Goal: Information Seeking & Learning: Find specific page/section

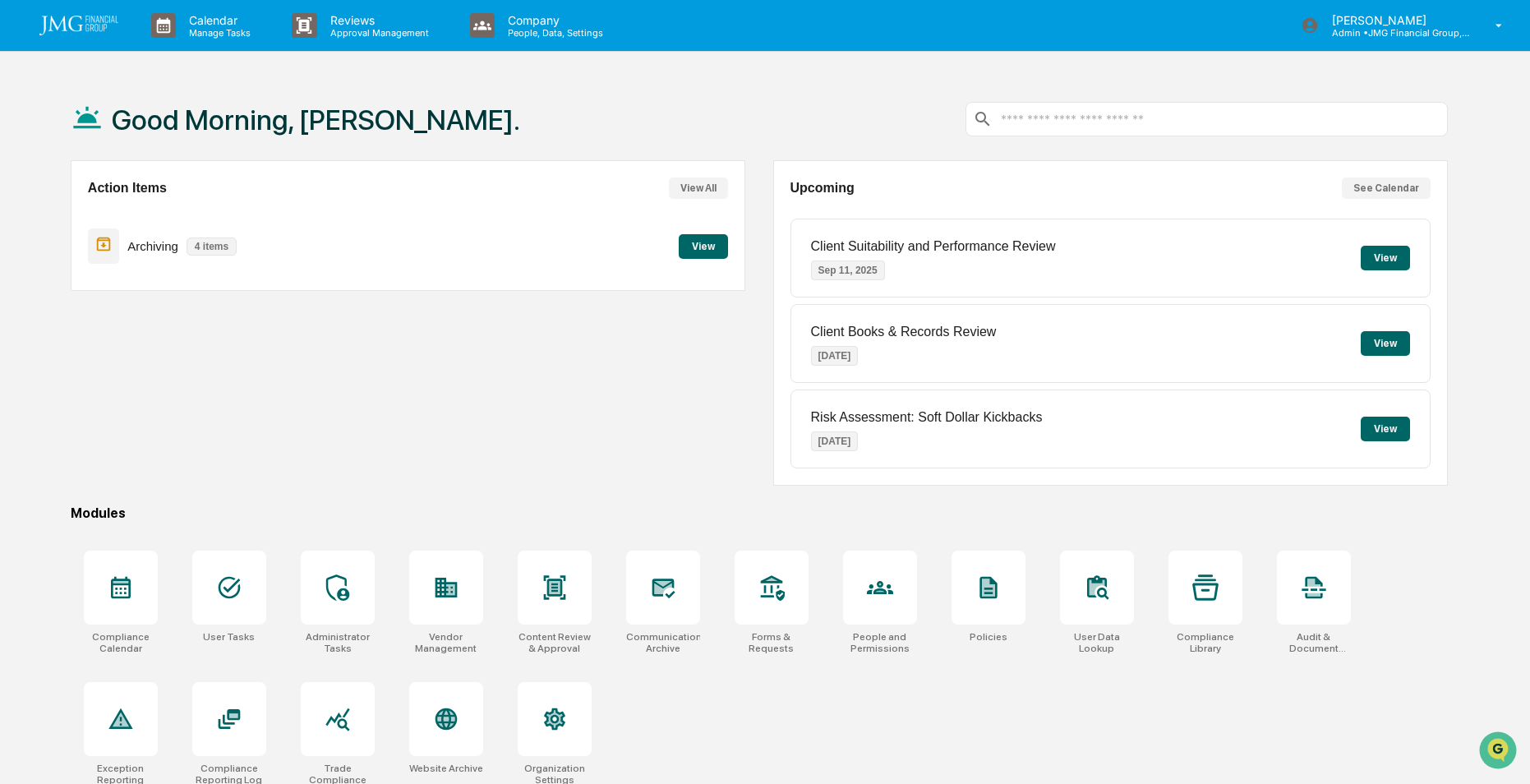
click at [875, 107] on div "Good Morning, [PERSON_NAME]." at bounding box center [759, 119] width 1377 height 82
click at [665, 594] on icon at bounding box center [663, 587] width 26 height 26
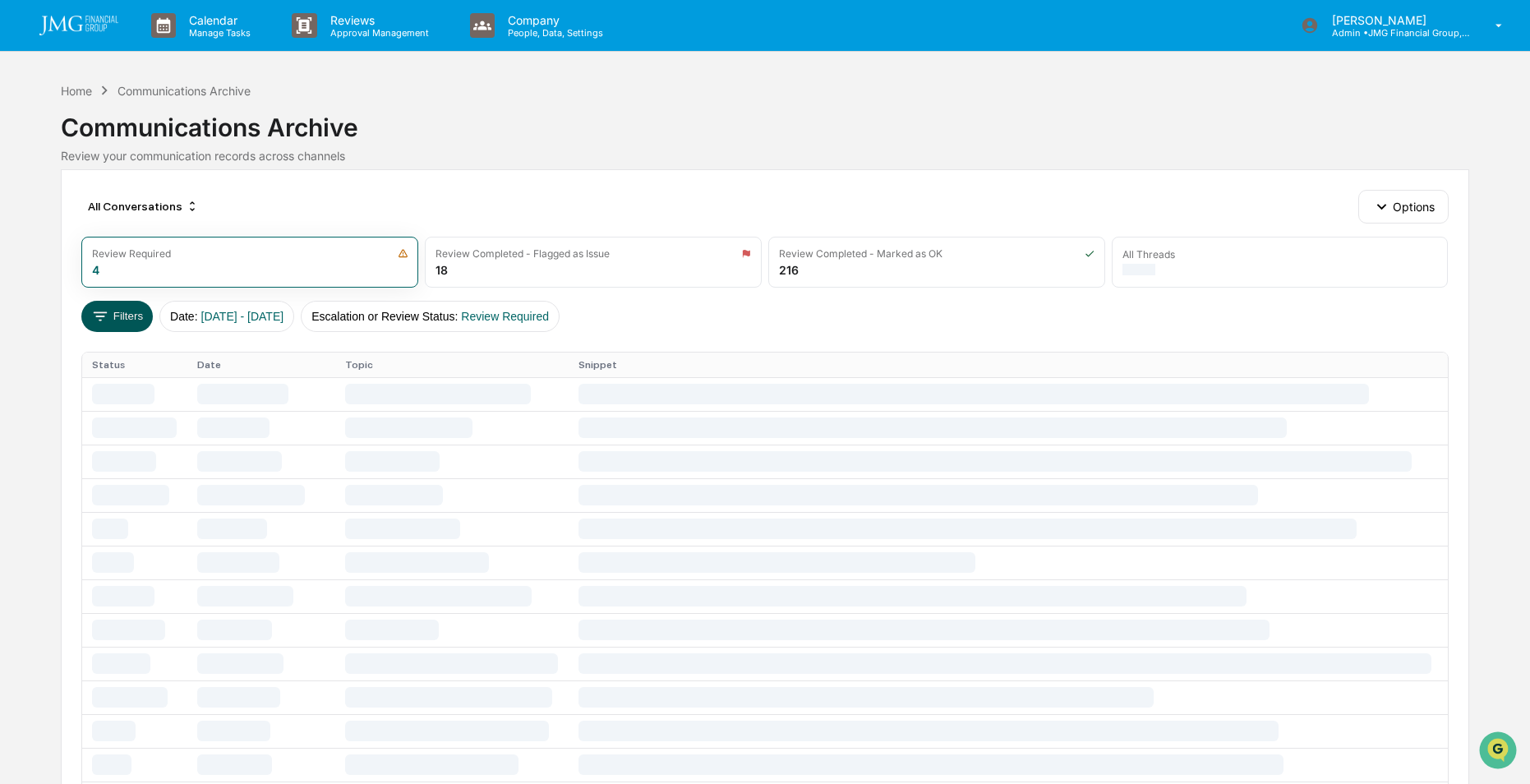
click at [114, 307] on button "Filters" at bounding box center [117, 316] width 71 height 31
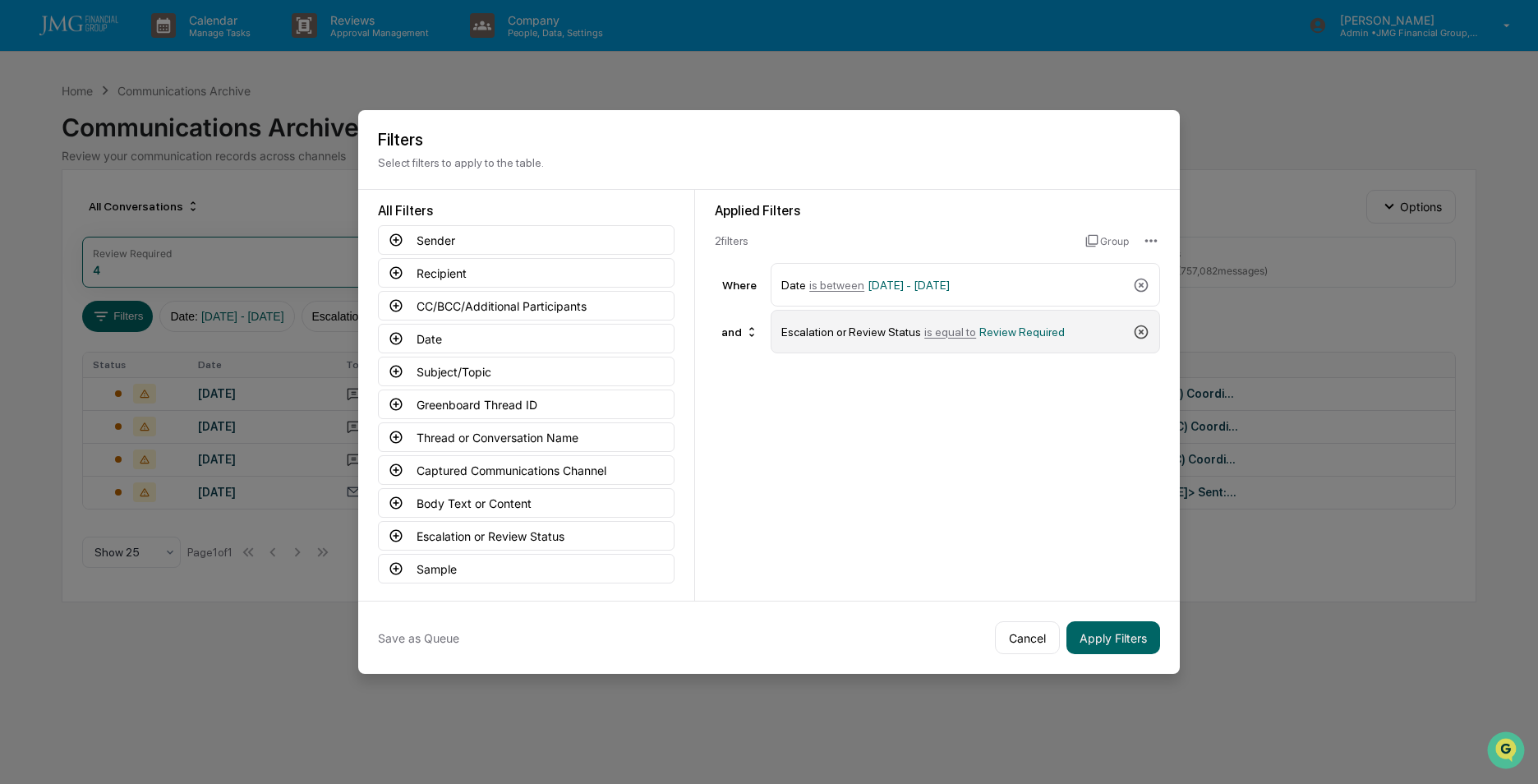
click at [1146, 330] on icon at bounding box center [1141, 331] width 17 height 17
click at [461, 469] on button "Captured Communications Channel" at bounding box center [526, 469] width 297 height 30
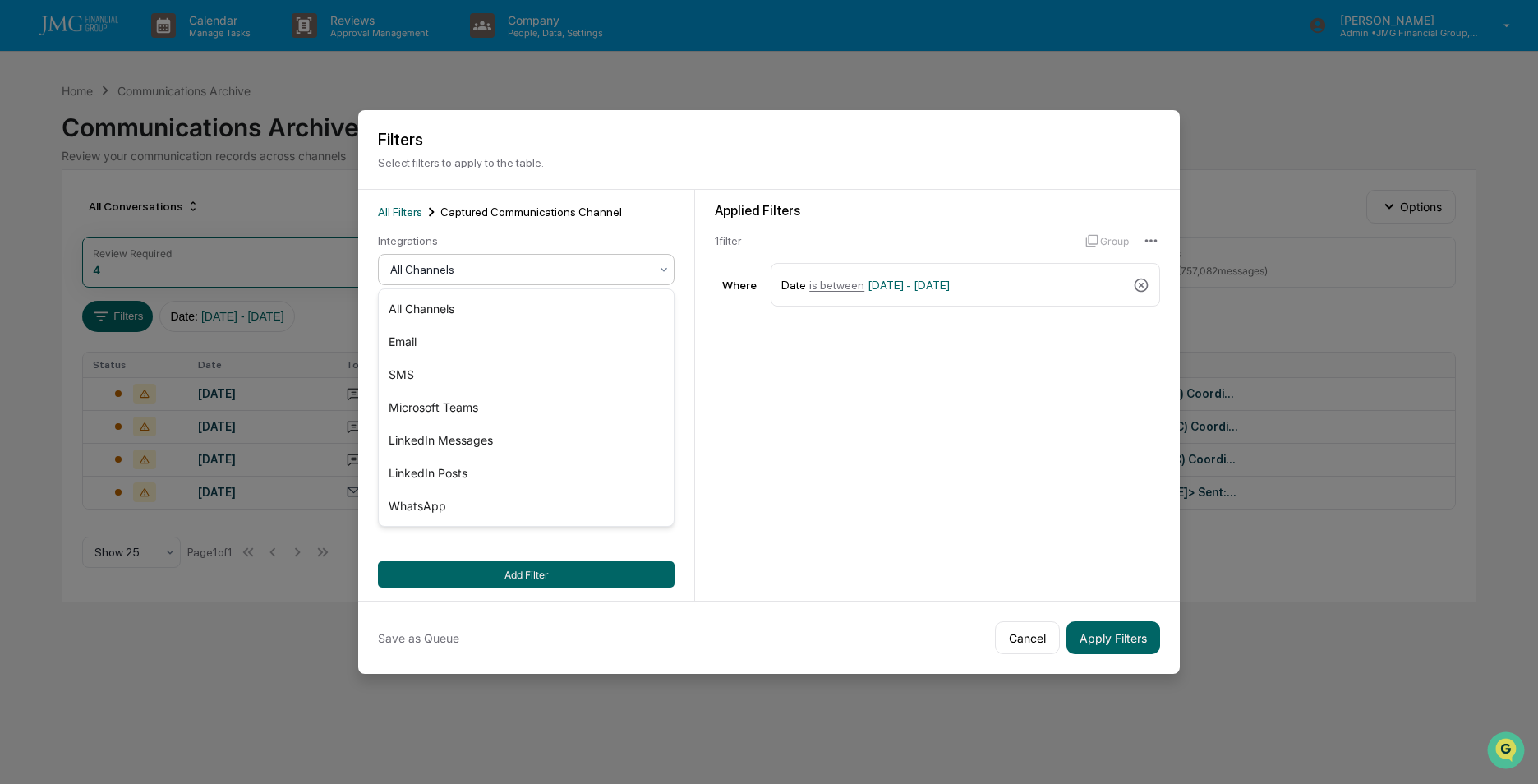
click at [506, 270] on div at bounding box center [519, 269] width 259 height 17
click at [411, 373] on div "SMS" at bounding box center [526, 374] width 295 height 33
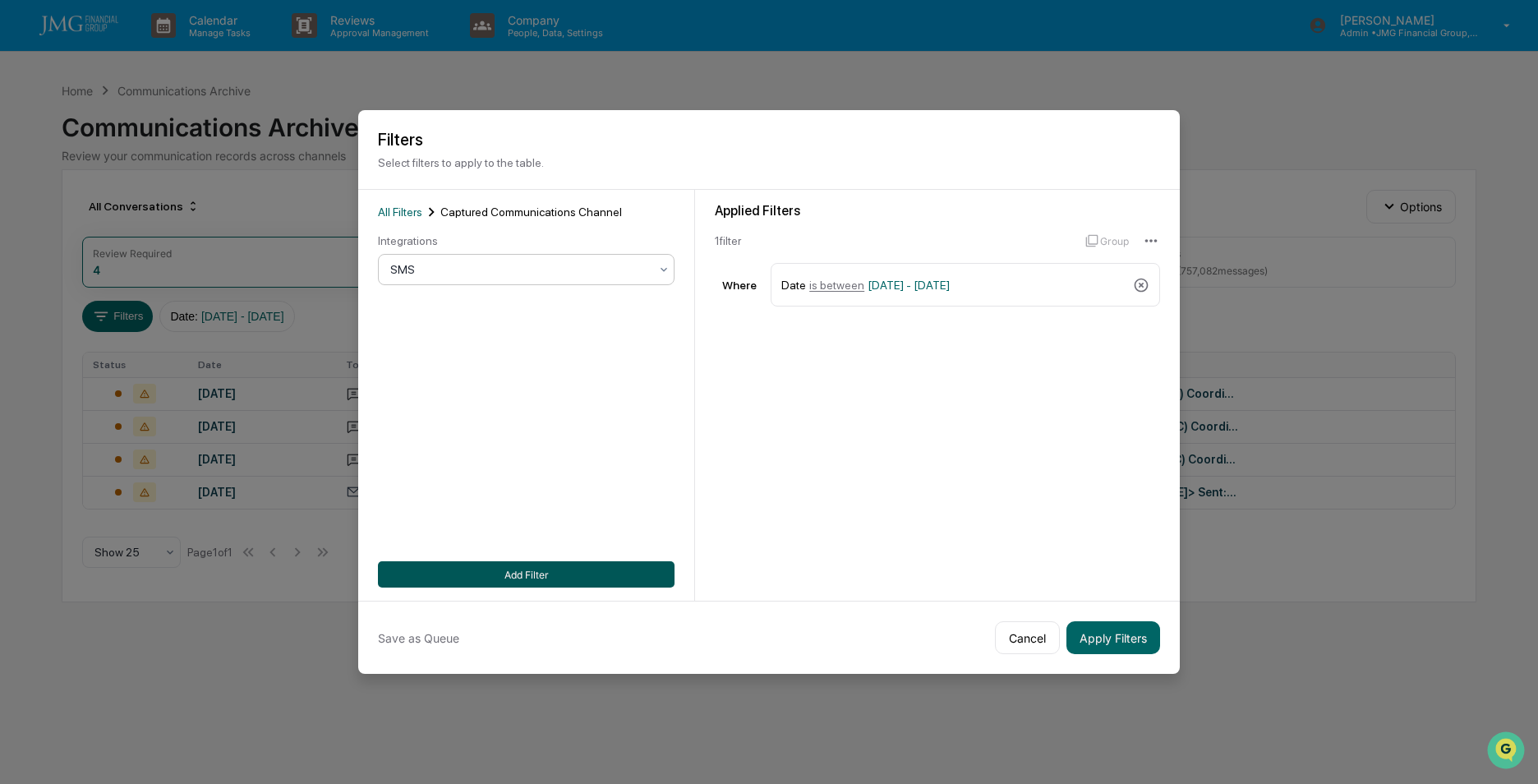
click at [526, 570] on button "Add Filter" at bounding box center [526, 574] width 297 height 26
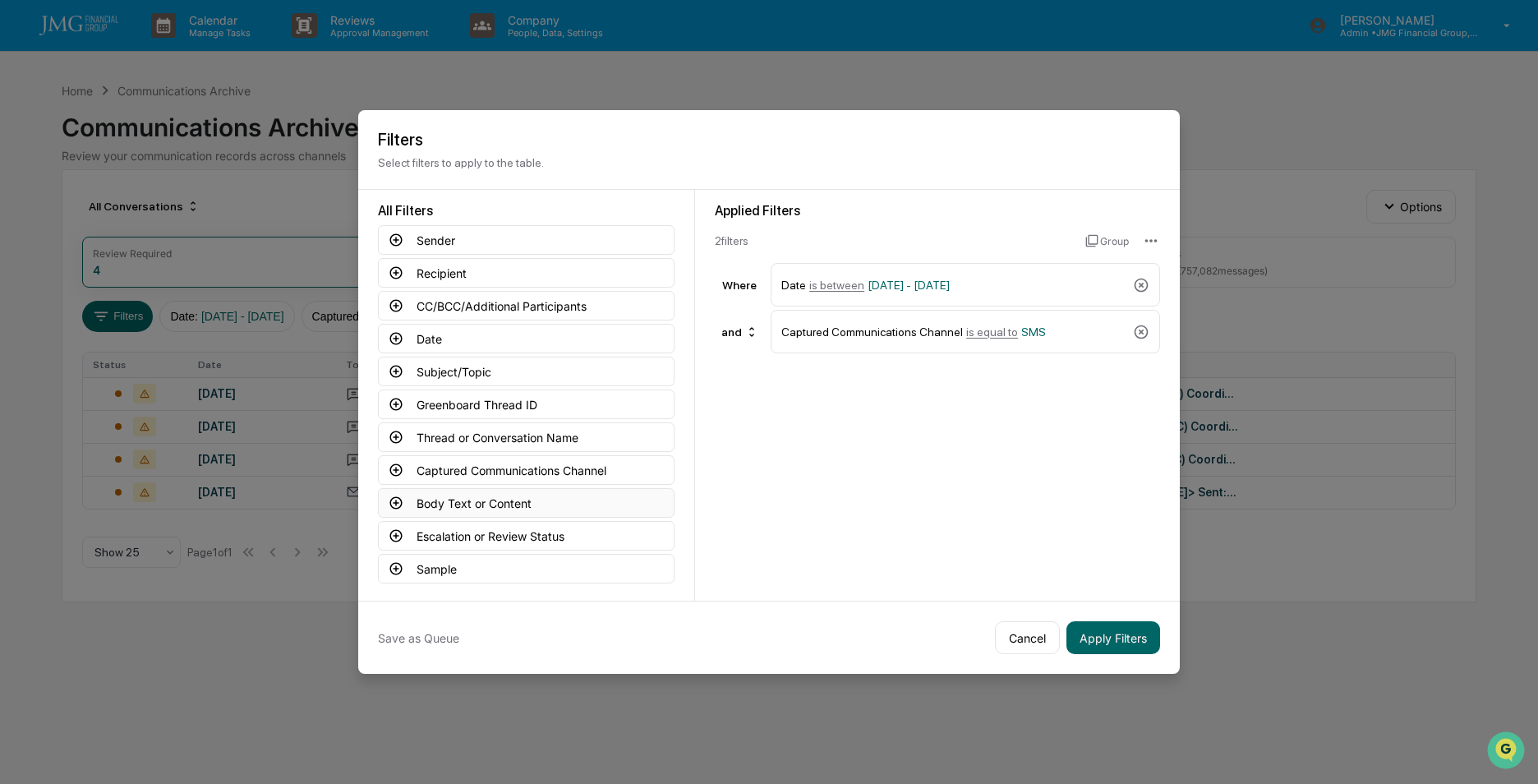
click at [453, 497] on button "Body Text or Content" at bounding box center [526, 503] width 297 height 30
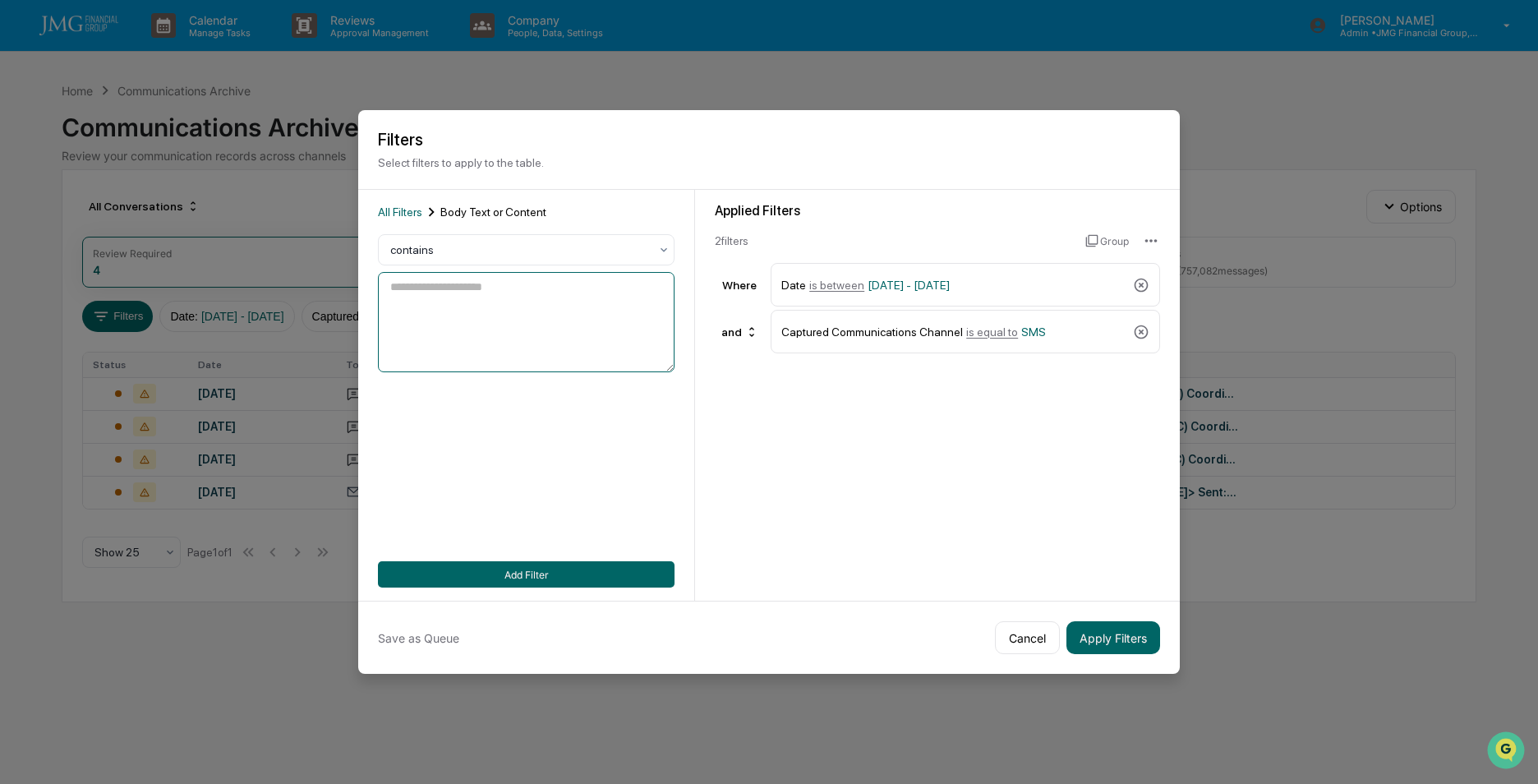
click at [493, 301] on textarea at bounding box center [526, 322] width 297 height 100
type textarea "**********"
click at [528, 577] on button "Add Filter" at bounding box center [526, 574] width 297 height 26
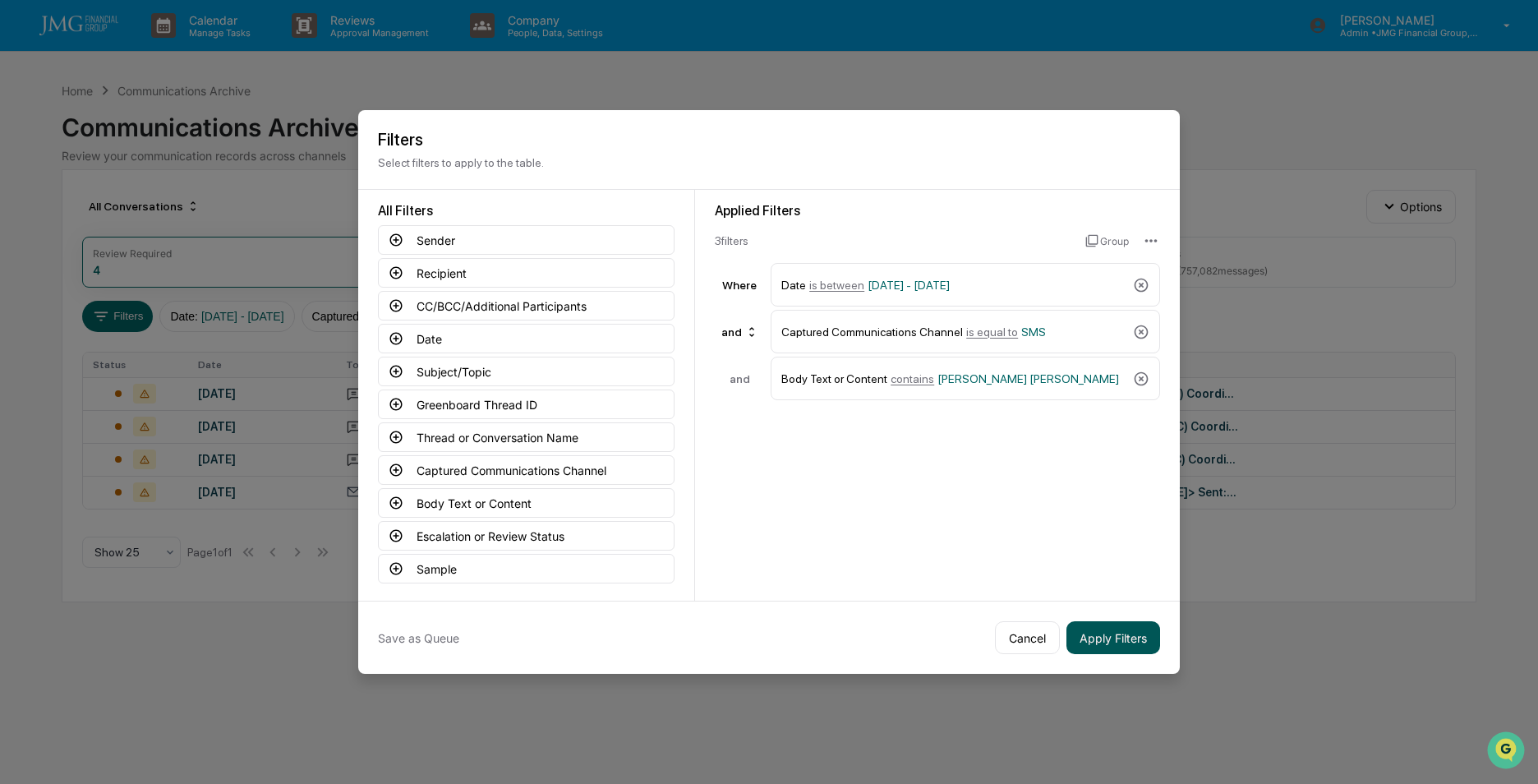
click at [1117, 646] on button "Apply Filters" at bounding box center [1113, 637] width 93 height 33
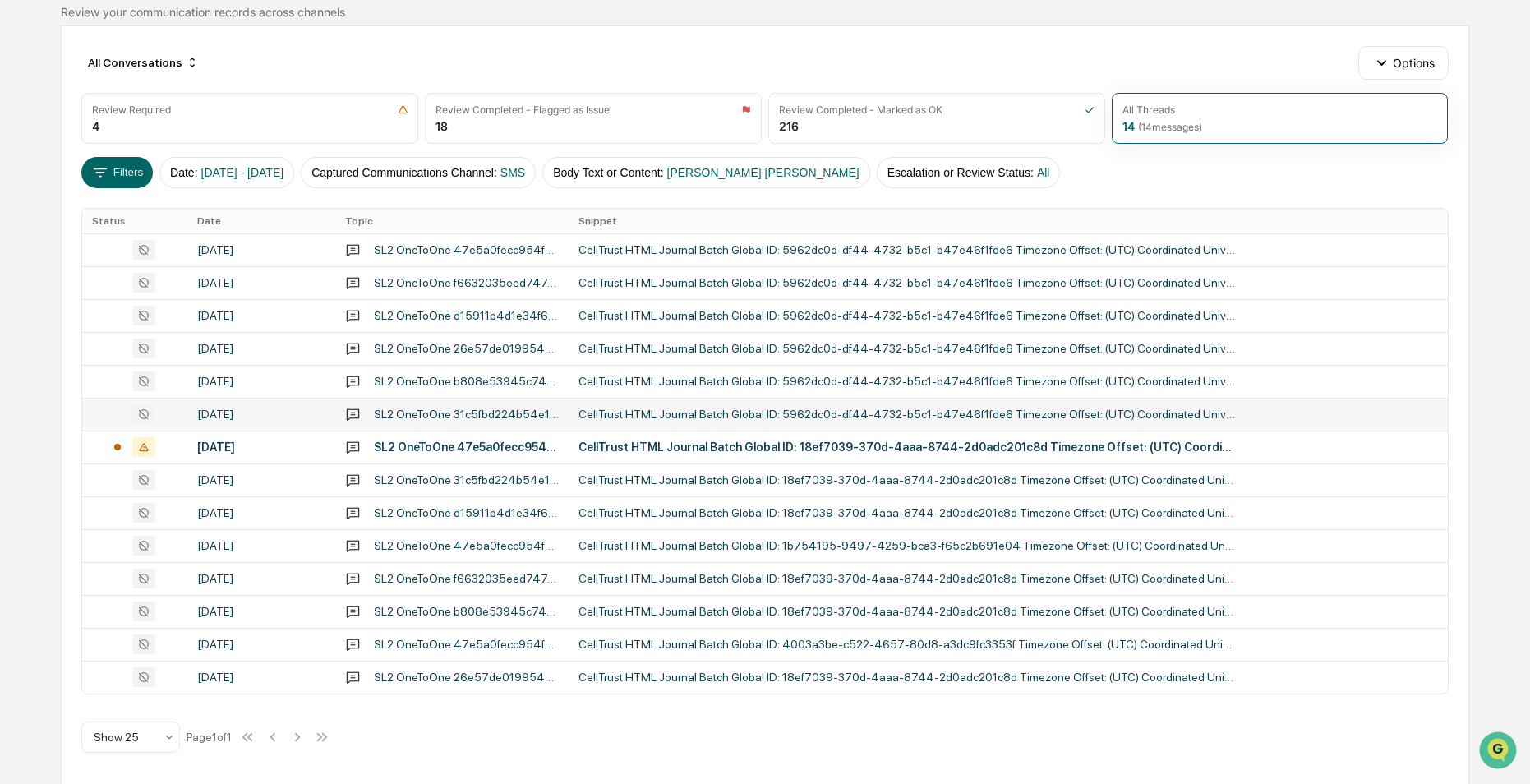
scroll to position [147, 0]
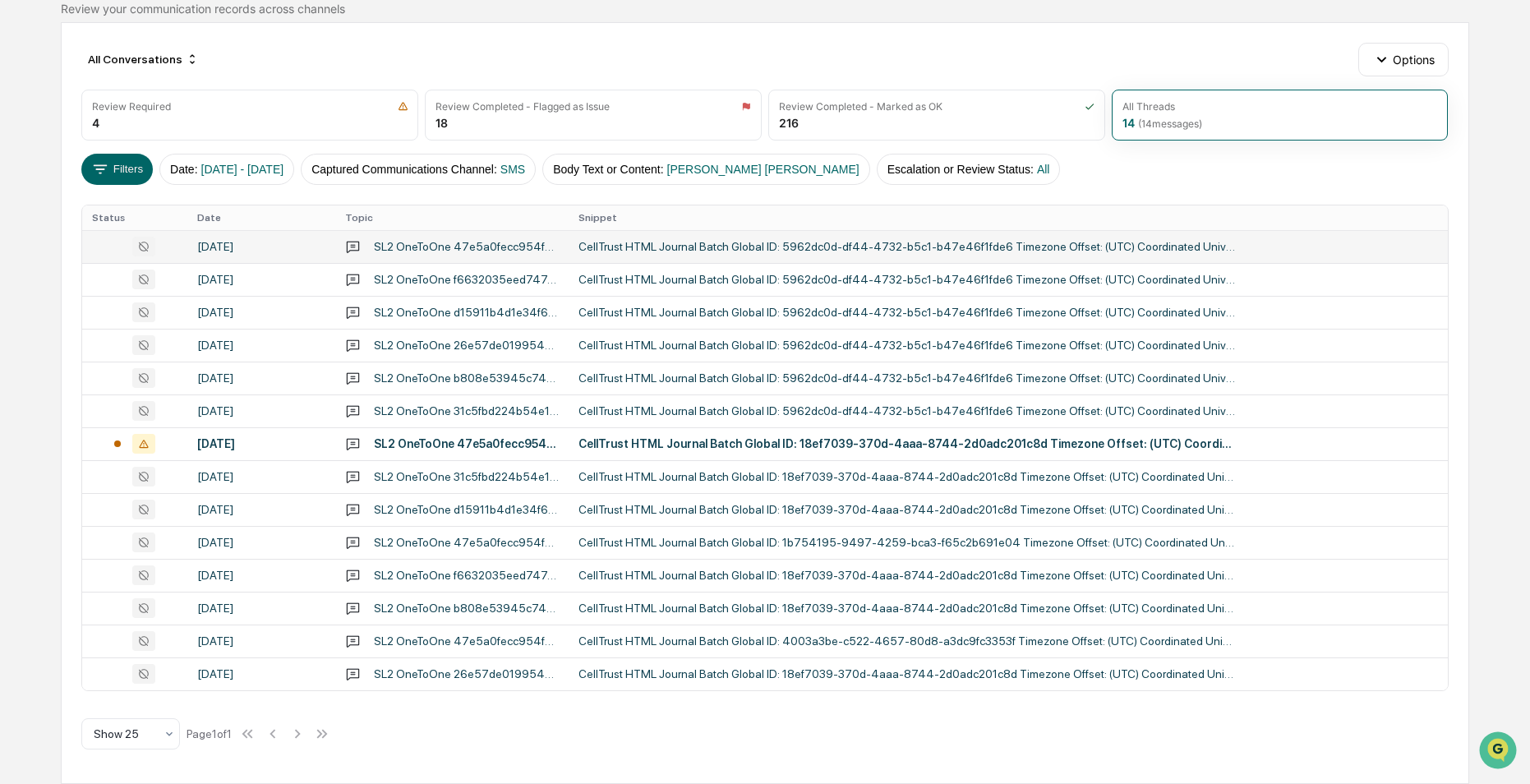
click at [588, 245] on div "CellTrust HTML Journal Batch Global ID: 5962dc0d-df44-4732-b5c1-b47e46f1fde6 Ti…" at bounding box center [907, 246] width 657 height 13
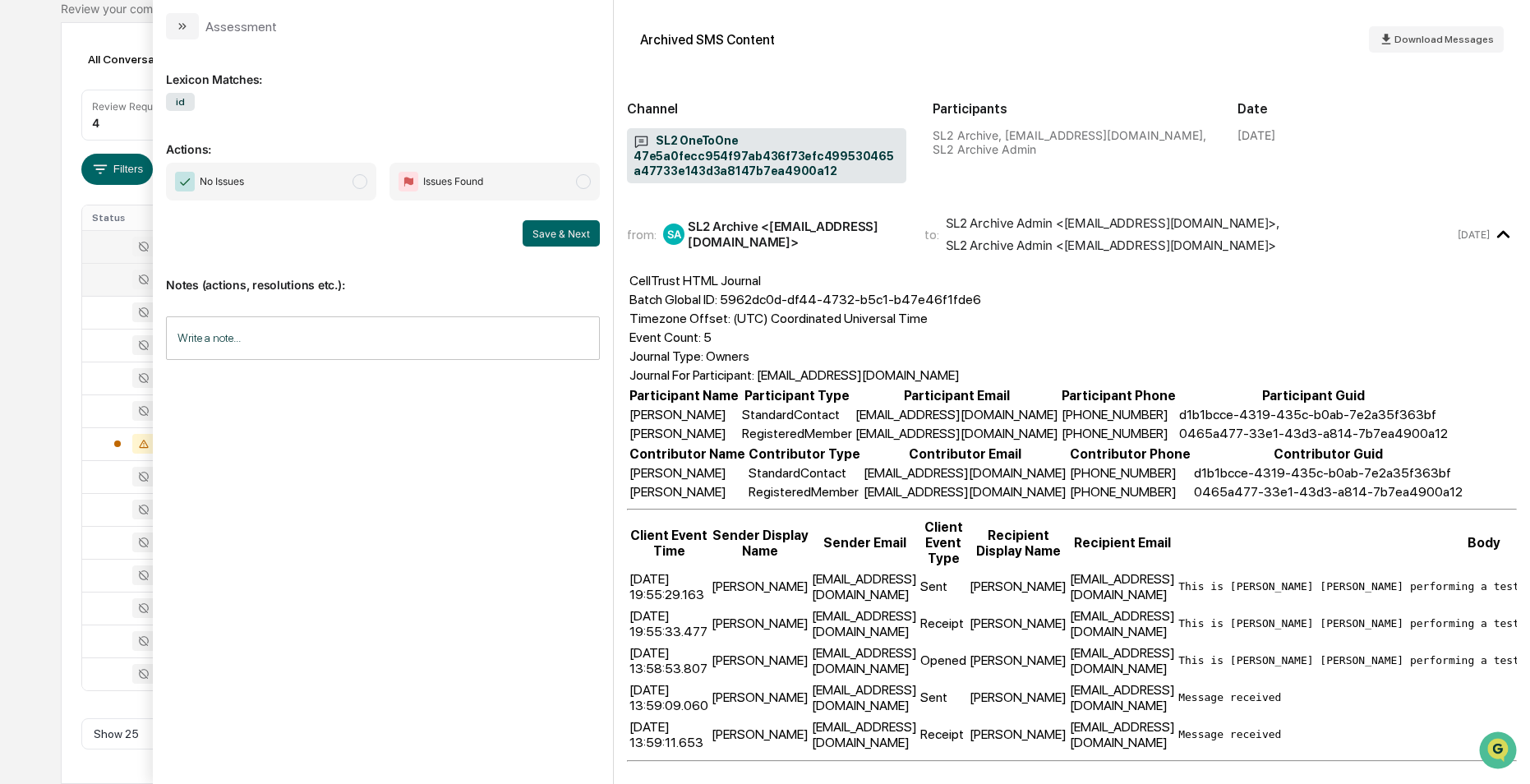
click at [103, 281] on div at bounding box center [134, 279] width 84 height 20
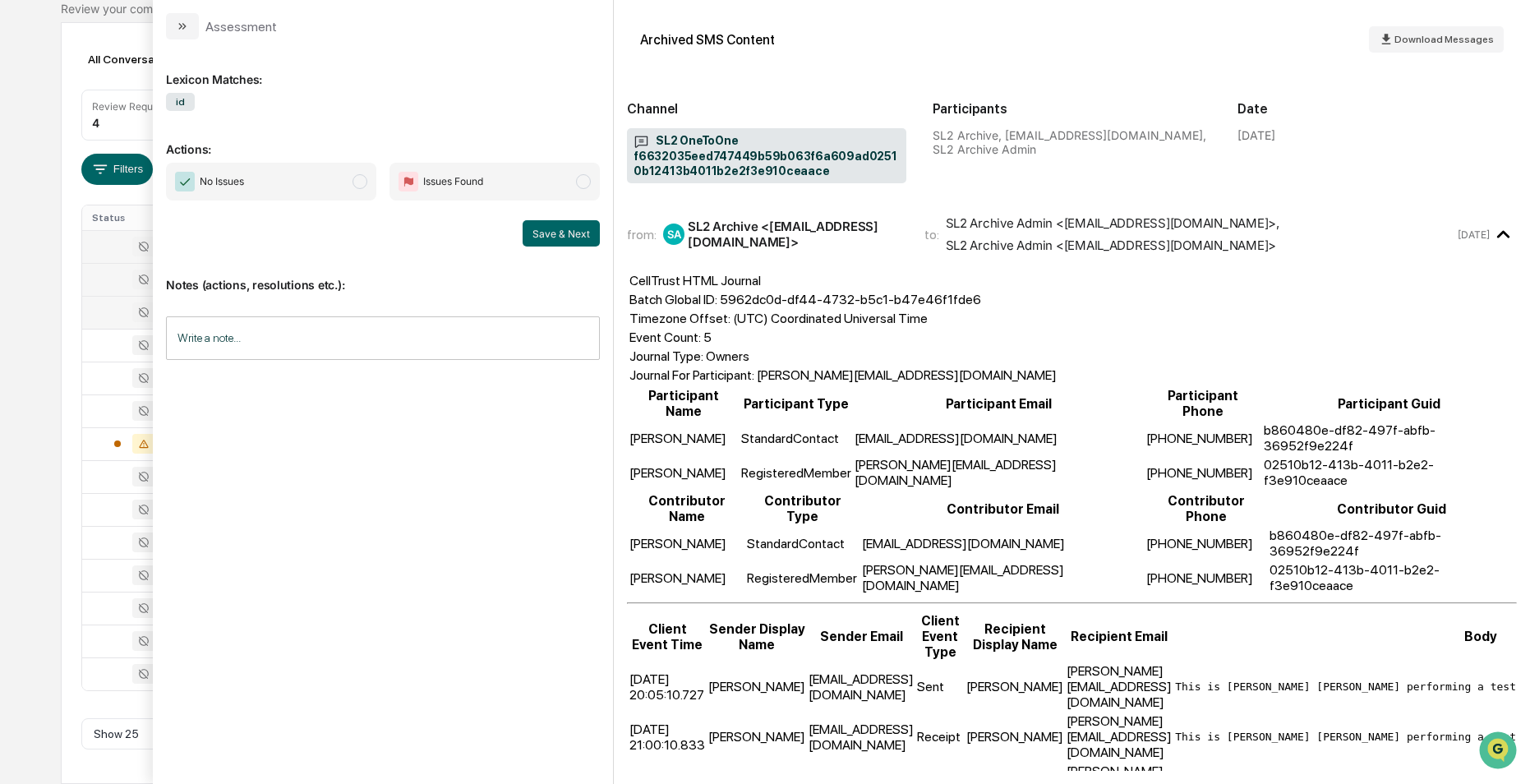
click at [101, 313] on div at bounding box center [134, 313] width 84 height 20
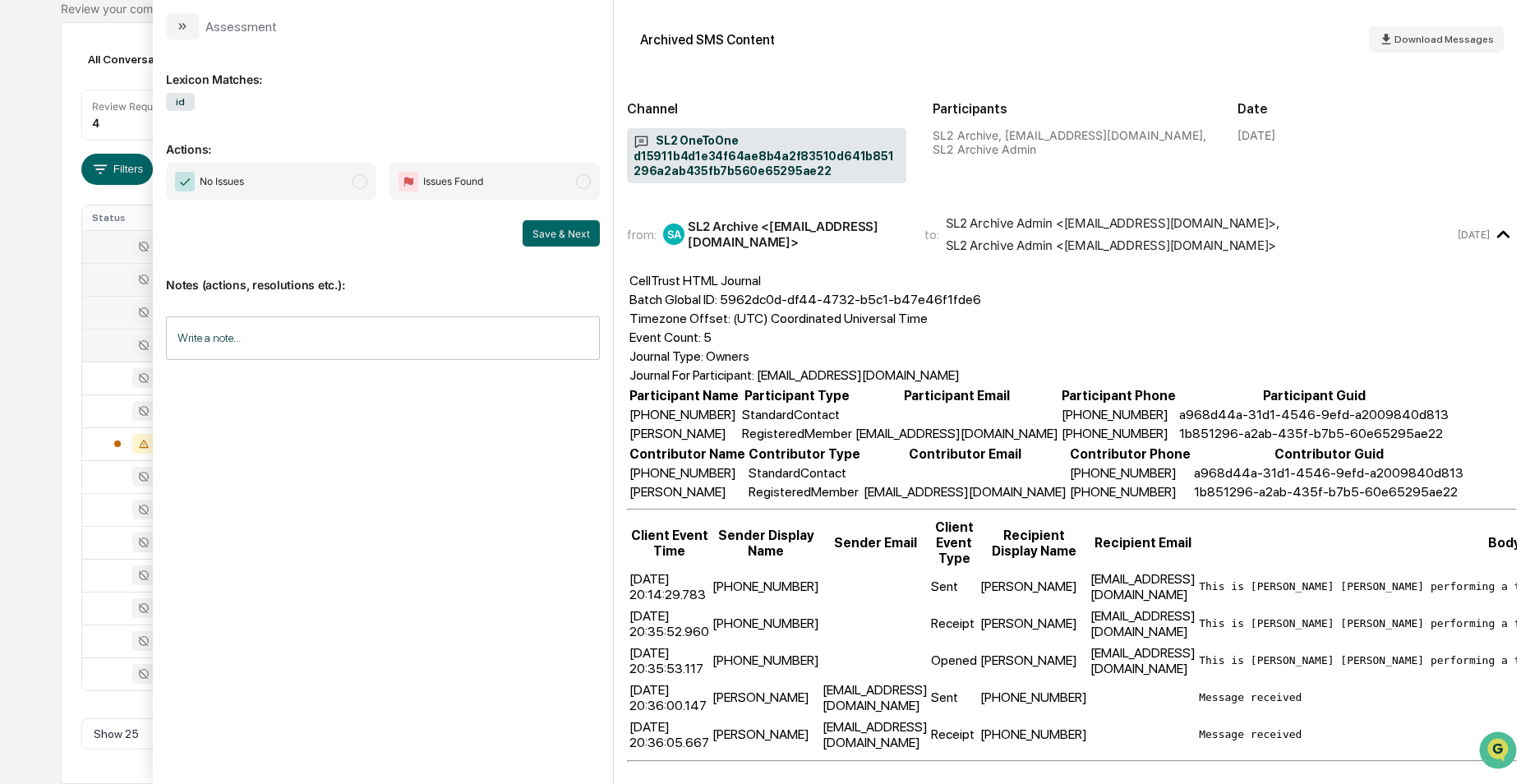
click at [102, 344] on div at bounding box center [134, 345] width 84 height 20
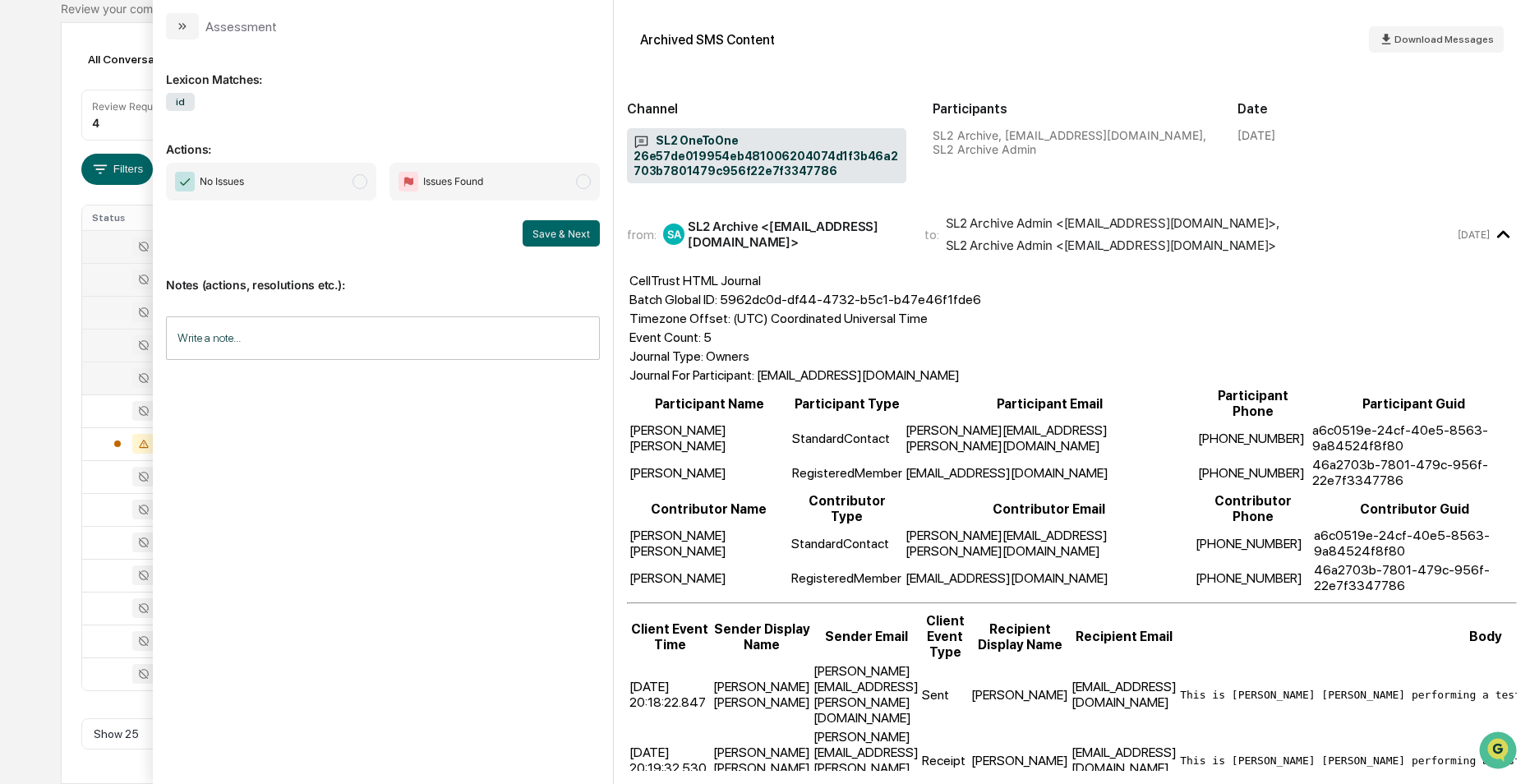
click at [103, 375] on div at bounding box center [134, 378] width 84 height 20
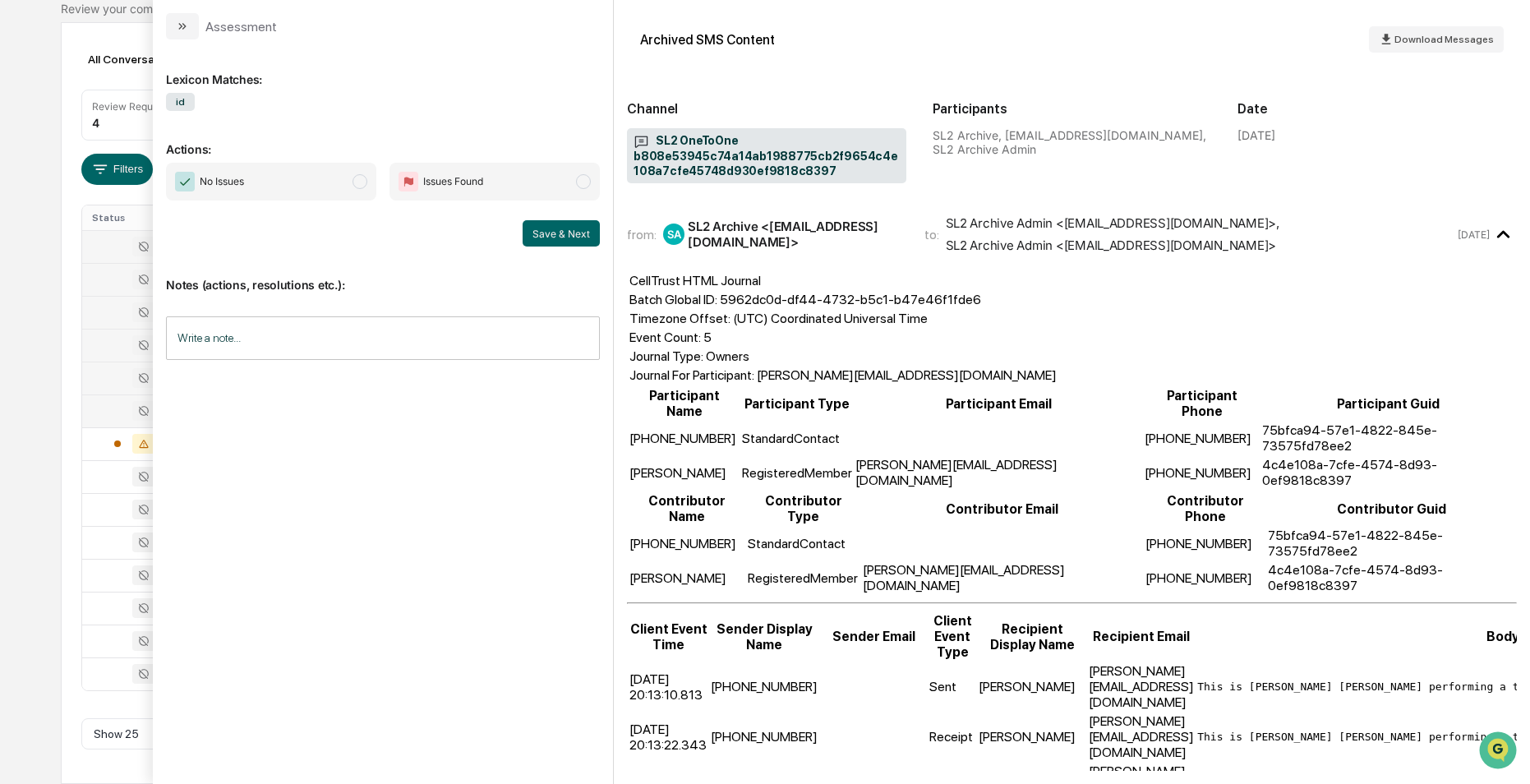
click at [102, 410] on div at bounding box center [134, 411] width 84 height 20
click at [91, 436] on td at bounding box center [134, 443] width 104 height 33
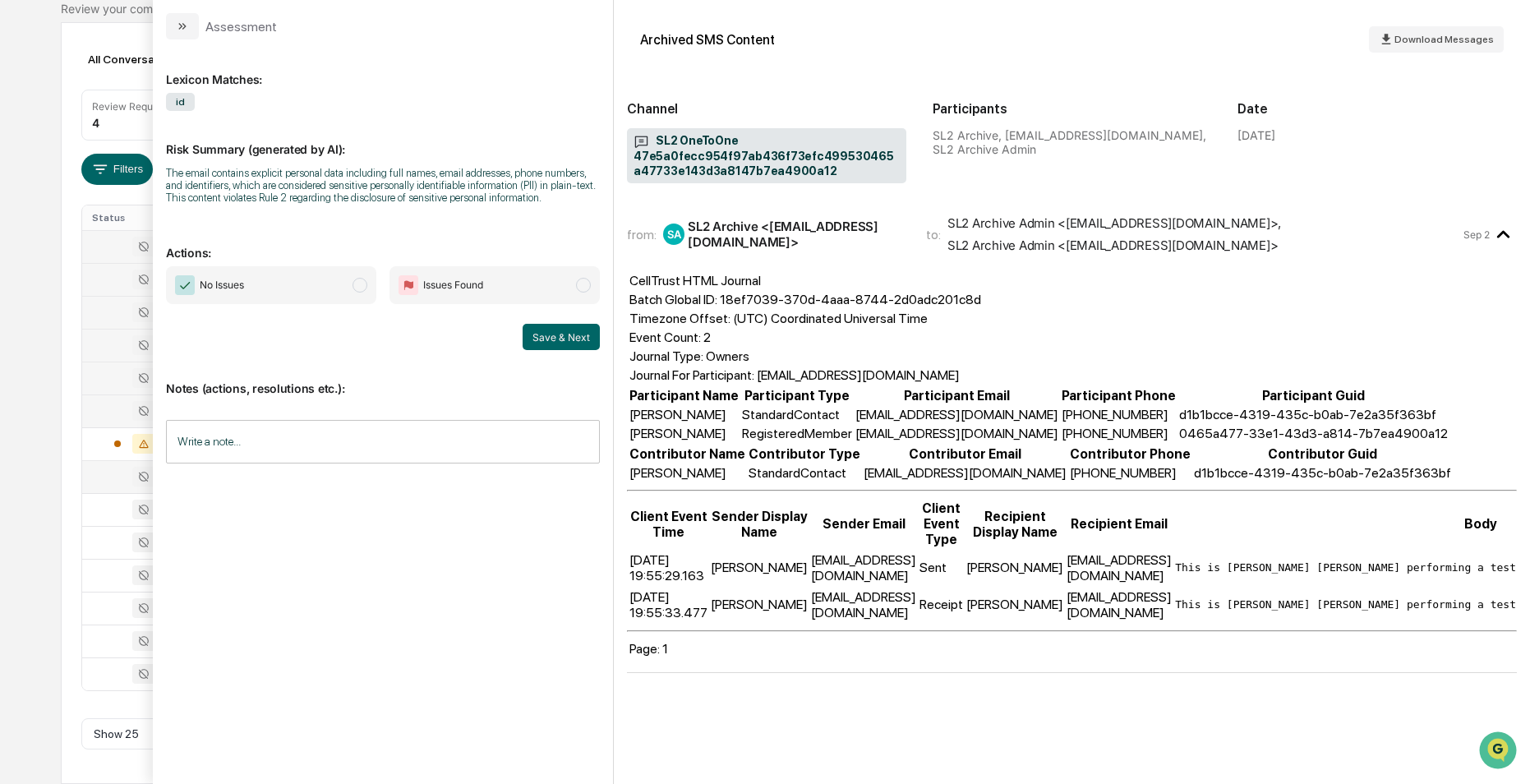
click at [96, 474] on div at bounding box center [134, 476] width 84 height 20
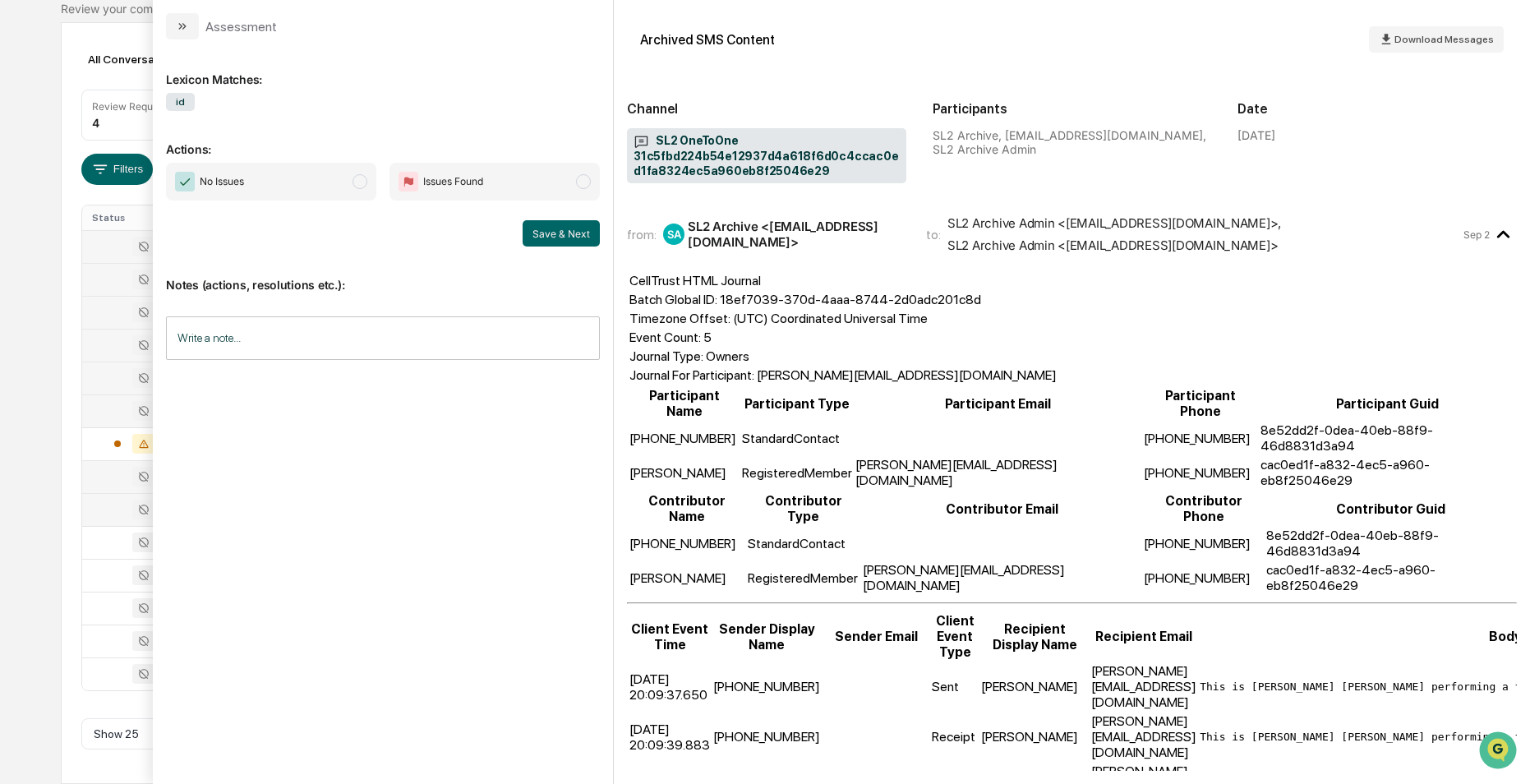
click at [97, 507] on div at bounding box center [134, 509] width 84 height 20
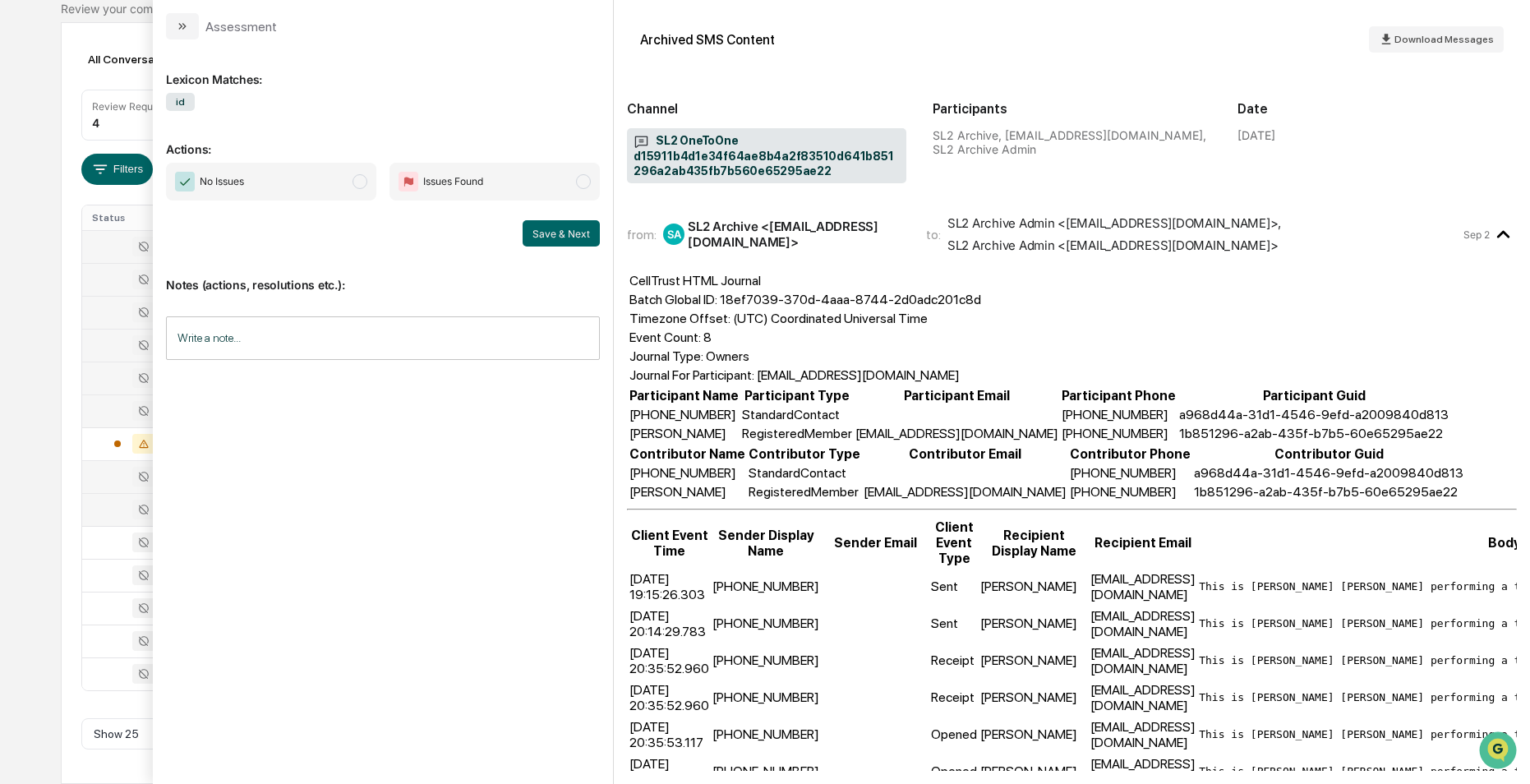
click at [100, 502] on div at bounding box center [134, 509] width 84 height 20
click at [113, 541] on div at bounding box center [134, 542] width 84 height 20
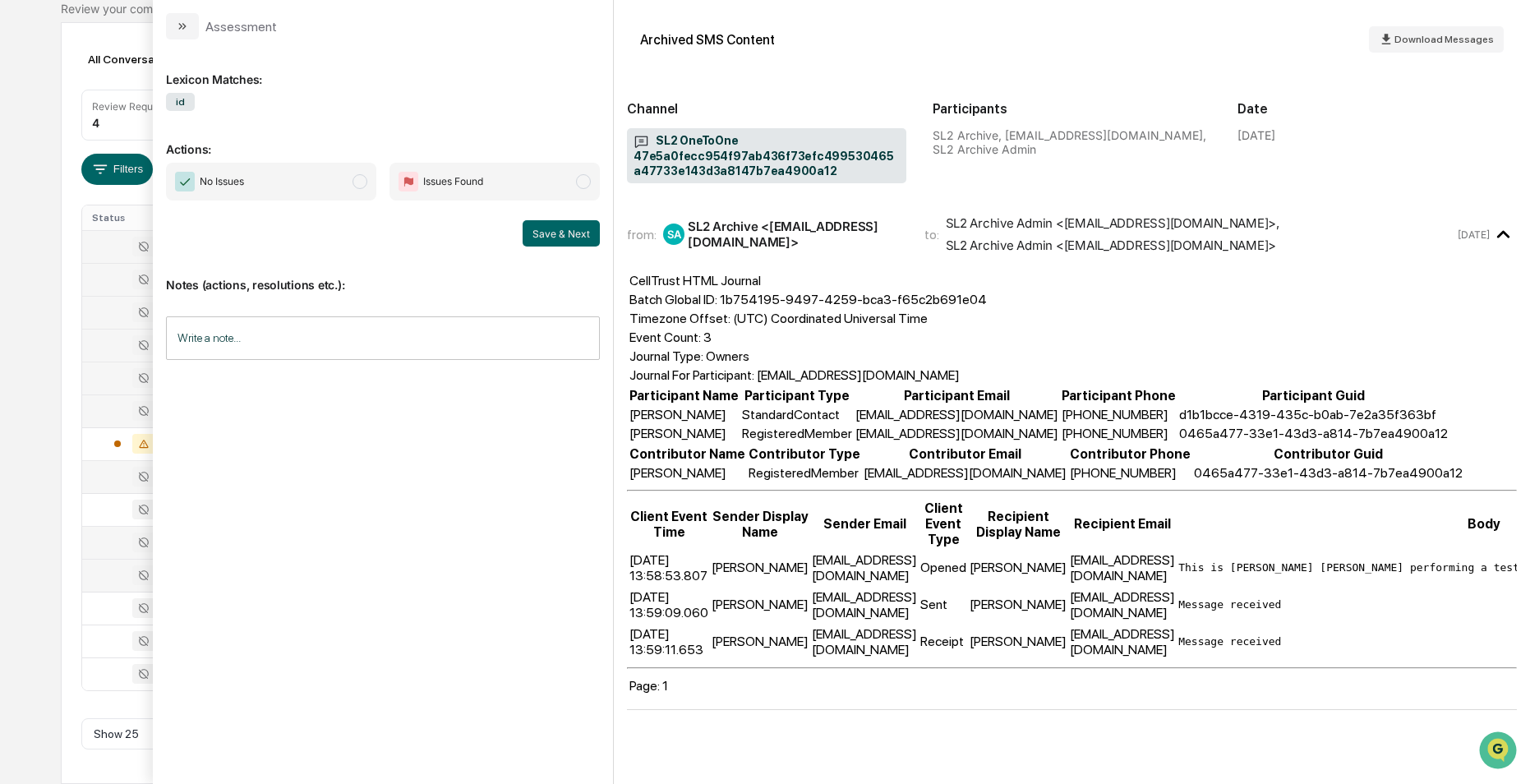
click at [114, 574] on div at bounding box center [134, 575] width 84 height 20
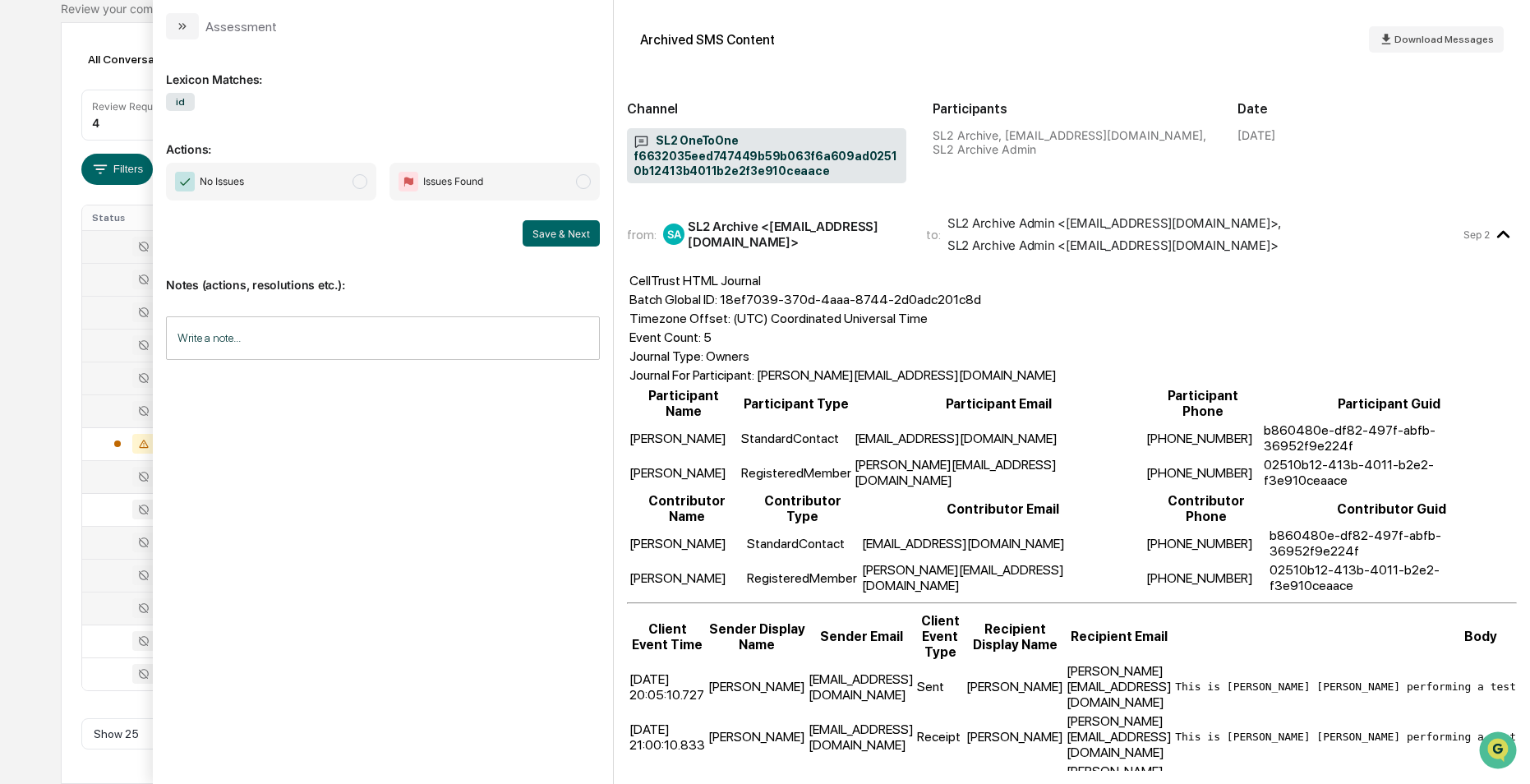
click at [106, 610] on div at bounding box center [134, 607] width 84 height 20
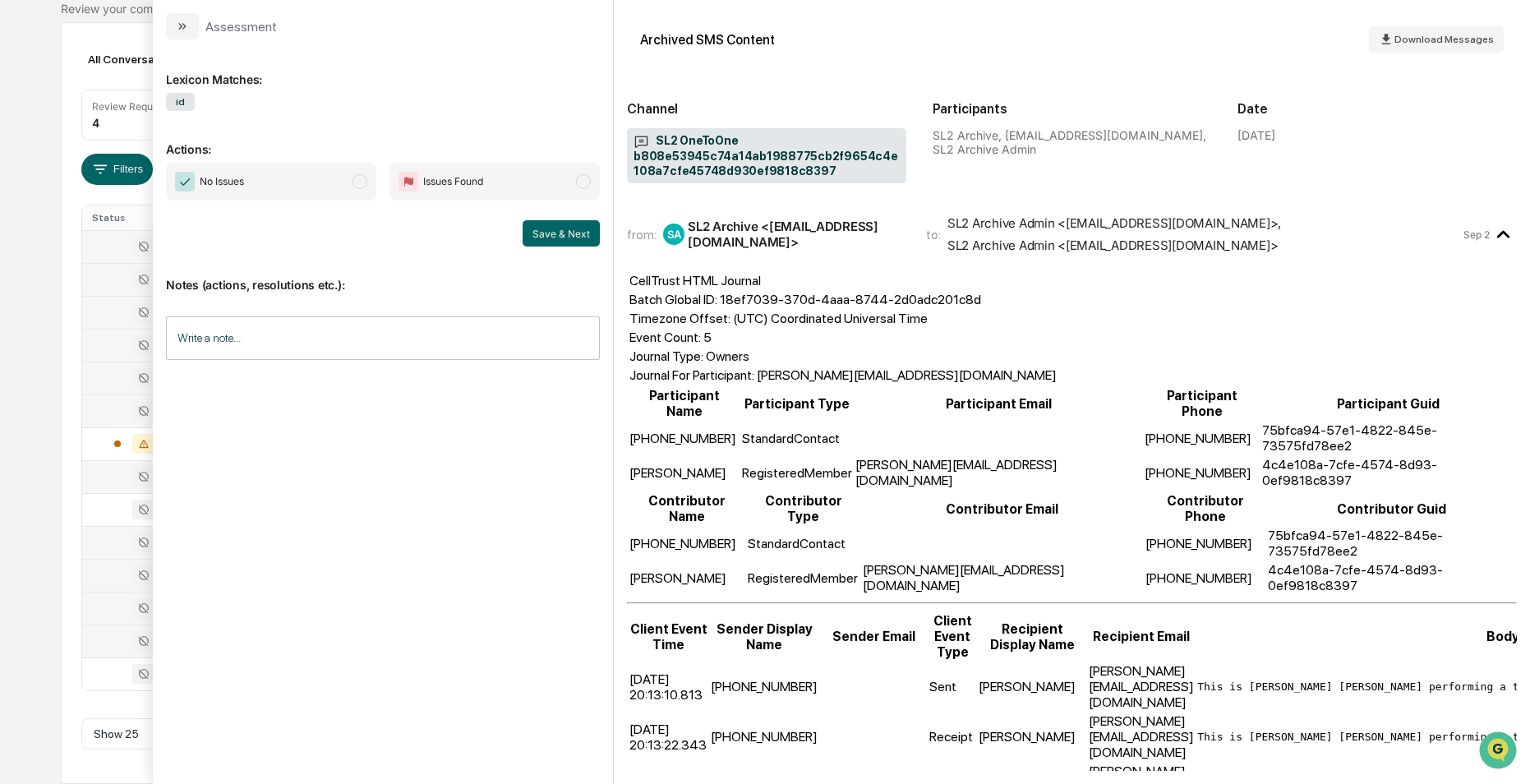
click at [108, 631] on div at bounding box center [134, 641] width 84 height 20
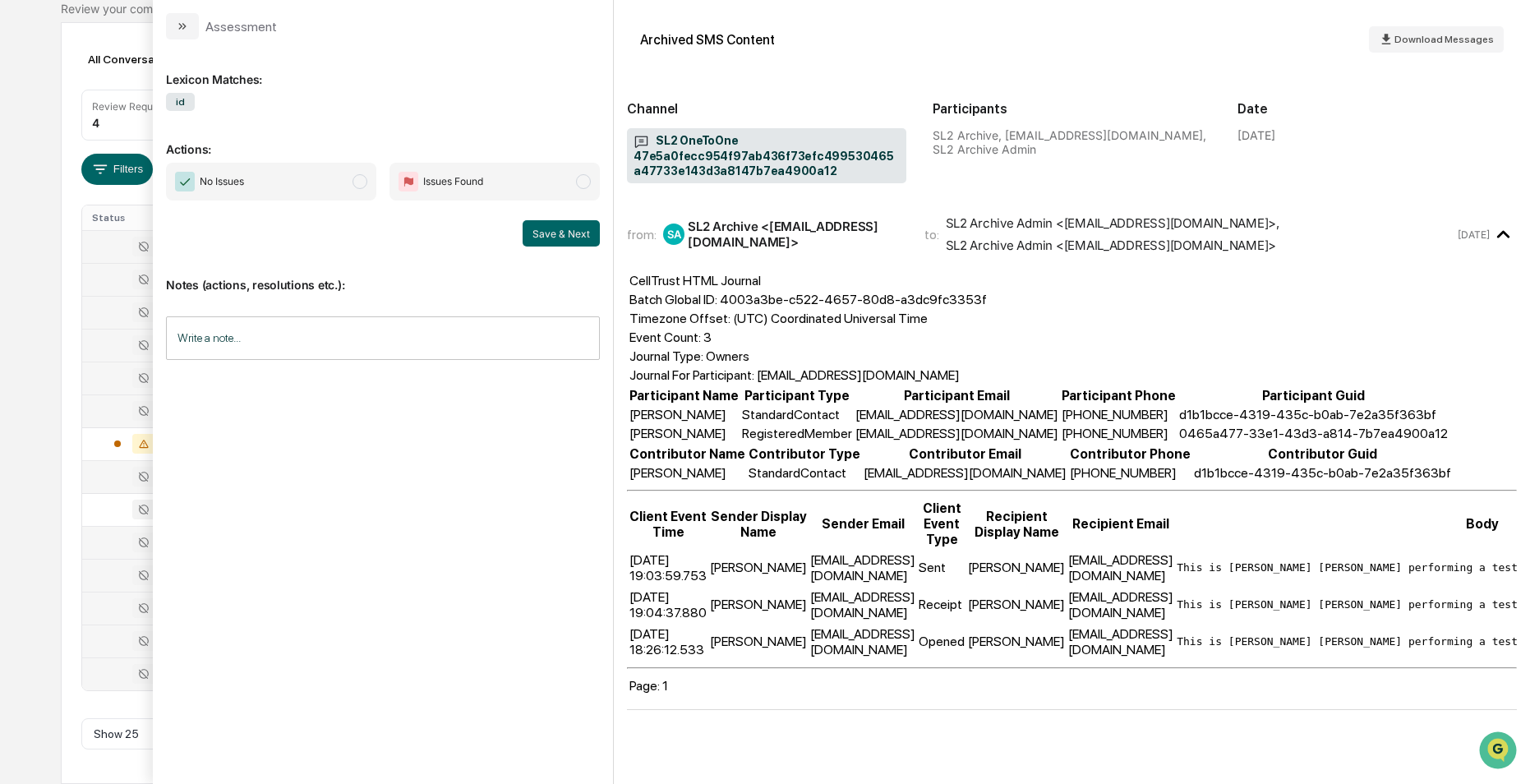
click at [110, 667] on div at bounding box center [134, 674] width 84 height 20
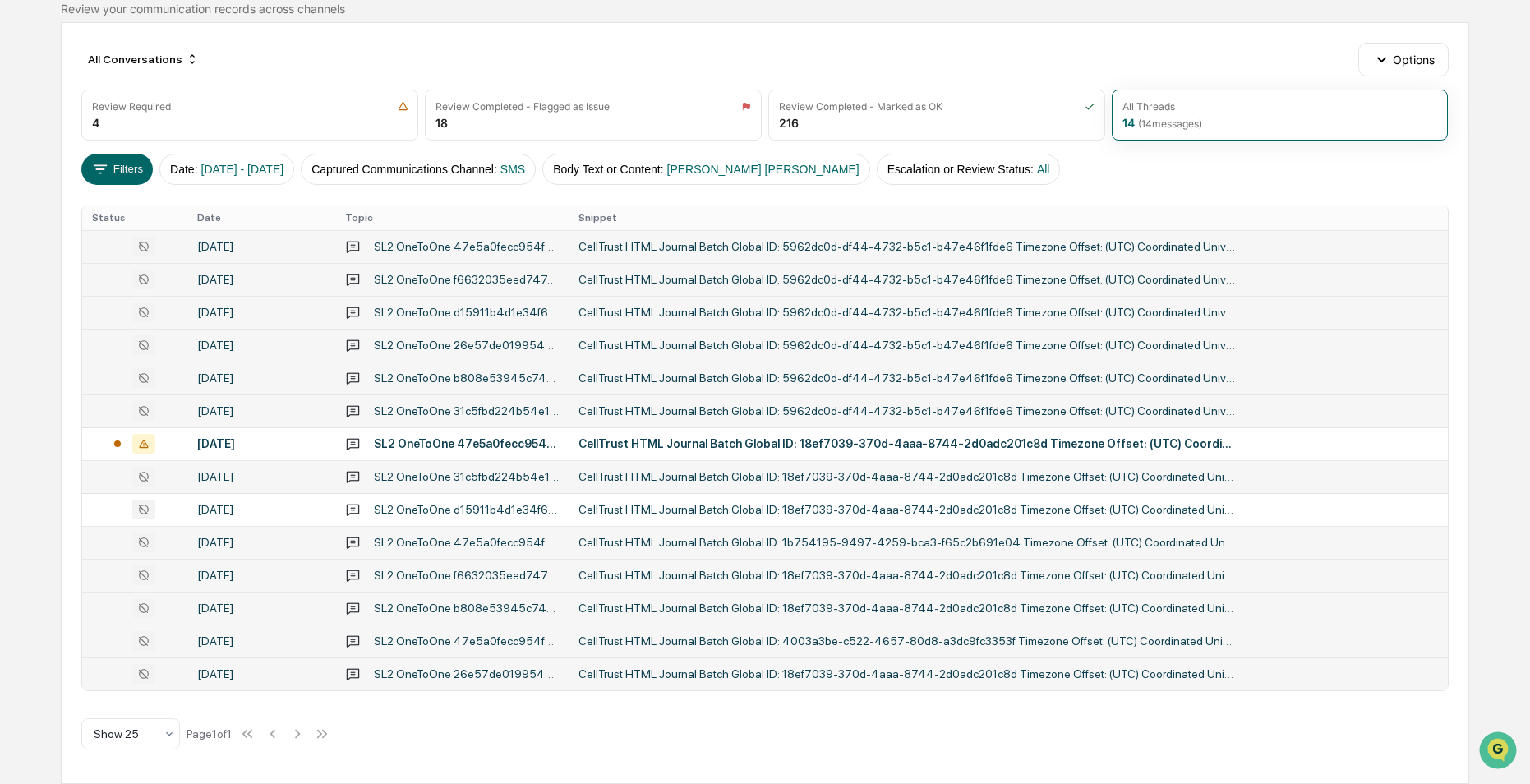
click at [31, 203] on div "Calendar Manage Tasks Reviews Approval Management Company People, Data, Setting…" at bounding box center [765, 319] width 1530 height 931
click at [126, 166] on button "Filters" at bounding box center [117, 169] width 71 height 31
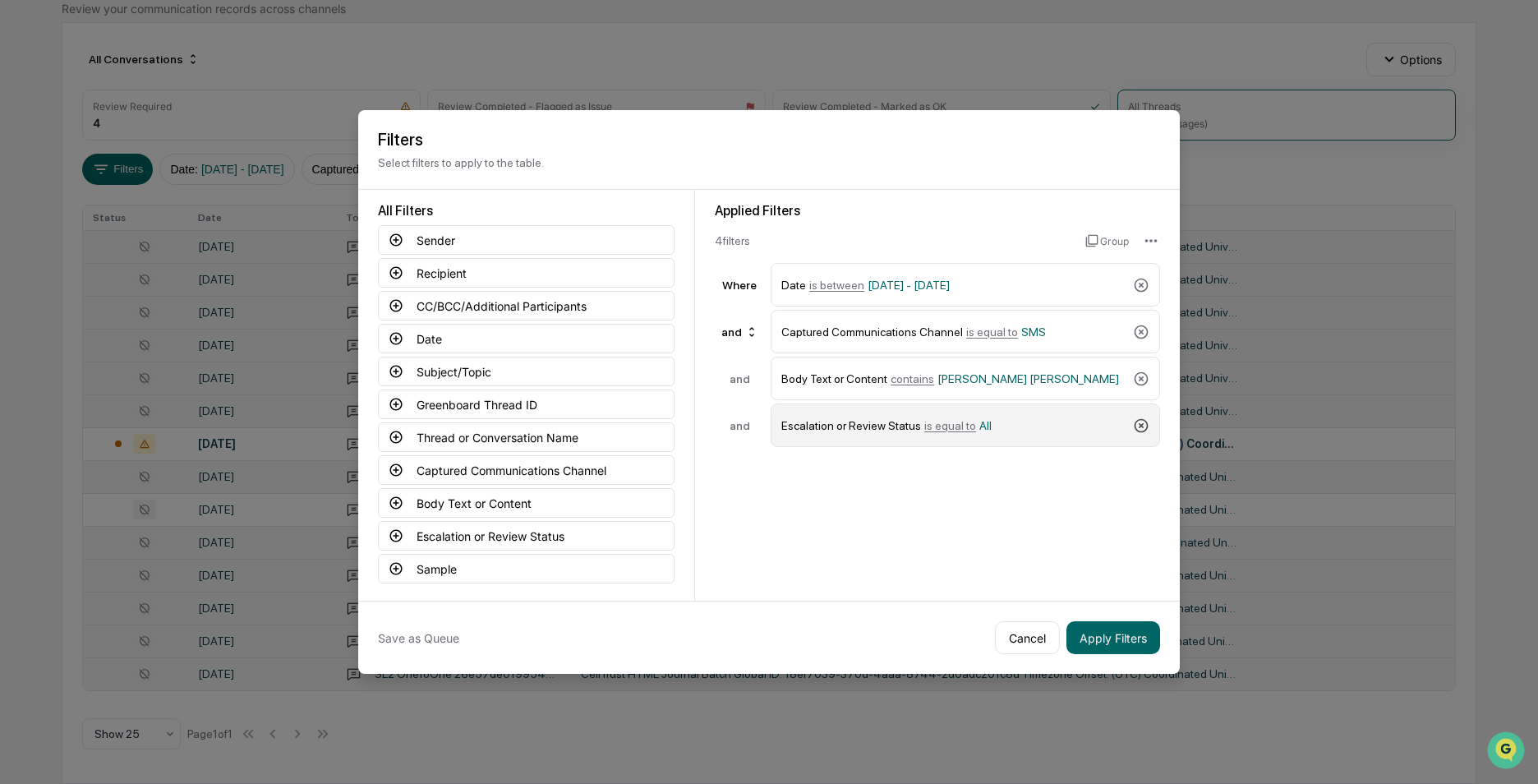
click at [1140, 423] on icon at bounding box center [1142, 425] width 14 height 14
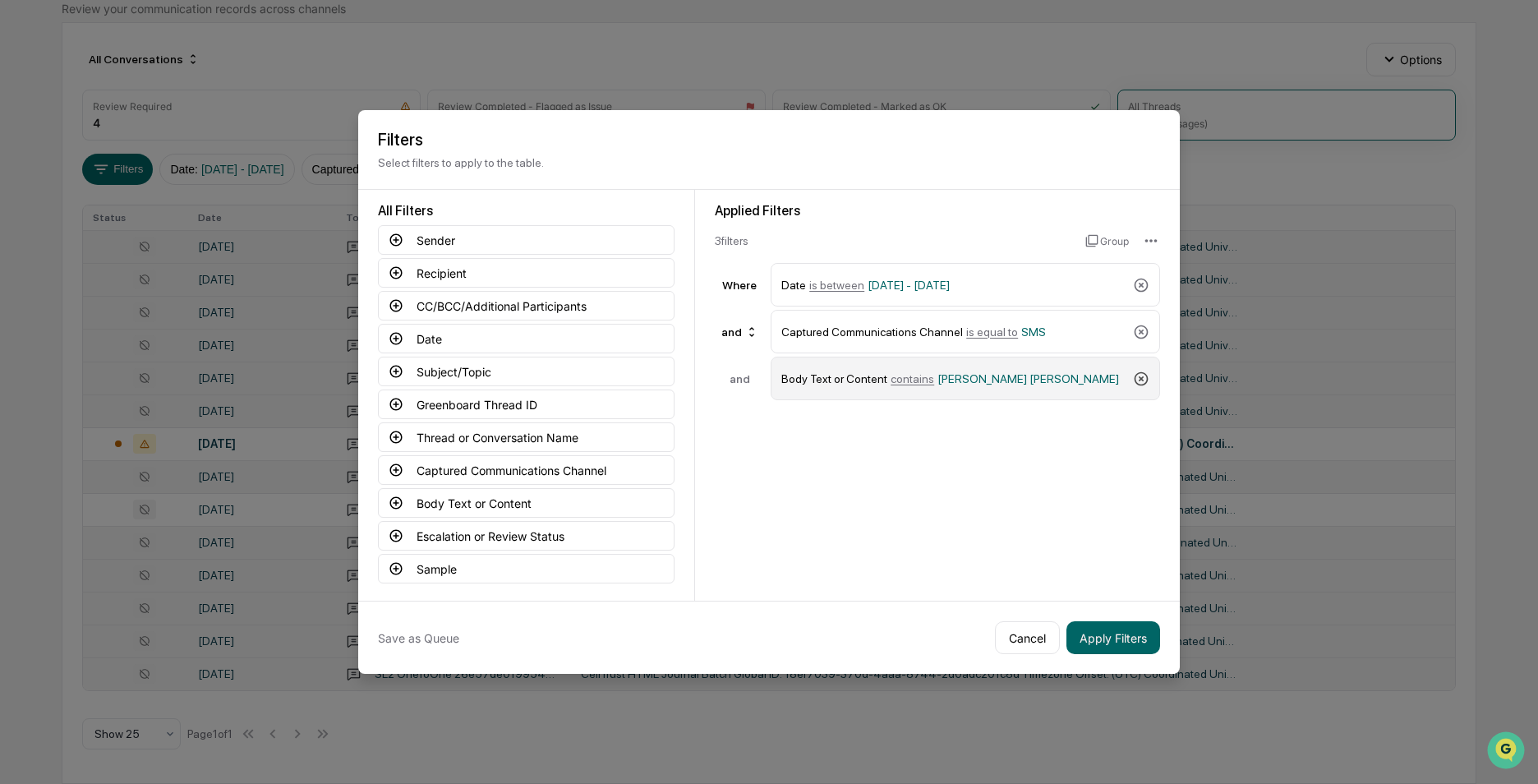
click at [1142, 371] on icon at bounding box center [1141, 378] width 17 height 17
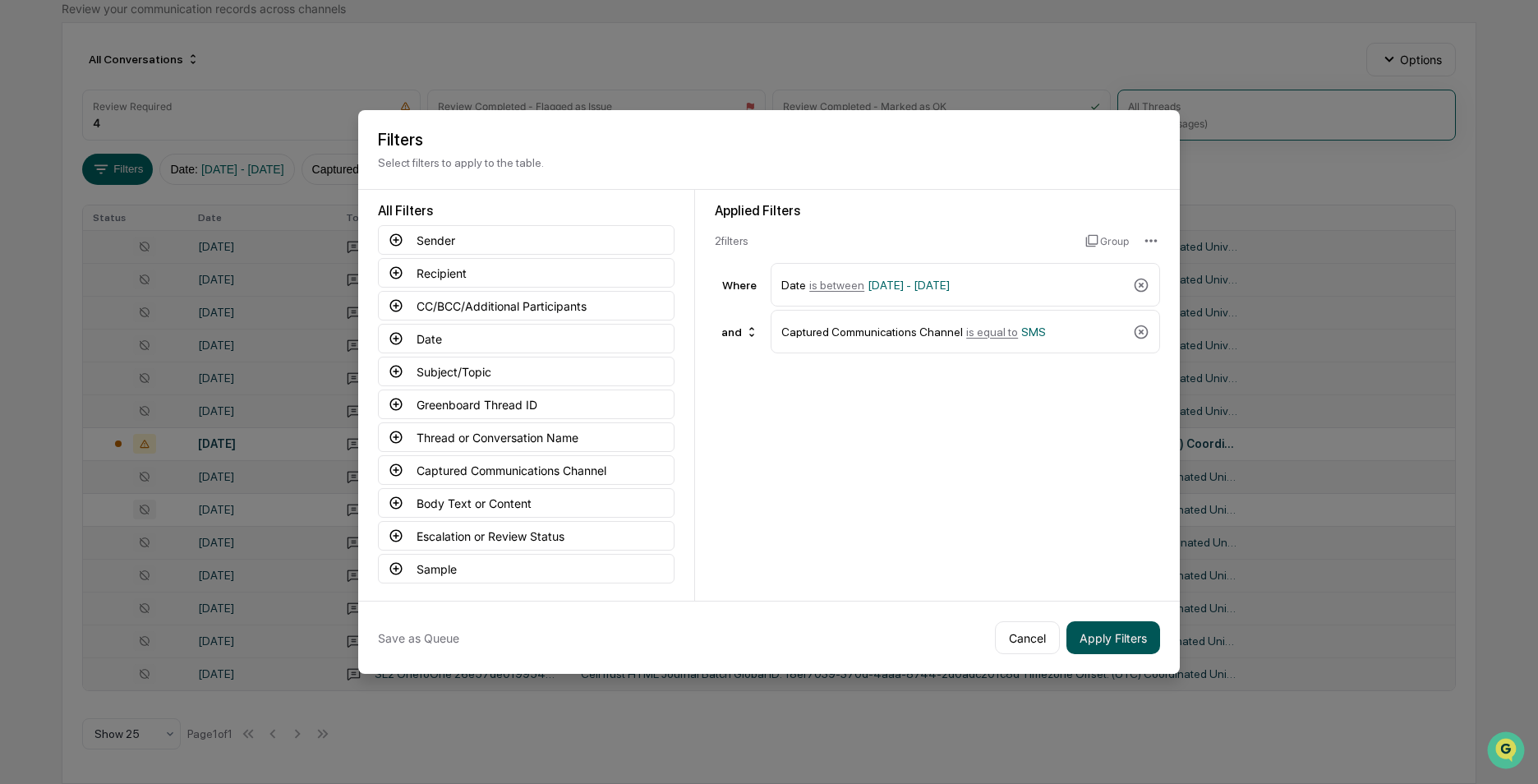
click at [1098, 636] on button "Apply Filters" at bounding box center [1113, 637] width 93 height 33
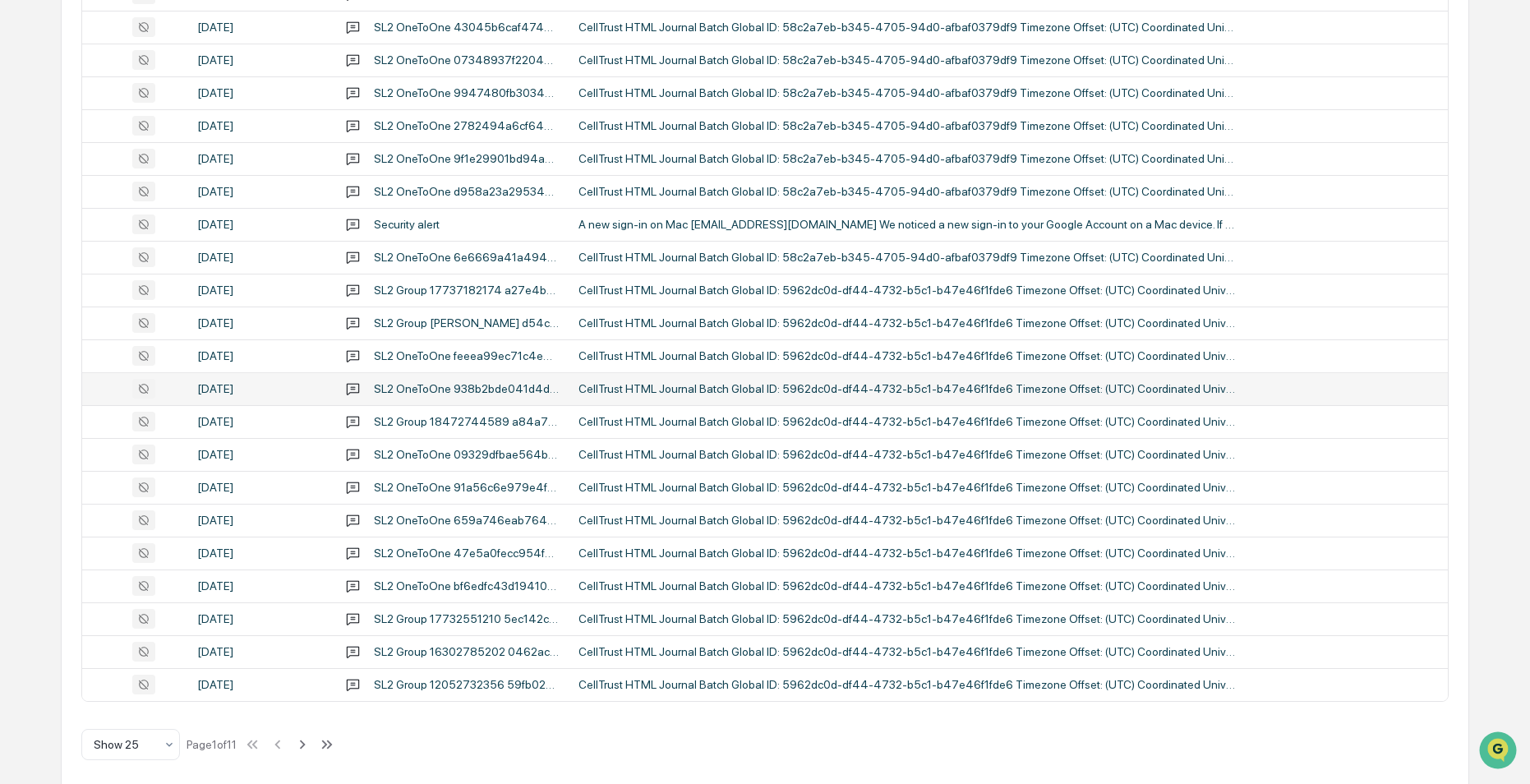
scroll to position [508, 0]
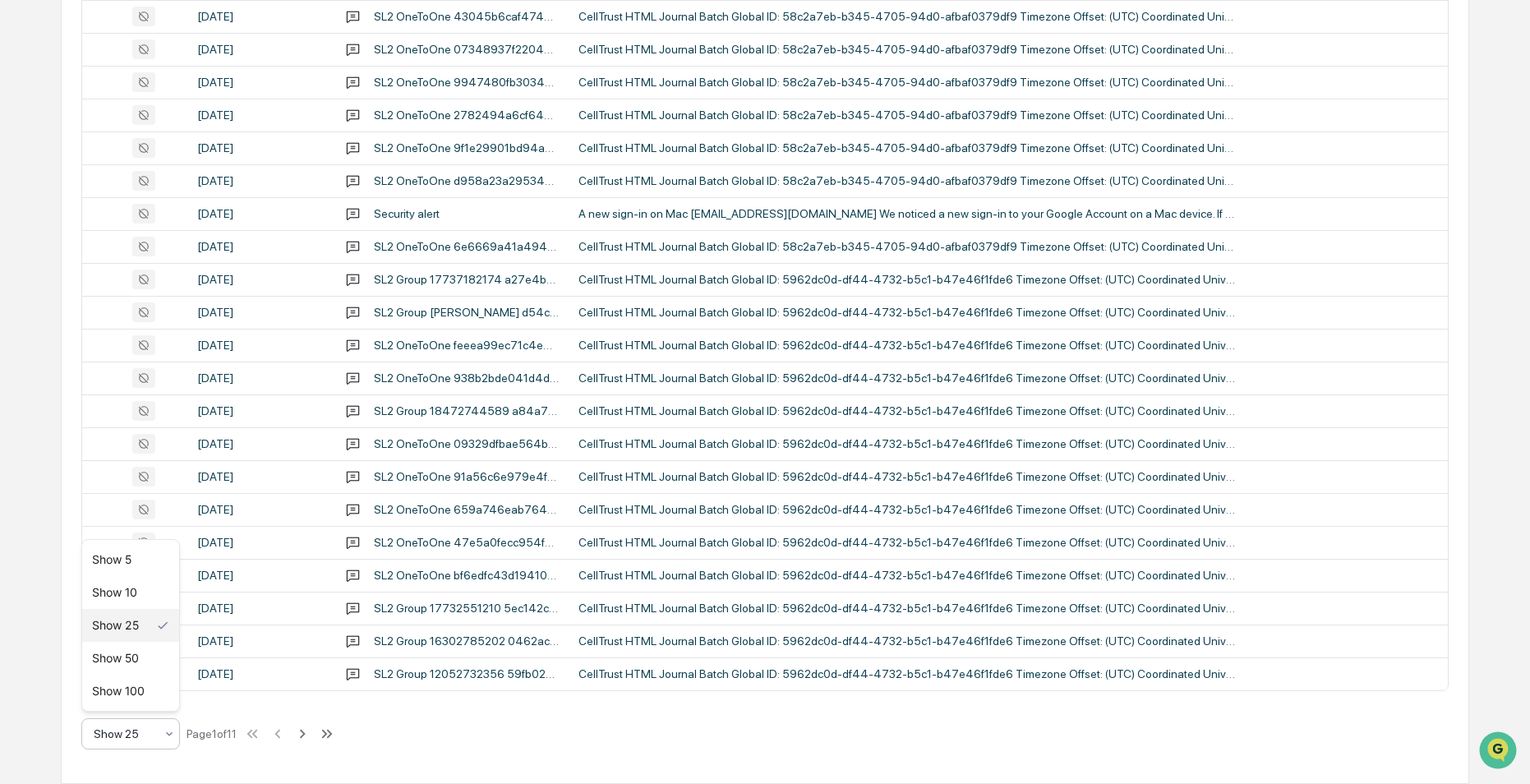
click at [171, 731] on icon at bounding box center [169, 732] width 13 height 13
click at [147, 689] on div "Show 100" at bounding box center [131, 690] width 97 height 33
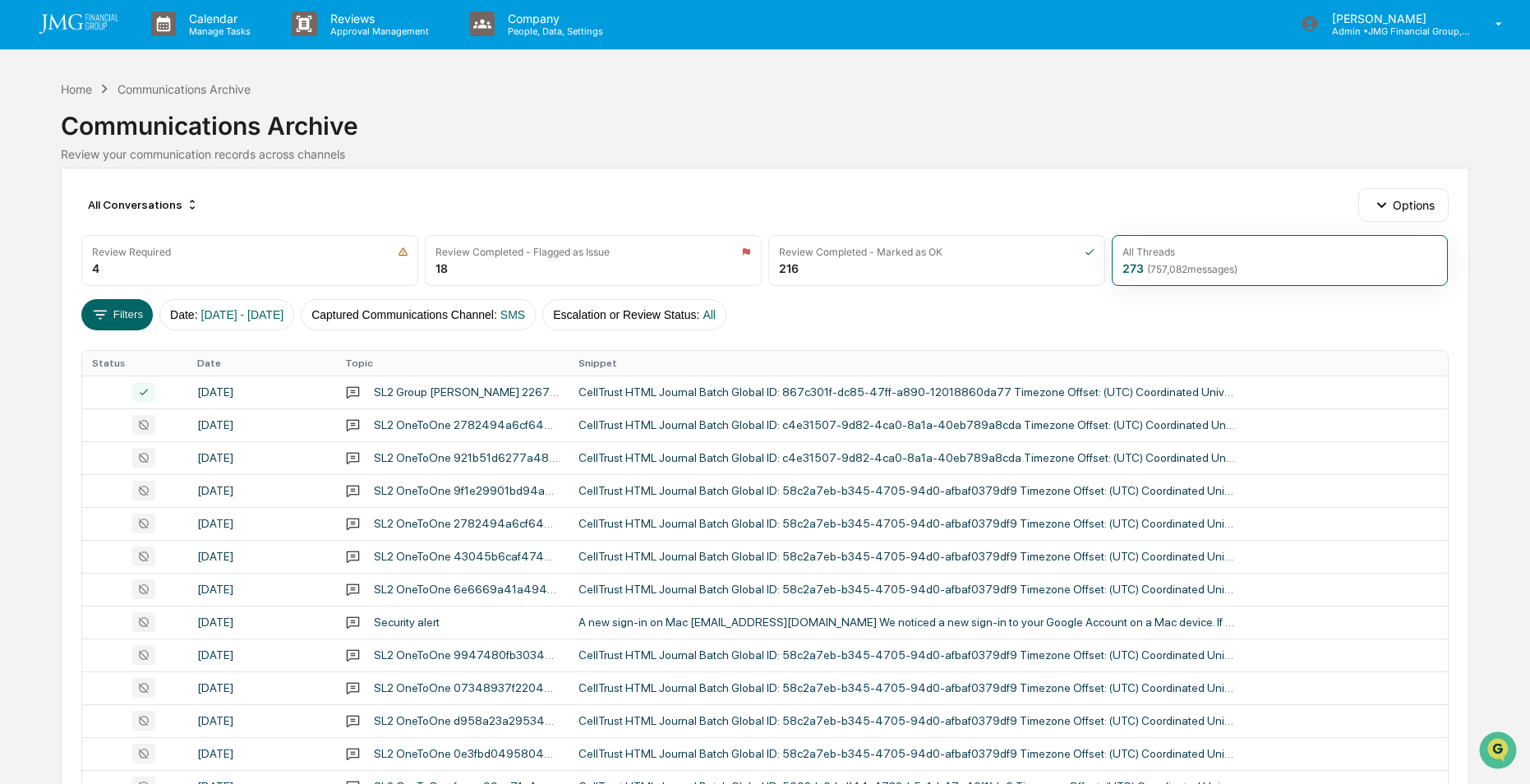
scroll to position [0, 0]
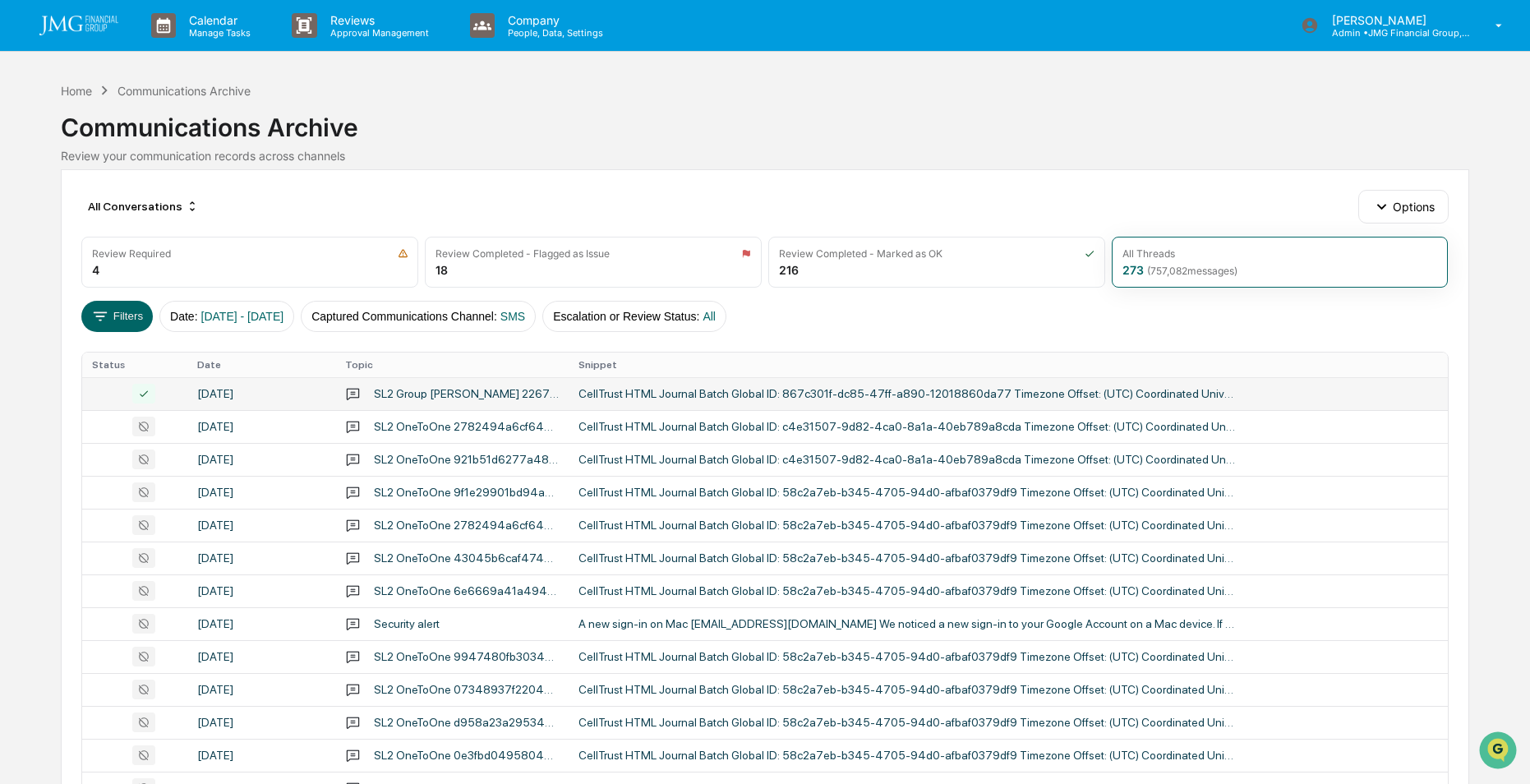
click at [93, 396] on div at bounding box center [134, 393] width 84 height 20
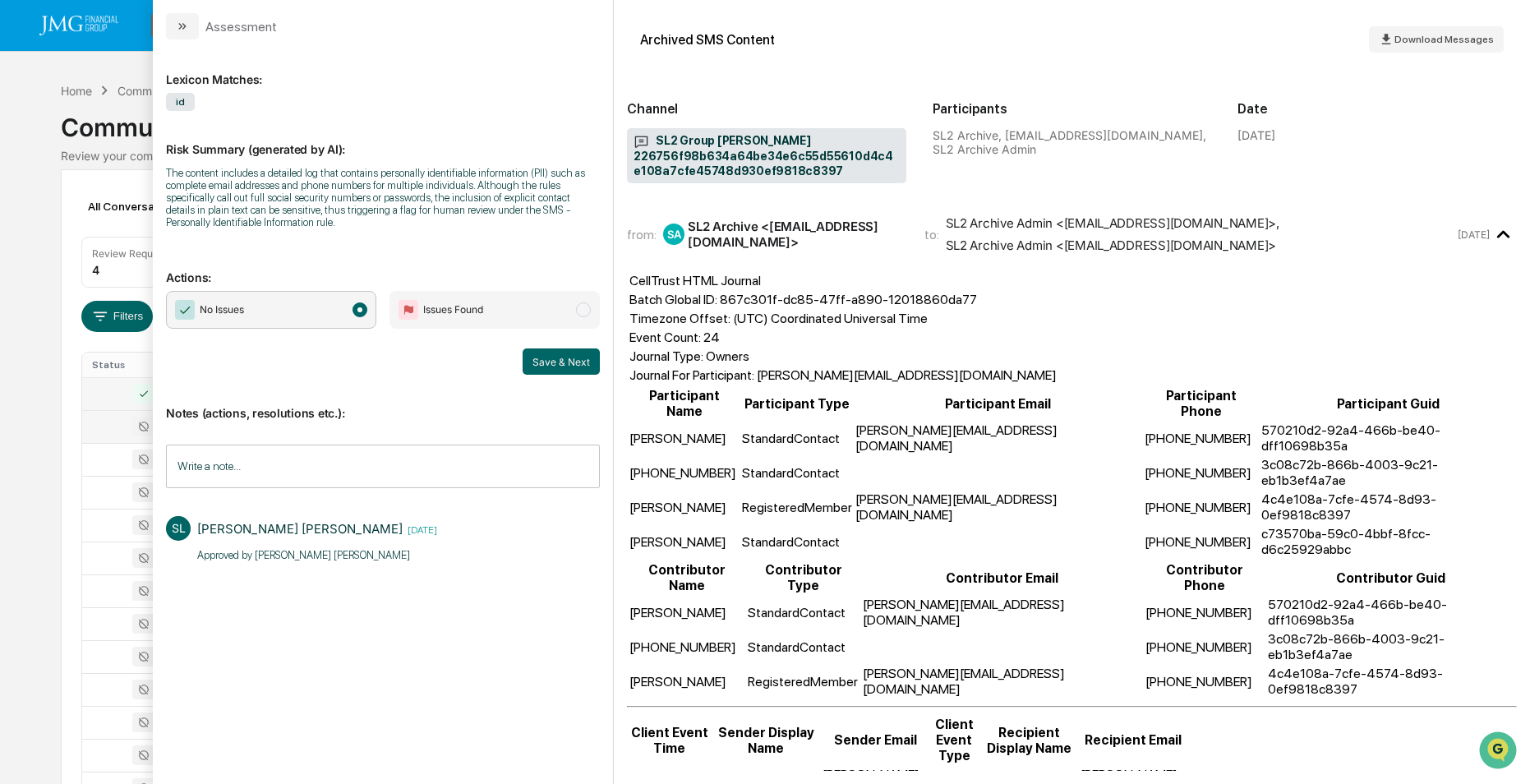
click at [99, 431] on div at bounding box center [134, 427] width 84 height 20
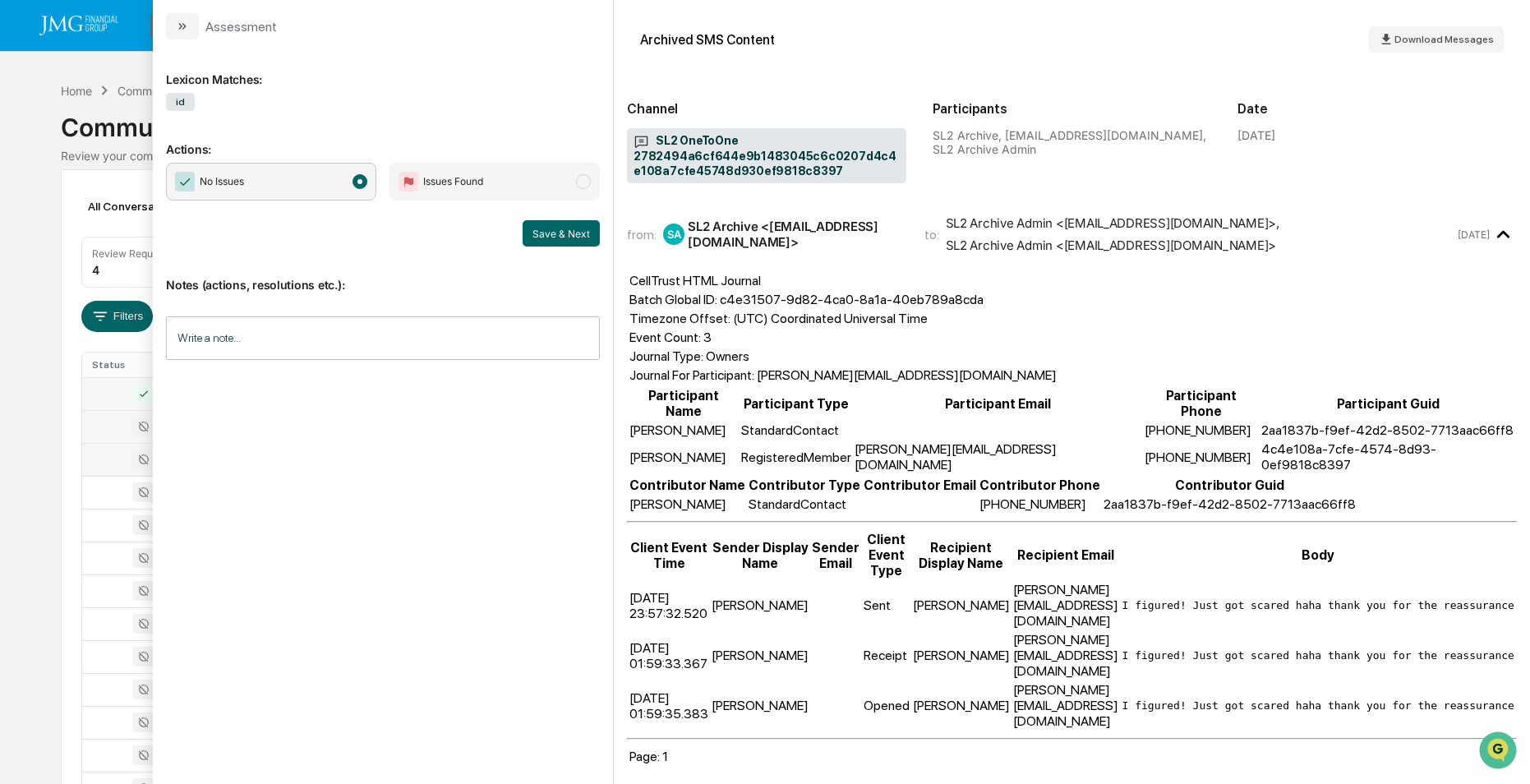
click at [112, 457] on div at bounding box center [134, 459] width 84 height 20
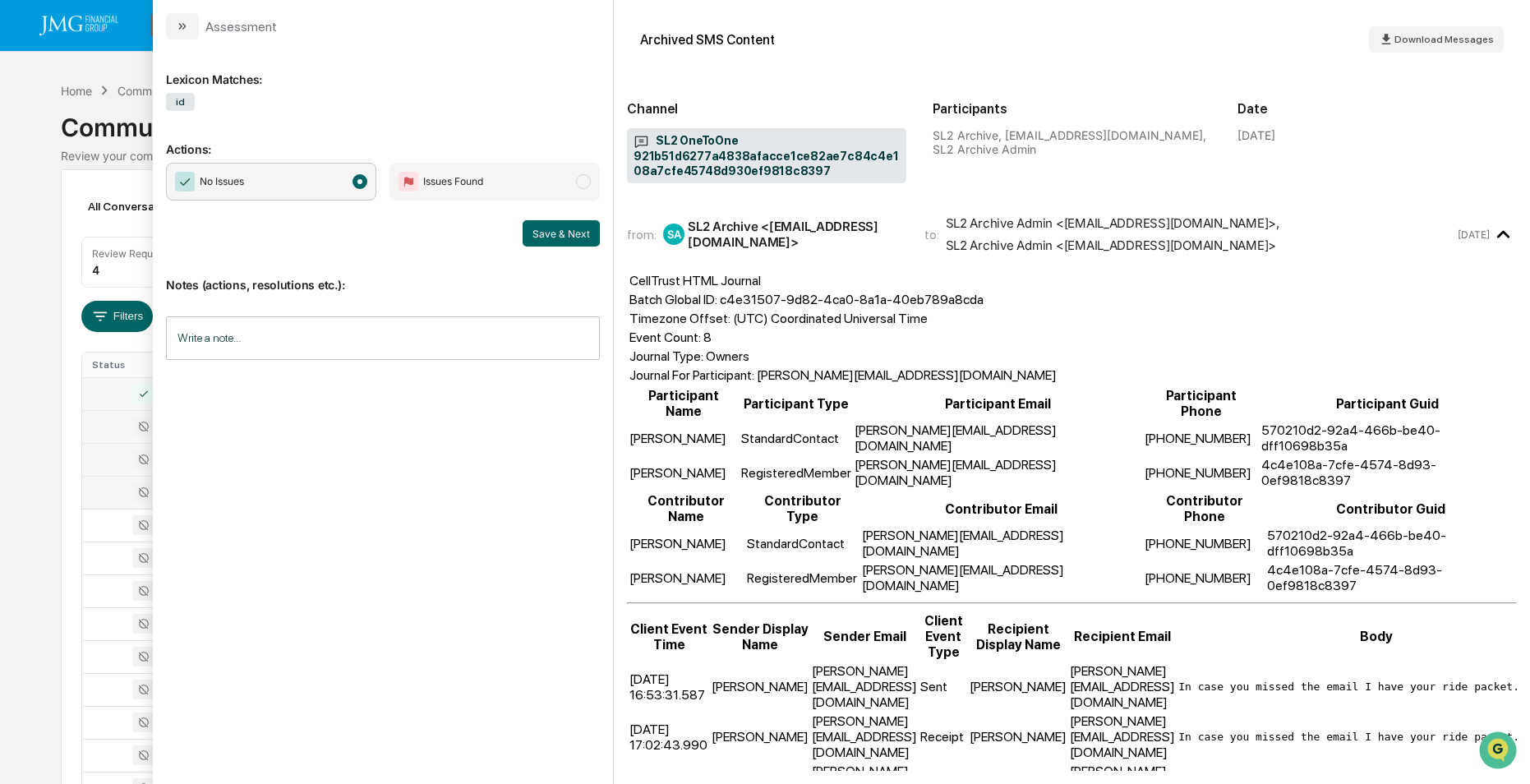
click at [121, 499] on div at bounding box center [134, 492] width 84 height 20
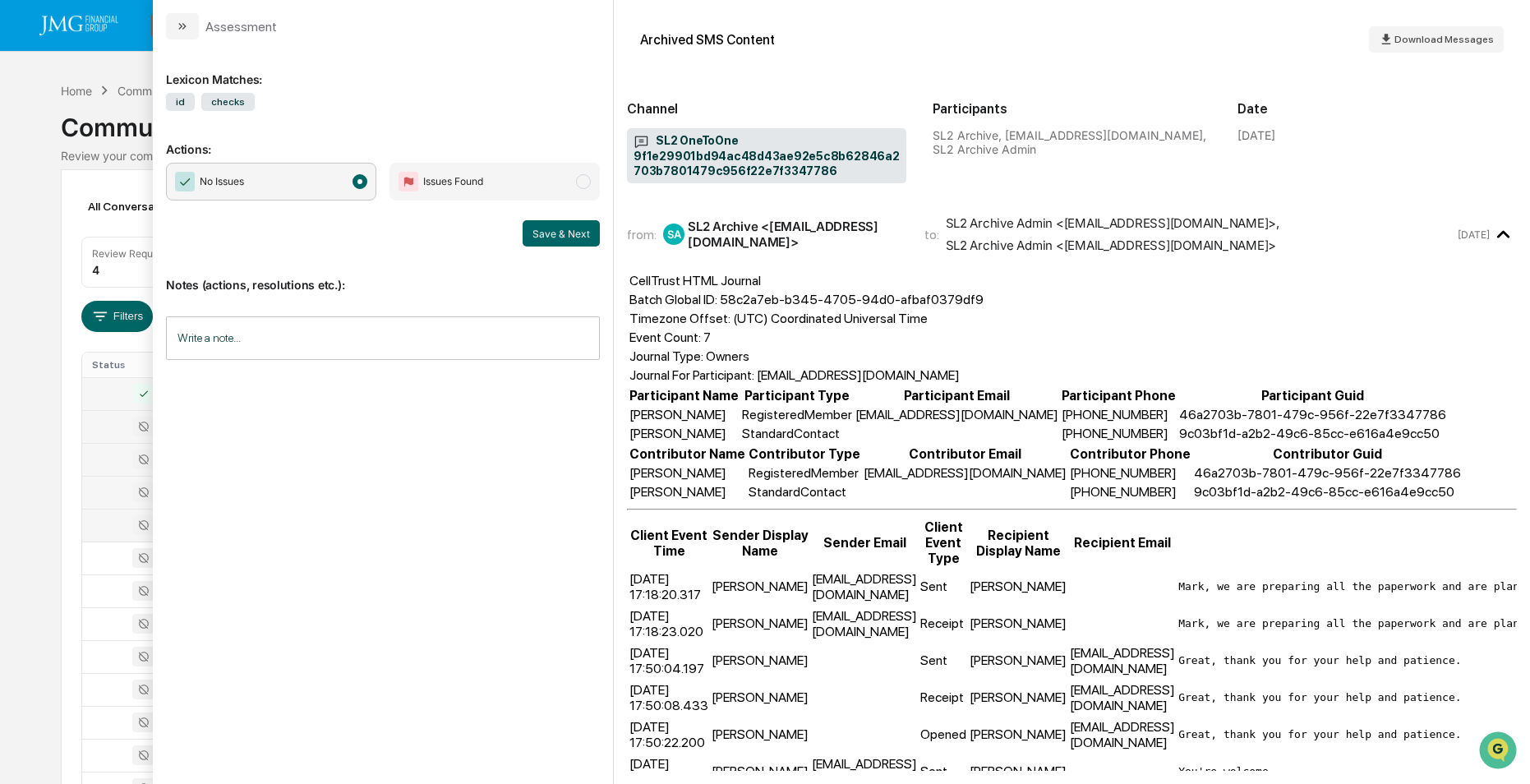
click at [120, 522] on div at bounding box center [134, 525] width 84 height 20
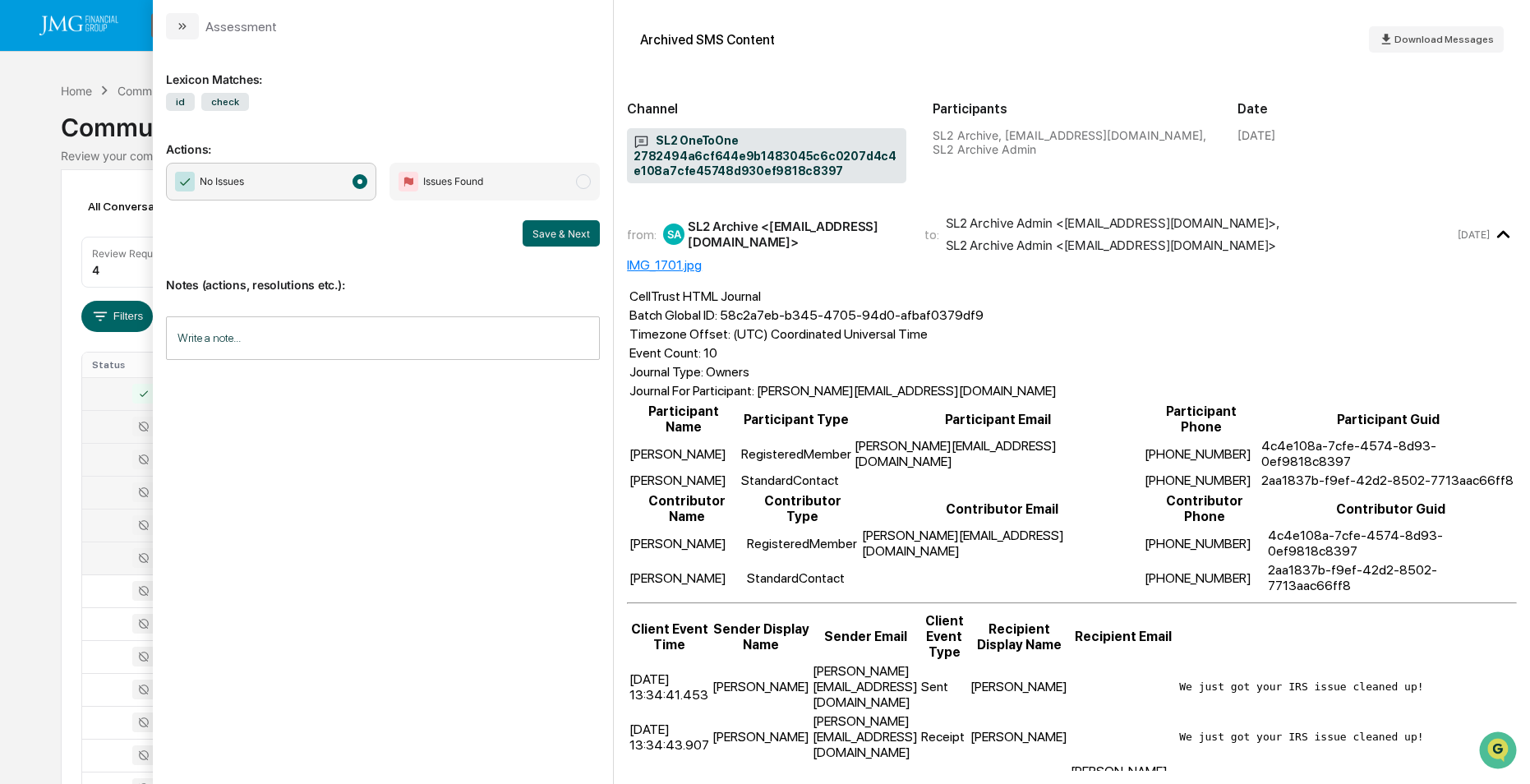
click at [115, 550] on div at bounding box center [134, 558] width 84 height 20
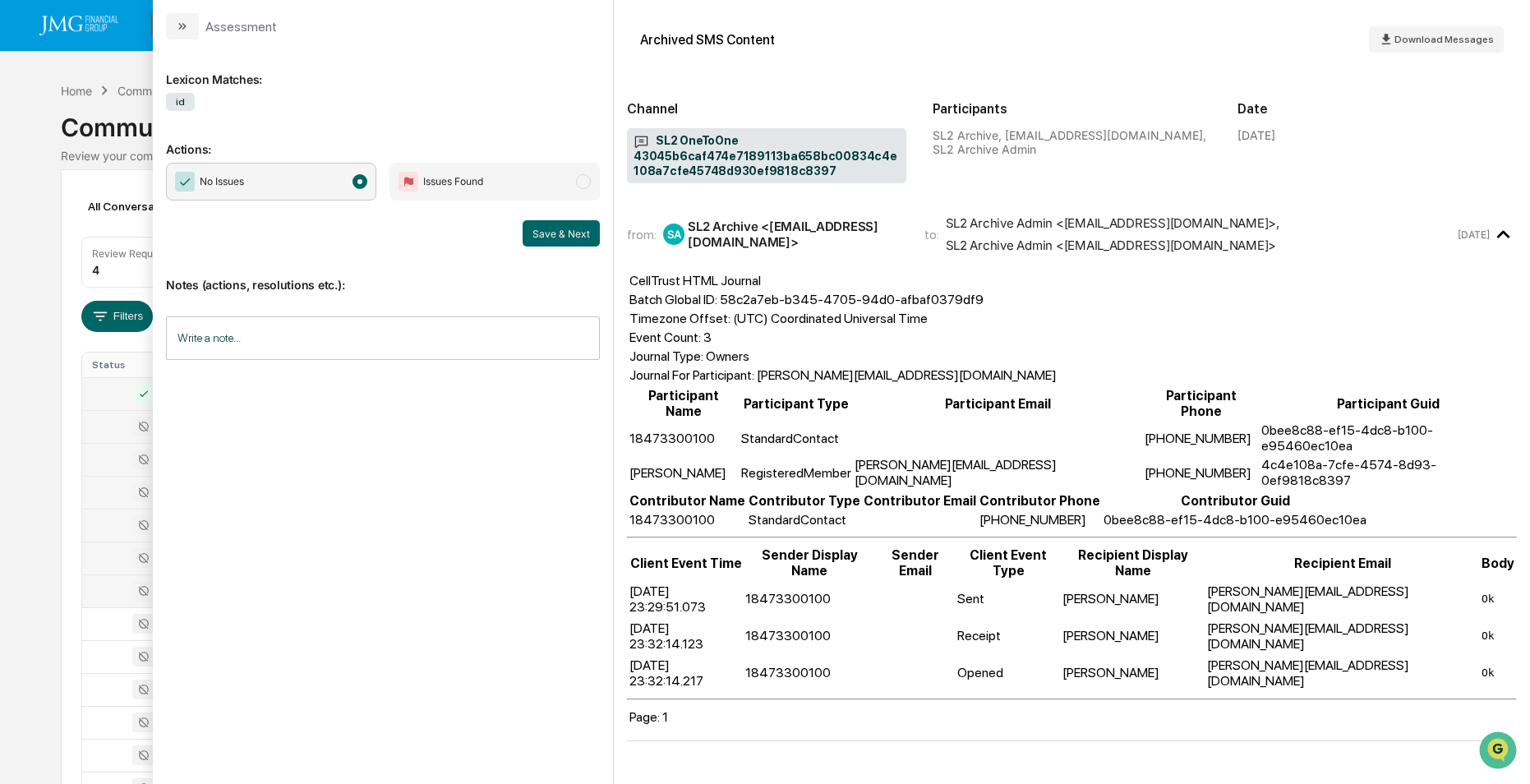
click at [113, 585] on div at bounding box center [134, 590] width 84 height 20
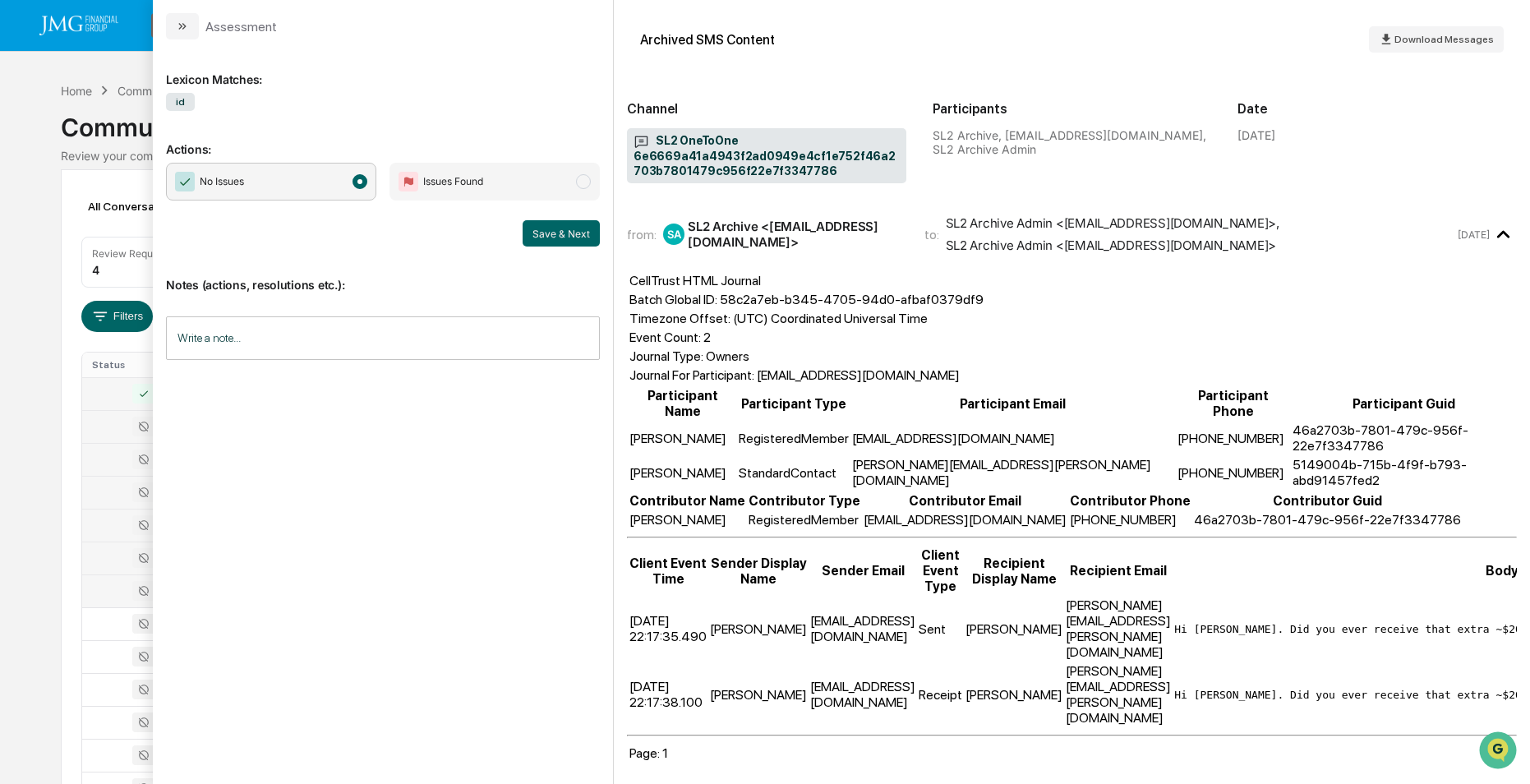
click at [112, 593] on div at bounding box center [134, 590] width 84 height 20
click at [112, 609] on td at bounding box center [134, 623] width 104 height 33
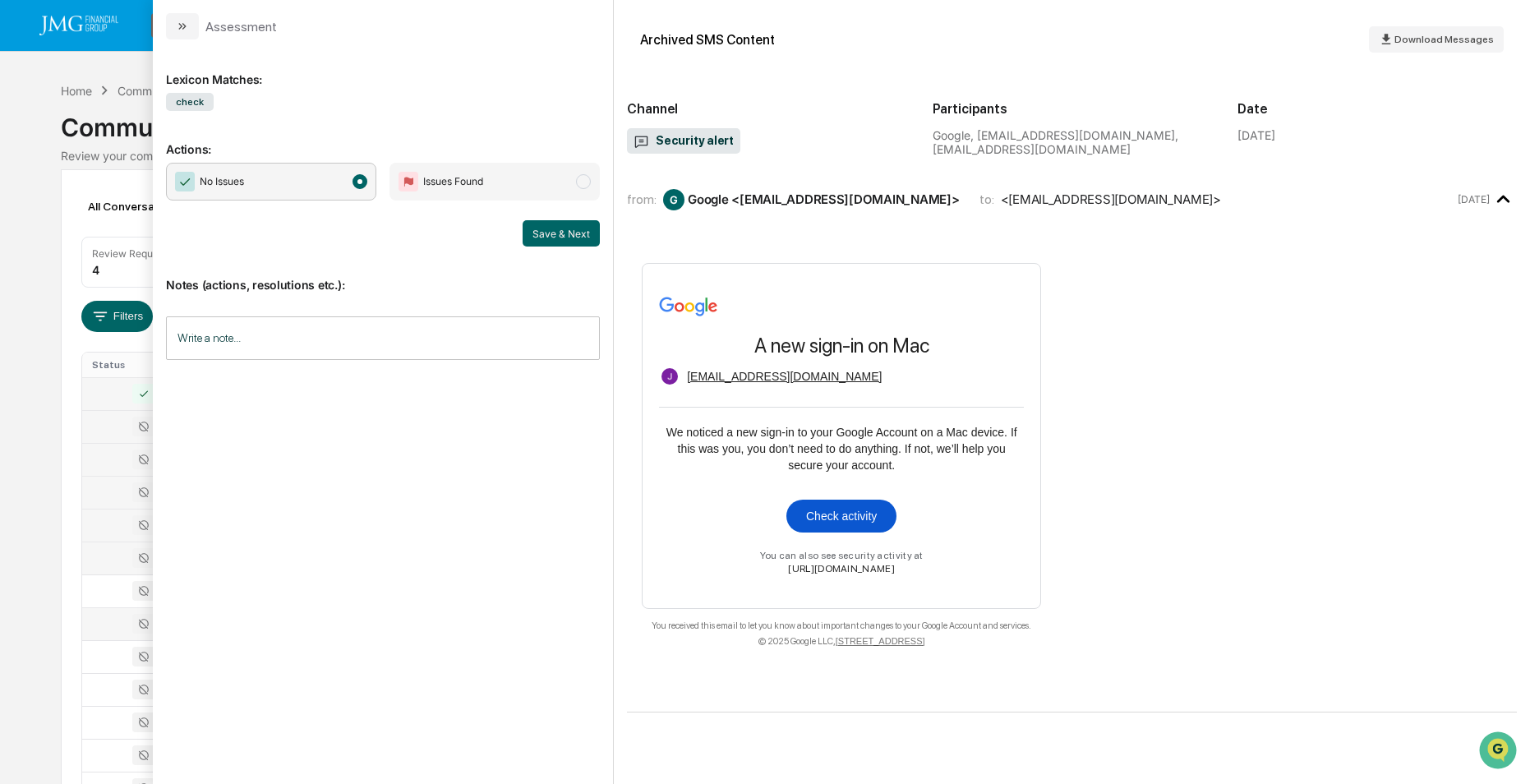
click at [112, 636] on td at bounding box center [134, 623] width 104 height 33
click at [121, 655] on div at bounding box center [134, 656] width 84 height 20
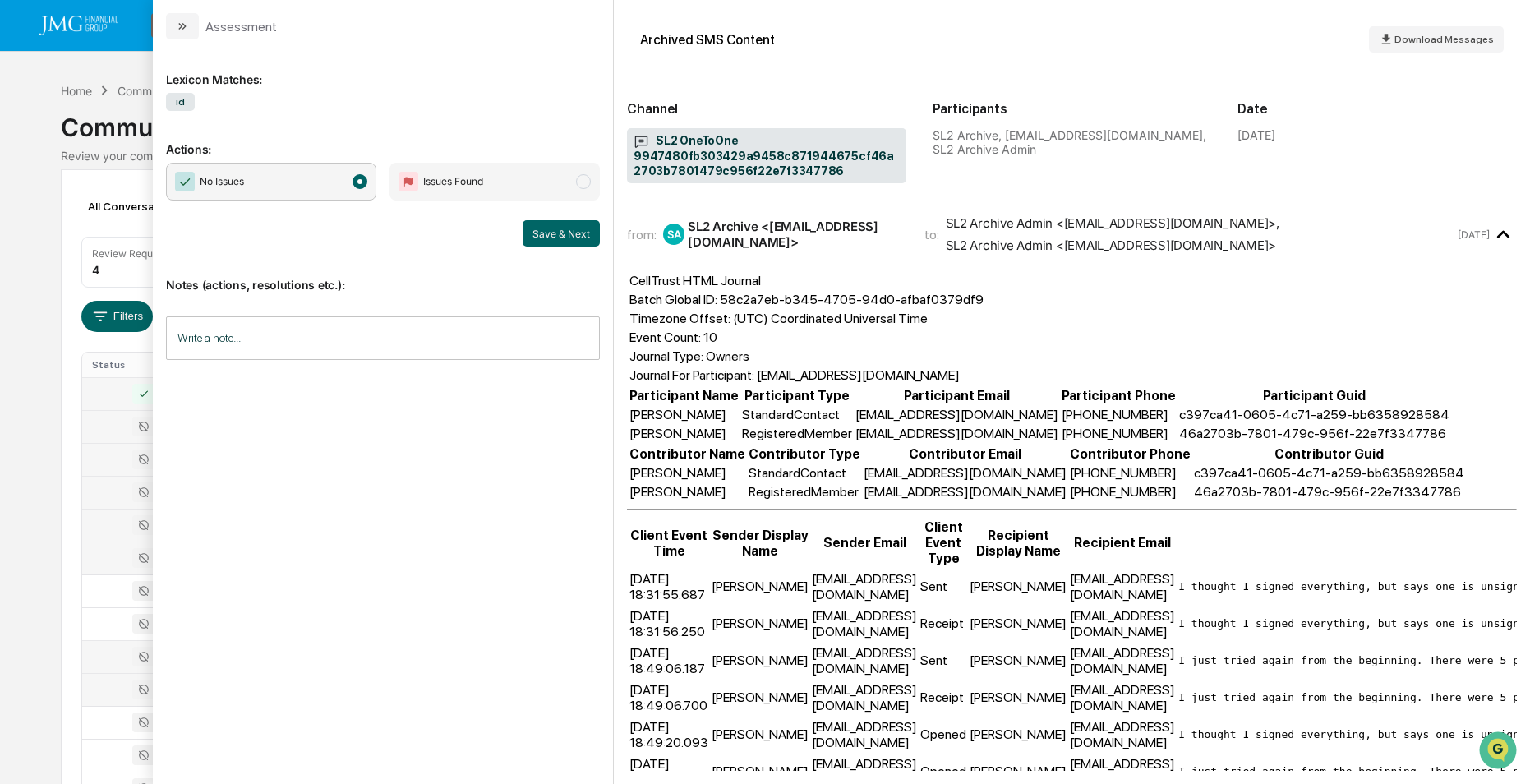
click at [107, 684] on div at bounding box center [134, 689] width 84 height 20
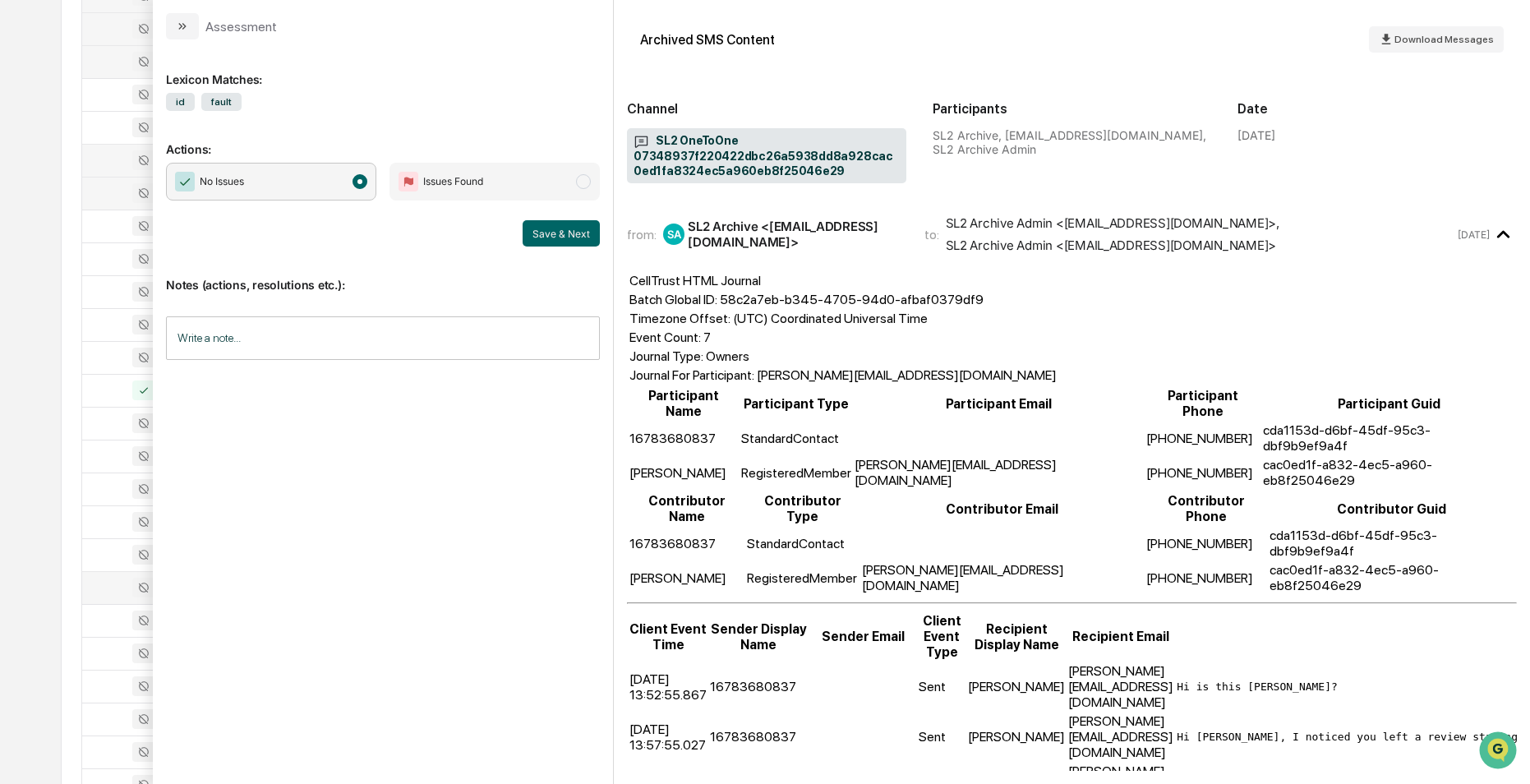
scroll to position [513, 0]
click at [104, 138] on div at bounding box center [134, 143] width 84 height 20
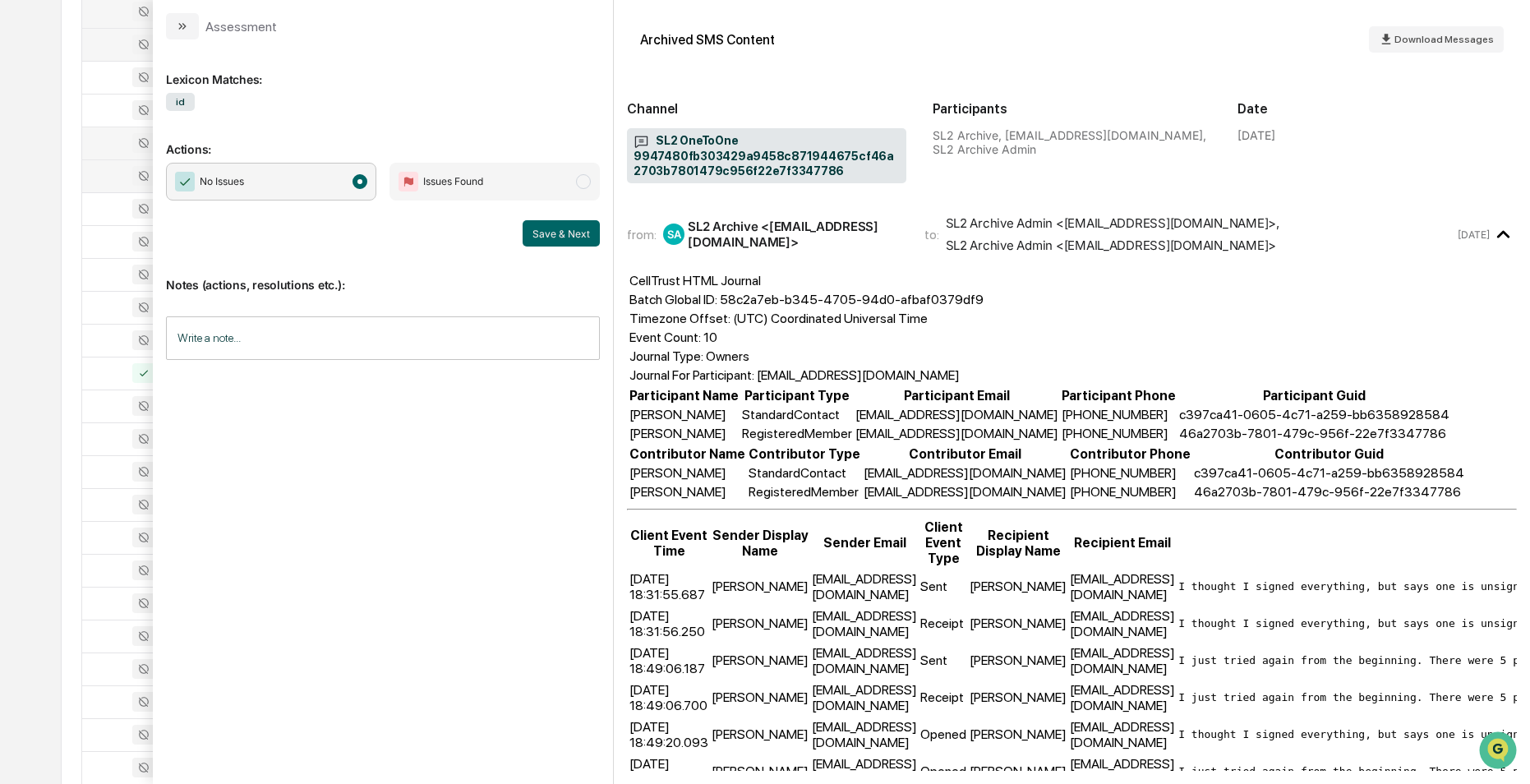
click at [110, 185] on div at bounding box center [134, 176] width 84 height 20
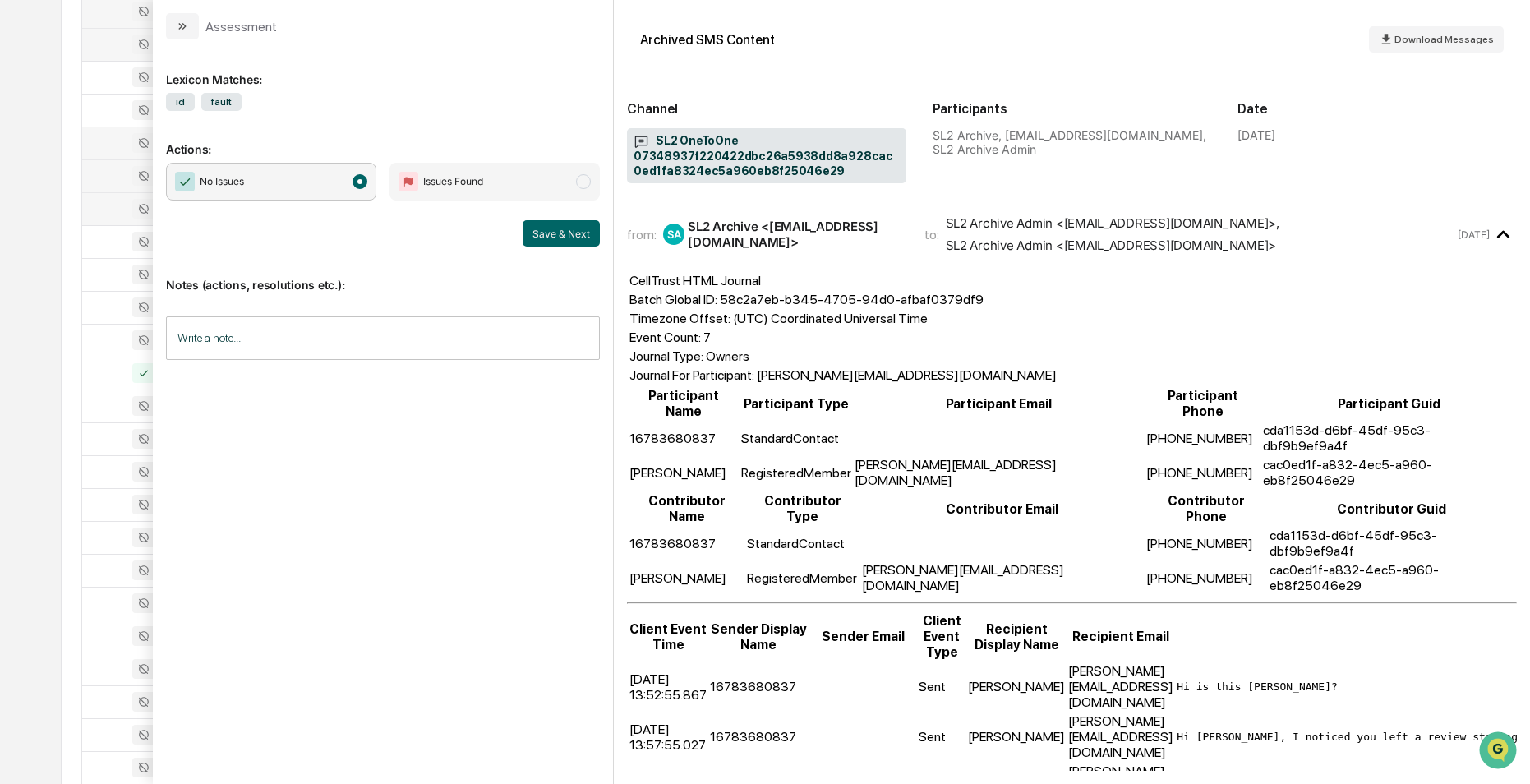
click at [110, 198] on div at bounding box center [134, 208] width 84 height 20
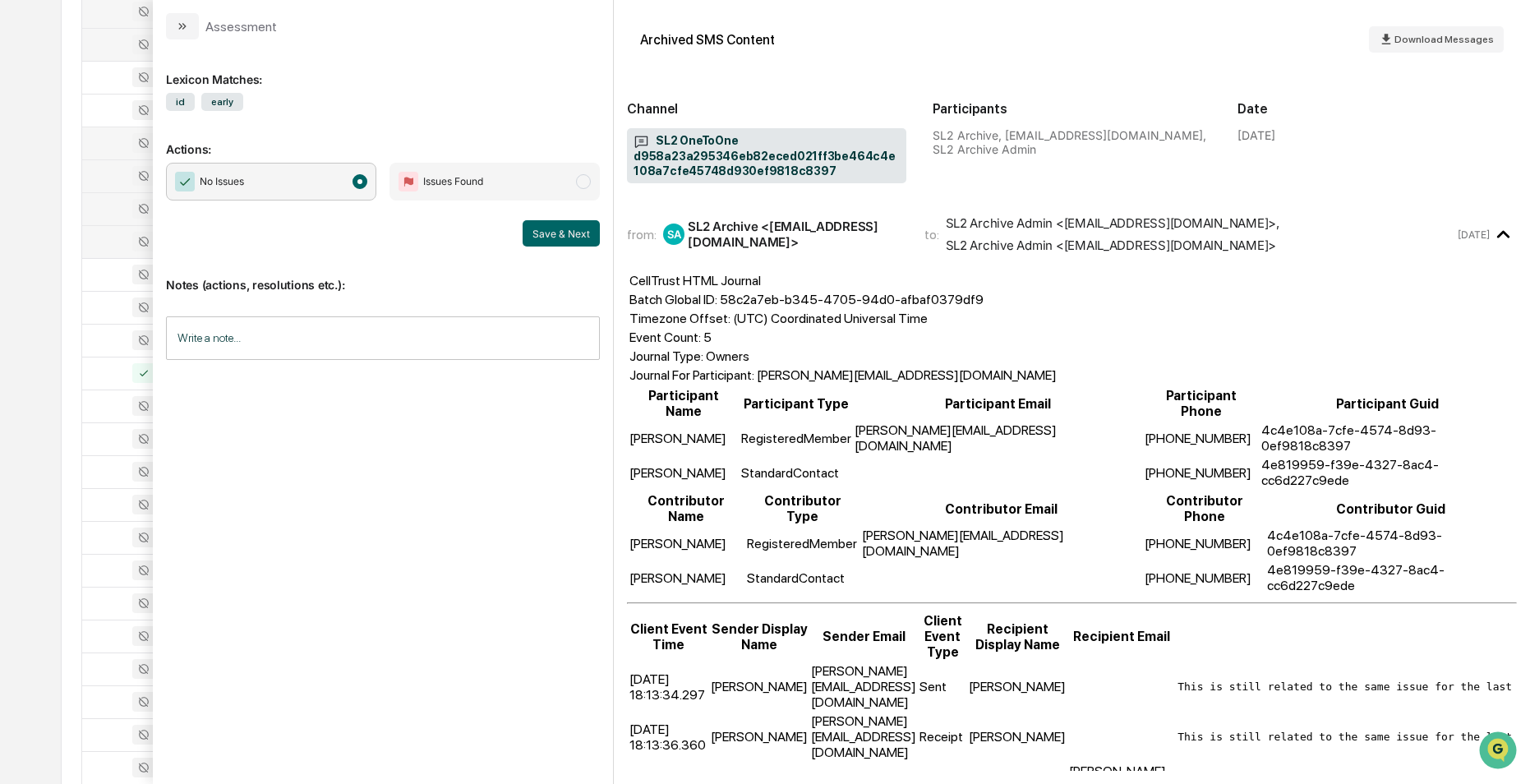
click at [105, 240] on div at bounding box center [134, 241] width 84 height 20
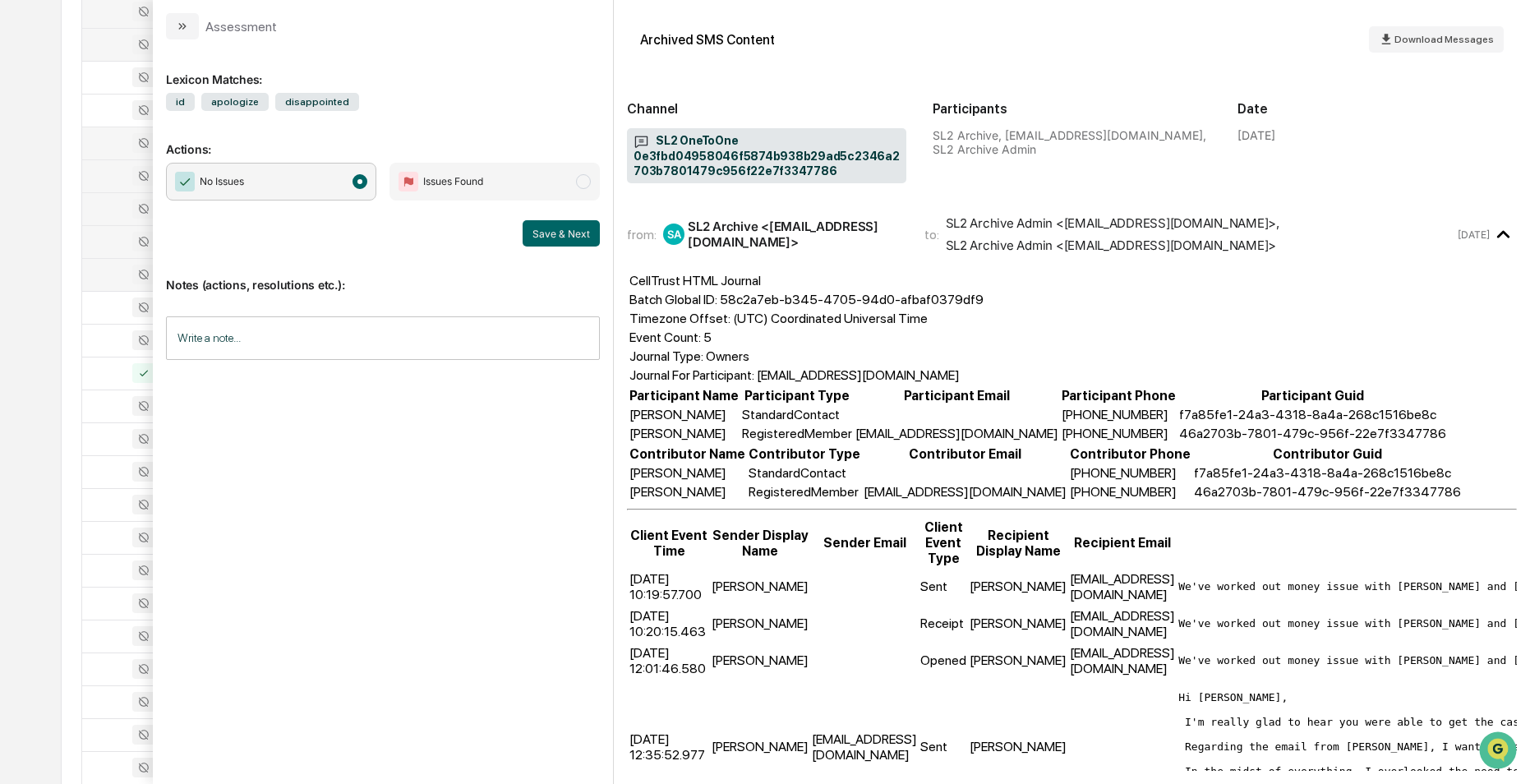
click at [121, 272] on div at bounding box center [134, 274] width 84 height 20
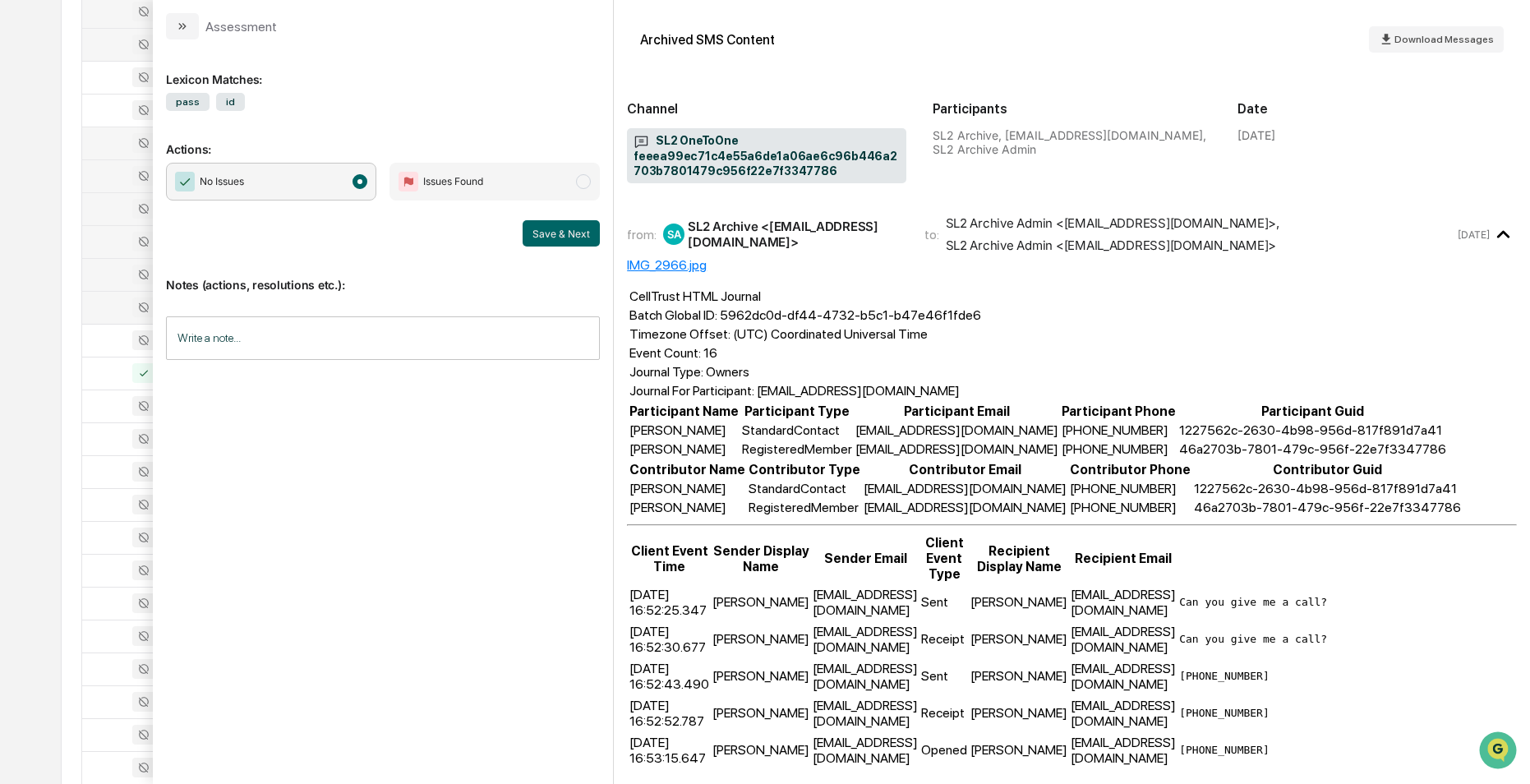
click at [102, 304] on div at bounding box center [134, 308] width 84 height 20
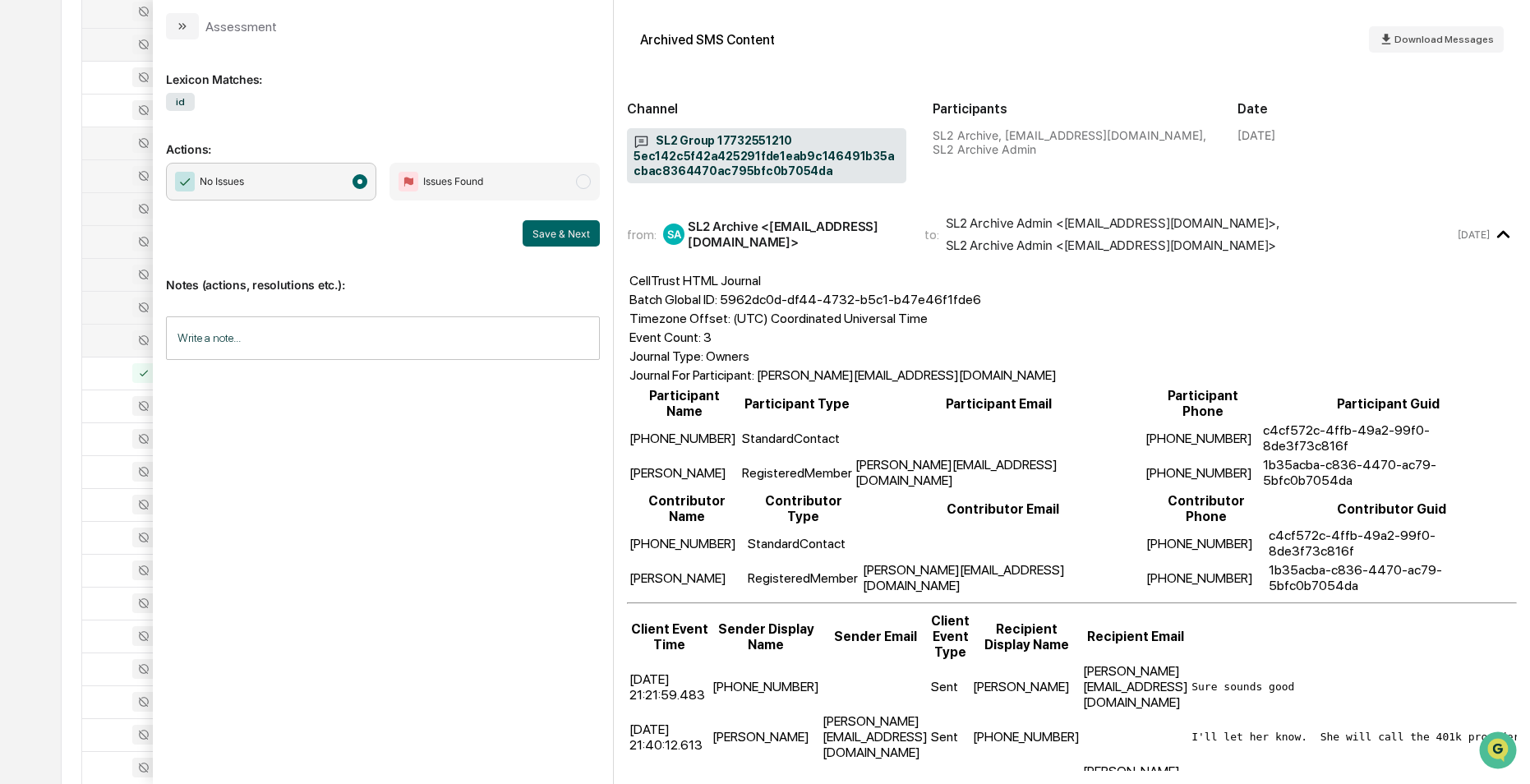
click at [102, 345] on div at bounding box center [134, 340] width 84 height 20
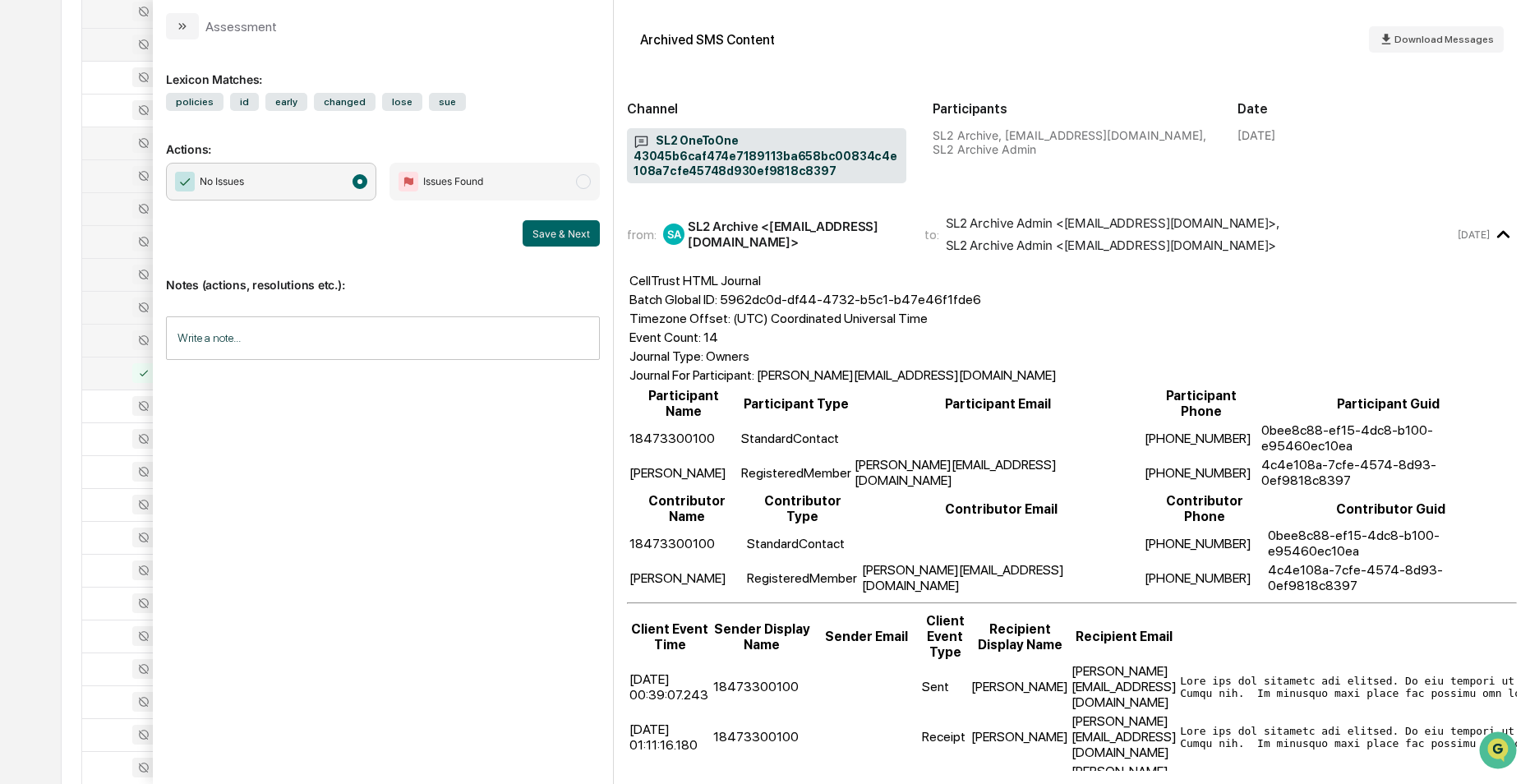
click at [102, 368] on div at bounding box center [134, 373] width 84 height 20
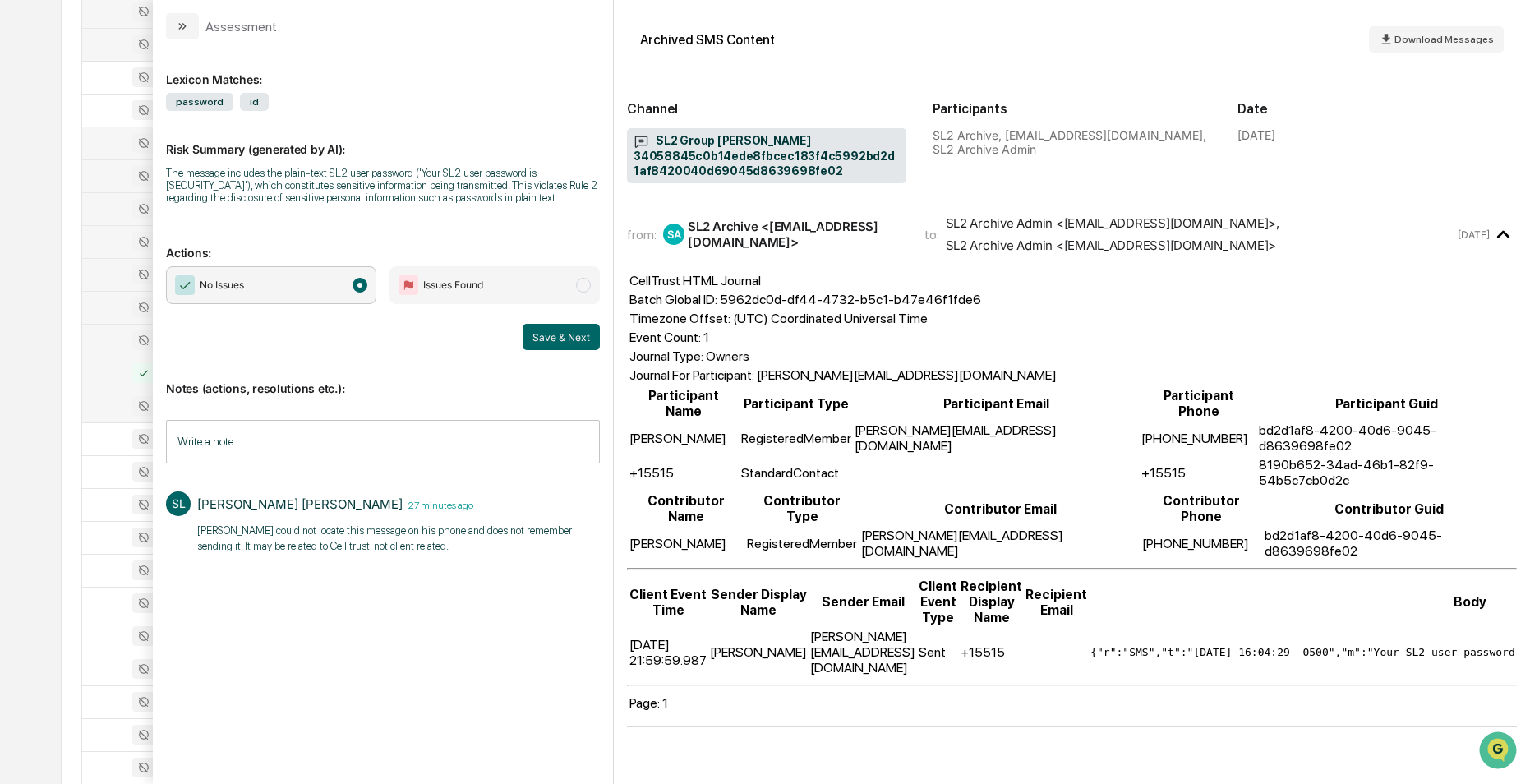
click at [101, 402] on div at bounding box center [134, 406] width 84 height 20
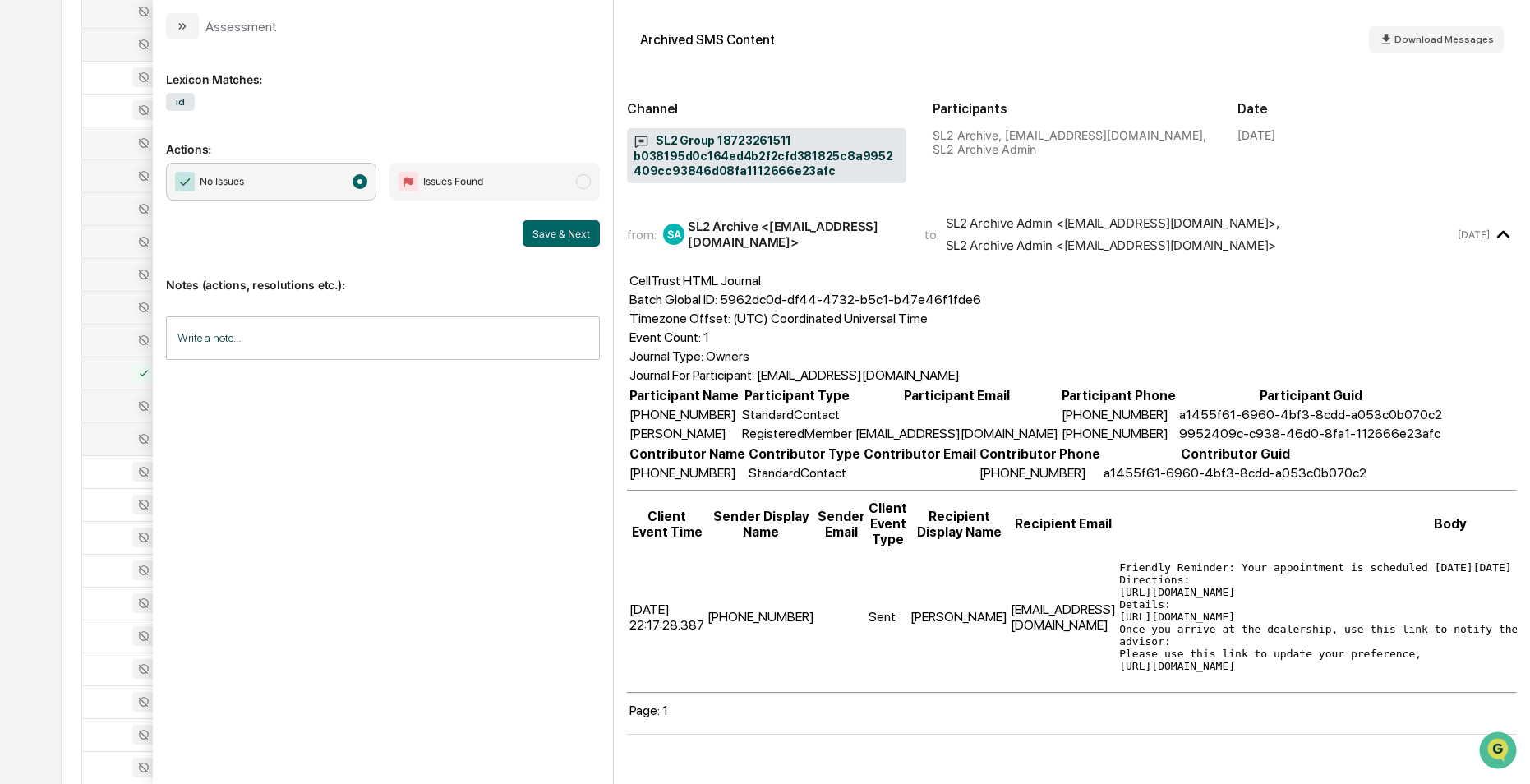
click at [113, 427] on td at bounding box center [134, 438] width 104 height 33
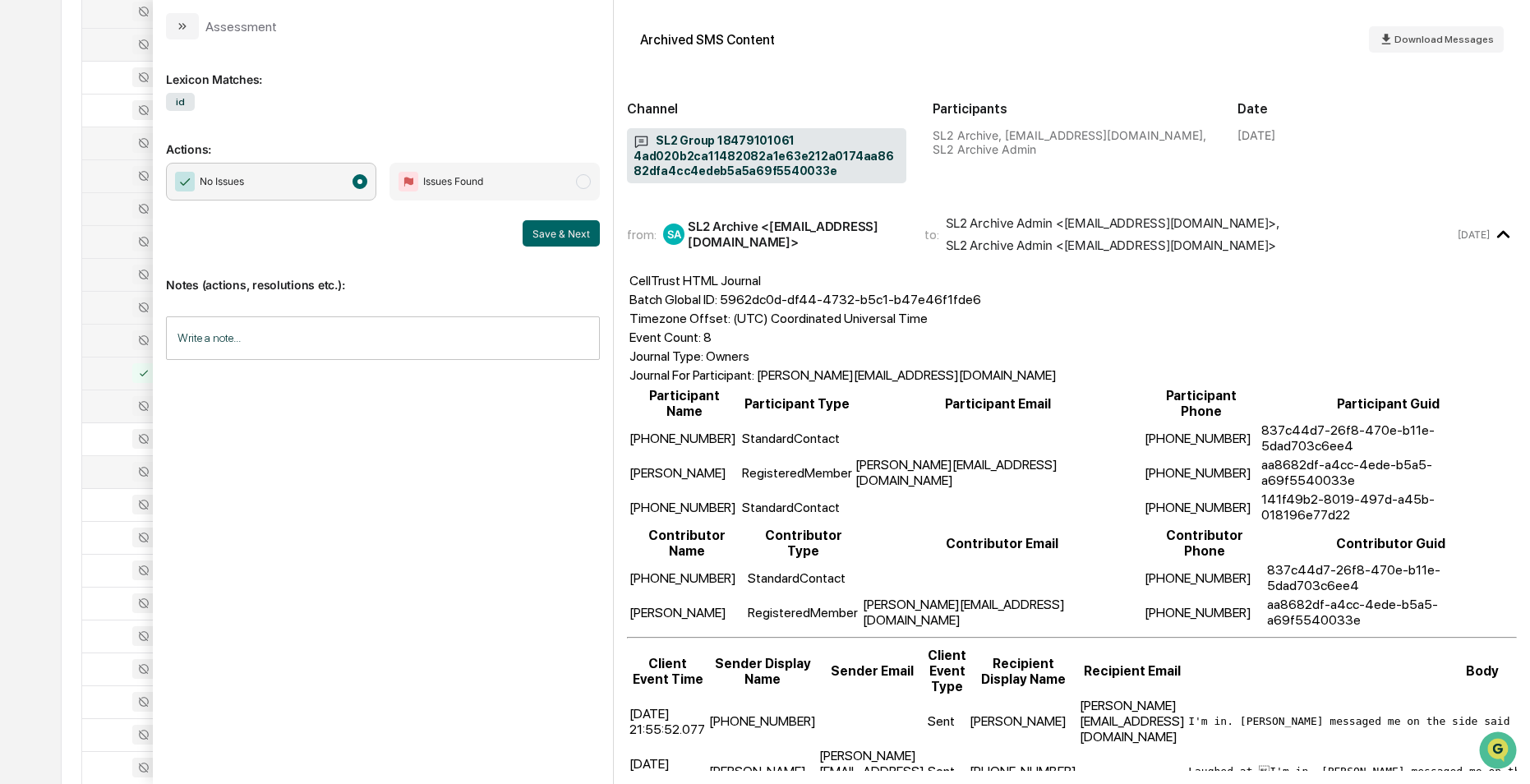
click at [110, 467] on div at bounding box center [134, 471] width 84 height 20
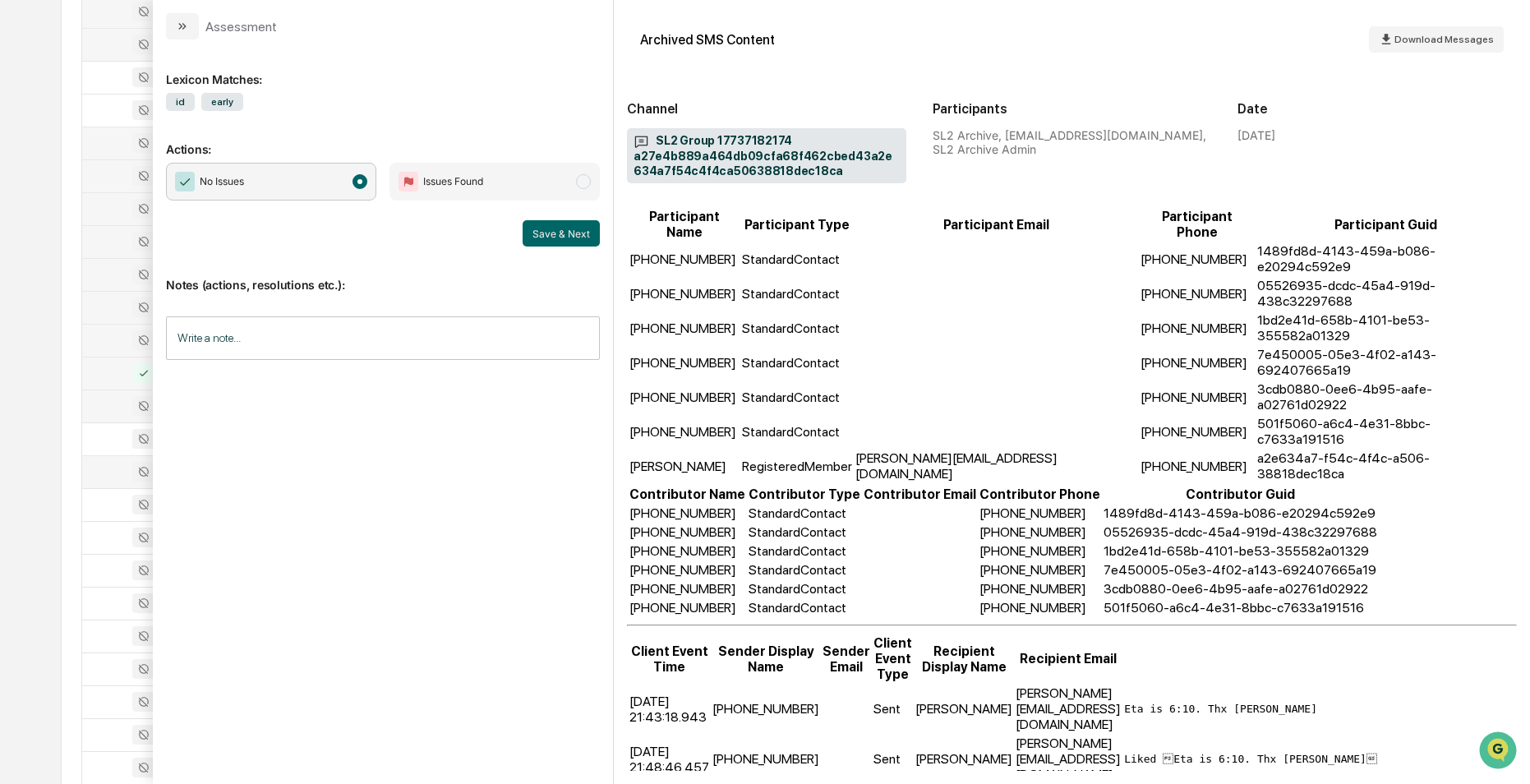
scroll to position [185, 0]
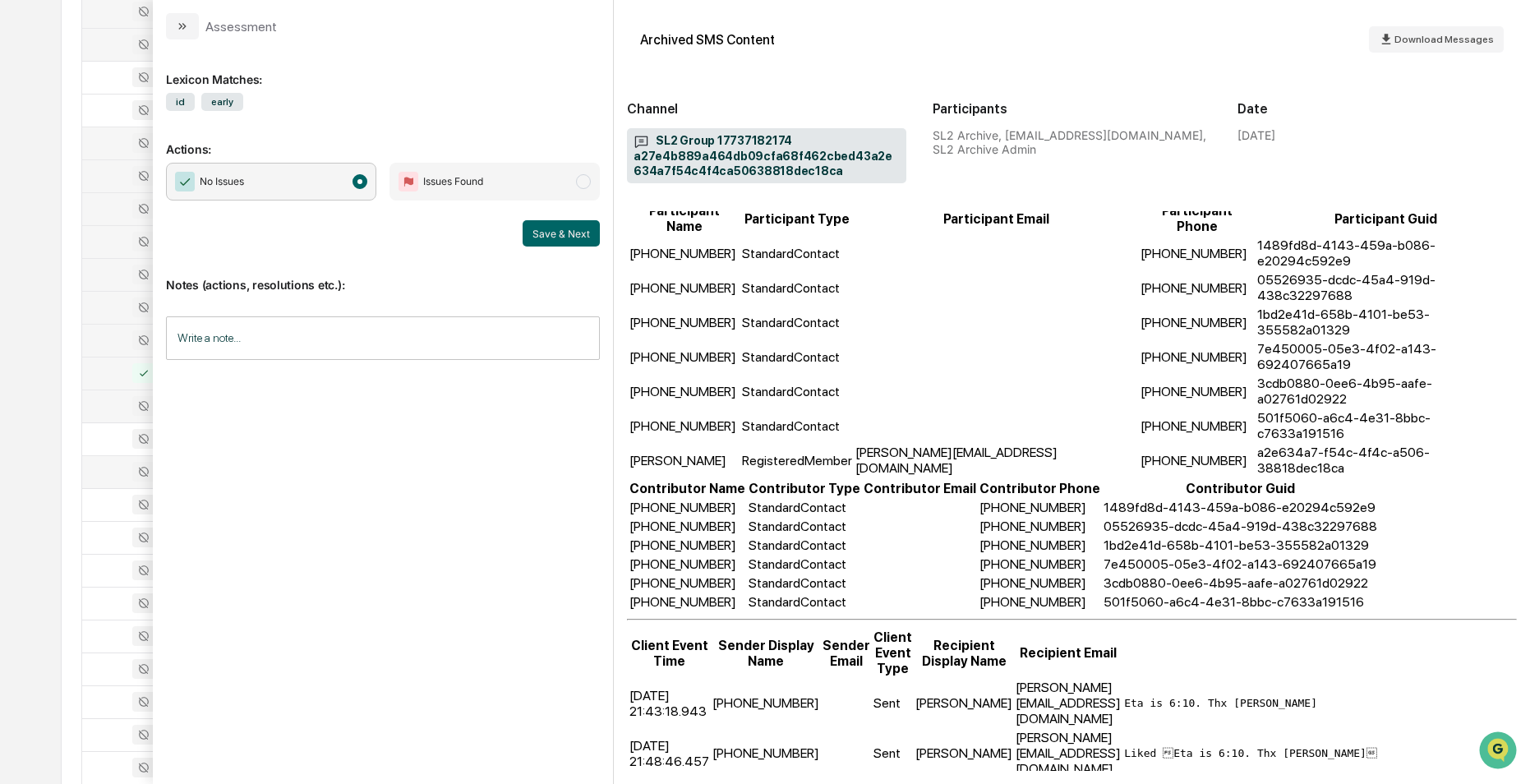
click at [121, 403] on div at bounding box center [134, 406] width 84 height 20
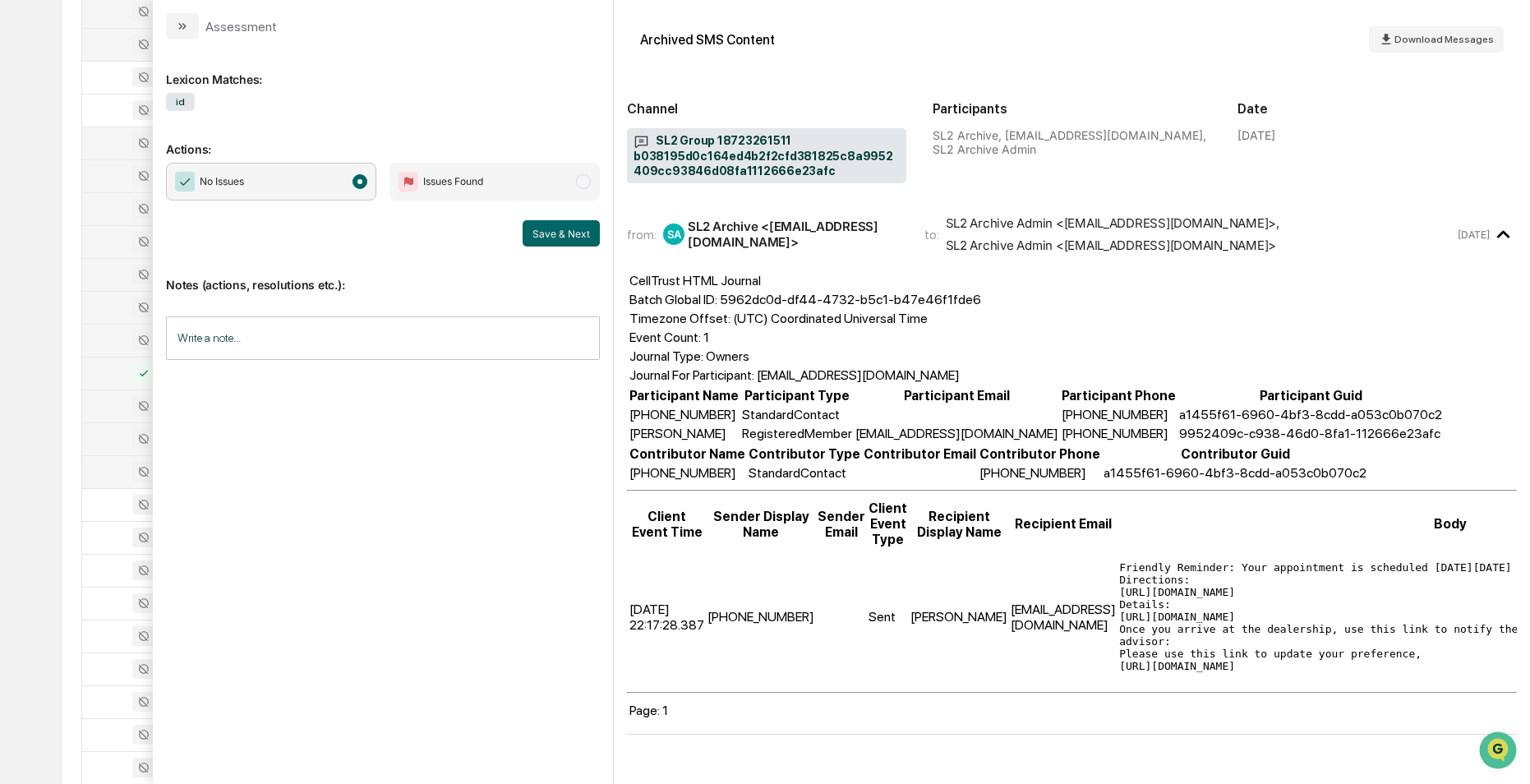
click at [114, 437] on div at bounding box center [134, 439] width 84 height 20
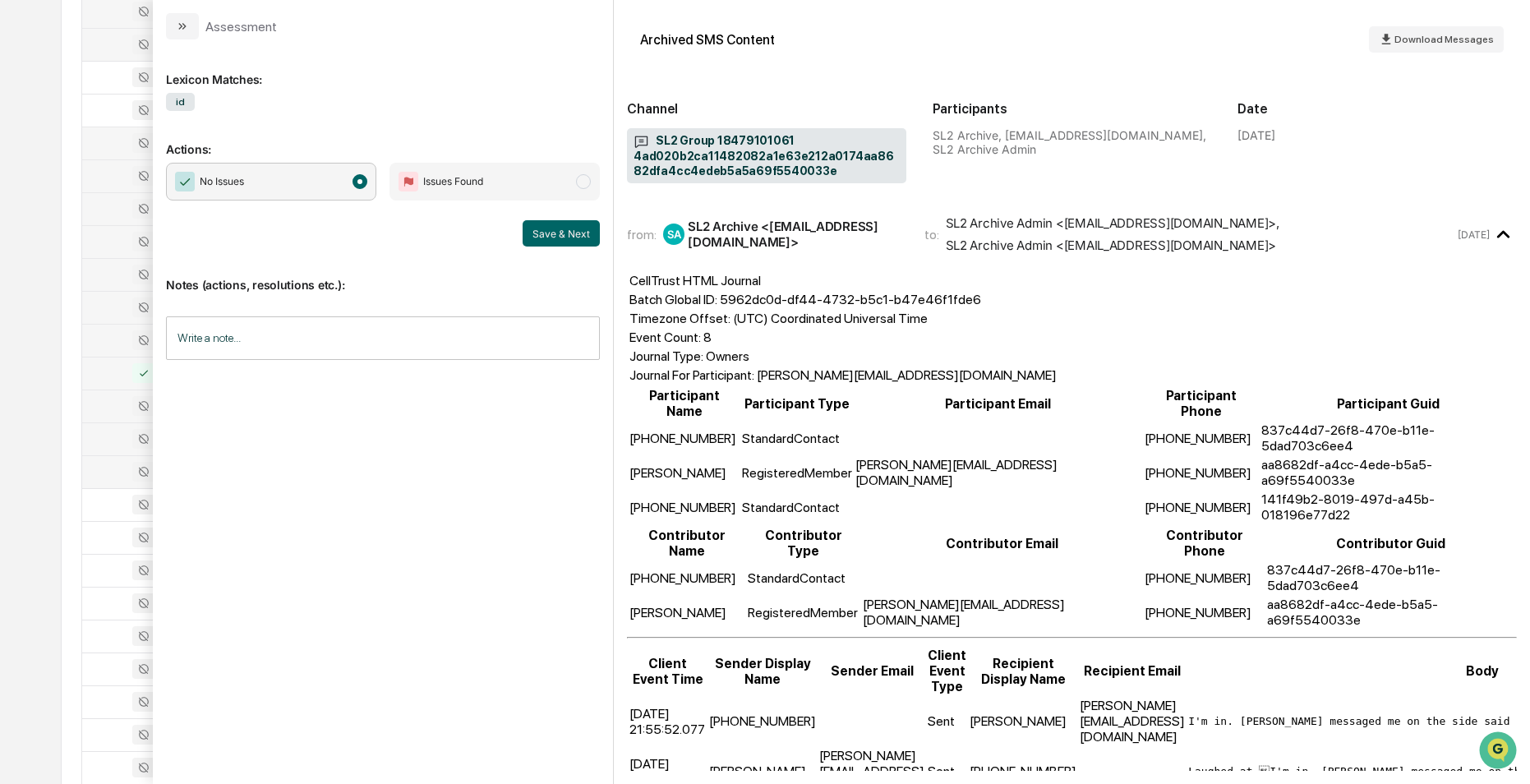
click at [115, 470] on div at bounding box center [134, 471] width 84 height 20
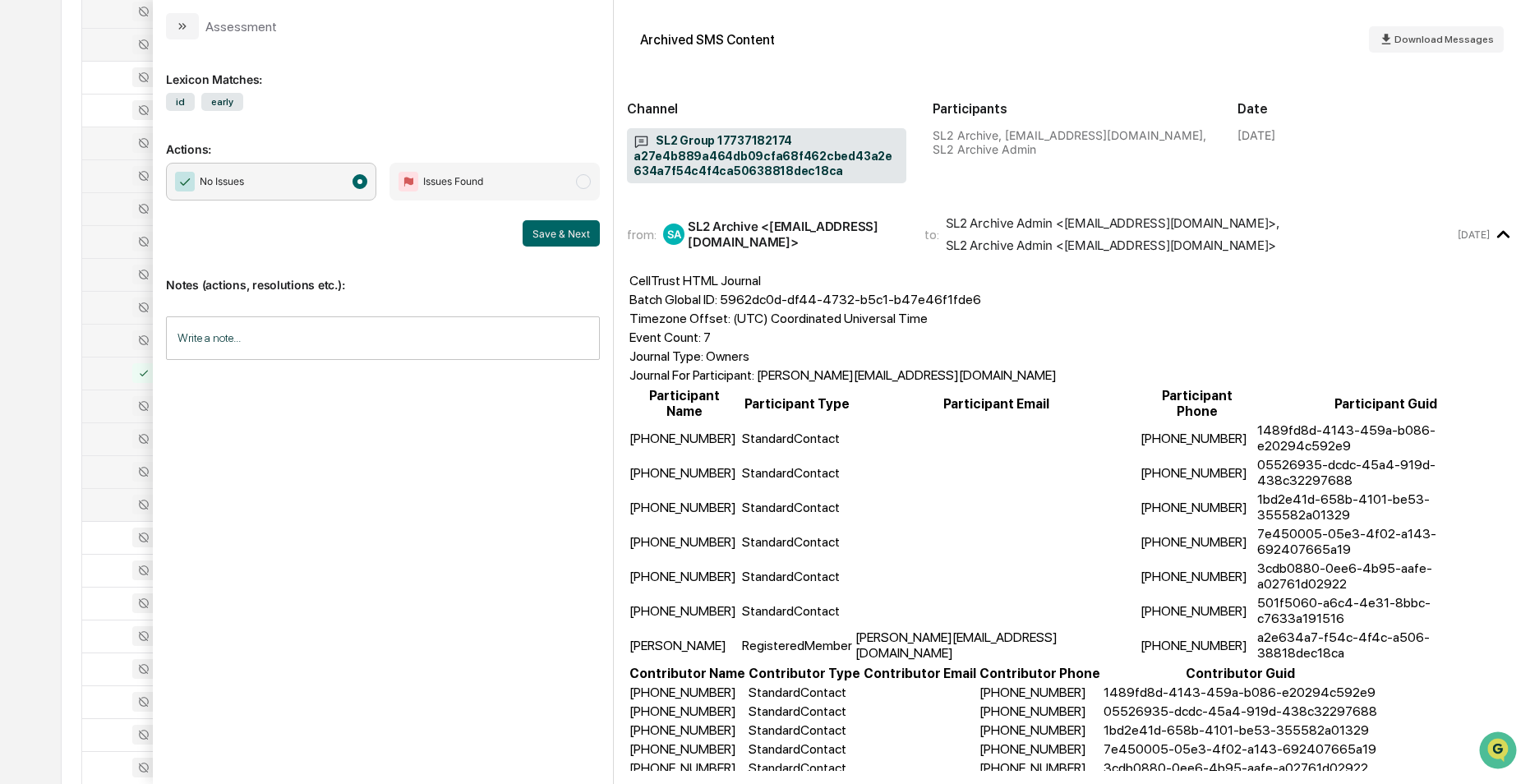
click at [117, 502] on div at bounding box center [134, 504] width 84 height 20
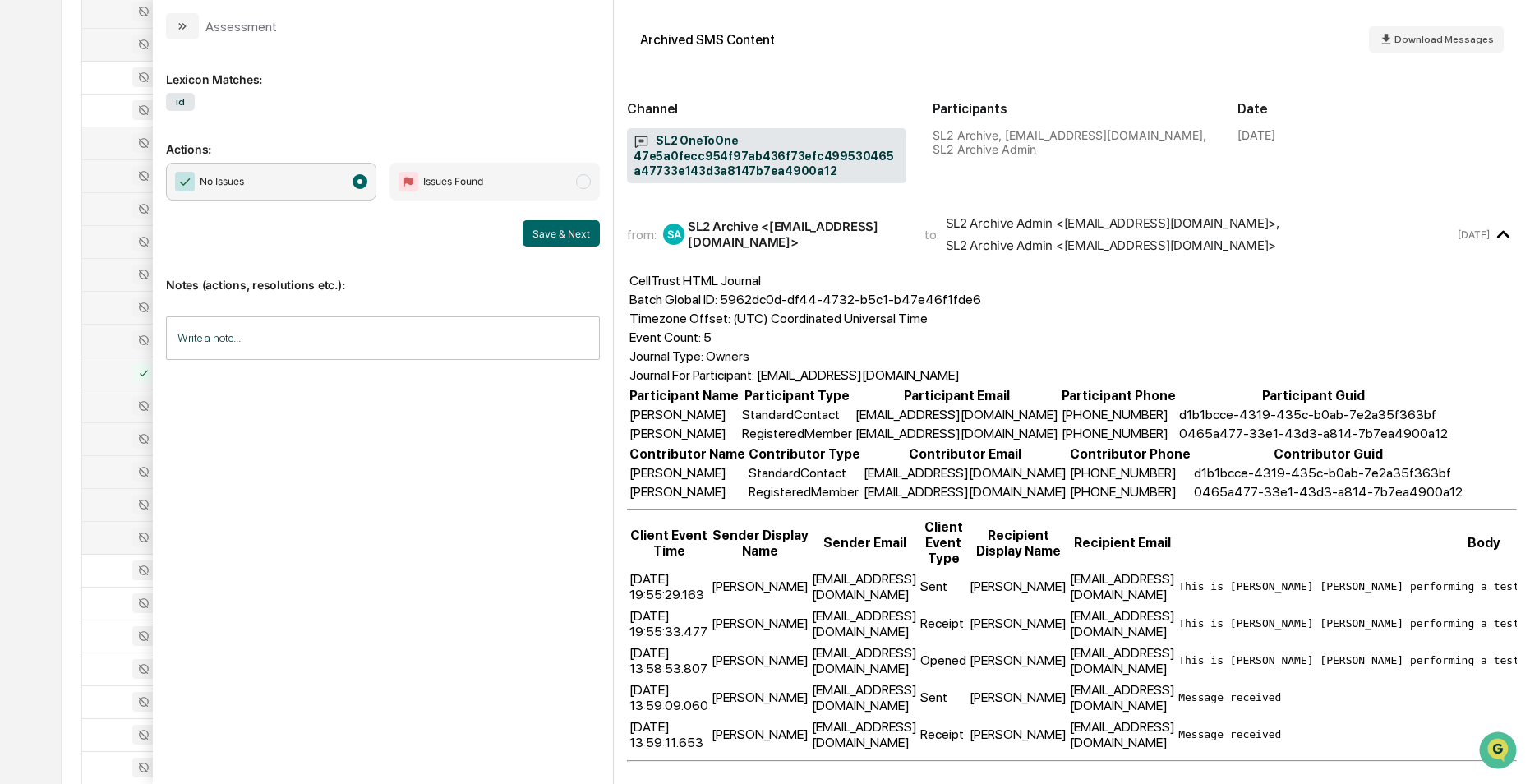
click at [107, 541] on div at bounding box center [134, 537] width 84 height 20
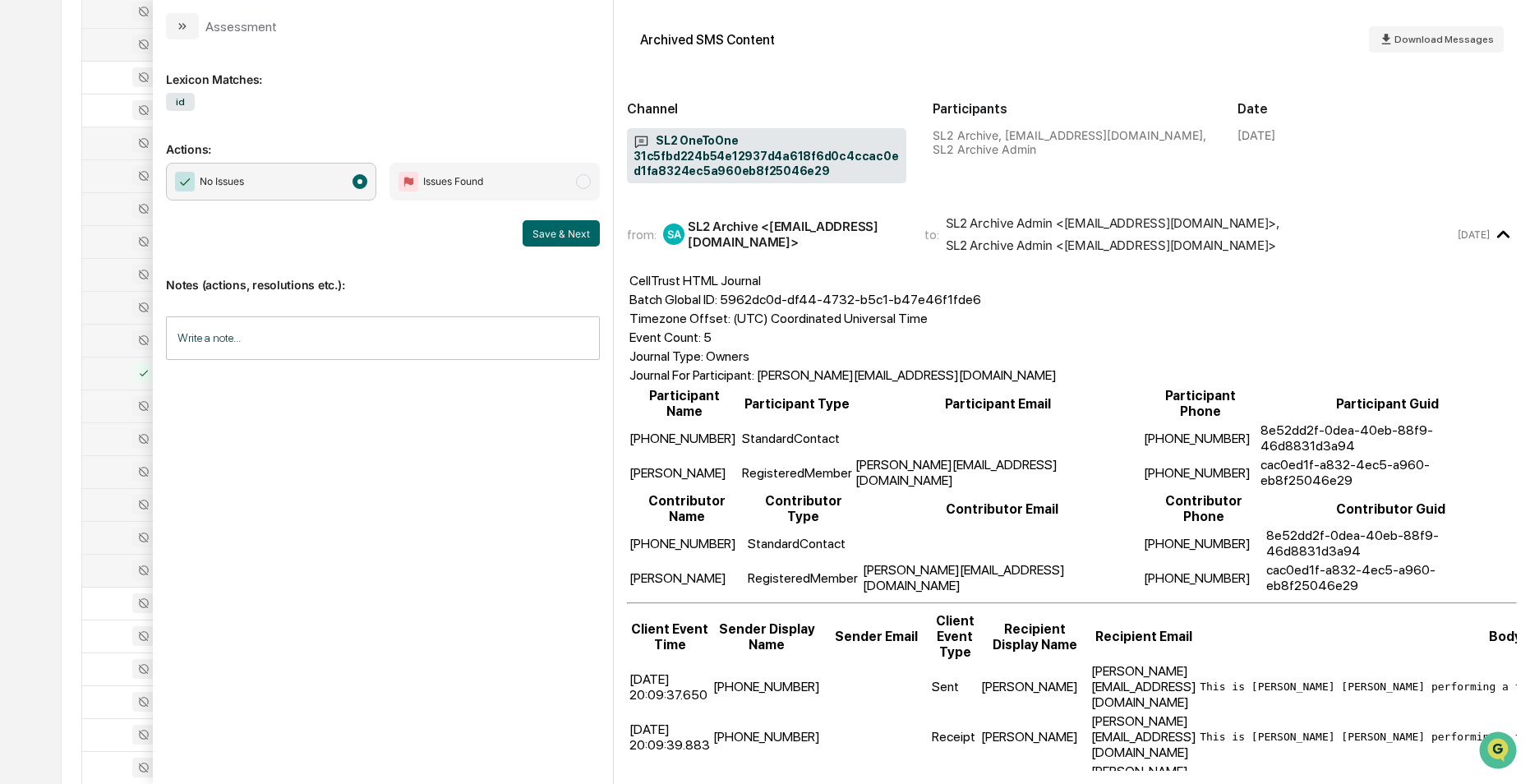
click at [115, 571] on div at bounding box center [134, 570] width 84 height 20
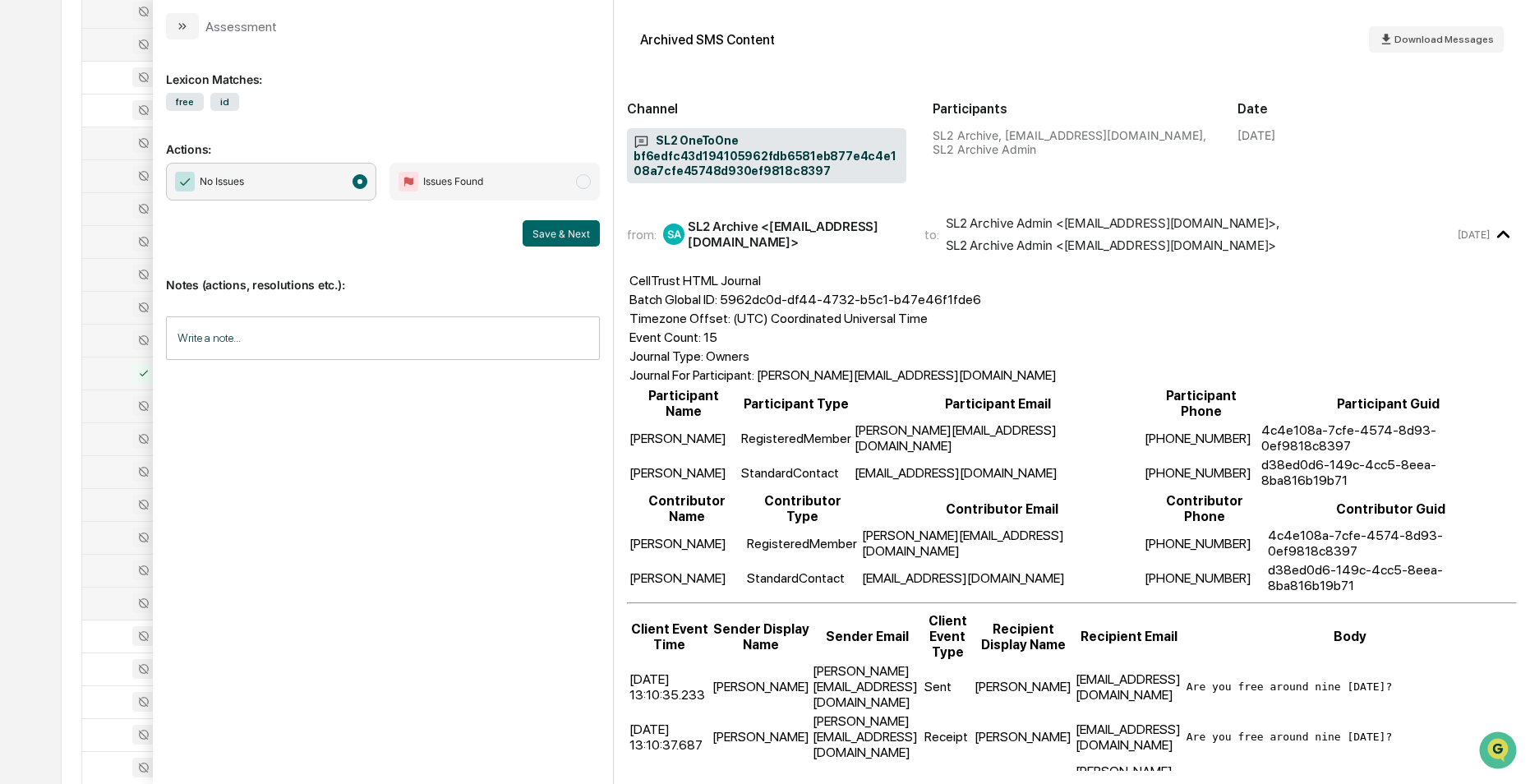
click at [114, 597] on div at bounding box center [134, 603] width 84 height 20
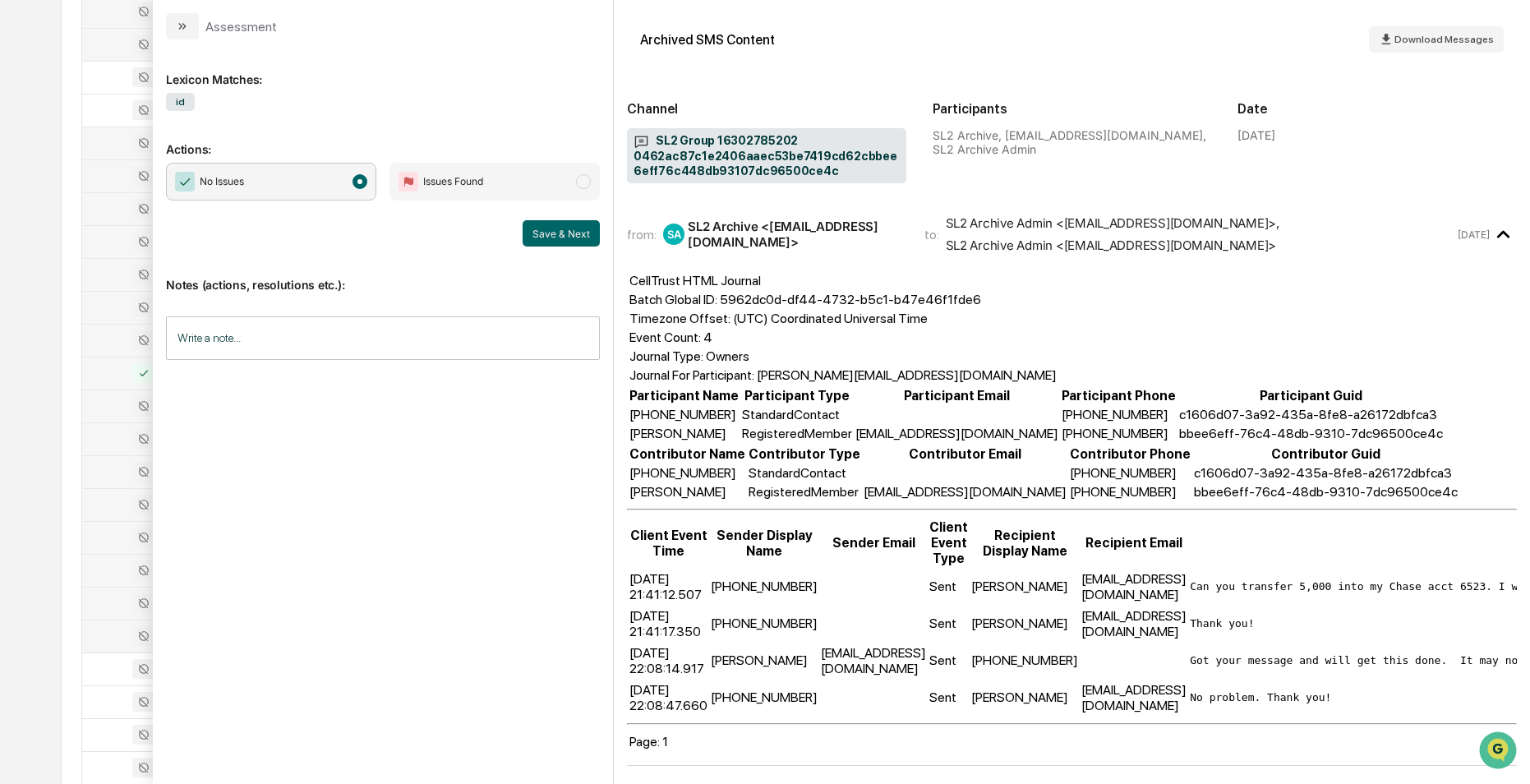
click at [114, 641] on div at bounding box center [134, 636] width 84 height 20
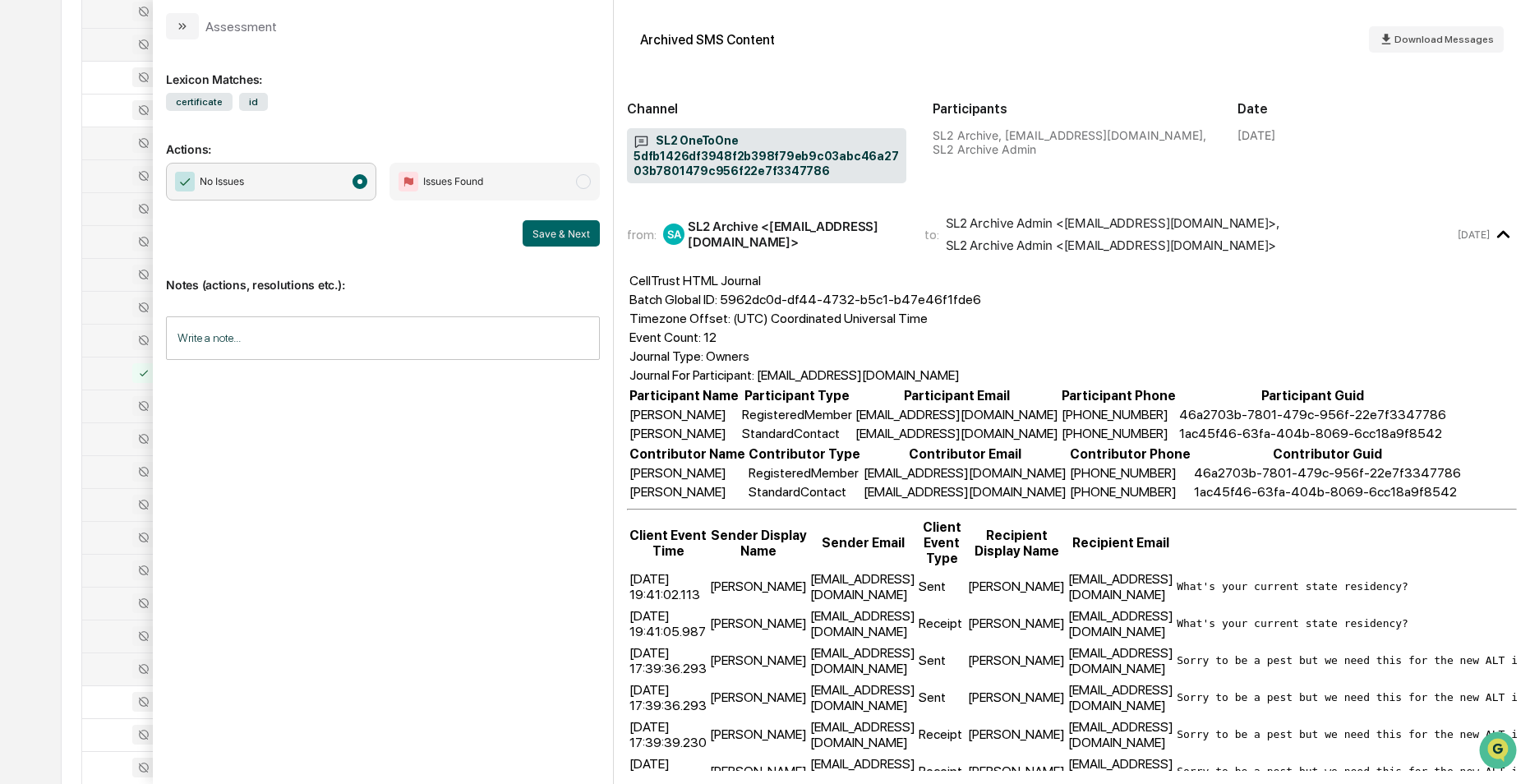
click at [117, 671] on div at bounding box center [134, 669] width 84 height 20
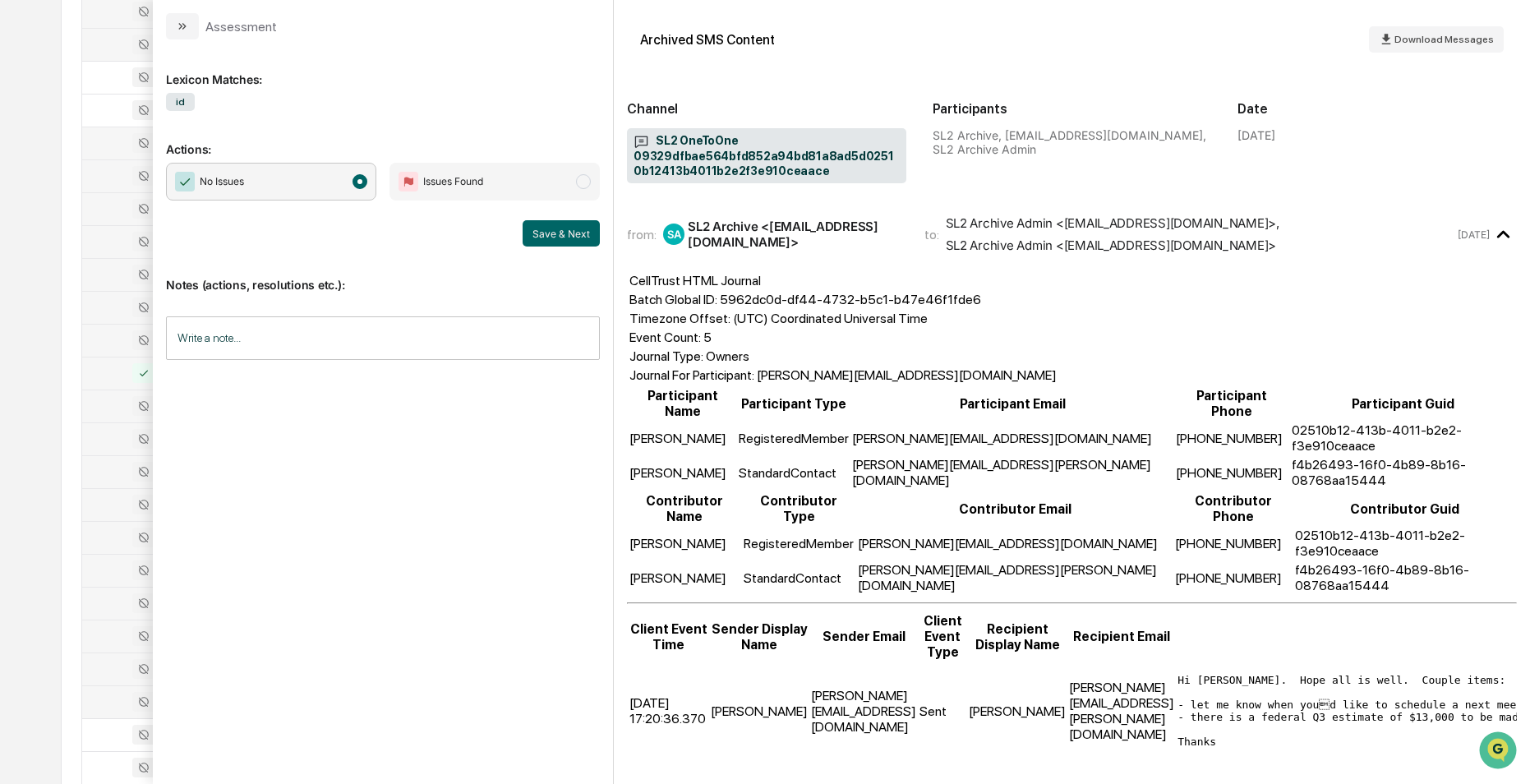
click at [116, 700] on div at bounding box center [134, 702] width 84 height 20
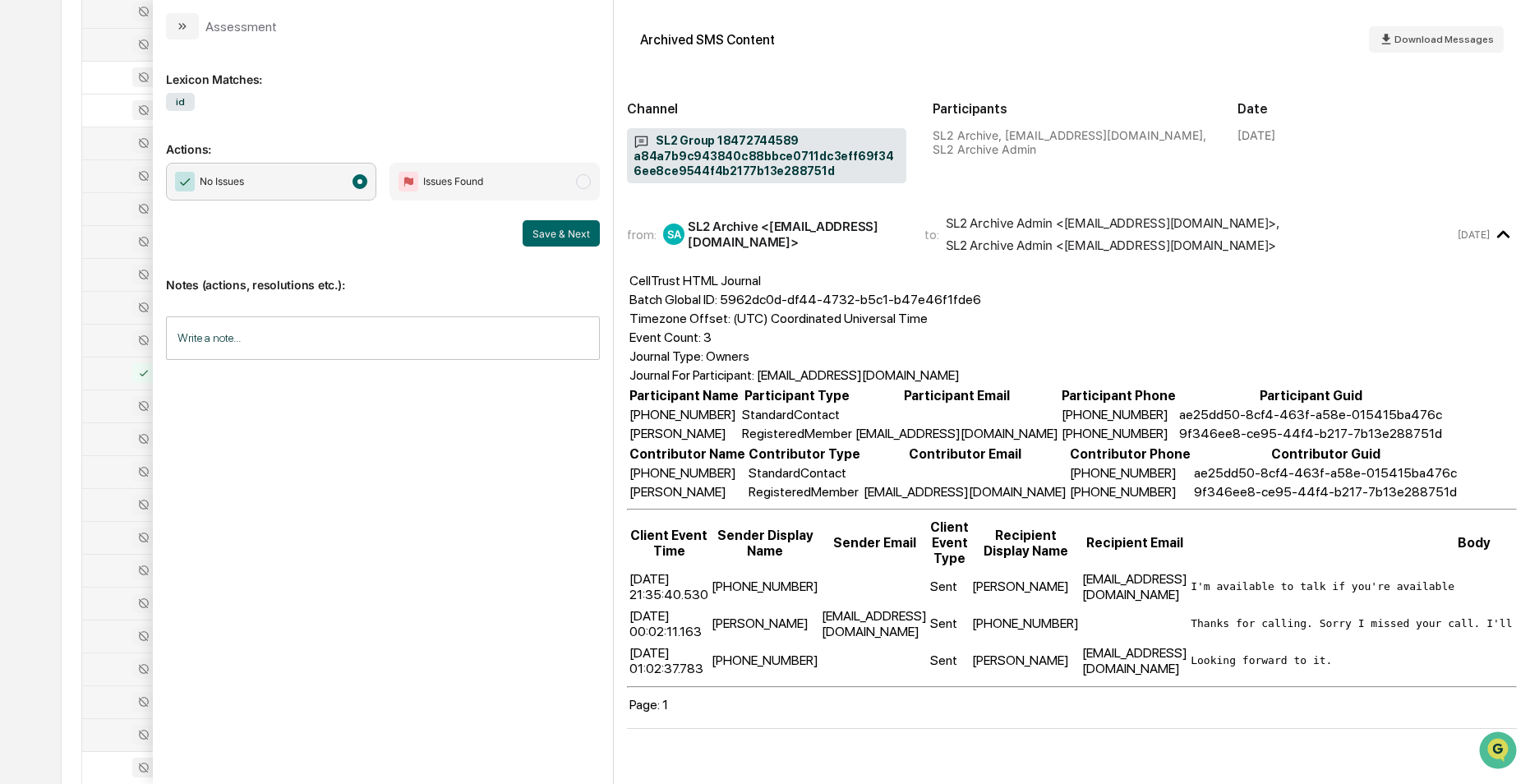
click at [119, 734] on div at bounding box center [134, 734] width 84 height 20
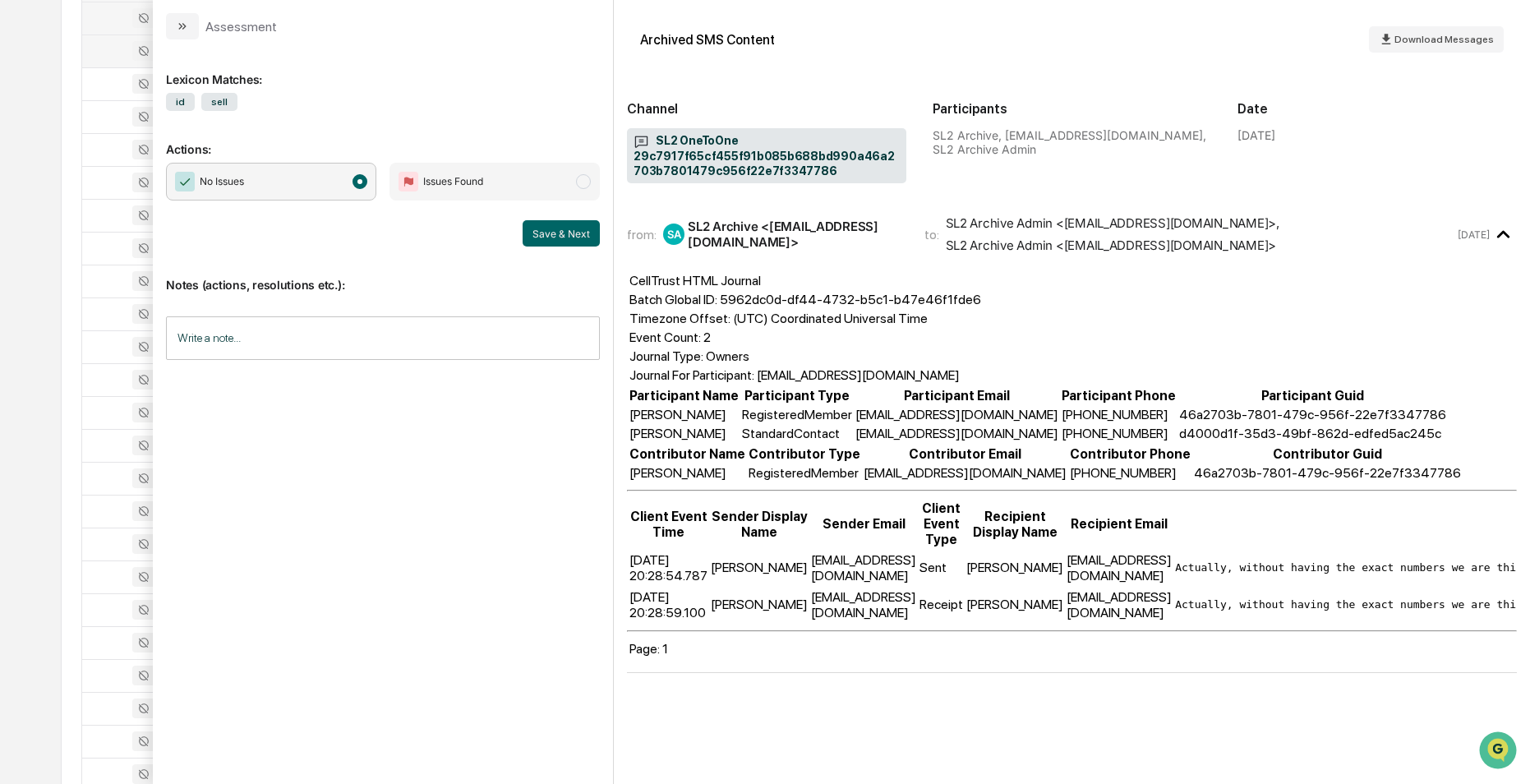
scroll to position [1232, 0]
click at [119, 50] on div at bounding box center [134, 49] width 84 height 20
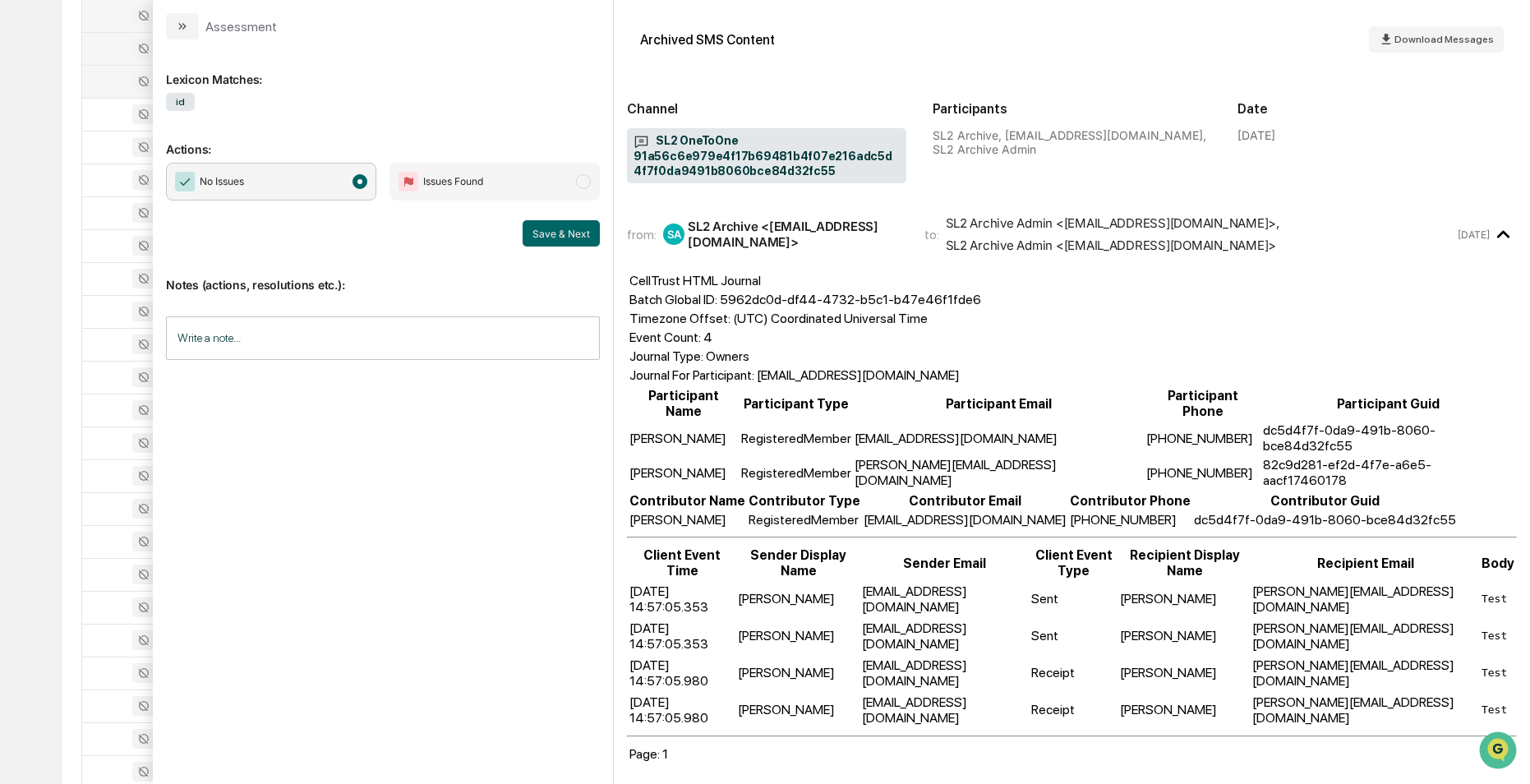
click at [111, 78] on div at bounding box center [134, 81] width 84 height 20
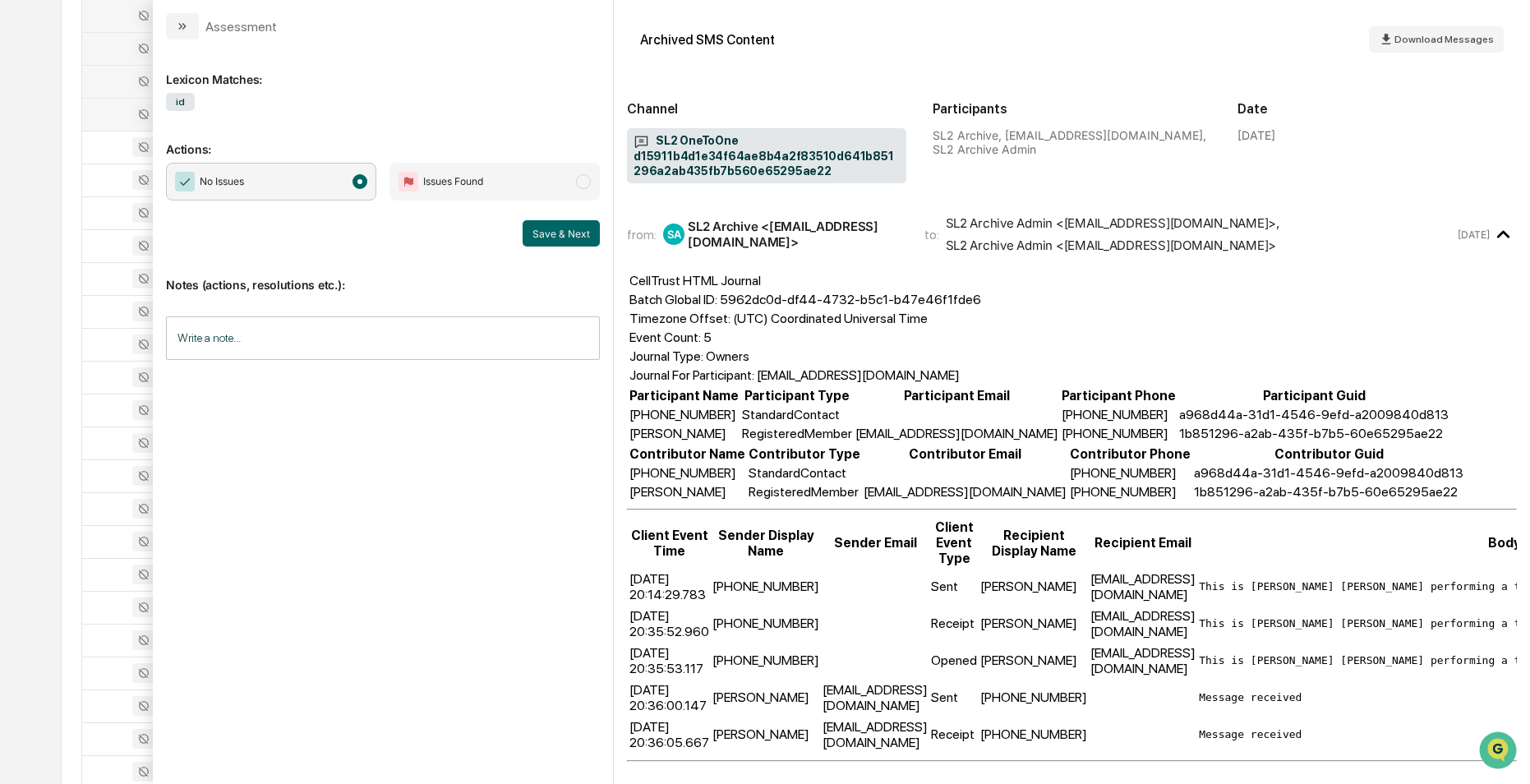
click at [102, 115] on div at bounding box center [134, 114] width 84 height 20
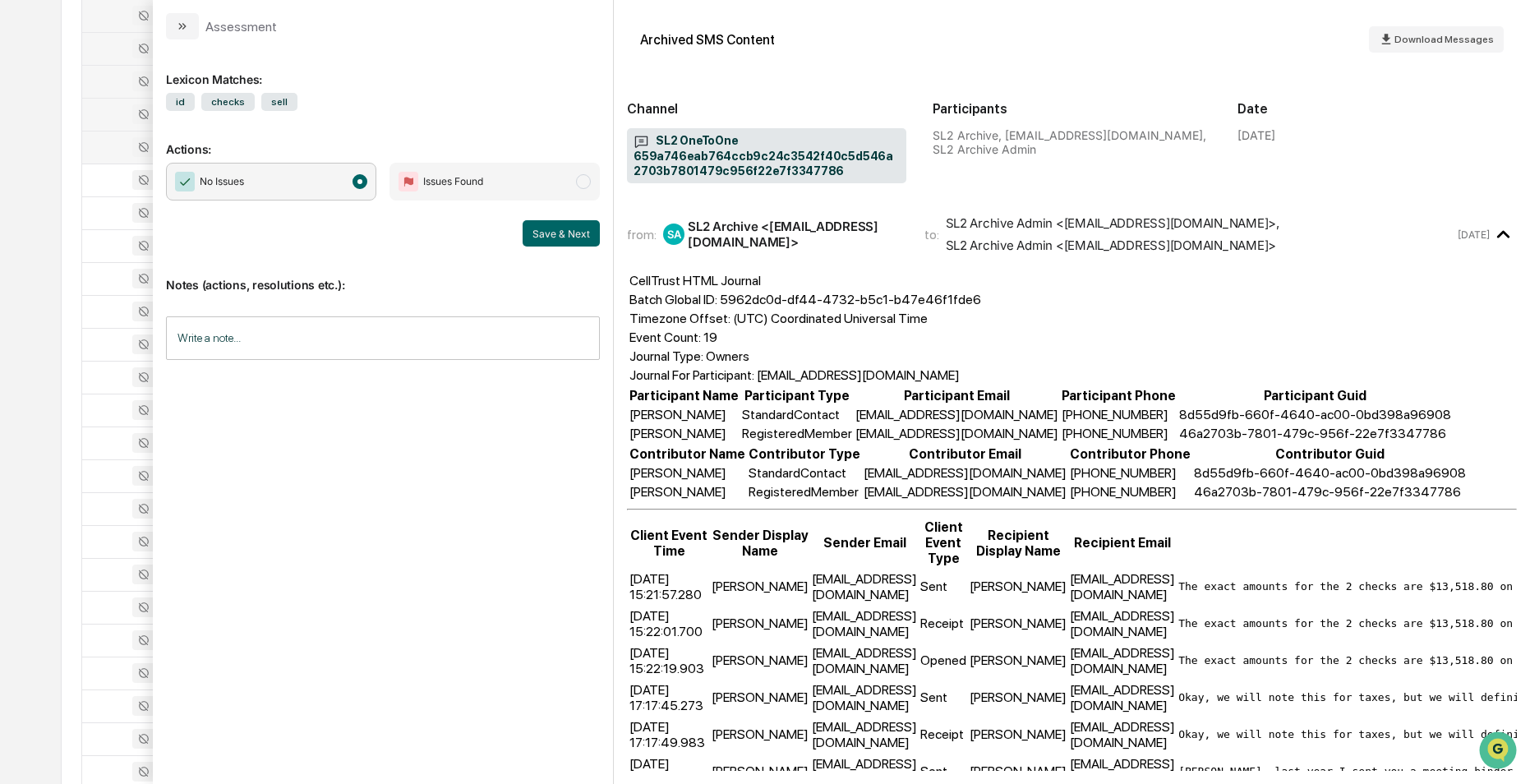
click at [105, 154] on div at bounding box center [134, 147] width 84 height 20
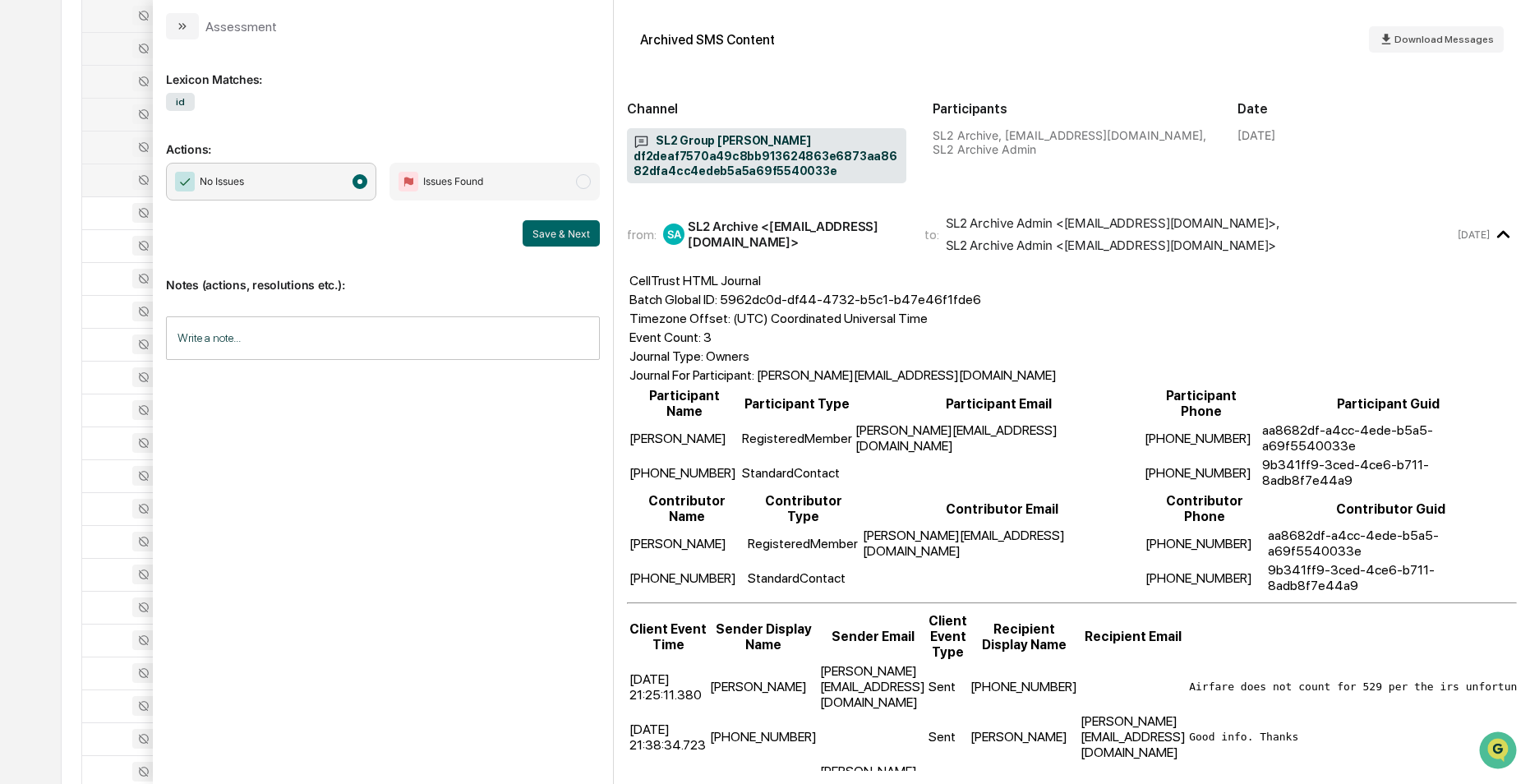
click at [92, 178] on div at bounding box center [134, 180] width 84 height 20
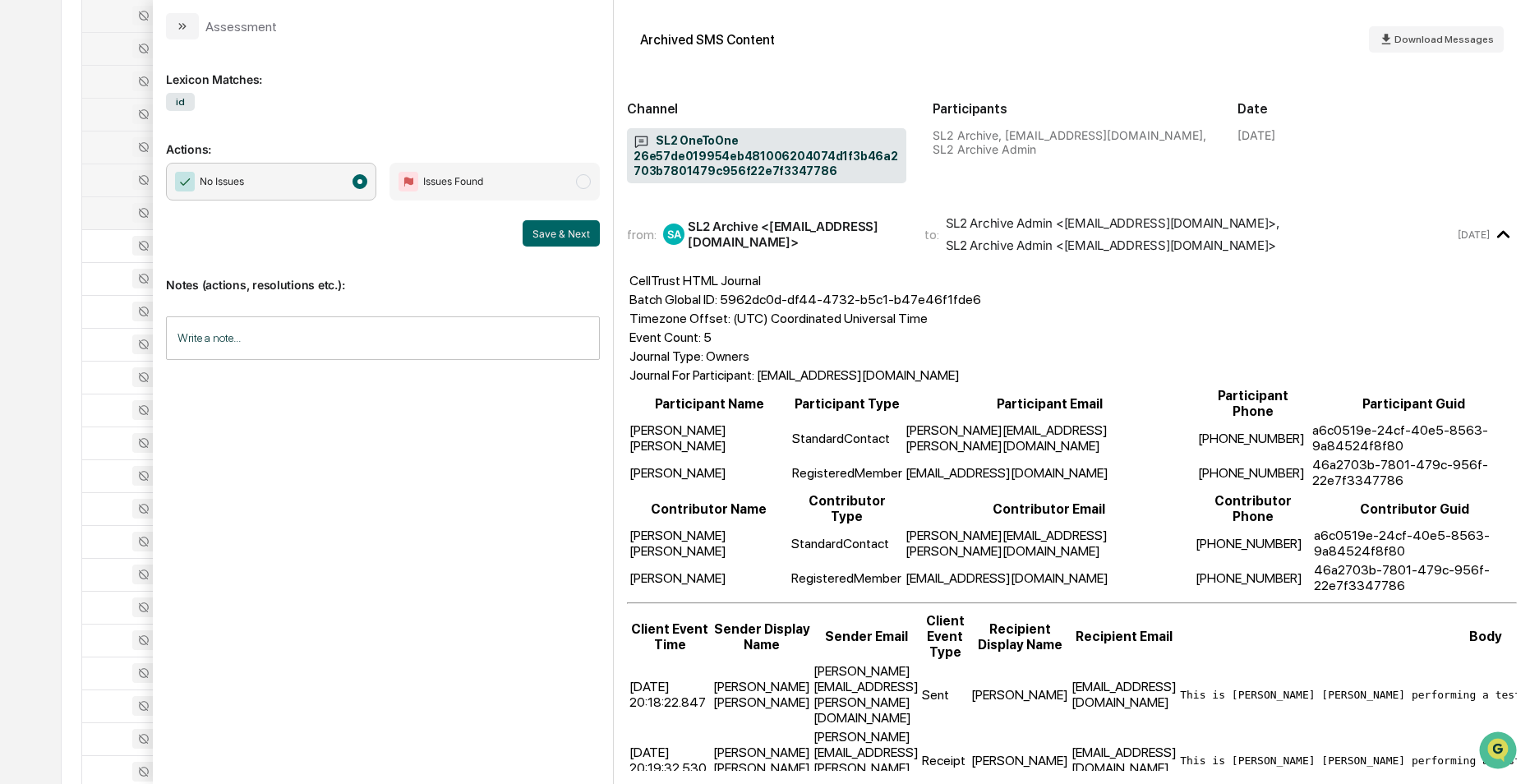
click at [102, 202] on div at bounding box center [134, 212] width 84 height 20
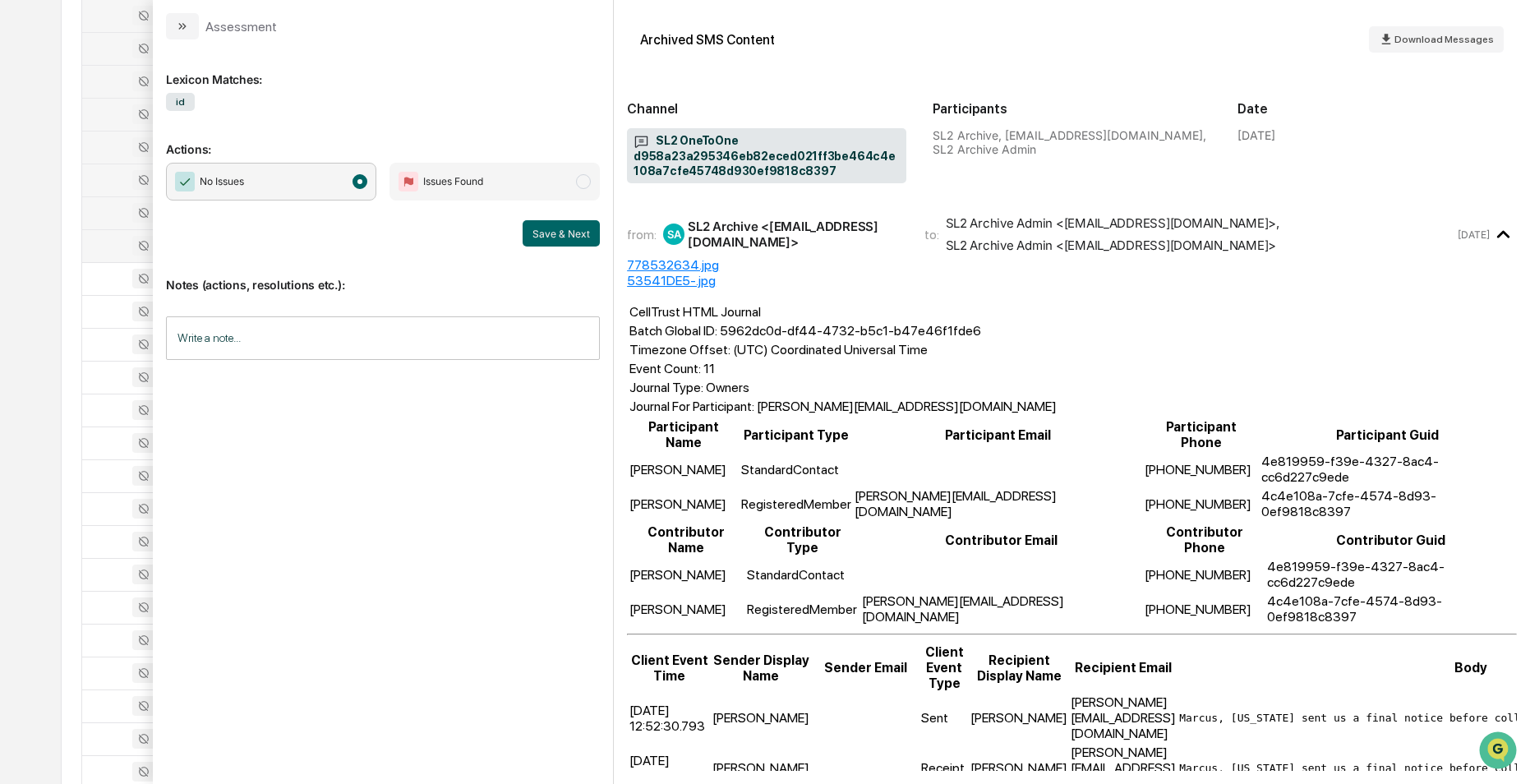
click at [108, 248] on div at bounding box center [134, 246] width 84 height 20
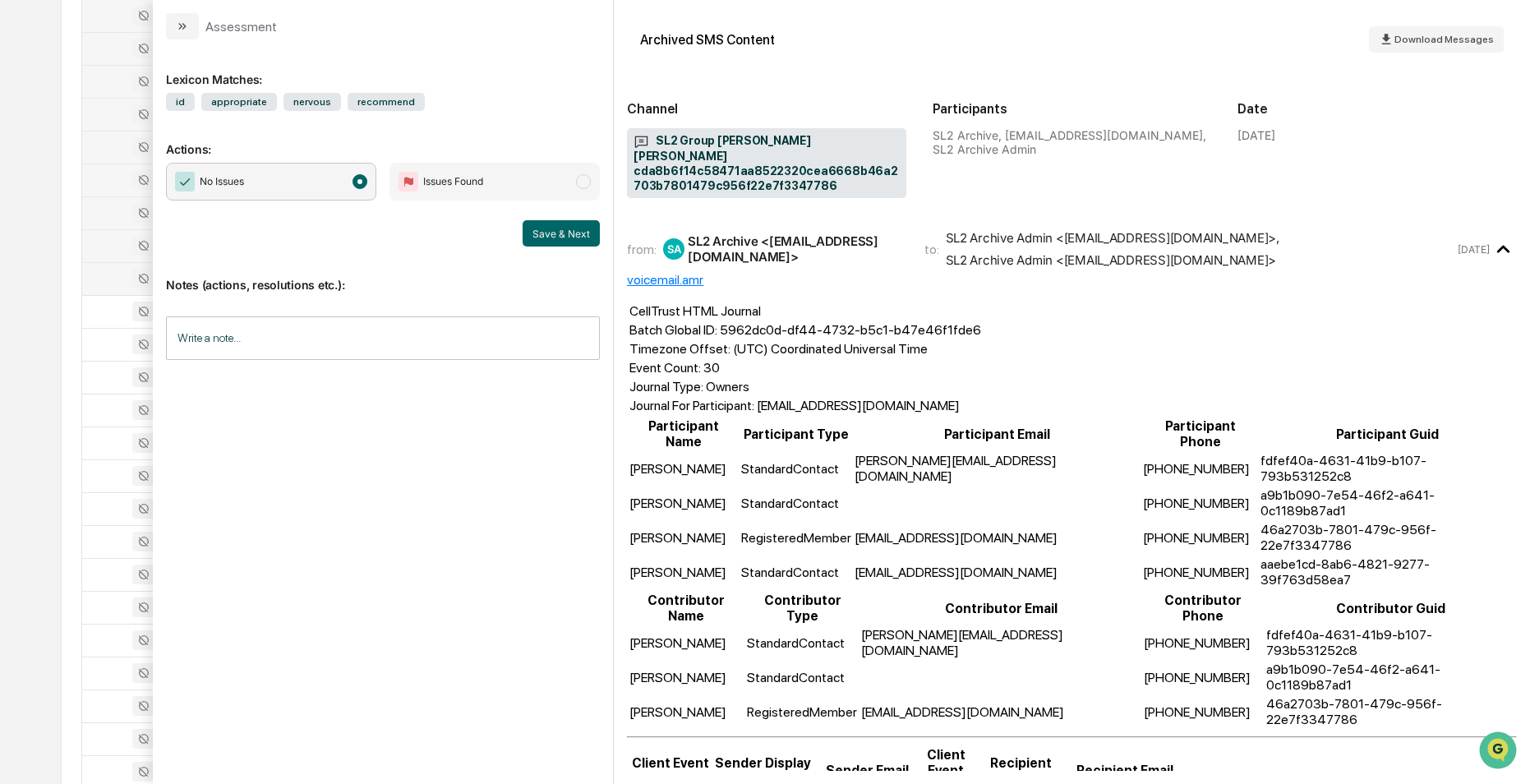
click at [112, 279] on div at bounding box center [134, 279] width 84 height 20
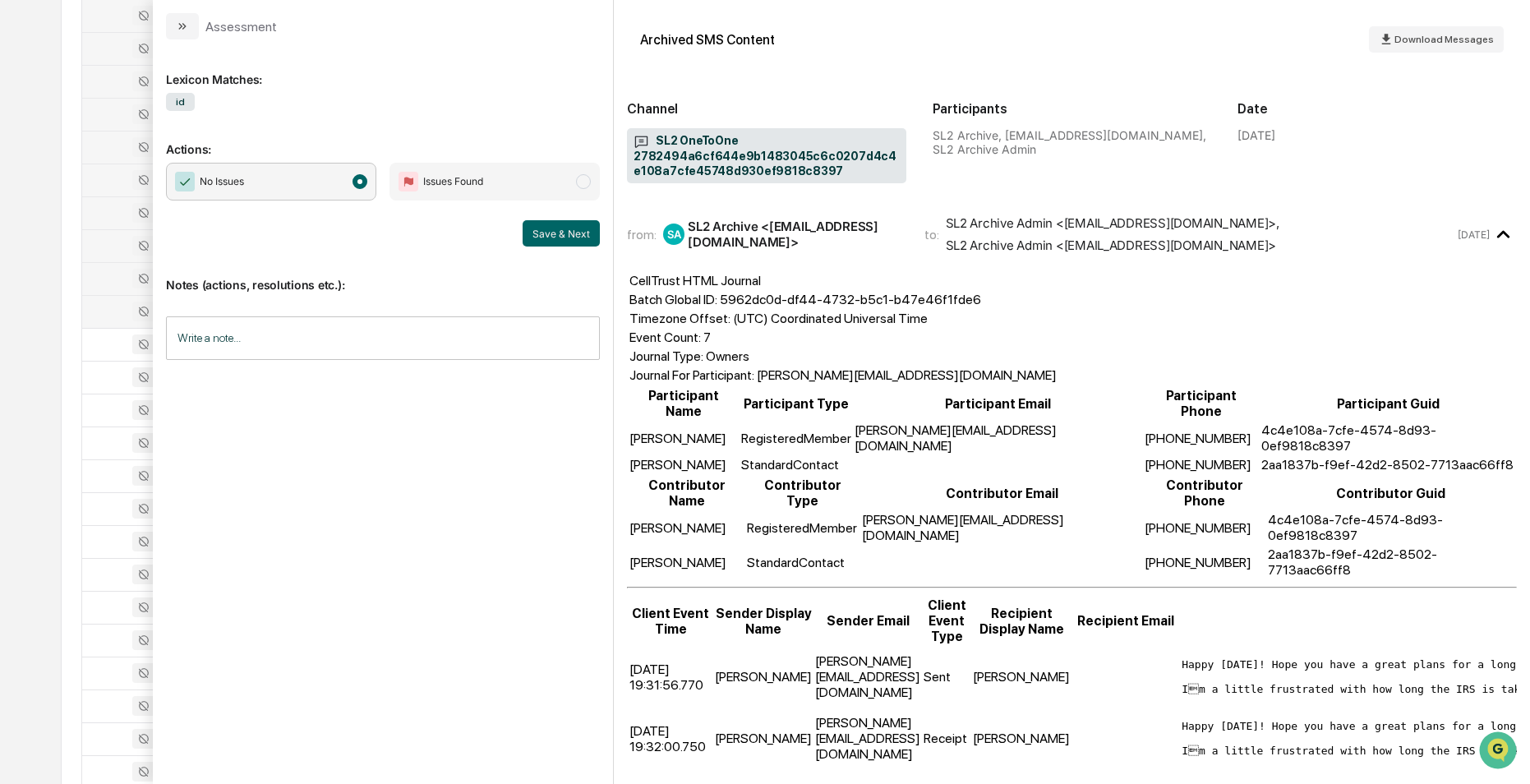
click at [99, 312] on div at bounding box center [134, 312] width 84 height 20
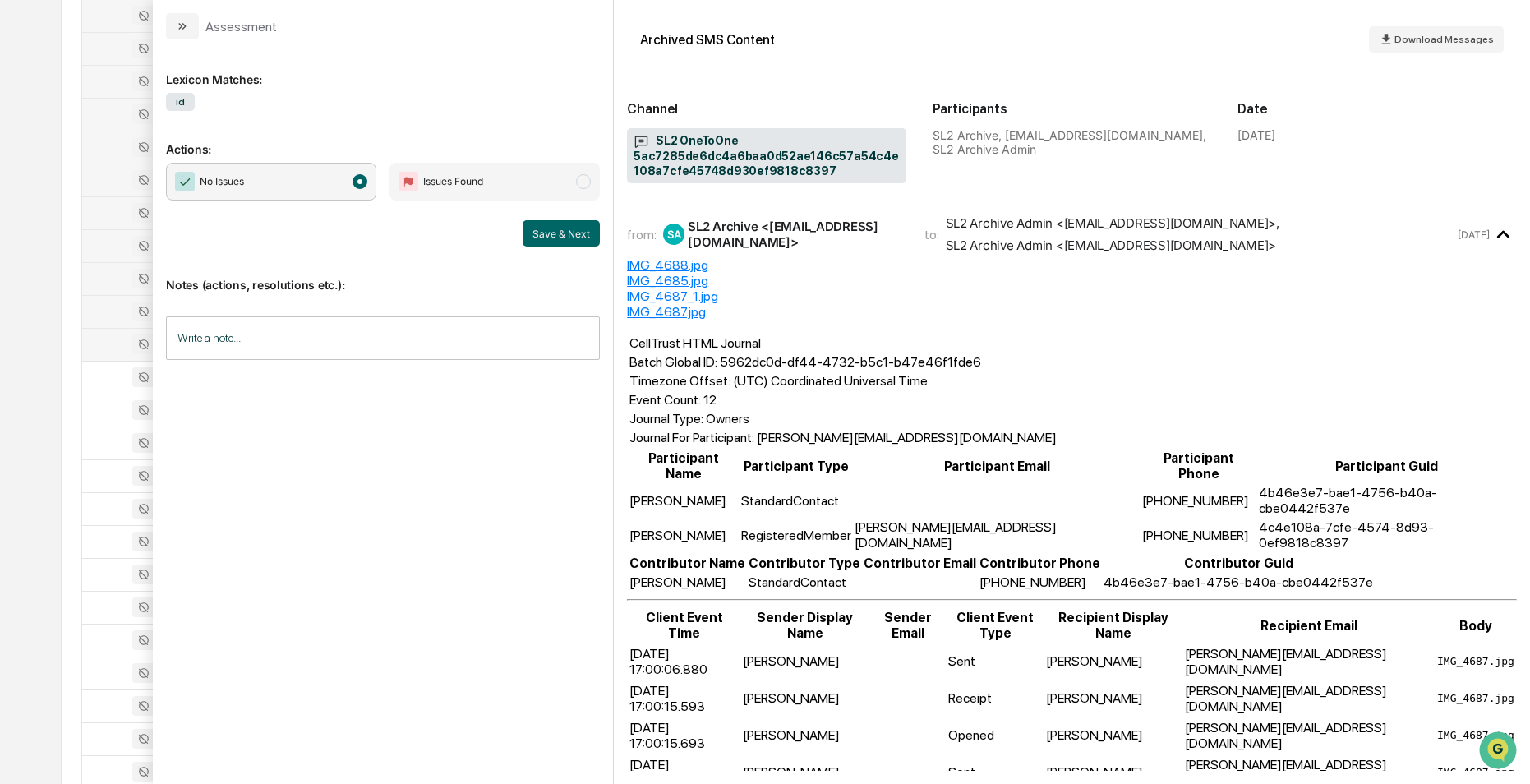
click at [102, 340] on div at bounding box center [134, 344] width 84 height 20
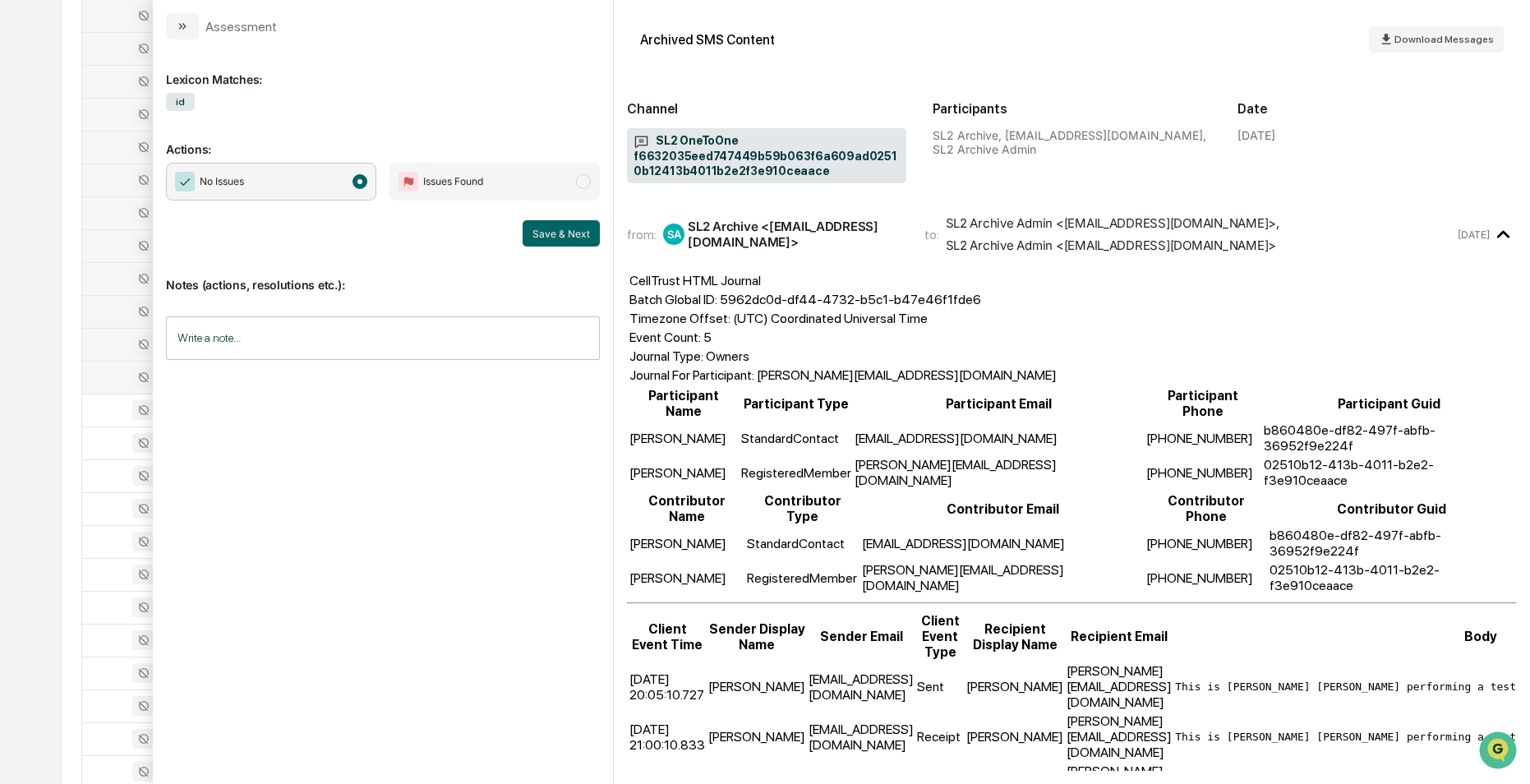
click at [104, 381] on div at bounding box center [134, 377] width 84 height 20
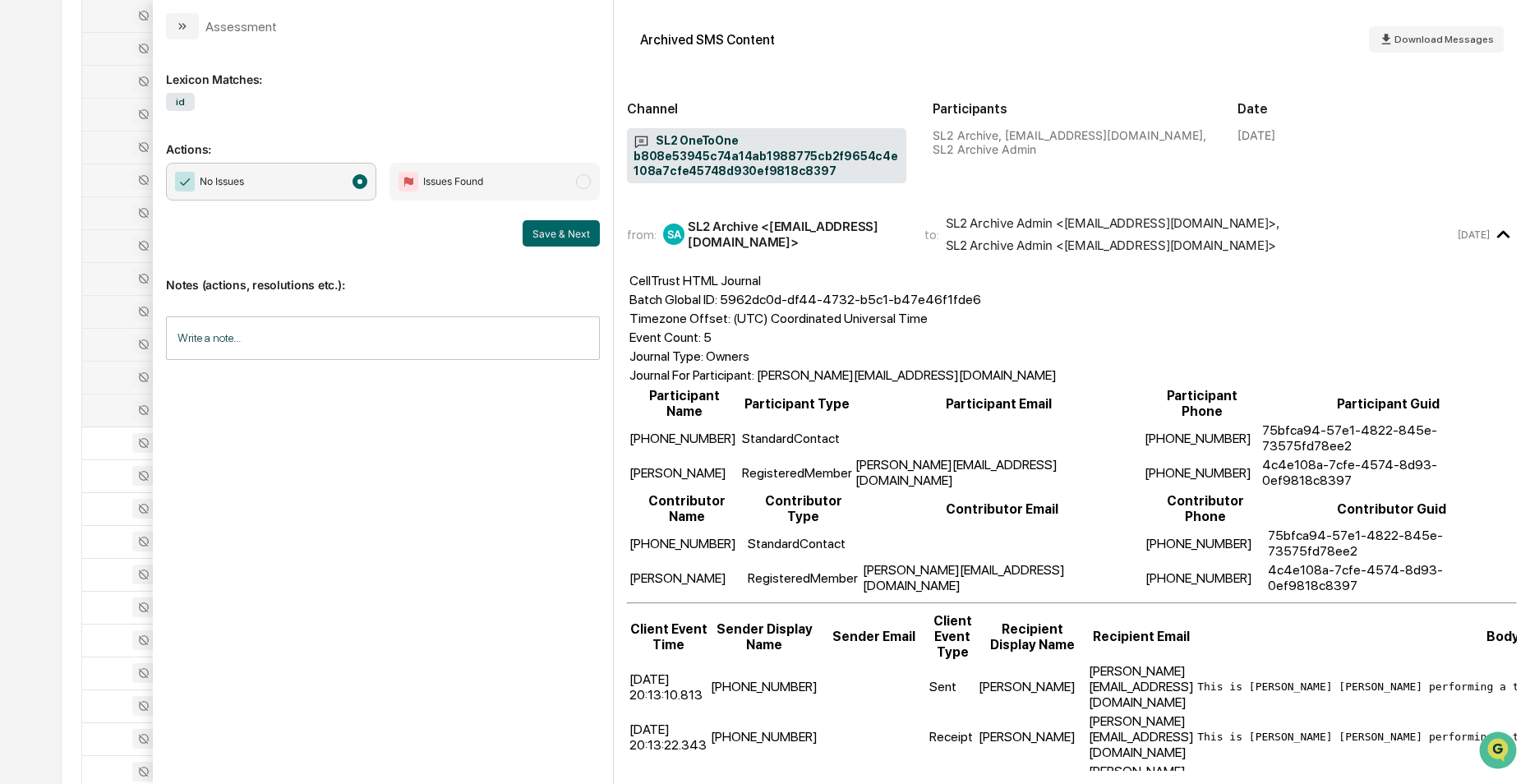
click at [110, 406] on div at bounding box center [134, 410] width 84 height 20
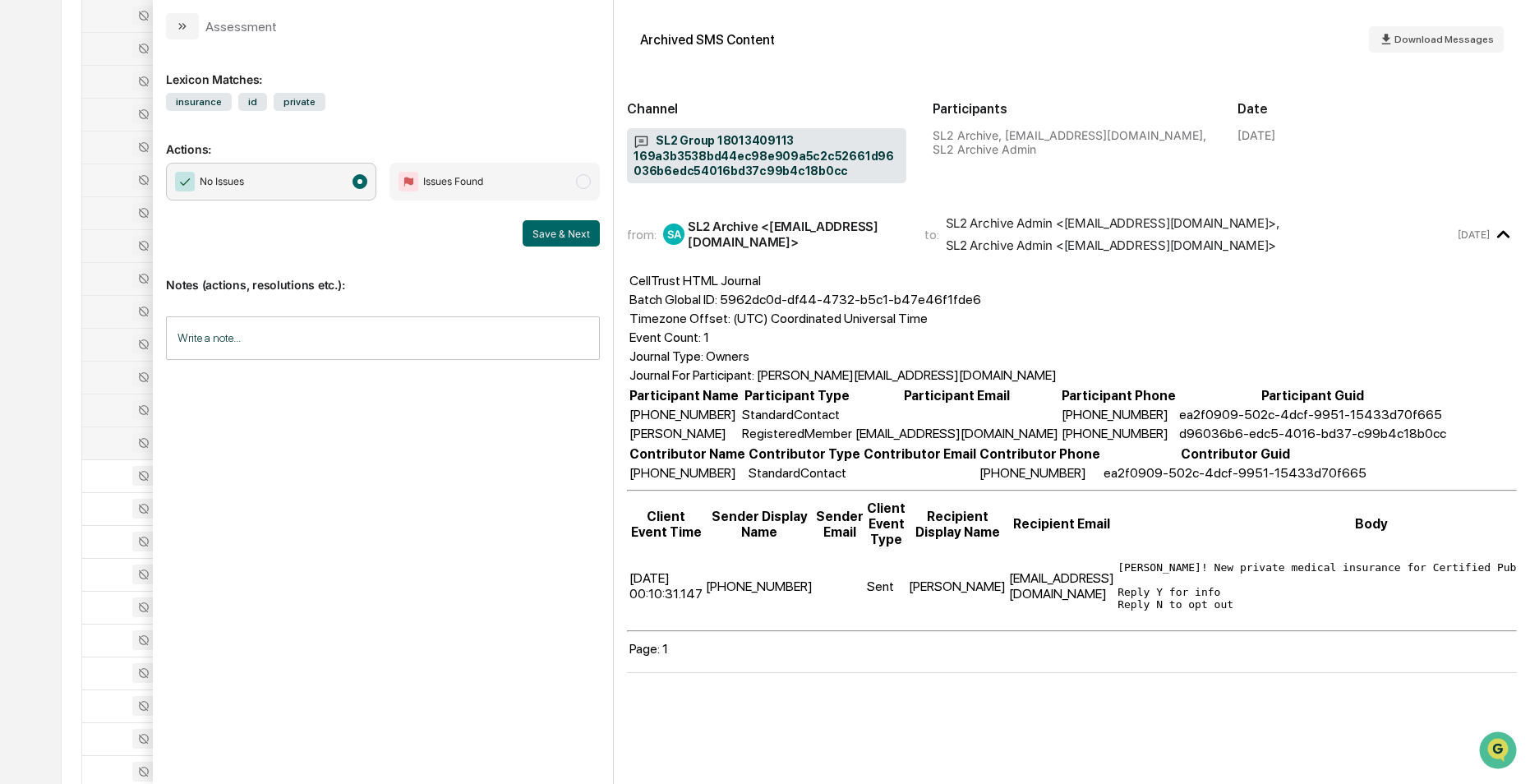
click at [116, 440] on div at bounding box center [134, 443] width 84 height 20
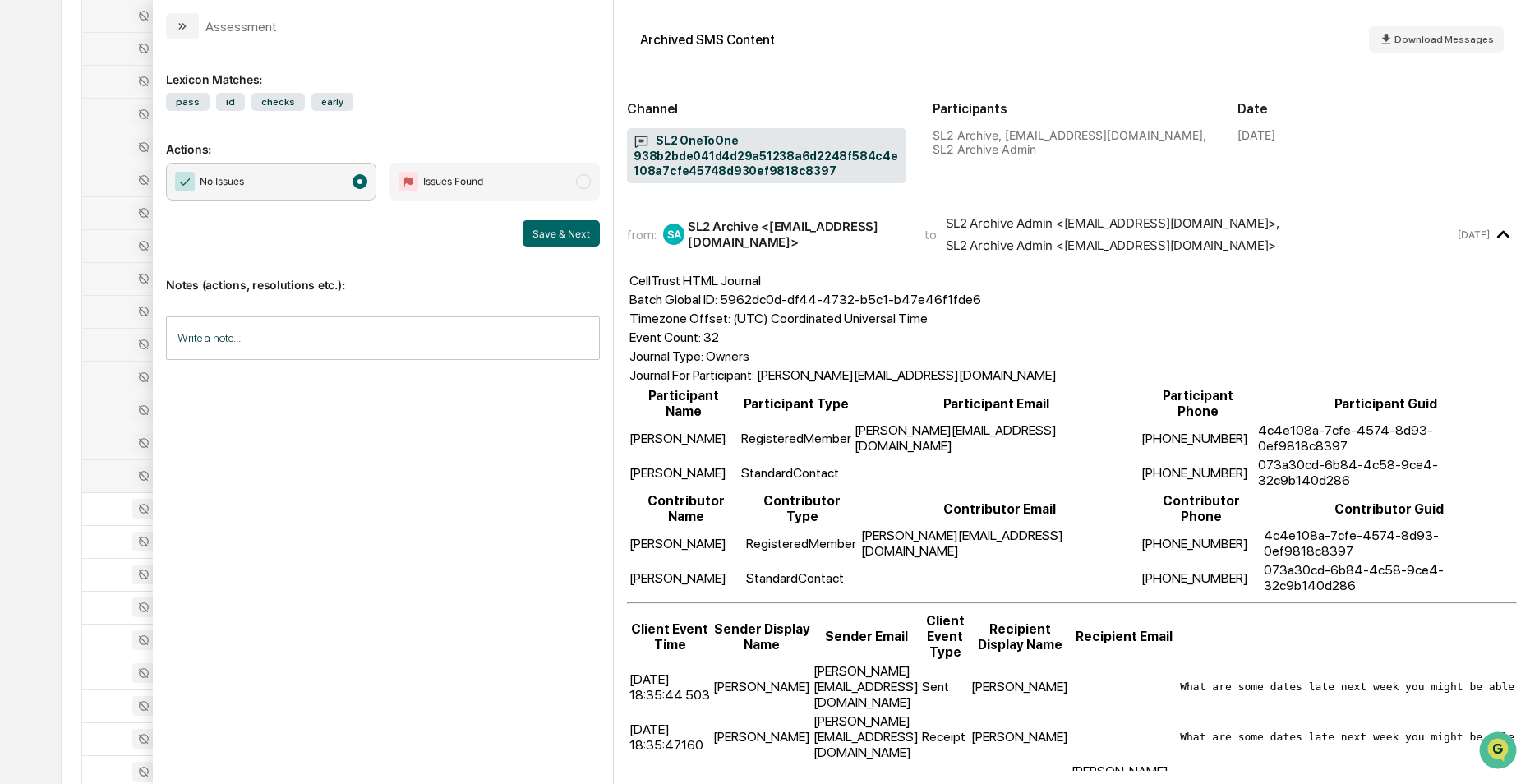
click at [106, 483] on div at bounding box center [134, 475] width 84 height 20
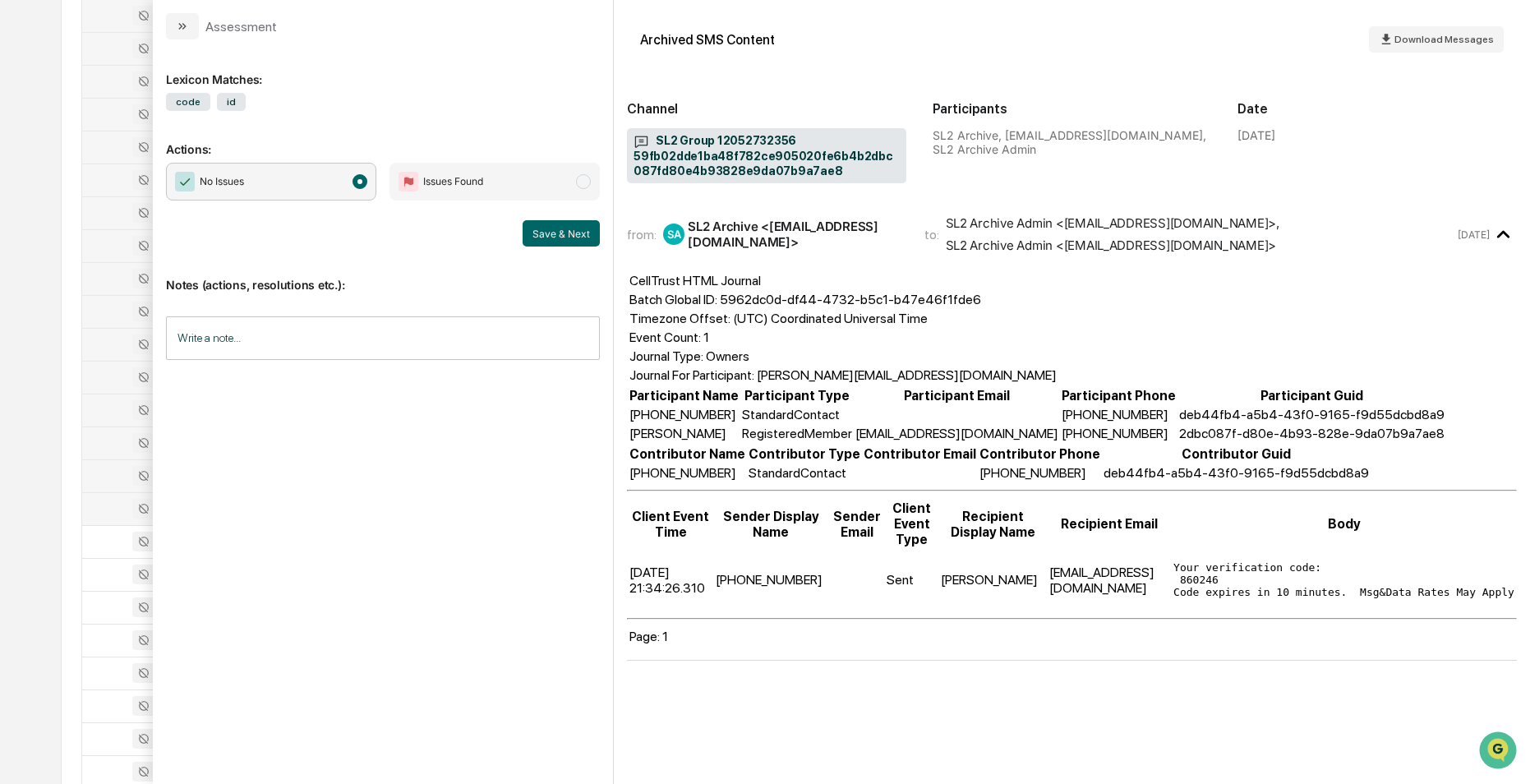
click at [108, 513] on div at bounding box center [134, 508] width 84 height 20
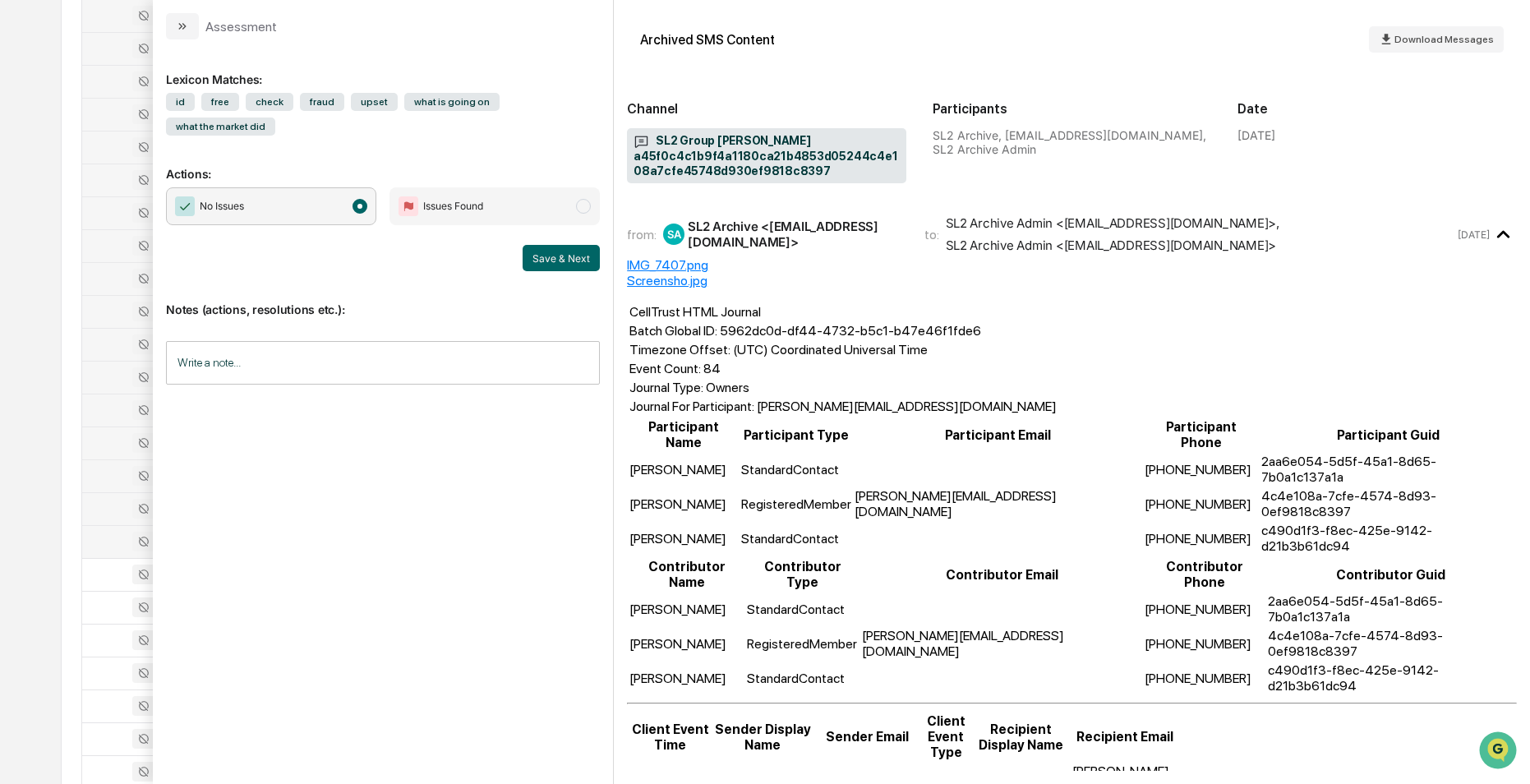
click at [112, 536] on div at bounding box center [134, 541] width 84 height 20
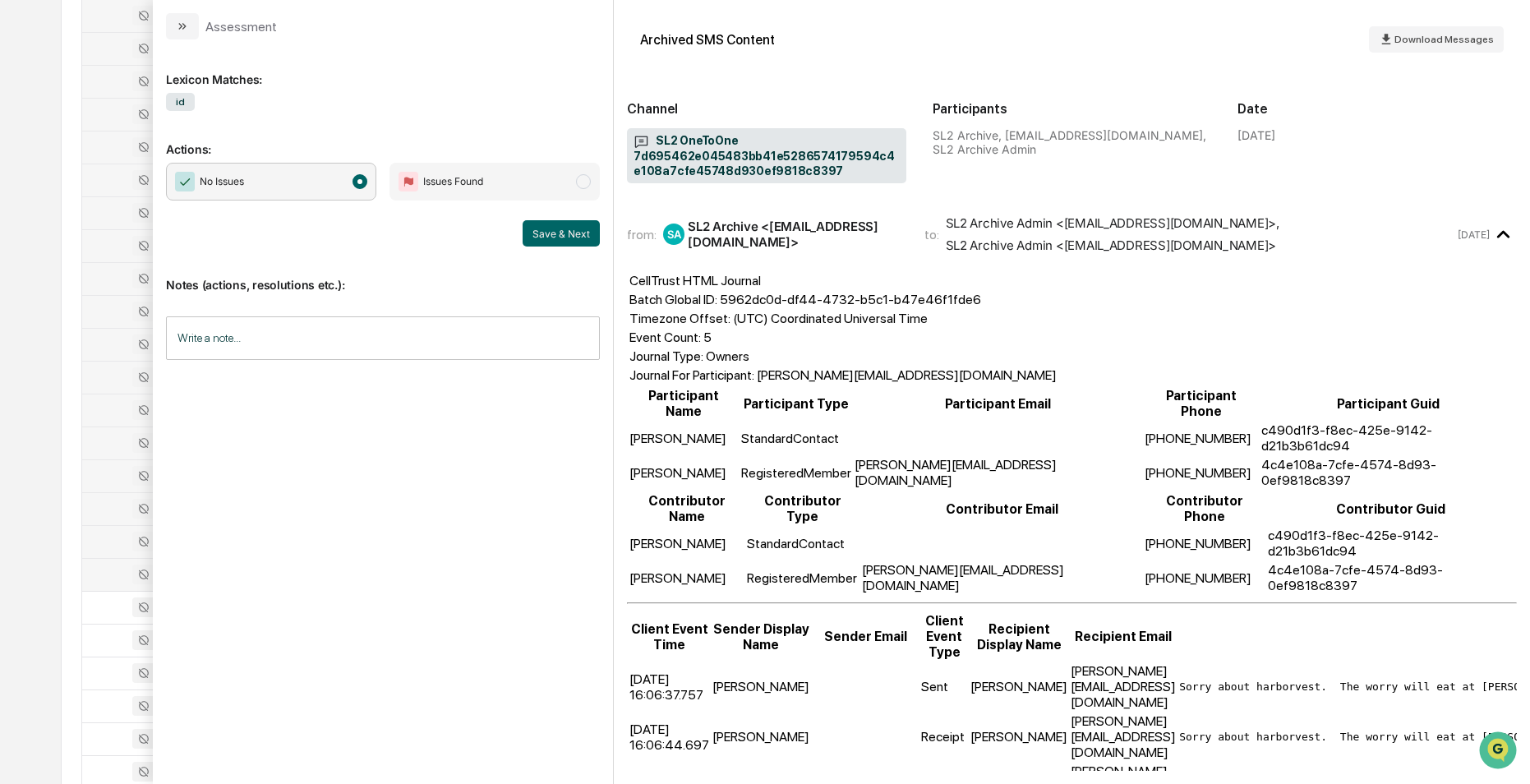
click at [115, 569] on div at bounding box center [134, 575] width 84 height 20
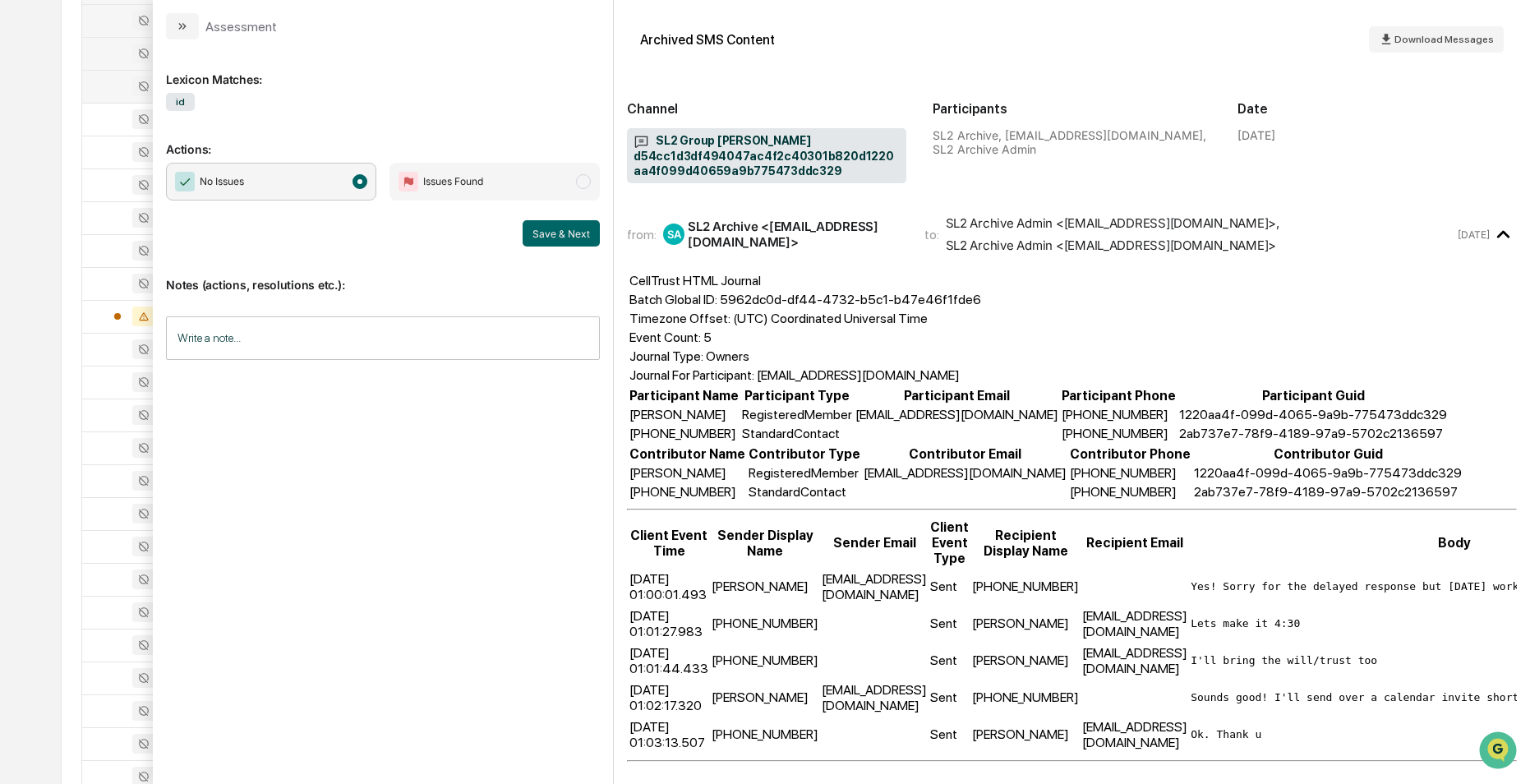
scroll to position [1725, 0]
click at [120, 114] on div at bounding box center [134, 114] width 84 height 20
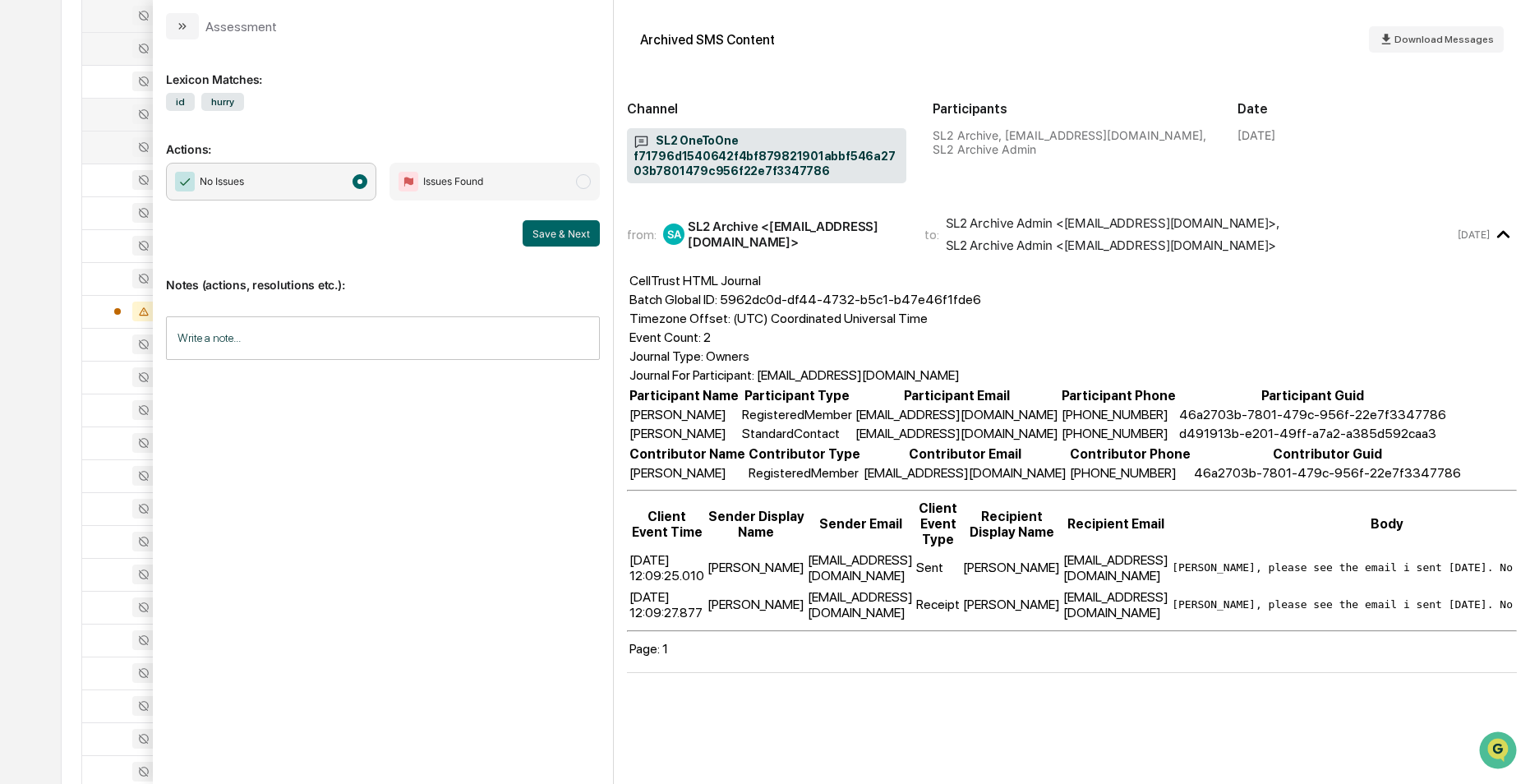
click at [102, 149] on div at bounding box center [134, 147] width 84 height 20
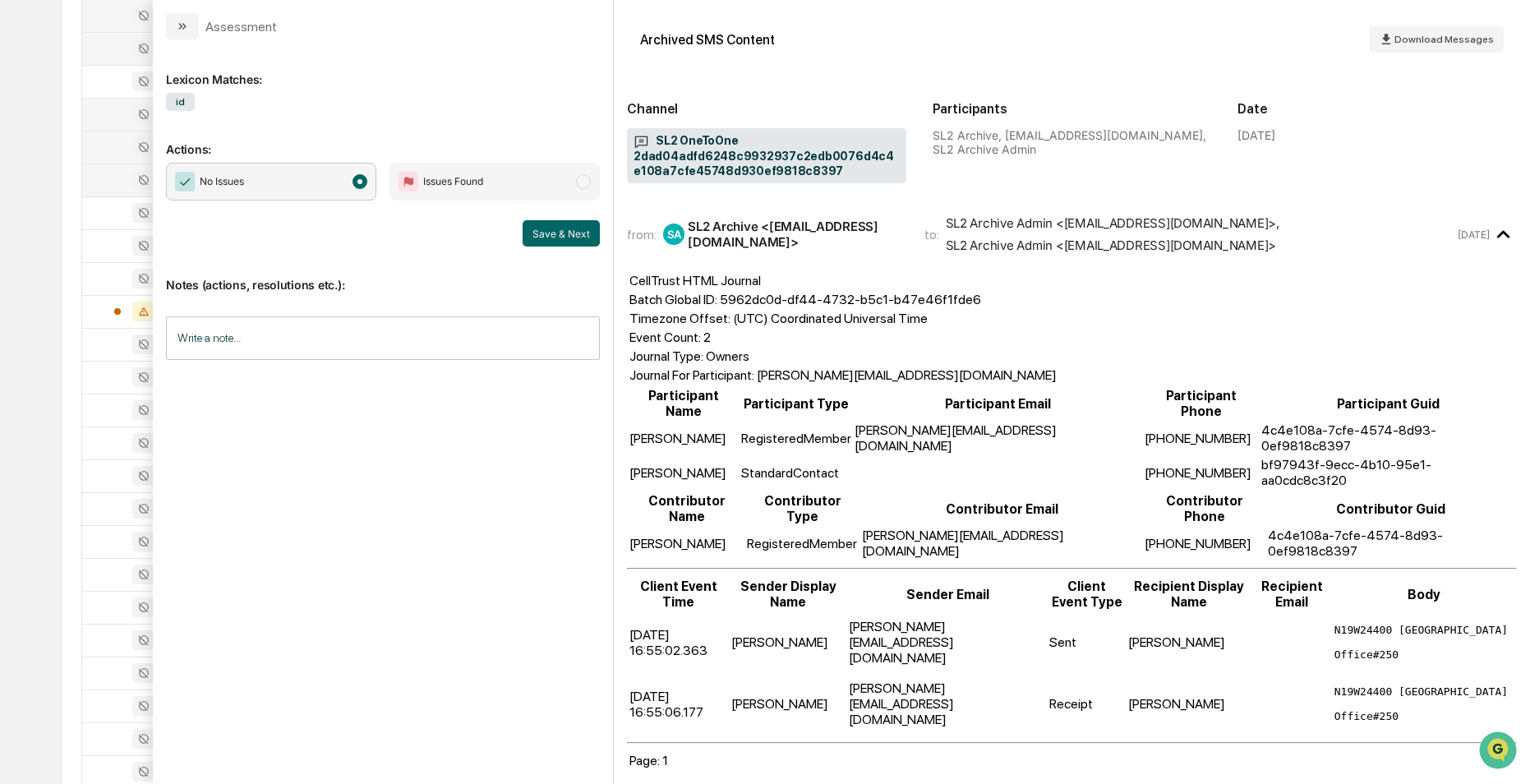
click at [102, 183] on div at bounding box center [134, 180] width 84 height 20
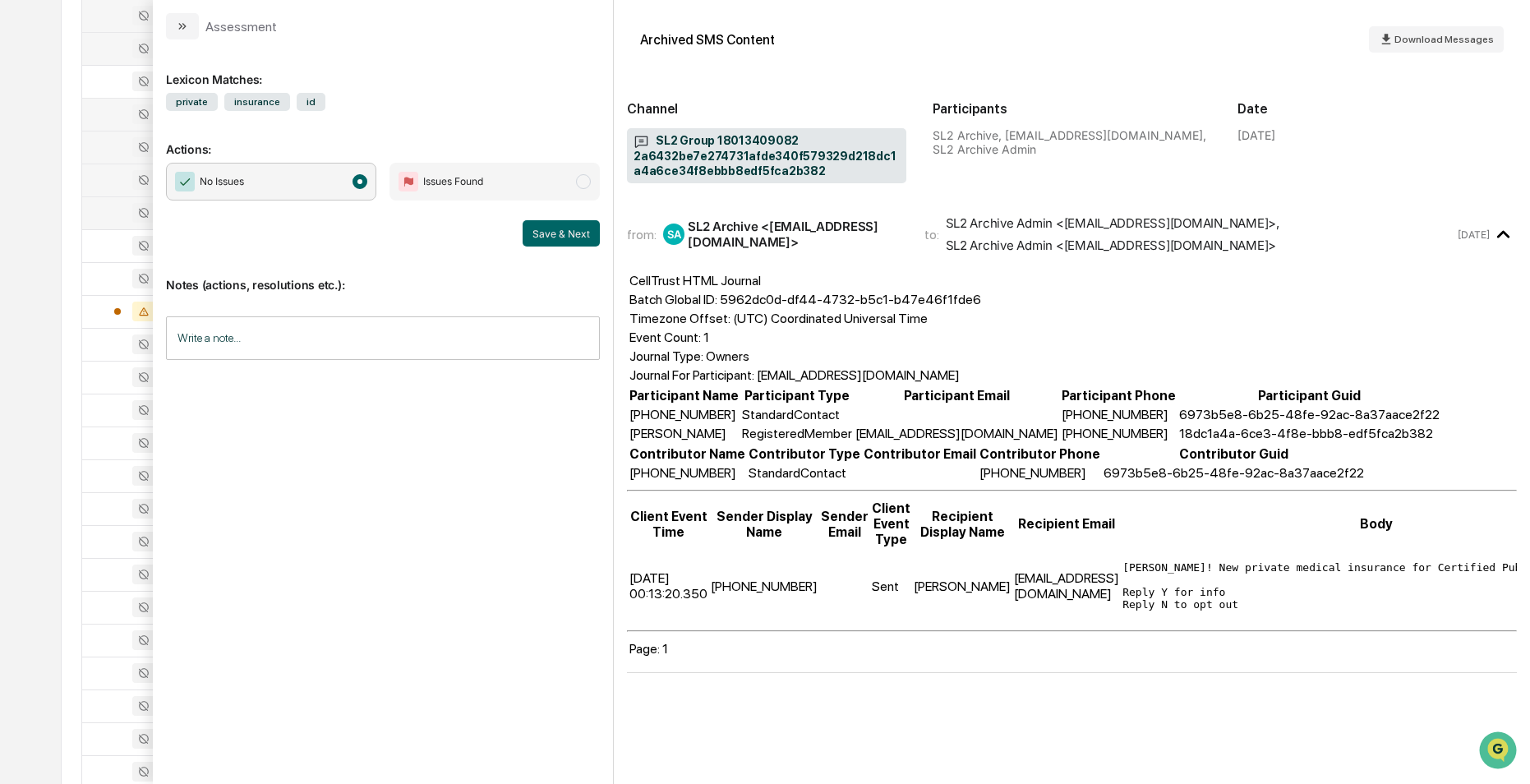
click at [105, 218] on div at bounding box center [134, 212] width 84 height 20
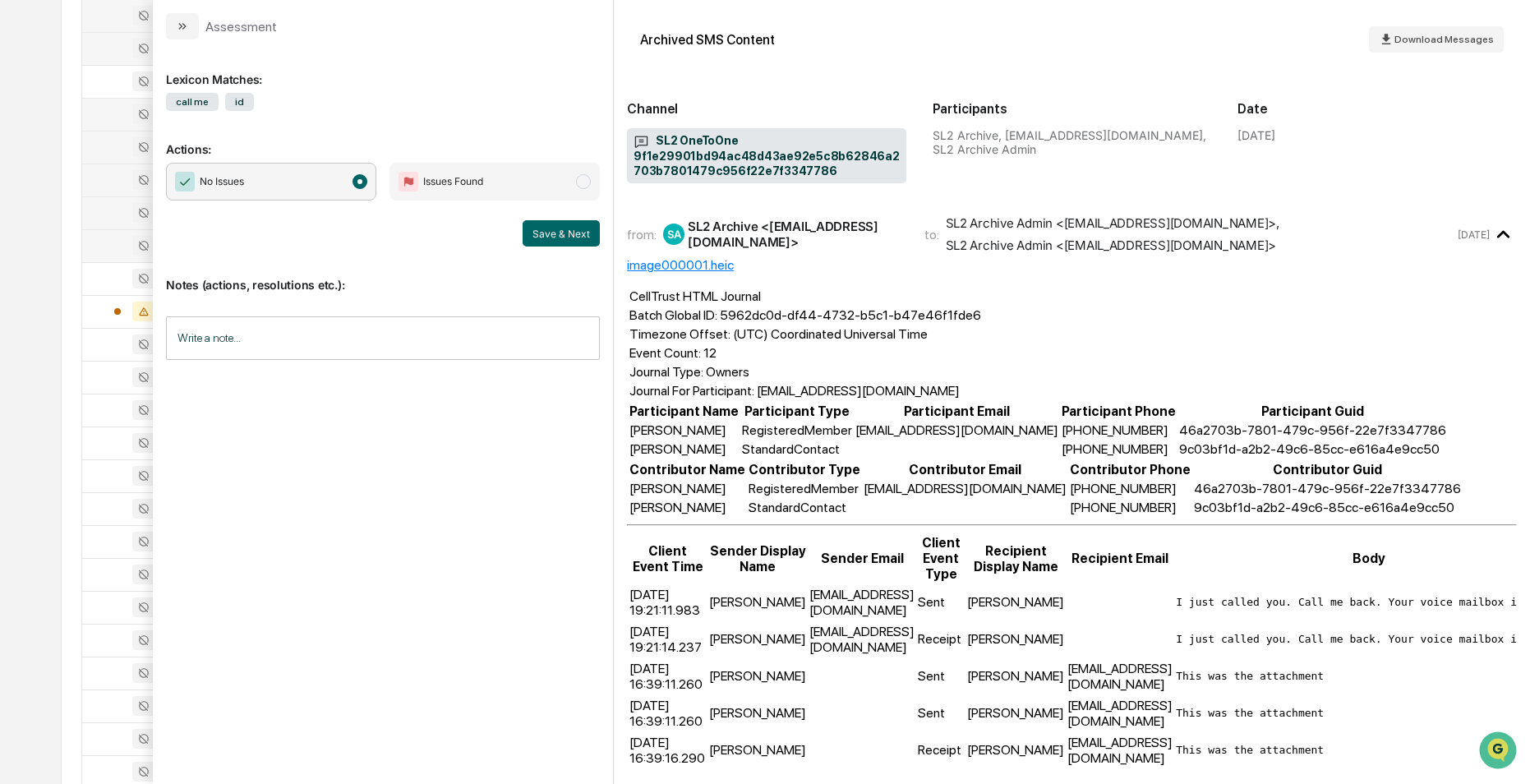
click at [103, 241] on div at bounding box center [134, 246] width 84 height 20
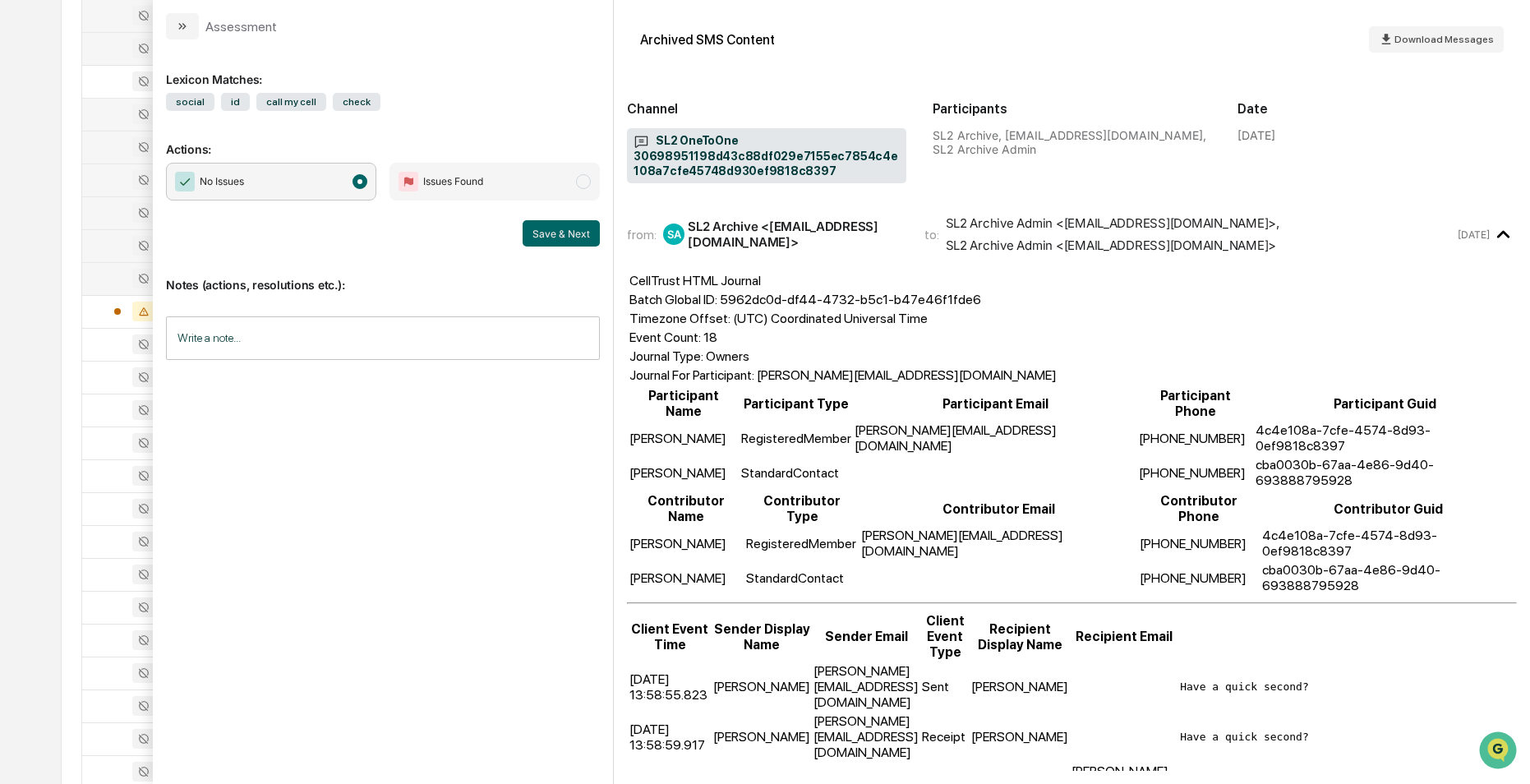
click at [106, 276] on div at bounding box center [134, 279] width 84 height 20
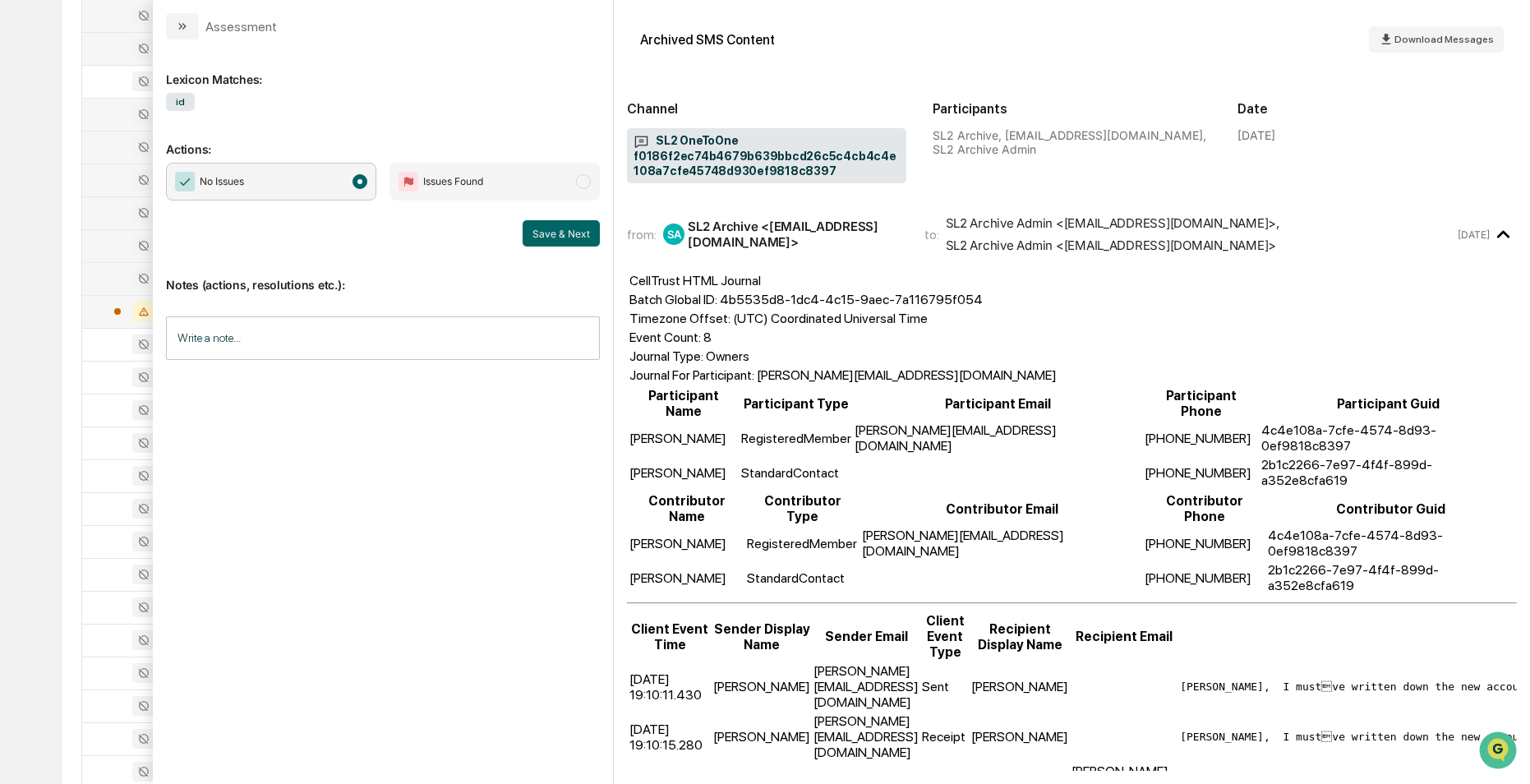
click at [98, 315] on div at bounding box center [134, 312] width 84 height 20
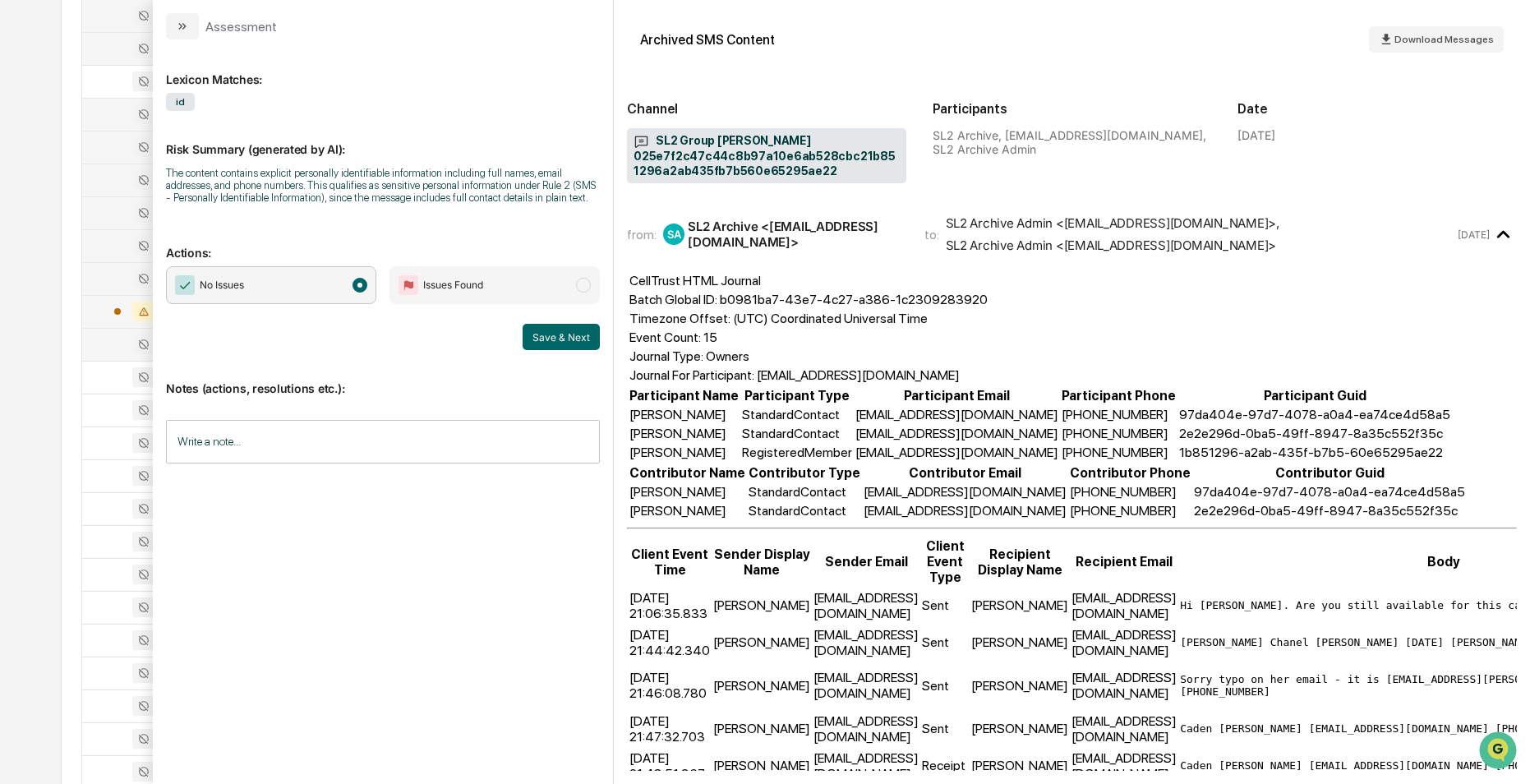
click at [101, 351] on div at bounding box center [134, 344] width 84 height 20
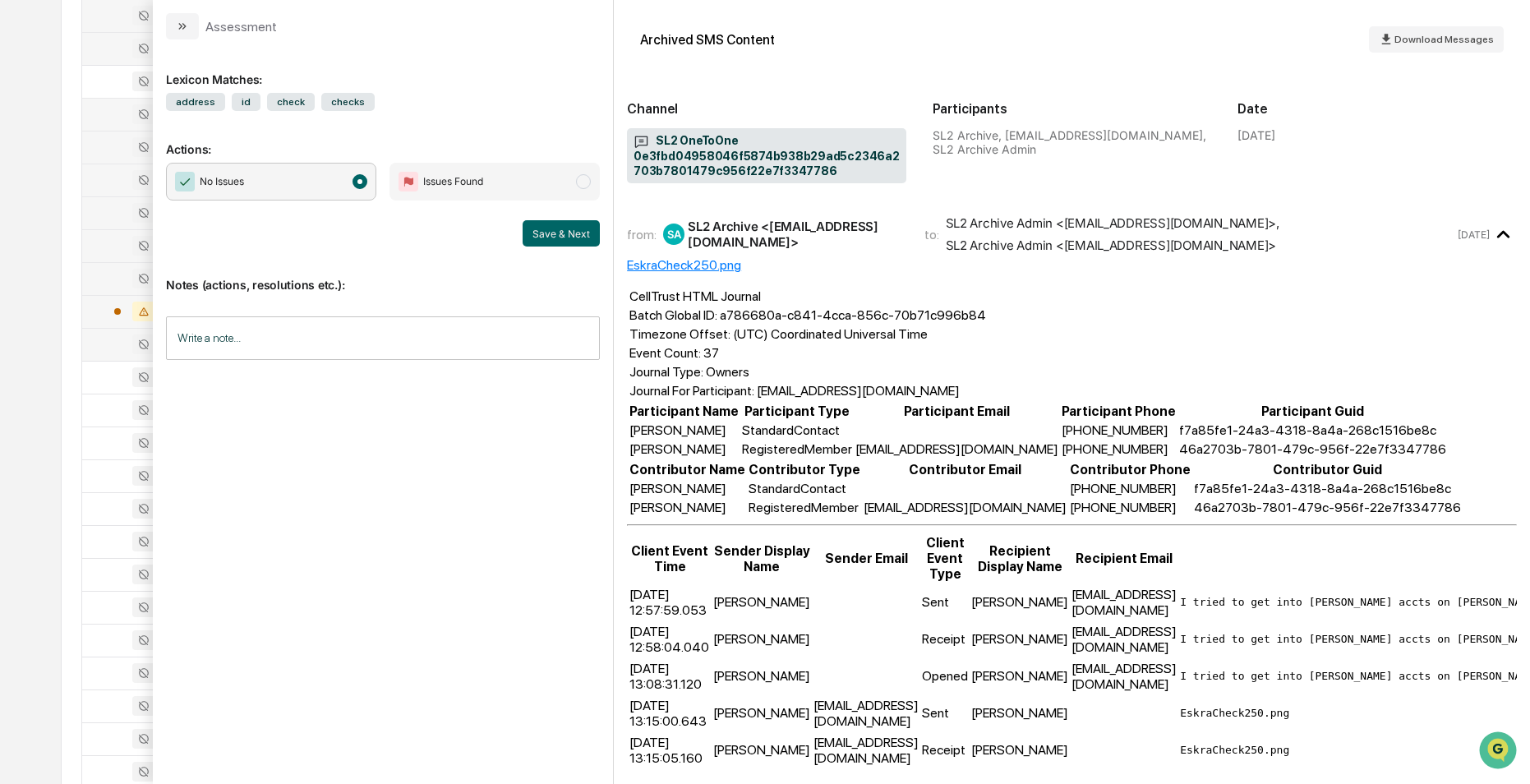
click at [100, 309] on div at bounding box center [134, 312] width 84 height 20
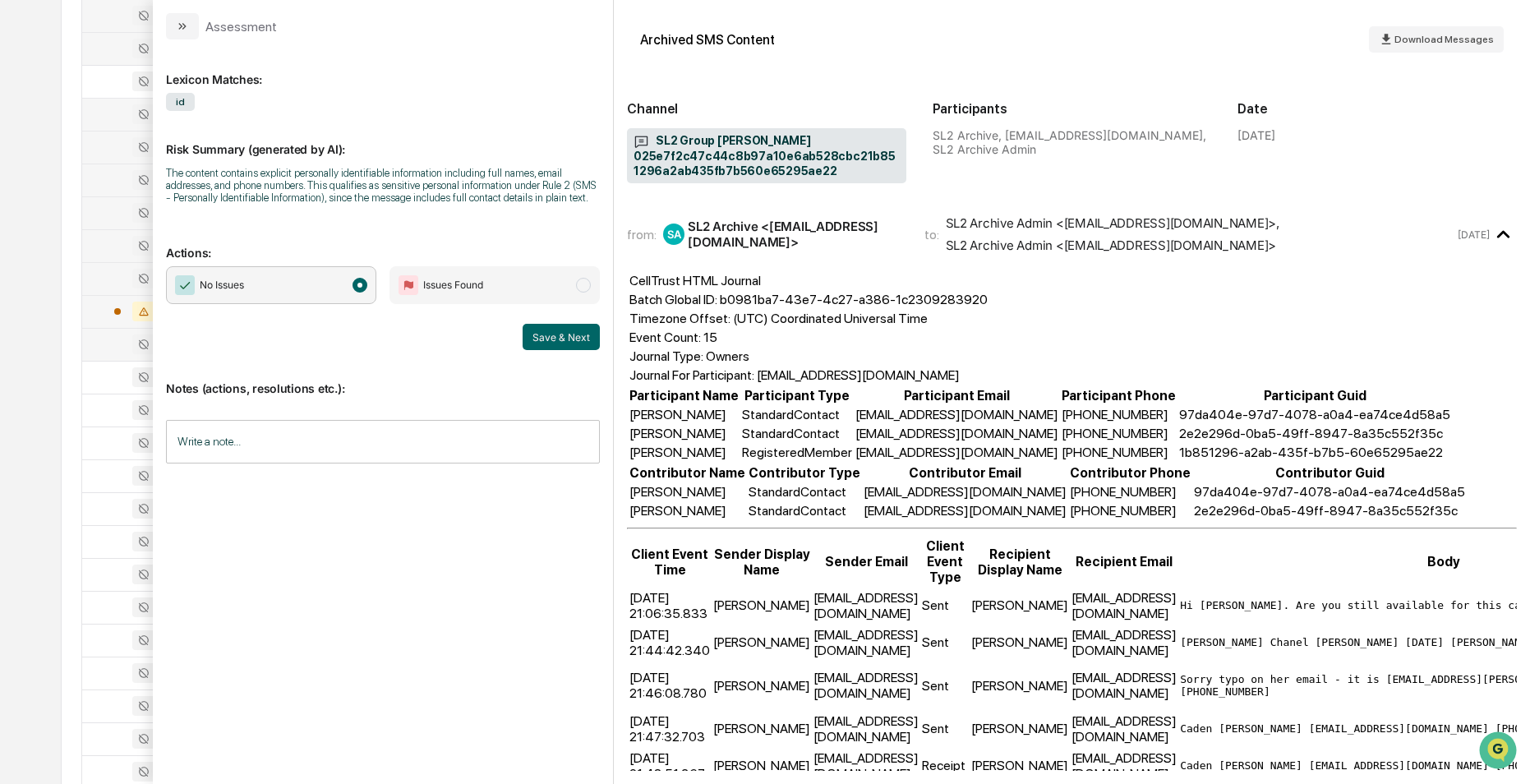
click at [102, 340] on div at bounding box center [134, 344] width 84 height 20
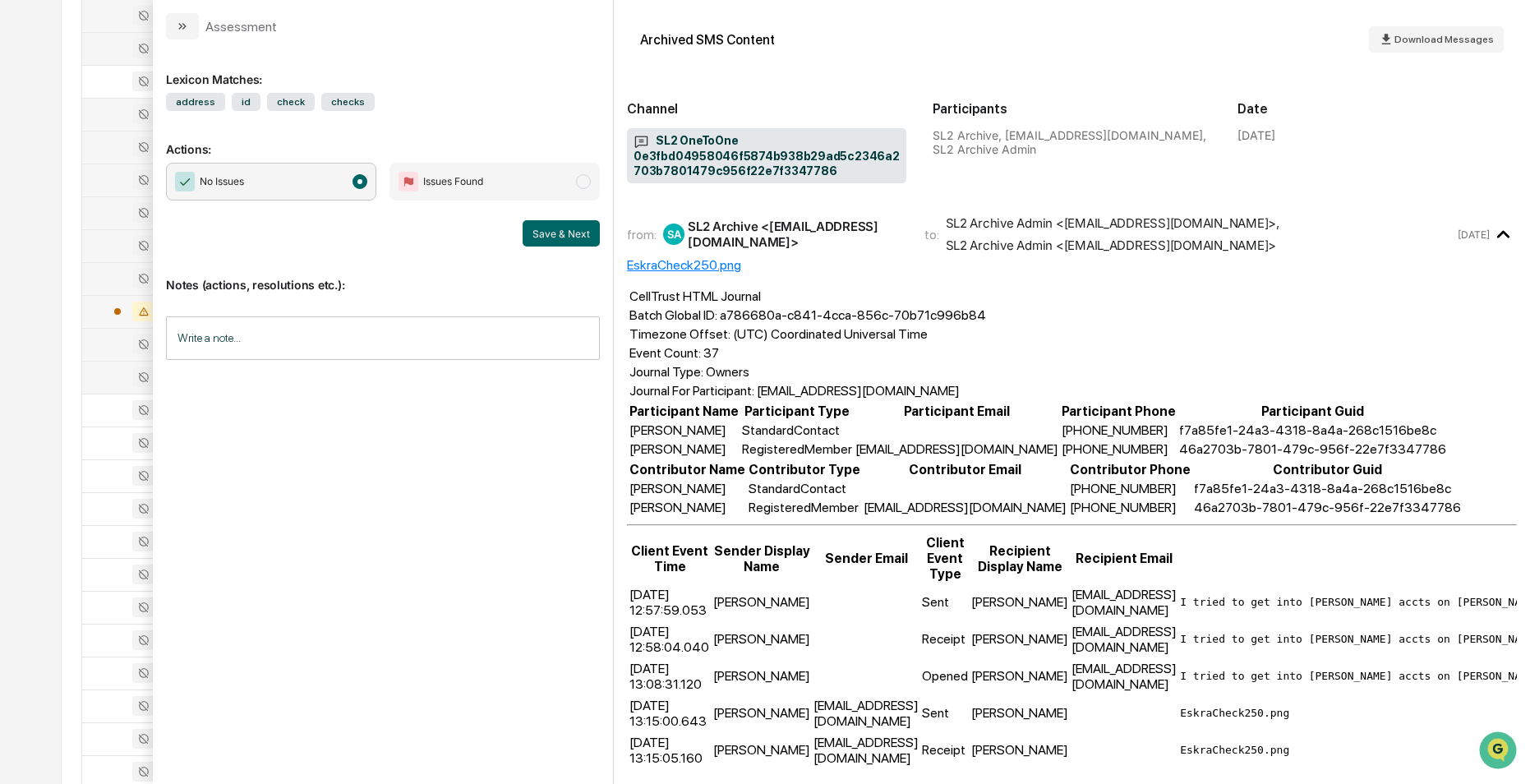
click at [105, 374] on div at bounding box center [134, 377] width 84 height 20
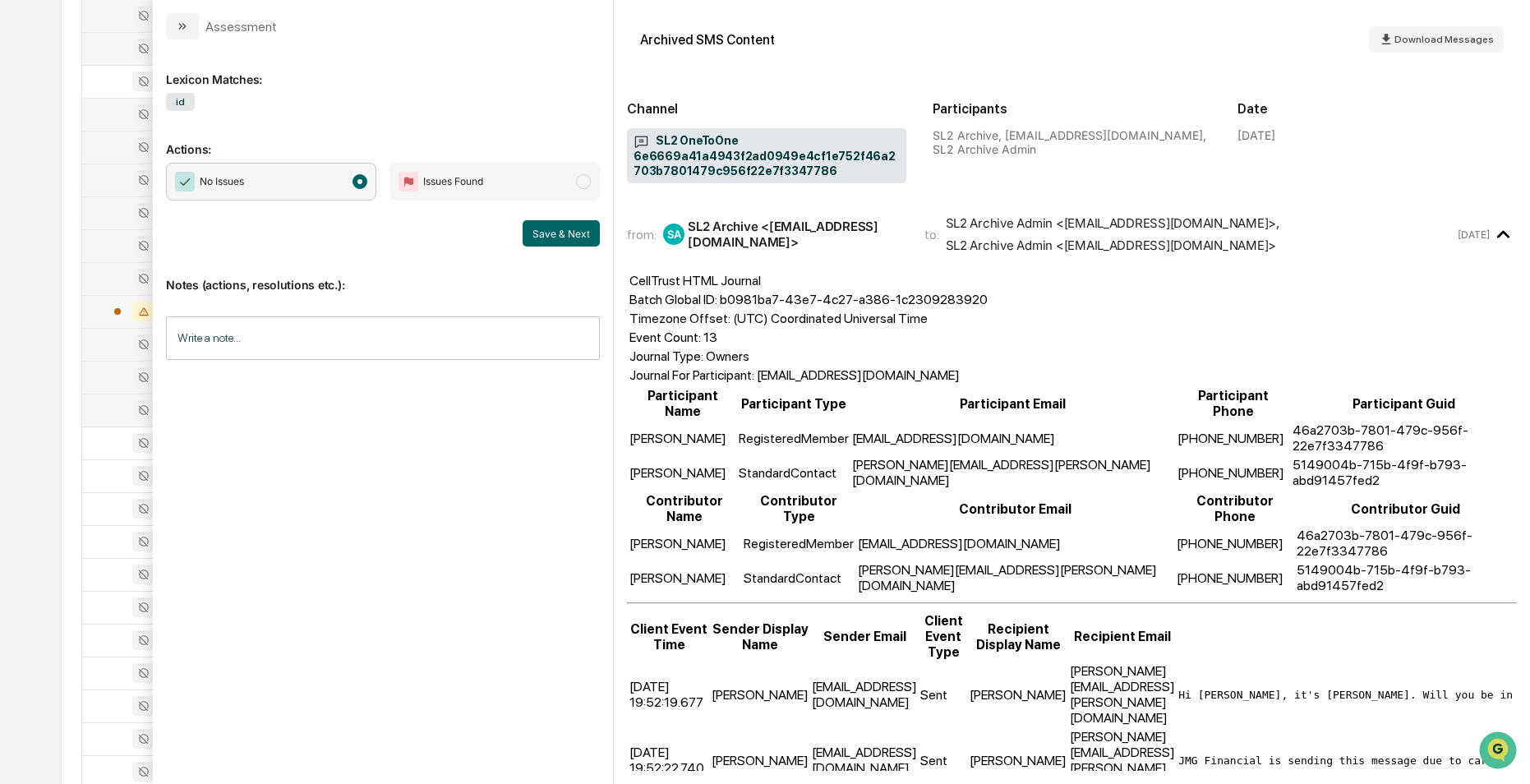
click at [100, 413] on div at bounding box center [134, 410] width 84 height 20
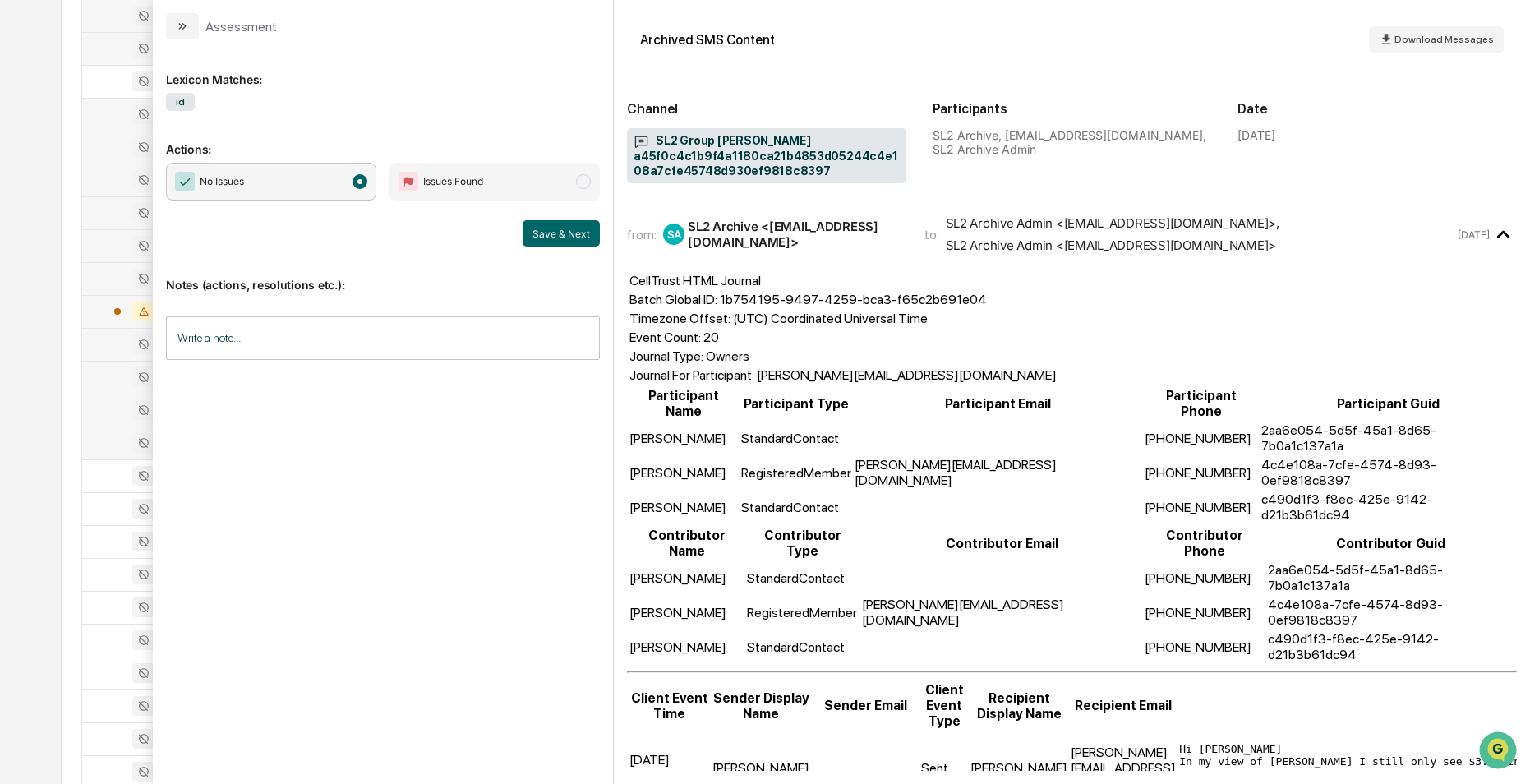
click at [104, 439] on div at bounding box center [134, 443] width 84 height 20
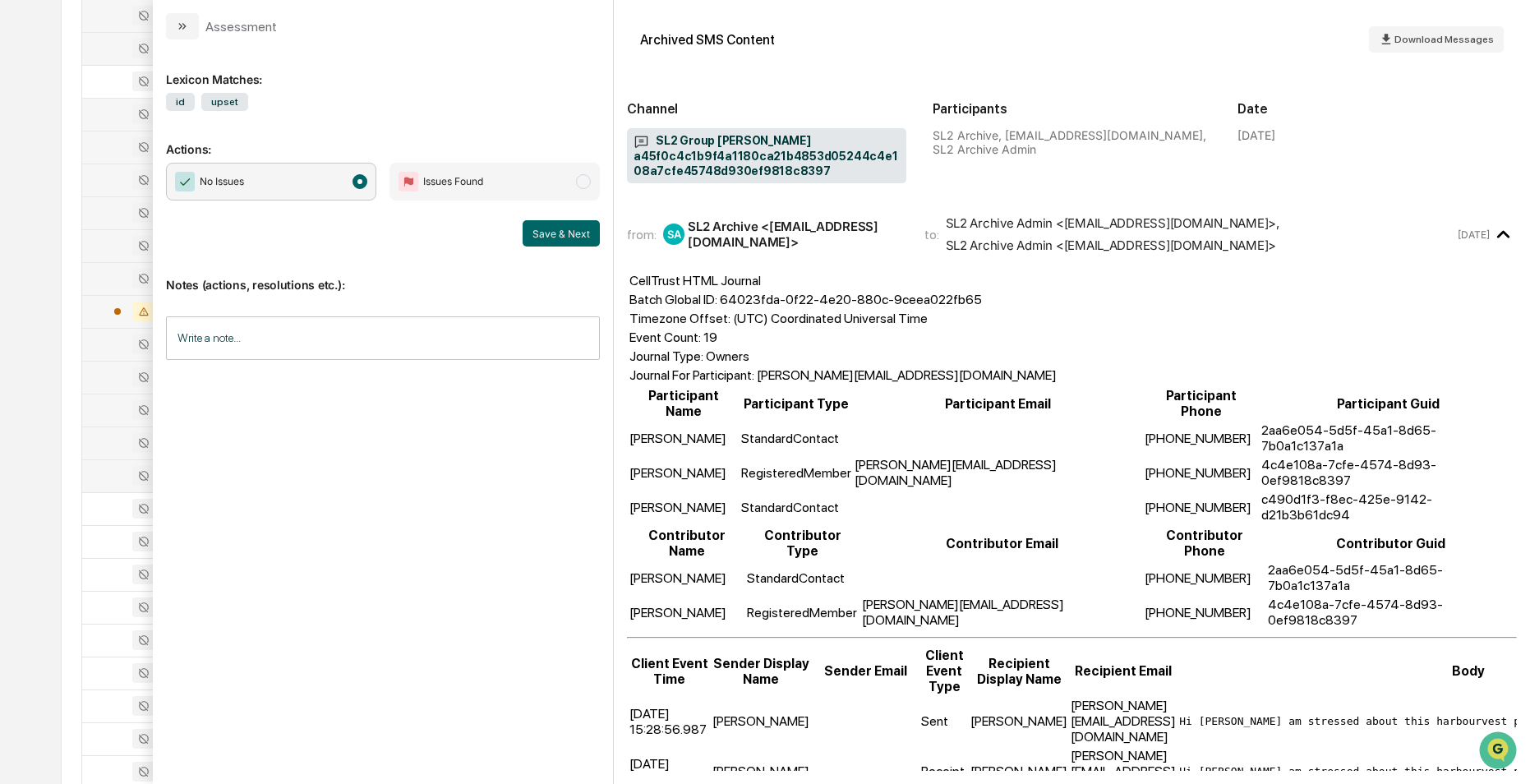
click at [107, 471] on div at bounding box center [134, 475] width 84 height 20
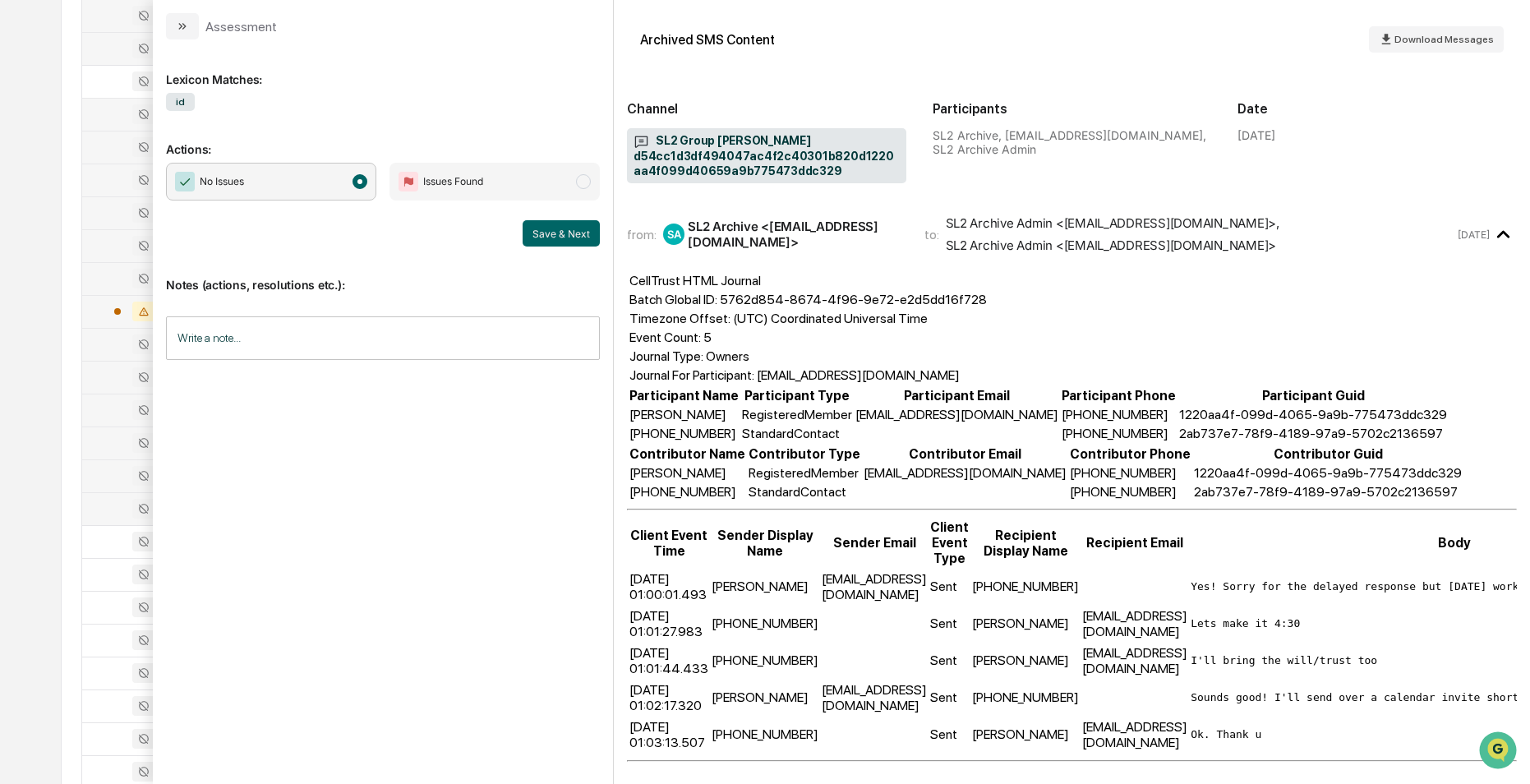
click at [102, 498] on div at bounding box center [134, 508] width 84 height 20
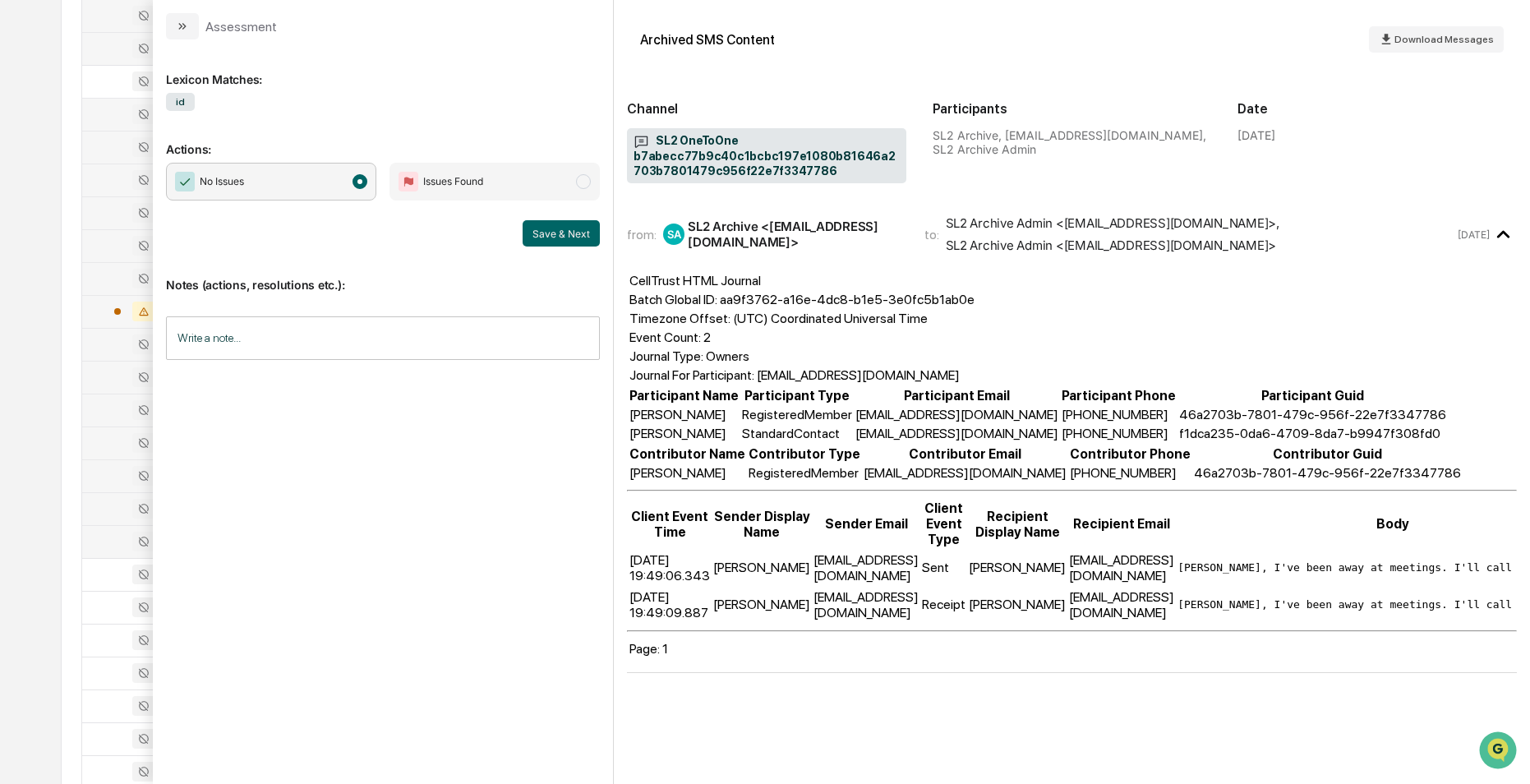
click at [109, 526] on td at bounding box center [134, 541] width 104 height 33
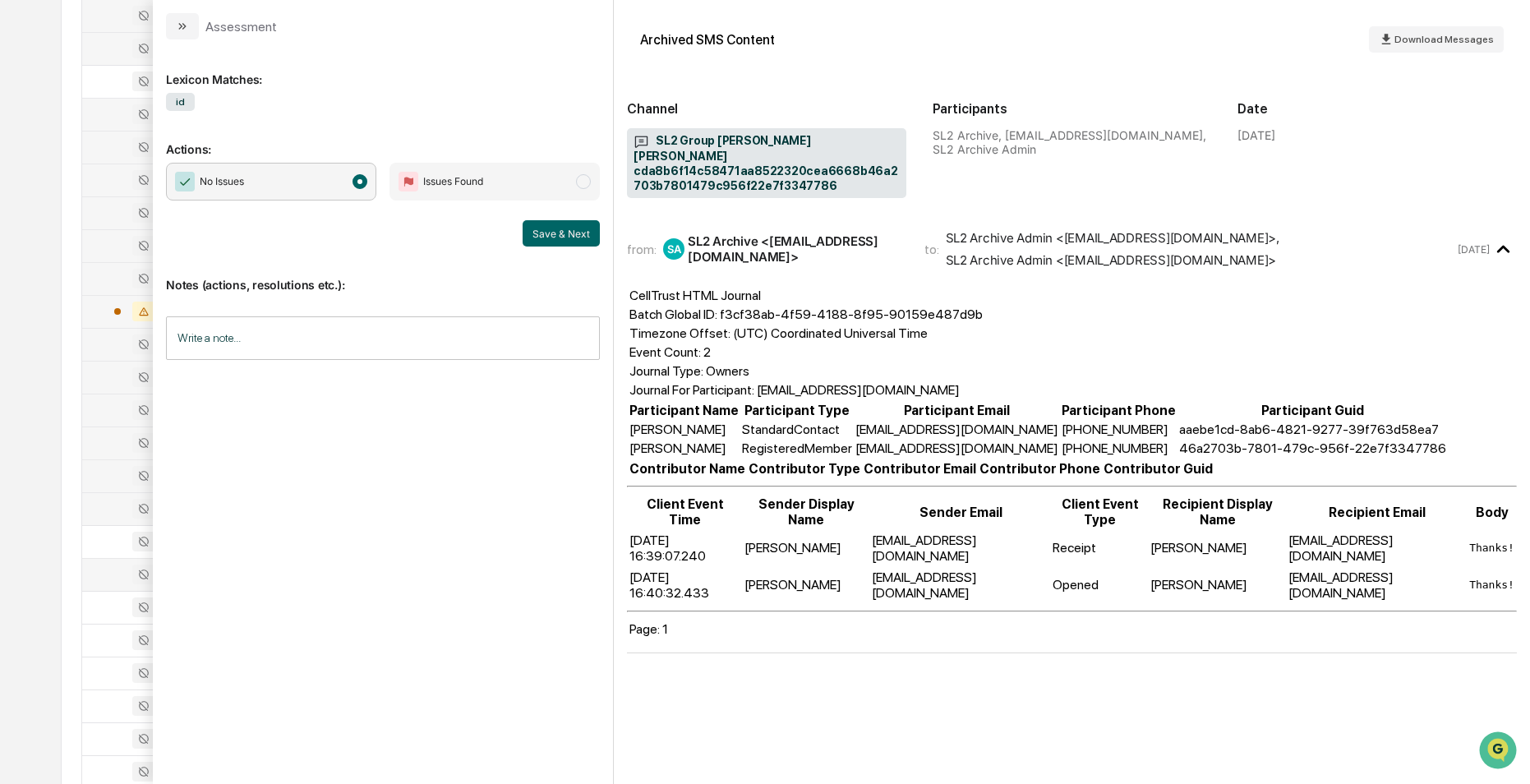
click at [112, 570] on div at bounding box center [134, 575] width 84 height 20
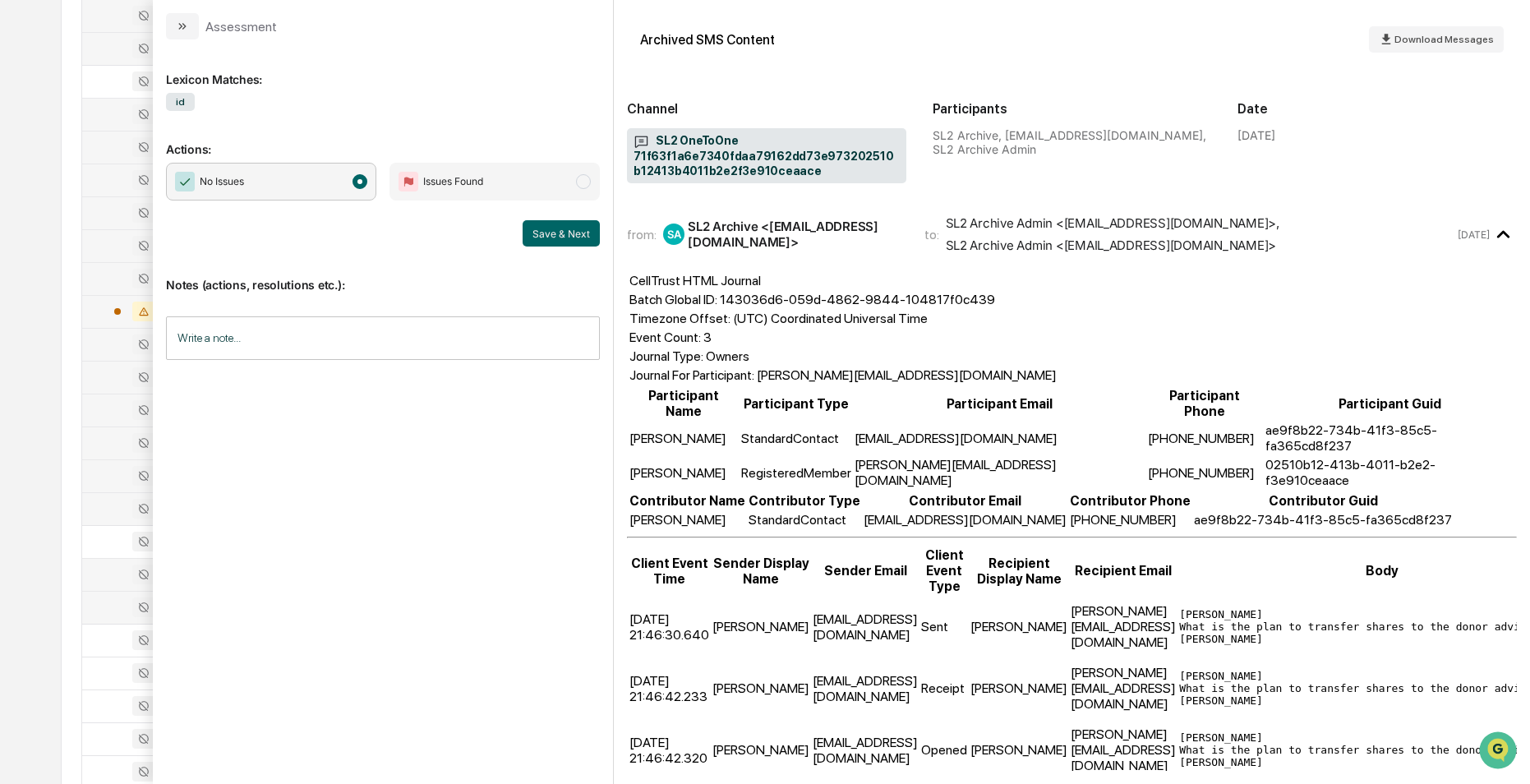
click at [107, 602] on div at bounding box center [134, 607] width 84 height 20
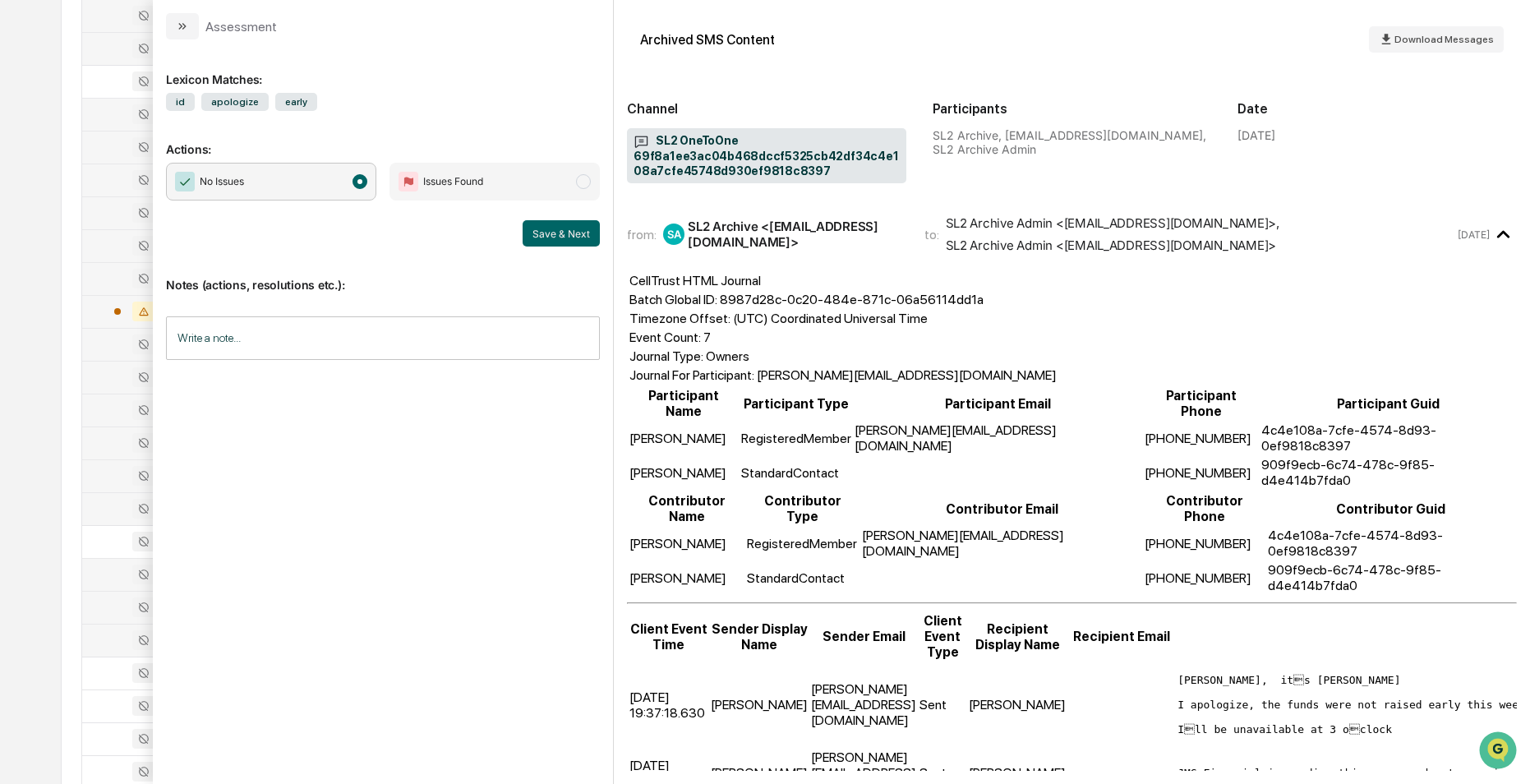
click at [105, 637] on div at bounding box center [134, 640] width 84 height 20
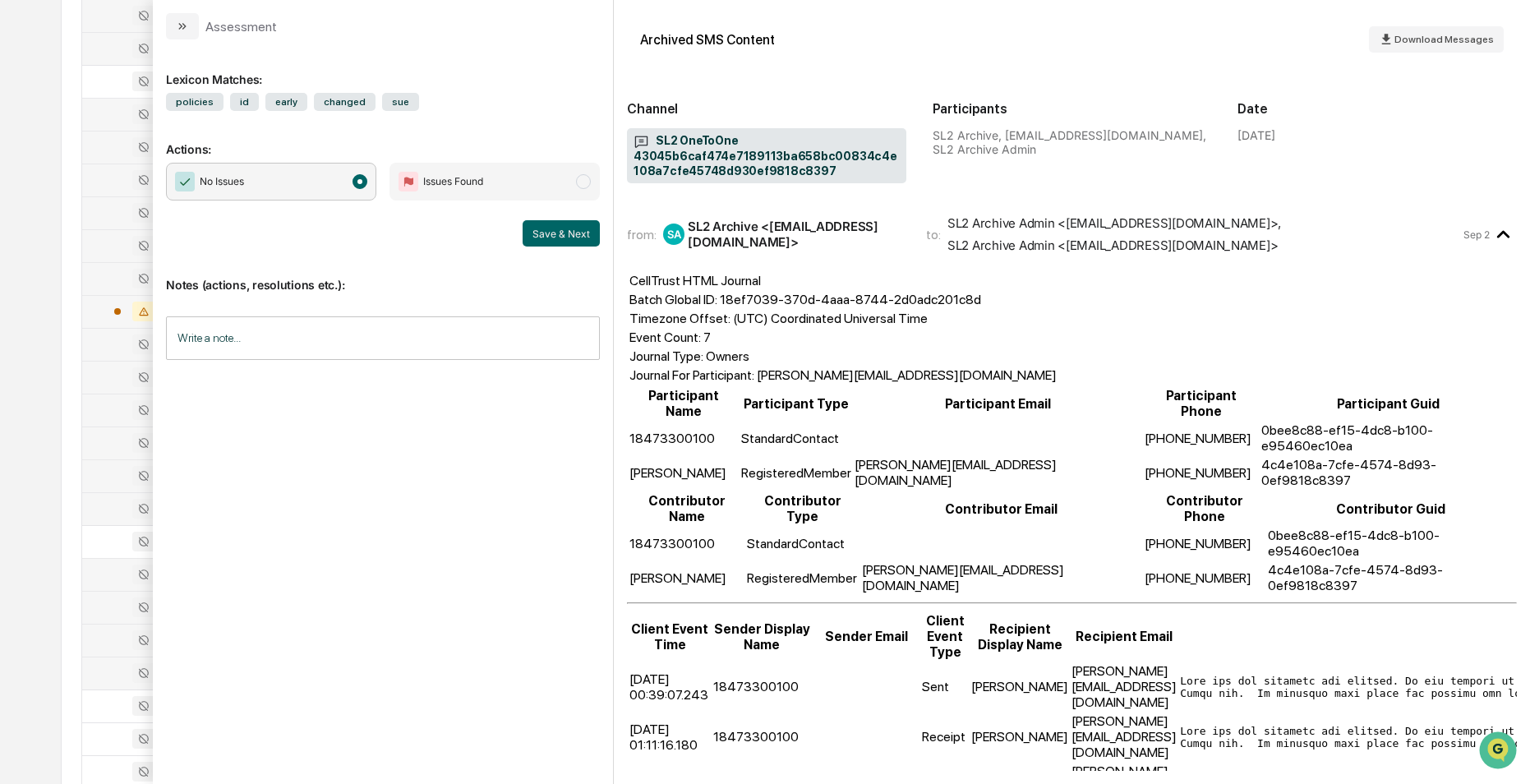
click at [112, 679] on div at bounding box center [134, 673] width 84 height 20
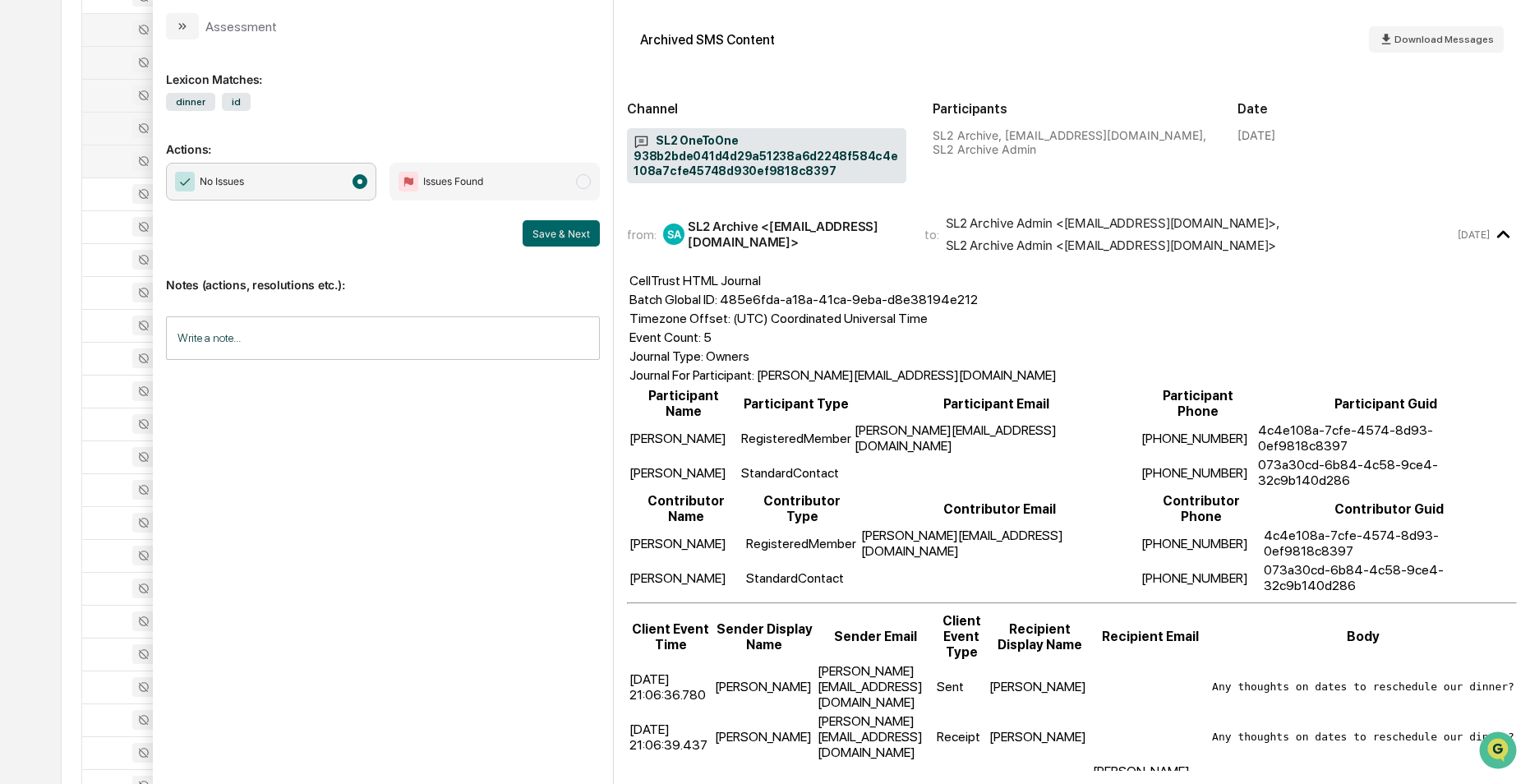
scroll to position [2299, 0]
click at [115, 62] on div at bounding box center [134, 65] width 84 height 20
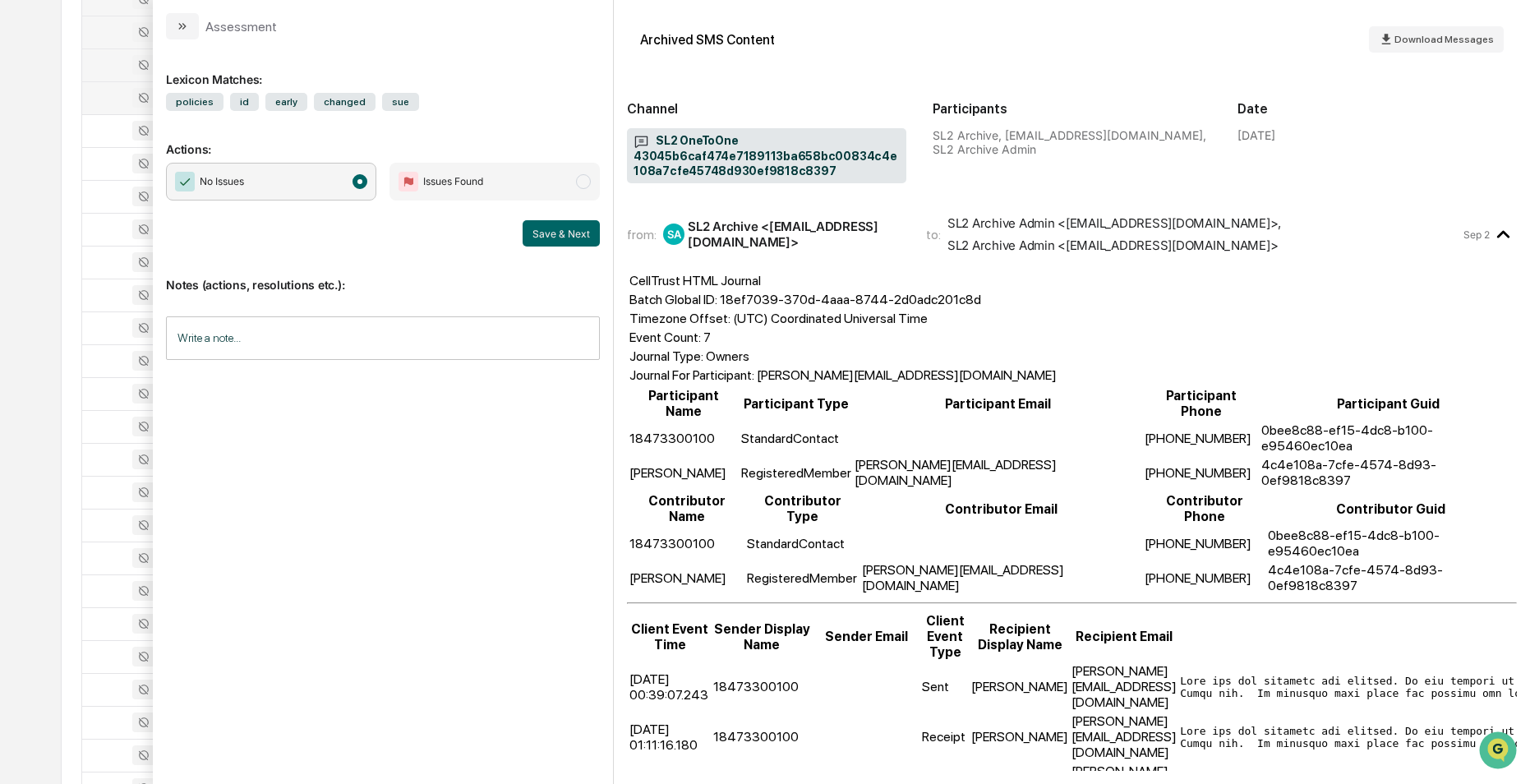
click at [111, 98] on div at bounding box center [134, 98] width 84 height 20
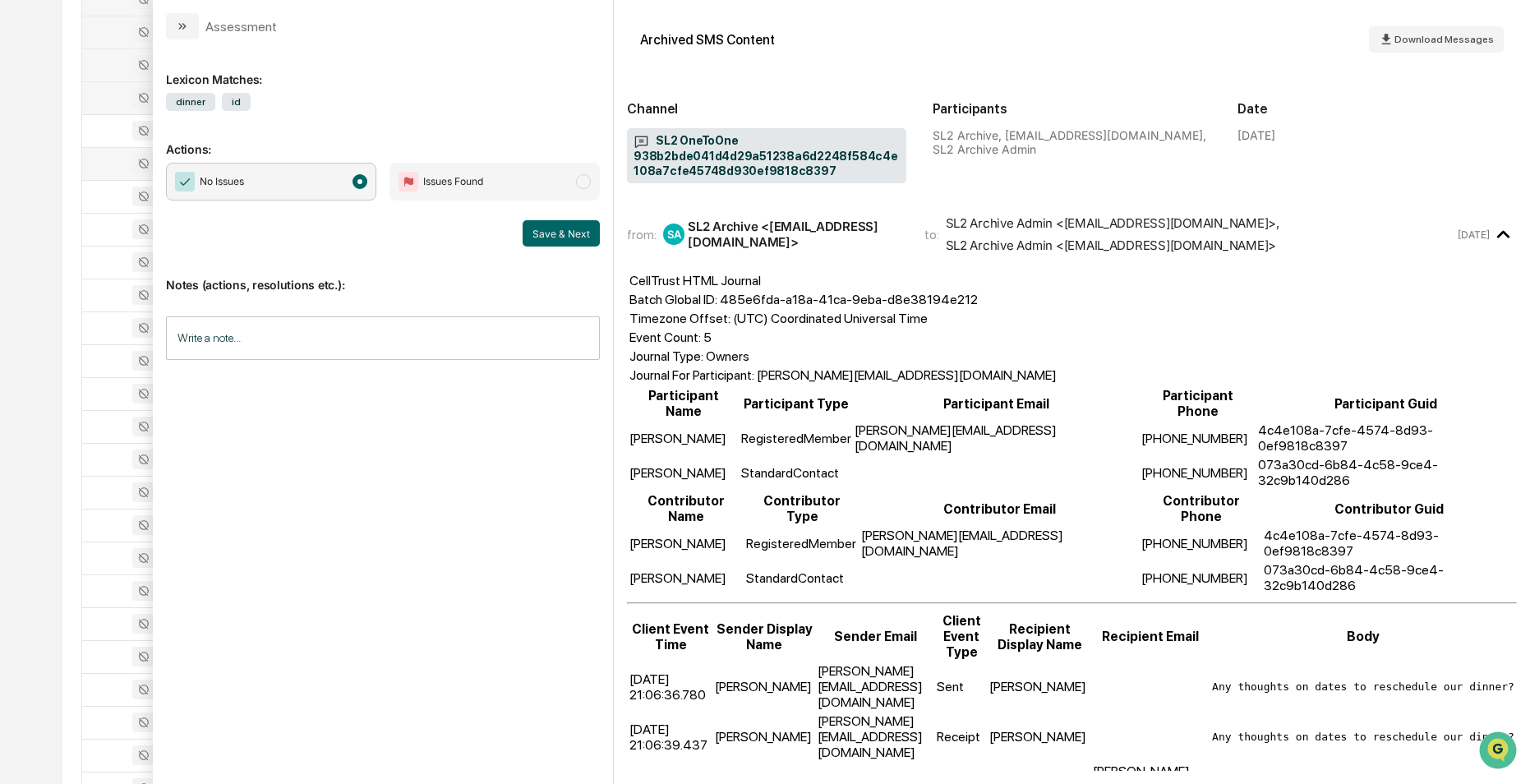
click at [98, 158] on div at bounding box center [134, 164] width 84 height 20
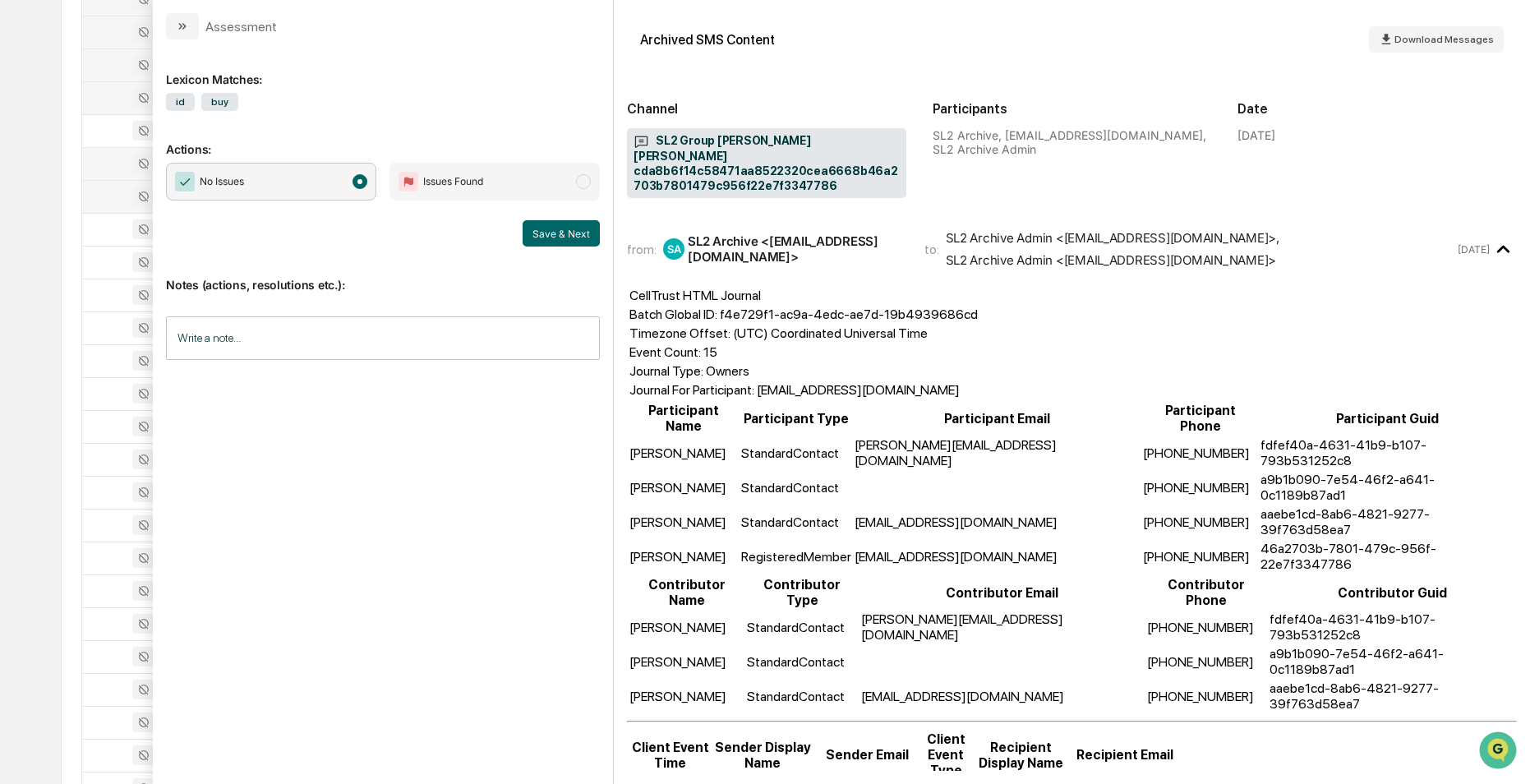
click at [107, 201] on div at bounding box center [134, 196] width 84 height 20
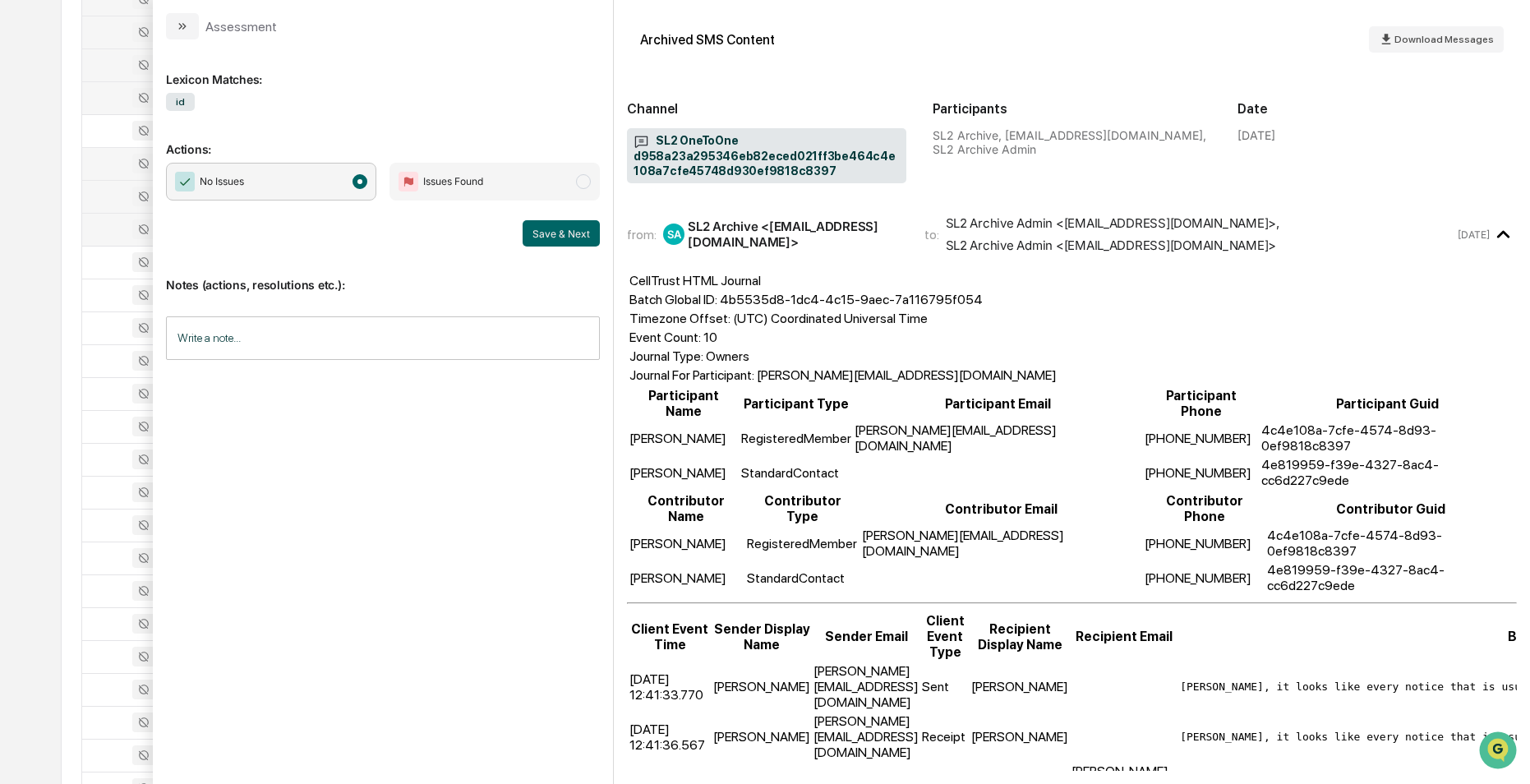
click at [111, 241] on td at bounding box center [134, 228] width 104 height 33
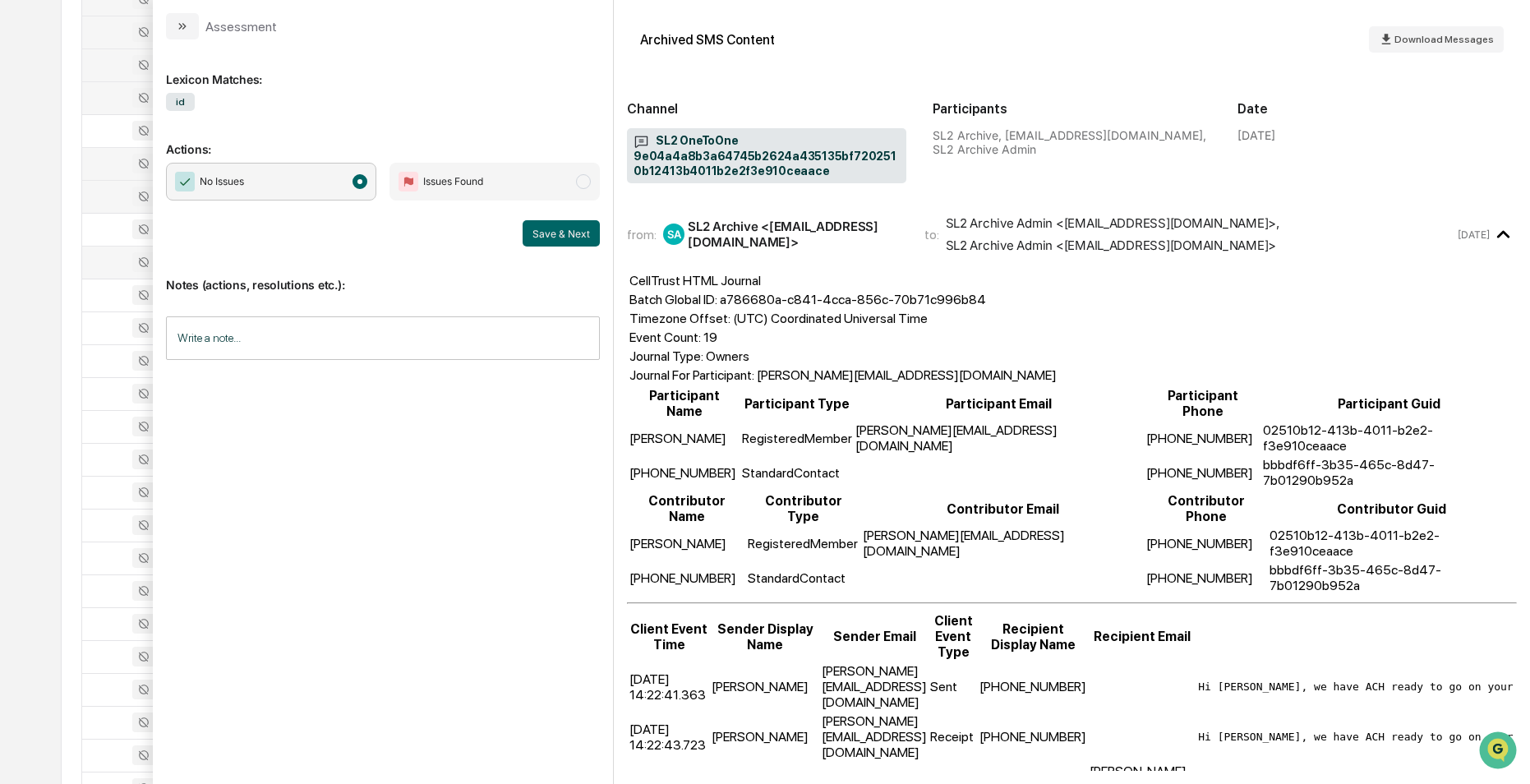
click at [110, 261] on div at bounding box center [134, 262] width 84 height 20
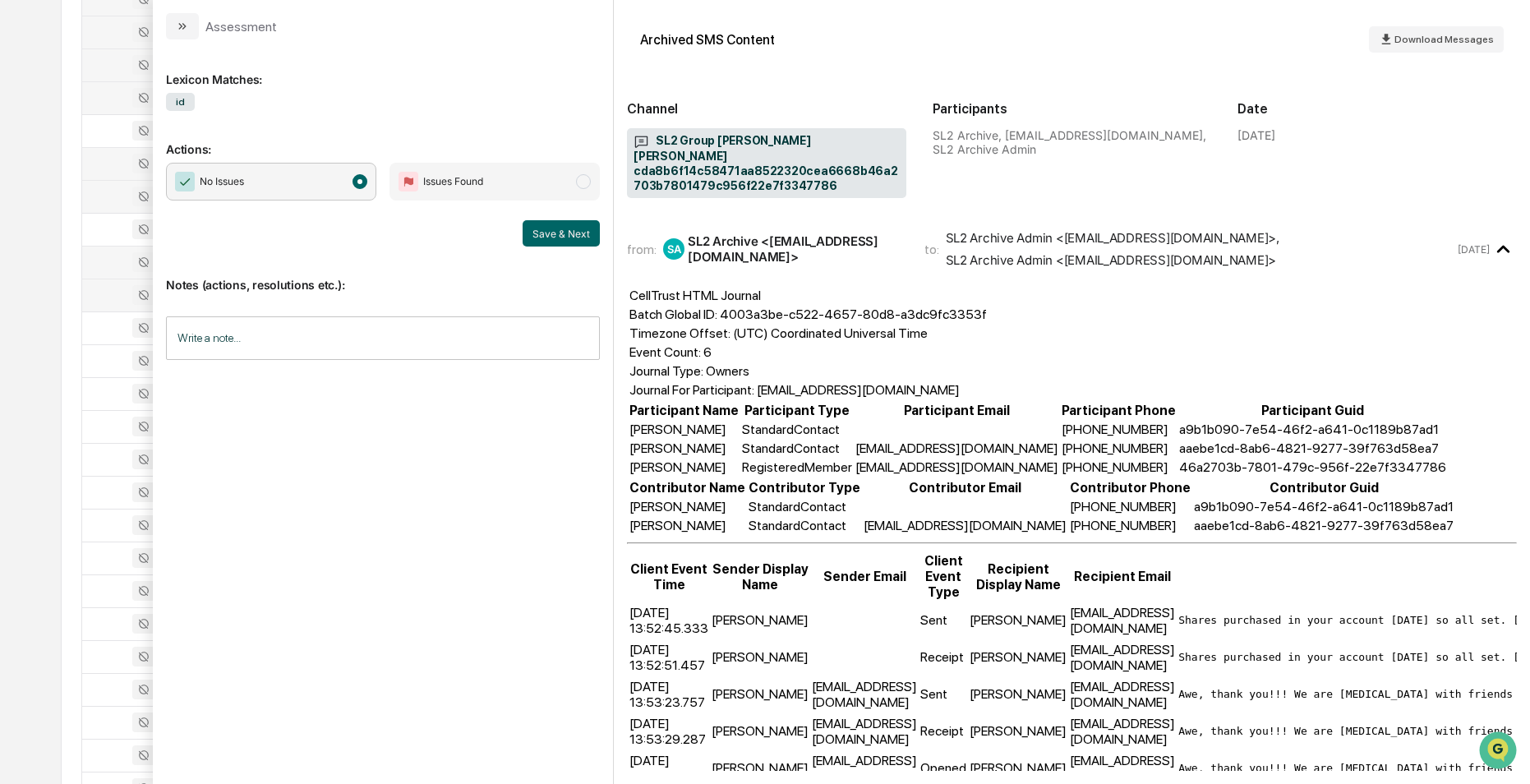
click at [102, 296] on div at bounding box center [134, 295] width 84 height 20
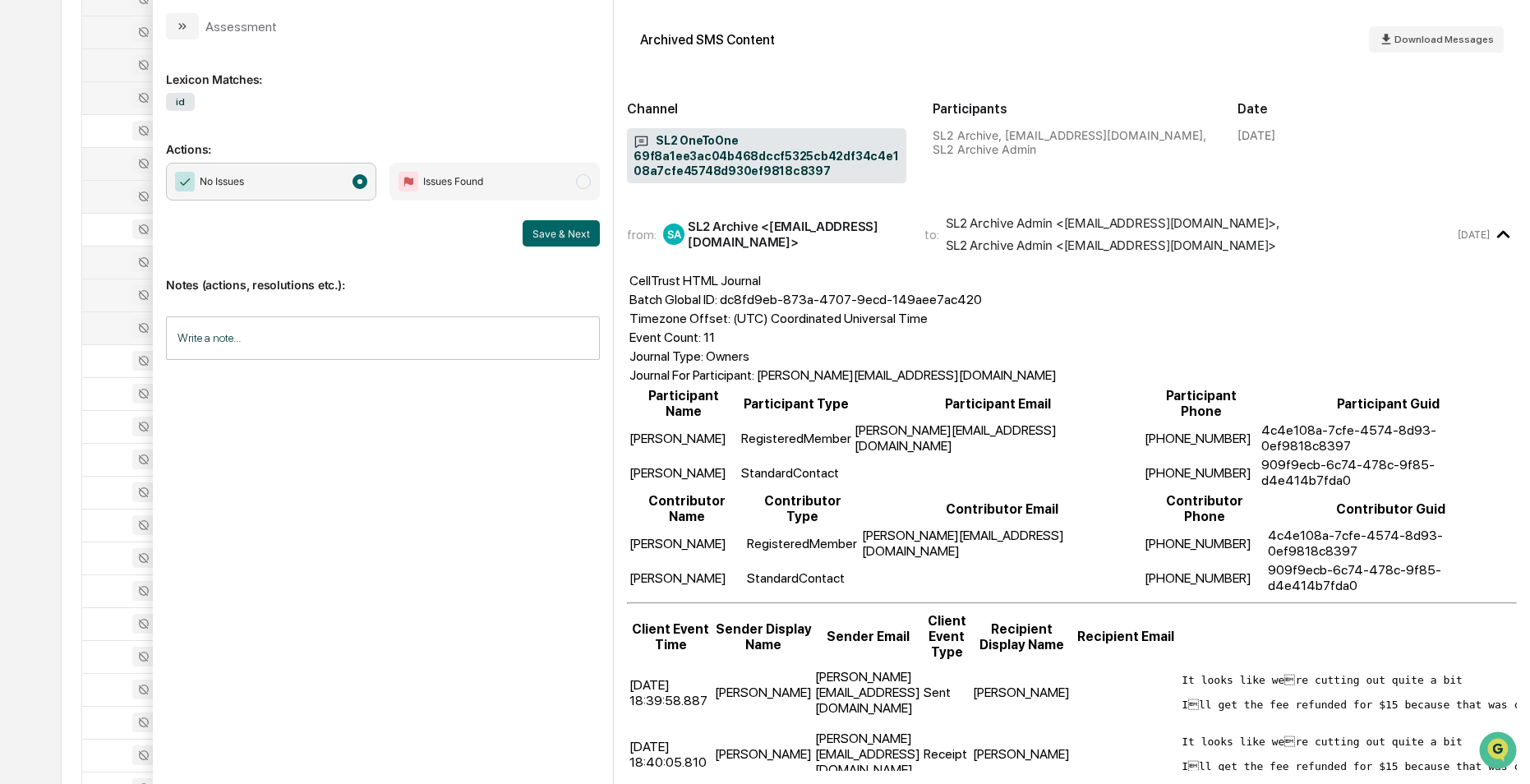
click at [101, 328] on div at bounding box center [134, 327] width 84 height 20
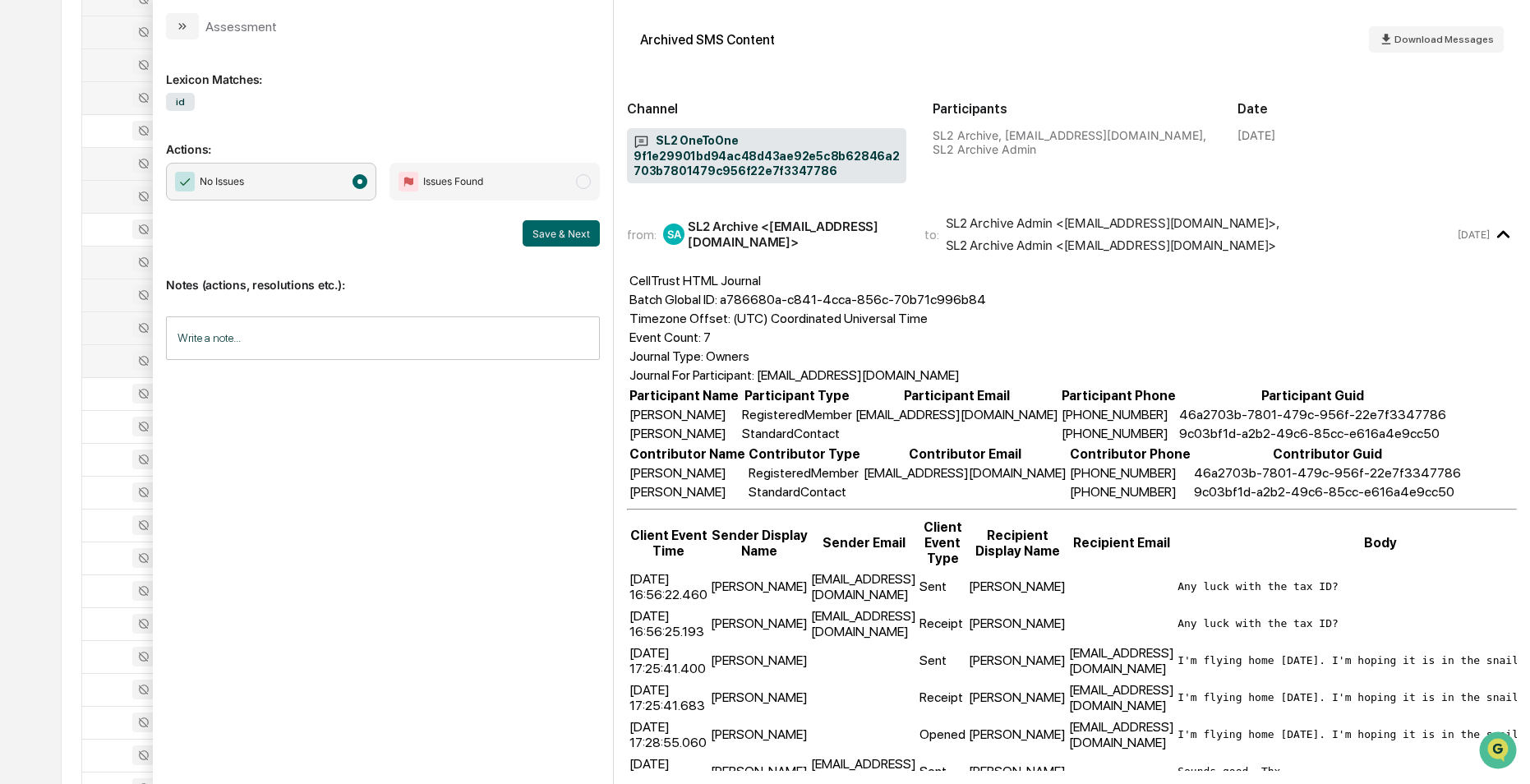
click at [107, 355] on div at bounding box center [134, 360] width 84 height 20
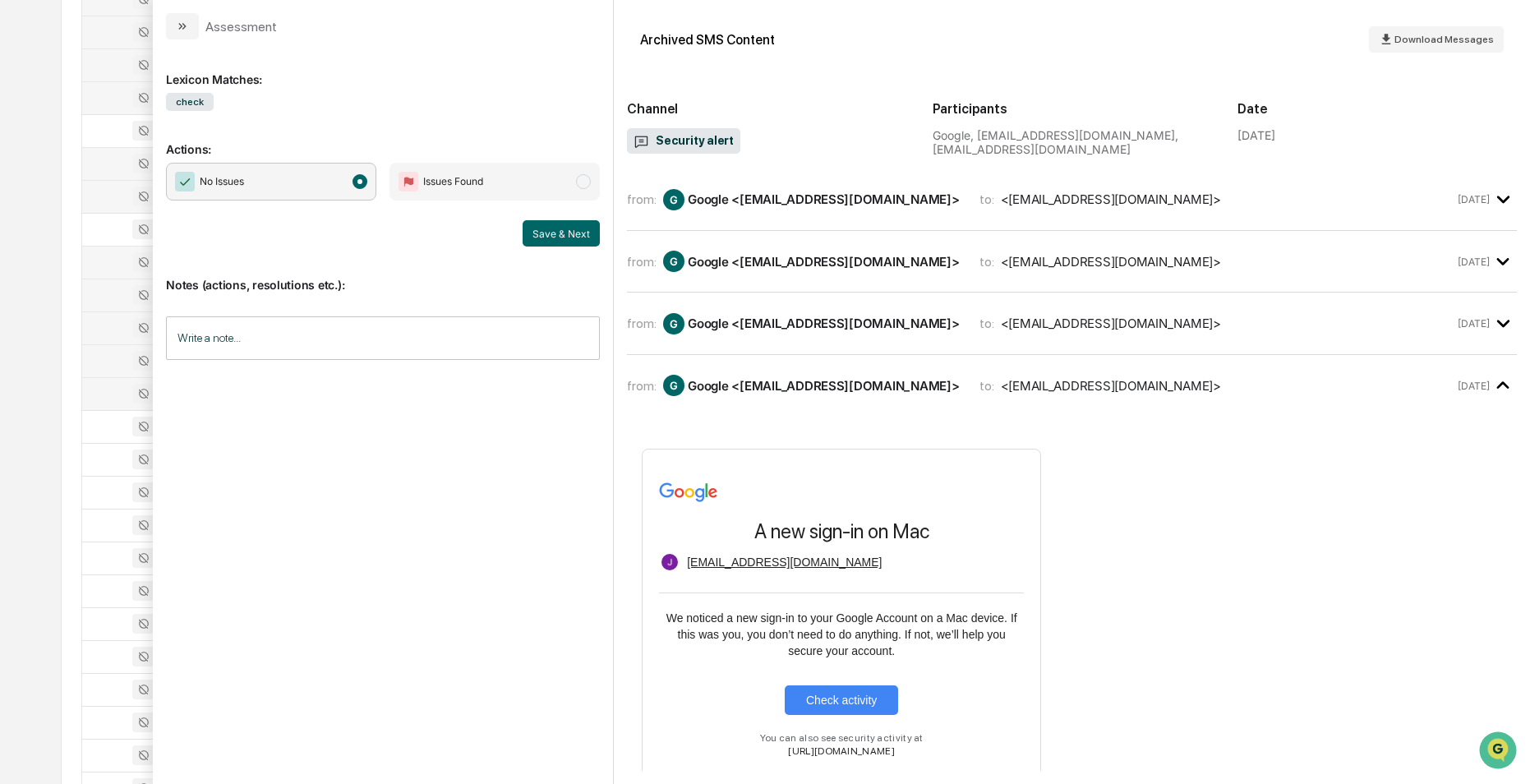
click at [110, 397] on div at bounding box center [134, 393] width 84 height 20
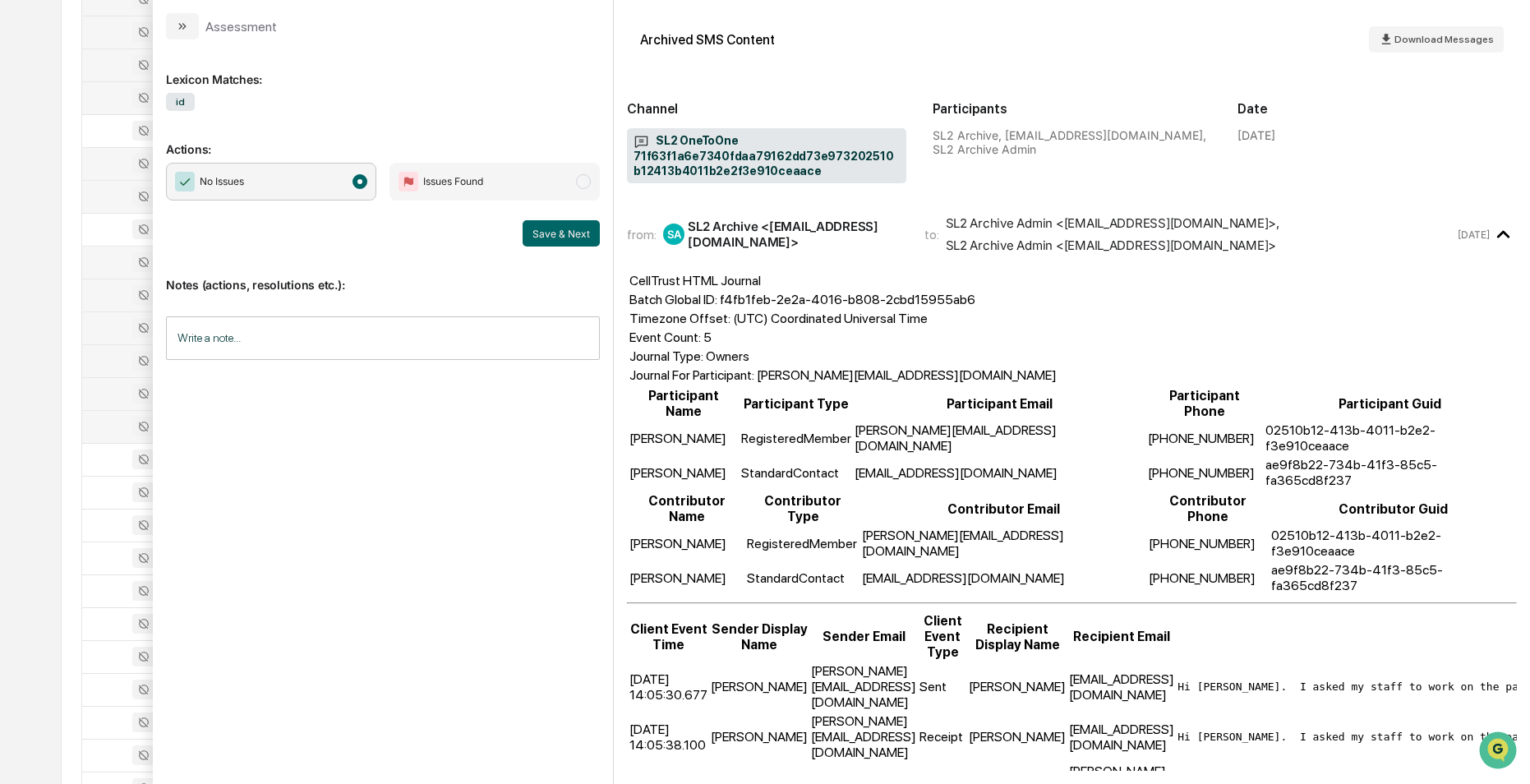
click at [118, 424] on div at bounding box center [134, 427] width 84 height 20
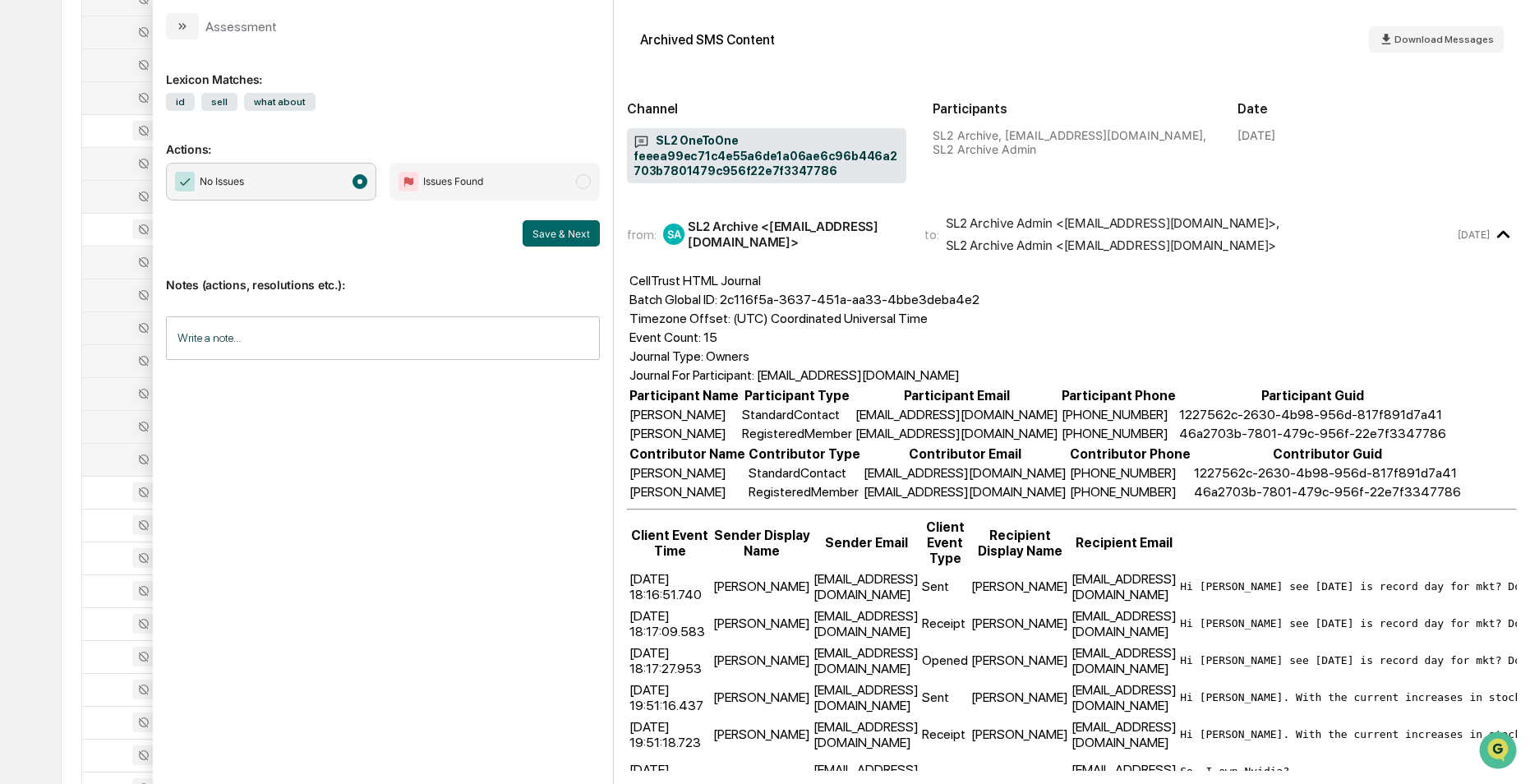
click at [109, 462] on div at bounding box center [134, 459] width 84 height 20
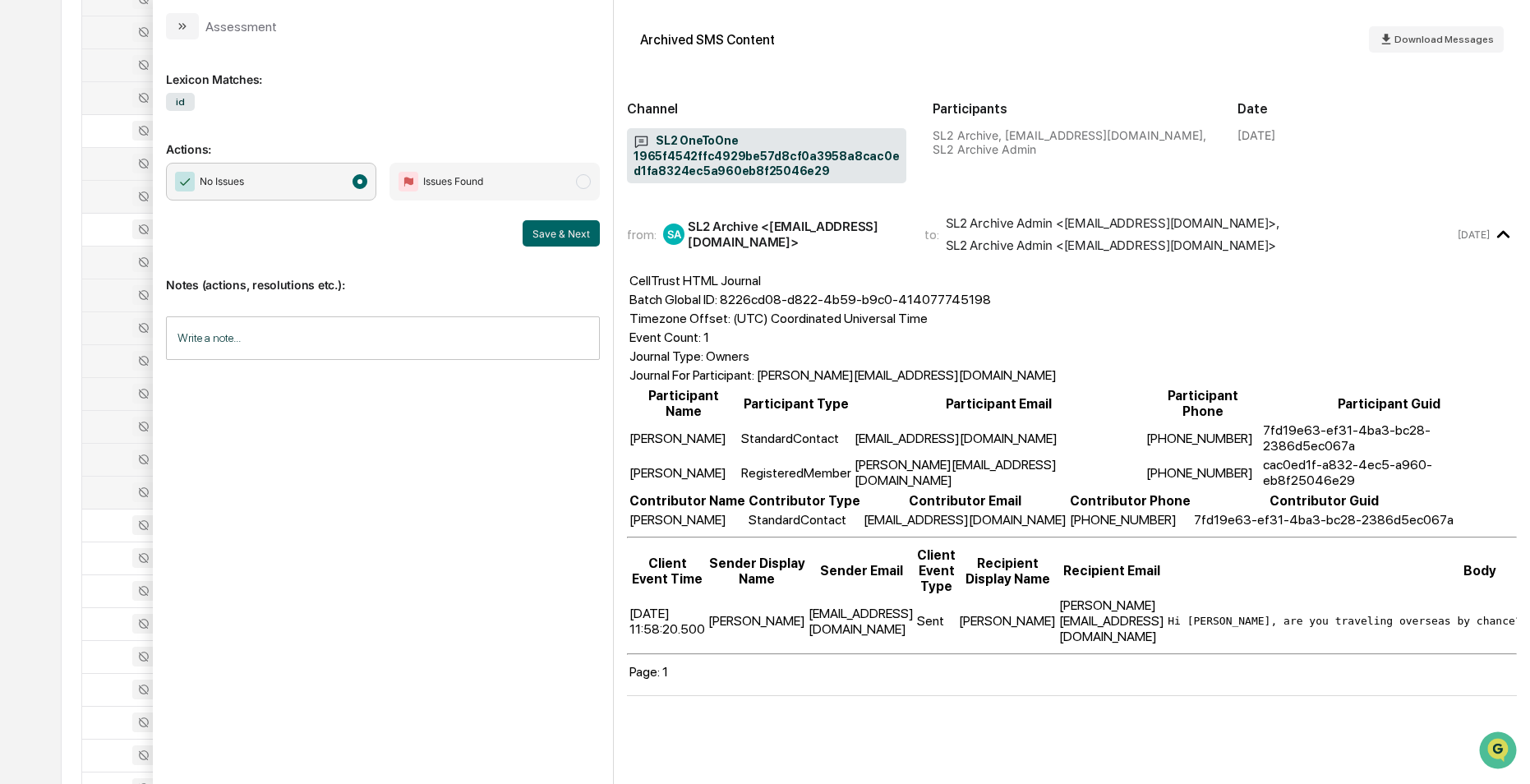
click at [109, 497] on div at bounding box center [134, 492] width 84 height 20
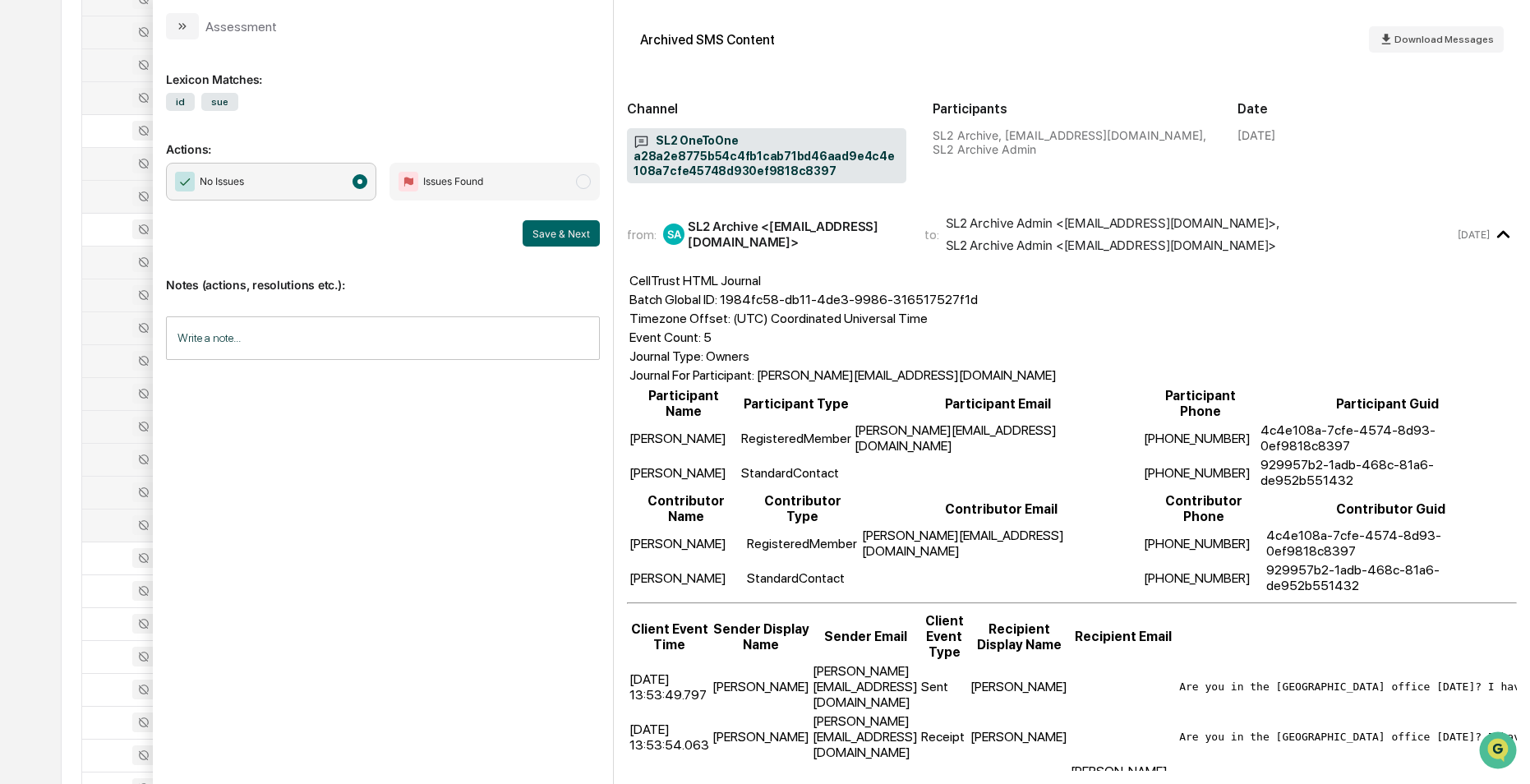
click at [107, 527] on div at bounding box center [134, 525] width 84 height 20
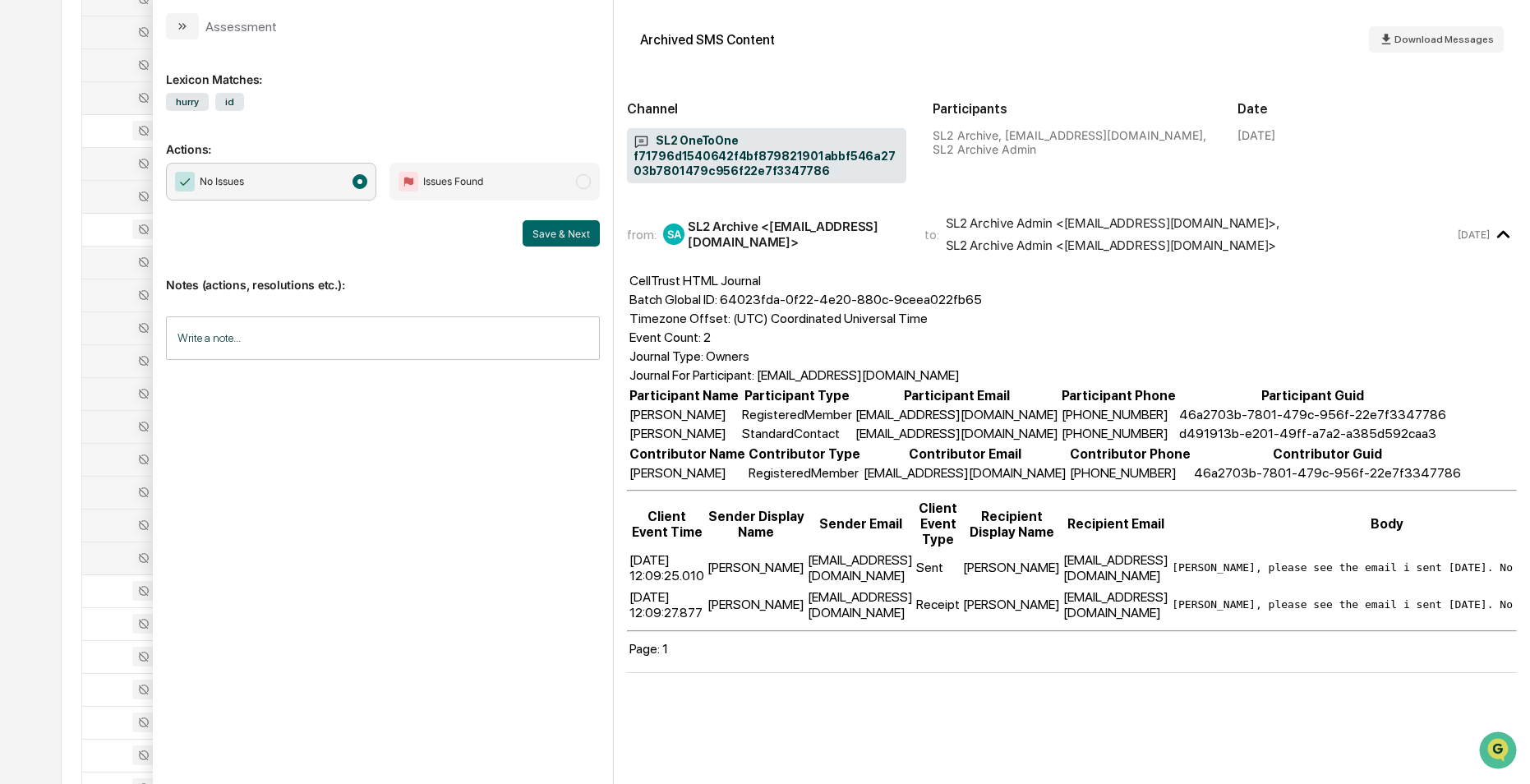
click at [98, 560] on div at bounding box center [134, 558] width 84 height 20
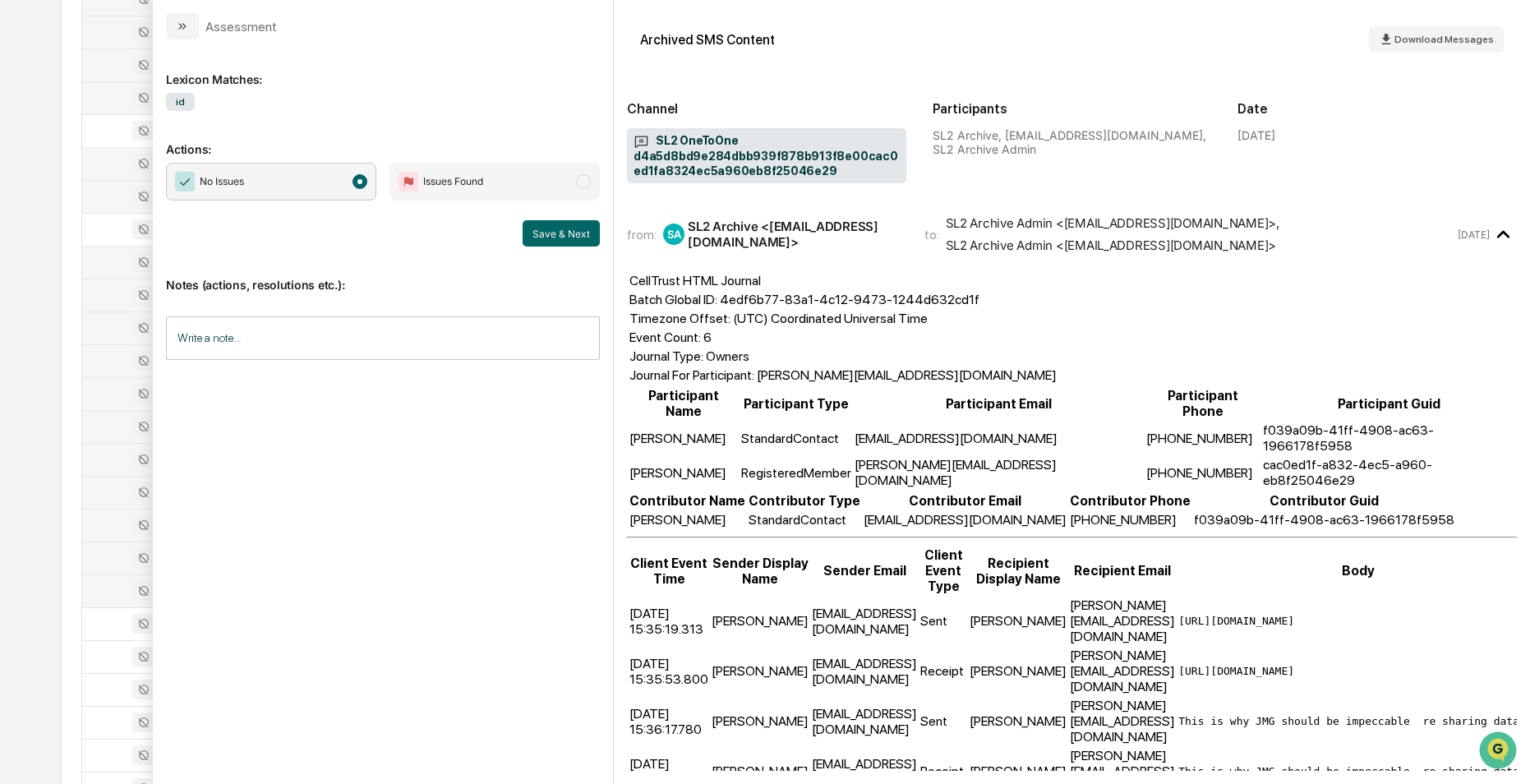
click at [103, 589] on div at bounding box center [134, 590] width 84 height 20
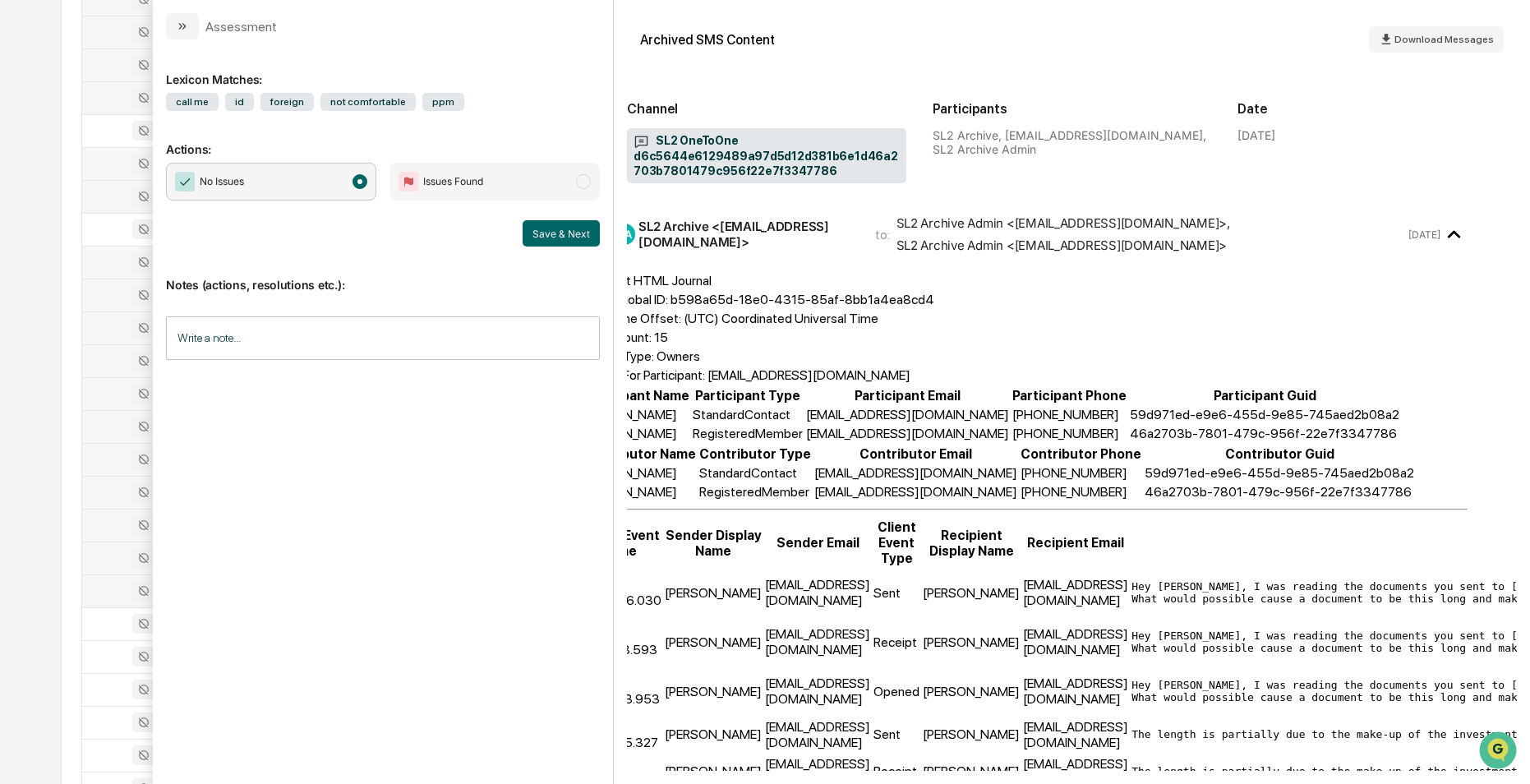
scroll to position [0, 39]
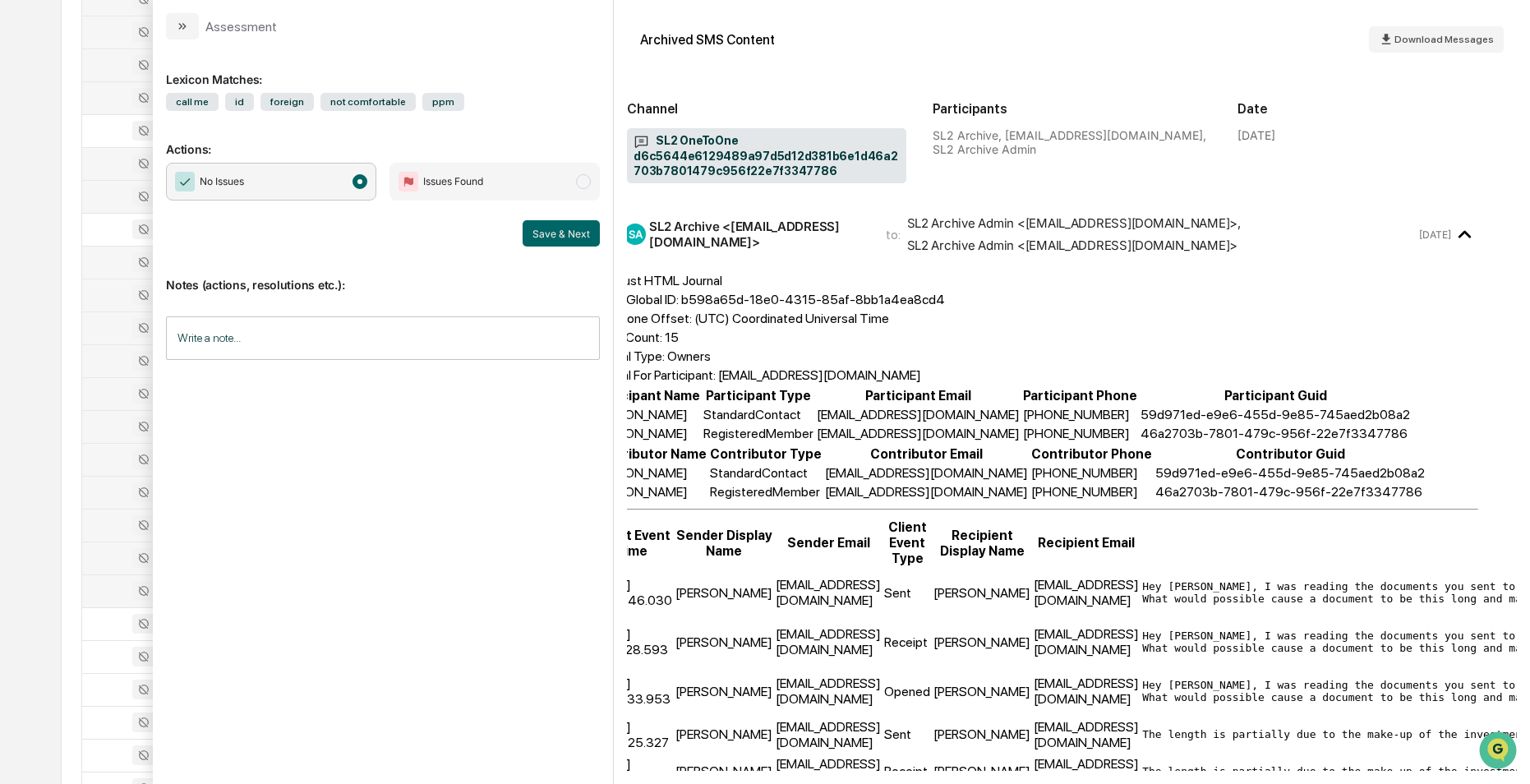
click at [112, 588] on div at bounding box center [134, 590] width 84 height 20
click at [101, 613] on div at bounding box center [134, 623] width 84 height 20
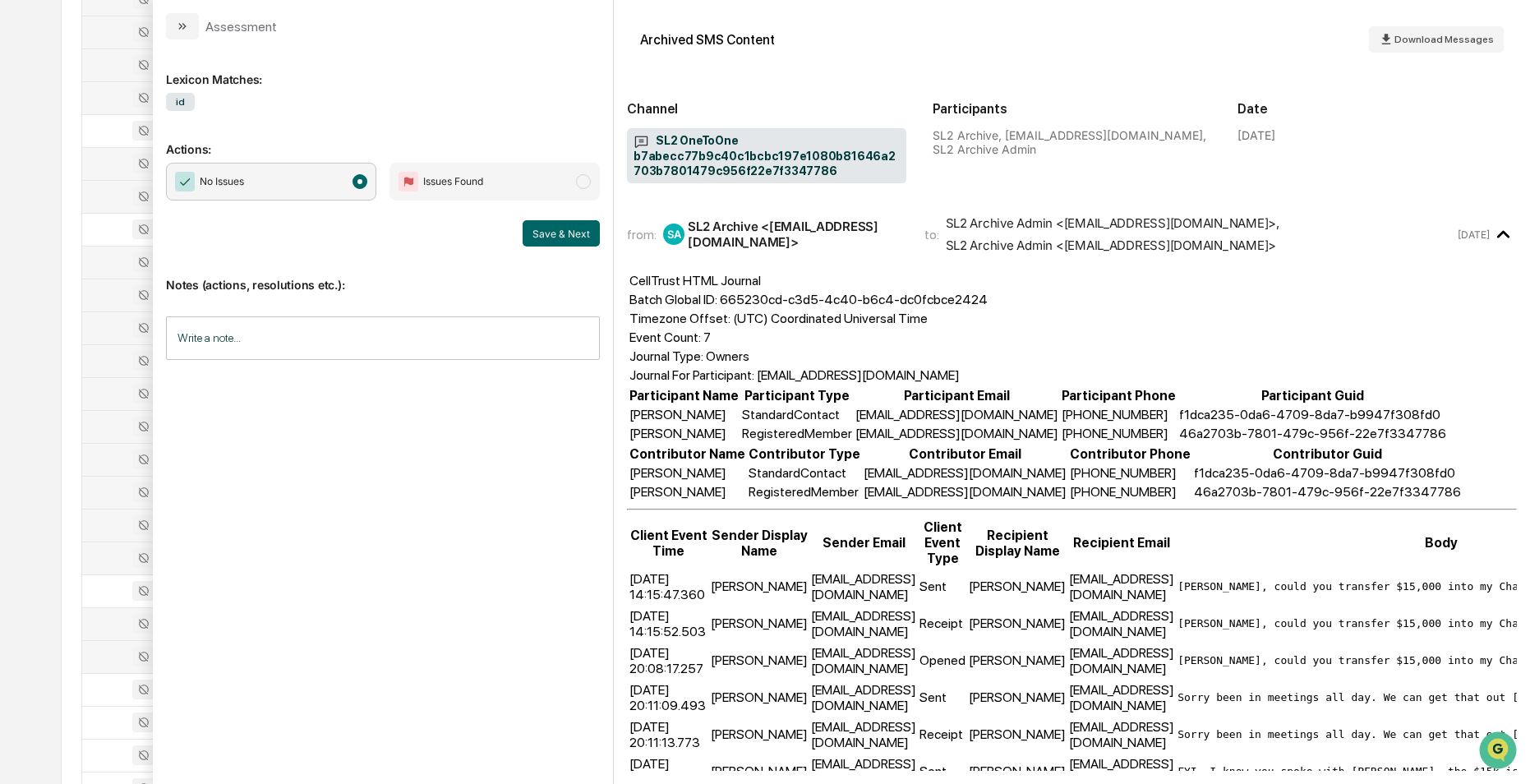
click at [116, 657] on div at bounding box center [134, 656] width 84 height 20
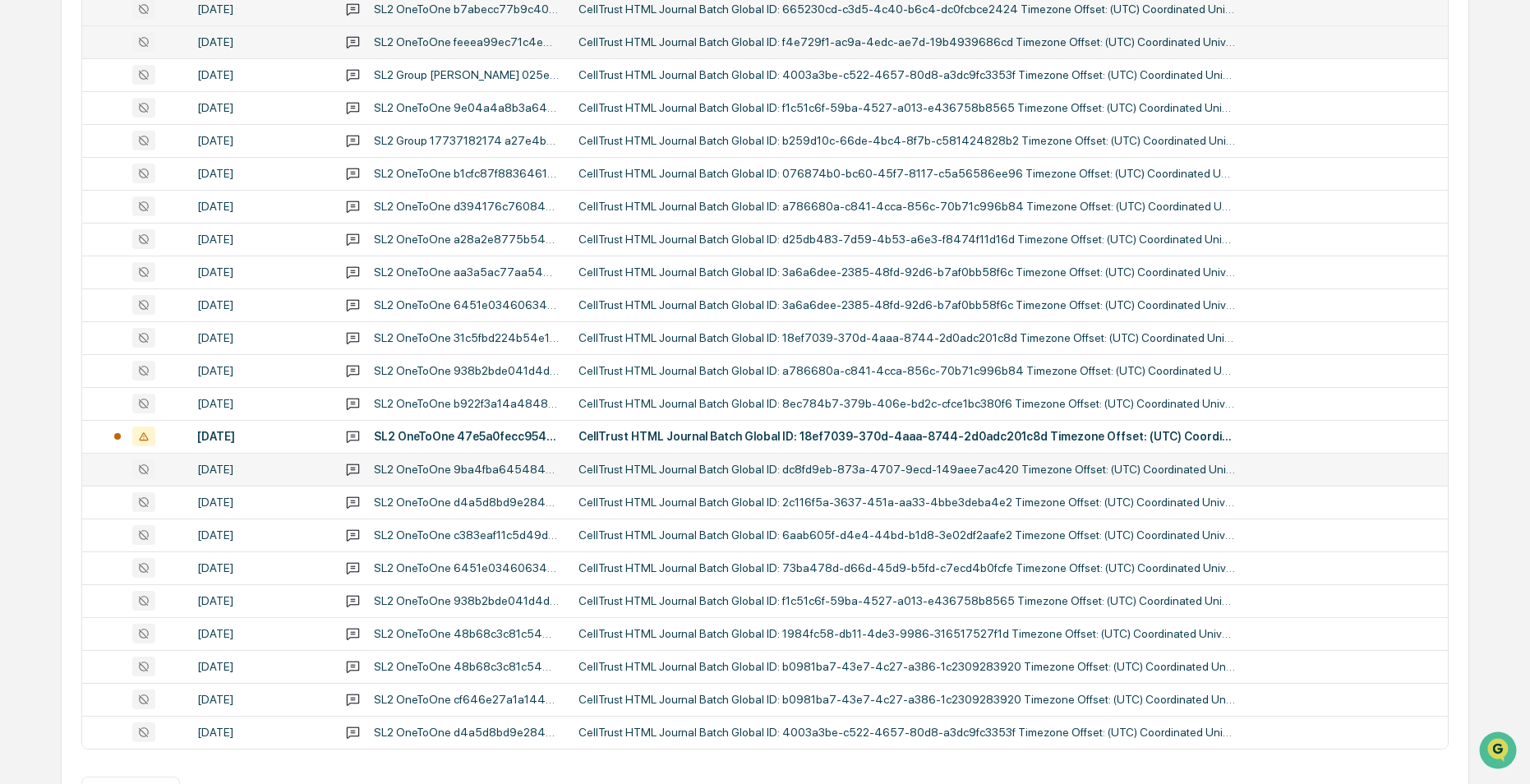
scroll to position [2972, 0]
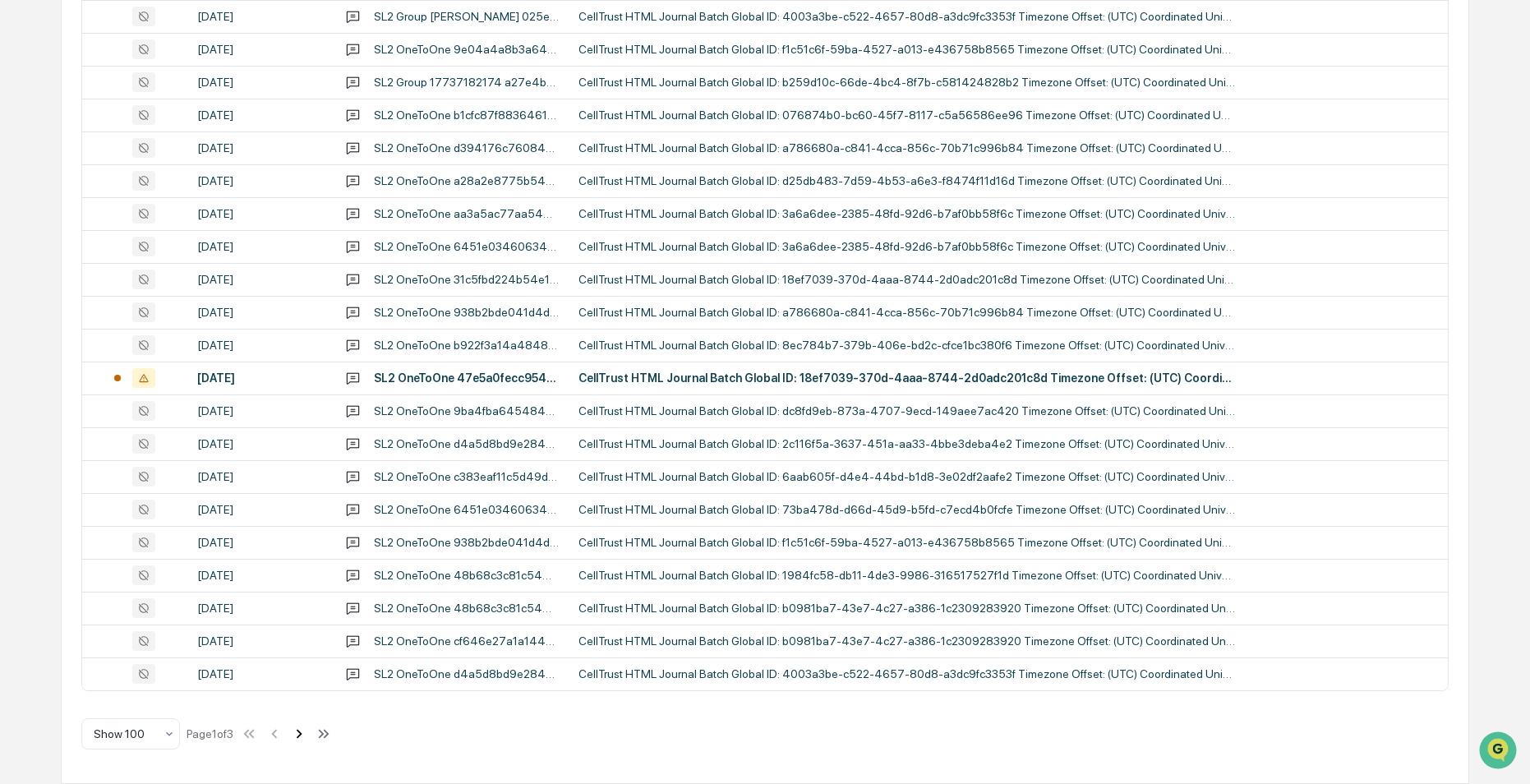
click at [304, 733] on icon at bounding box center [299, 733] width 18 height 18
click at [327, 733] on icon at bounding box center [324, 732] width 6 height 9
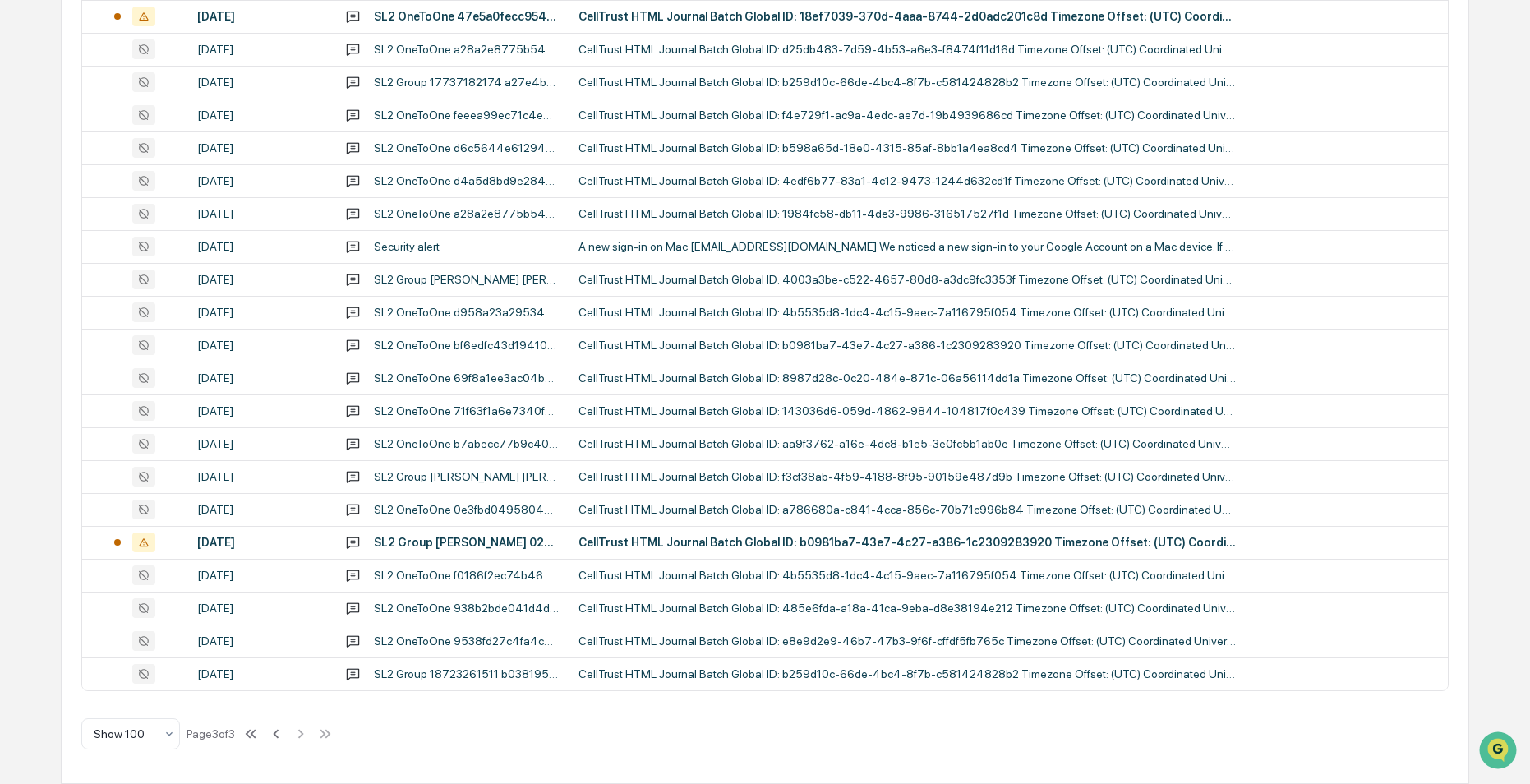
scroll to position [2085, 0]
click at [470, 669] on div "SL2 Group 18723261511 b038195d0c164ed4b2f2cfd381825c8a9952409cc93846d08fa111266…" at bounding box center [467, 673] width 185 height 13
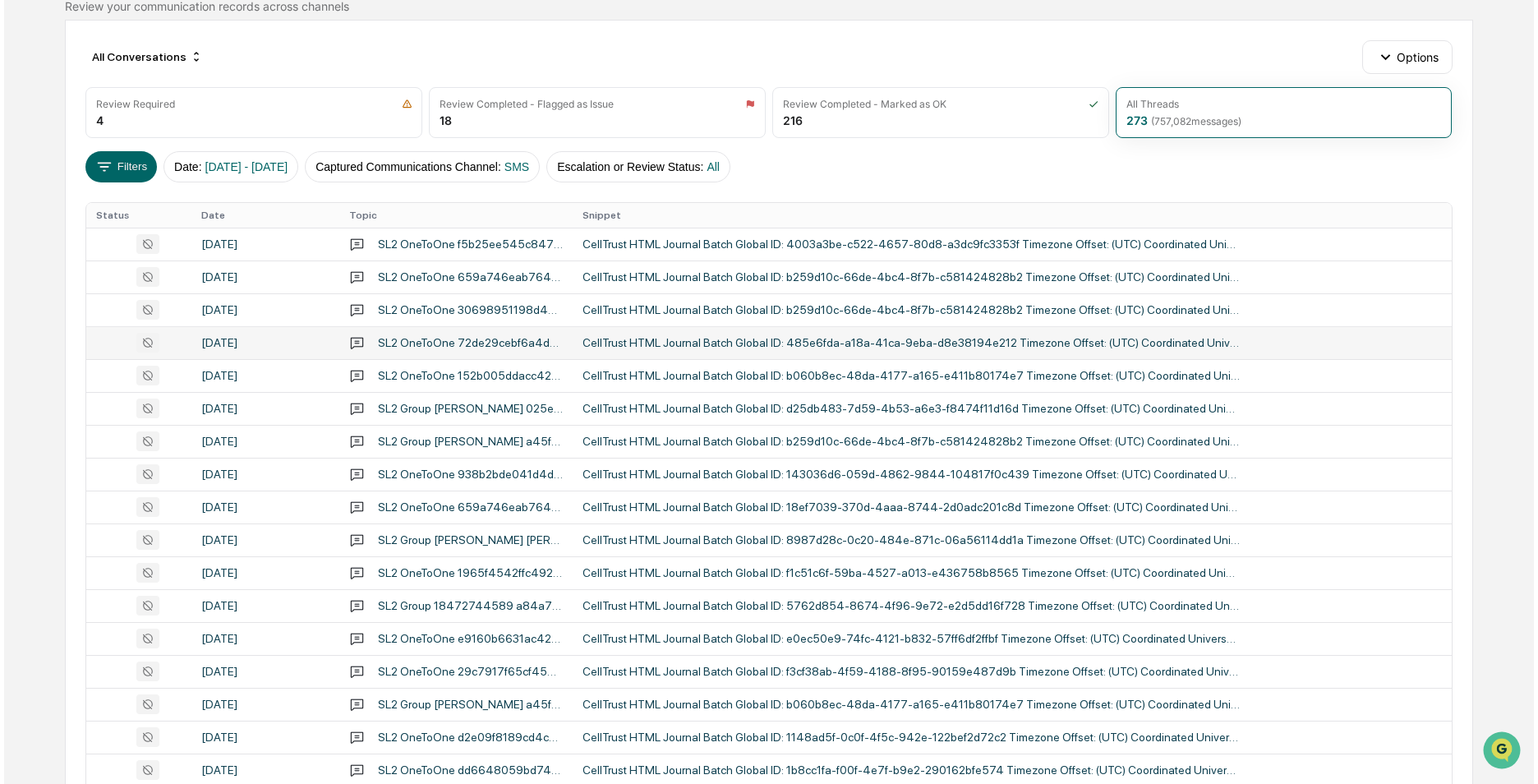
scroll to position [123, 0]
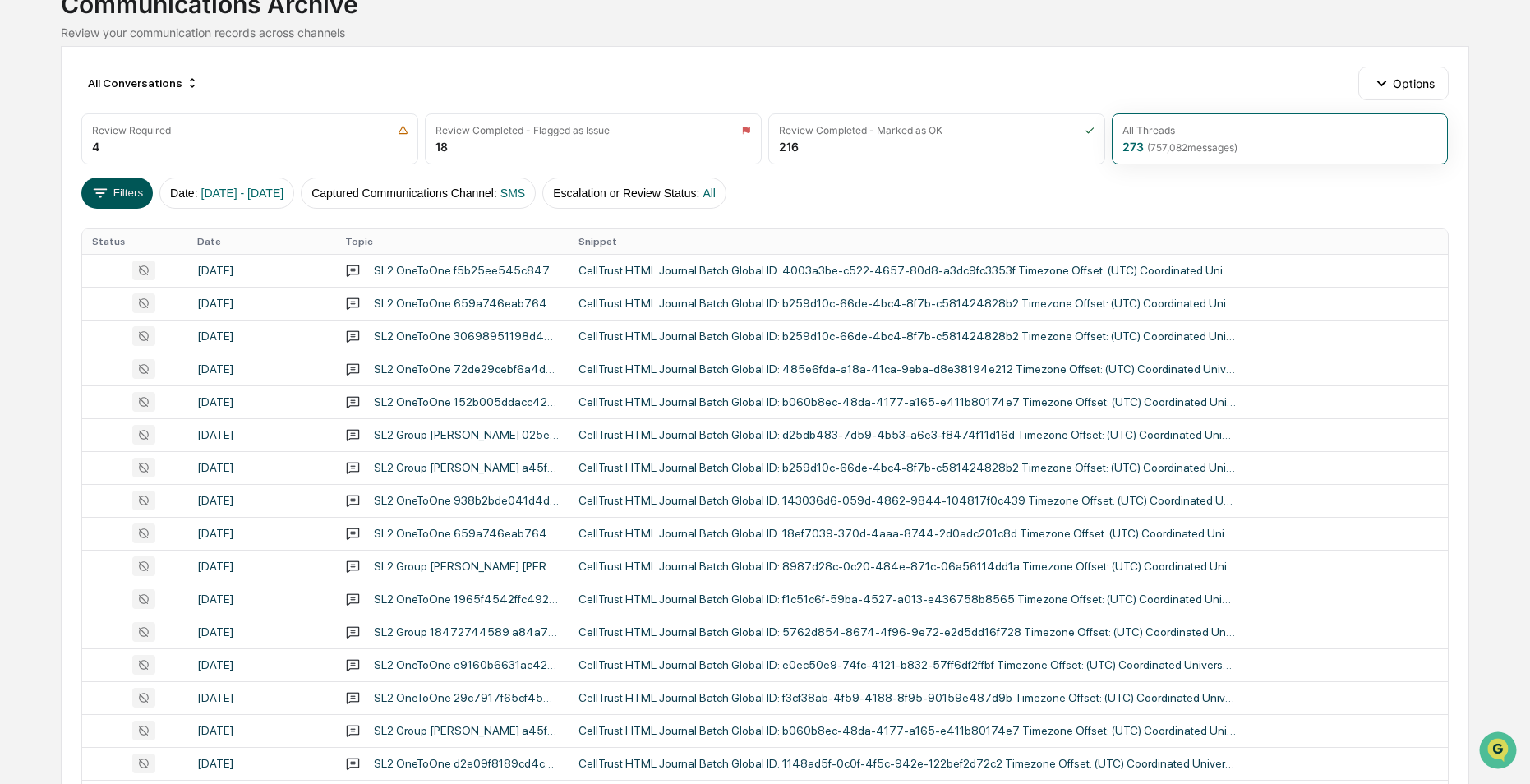
click at [123, 189] on button "Filters" at bounding box center [117, 193] width 71 height 31
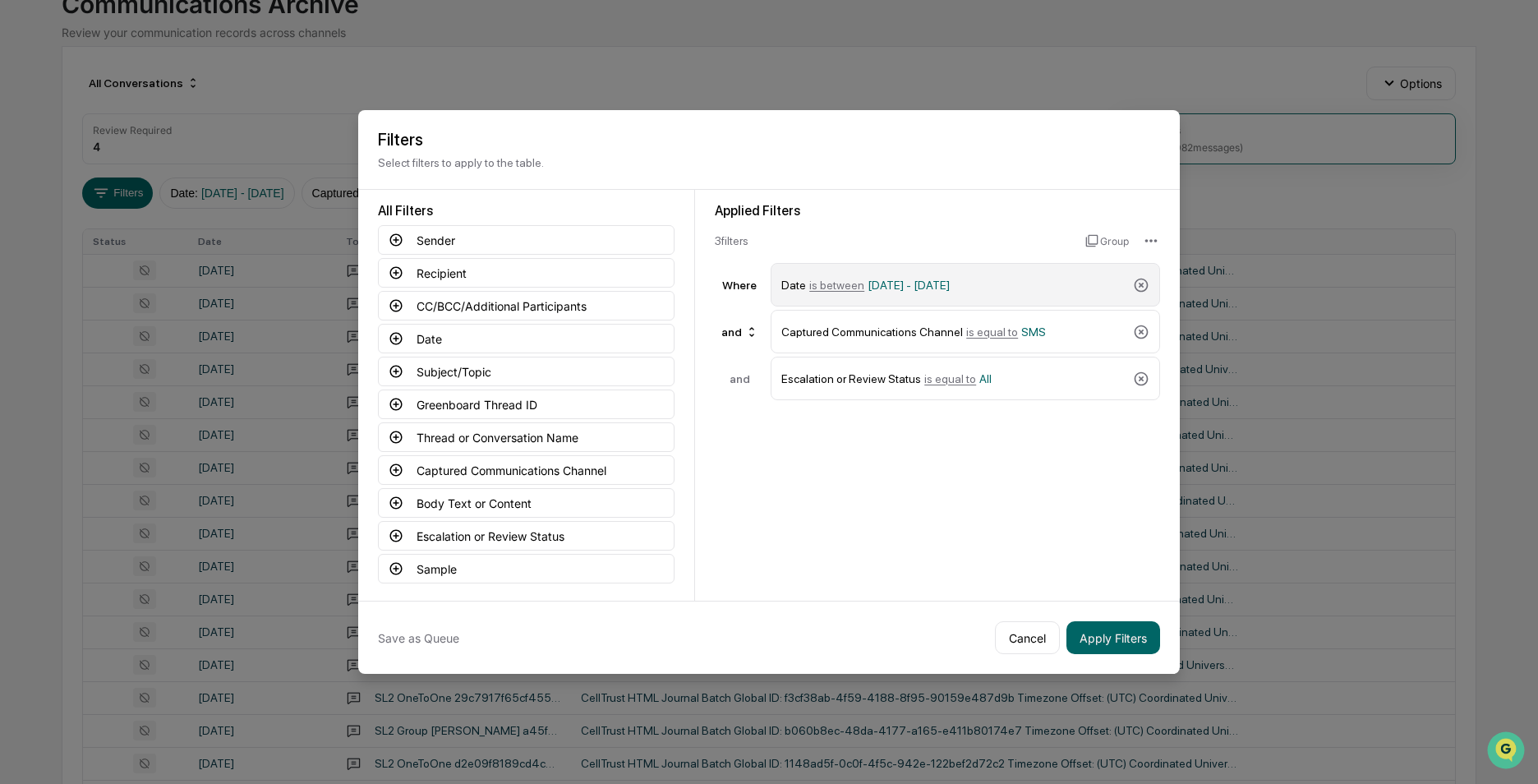
click at [832, 279] on span "is between" at bounding box center [836, 285] width 55 height 13
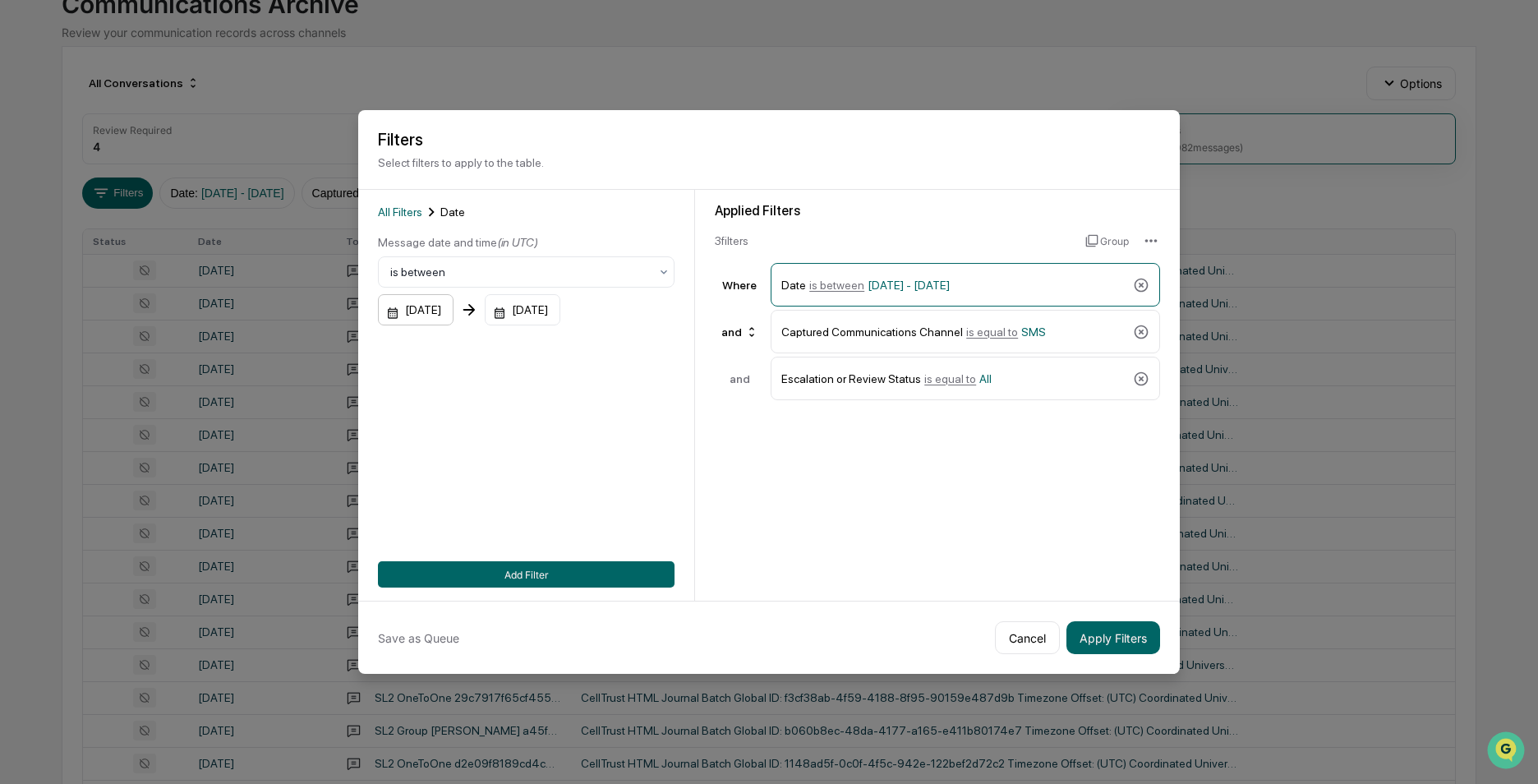
click at [446, 307] on div "[DATE]" at bounding box center [416, 309] width 75 height 31
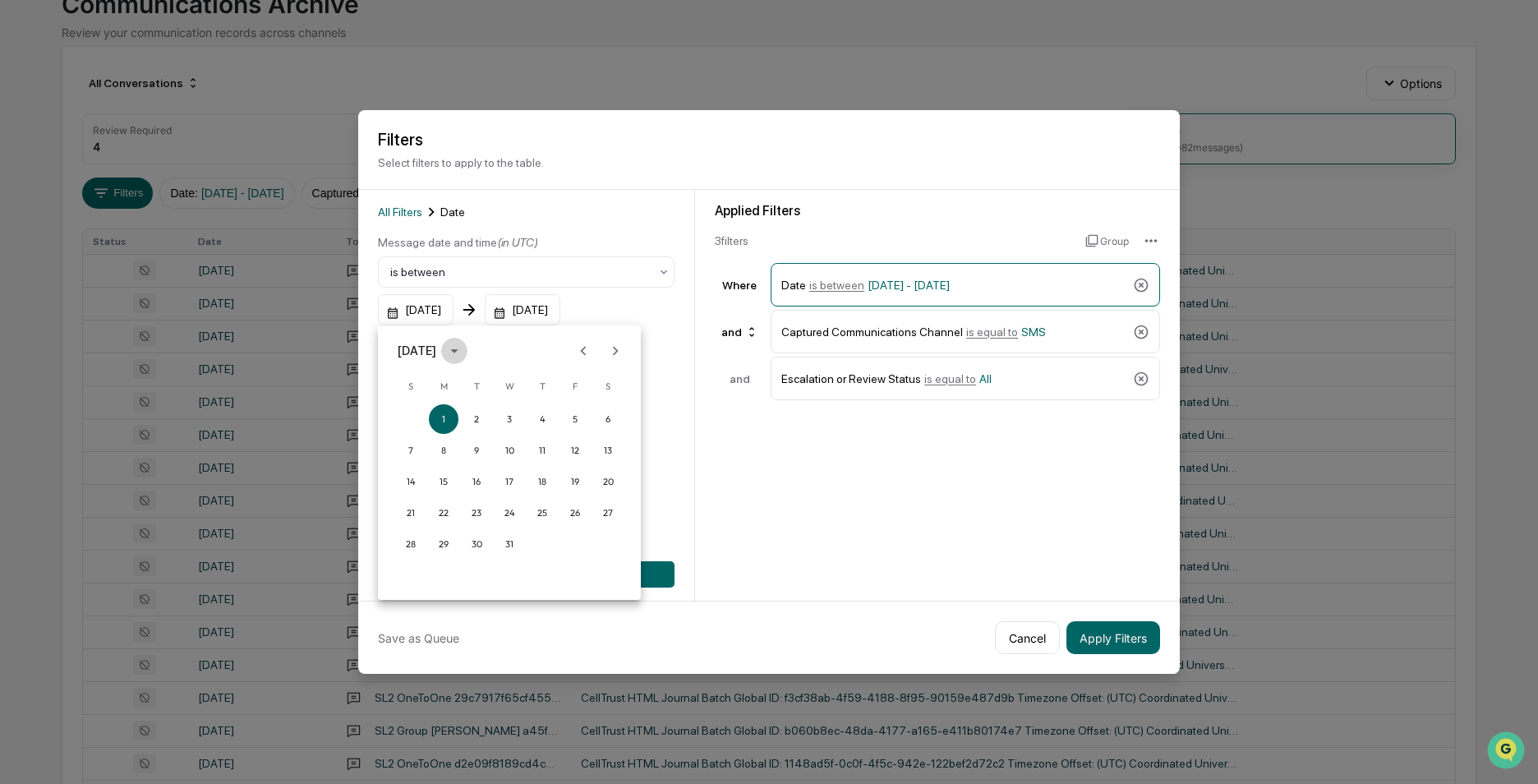
click at [458, 350] on icon "calendar view is open, switch to year view" at bounding box center [454, 351] width 7 height 4
click at [585, 487] on button "2025" at bounding box center [595, 484] width 60 height 30
click at [508, 476] on button "Aug" at bounding box center [509, 476] width 60 height 30
click at [509, 543] on button "27" at bounding box center [509, 544] width 30 height 30
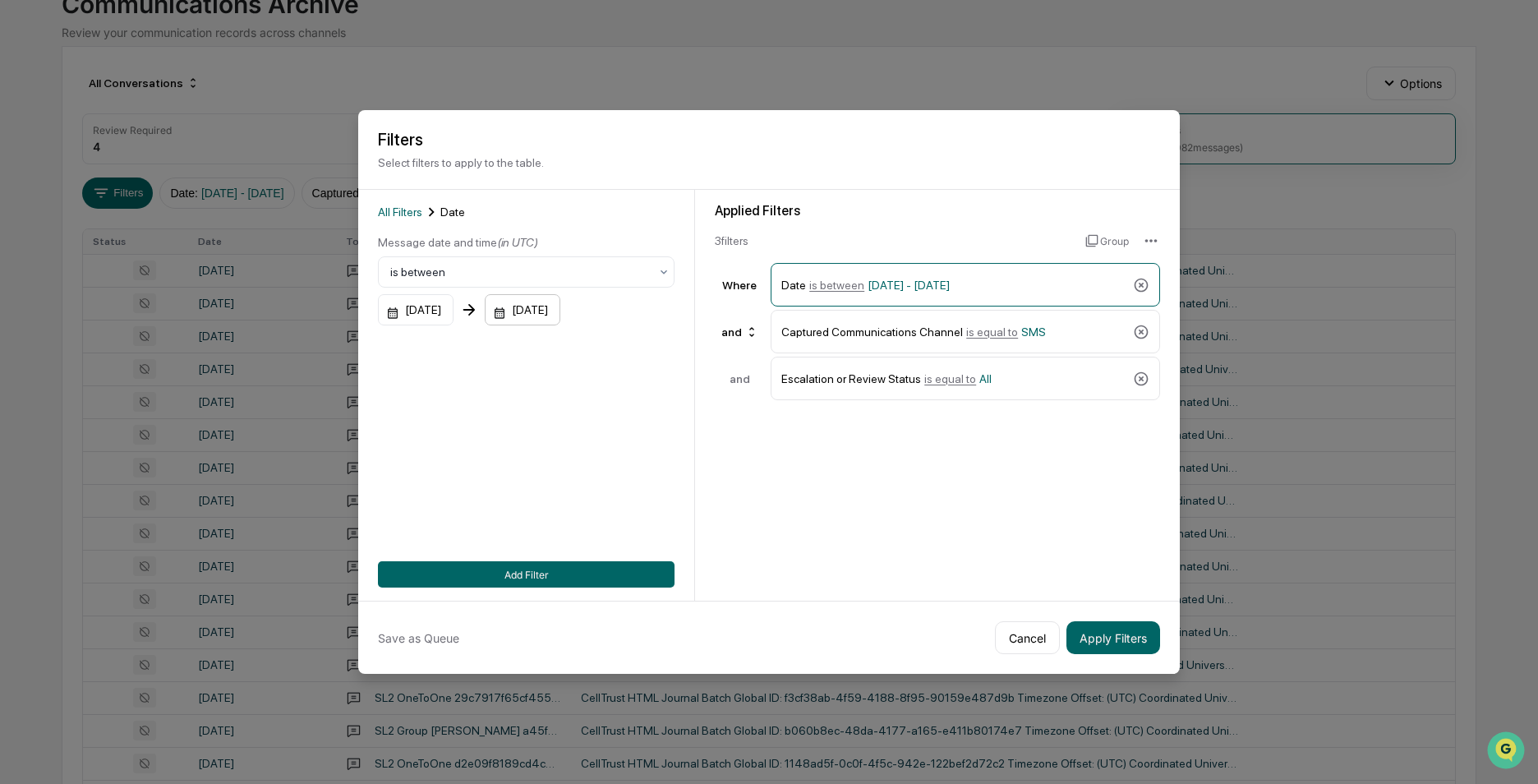
click at [560, 307] on div "[DATE]" at bounding box center [522, 309] width 75 height 31
click at [568, 349] on div "[DATE]" at bounding box center [548, 350] width 39 height 18
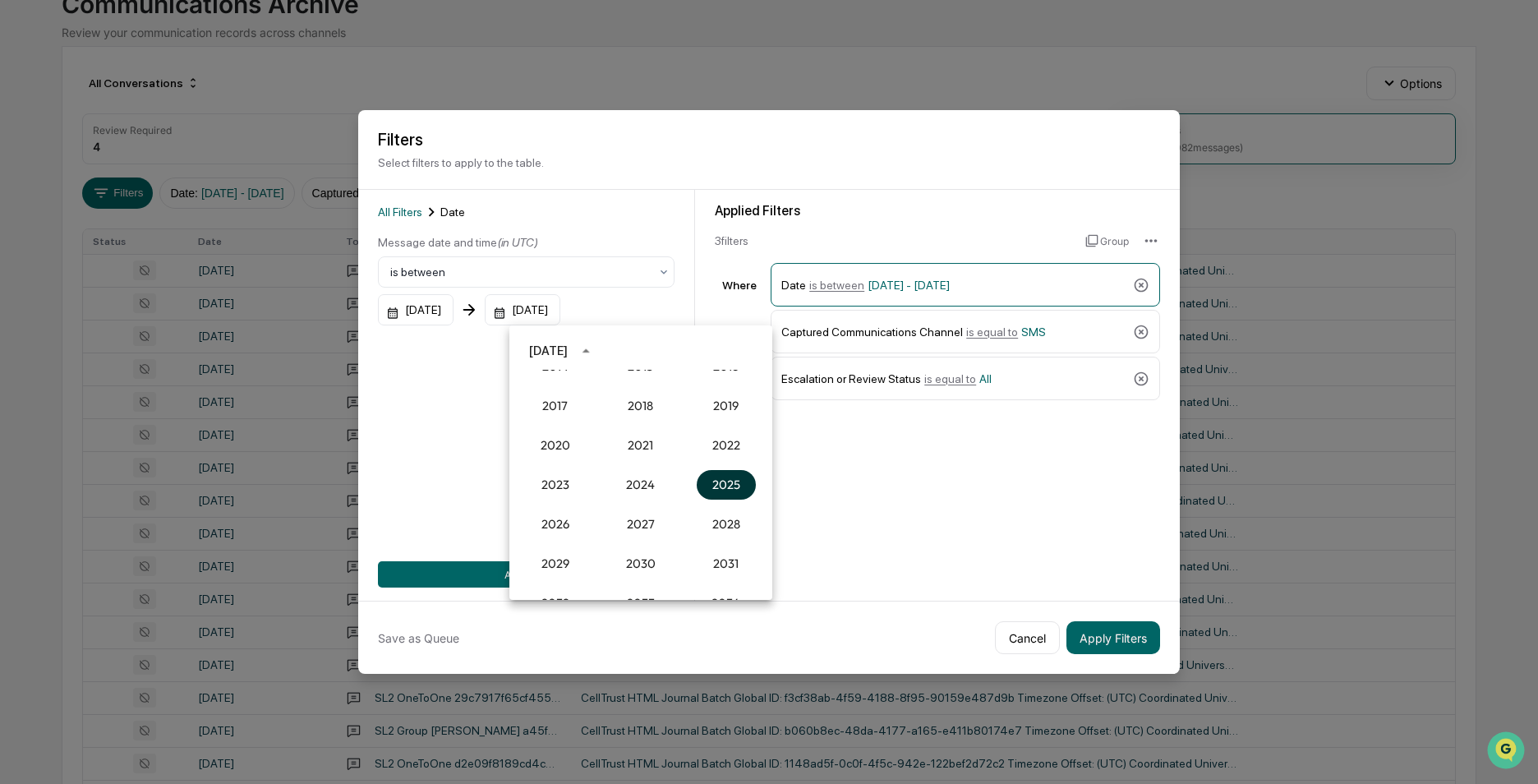
click at [716, 489] on button "2025" at bounding box center [727, 484] width 60 height 30
click at [639, 475] on button "Aug" at bounding box center [641, 476] width 60 height 30
click at [740, 543] on button "30" at bounding box center [740, 544] width 30 height 30
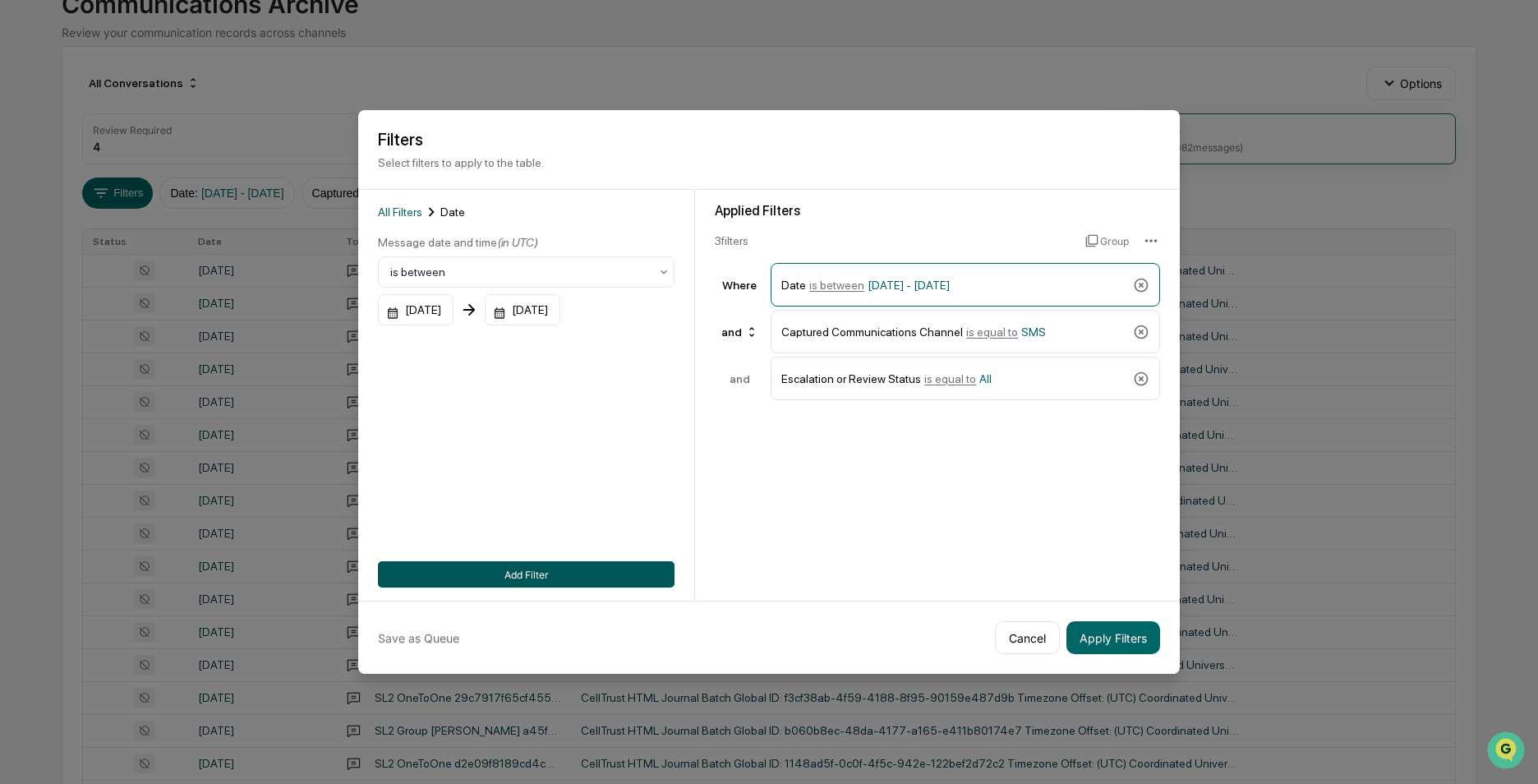
click at [541, 571] on button "Add Filter" at bounding box center [526, 574] width 297 height 26
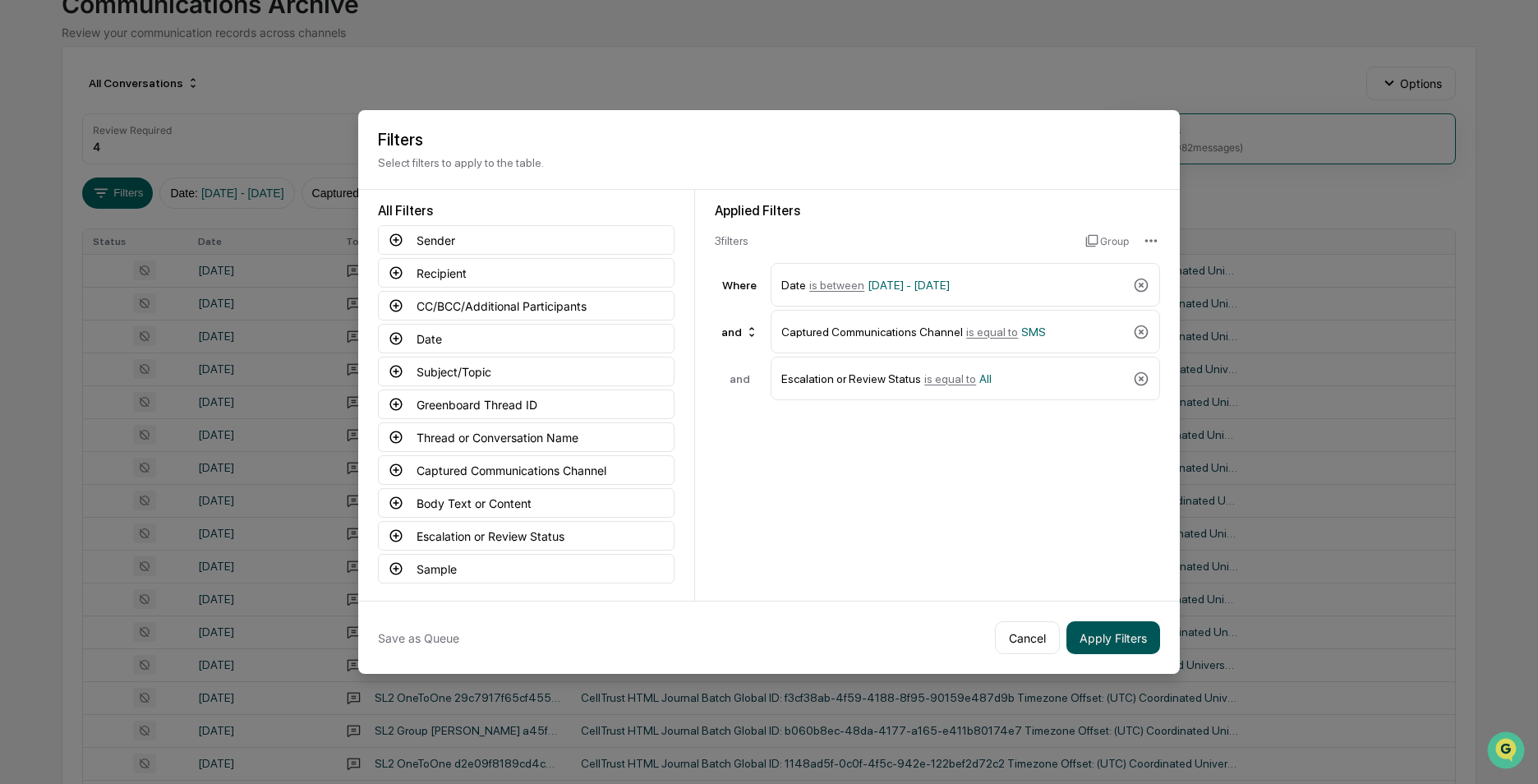
click at [1083, 632] on button "Apply Filters" at bounding box center [1113, 637] width 93 height 33
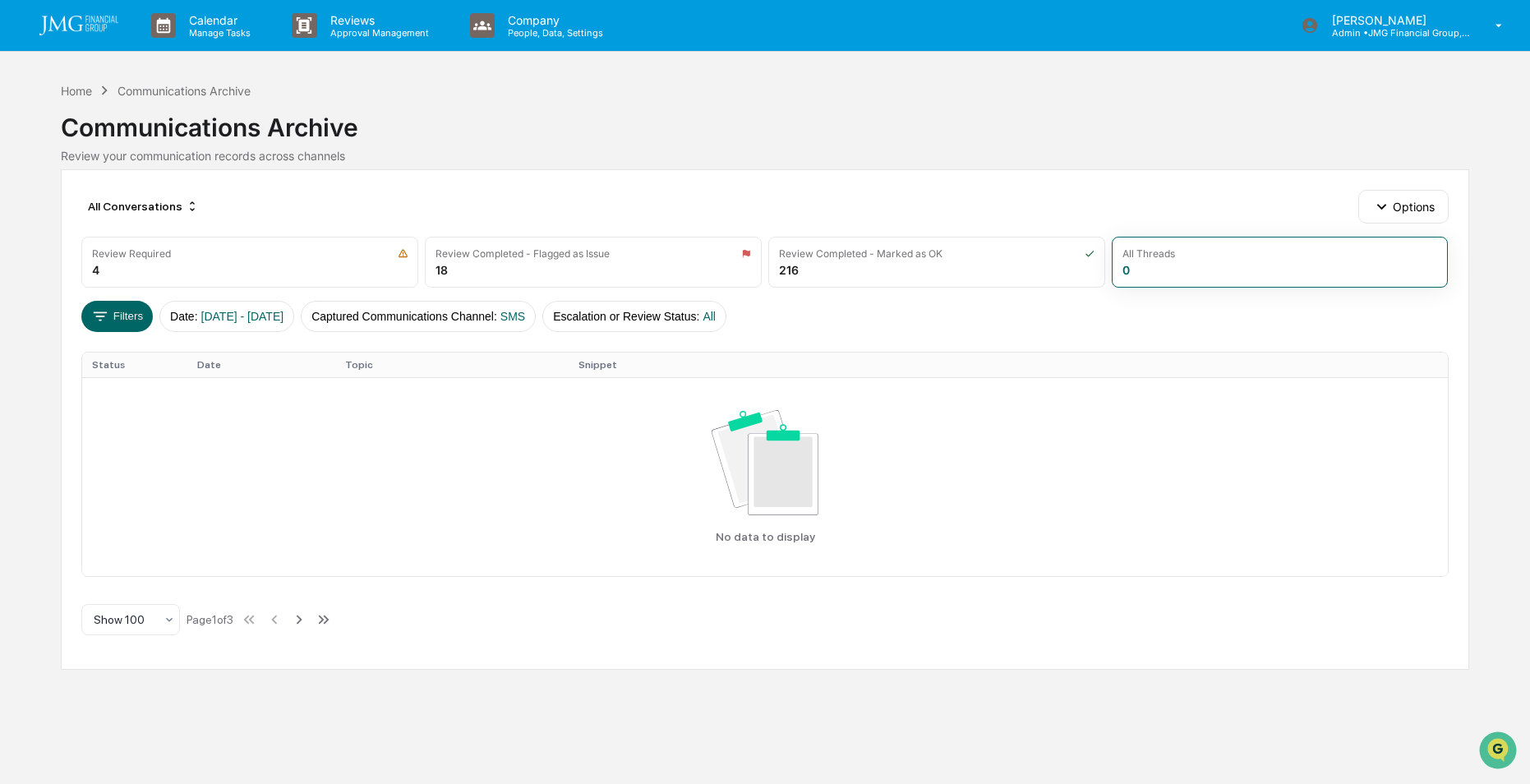
scroll to position [0, 0]
click at [0, 330] on html "Calendar Manage Tasks Reviews Approval Management Company People, Data, Setting…" at bounding box center [768, 392] width 1538 height 784
click at [126, 316] on button "Filters" at bounding box center [118, 316] width 71 height 31
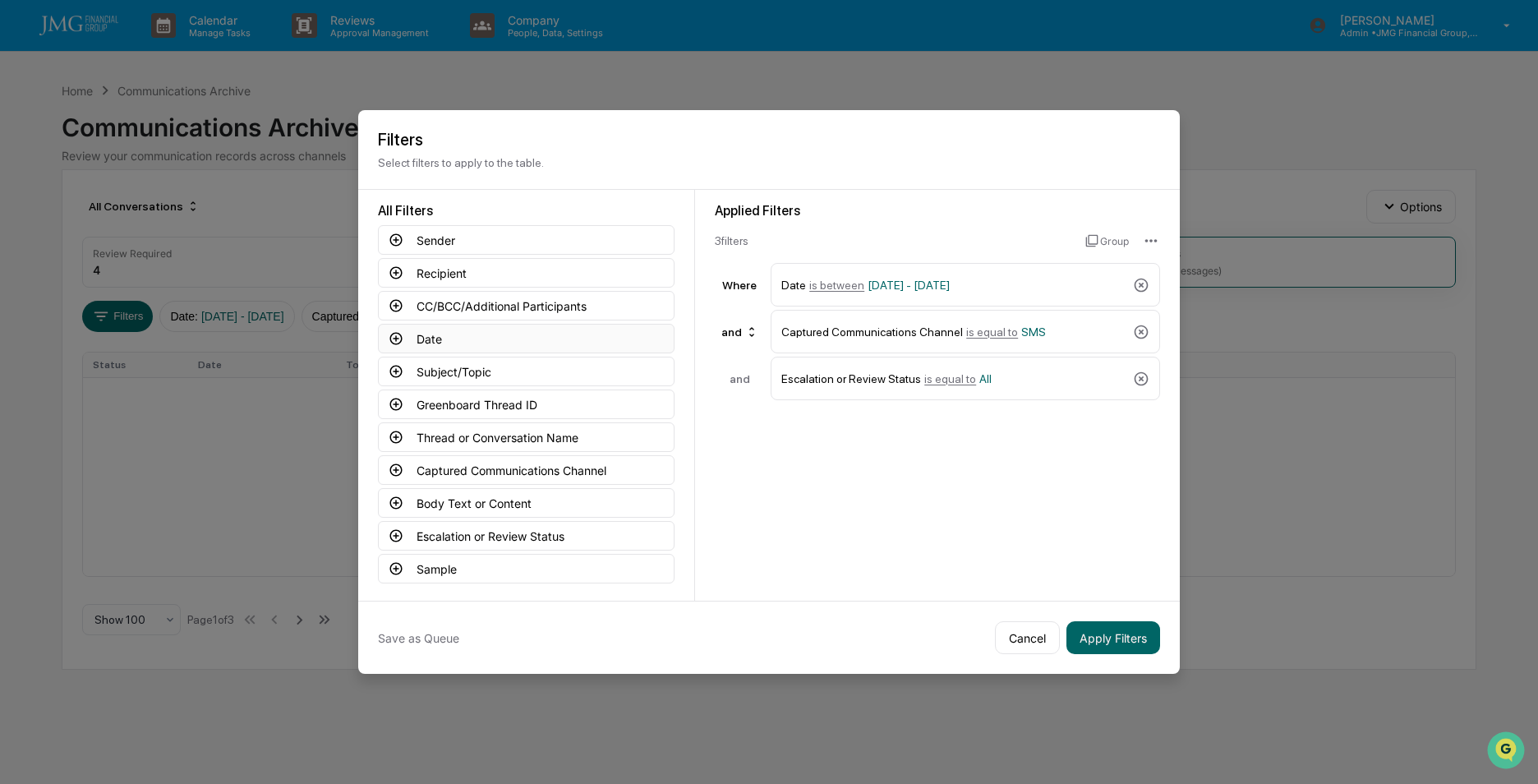
click at [397, 338] on icon at bounding box center [396, 338] width 12 height 12
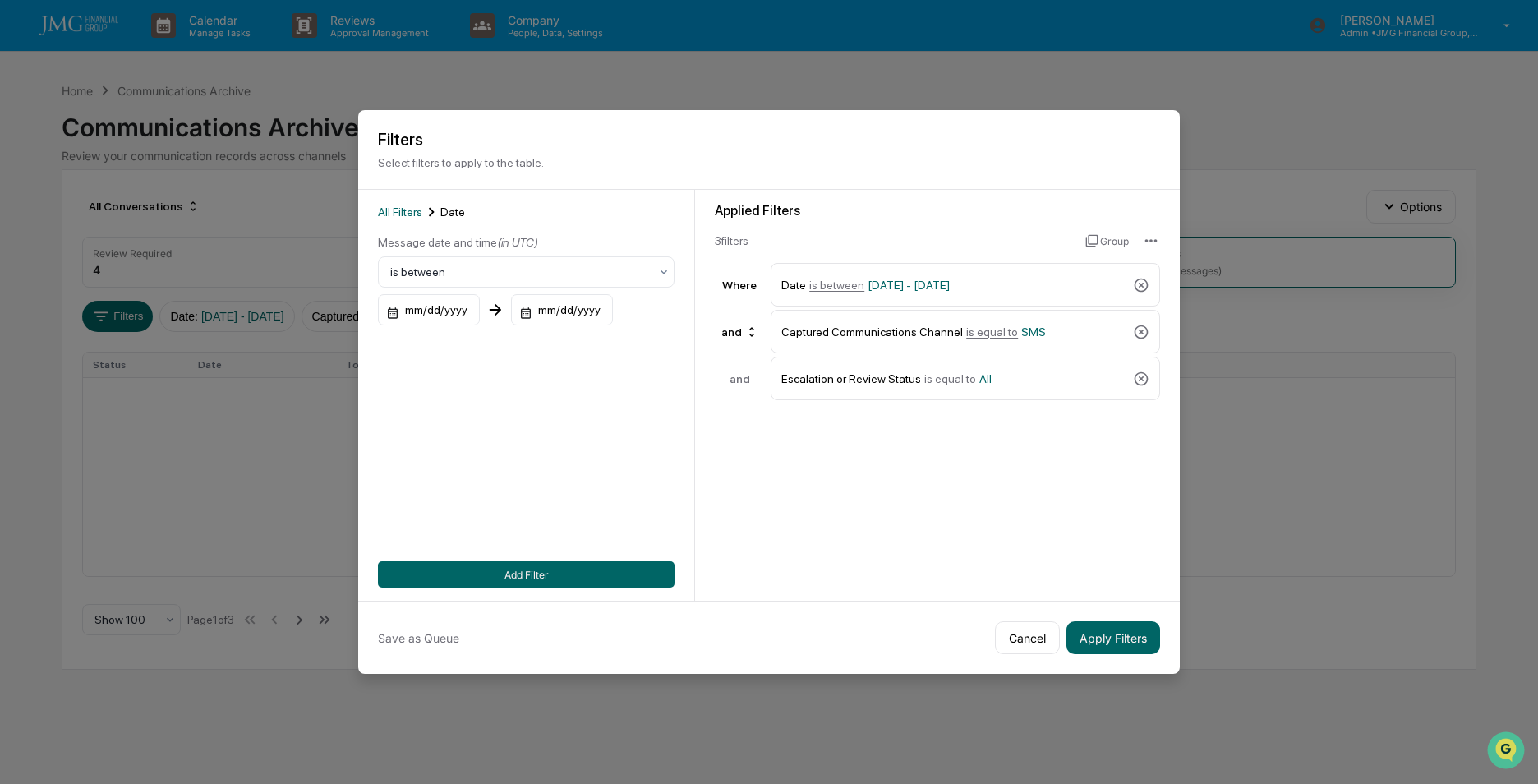
click at [1022, 633] on button "Cancel" at bounding box center [1027, 637] width 65 height 33
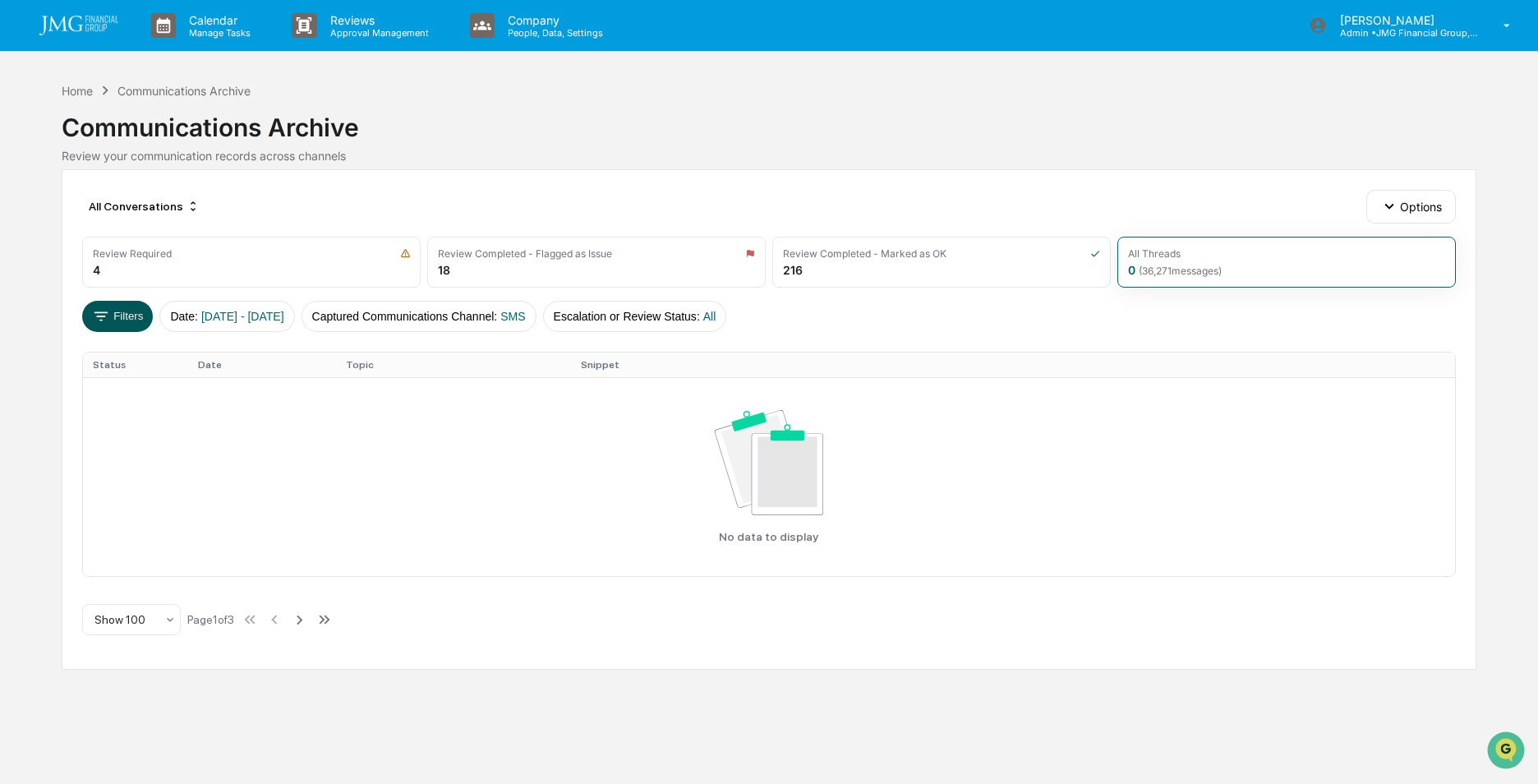
click at [83, 321] on button "Filters" at bounding box center [118, 316] width 71 height 31
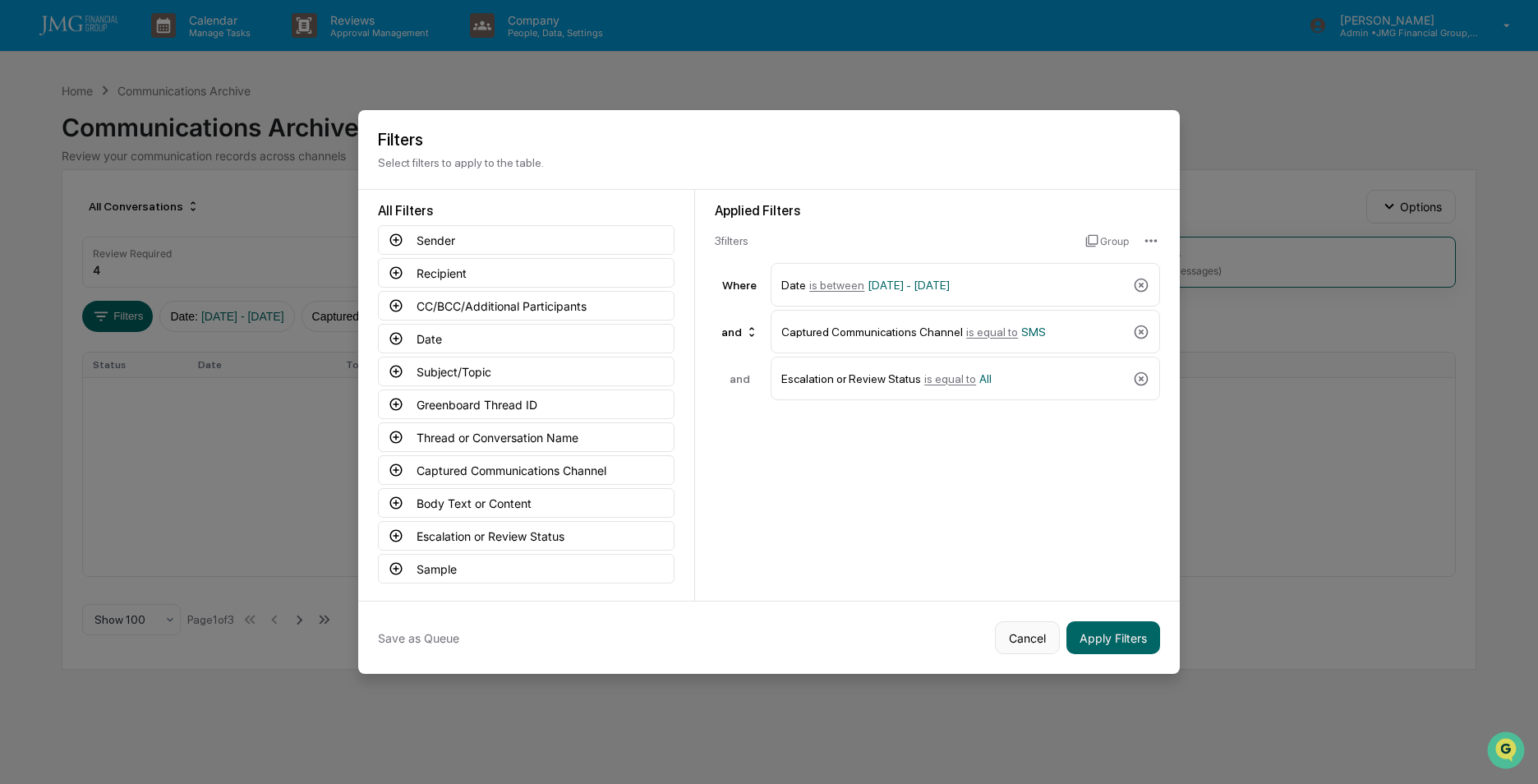
click at [1024, 637] on button "Cancel" at bounding box center [1027, 637] width 65 height 33
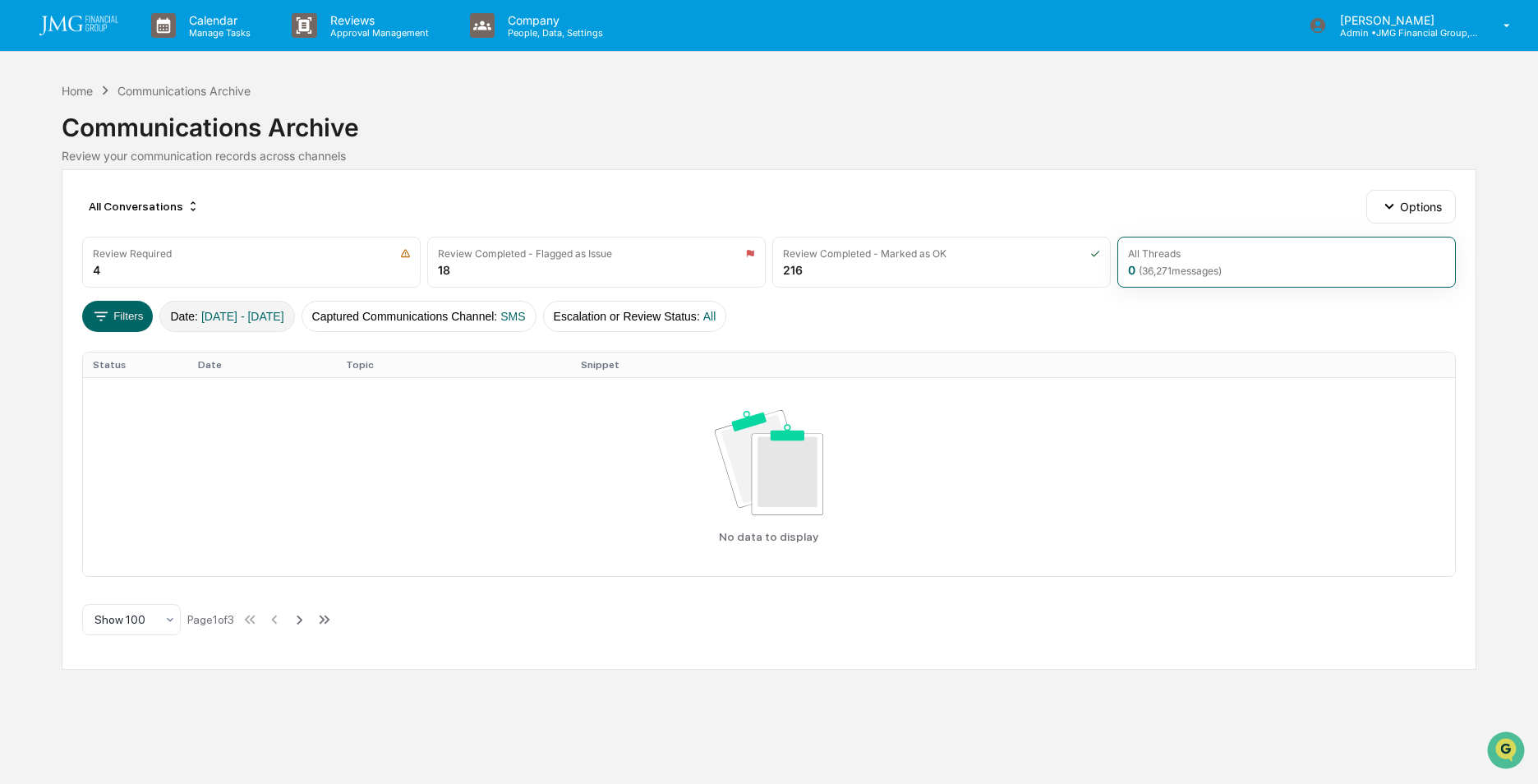
click at [264, 317] on span "[DATE] - [DATE]" at bounding box center [243, 316] width 83 height 13
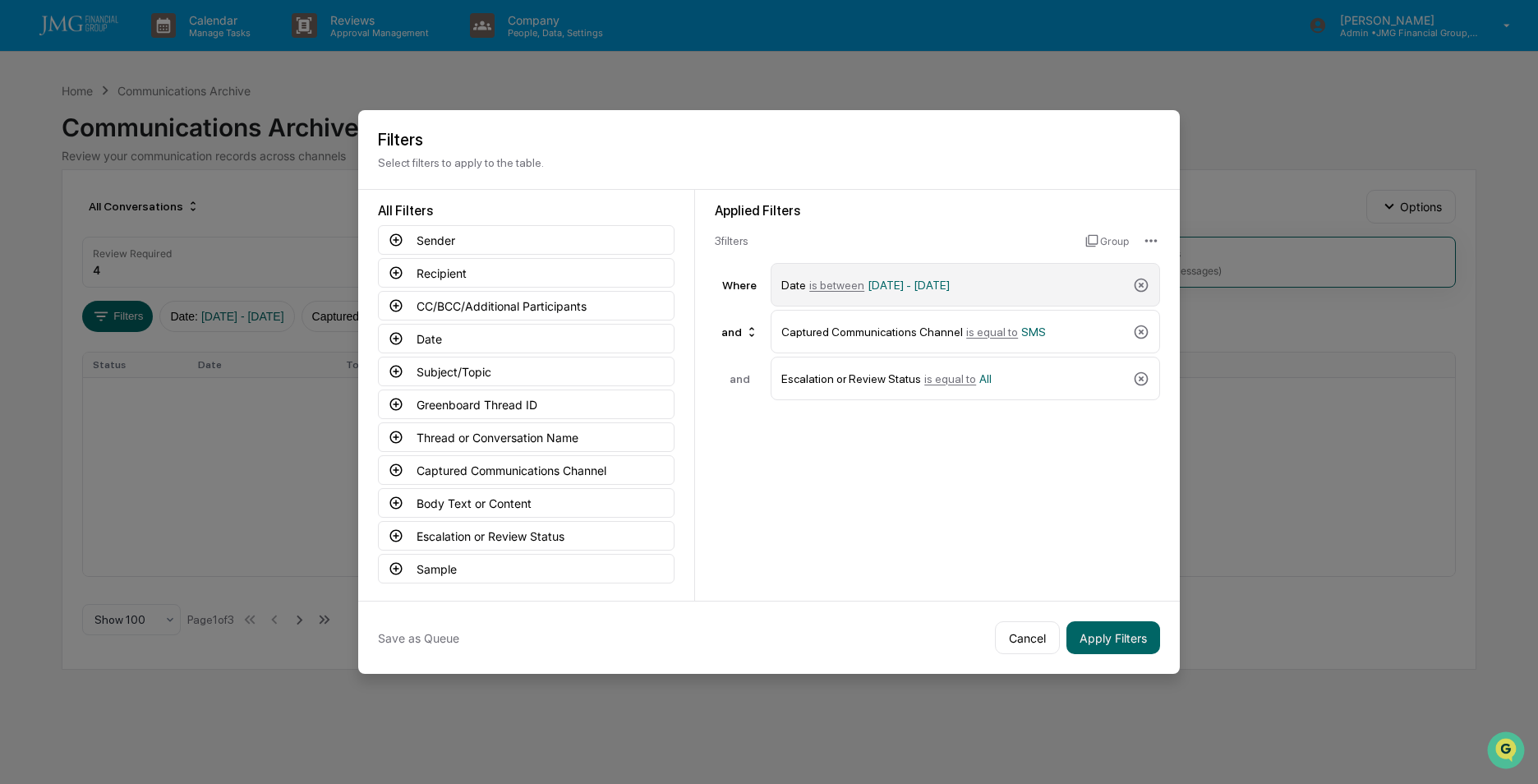
click at [950, 284] on span "[DATE] - [DATE]" at bounding box center [909, 285] width 82 height 13
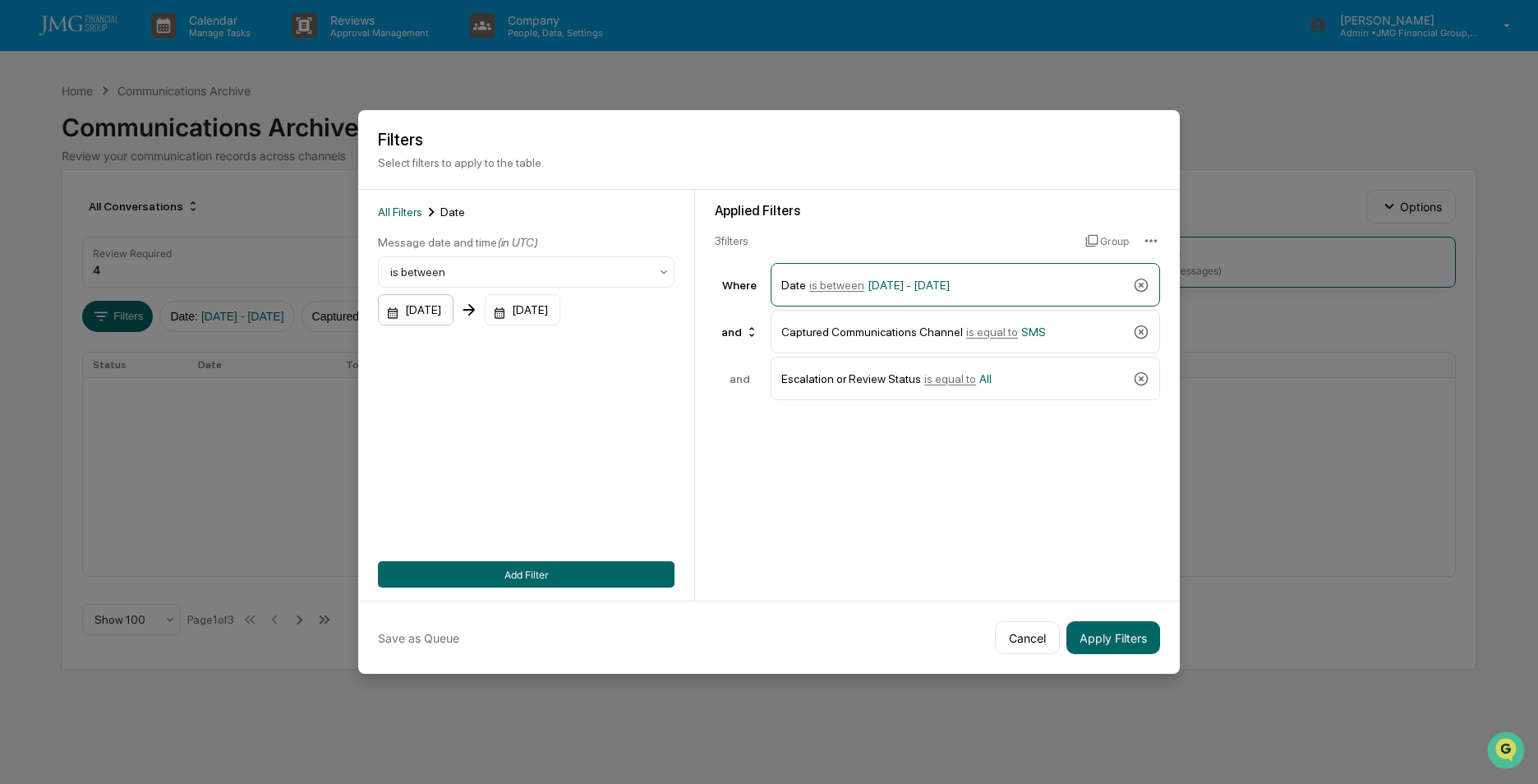
click at [422, 312] on div "[DATE]" at bounding box center [416, 309] width 75 height 31
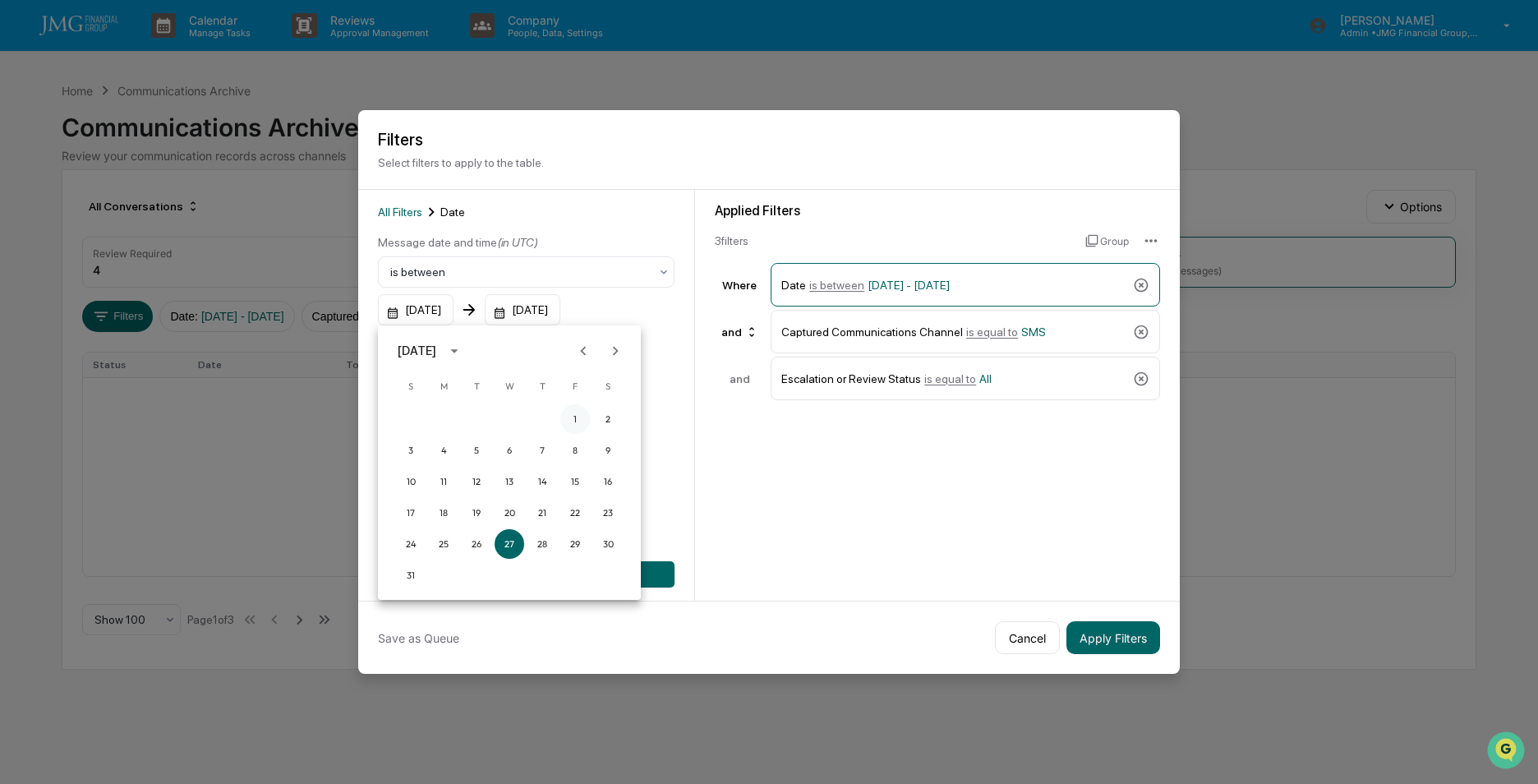
click at [578, 417] on button "1" at bounding box center [575, 419] width 30 height 30
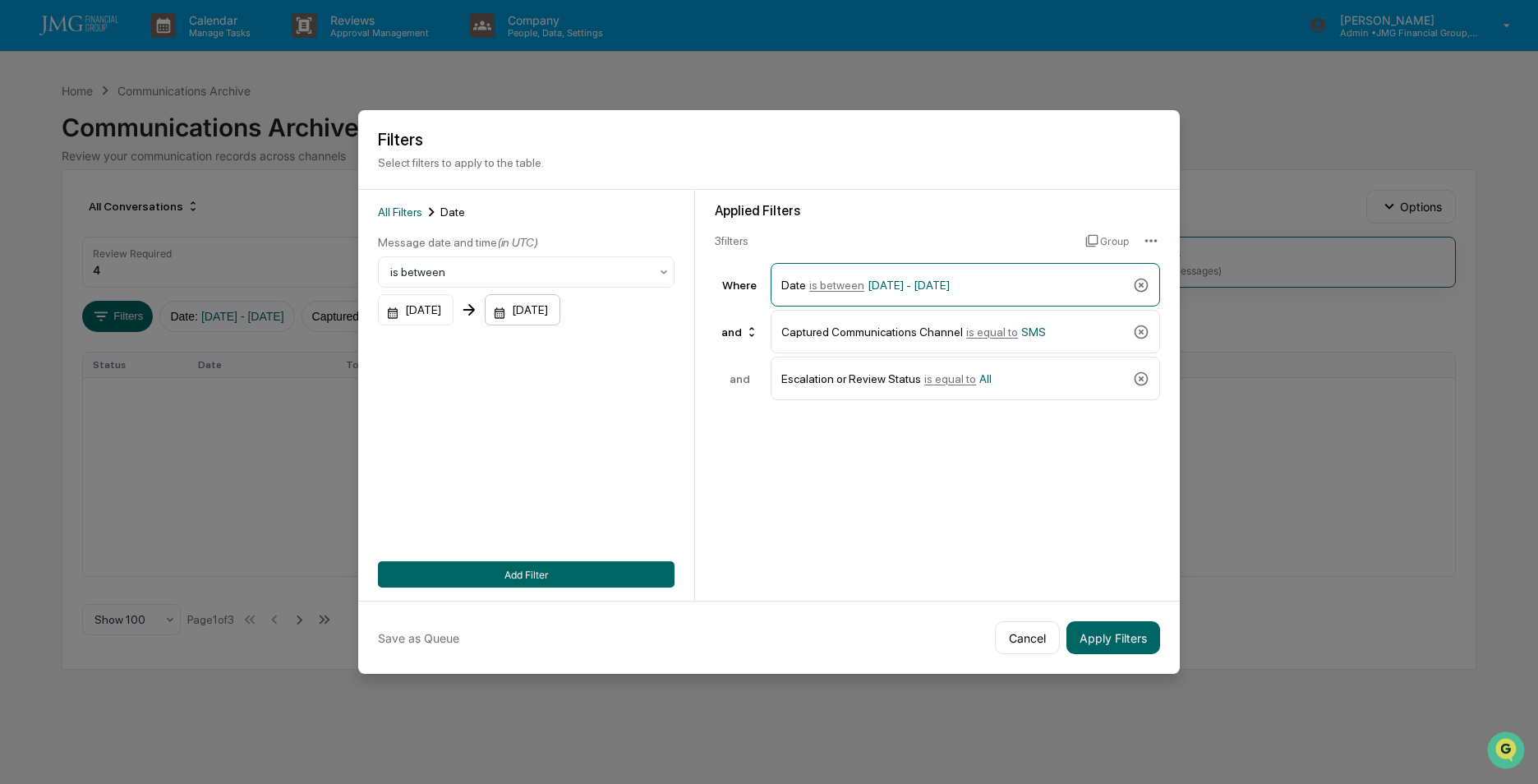
click at [559, 303] on div "[DATE]" at bounding box center [522, 309] width 75 height 31
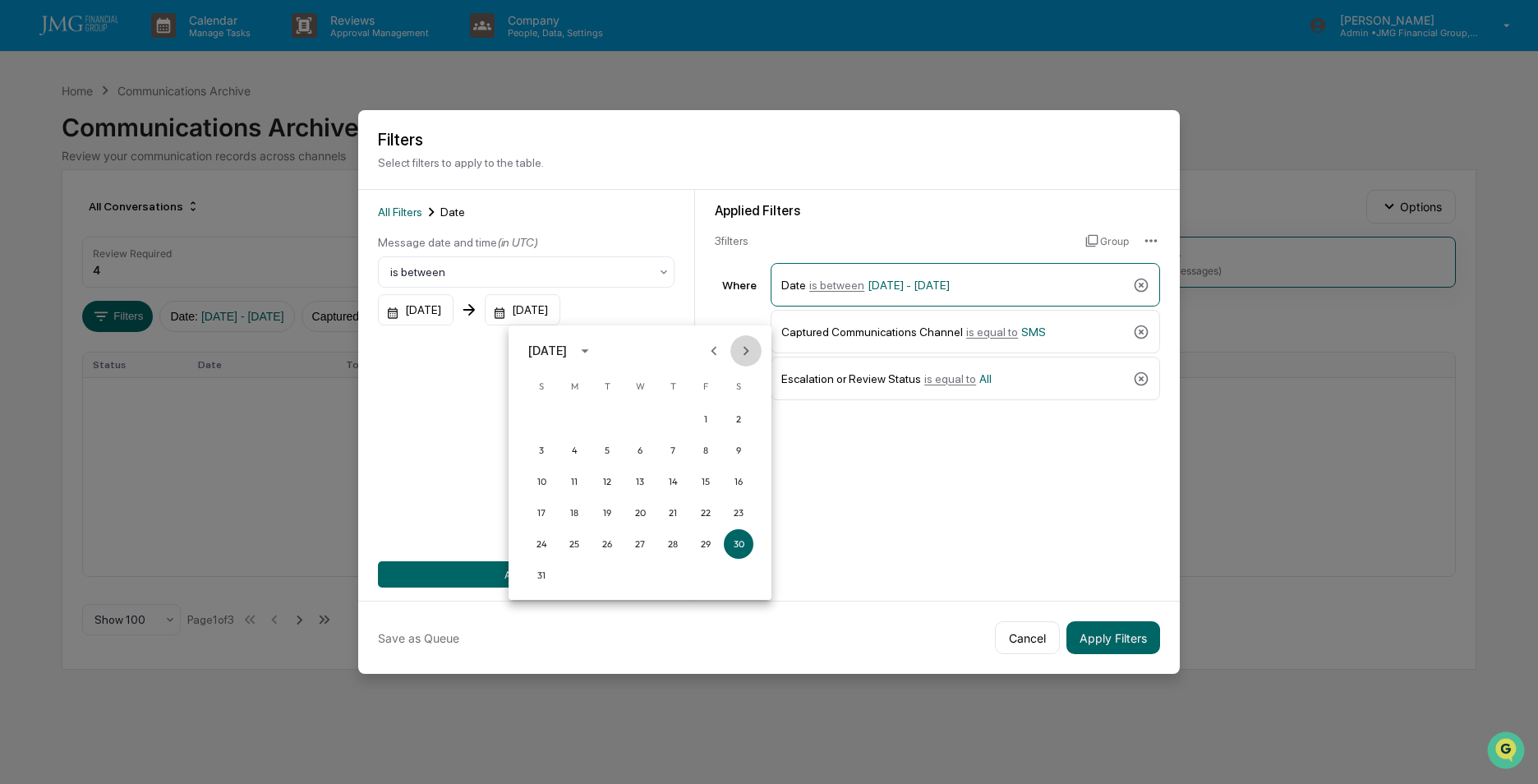
click at [751, 350] on icon "Next month" at bounding box center [746, 350] width 18 height 18
click at [640, 451] on button "10" at bounding box center [640, 451] width 30 height 30
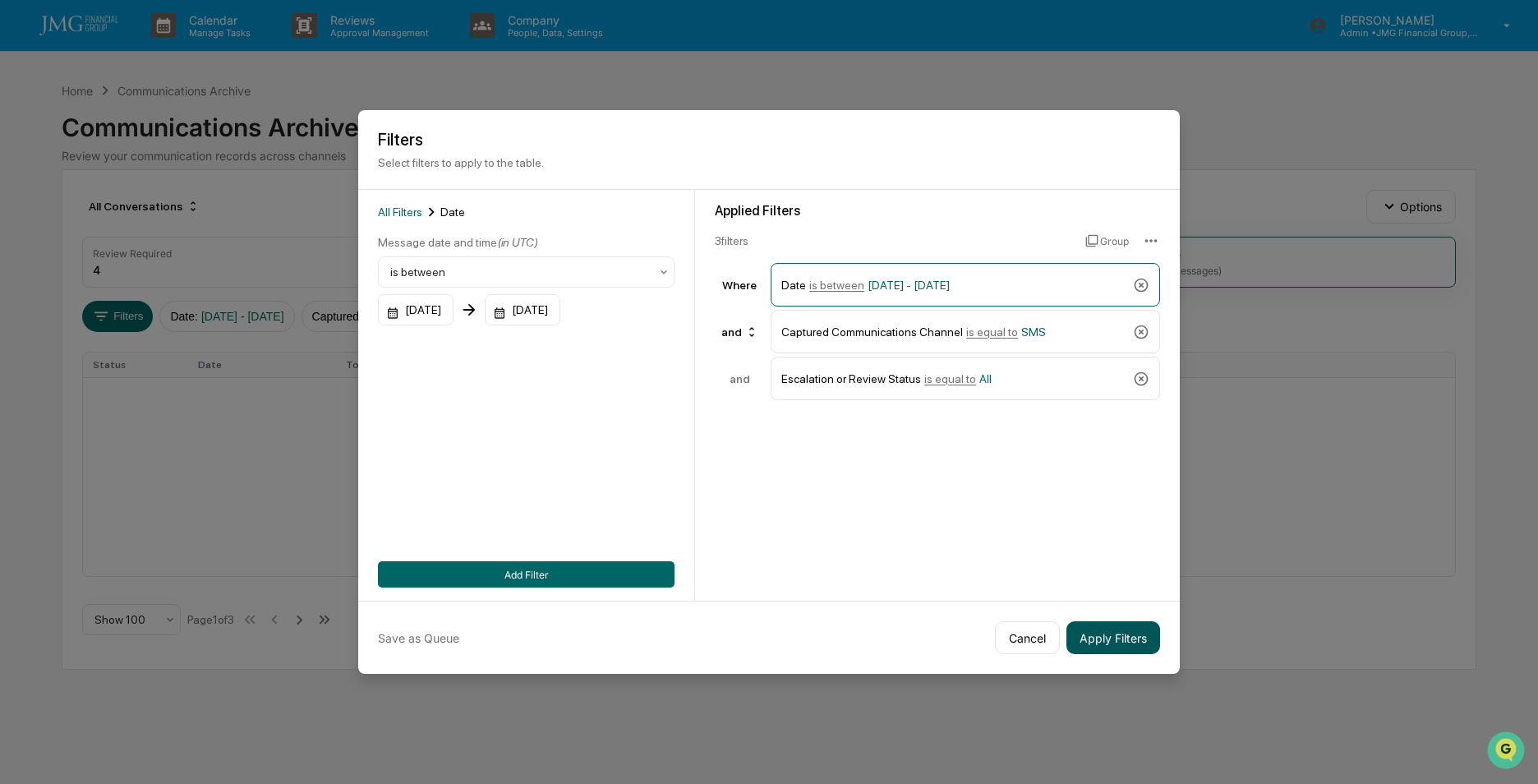
click at [1119, 638] on button "Apply Filters" at bounding box center [1113, 637] width 93 height 33
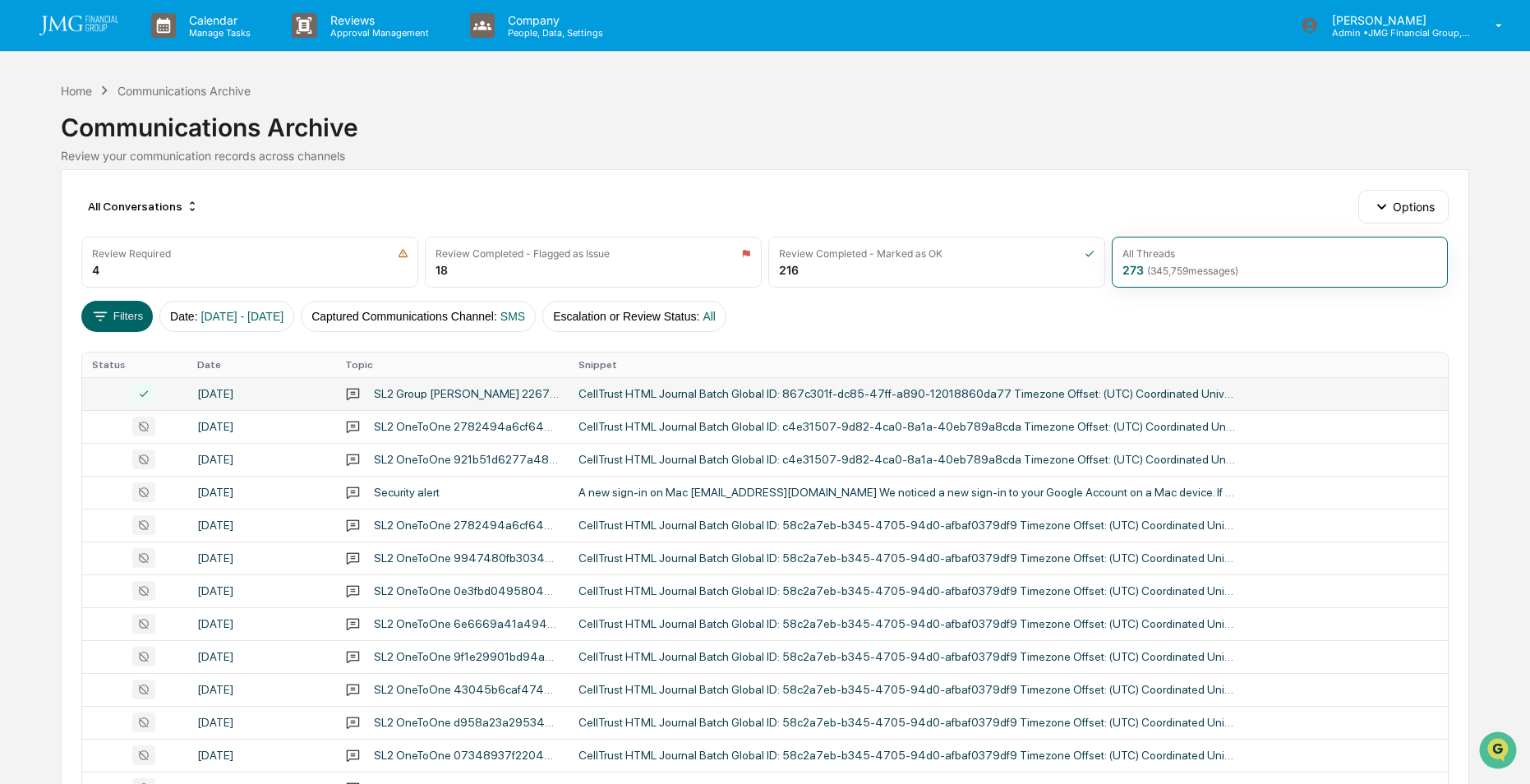
click at [507, 389] on div "SL2 Group [PERSON_NAME] 226756f98b634a64be34e6c55d55610d4c4e108a7cfe45748d930ef…" at bounding box center [467, 393] width 185 height 13
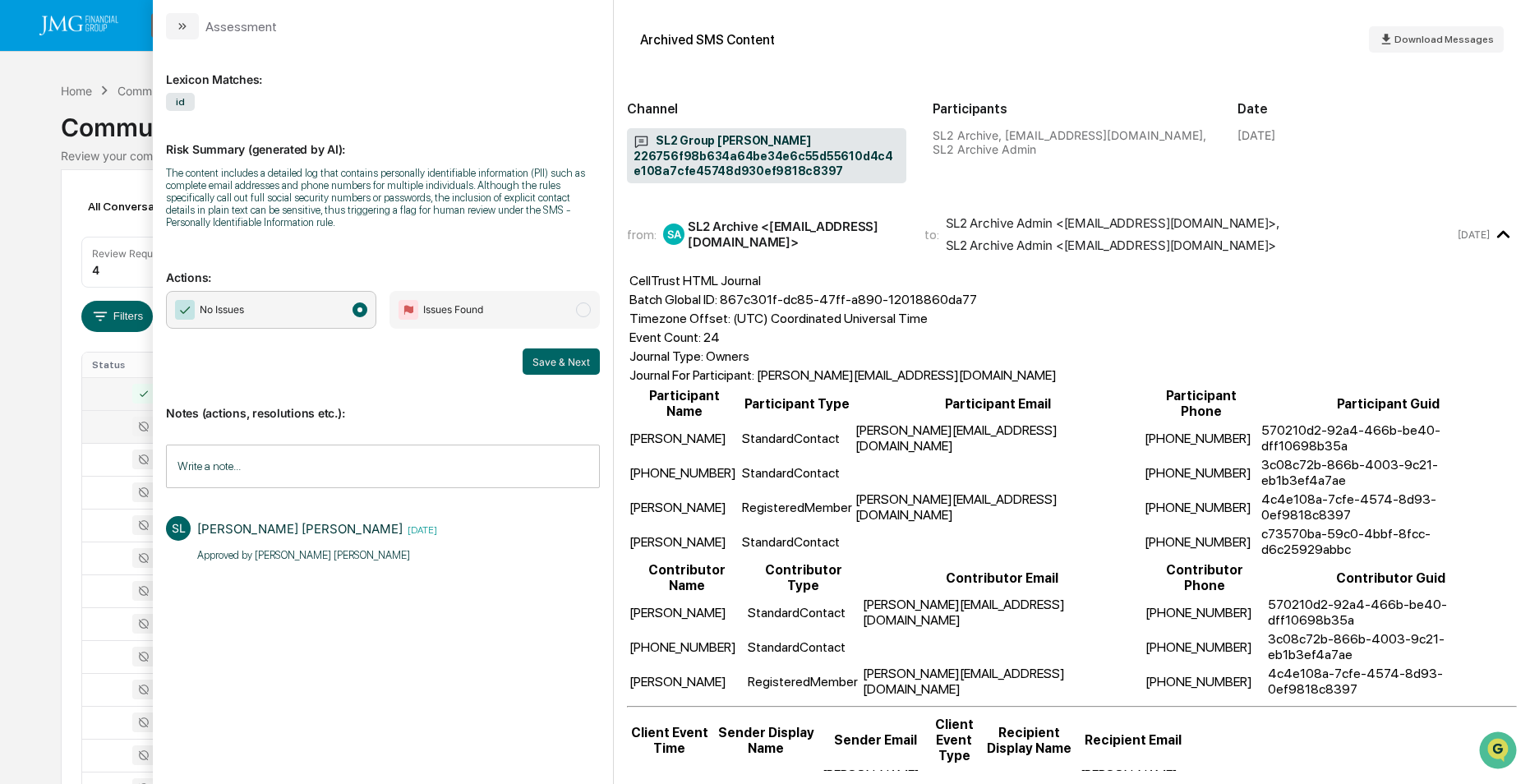
click at [125, 422] on div at bounding box center [134, 427] width 84 height 20
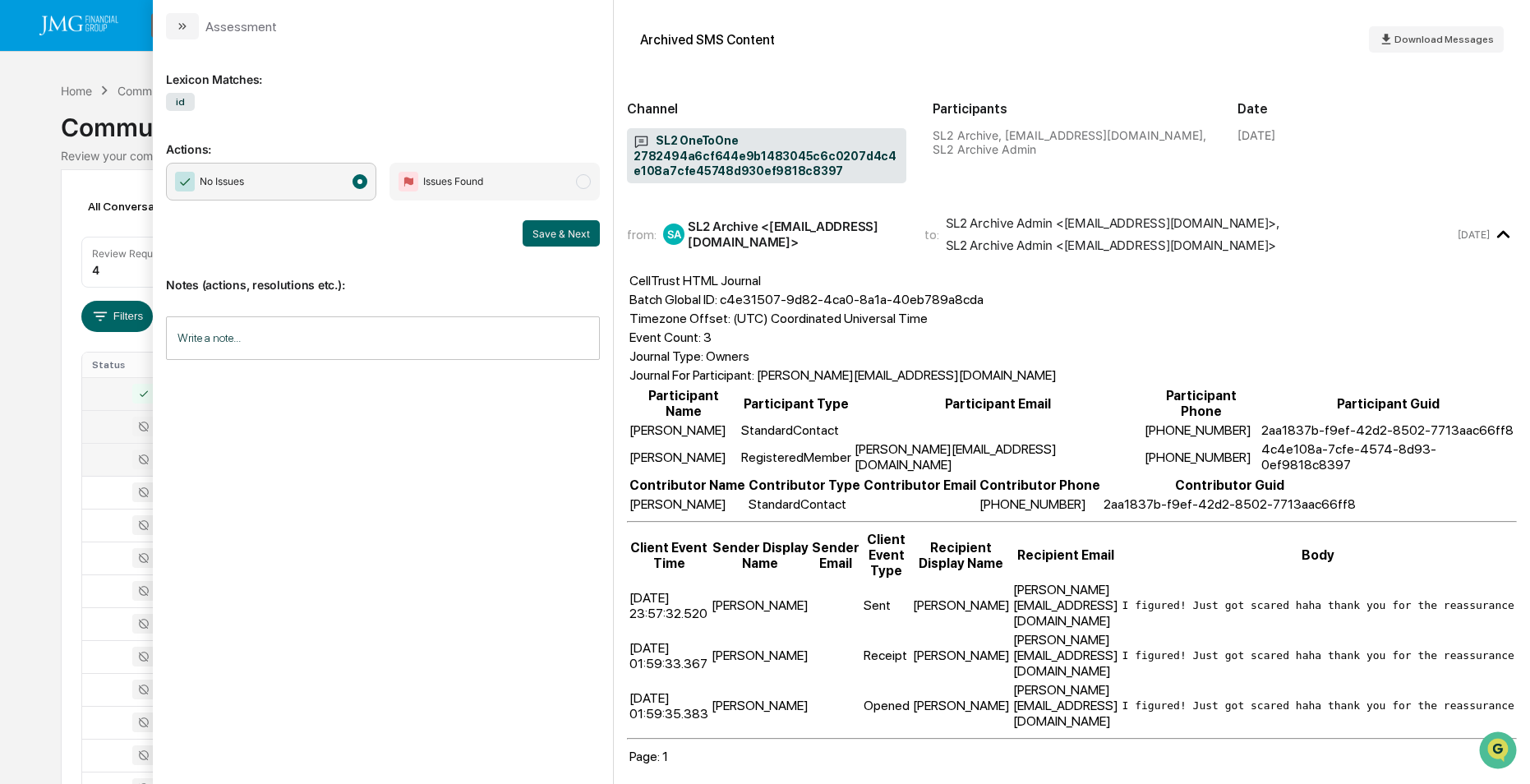
click at [101, 455] on div at bounding box center [134, 459] width 84 height 20
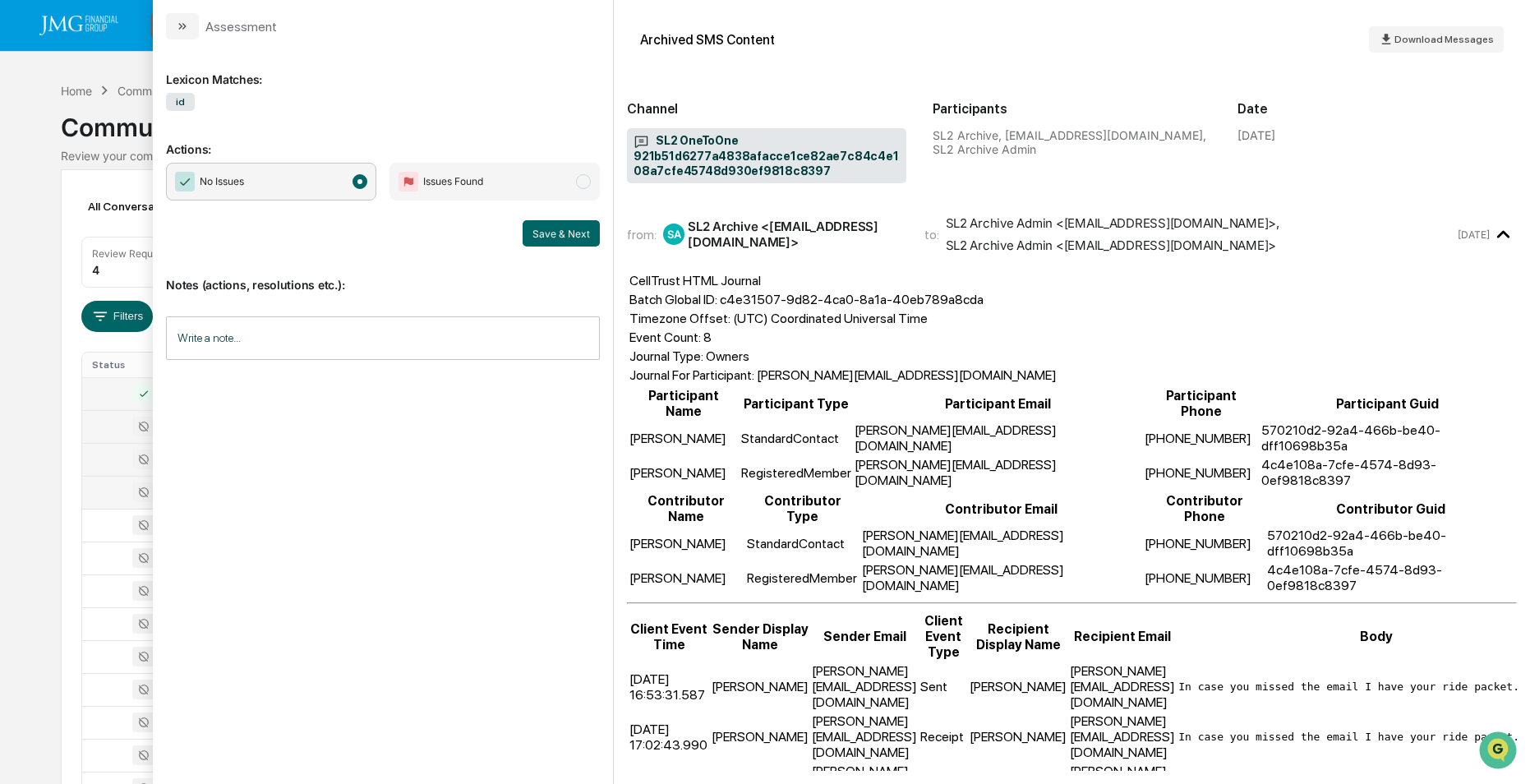
click at [98, 483] on div at bounding box center [134, 492] width 84 height 20
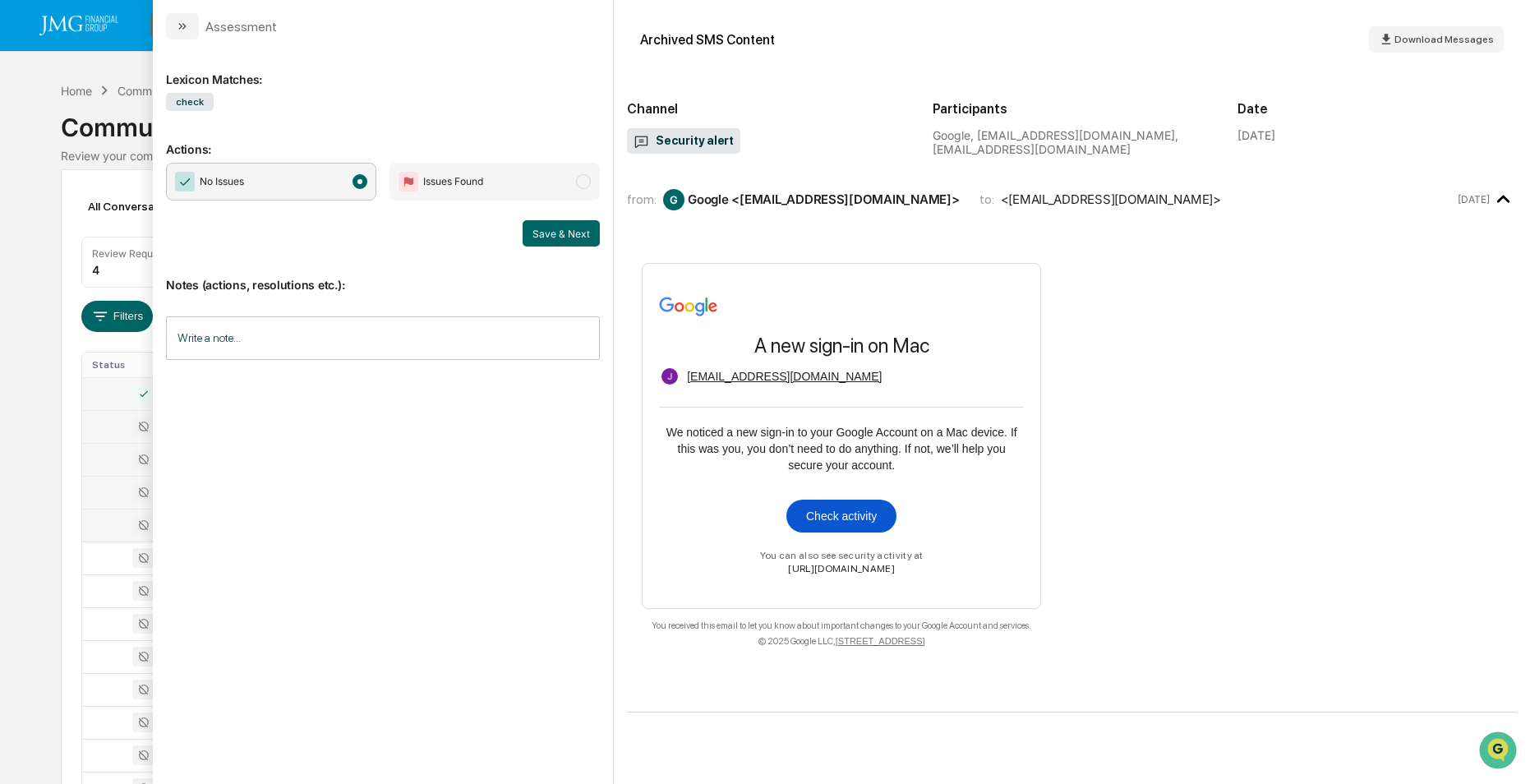
click at [98, 517] on div at bounding box center [134, 525] width 84 height 20
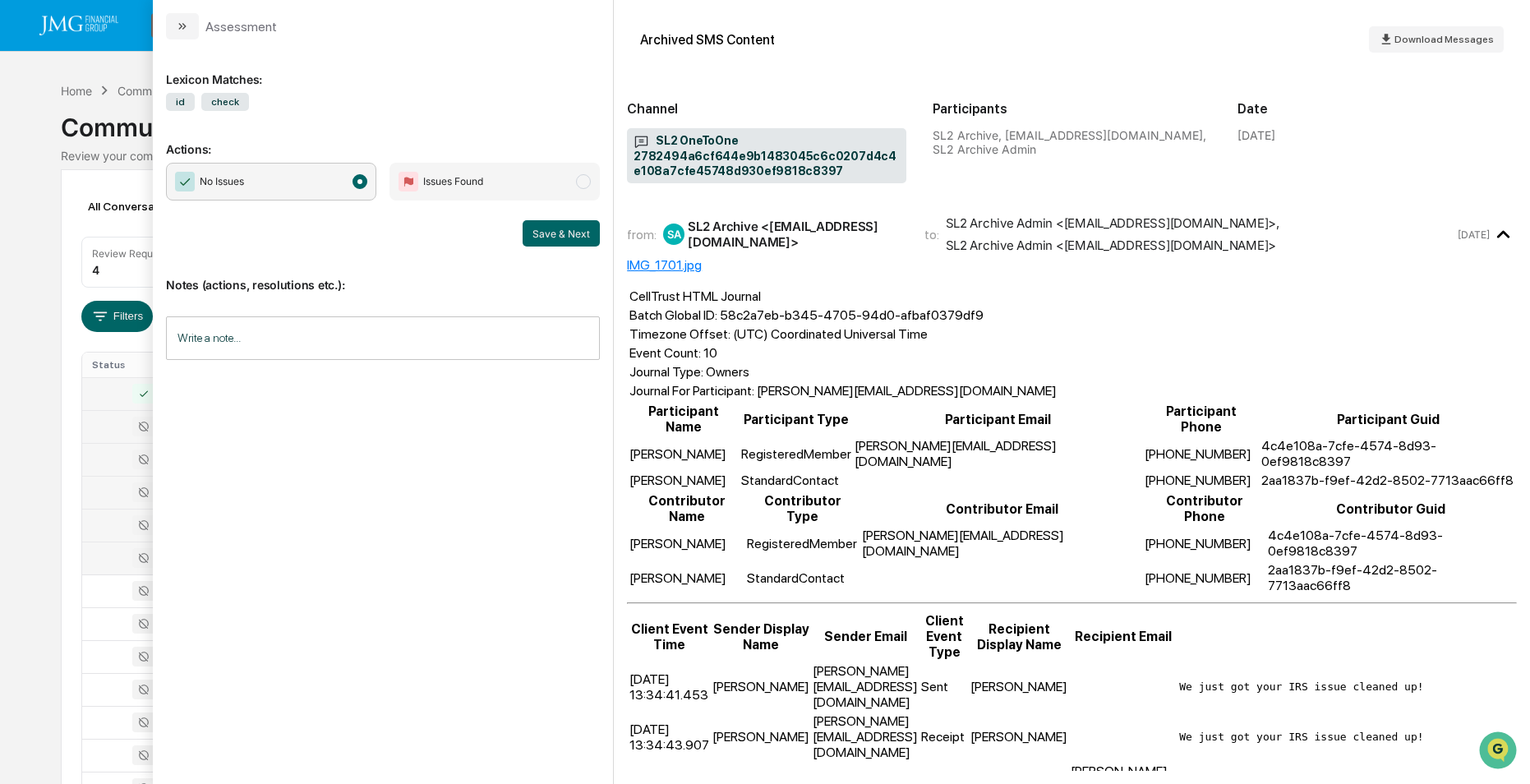
click at [102, 553] on div at bounding box center [134, 558] width 84 height 20
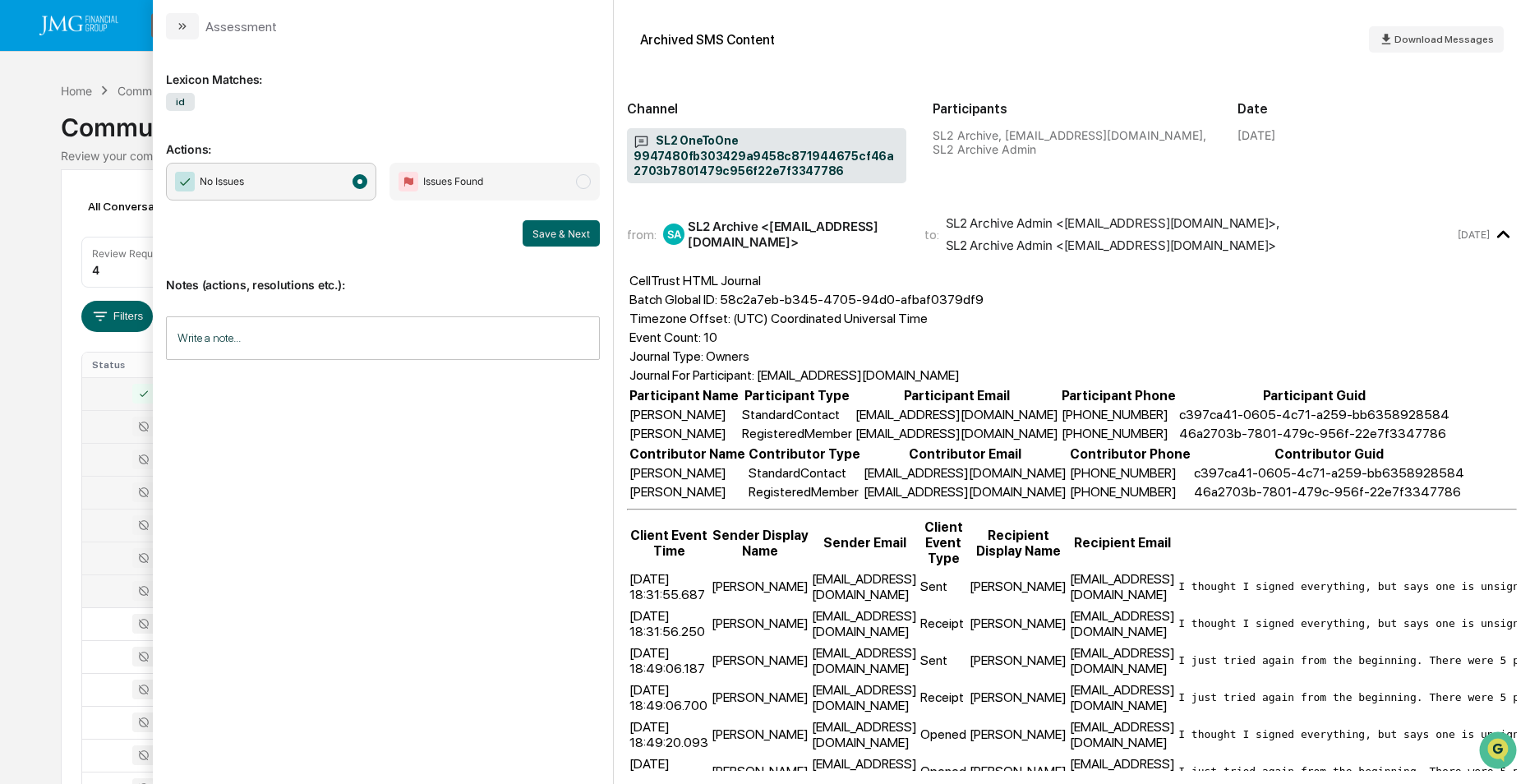
click at [108, 588] on div at bounding box center [134, 590] width 84 height 20
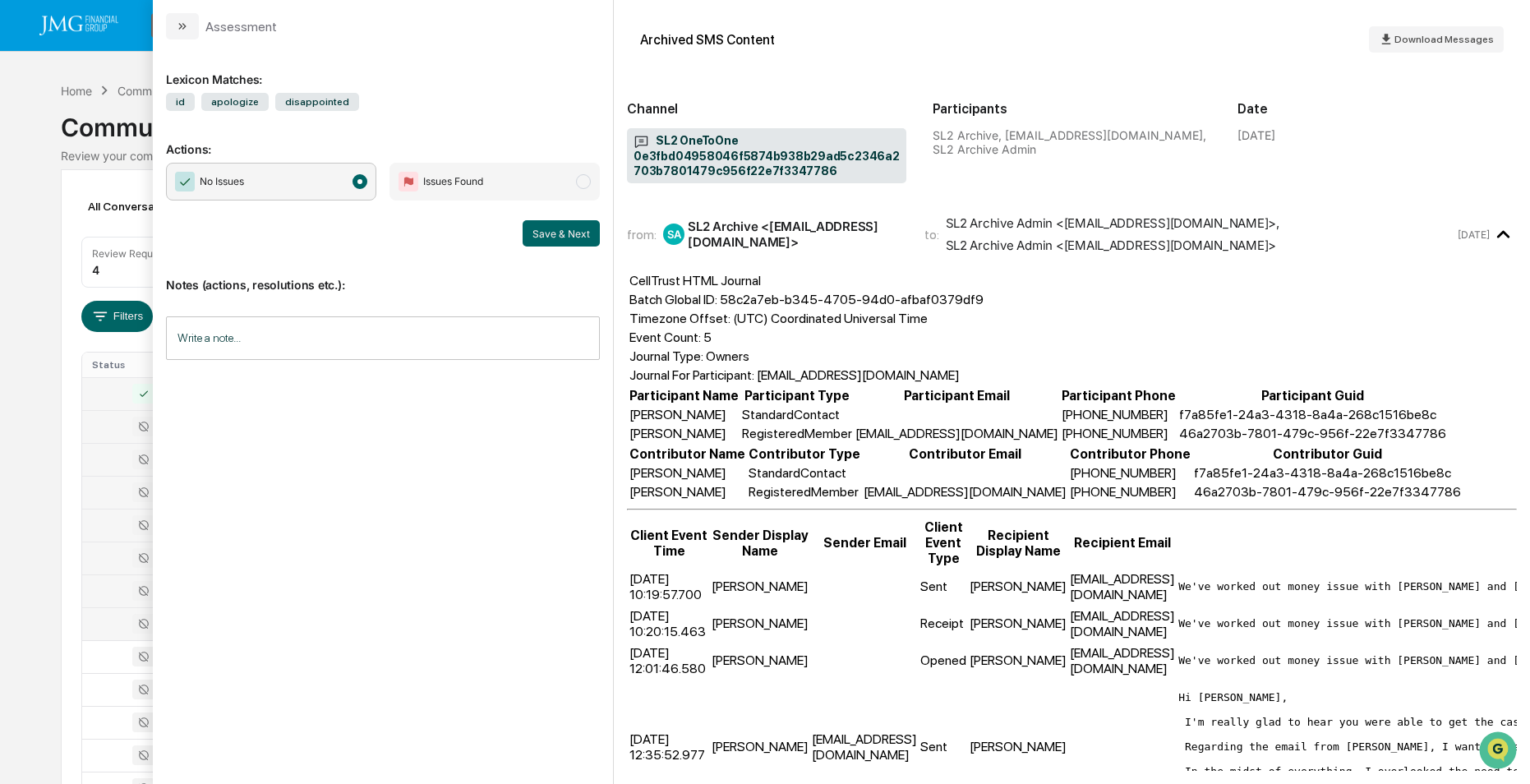
click at [105, 631] on div at bounding box center [134, 623] width 84 height 20
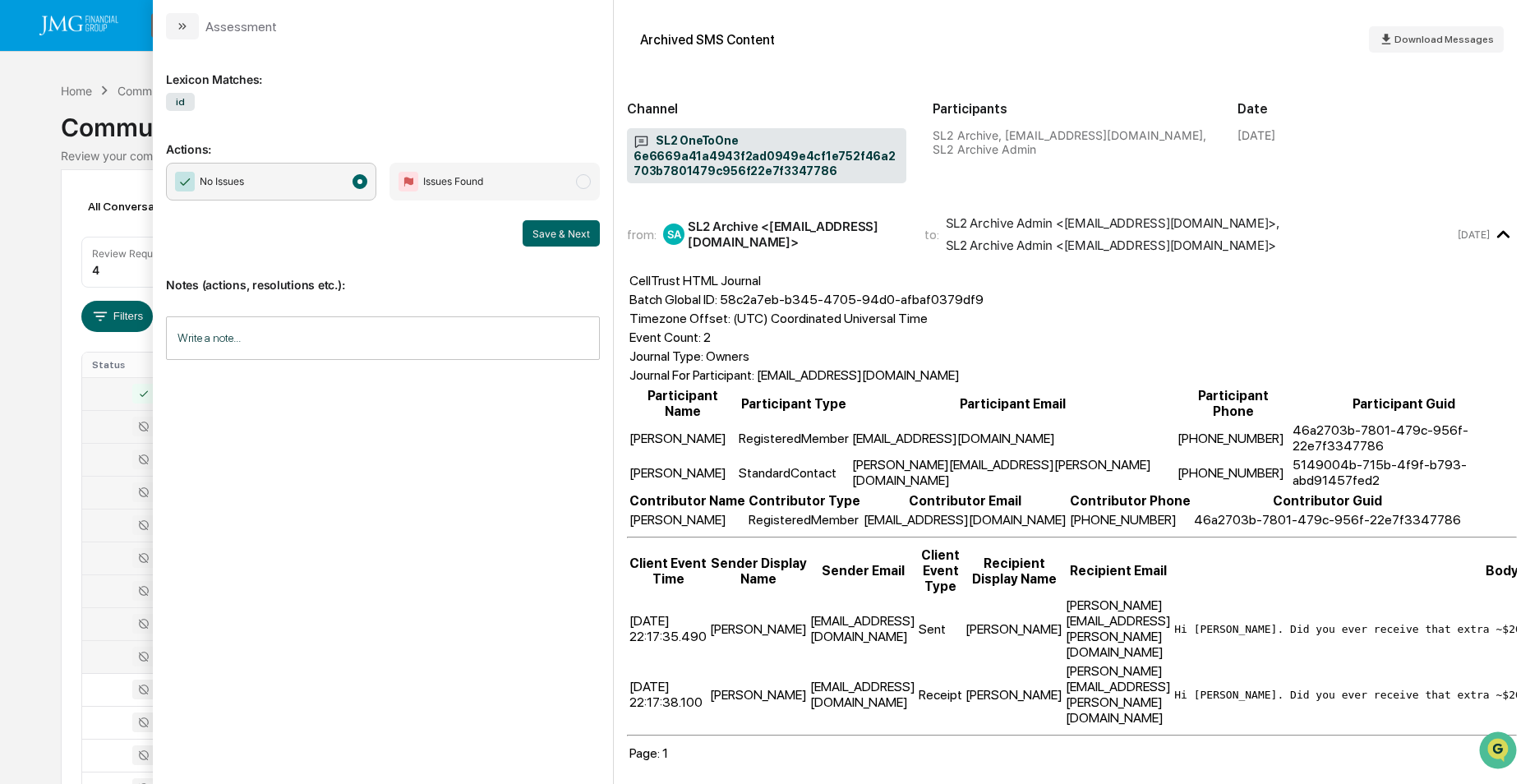
click at [107, 651] on div at bounding box center [134, 656] width 84 height 20
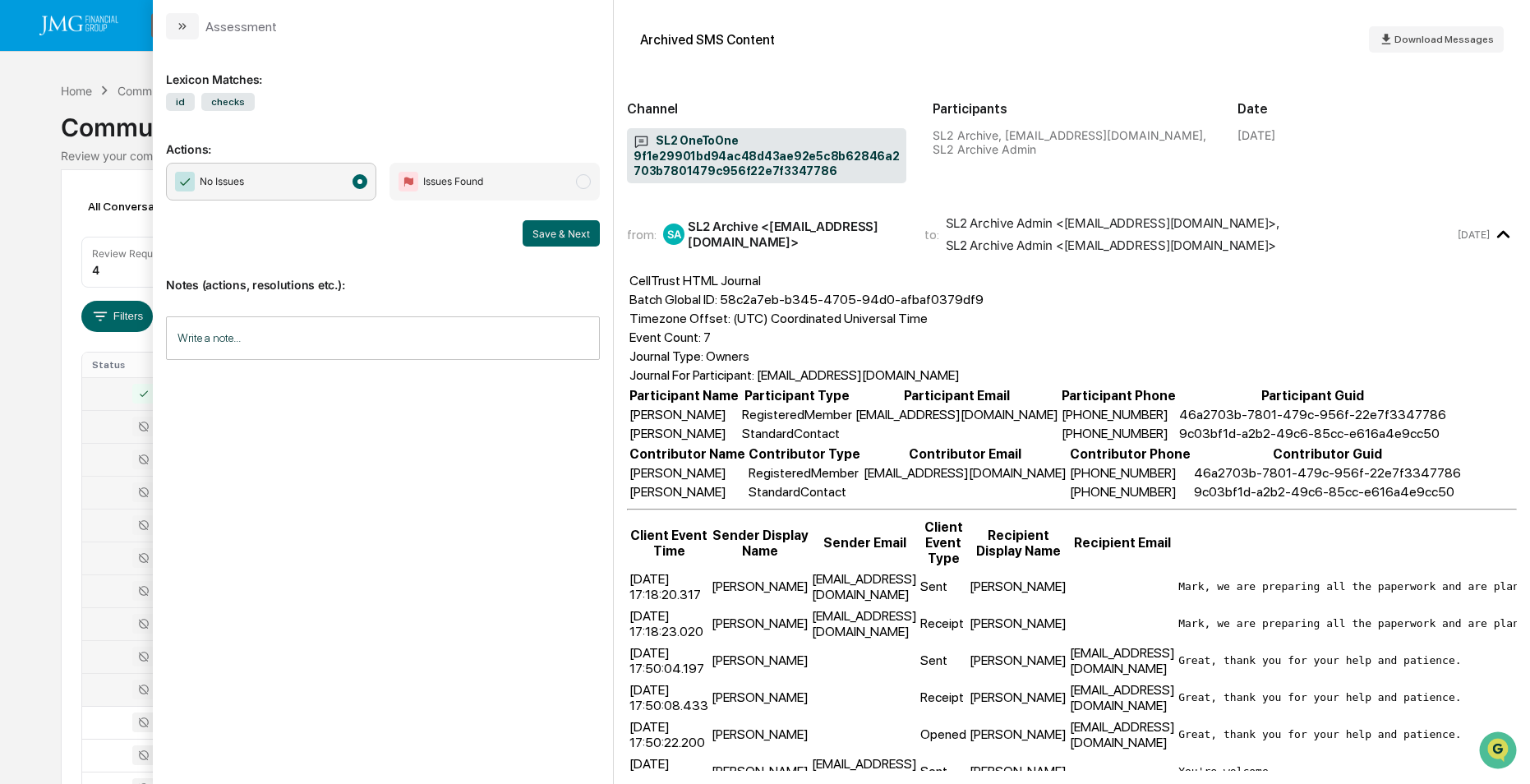
click at [112, 687] on div at bounding box center [134, 689] width 84 height 20
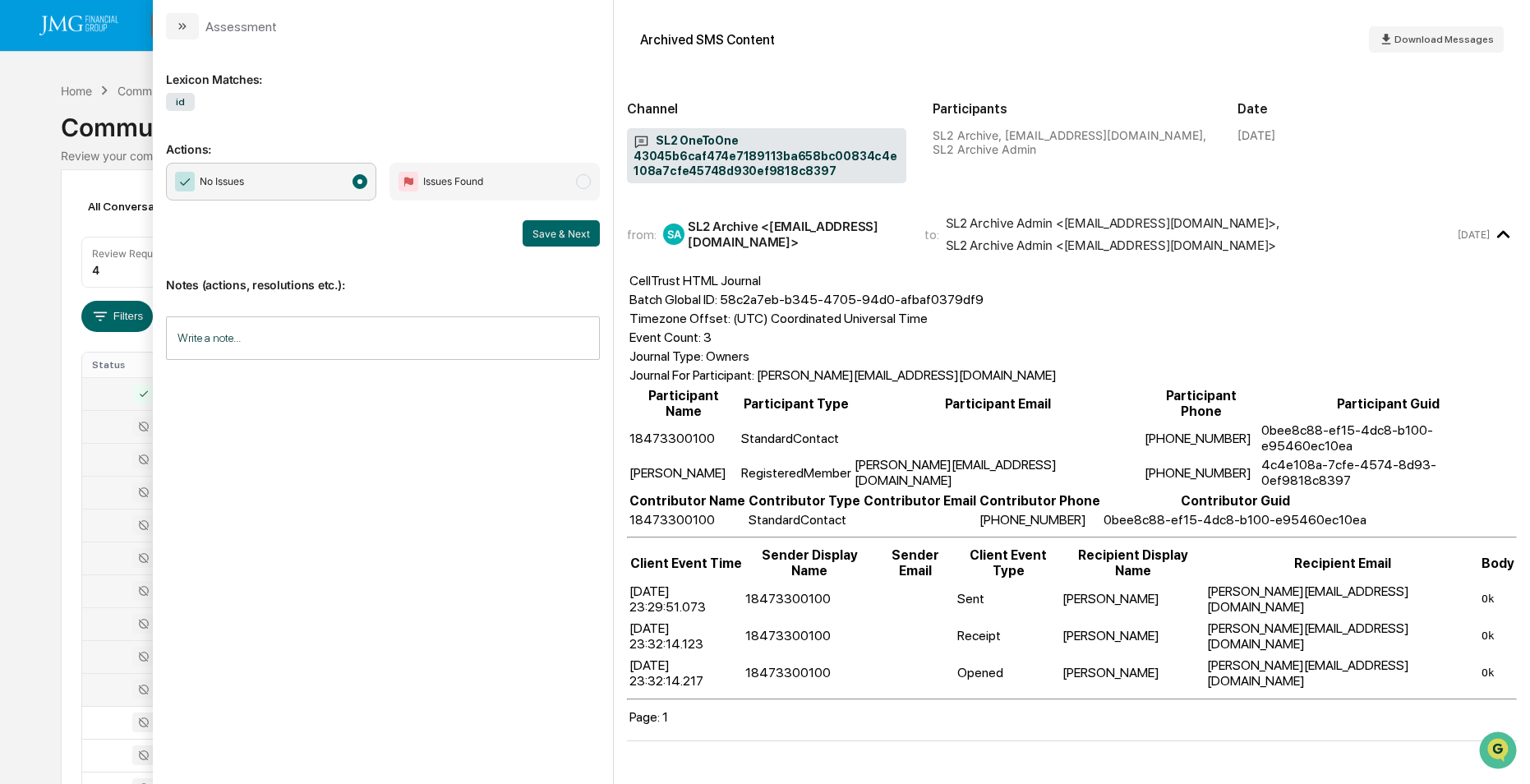
click at [117, 659] on div at bounding box center [134, 656] width 84 height 20
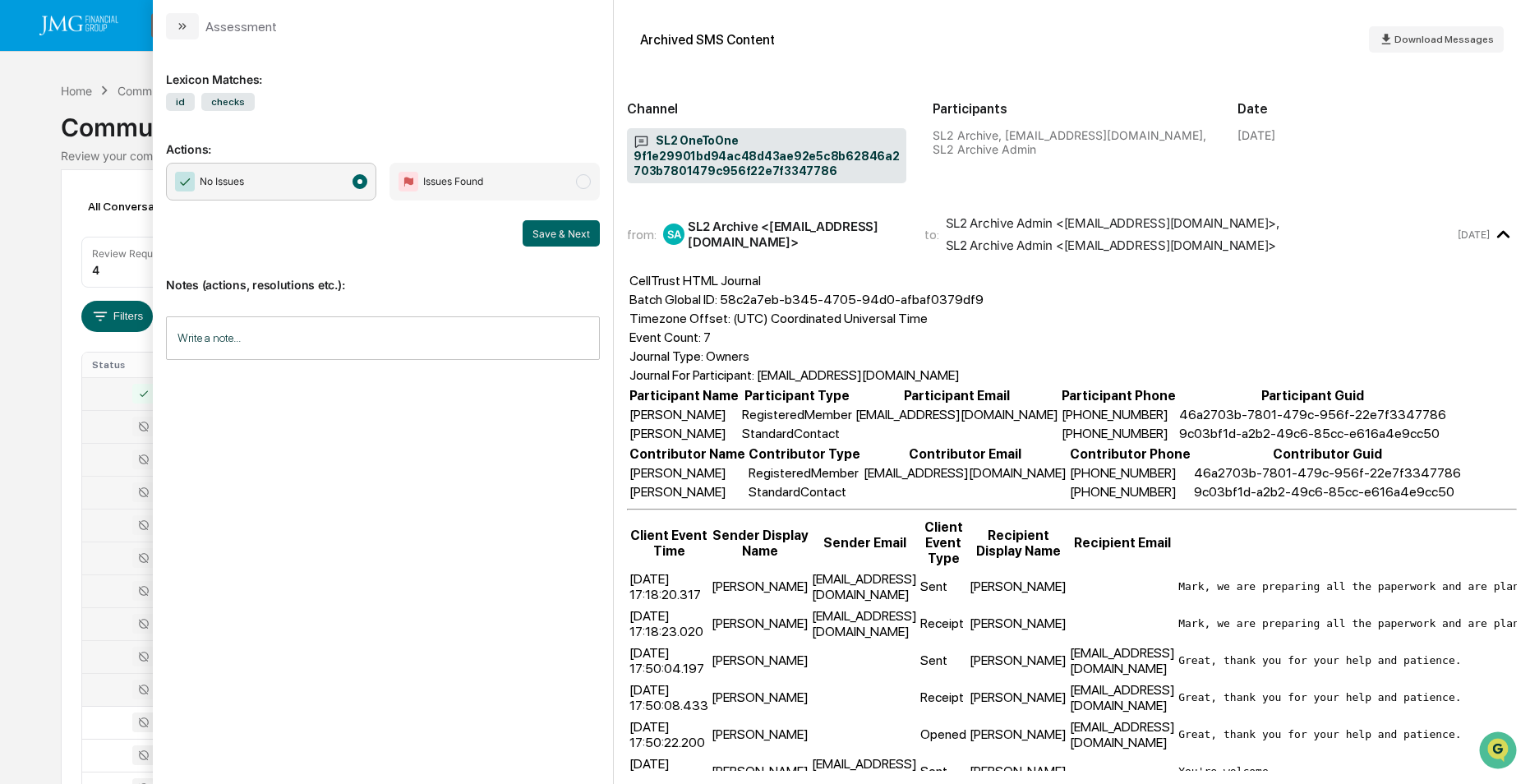
click at [112, 690] on div at bounding box center [134, 689] width 84 height 20
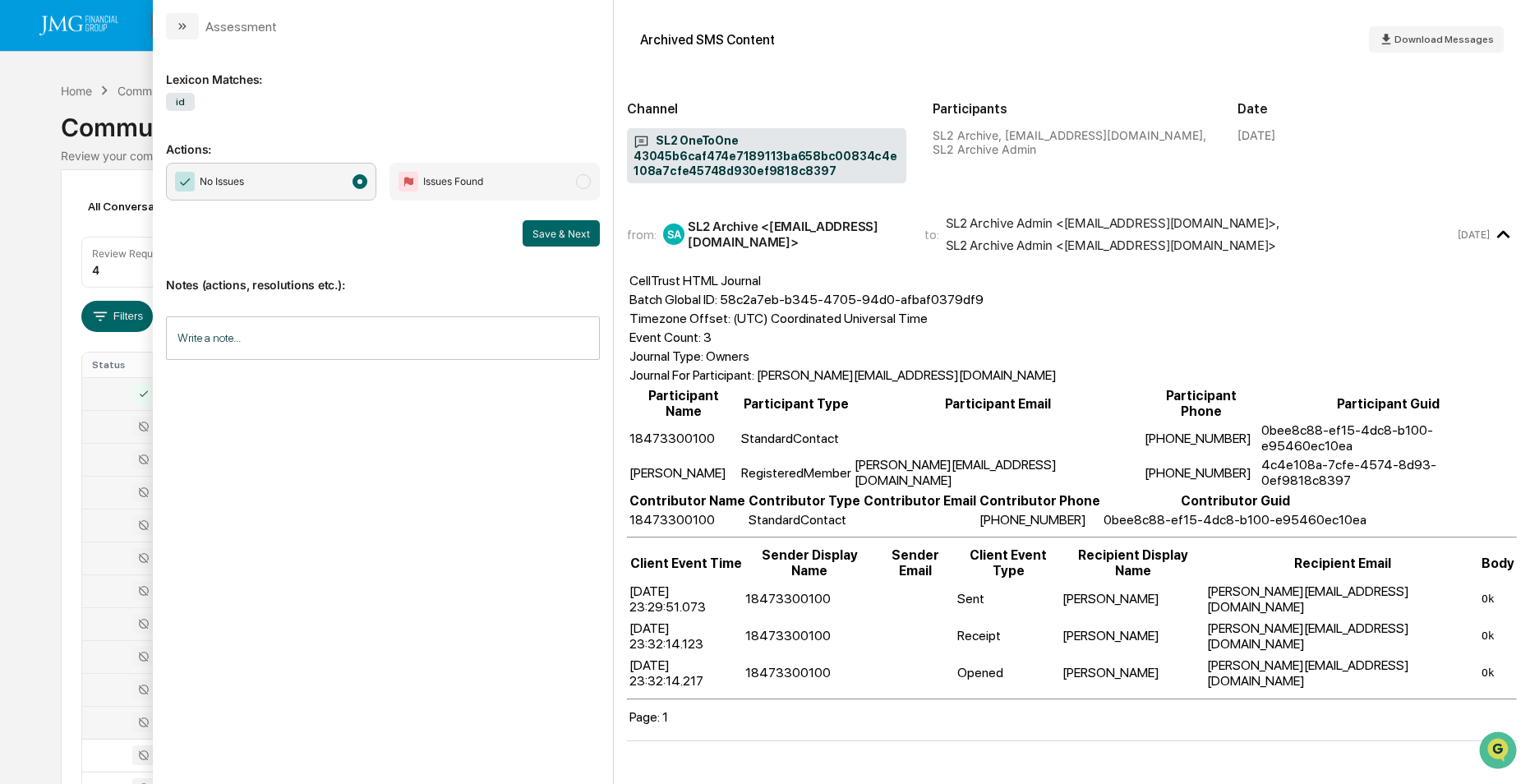
click at [112, 716] on div at bounding box center [134, 722] width 84 height 20
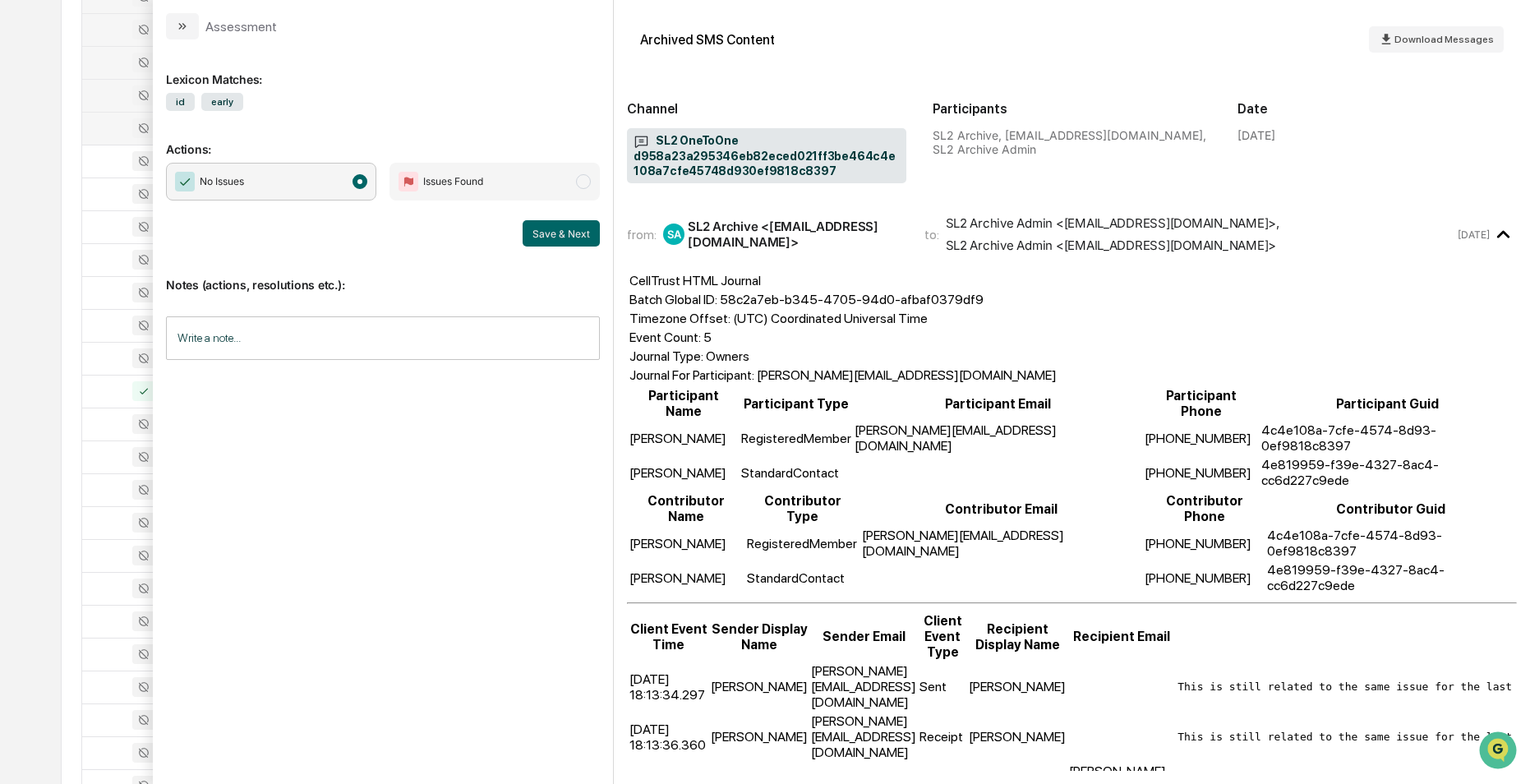
scroll to position [616, 0]
click at [115, 43] on div at bounding box center [134, 41] width 84 height 20
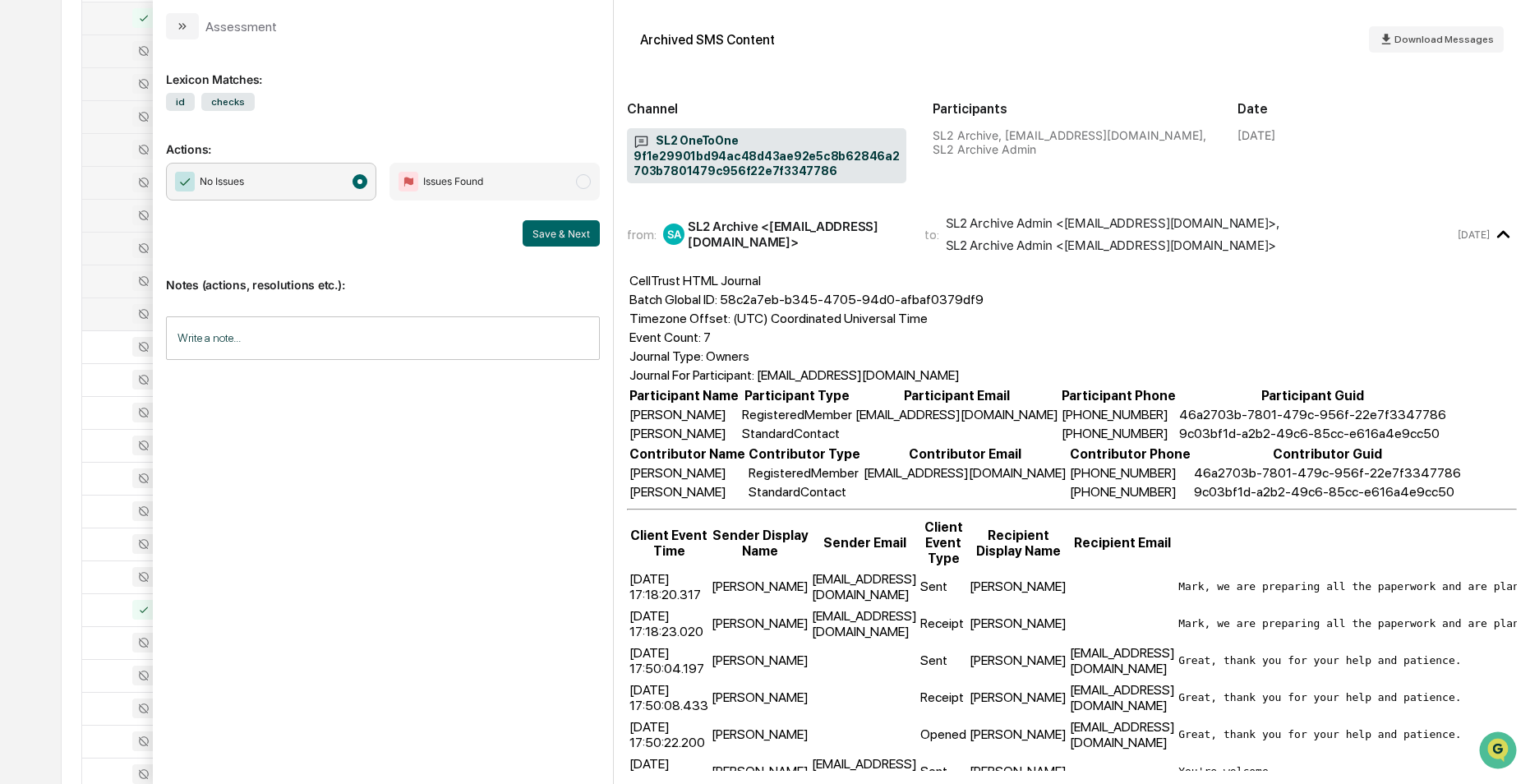
scroll to position [369, 0]
click at [103, 254] on div at bounding box center [134, 254] width 84 height 20
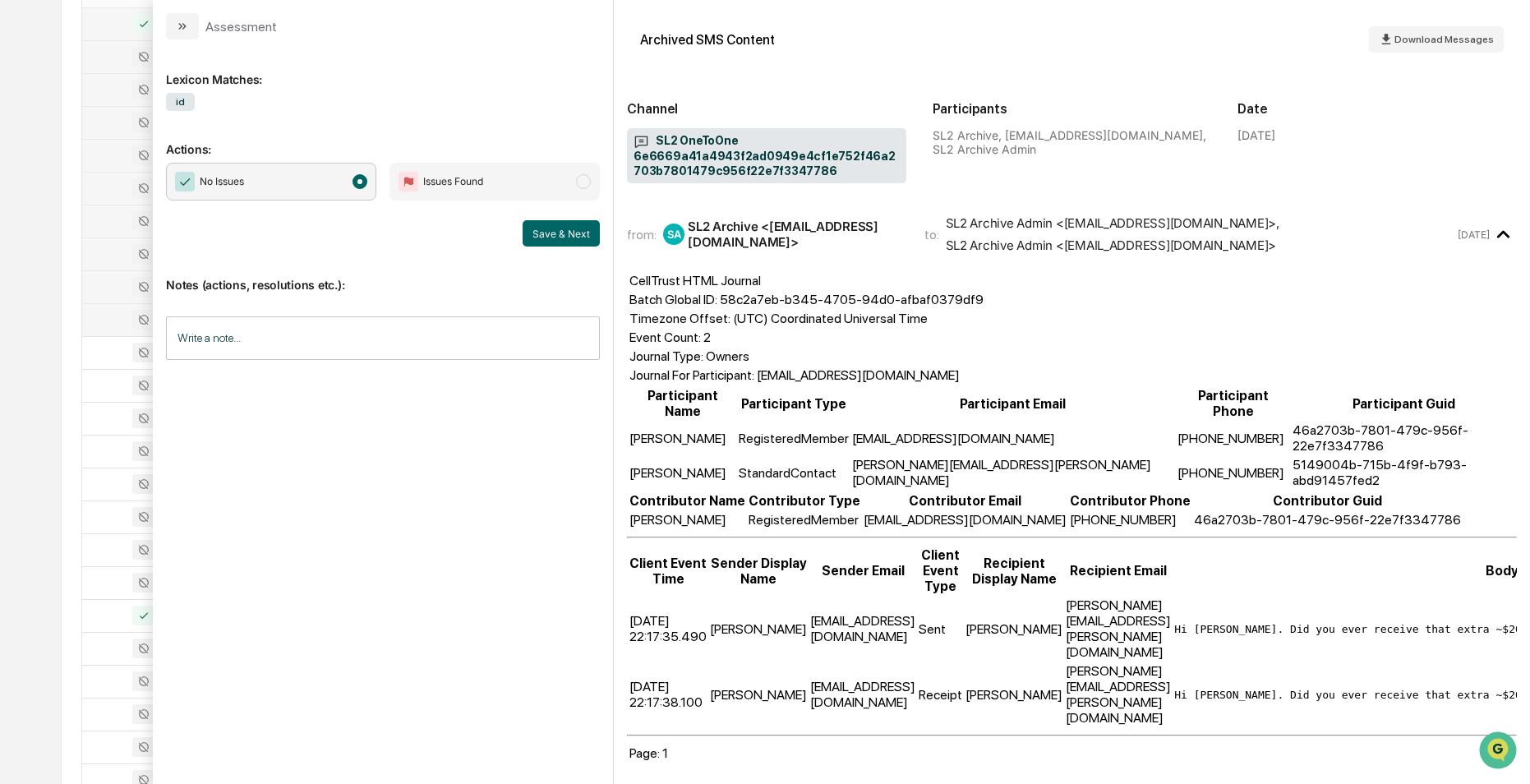
click at [104, 287] on div at bounding box center [134, 287] width 84 height 20
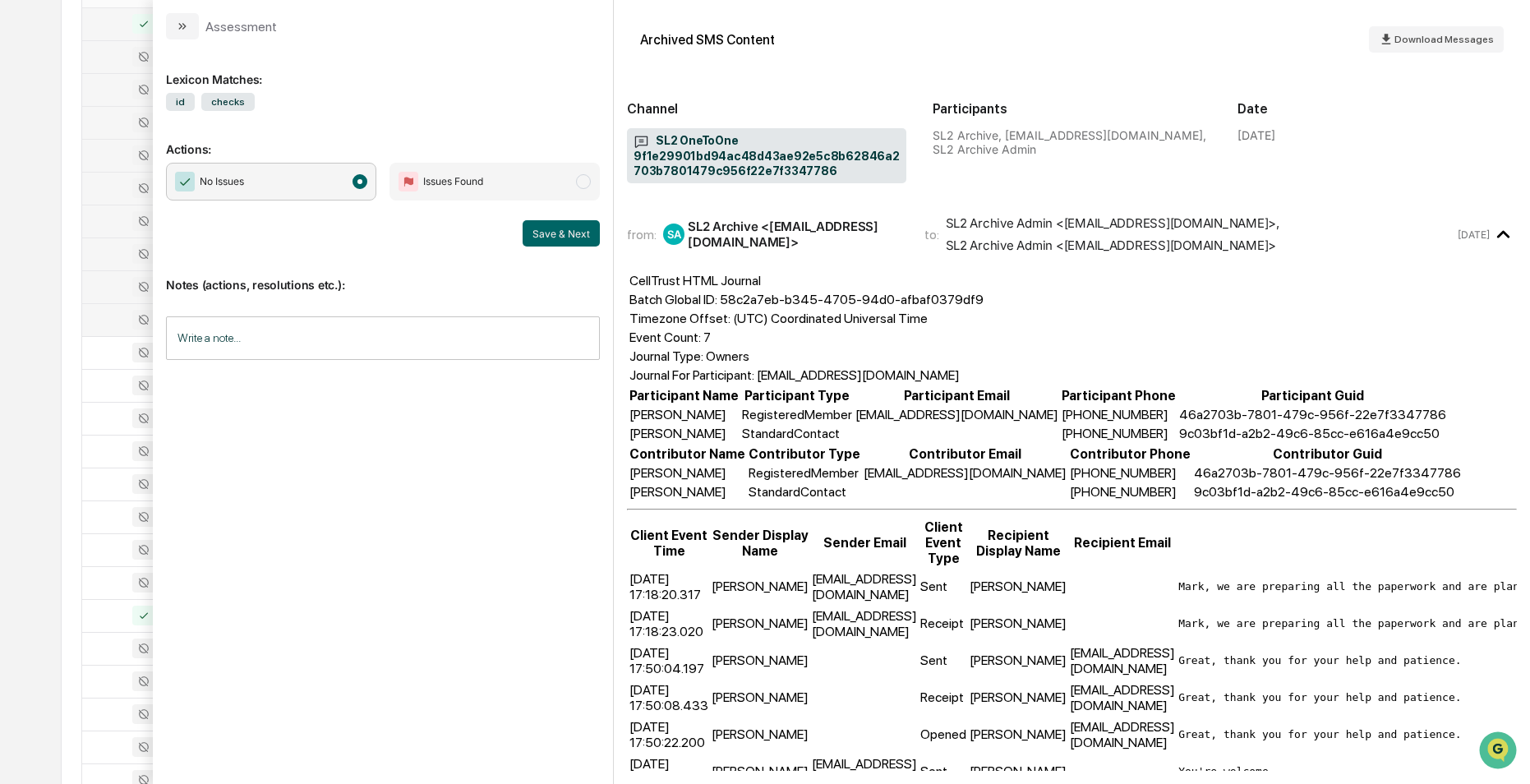
click at [107, 317] on div at bounding box center [134, 320] width 84 height 20
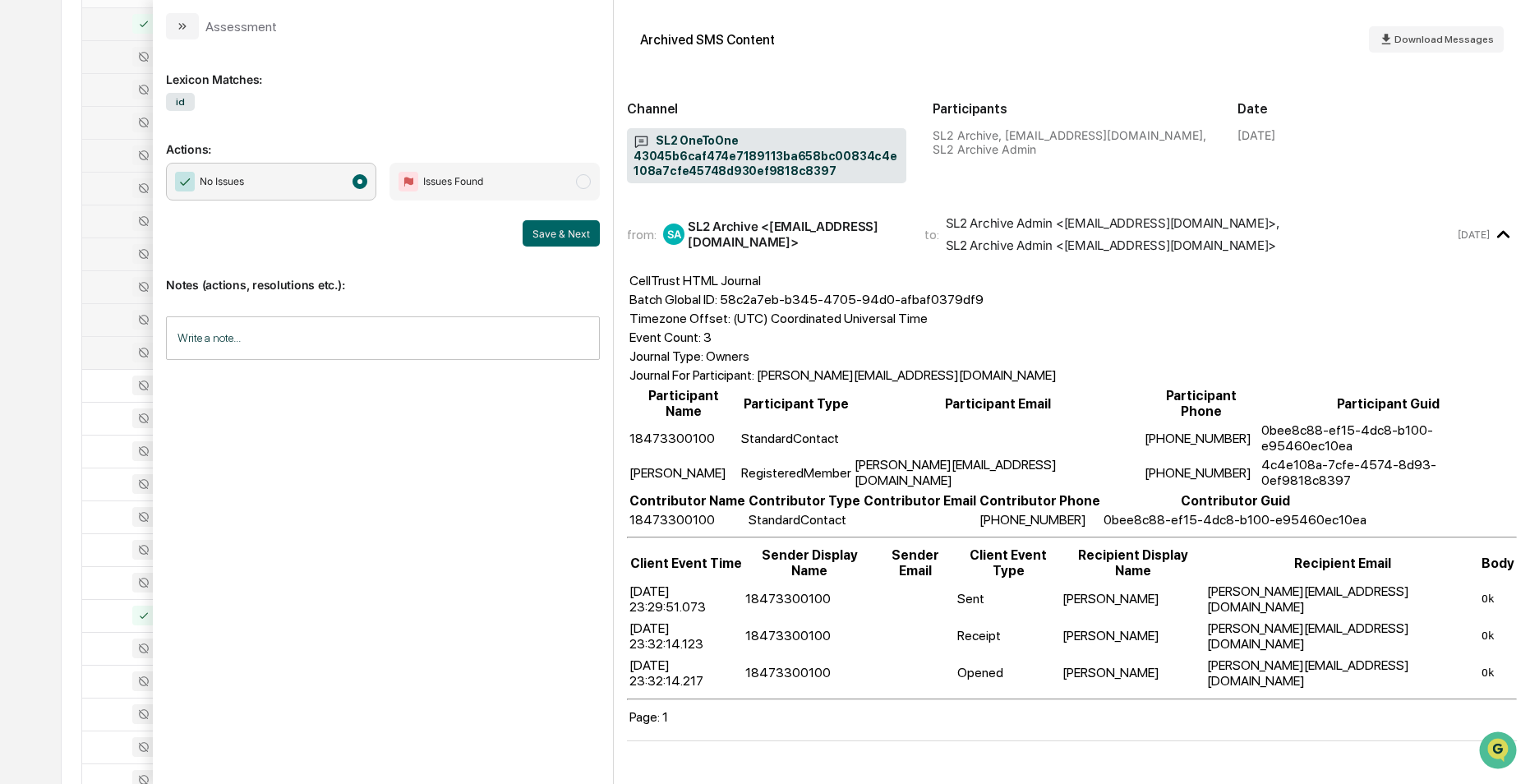
click at [106, 347] on div at bounding box center [134, 352] width 84 height 20
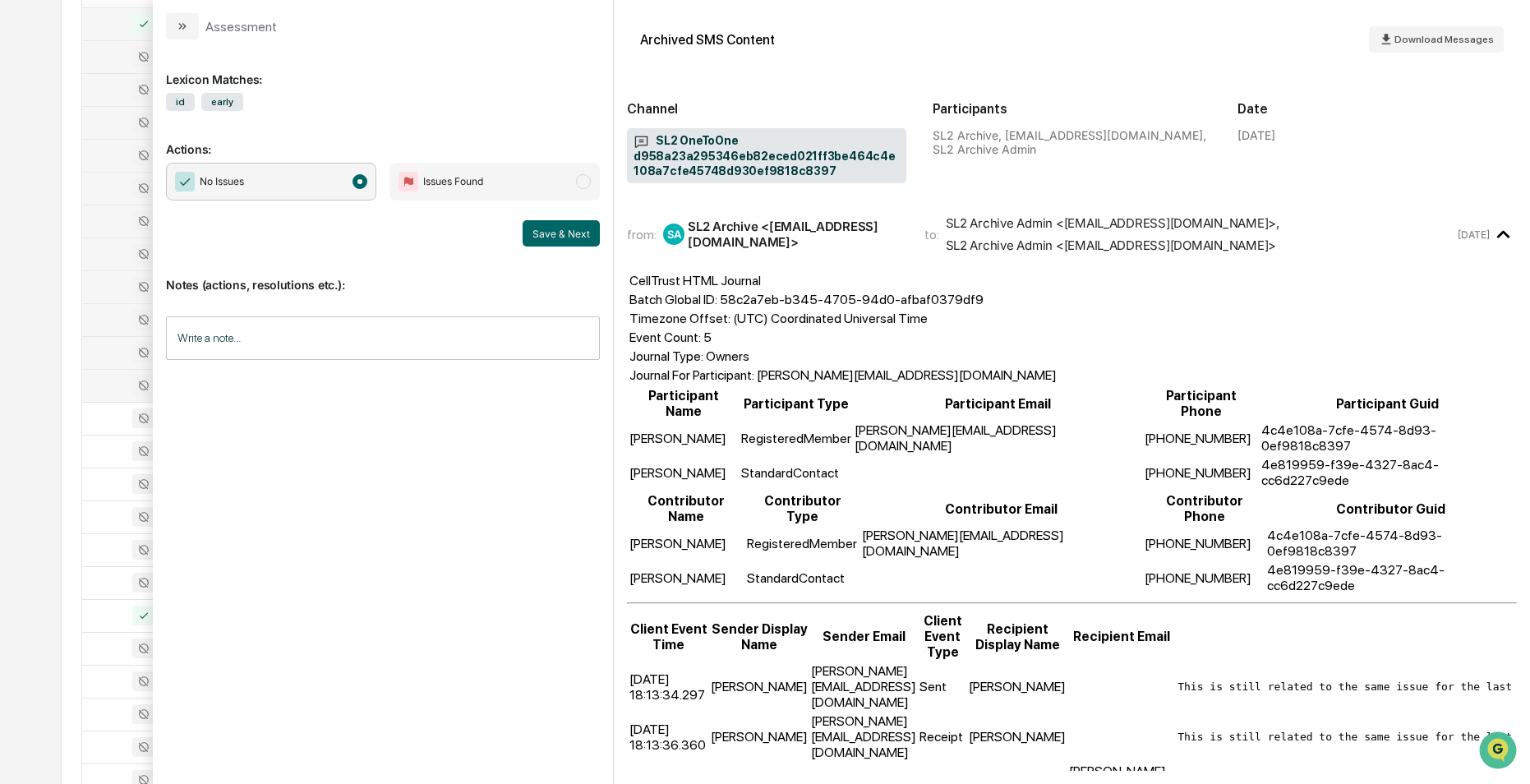
click at [107, 383] on div at bounding box center [134, 385] width 84 height 20
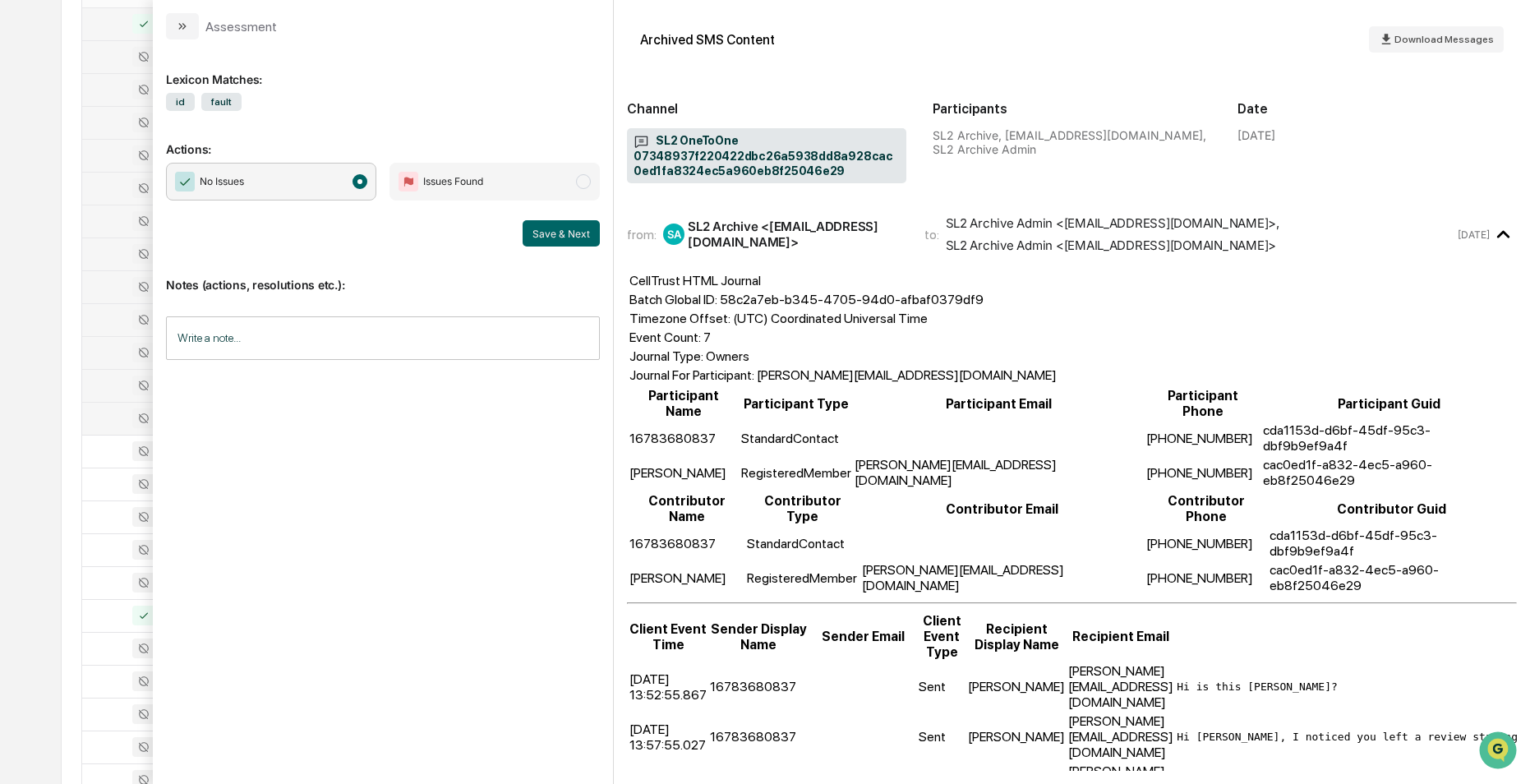
click at [112, 417] on div at bounding box center [134, 418] width 84 height 20
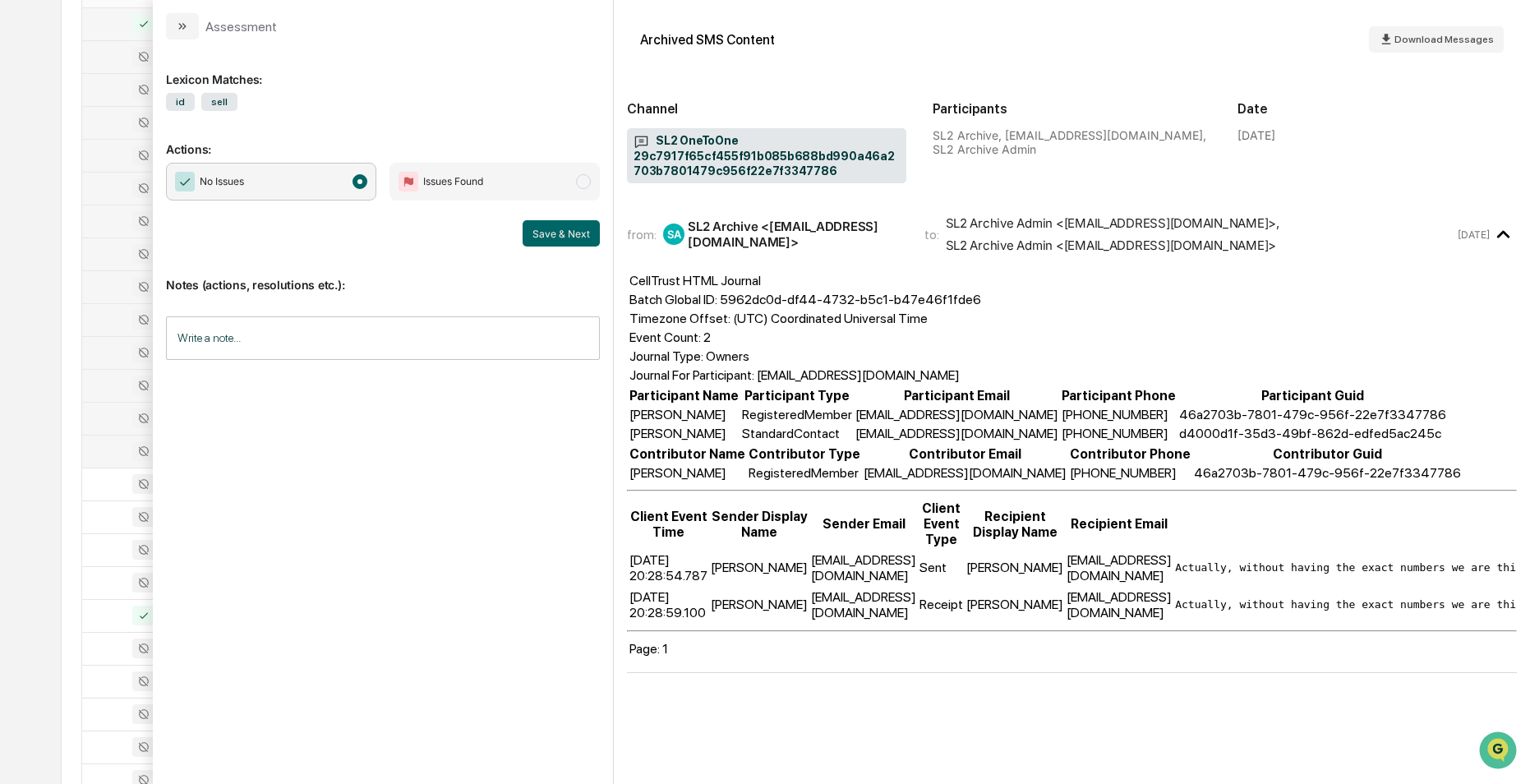
click at [107, 446] on div at bounding box center [134, 451] width 84 height 20
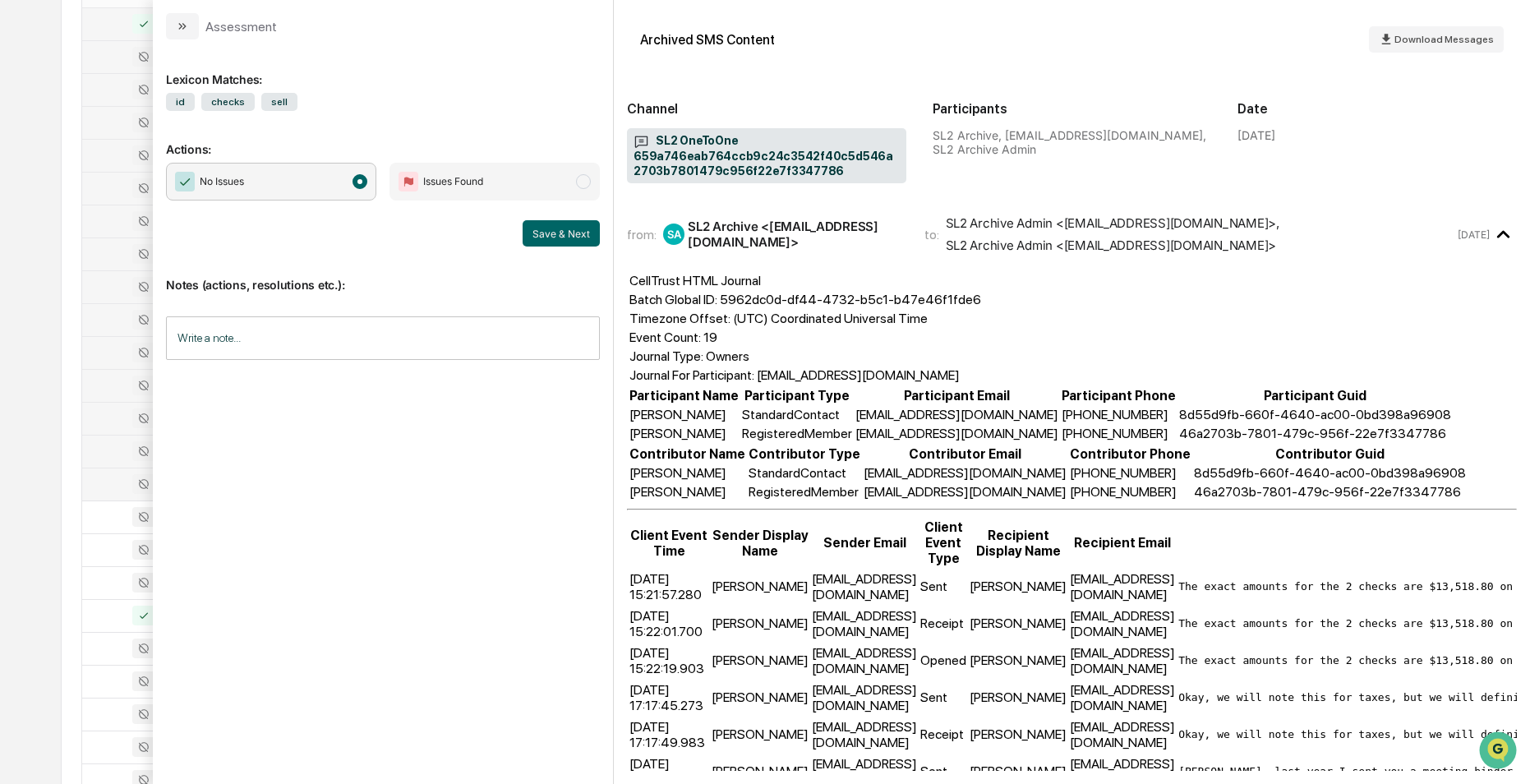
click at [106, 475] on div at bounding box center [134, 484] width 84 height 20
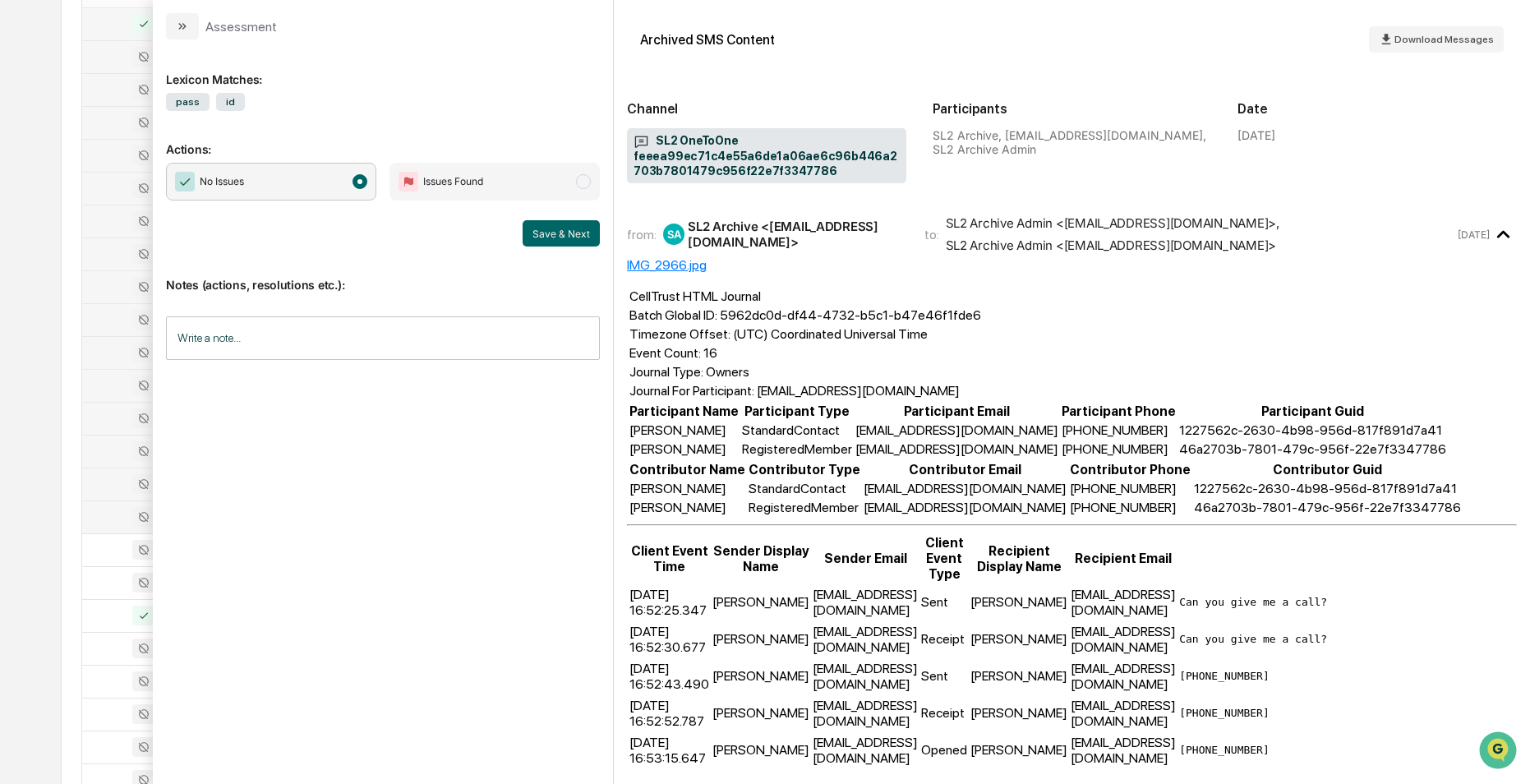
click at [120, 519] on div at bounding box center [134, 517] width 84 height 20
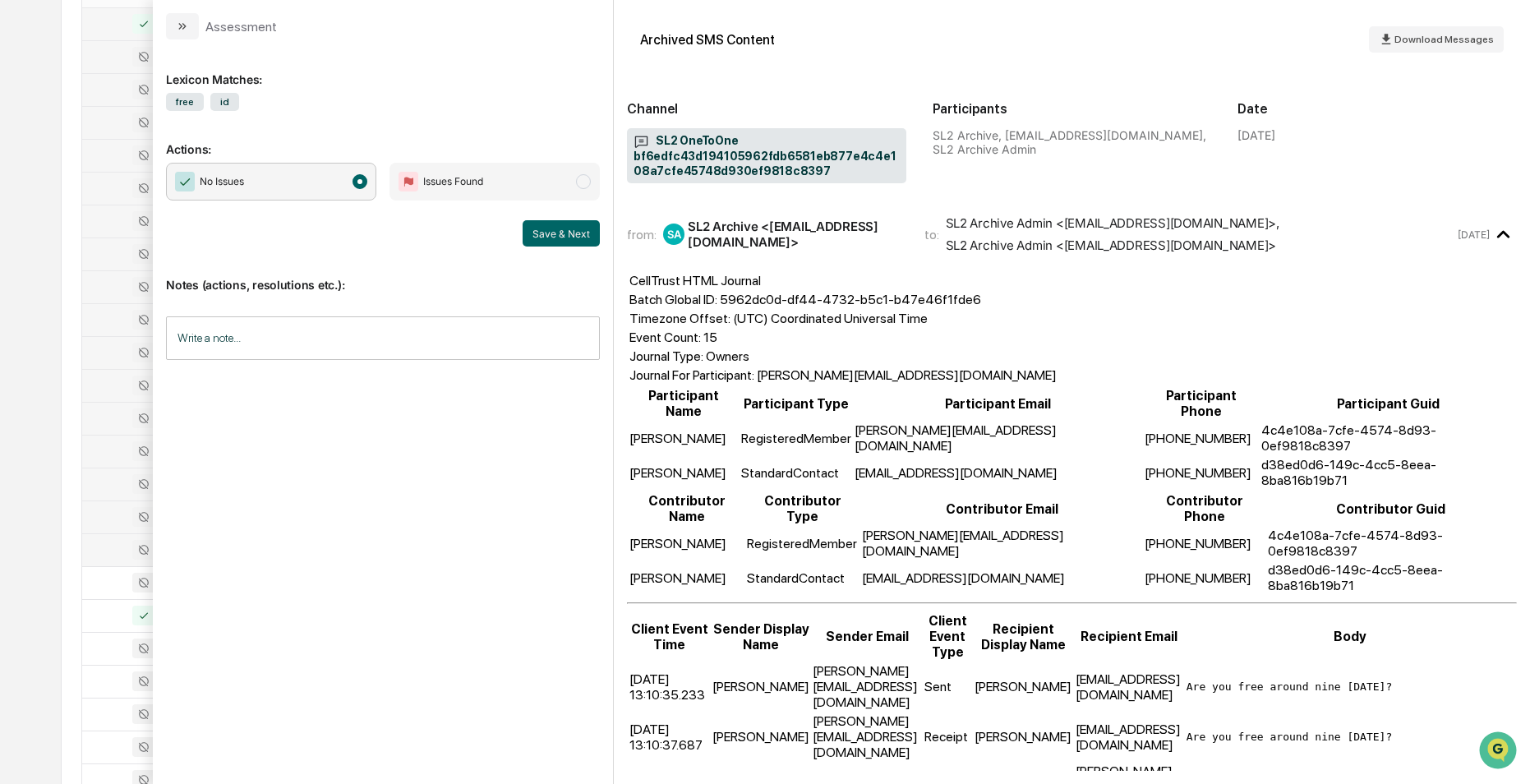
click at [111, 545] on div at bounding box center [134, 550] width 84 height 20
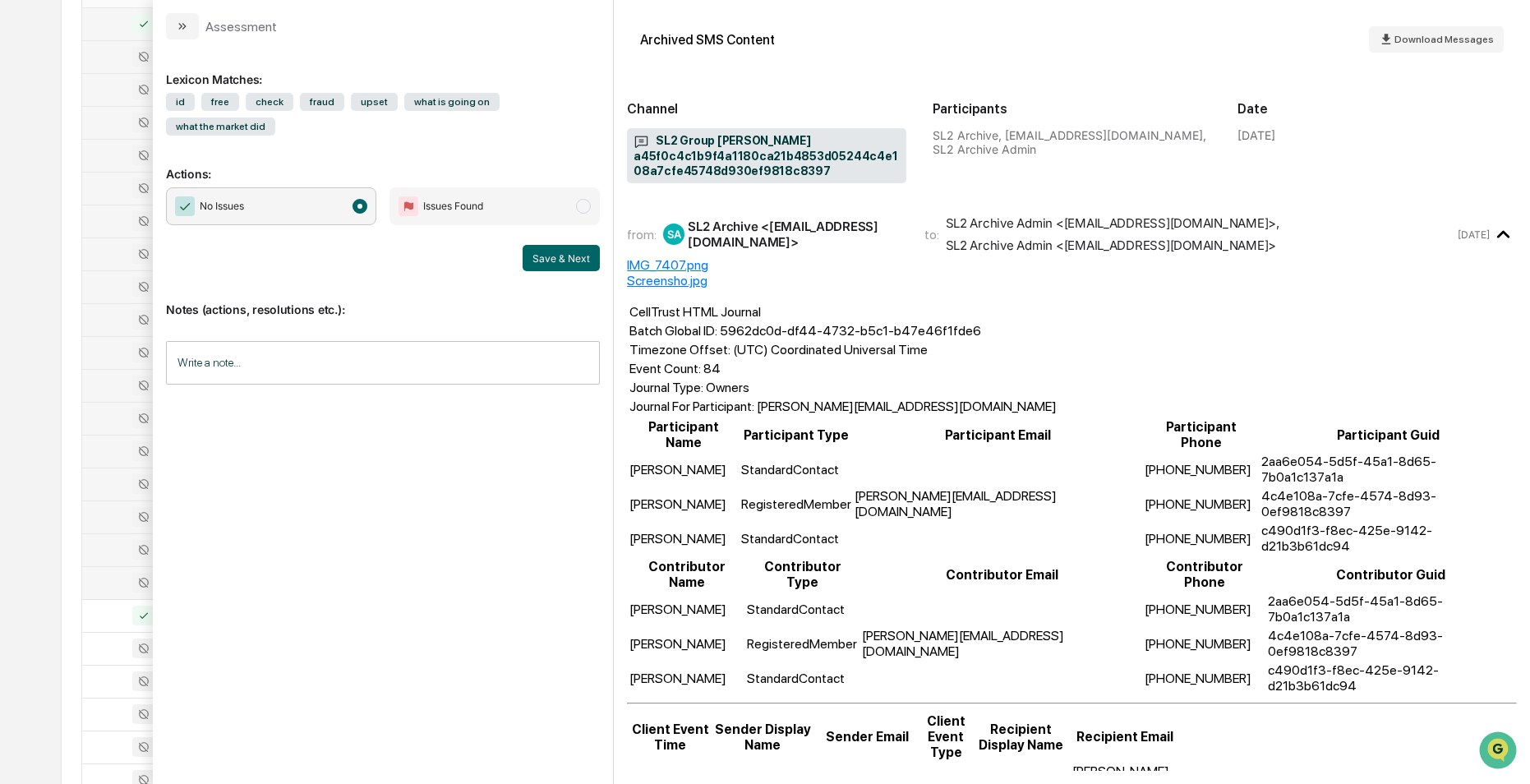
click at [109, 574] on div at bounding box center [134, 583] width 84 height 20
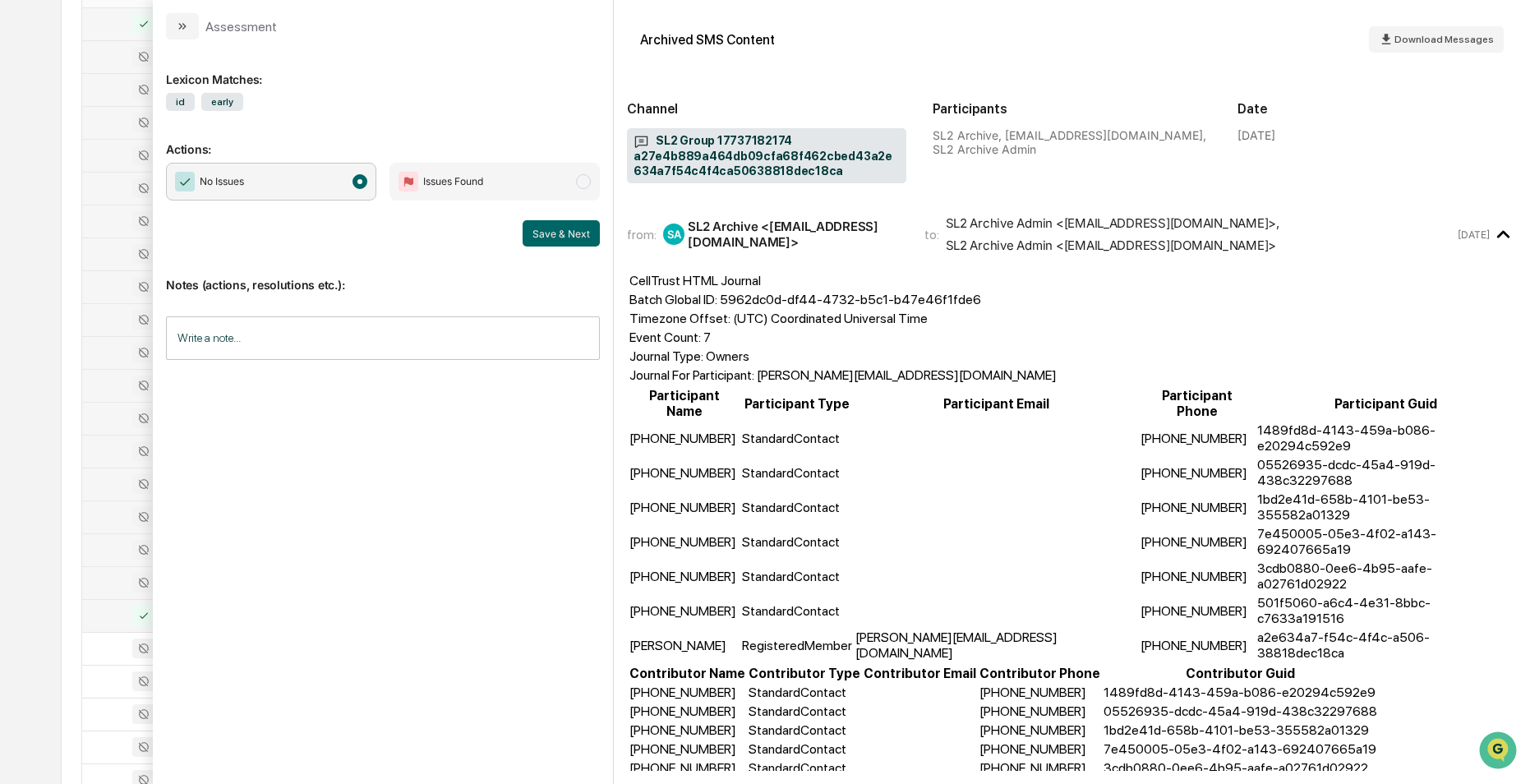
click at [112, 608] on div at bounding box center [134, 615] width 84 height 20
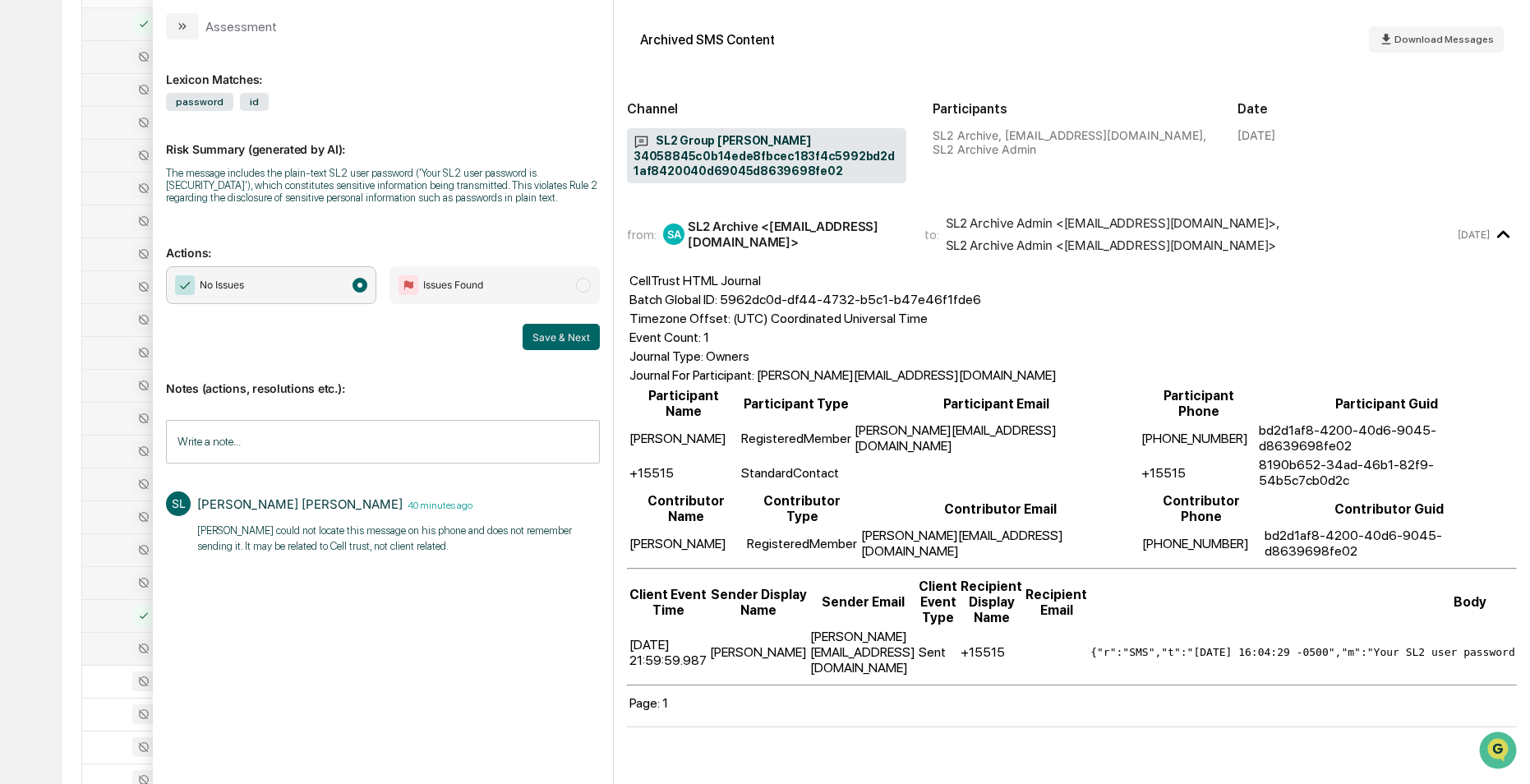
click at [114, 639] on div at bounding box center [134, 648] width 84 height 20
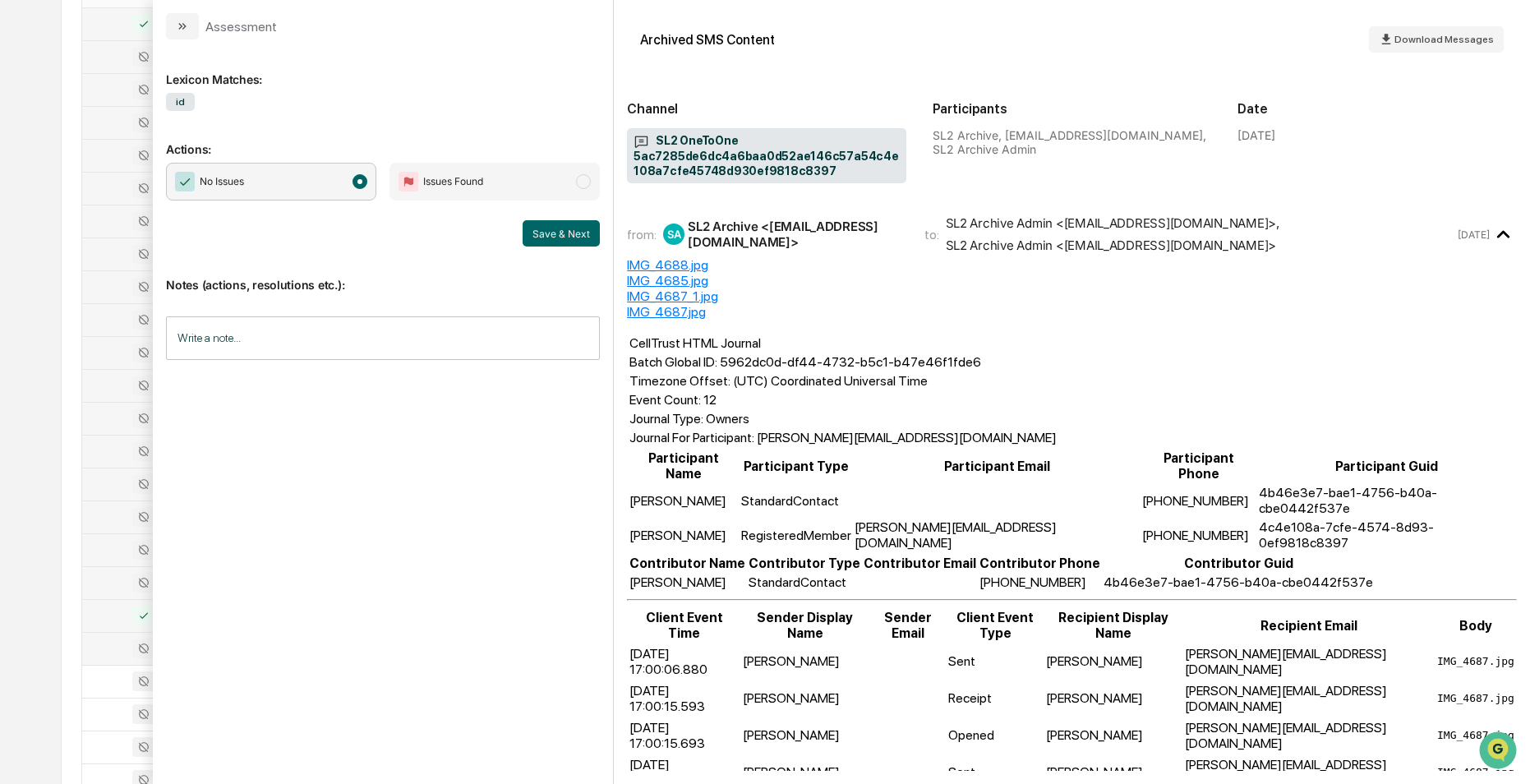
click at [112, 617] on div at bounding box center [134, 615] width 84 height 20
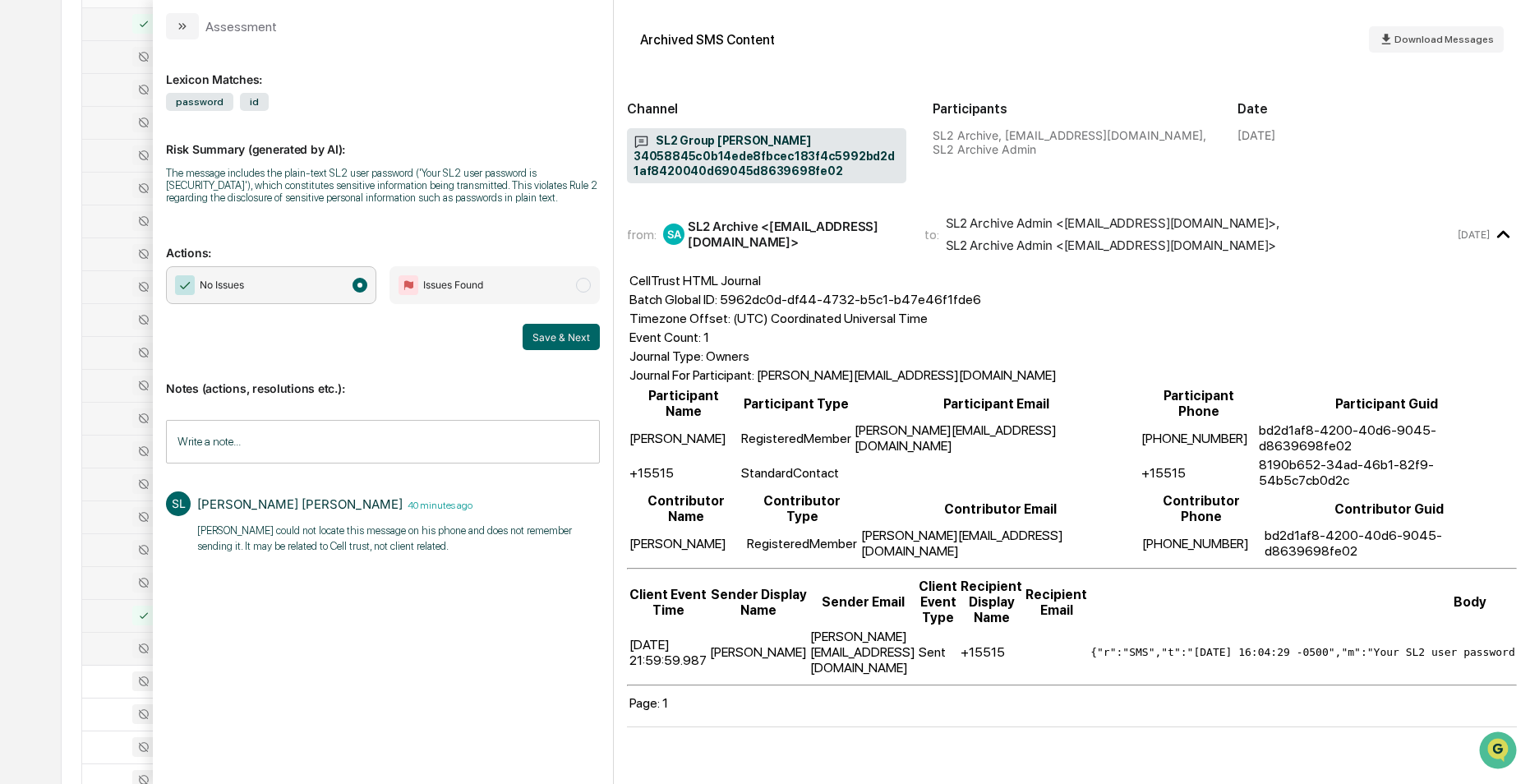
click at [107, 574] on div at bounding box center [134, 583] width 84 height 20
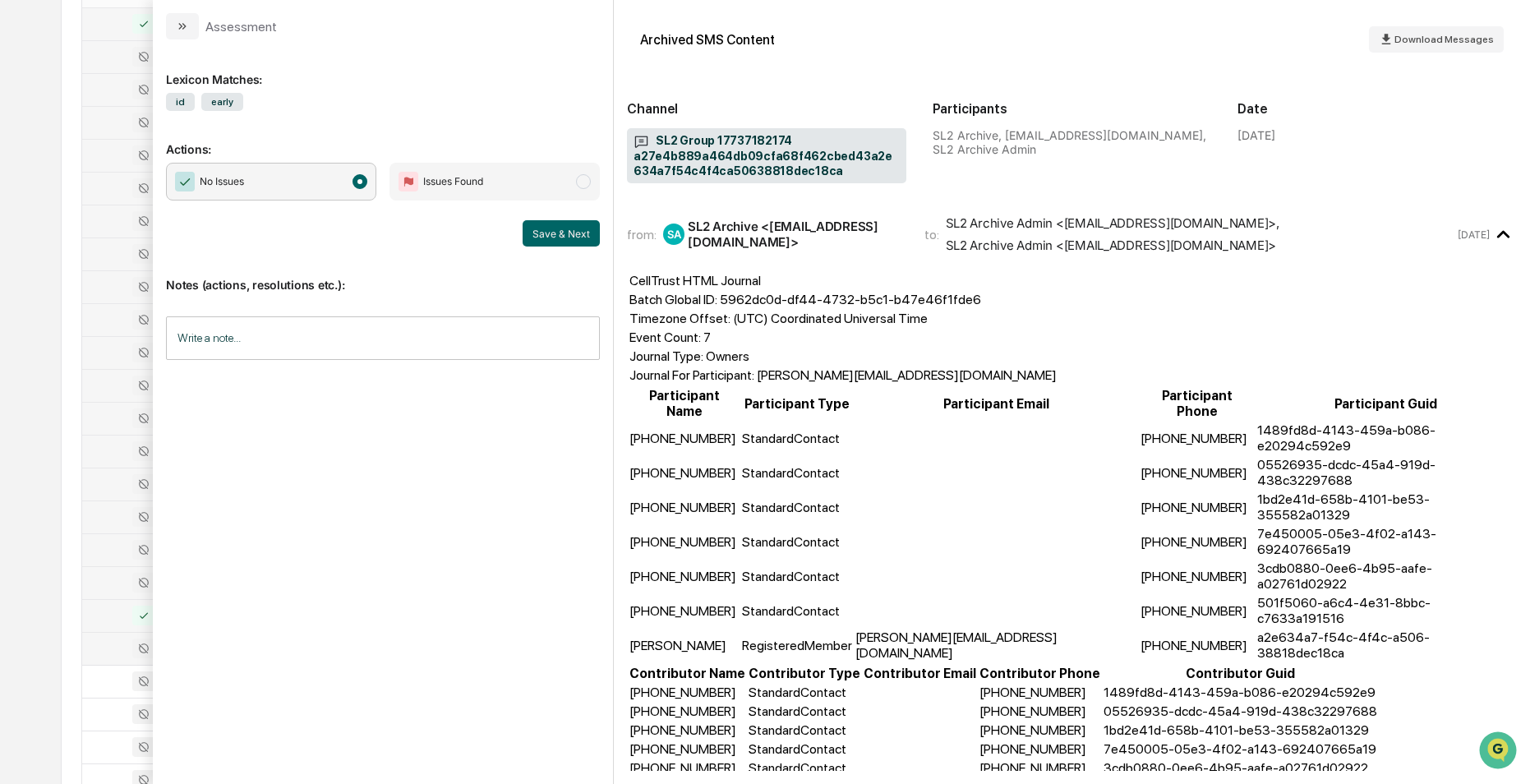
click at [106, 386] on div at bounding box center [134, 385] width 84 height 20
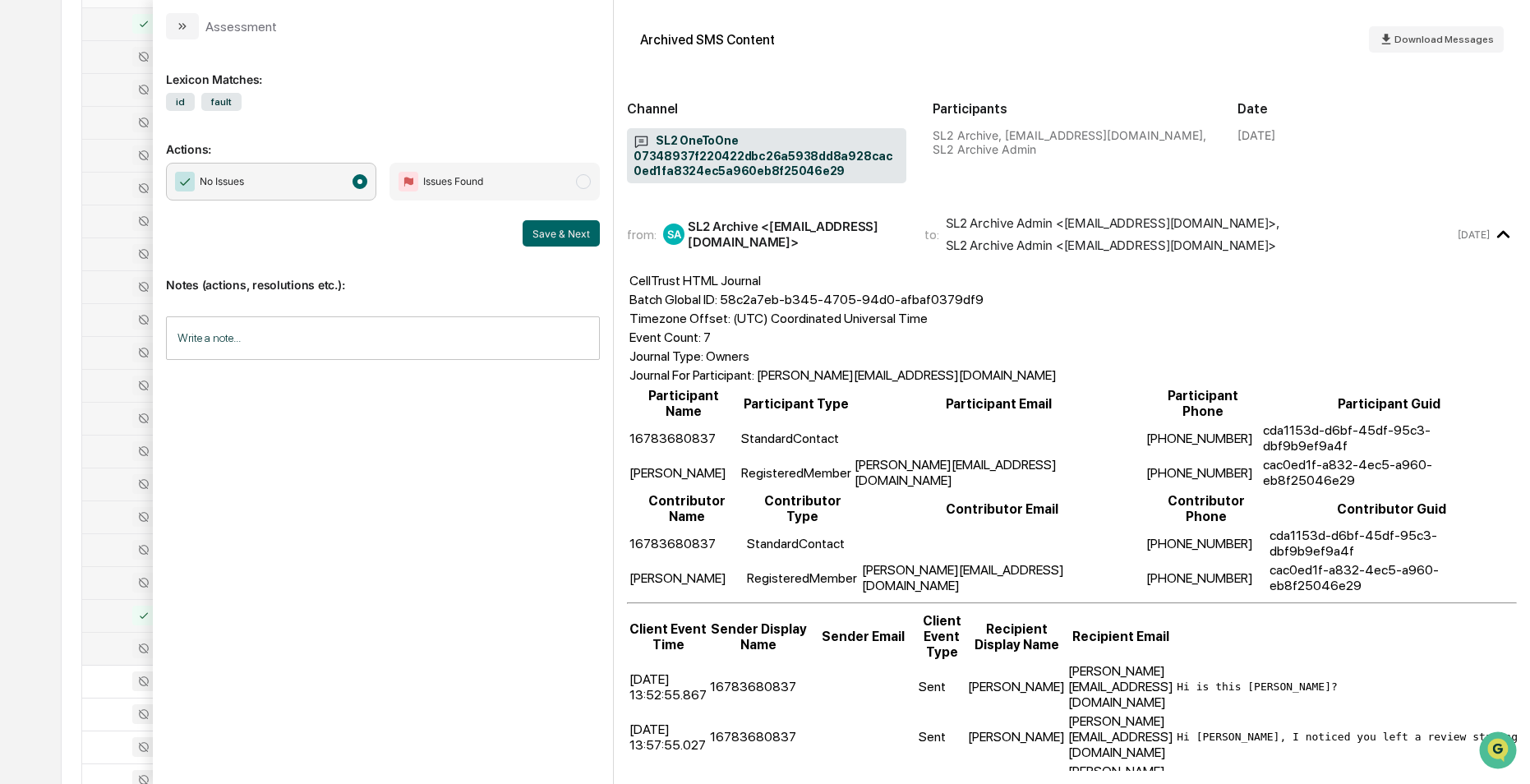
click at [99, 410] on div at bounding box center [134, 418] width 84 height 20
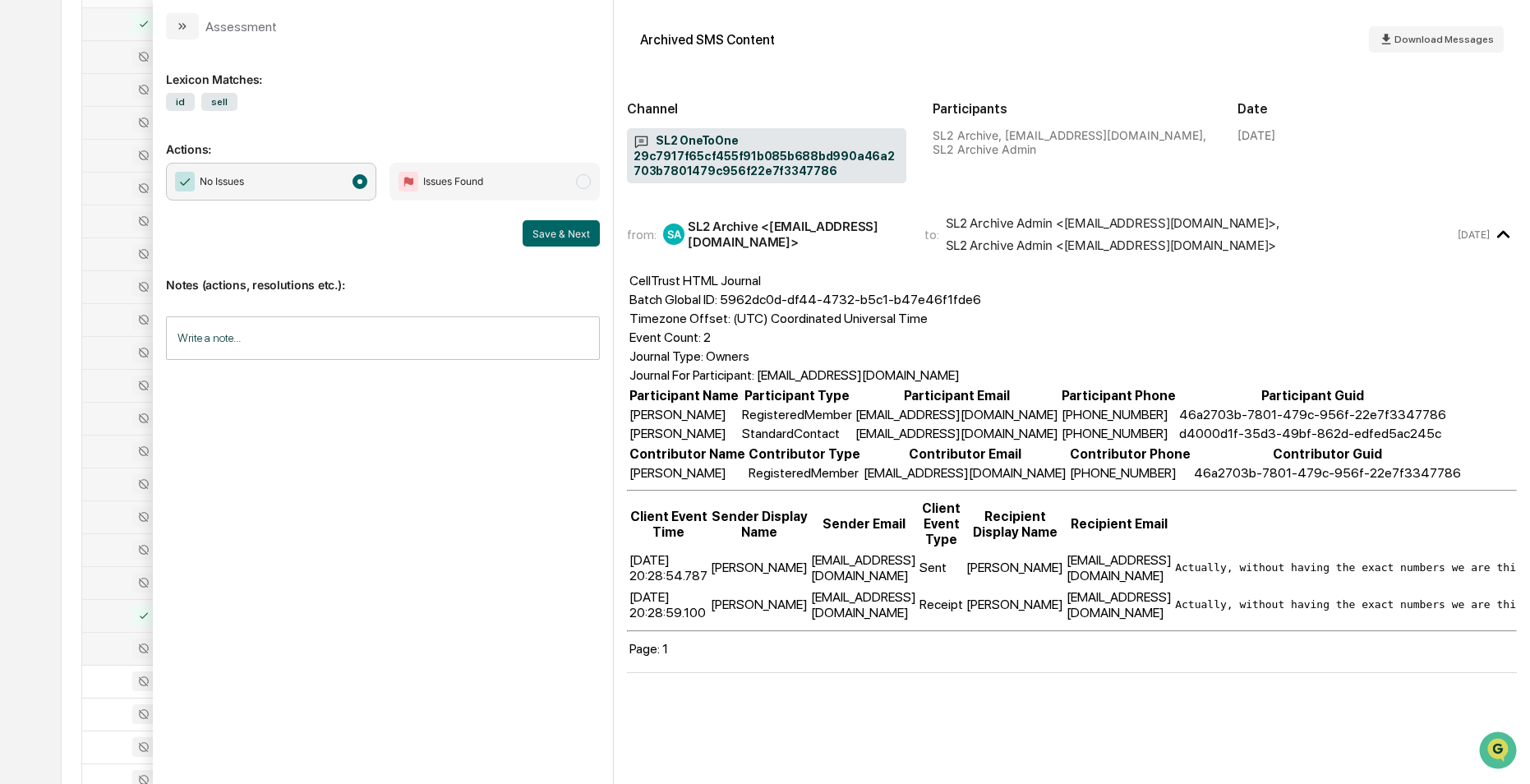
click at [99, 447] on div at bounding box center [134, 451] width 84 height 20
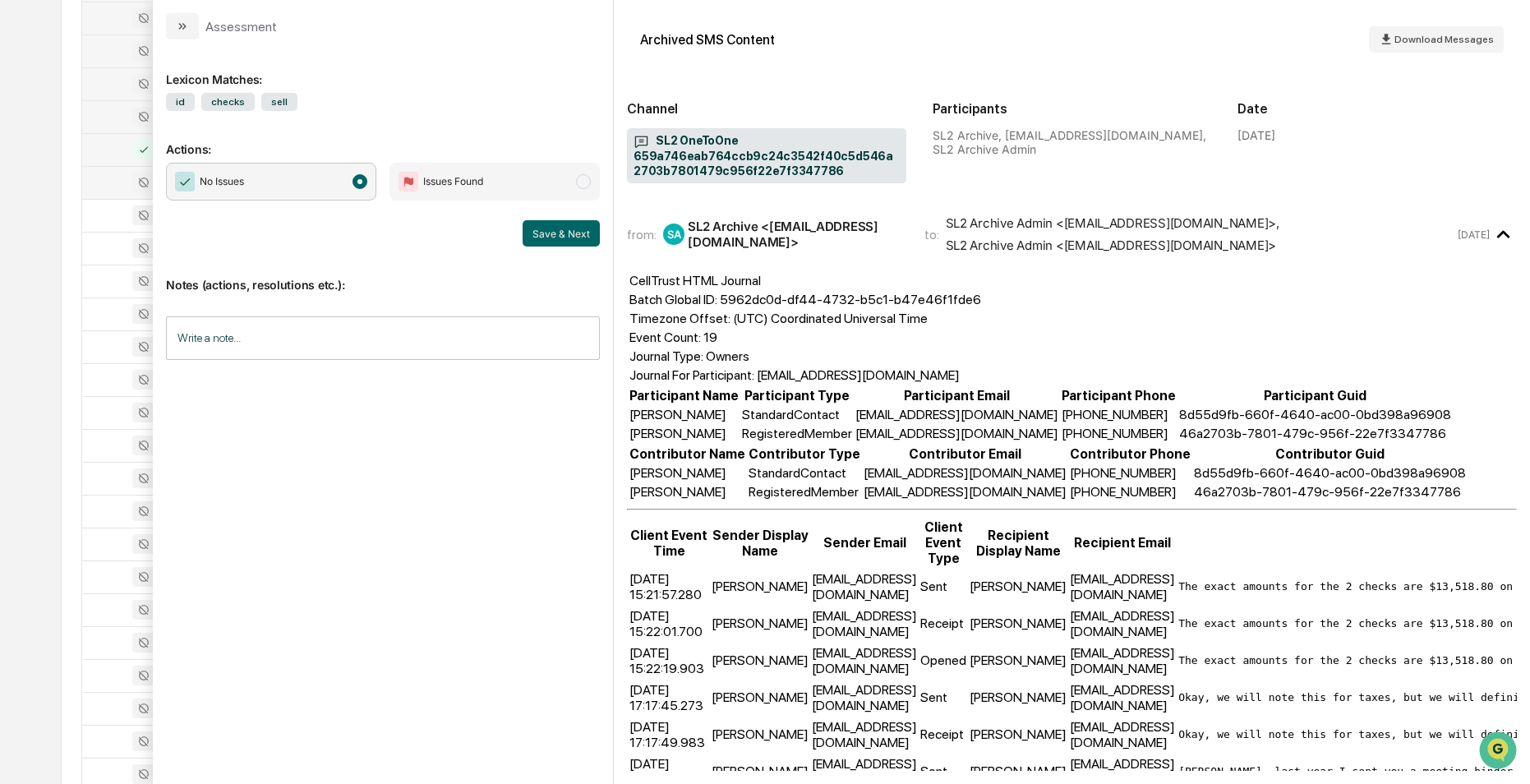
scroll to position [842, 0]
click at [104, 14] on div at bounding box center [134, 12] width 84 height 20
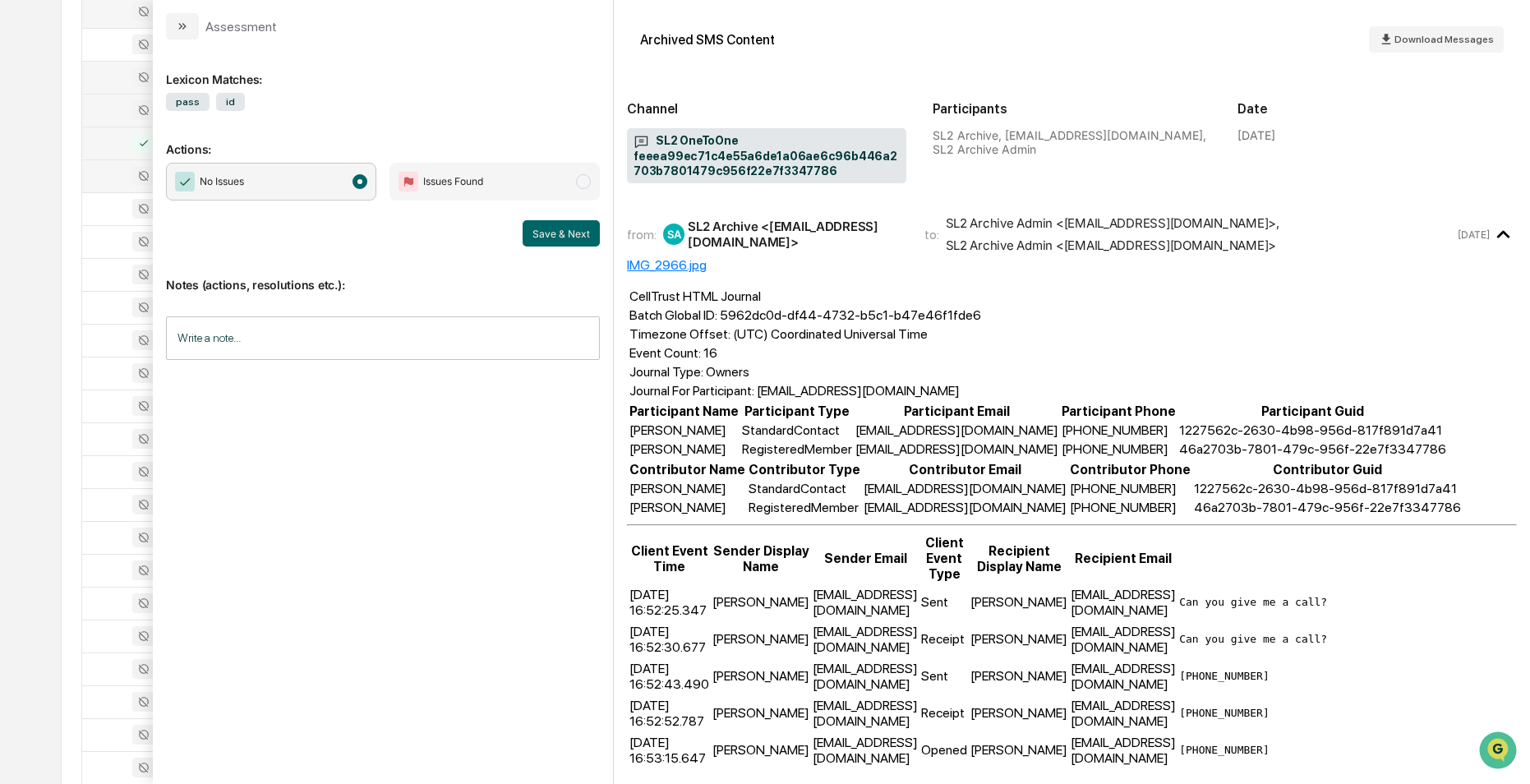
click at [106, 76] on div at bounding box center [134, 77] width 84 height 20
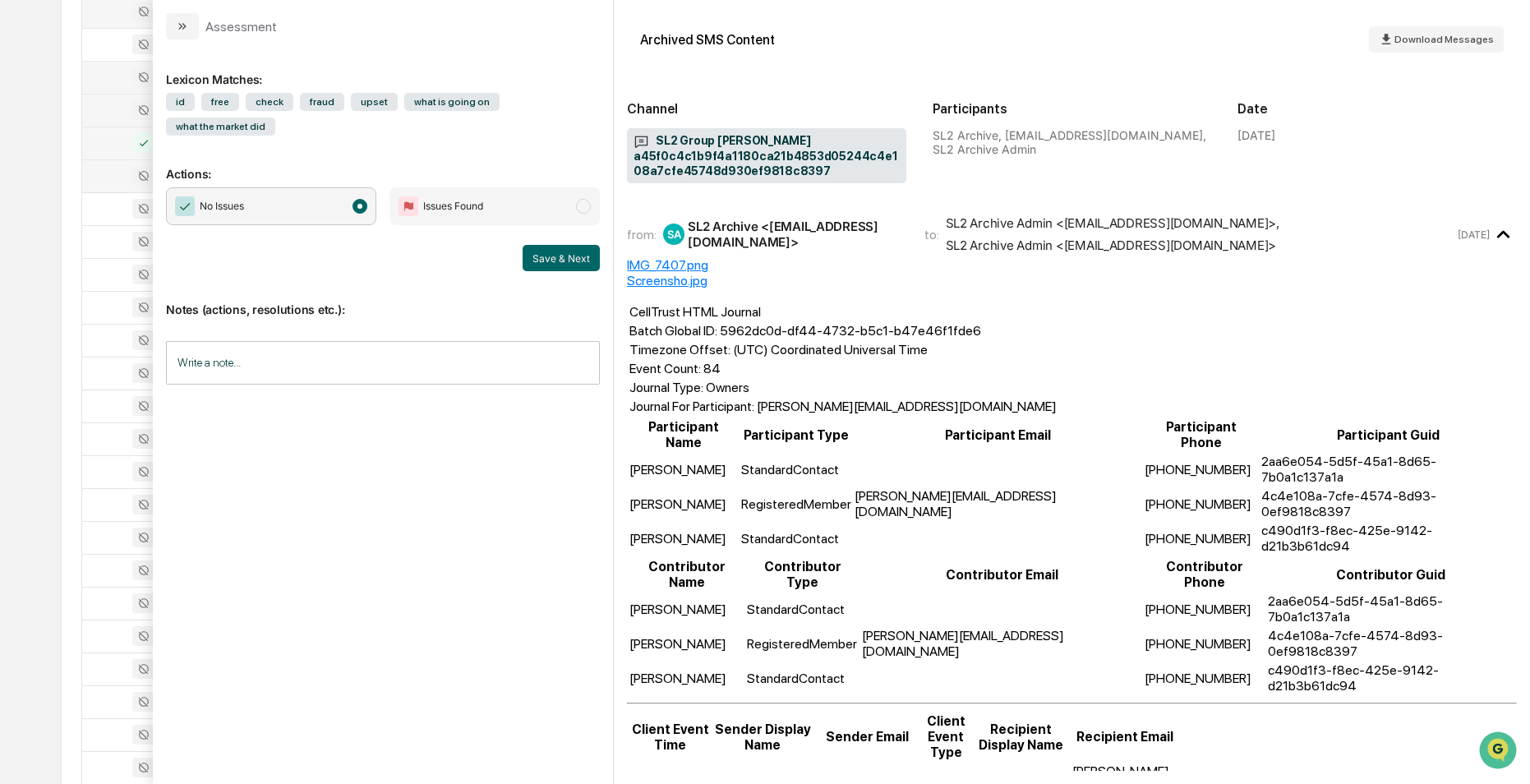
click at [105, 112] on div at bounding box center [134, 110] width 84 height 20
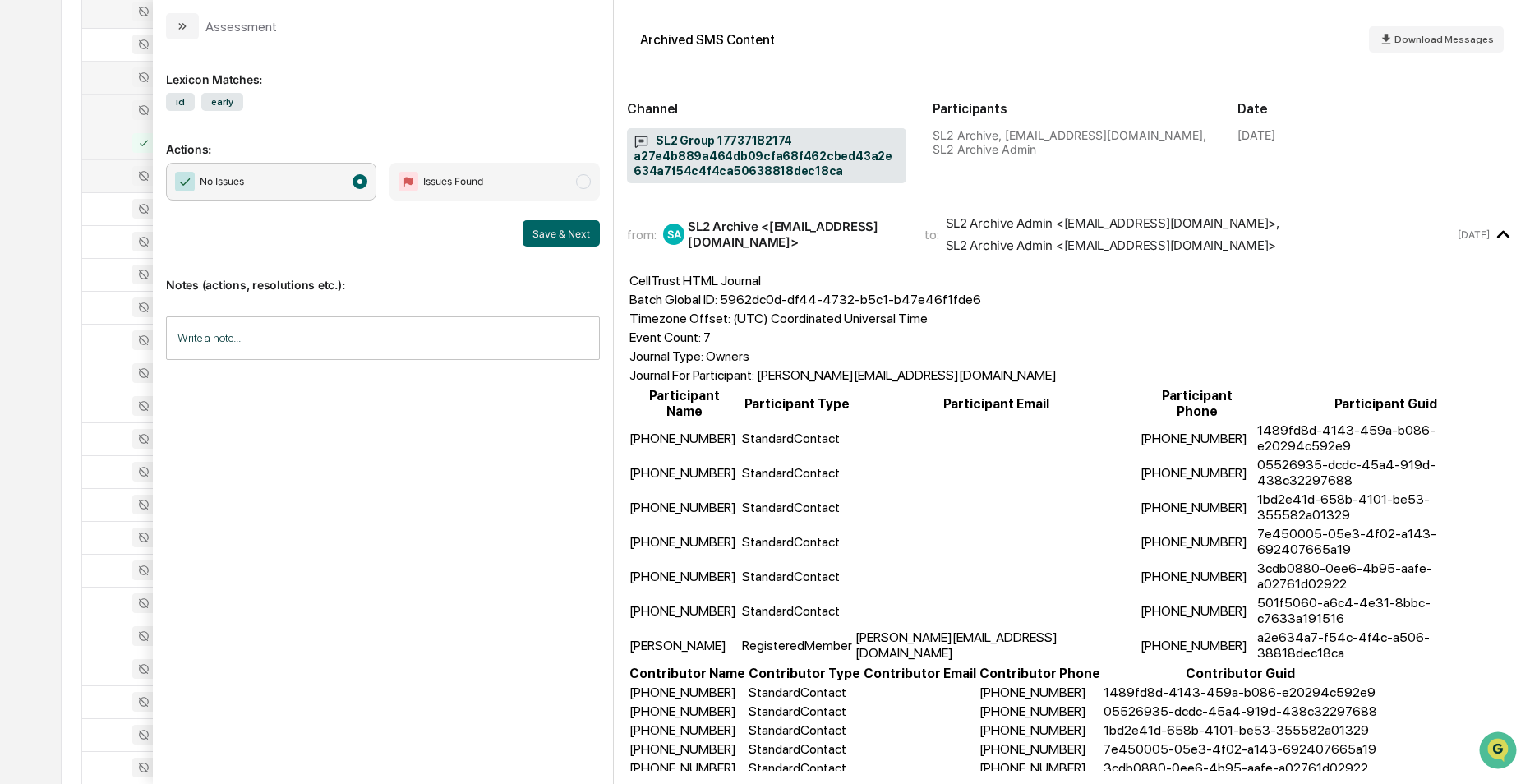
click at [106, 146] on div at bounding box center [134, 143] width 84 height 20
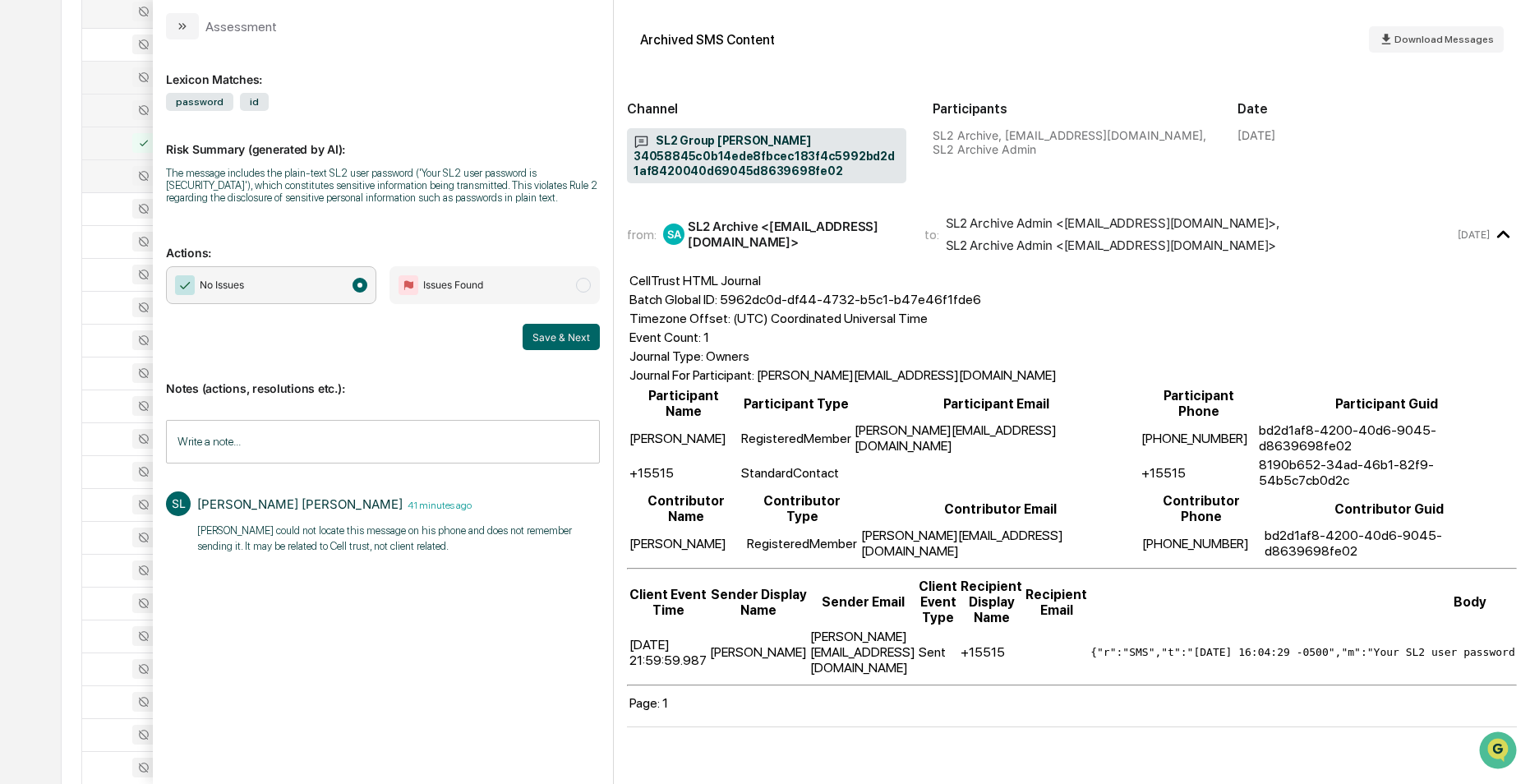
click at [105, 173] on div at bounding box center [134, 176] width 84 height 20
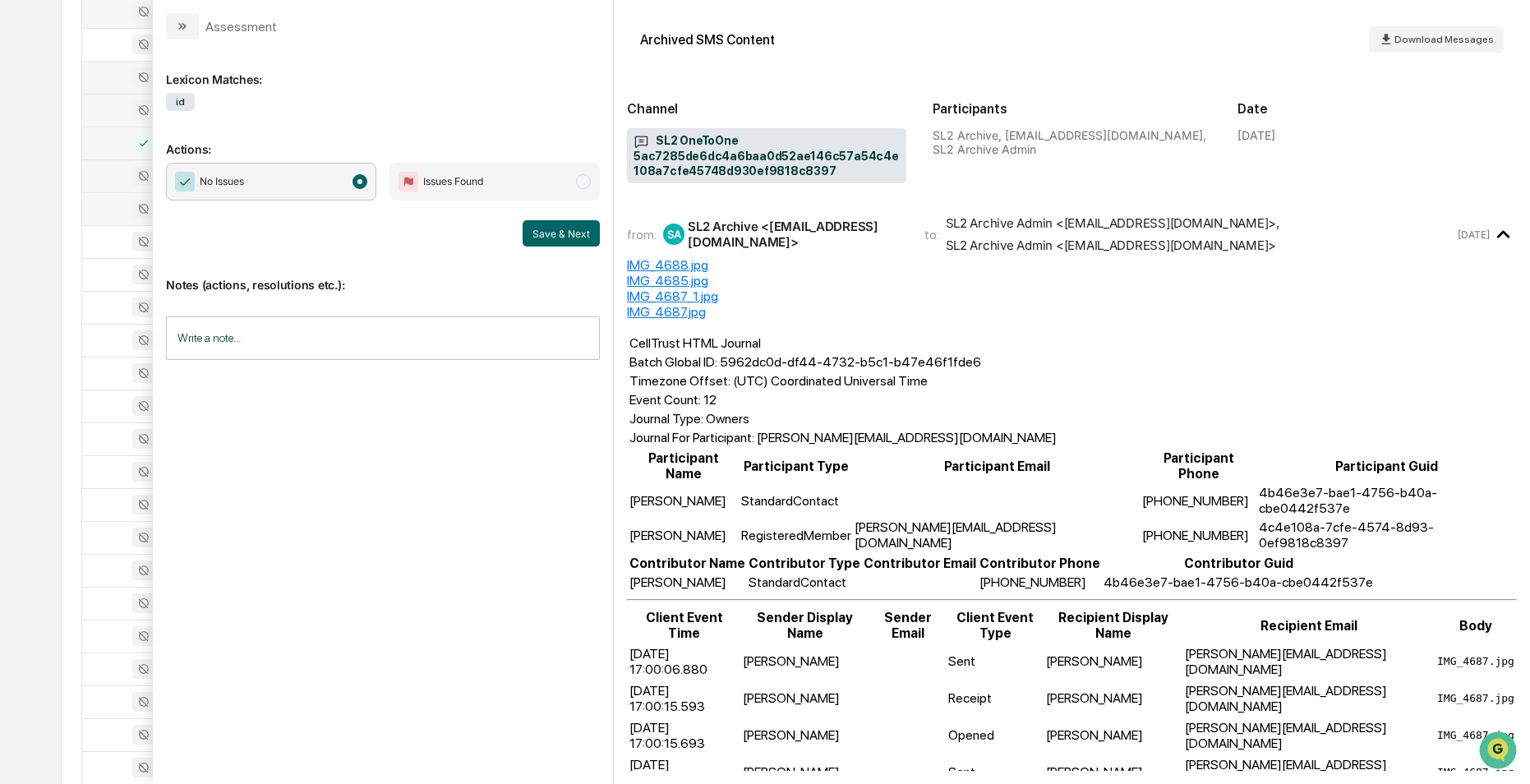
click at [111, 206] on div at bounding box center [134, 208] width 84 height 20
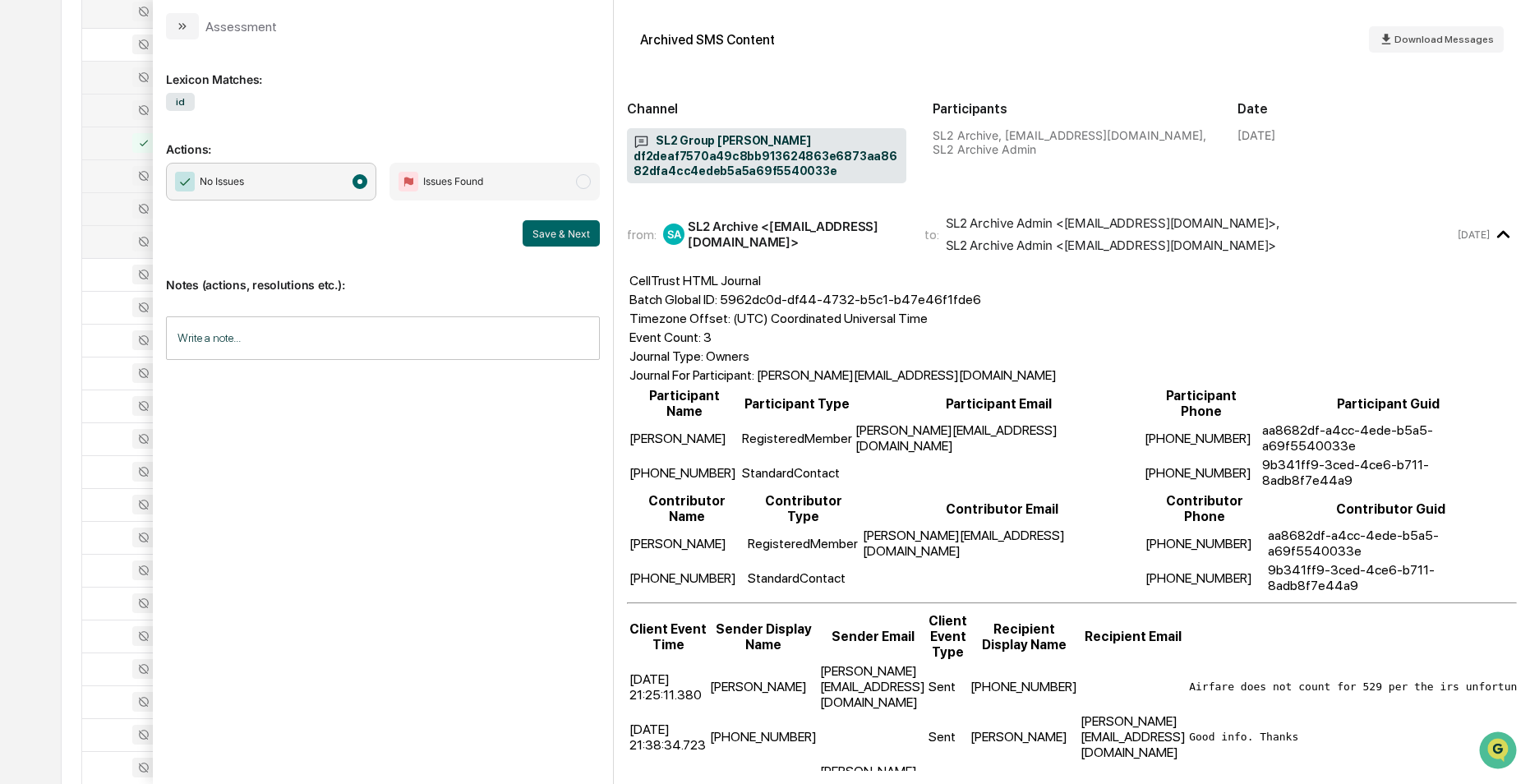
click at [110, 240] on div at bounding box center [134, 241] width 84 height 20
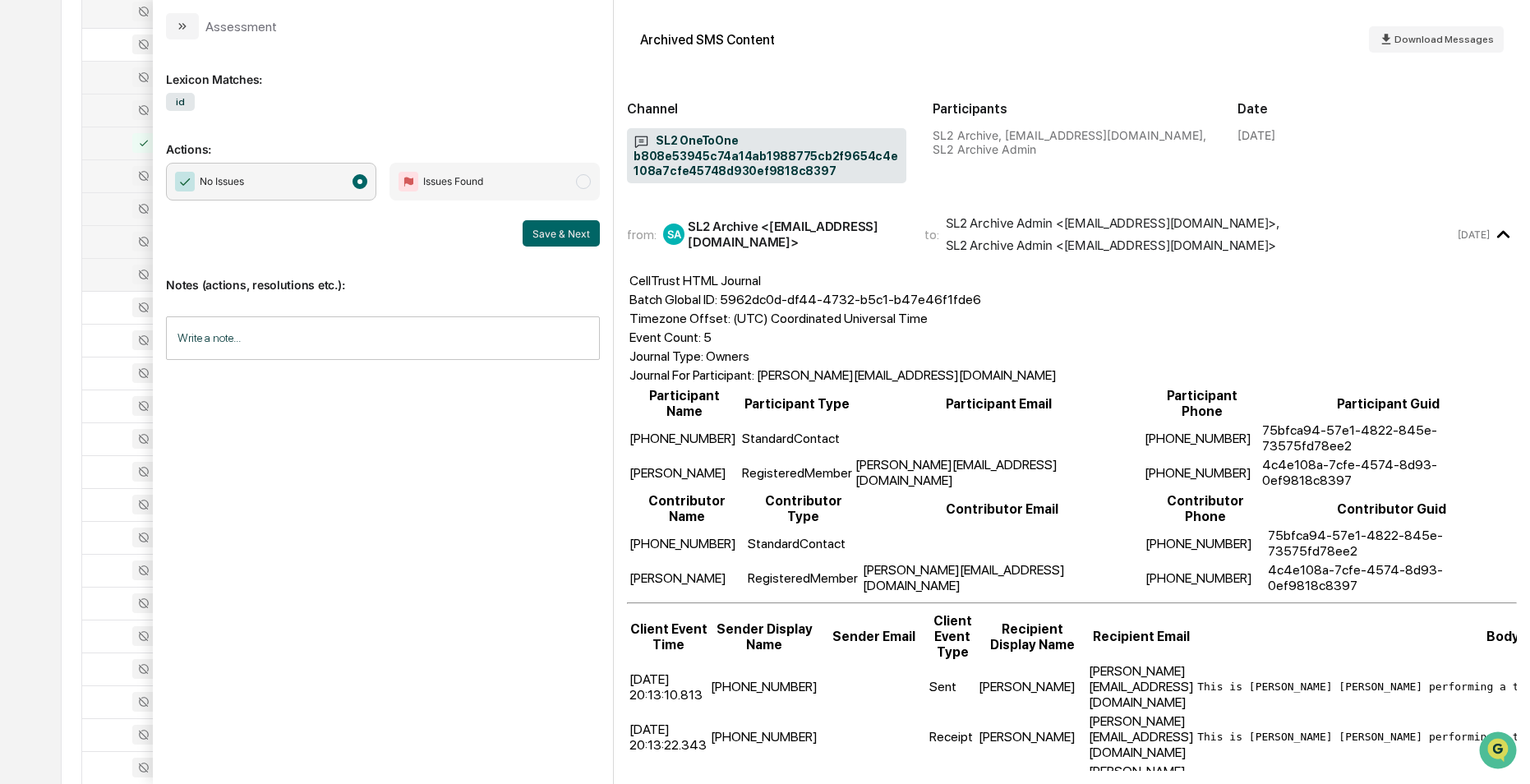
click at [104, 270] on div at bounding box center [134, 274] width 84 height 20
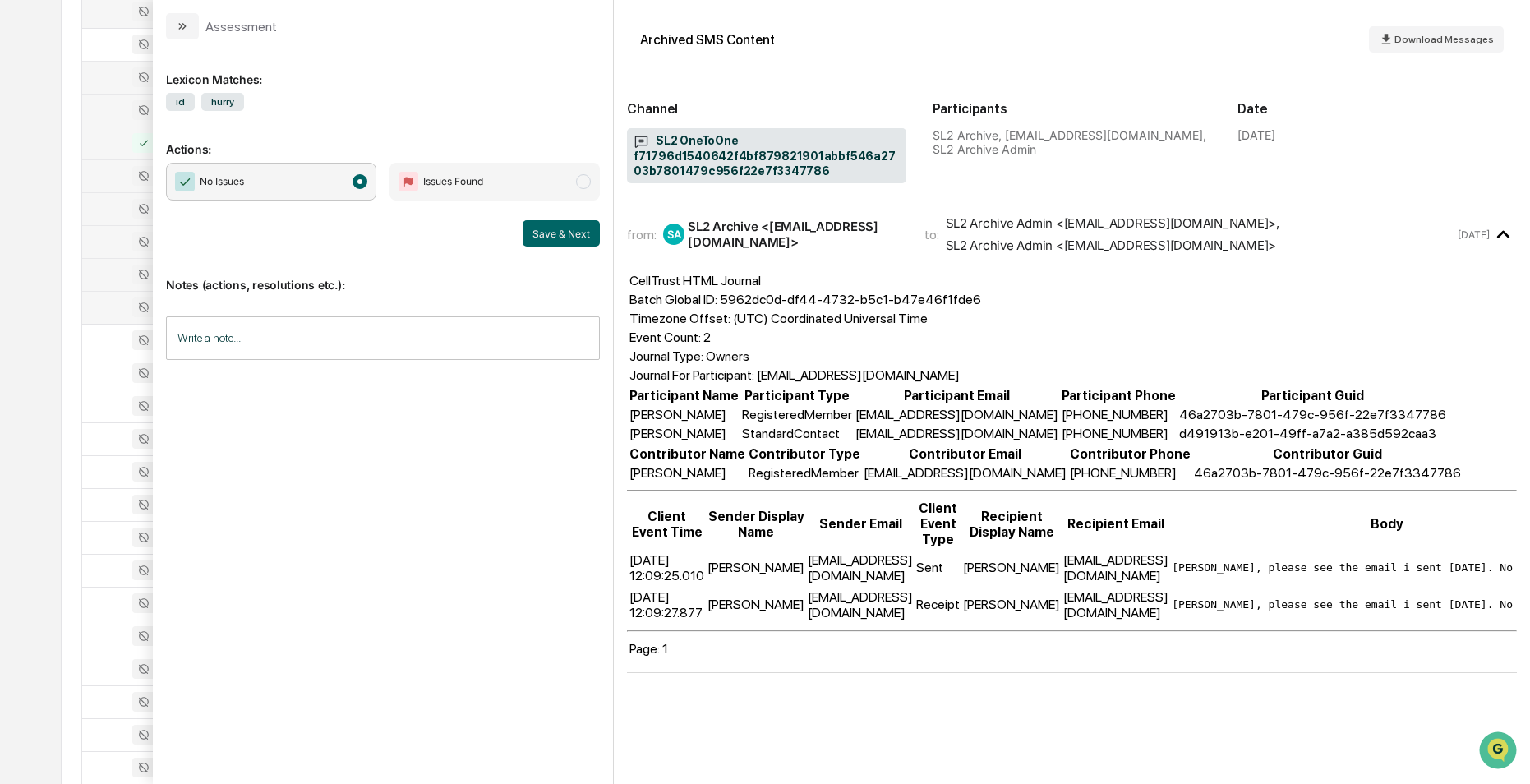
click at [107, 310] on div at bounding box center [134, 308] width 84 height 20
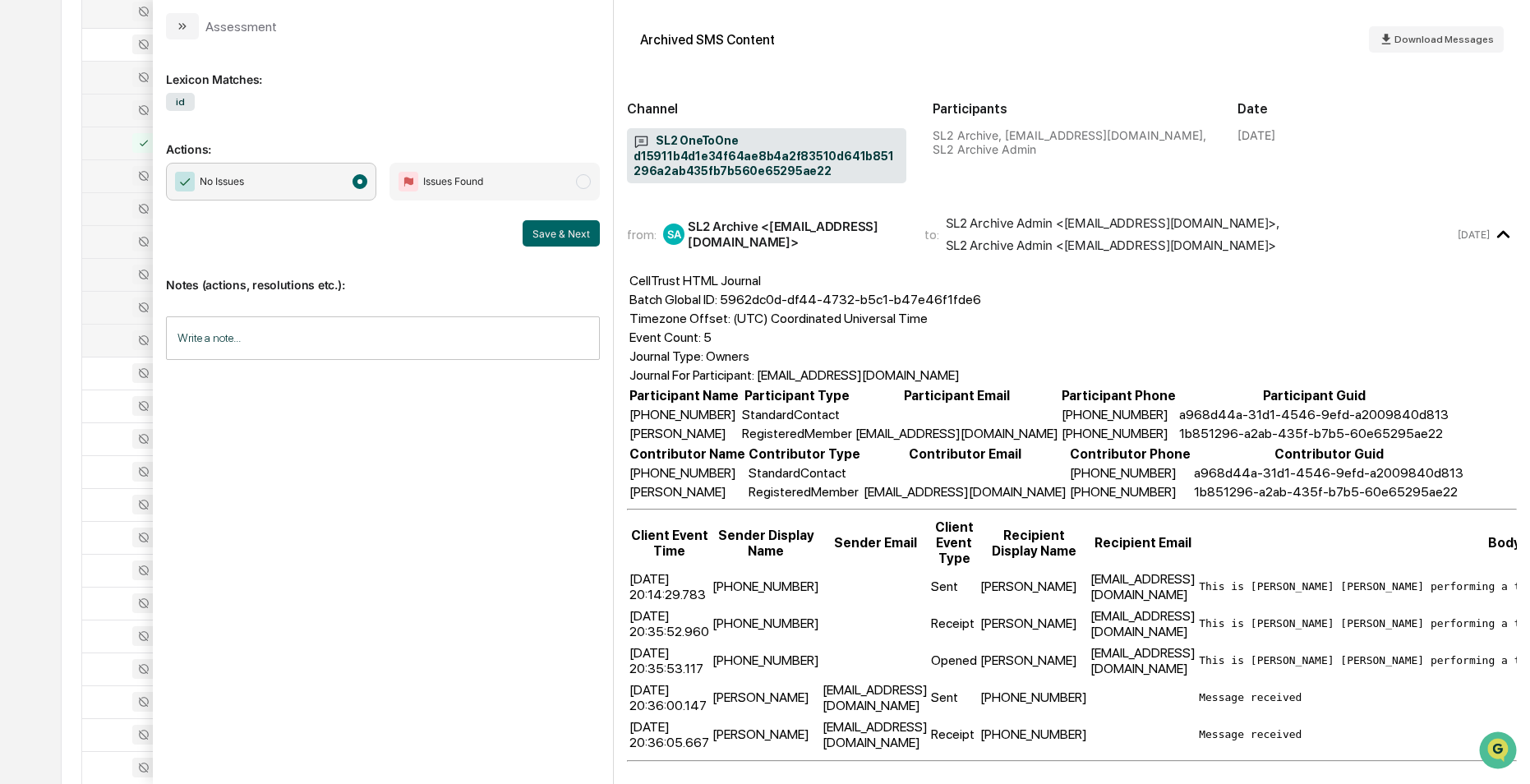
click at [101, 339] on div at bounding box center [134, 340] width 84 height 20
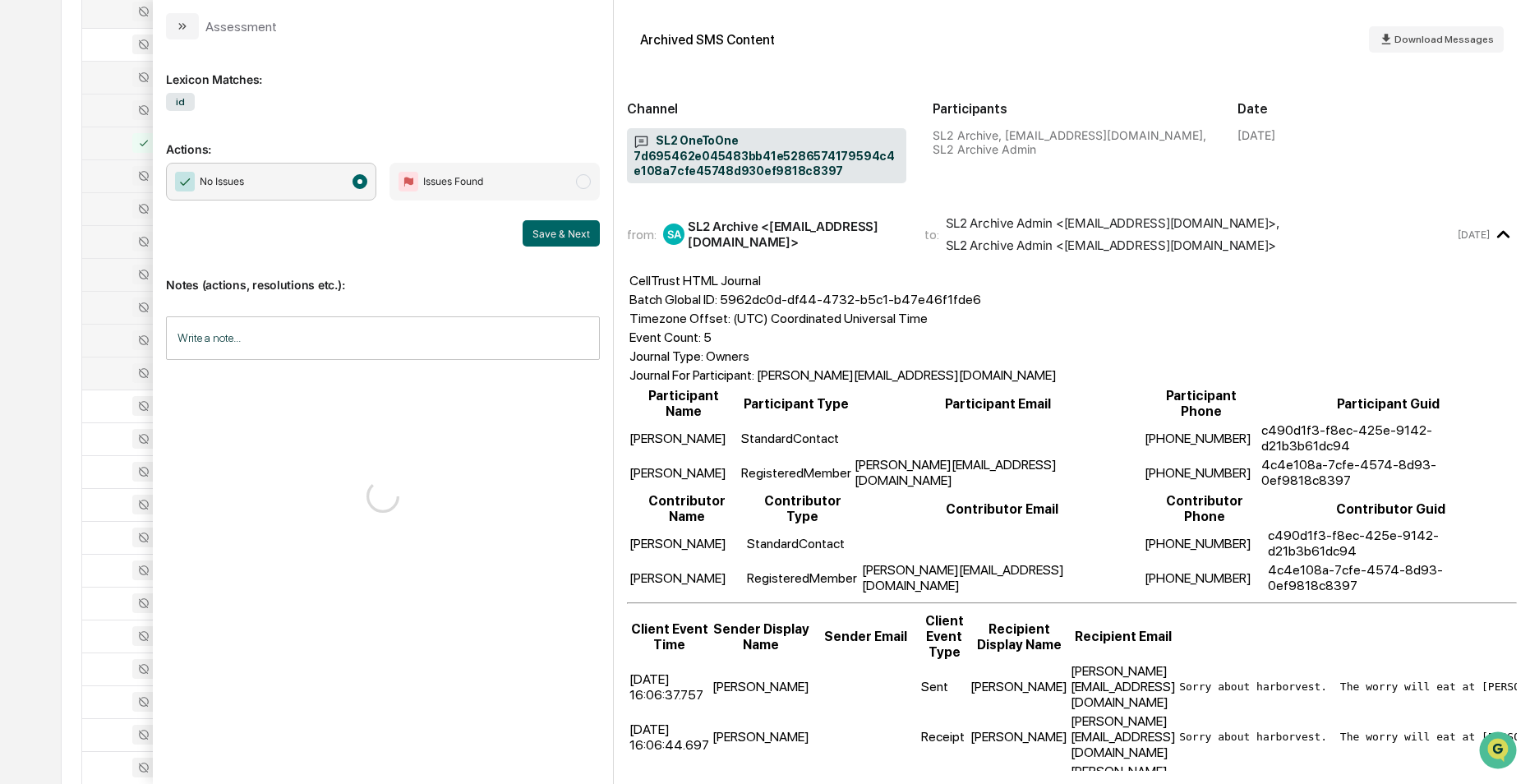
click at [106, 379] on div at bounding box center [134, 373] width 84 height 20
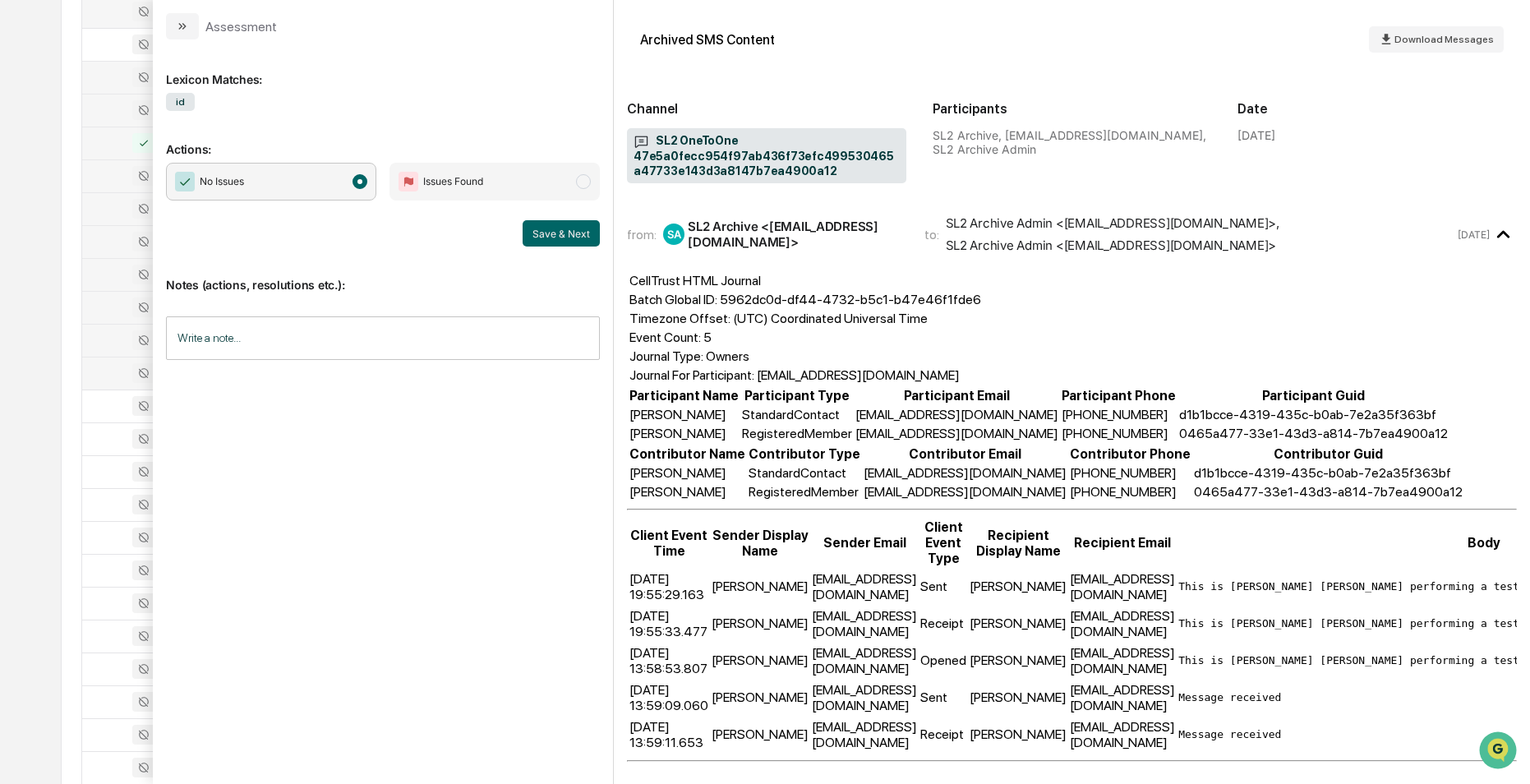
click at [108, 336] on div at bounding box center [134, 340] width 84 height 20
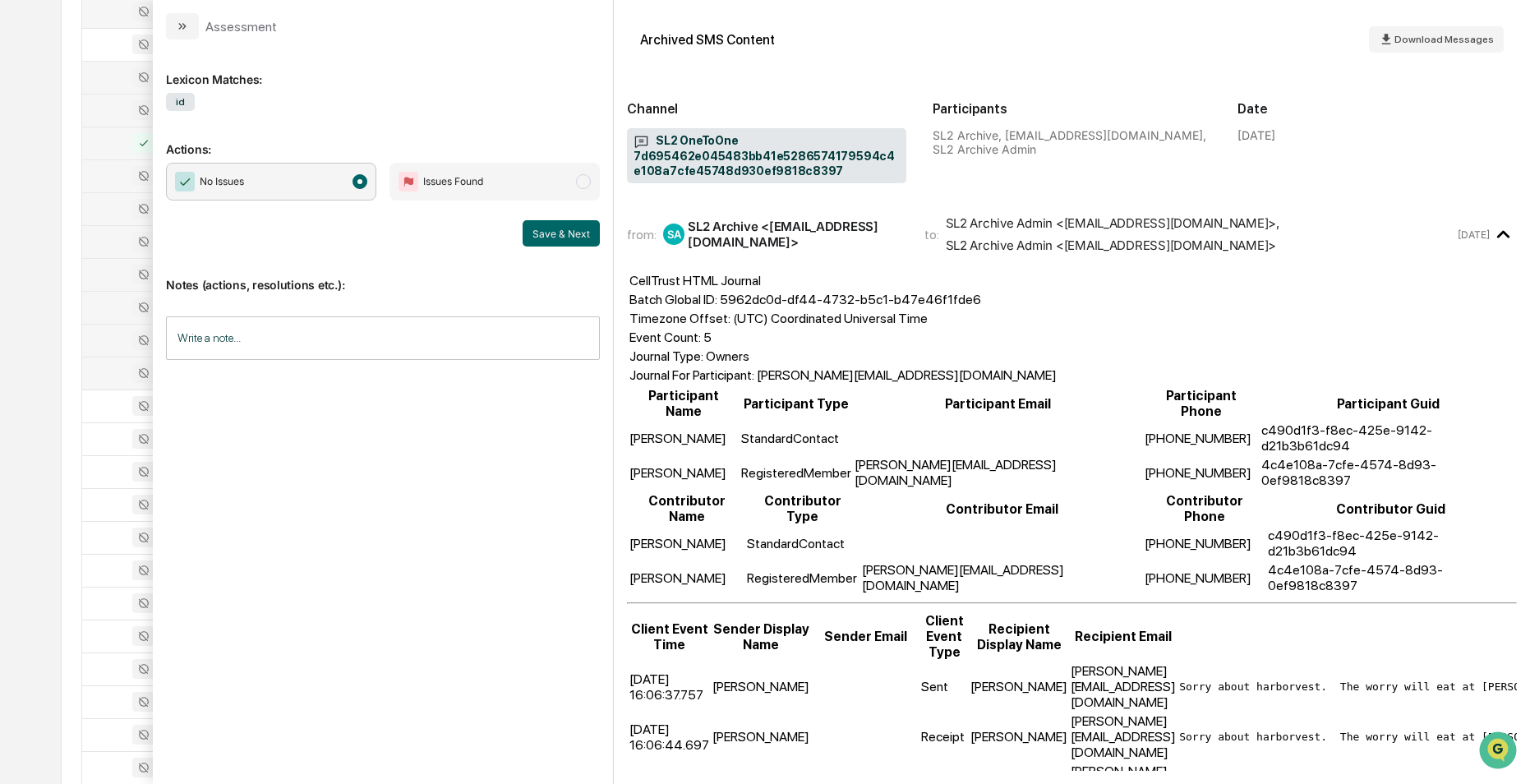
click at [118, 370] on div at bounding box center [134, 373] width 84 height 20
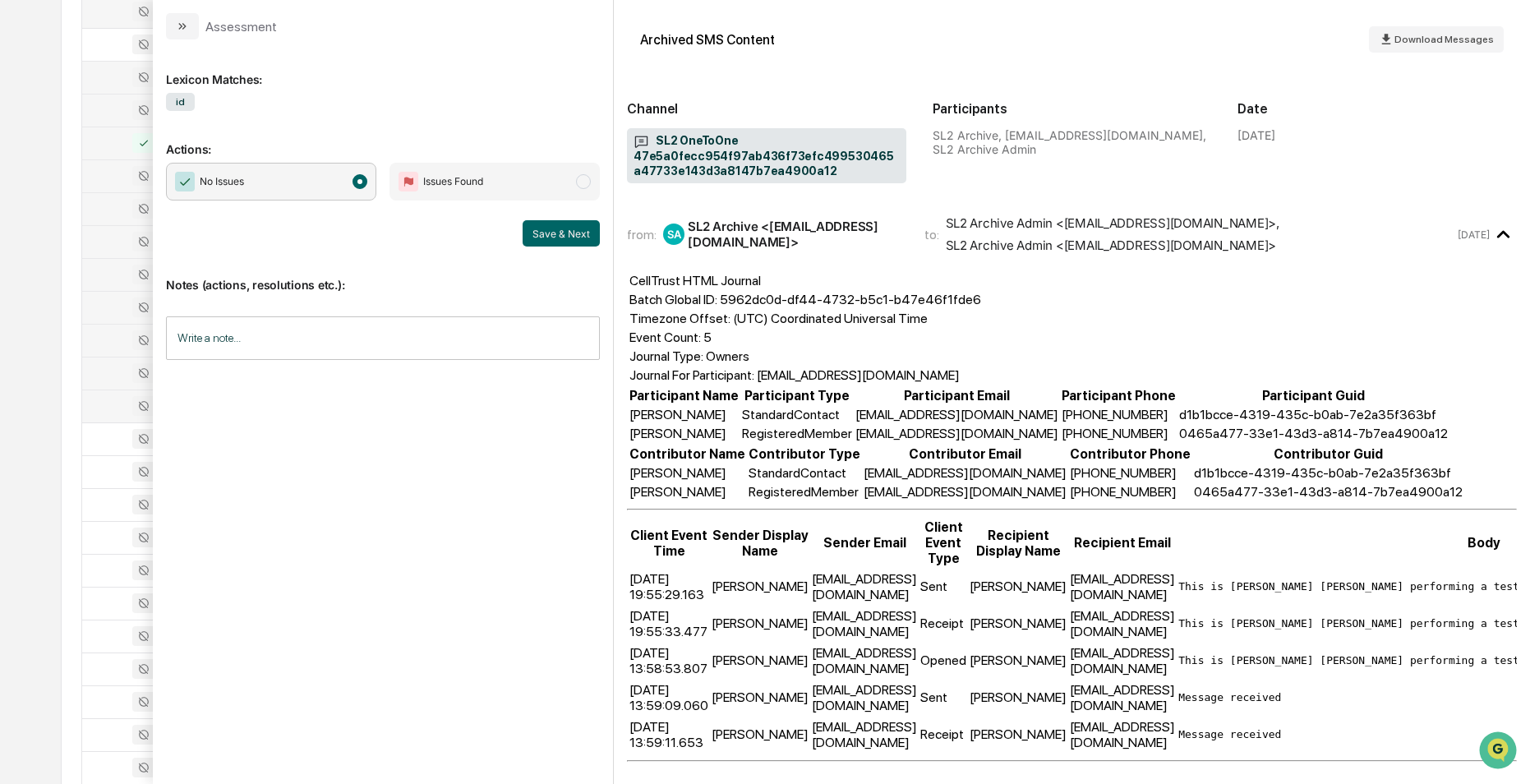
click at [112, 398] on div at bounding box center [134, 406] width 84 height 20
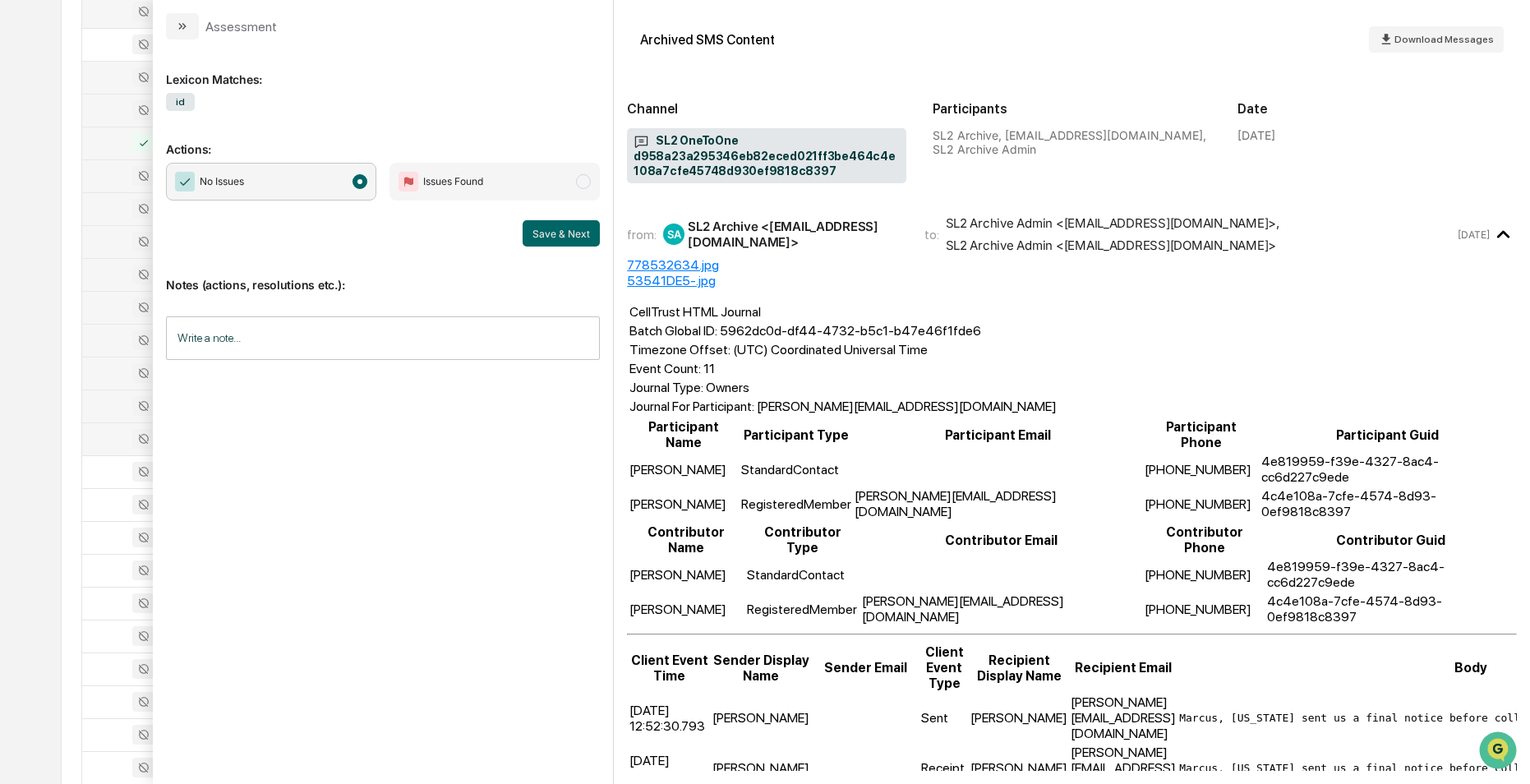
click at [100, 437] on div at bounding box center [134, 439] width 84 height 20
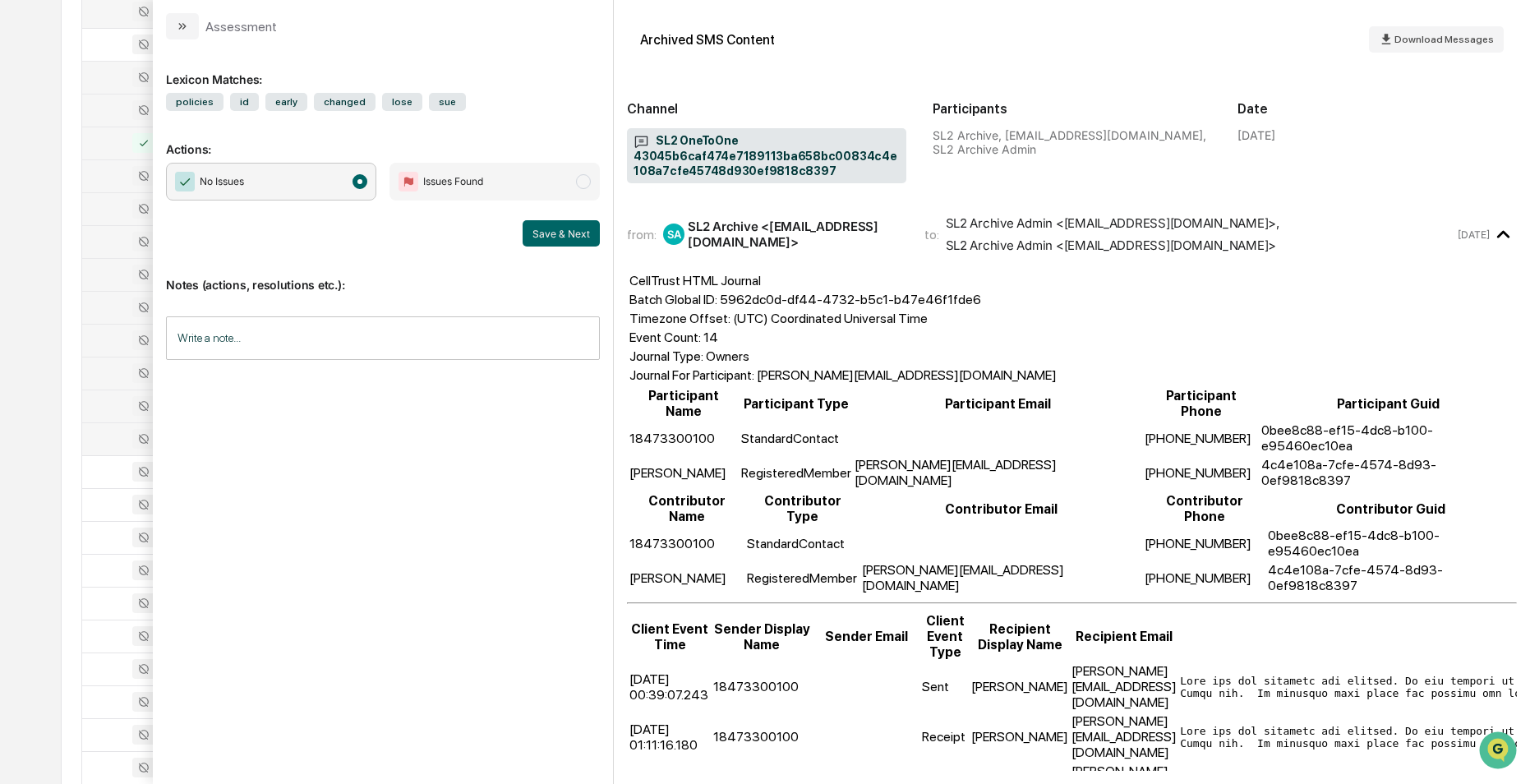
click at [105, 338] on div at bounding box center [134, 340] width 84 height 20
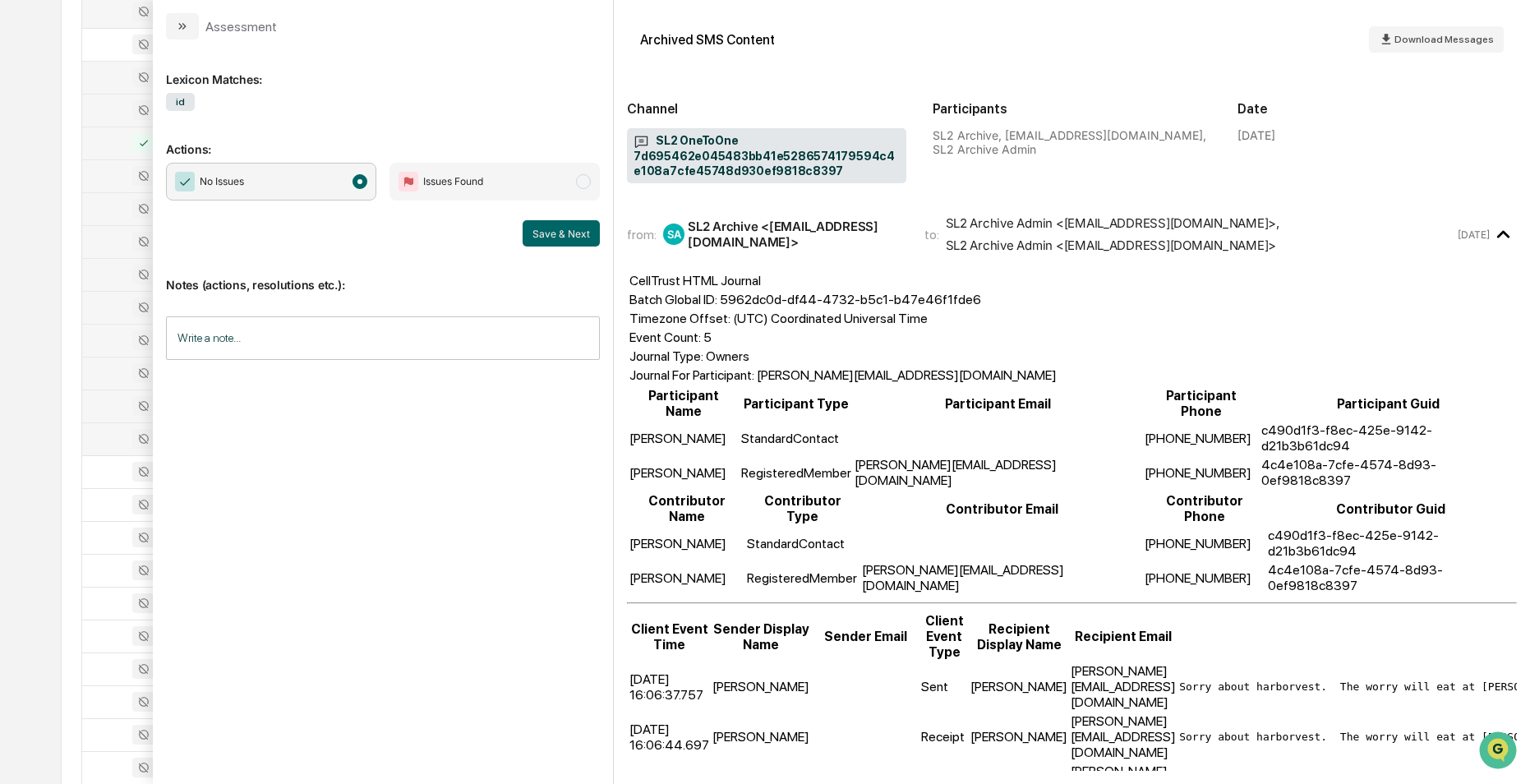
click at [104, 312] on div at bounding box center [134, 308] width 84 height 20
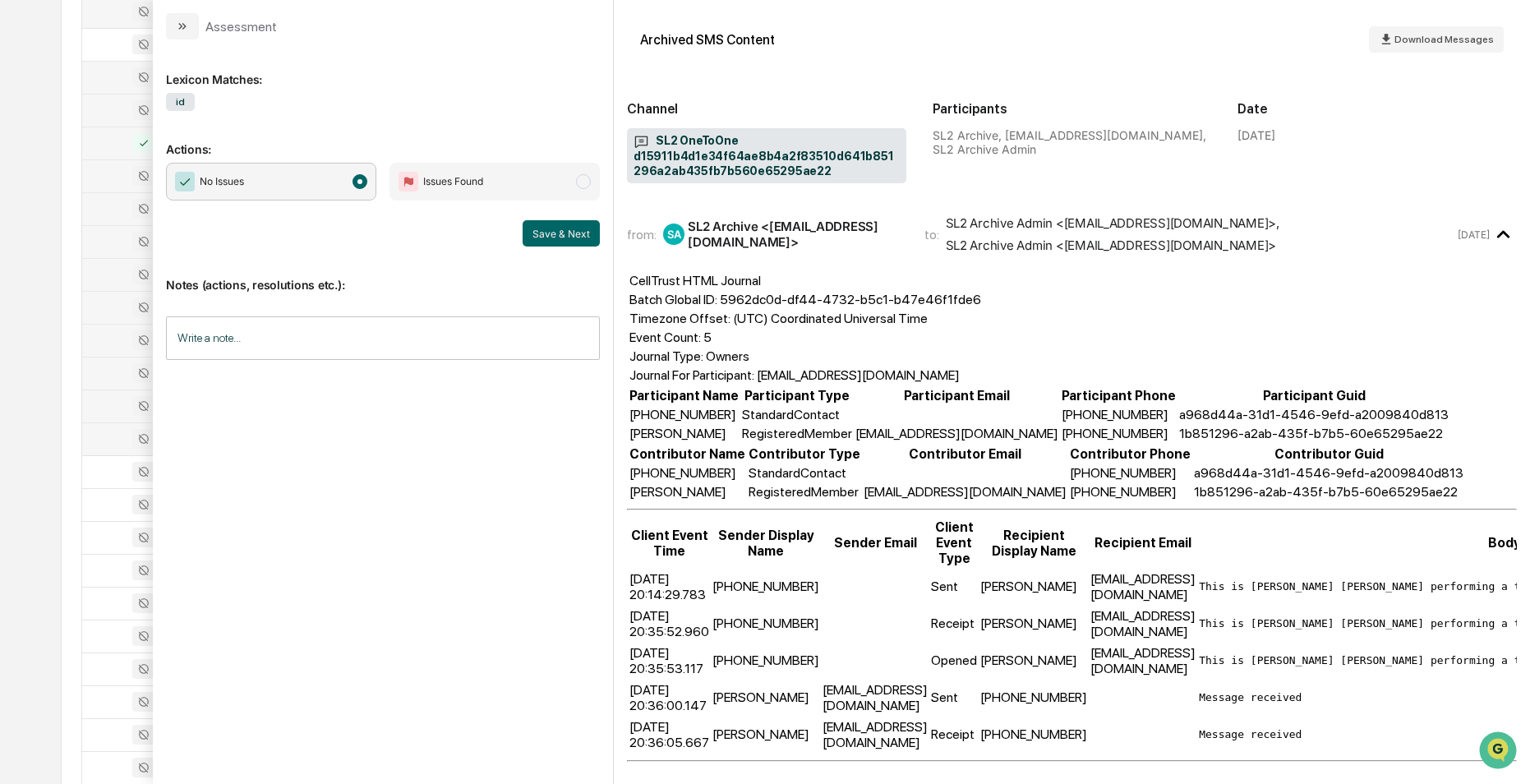
click at [105, 273] on div at bounding box center [134, 274] width 84 height 20
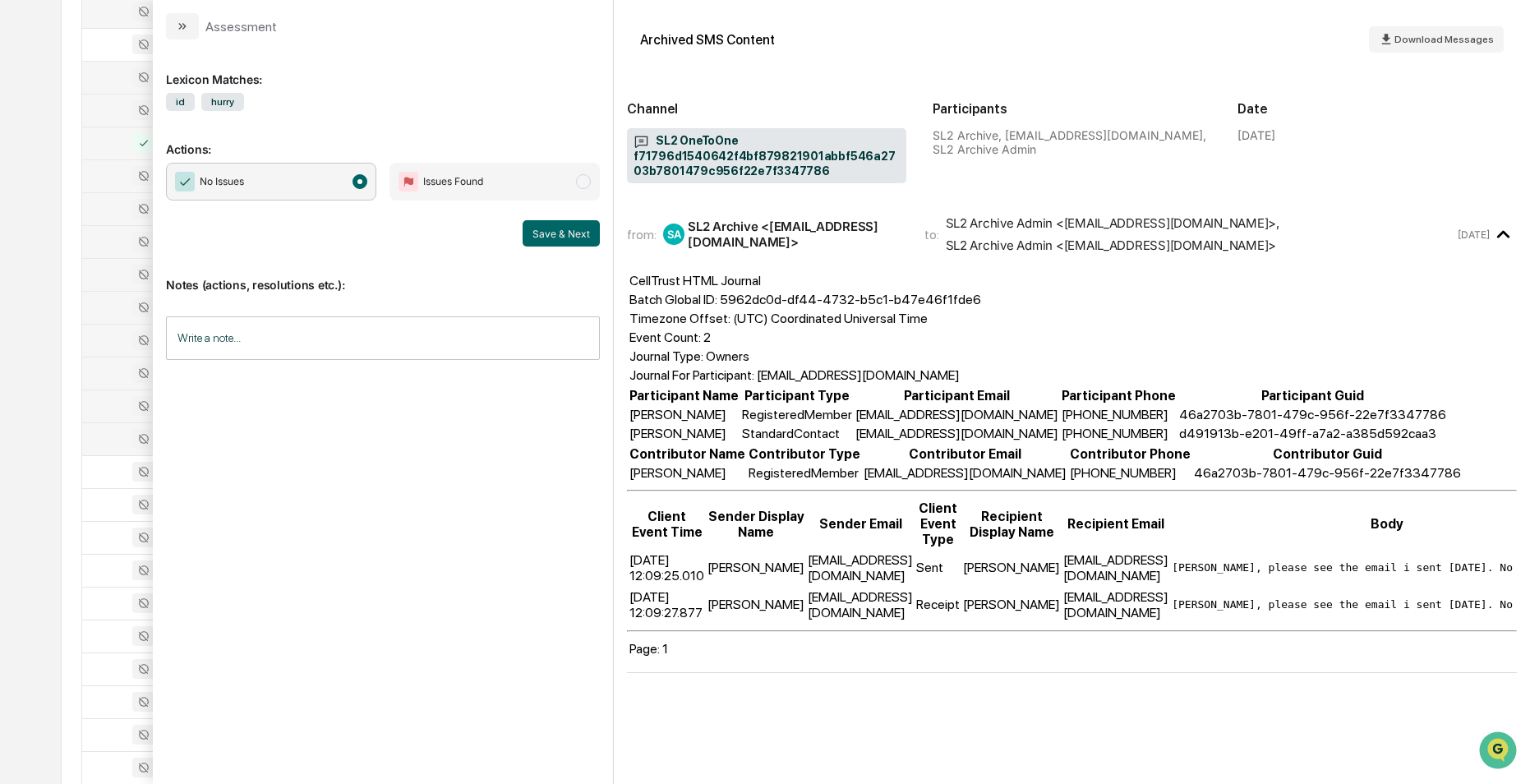
click at [102, 309] on div at bounding box center [134, 308] width 84 height 20
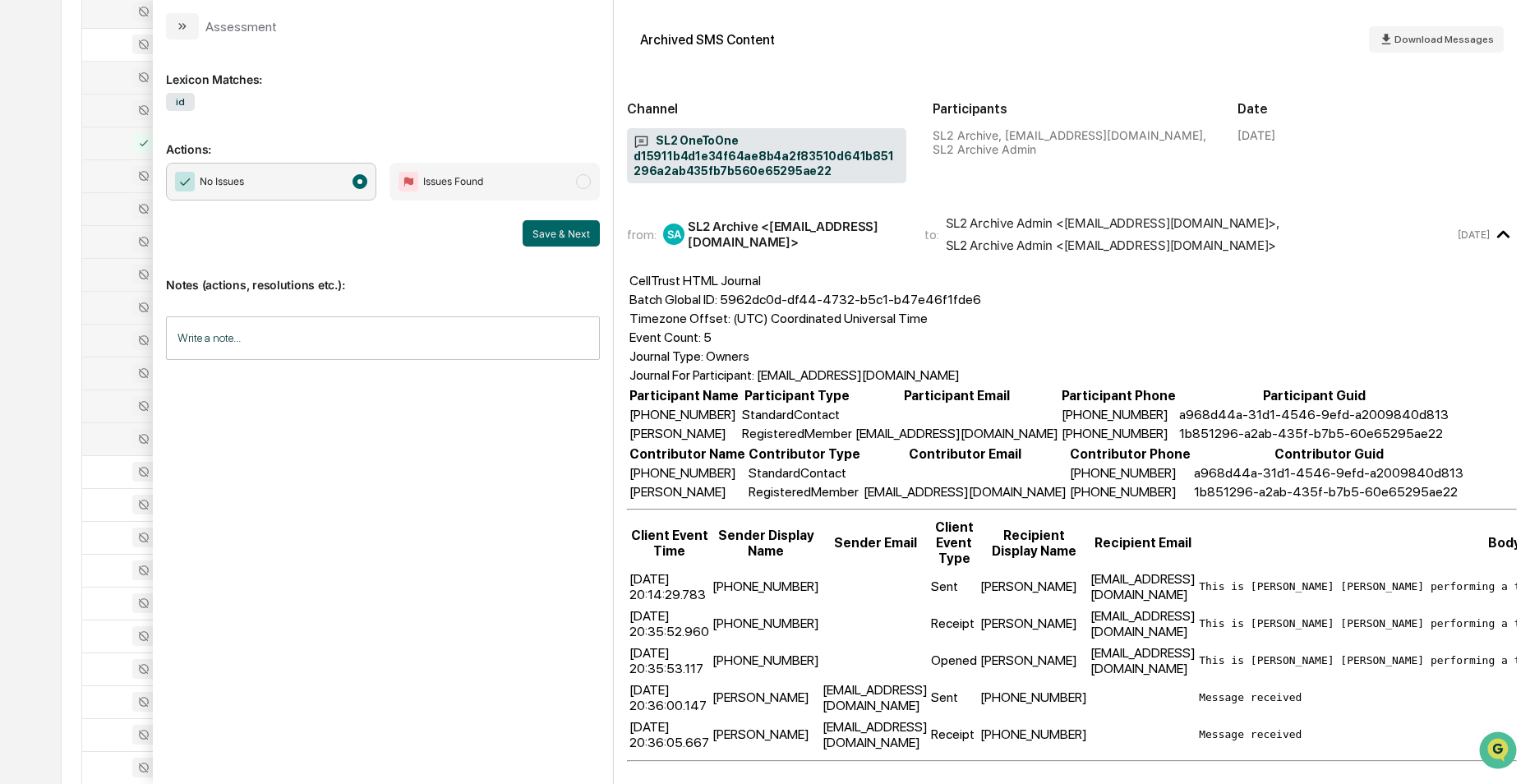
click at [108, 340] on div at bounding box center [134, 340] width 84 height 20
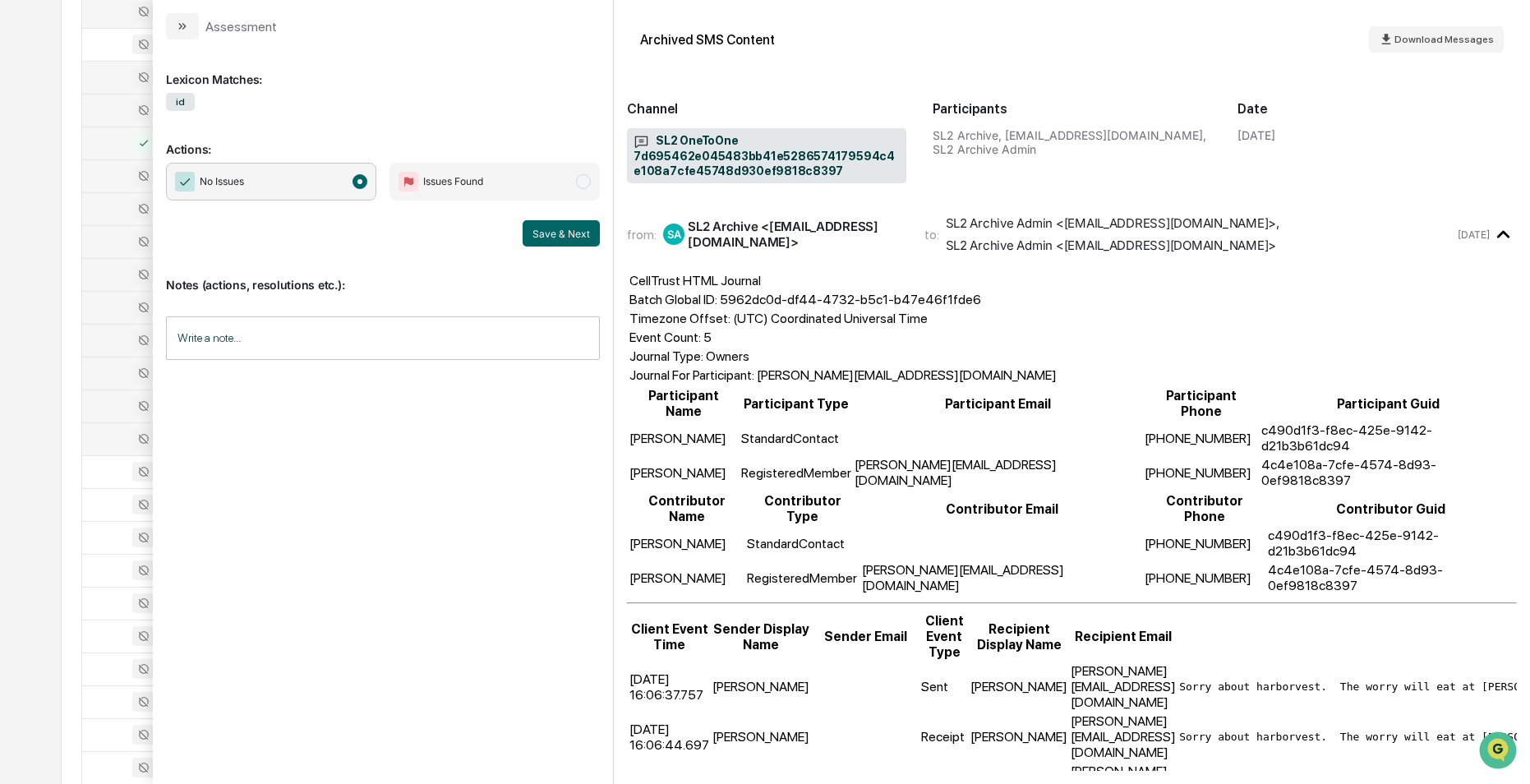
click at [115, 380] on div at bounding box center [134, 373] width 84 height 20
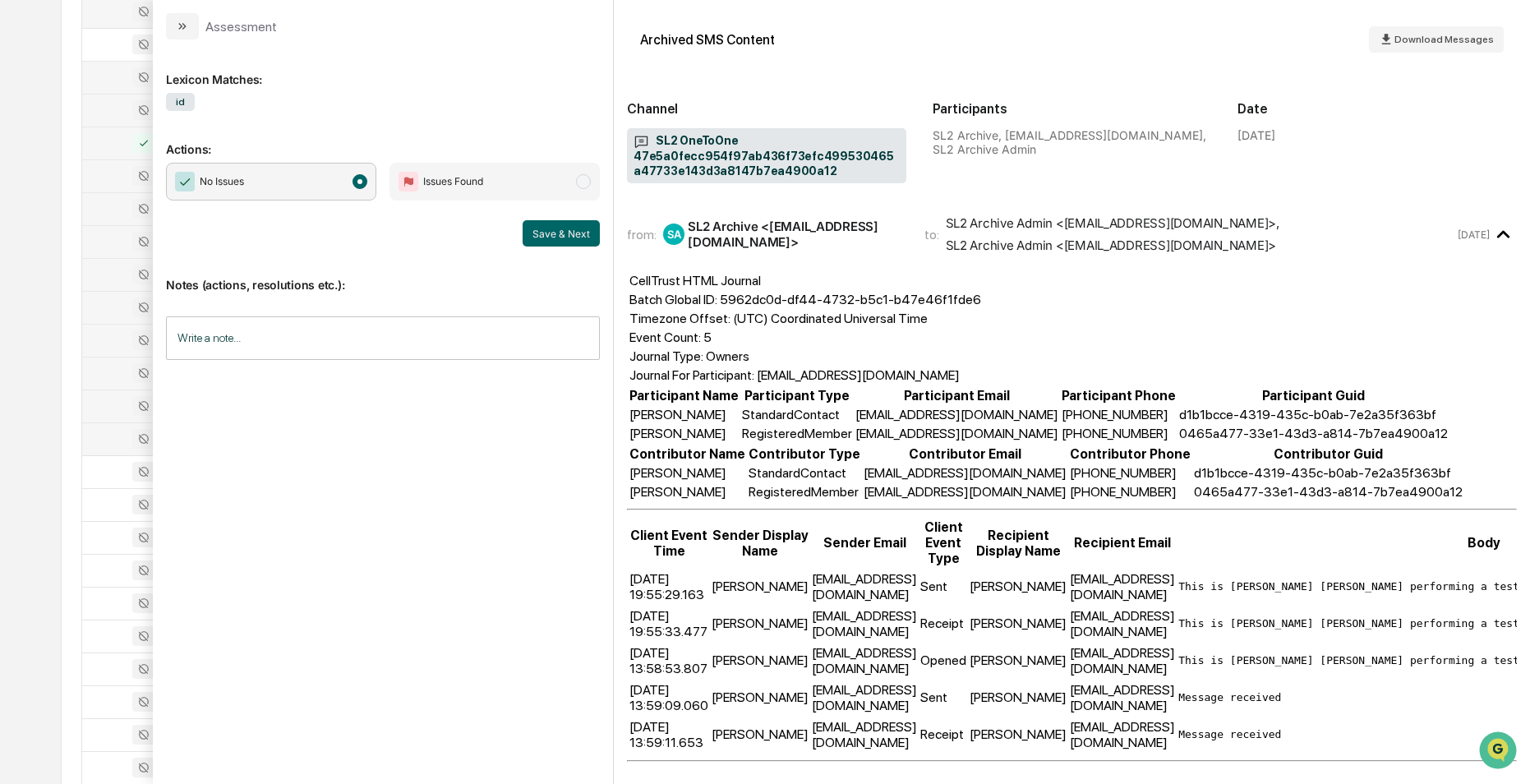
click at [112, 412] on div at bounding box center [134, 406] width 84 height 20
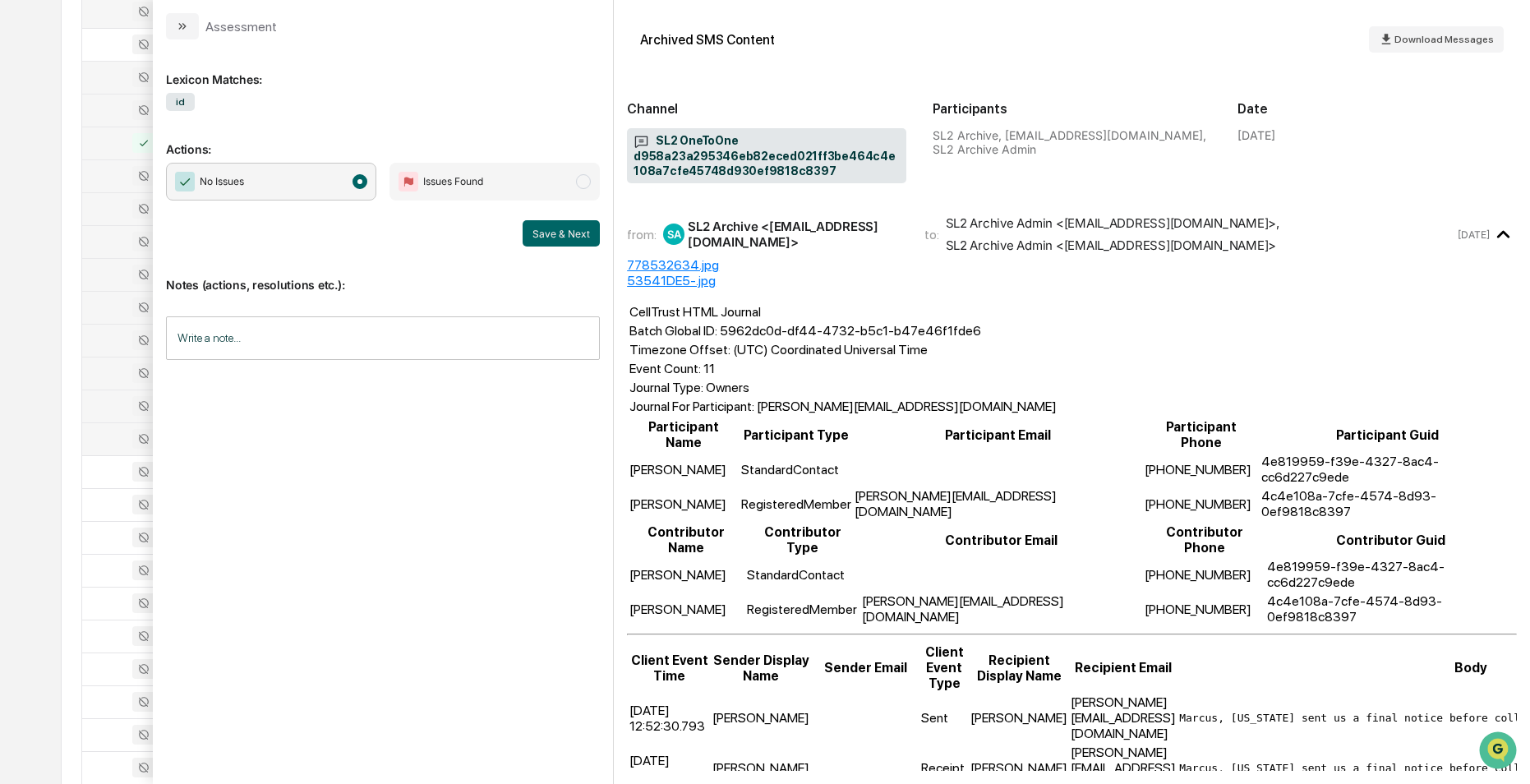
click at [104, 439] on div at bounding box center [134, 439] width 84 height 20
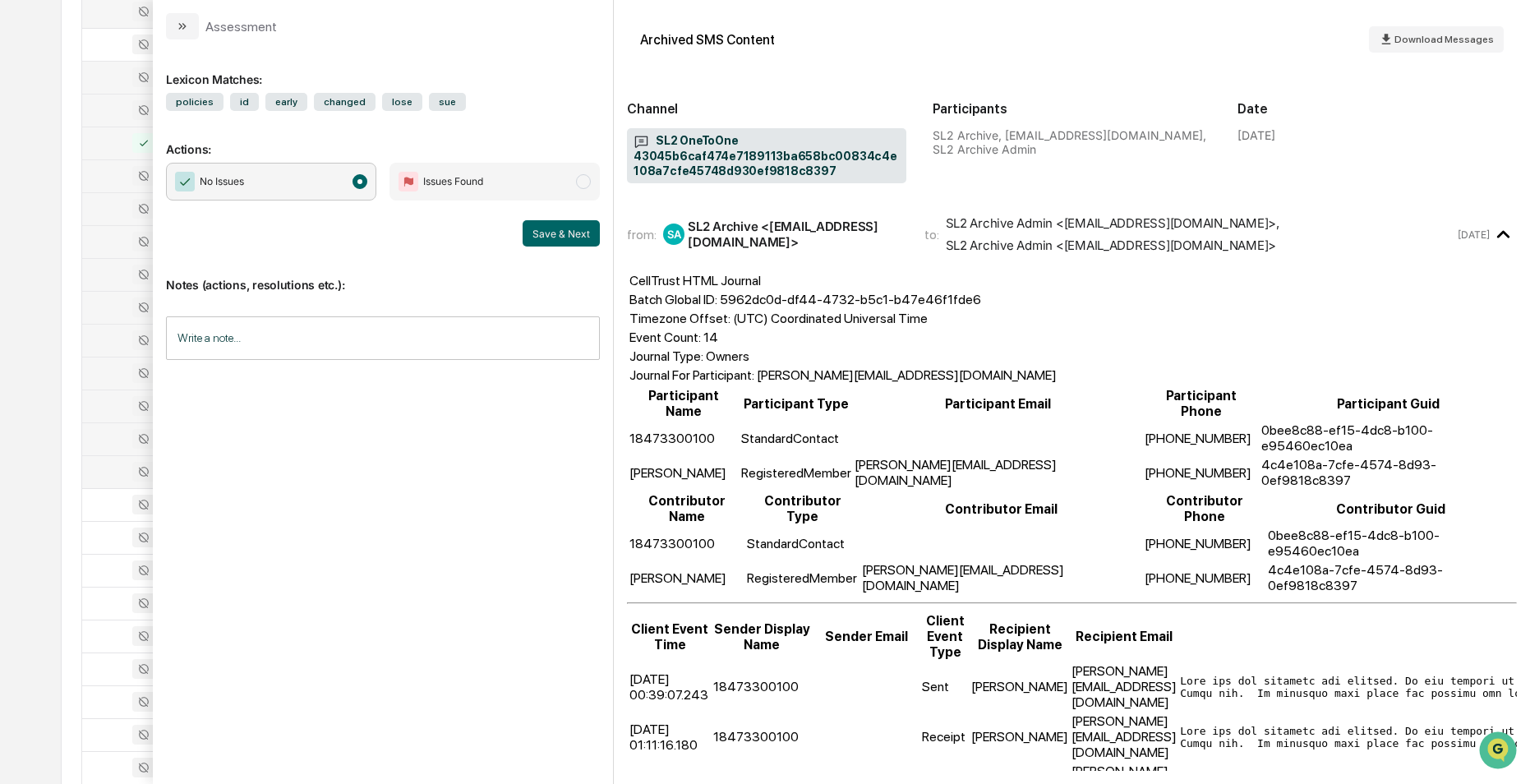
click at [107, 473] on div at bounding box center [134, 471] width 84 height 20
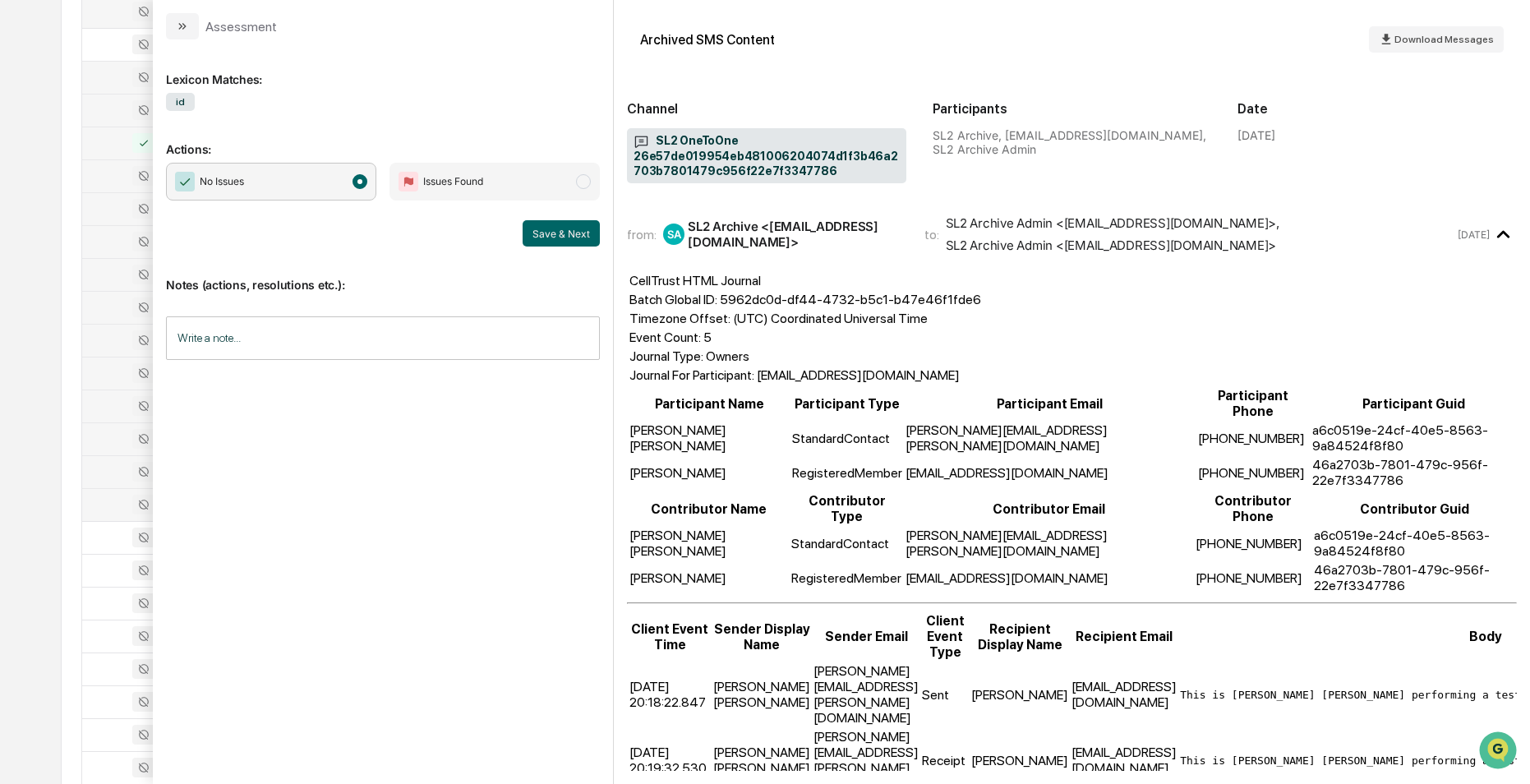
click at [114, 500] on div at bounding box center [134, 504] width 84 height 20
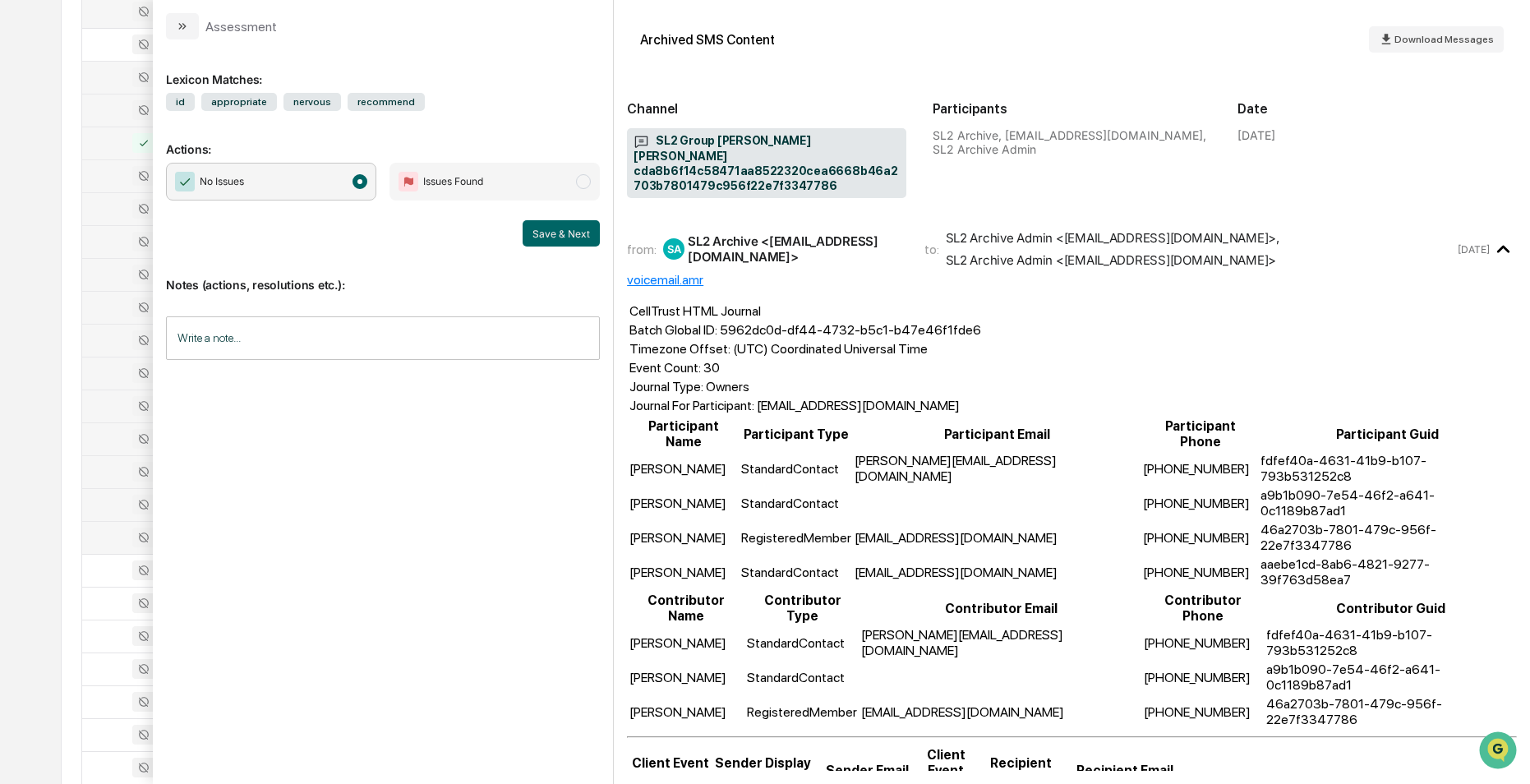
click at [121, 532] on div at bounding box center [134, 537] width 84 height 20
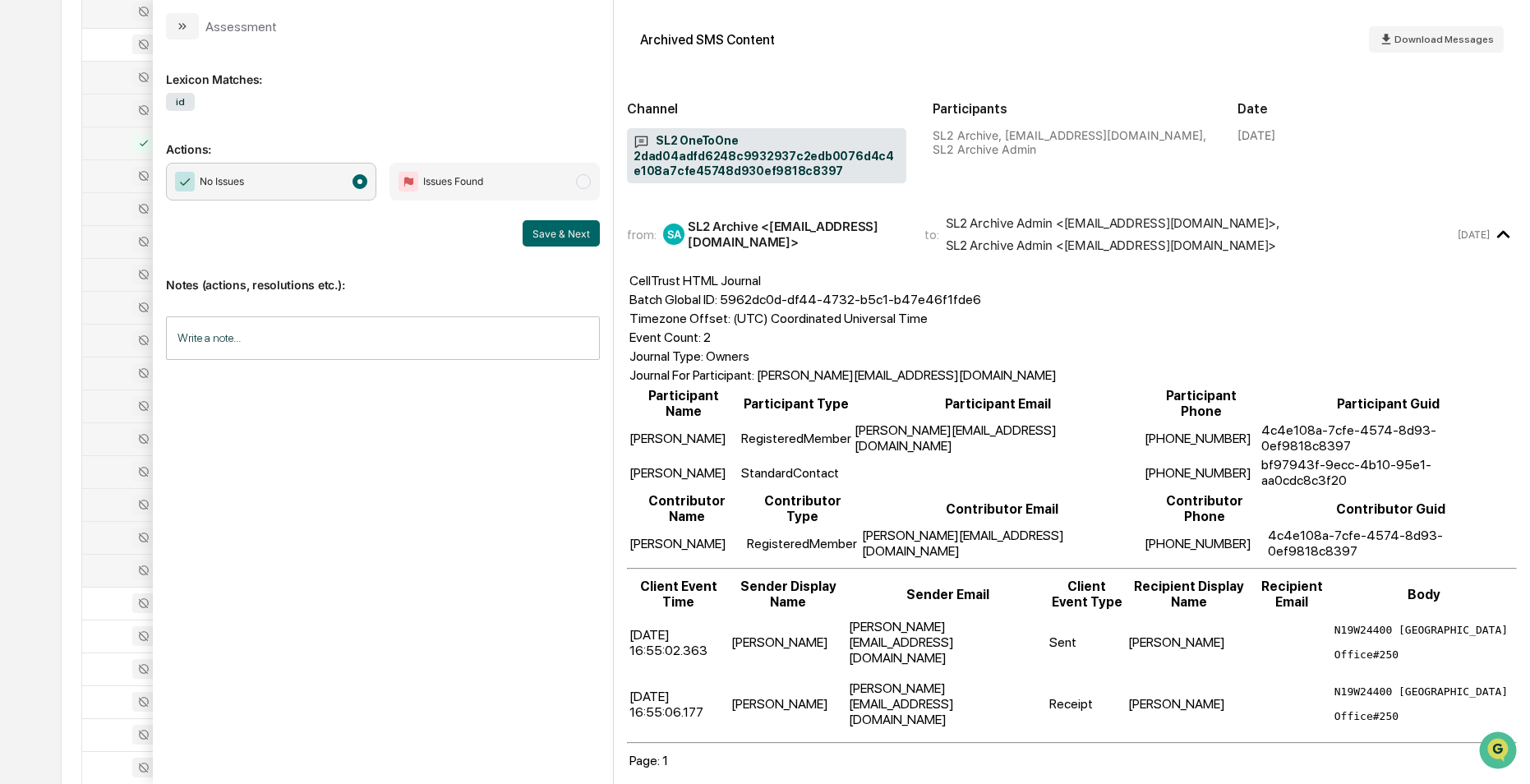
click at [115, 574] on div at bounding box center [134, 570] width 84 height 20
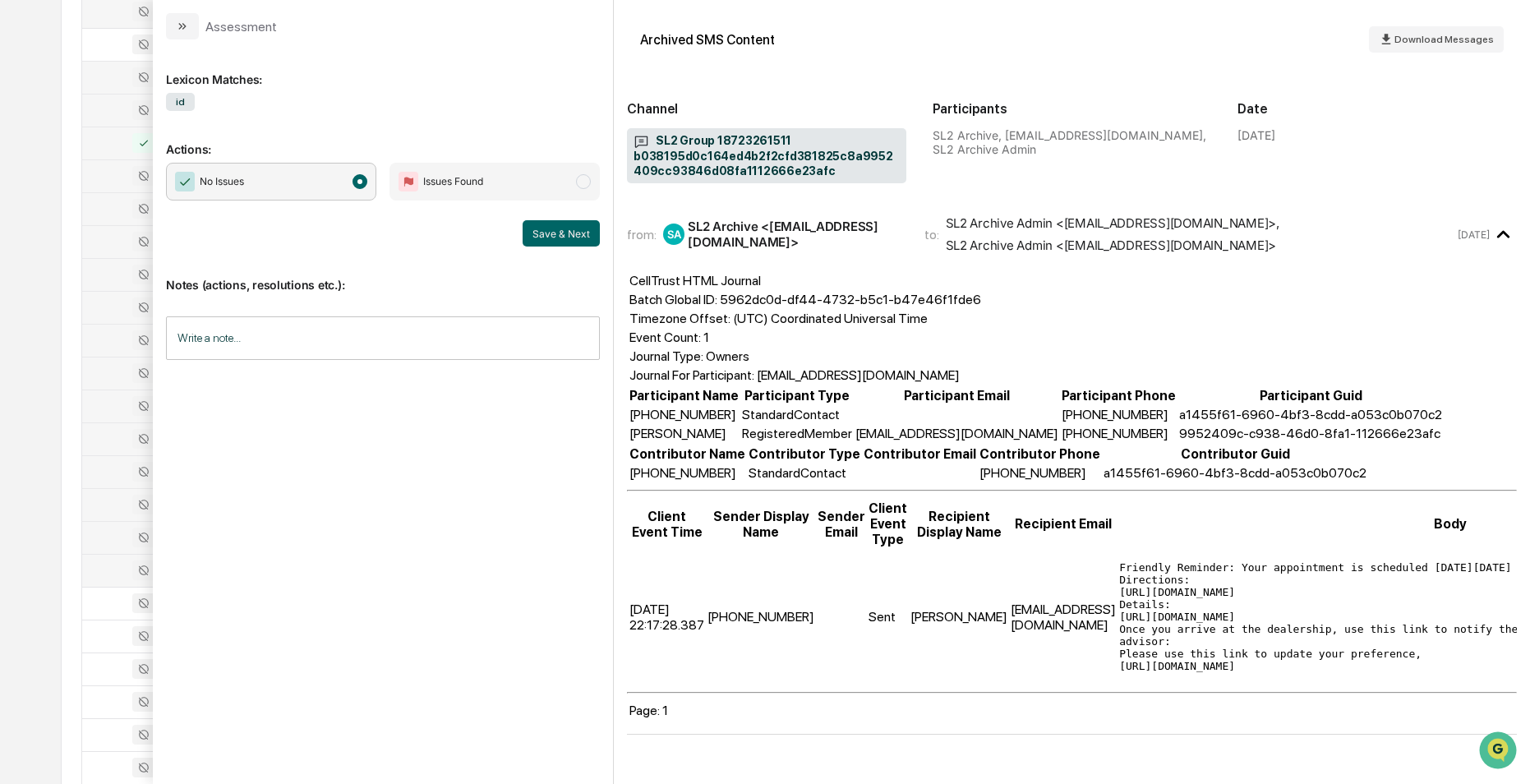
click at [1500, 230] on icon "modal" at bounding box center [1502, 234] width 27 height 27
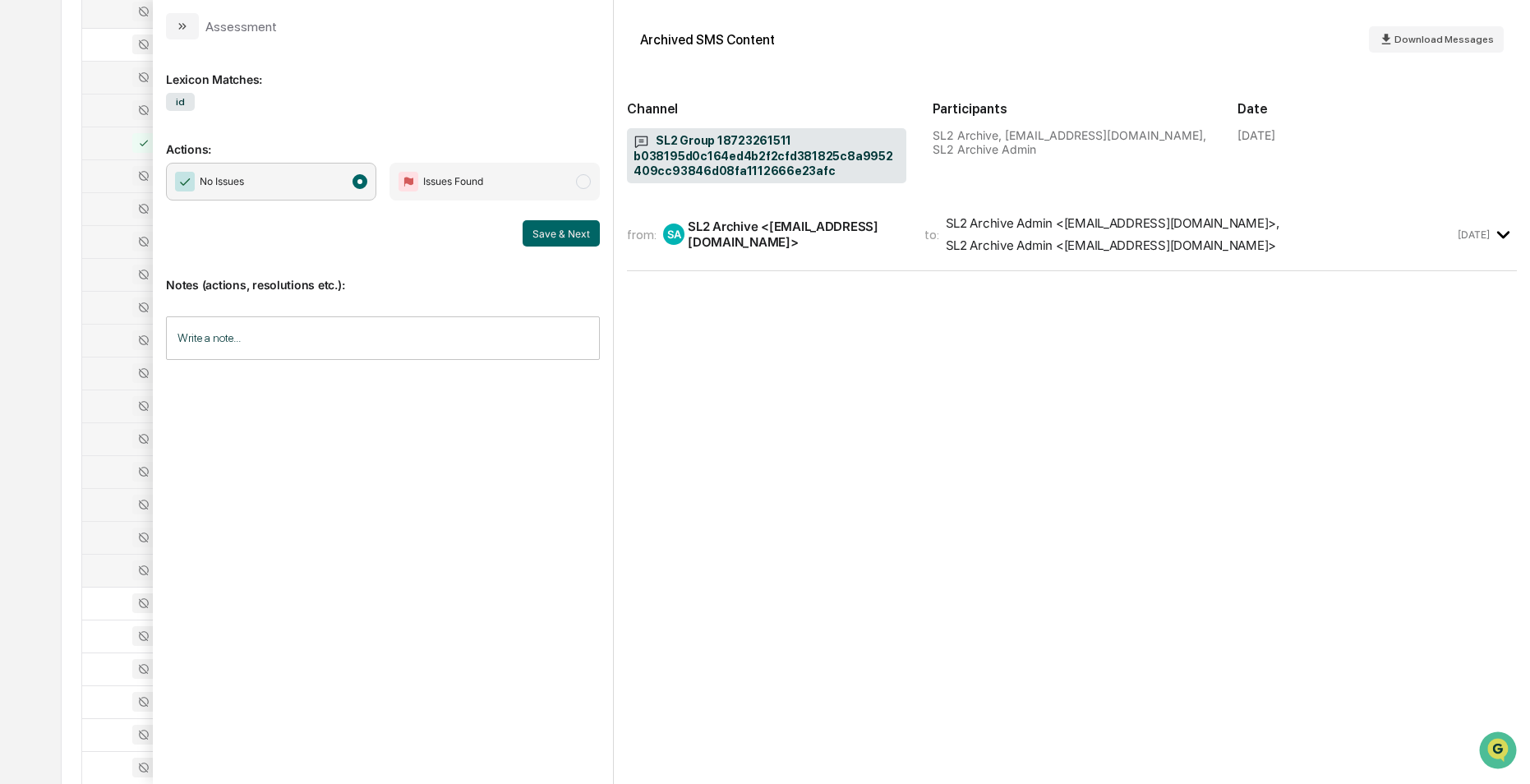
click at [1500, 233] on icon "modal" at bounding box center [1503, 234] width 12 height 7
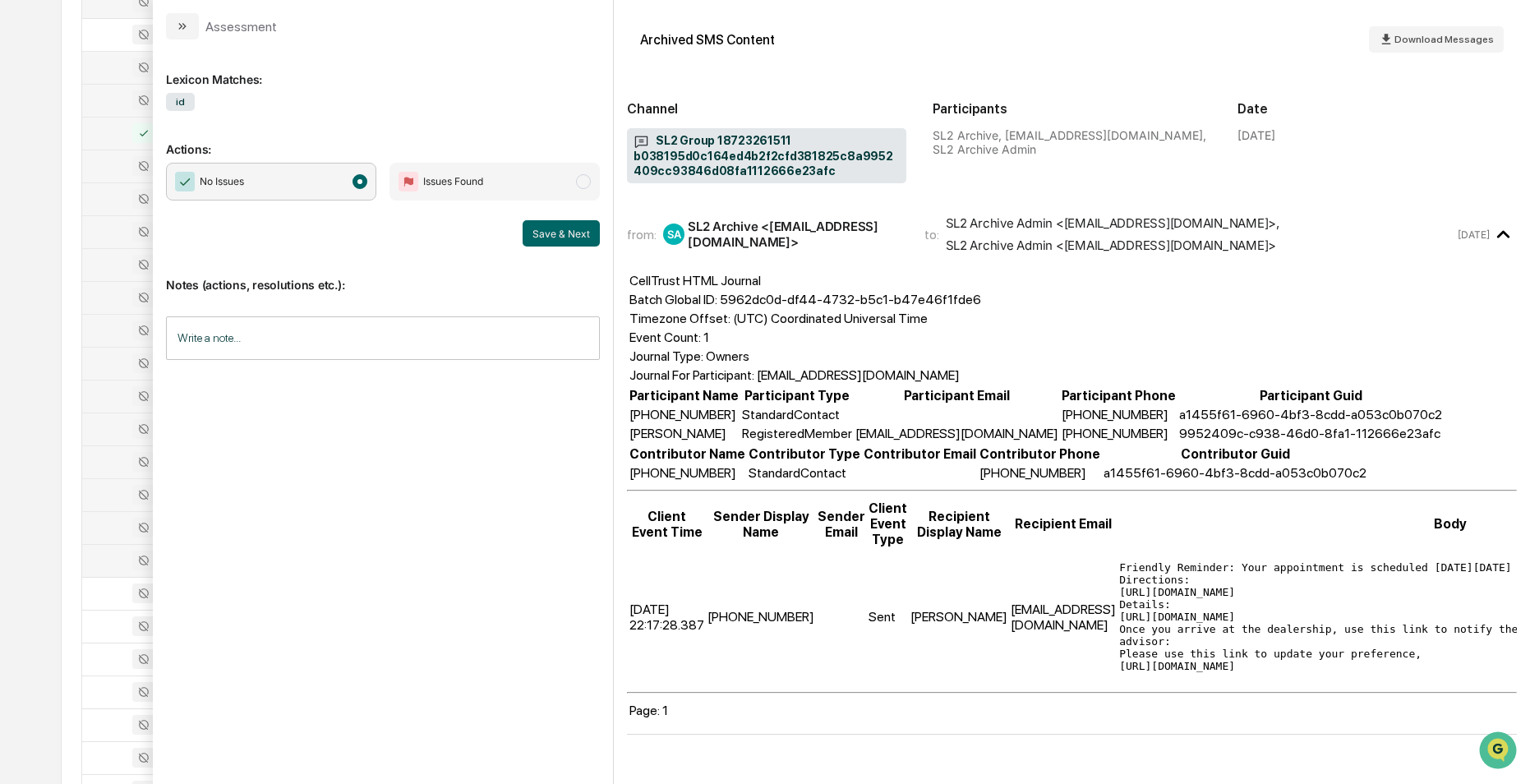
scroll to position [817, 0]
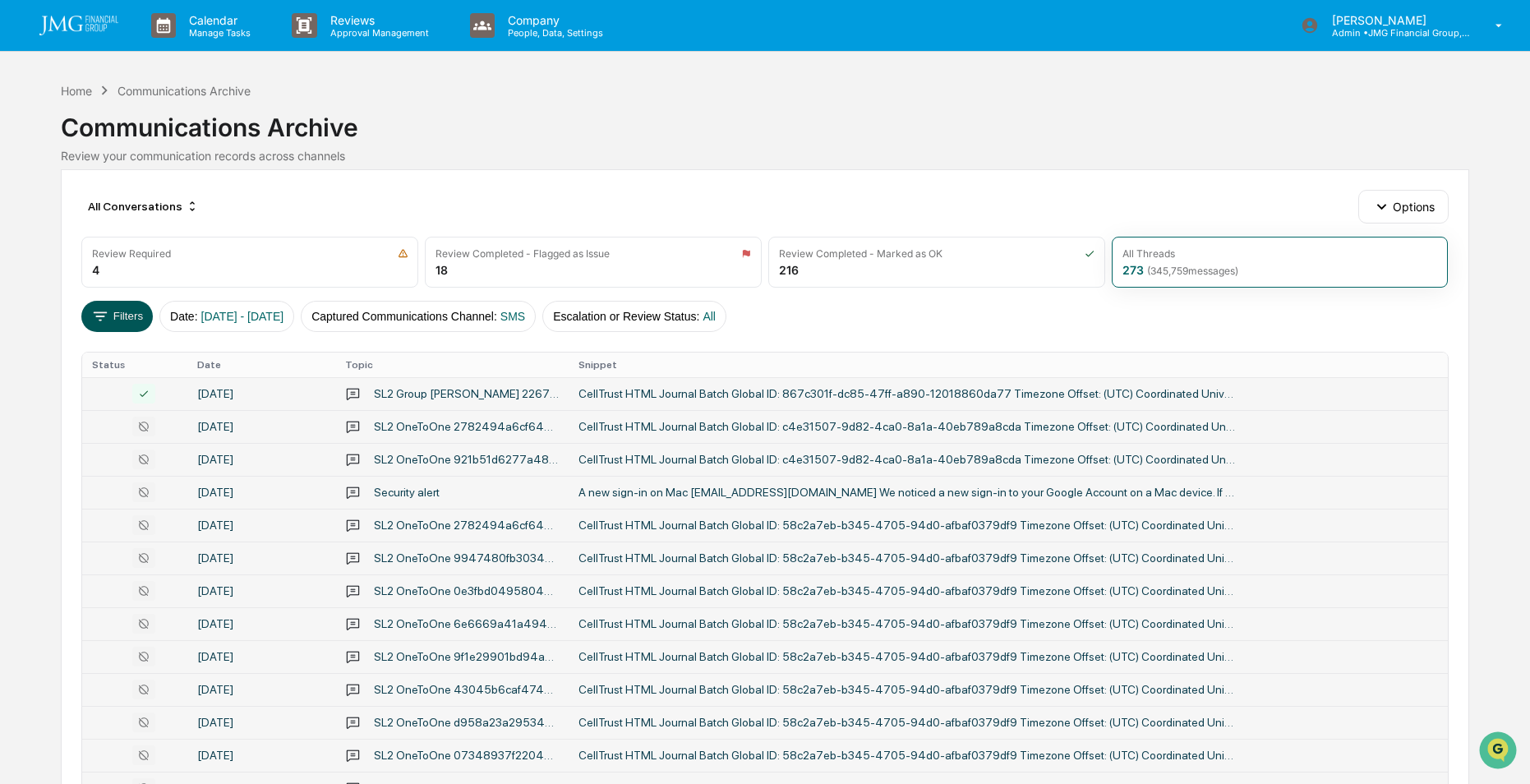
click at [112, 312] on button "Filters" at bounding box center [117, 316] width 71 height 31
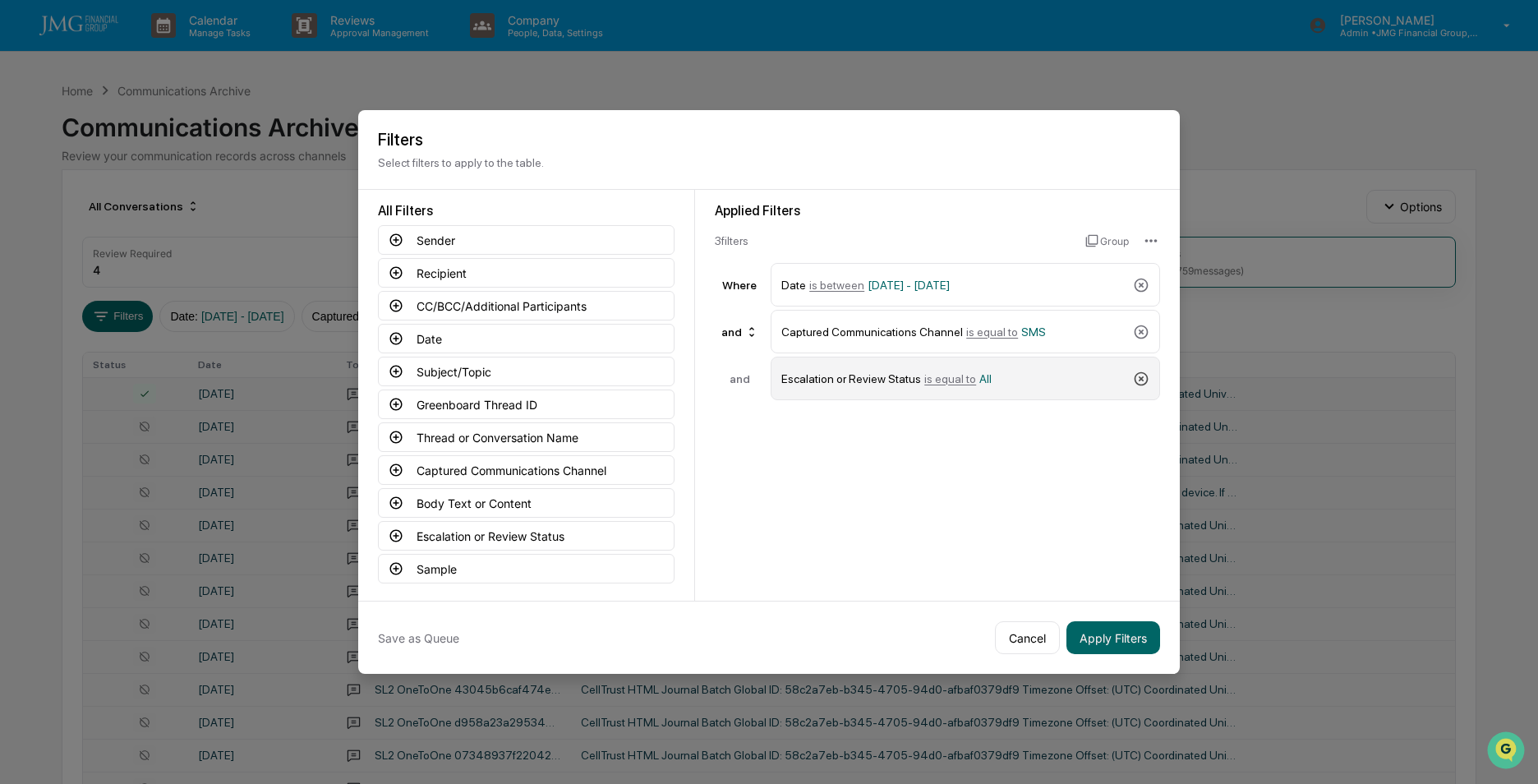
click at [1139, 378] on icon at bounding box center [1141, 378] width 17 height 17
click at [457, 498] on button "Body Text or Content" at bounding box center [526, 503] width 297 height 30
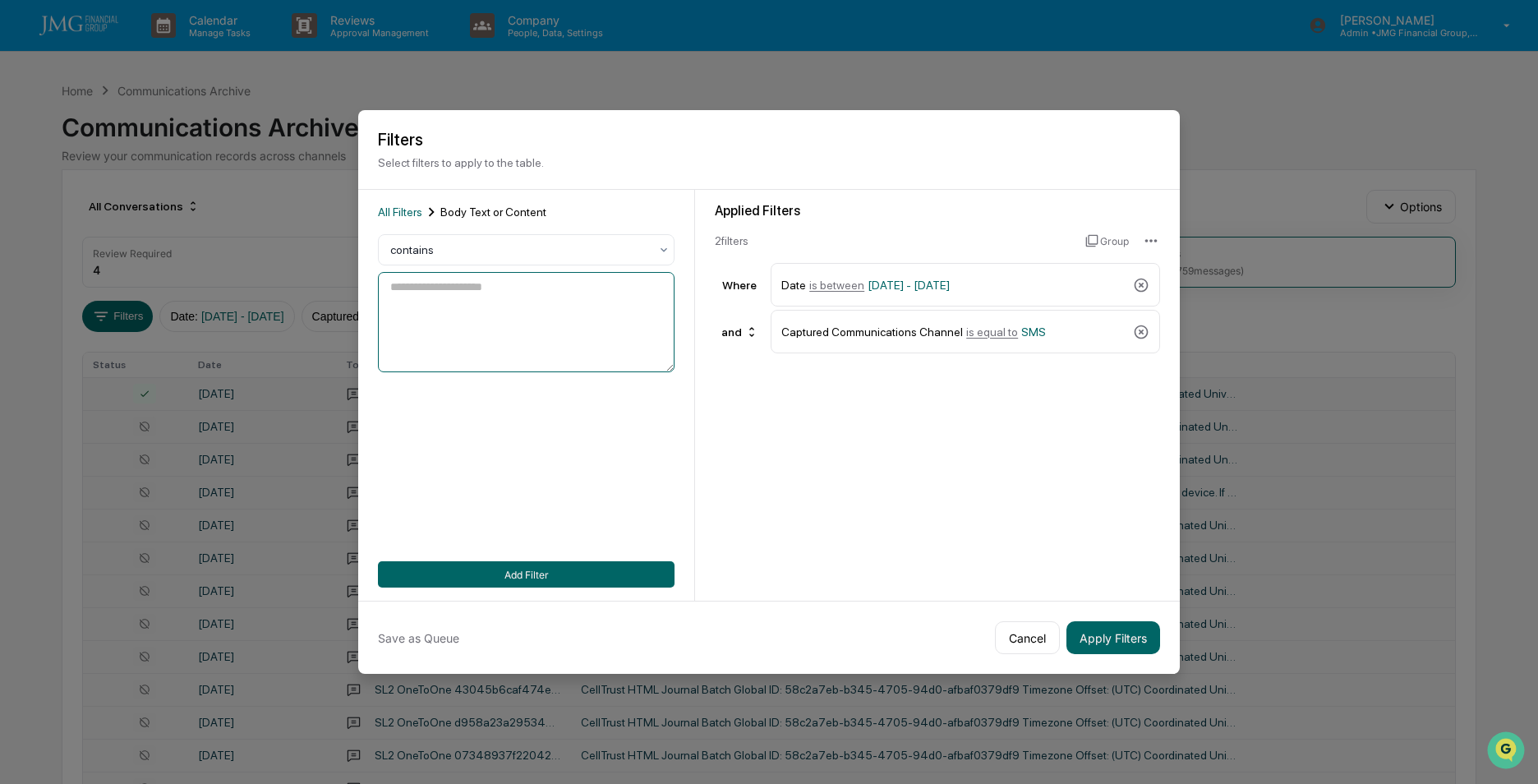
click at [550, 301] on textarea at bounding box center [526, 322] width 297 height 100
type textarea "**********"
click at [513, 570] on button "Add Filter" at bounding box center [526, 574] width 297 height 26
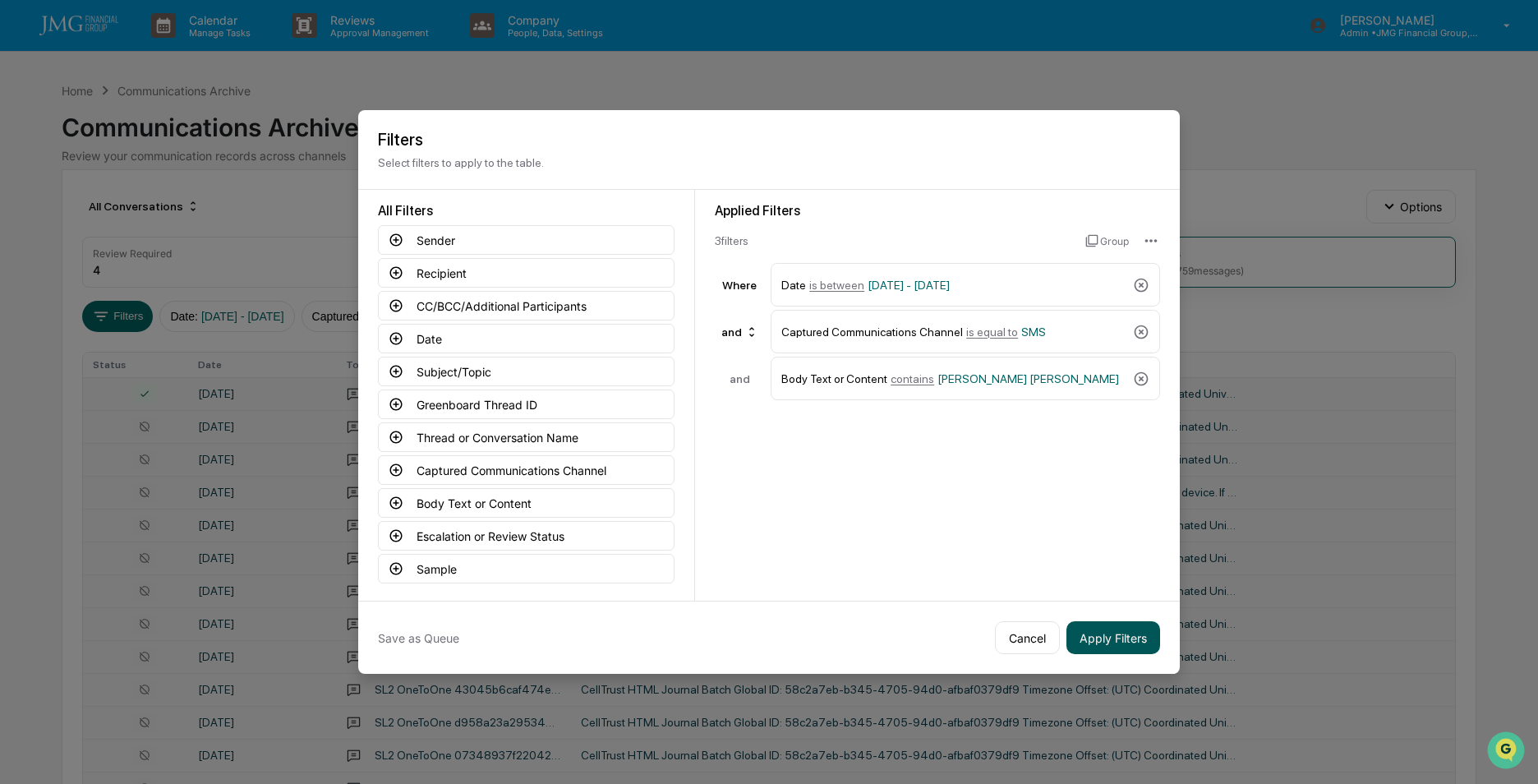
click at [1107, 635] on button "Apply Filters" at bounding box center [1113, 637] width 93 height 33
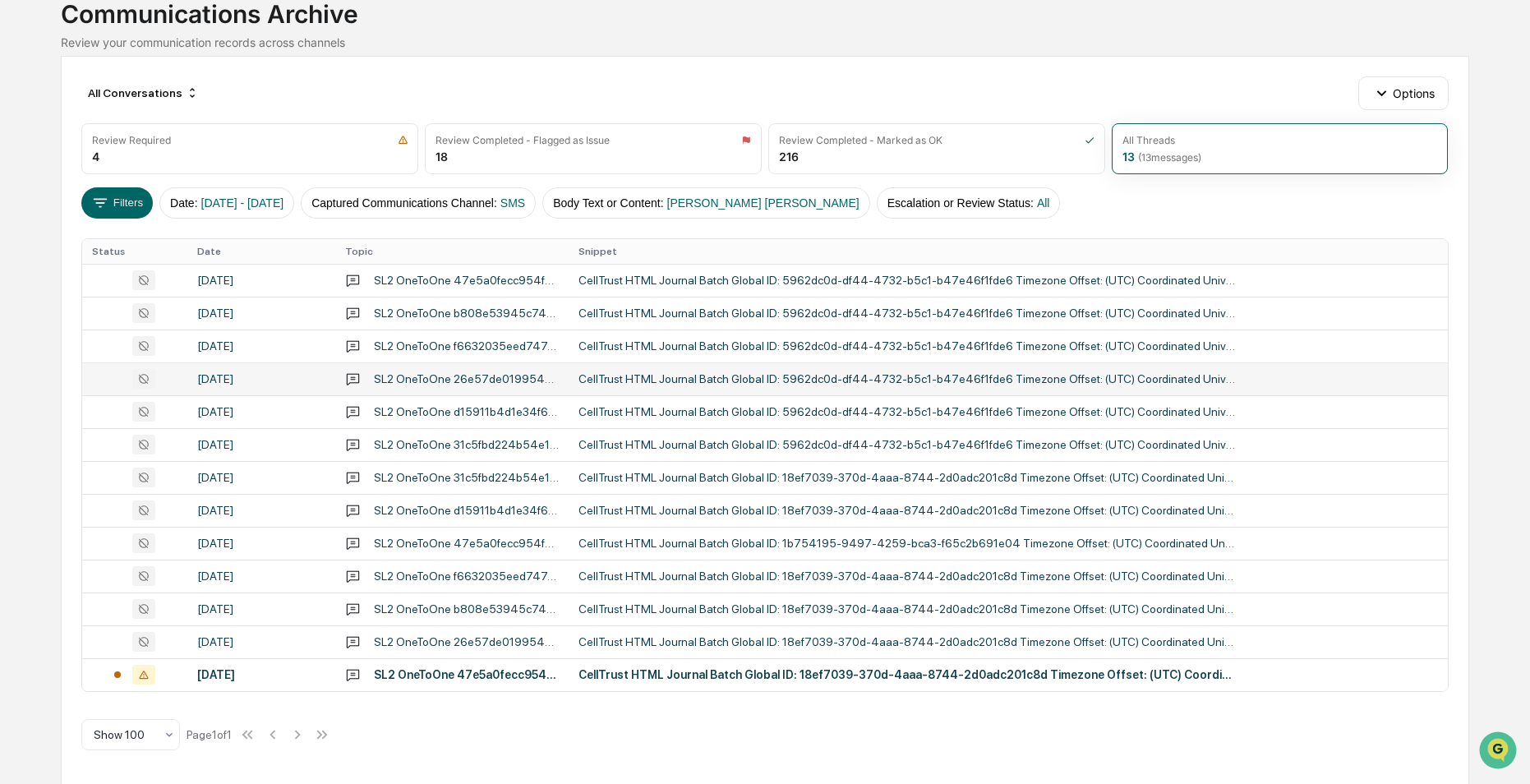
scroll to position [114, 0]
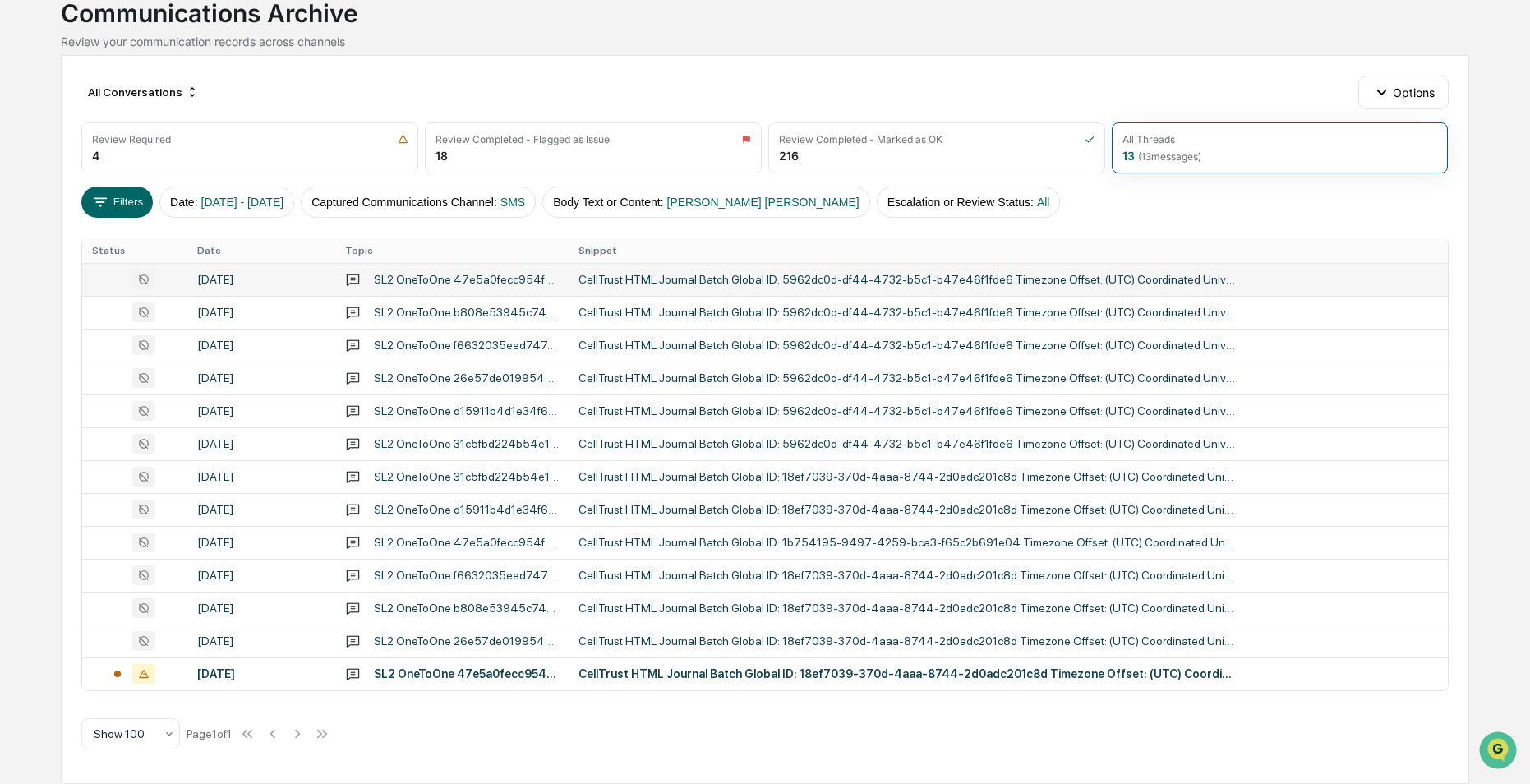
click at [222, 275] on div "[DATE]" at bounding box center [261, 279] width 128 height 13
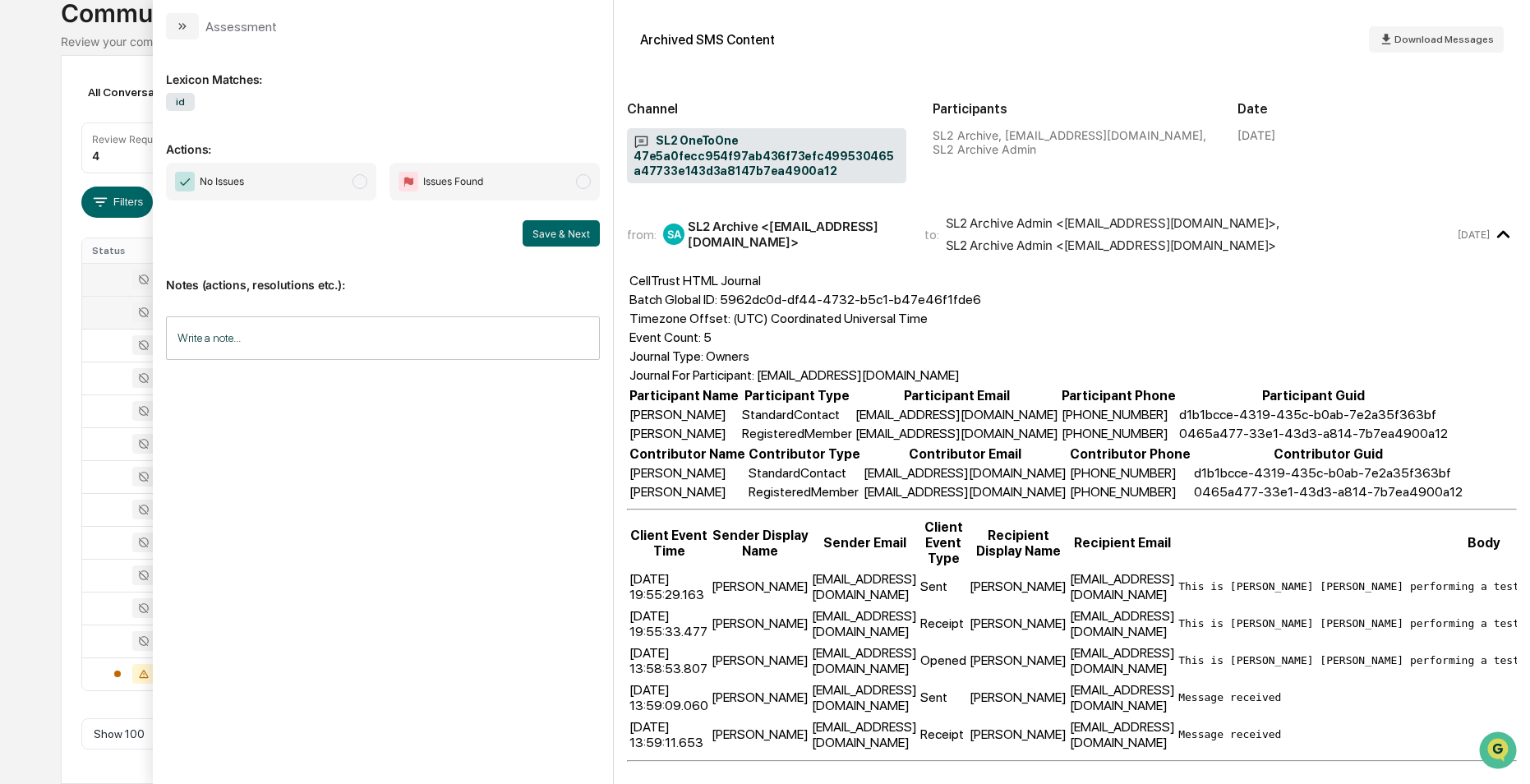
click at [117, 313] on div at bounding box center [134, 313] width 84 height 20
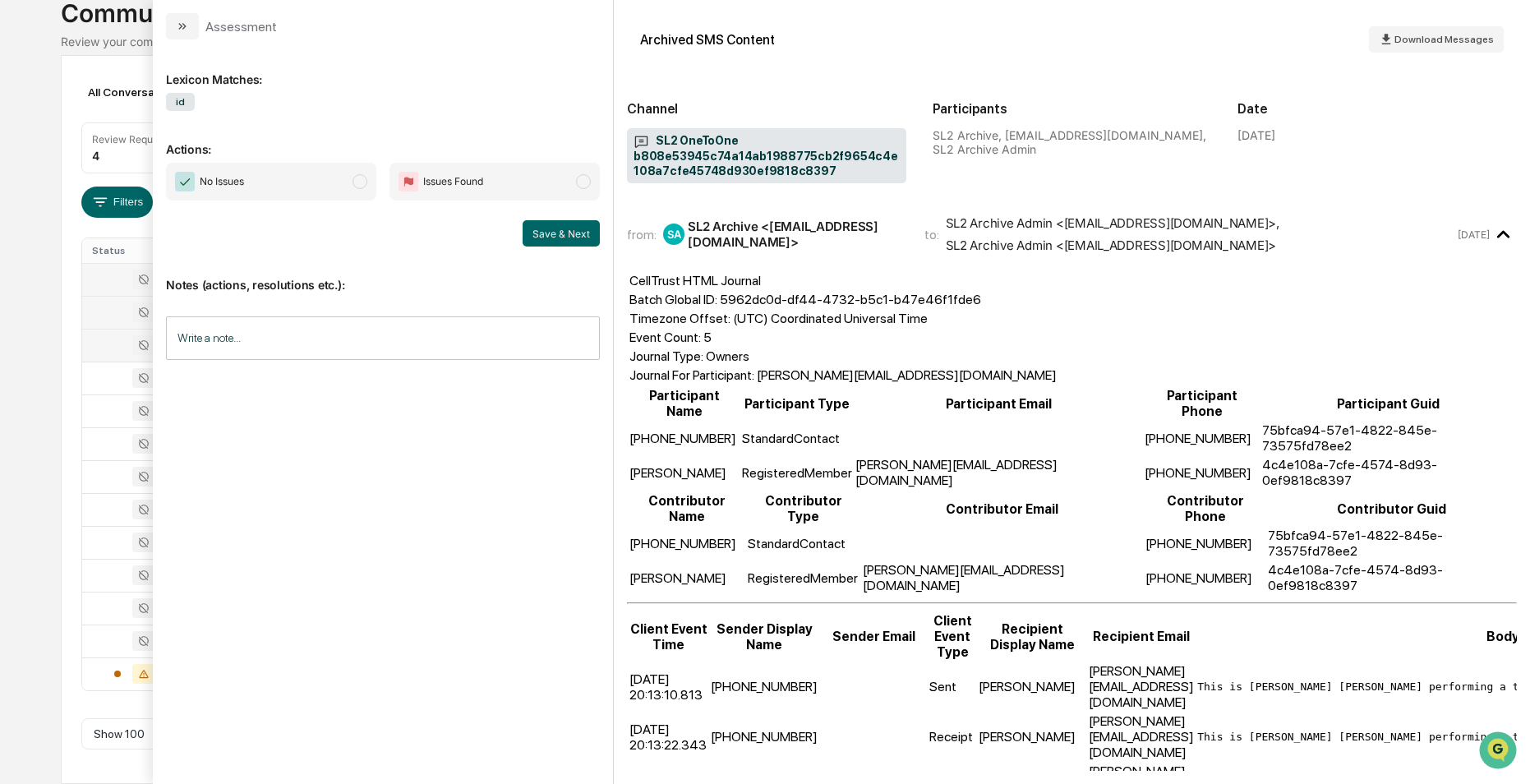
click at [117, 353] on div at bounding box center [134, 345] width 84 height 20
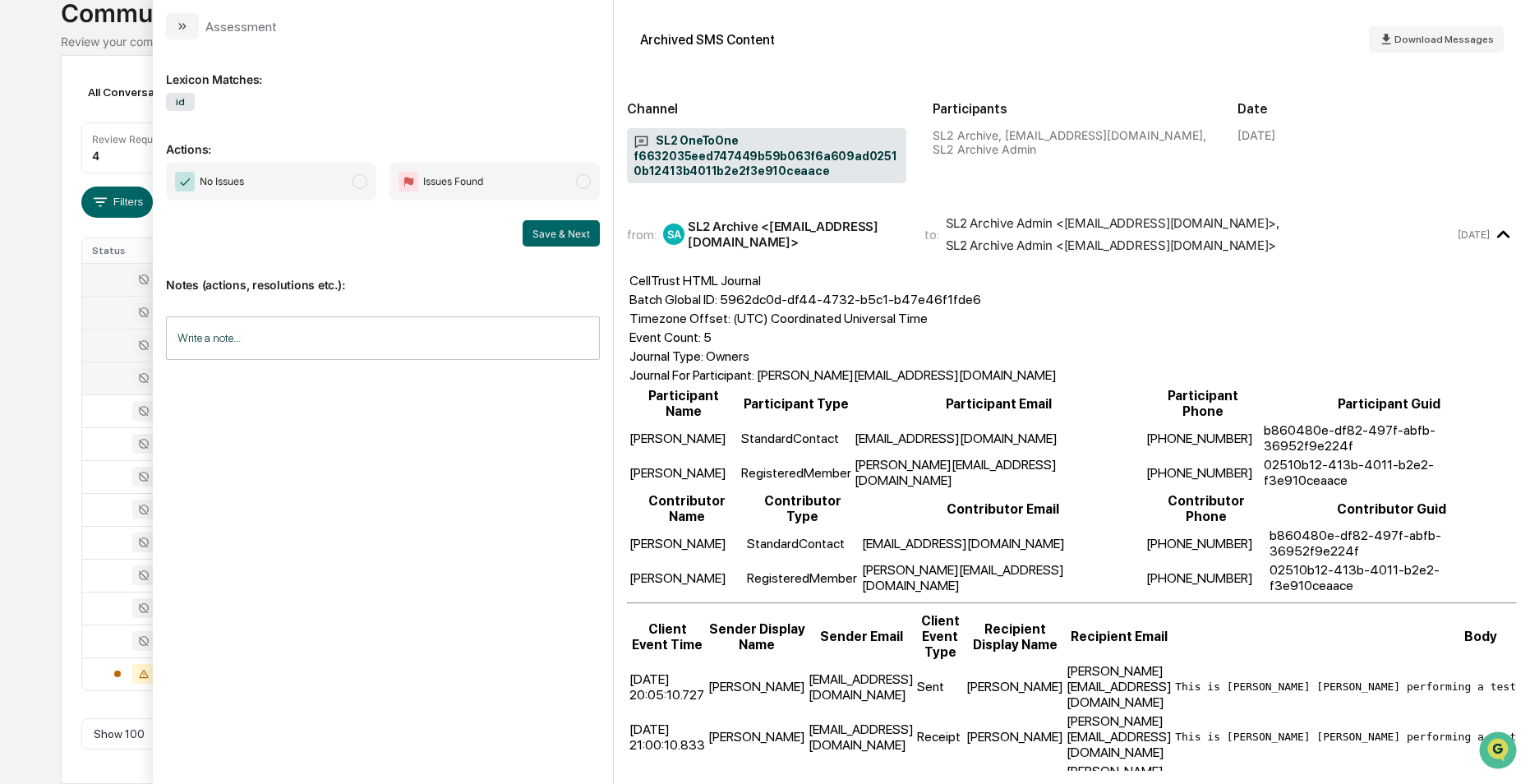
click at [112, 379] on div at bounding box center [134, 378] width 84 height 20
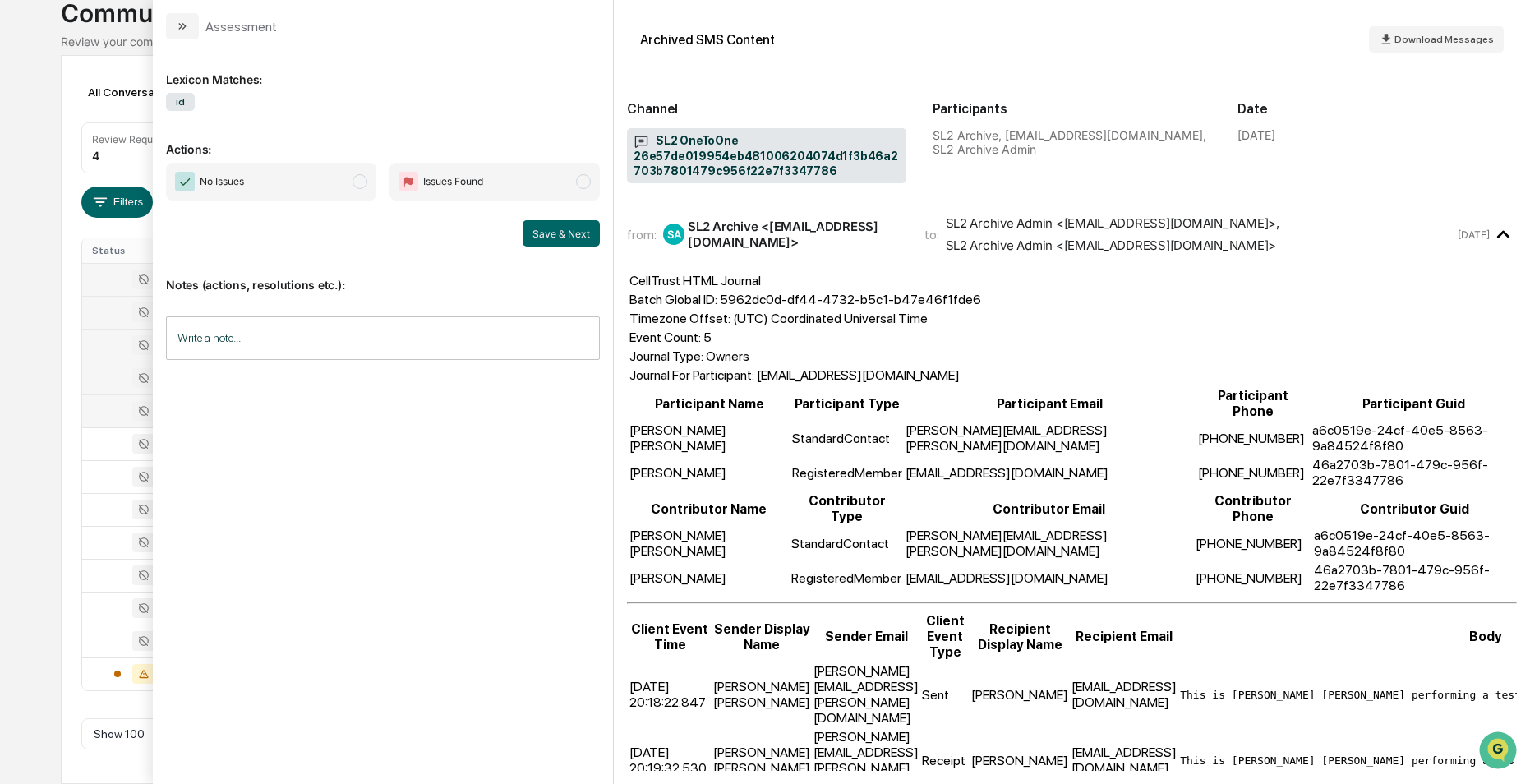
click at [107, 412] on div at bounding box center [134, 411] width 84 height 20
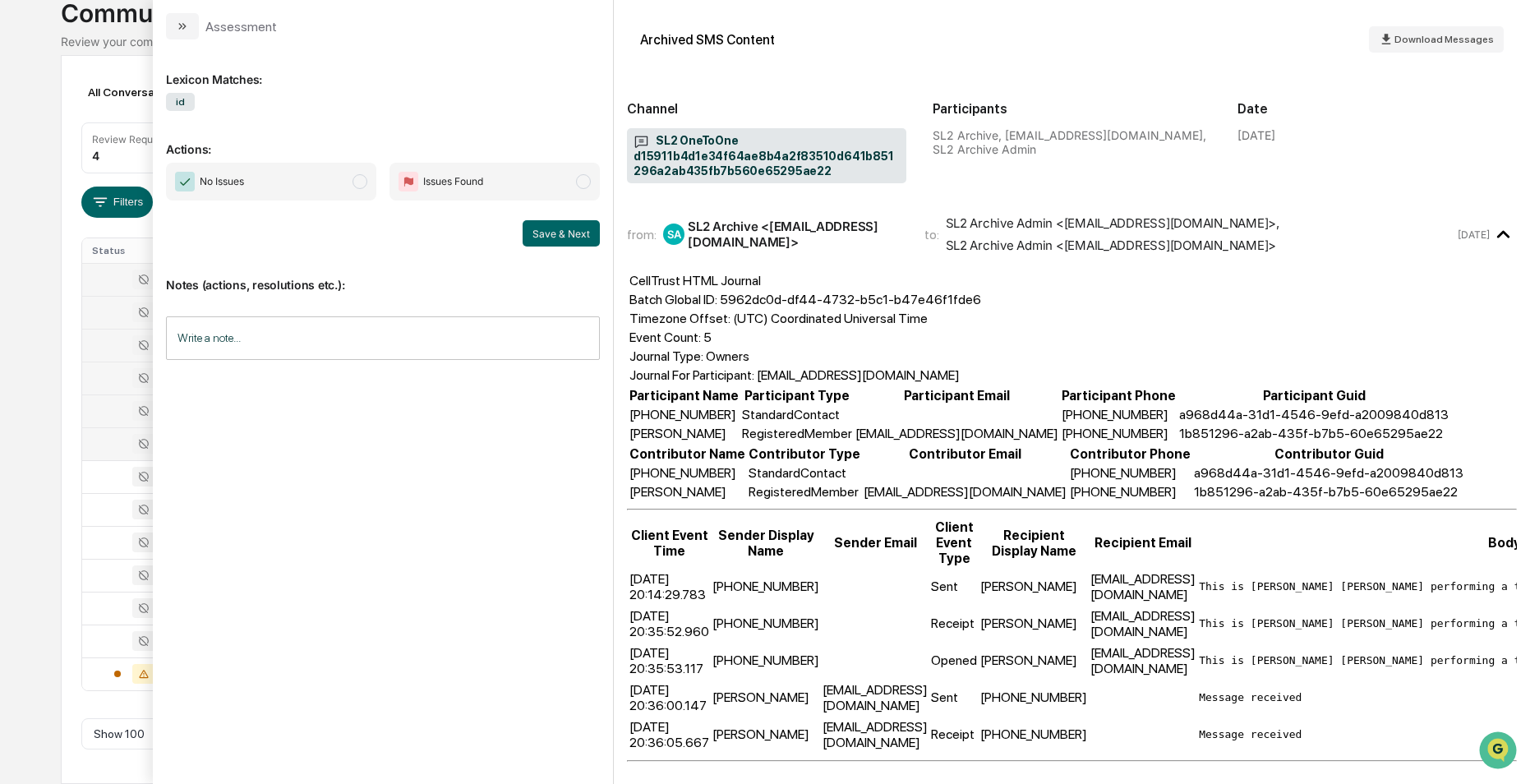
click at [111, 436] on div at bounding box center [134, 444] width 84 height 20
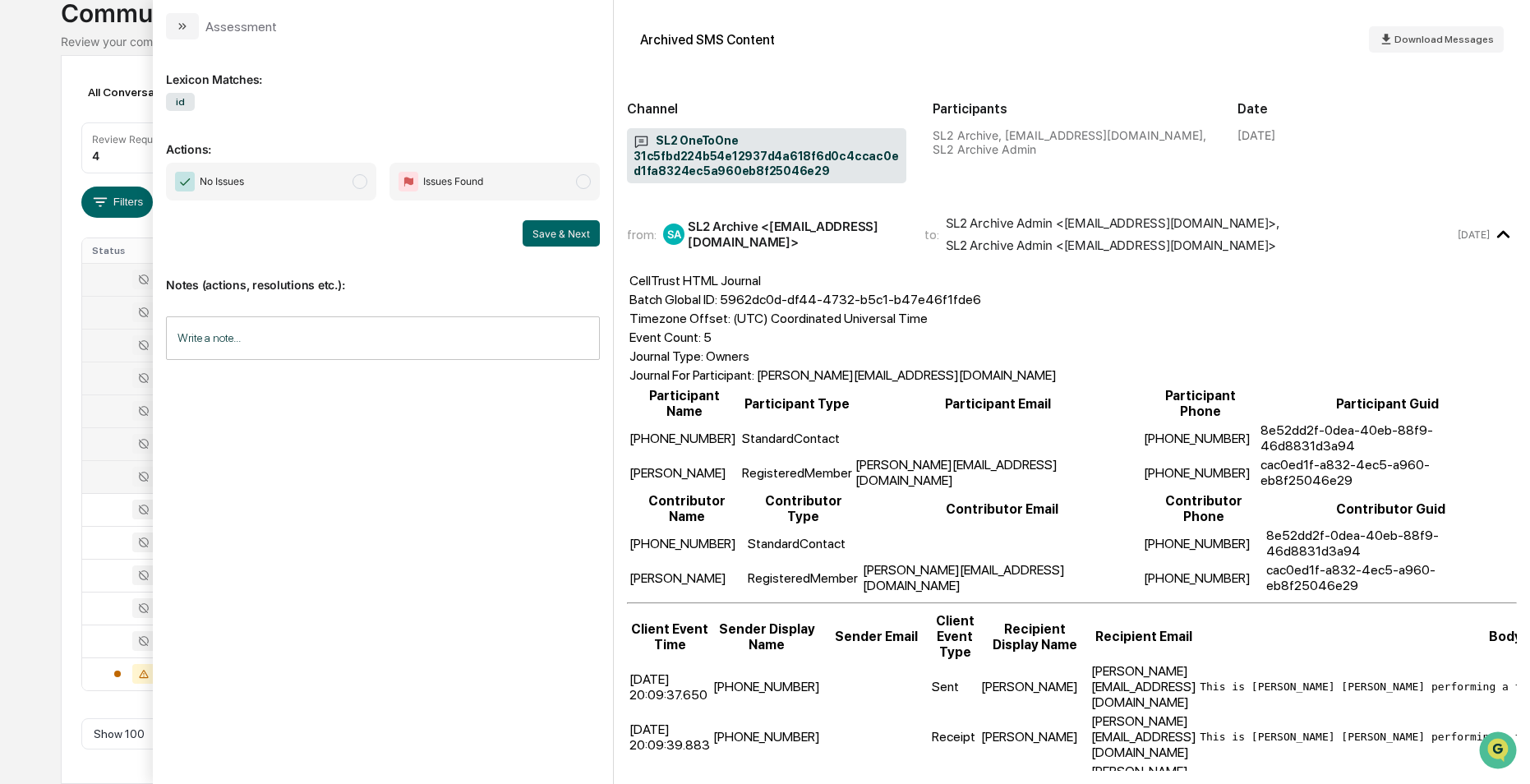
click at [93, 474] on div at bounding box center [134, 476] width 84 height 20
click at [117, 514] on div at bounding box center [134, 509] width 84 height 20
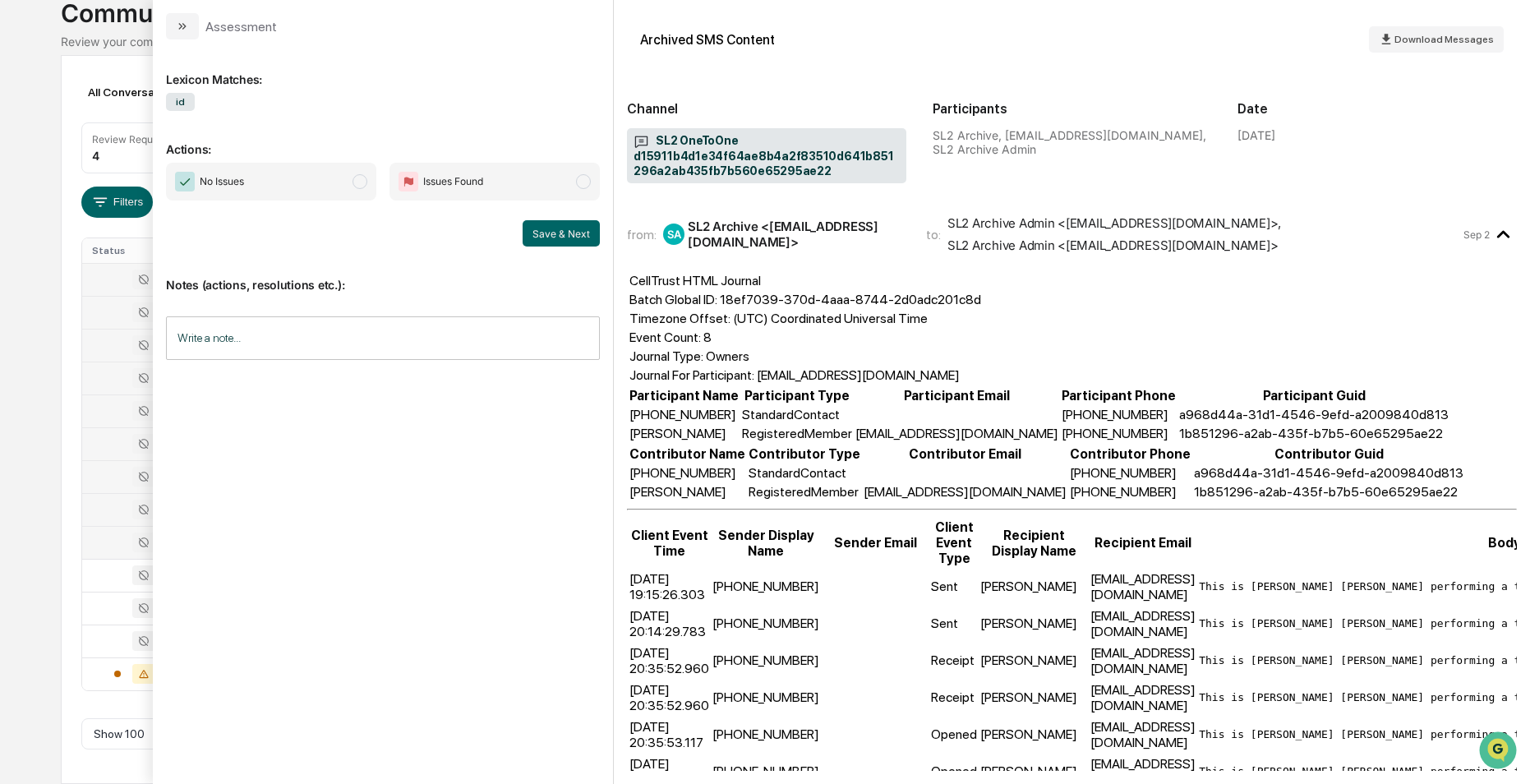
click at [117, 551] on div at bounding box center [134, 542] width 84 height 20
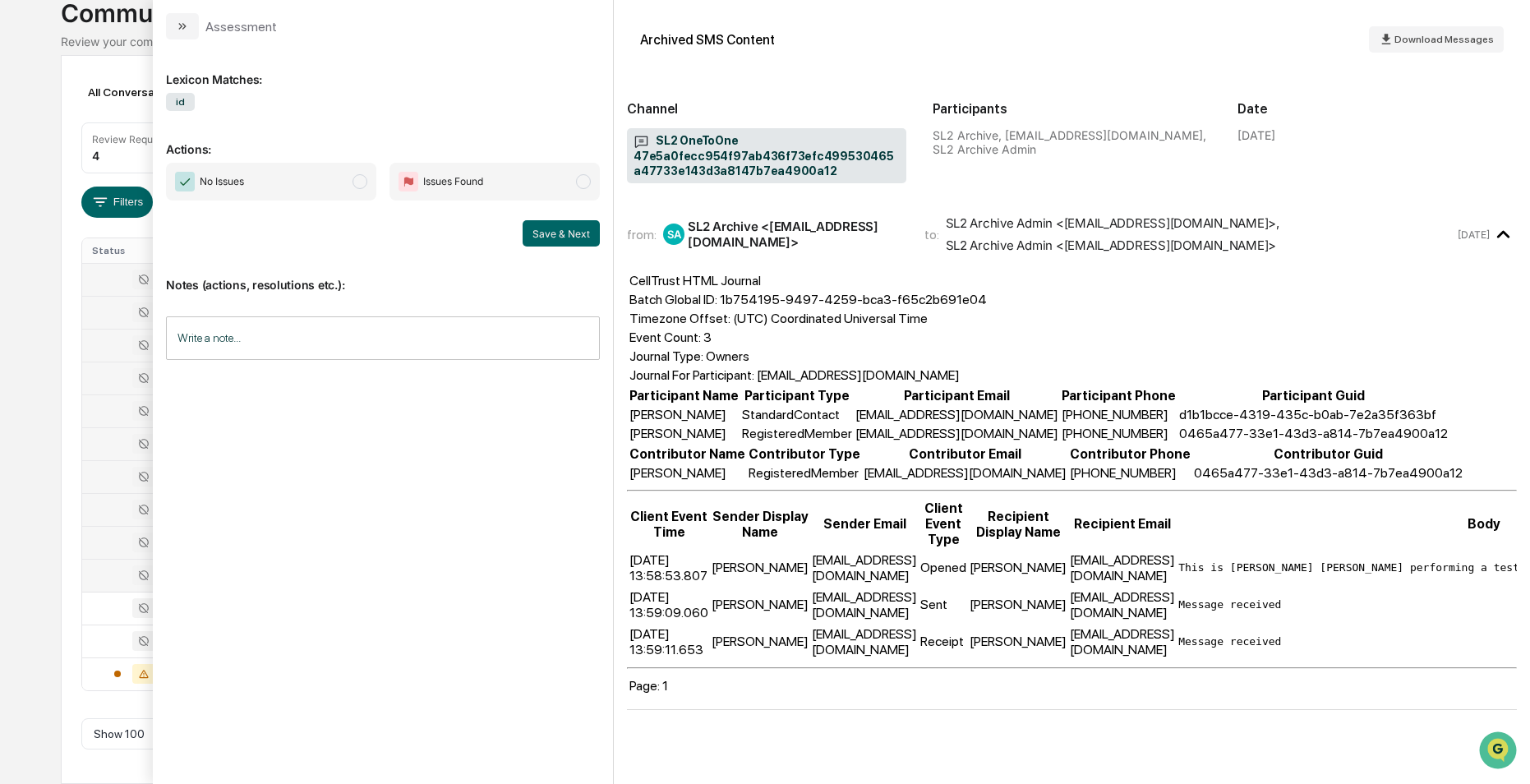
click at [112, 583] on div at bounding box center [134, 575] width 84 height 20
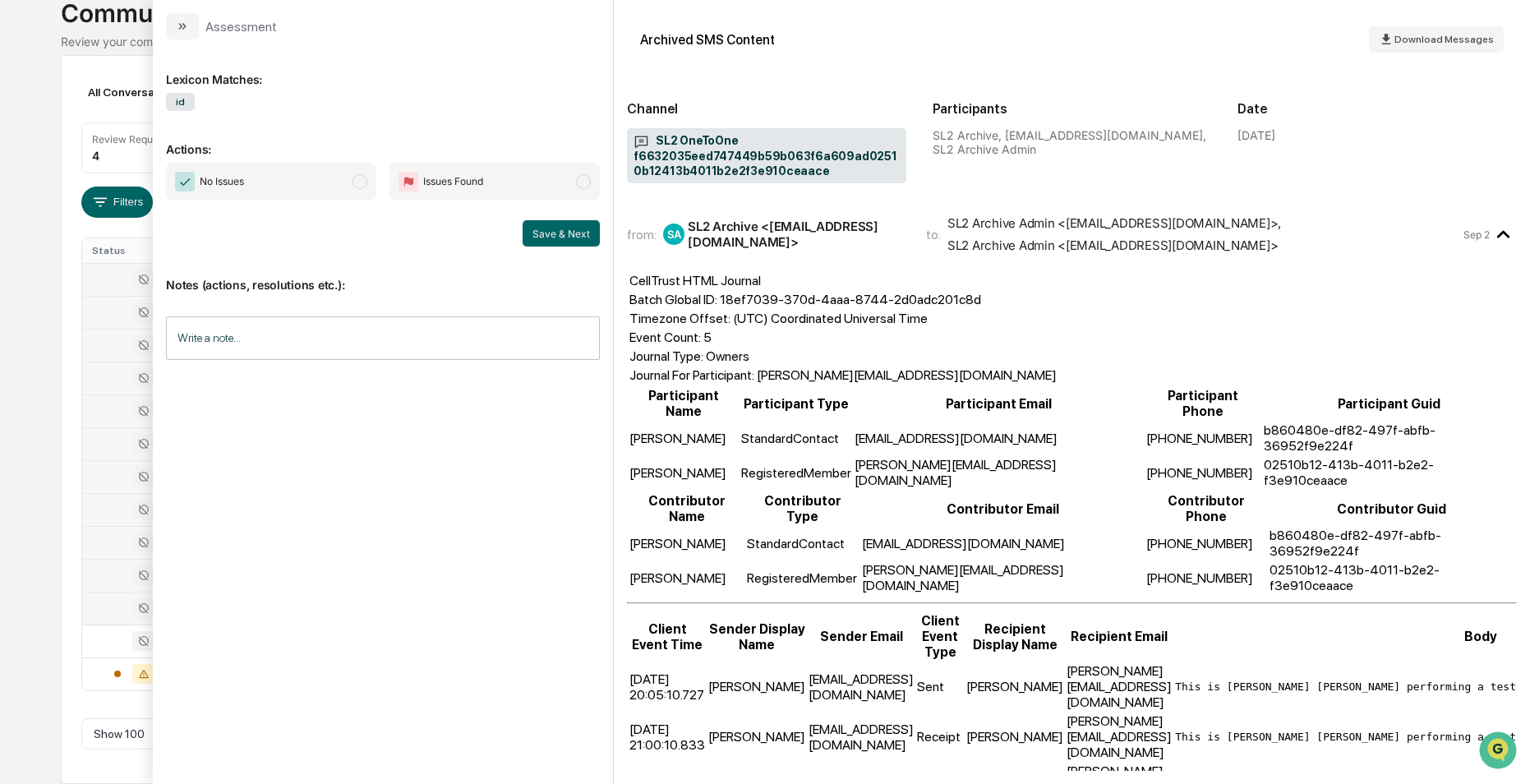
click at [107, 607] on div at bounding box center [134, 607] width 84 height 20
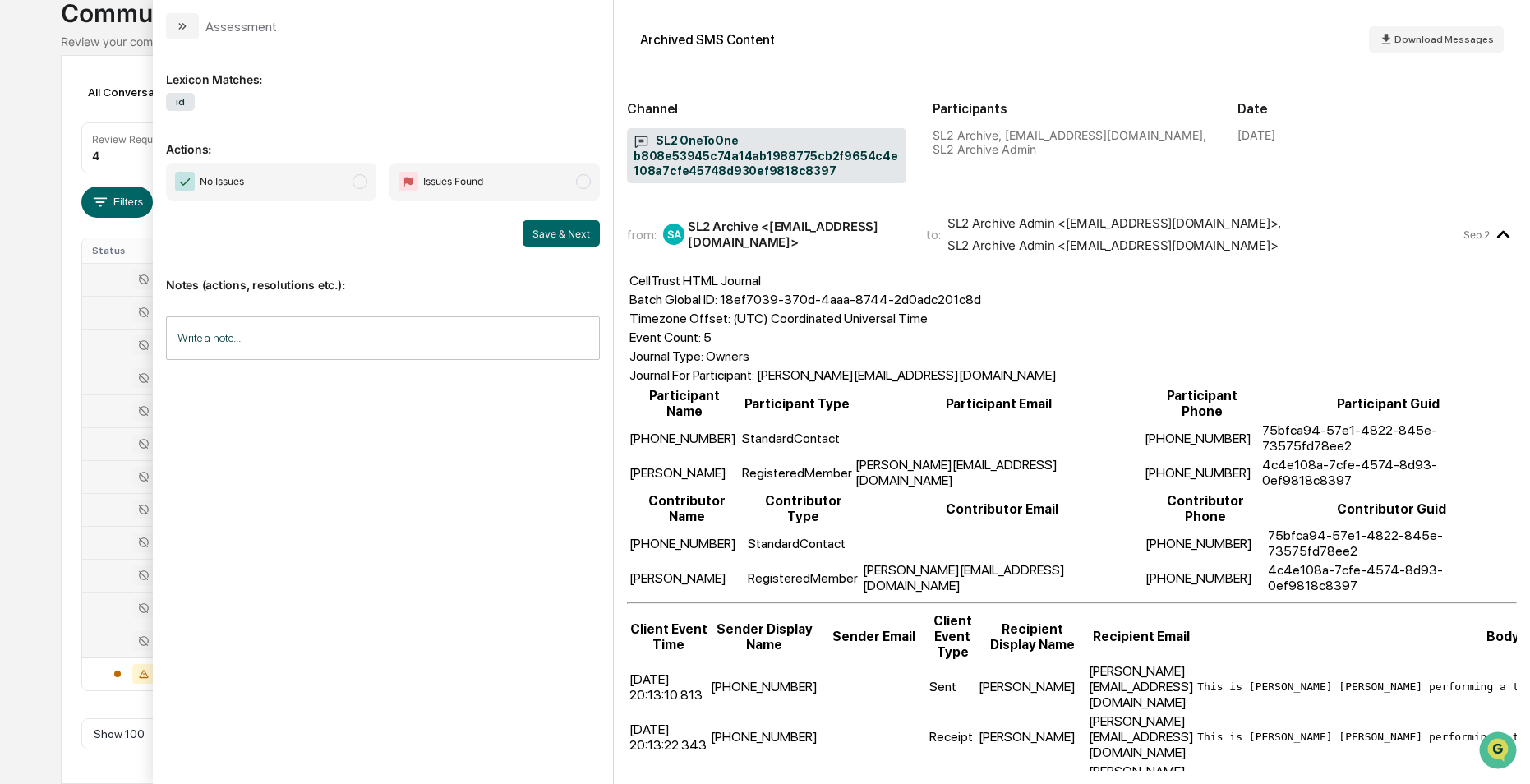
click at [112, 636] on div at bounding box center [134, 641] width 84 height 20
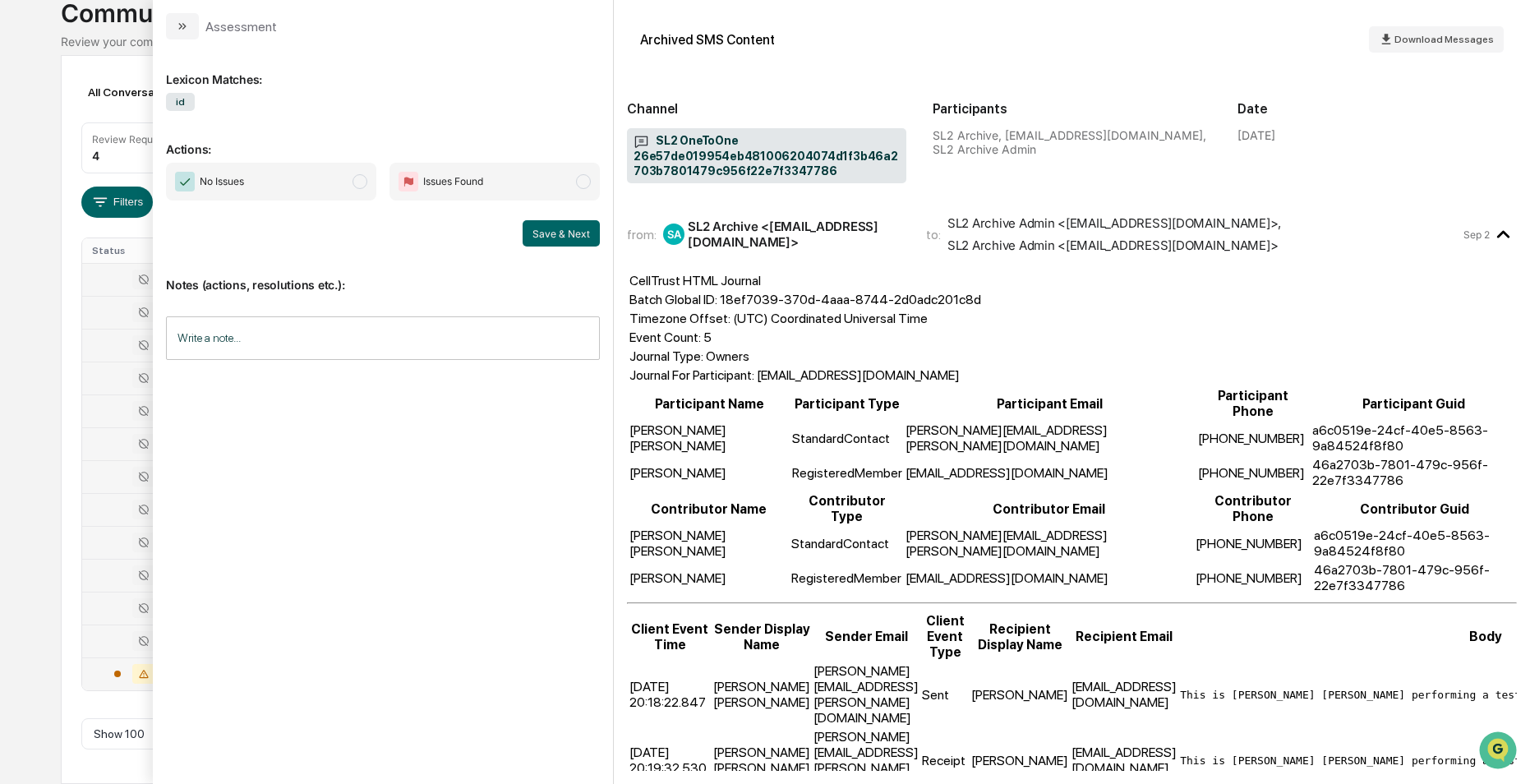
click at [104, 674] on div at bounding box center [134, 674] width 84 height 20
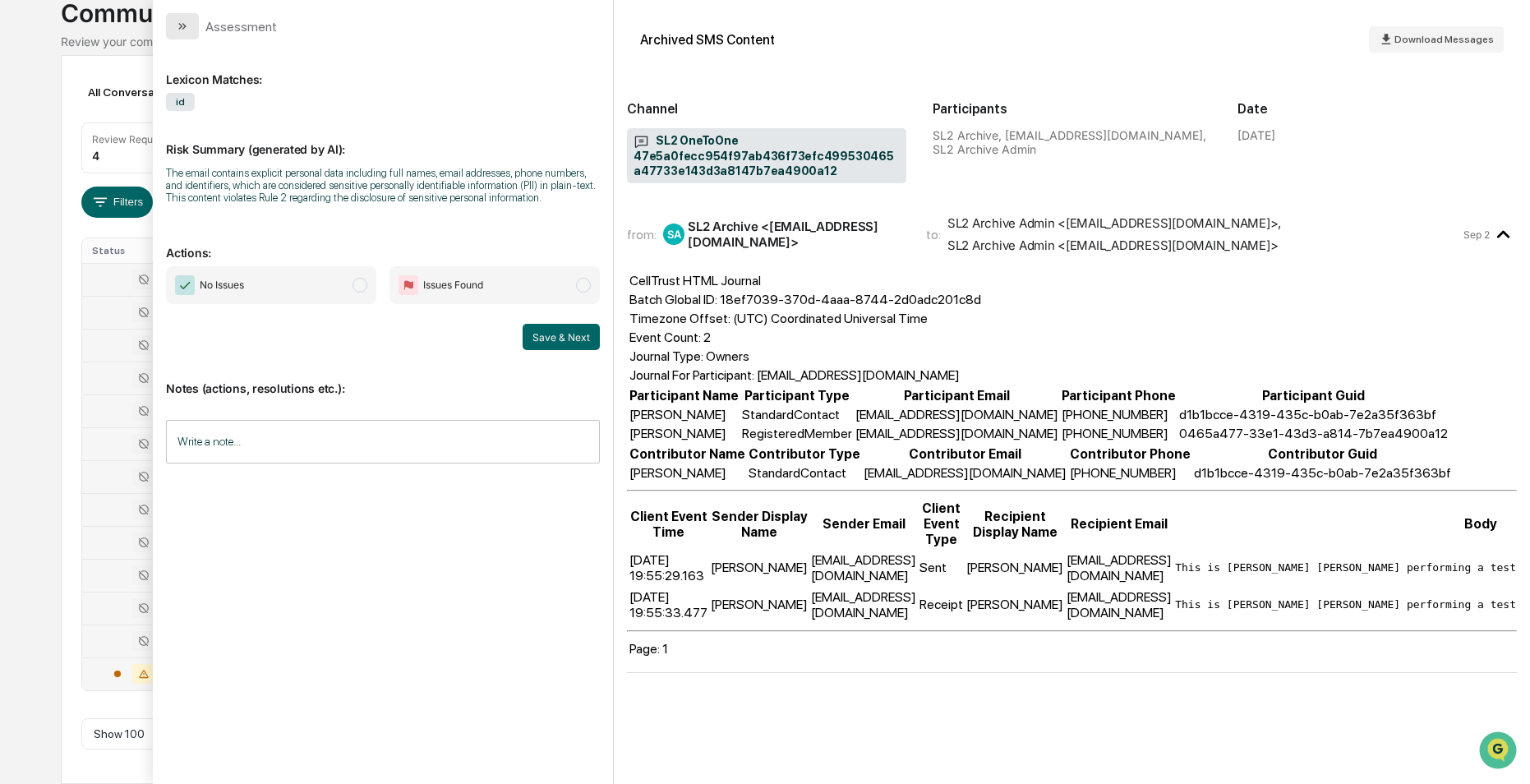
click at [182, 19] on button "modal" at bounding box center [182, 26] width 33 height 26
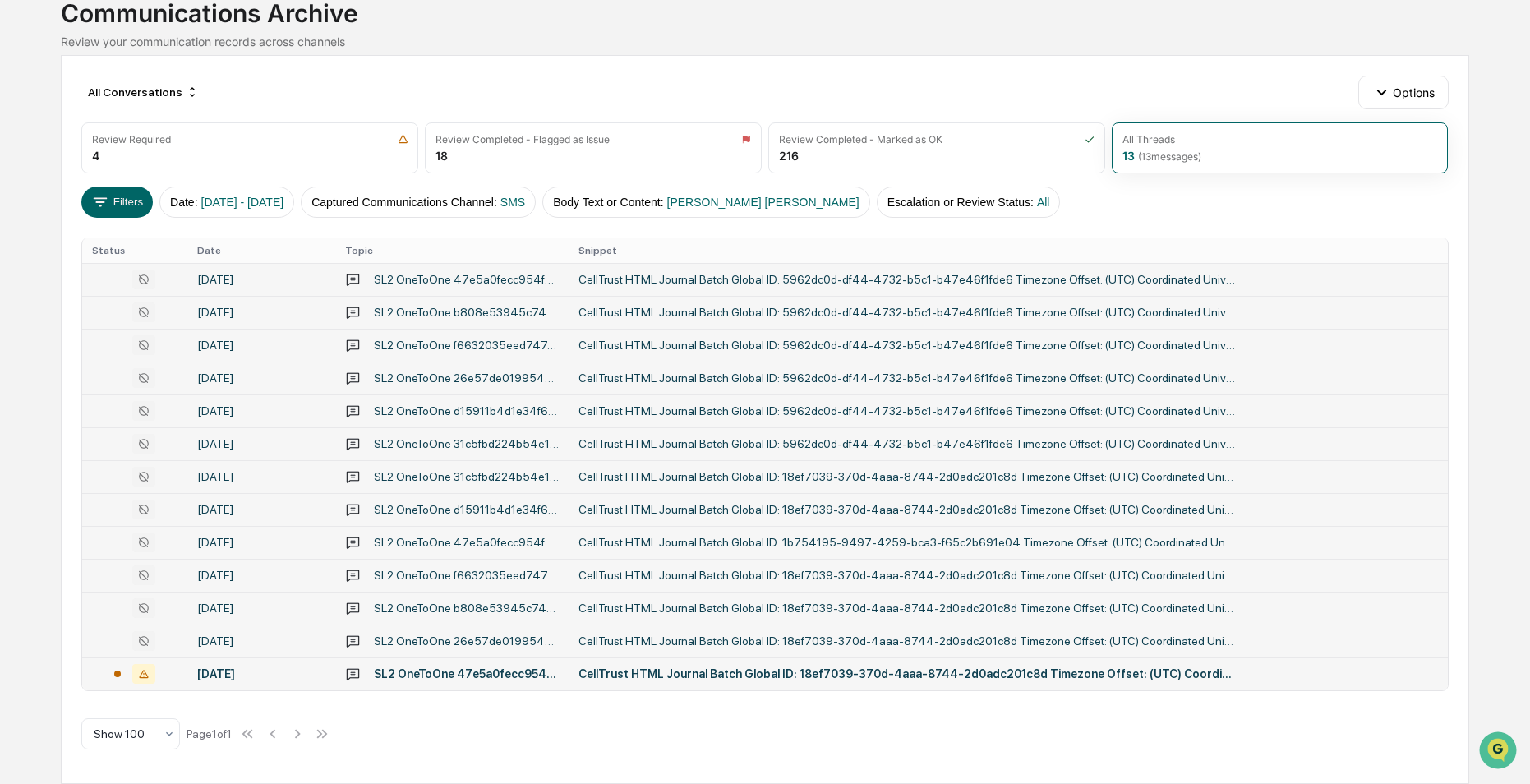
click at [50, 244] on div "Calendar Manage Tasks Reviews Approval Management Company People, Data, Setting…" at bounding box center [765, 334] width 1530 height 898
click at [275, 274] on div "[DATE]" at bounding box center [261, 279] width 128 height 13
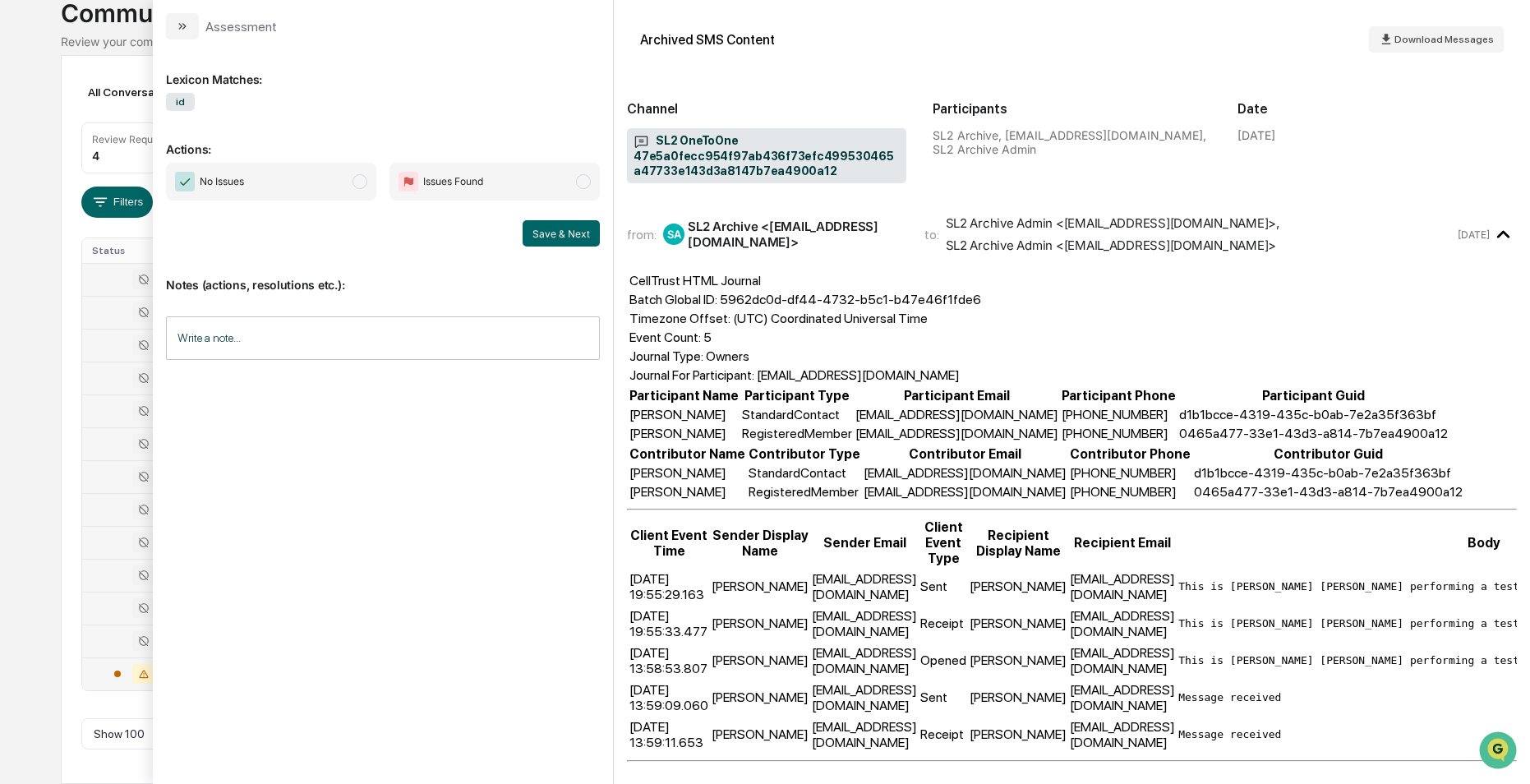
click at [0, 343] on html "Calendar Manage Tasks Reviews Approval Management Company People, Data, Setting…" at bounding box center [765, 278] width 1530 height 784
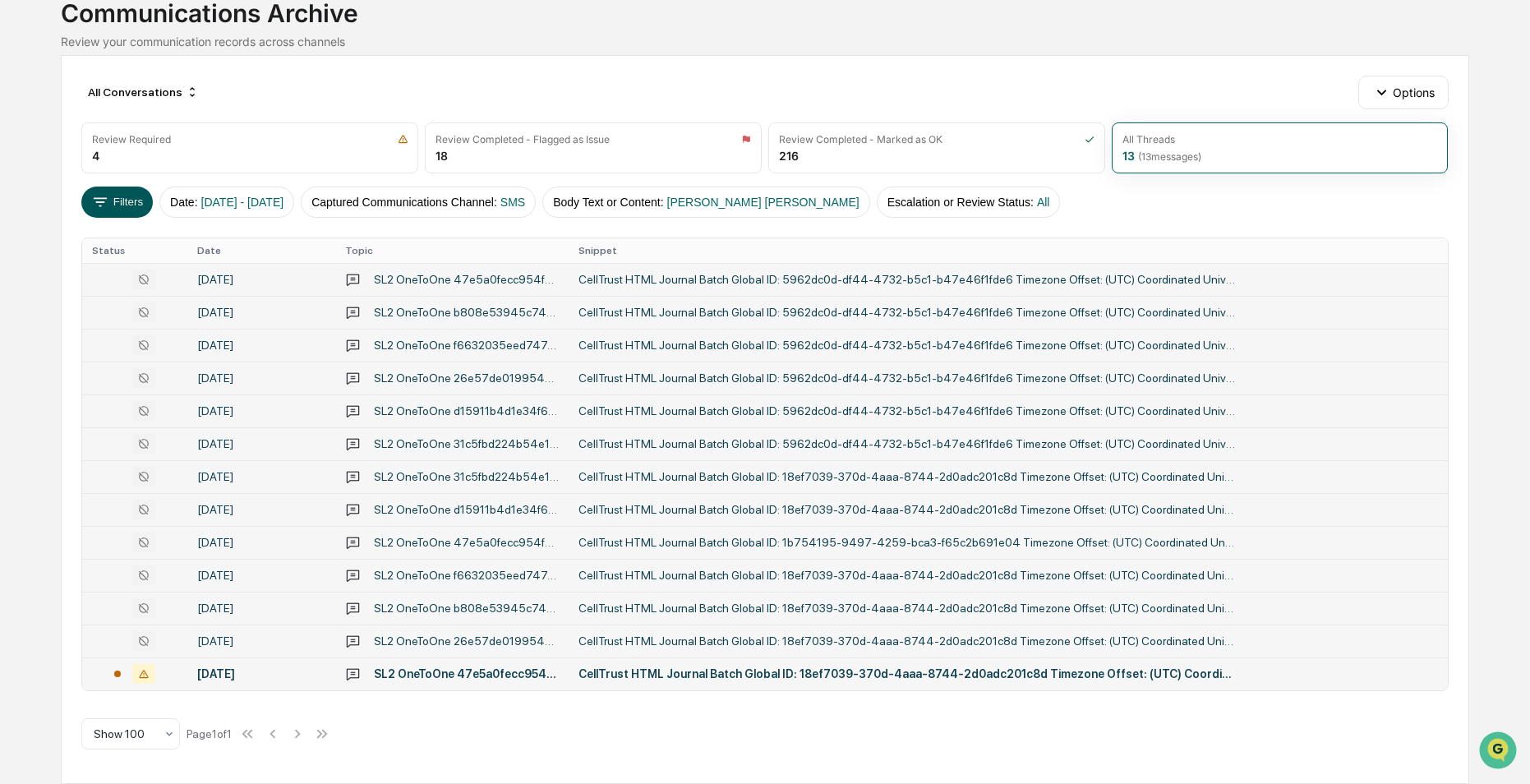
click at [145, 203] on button "Filters" at bounding box center [117, 201] width 71 height 31
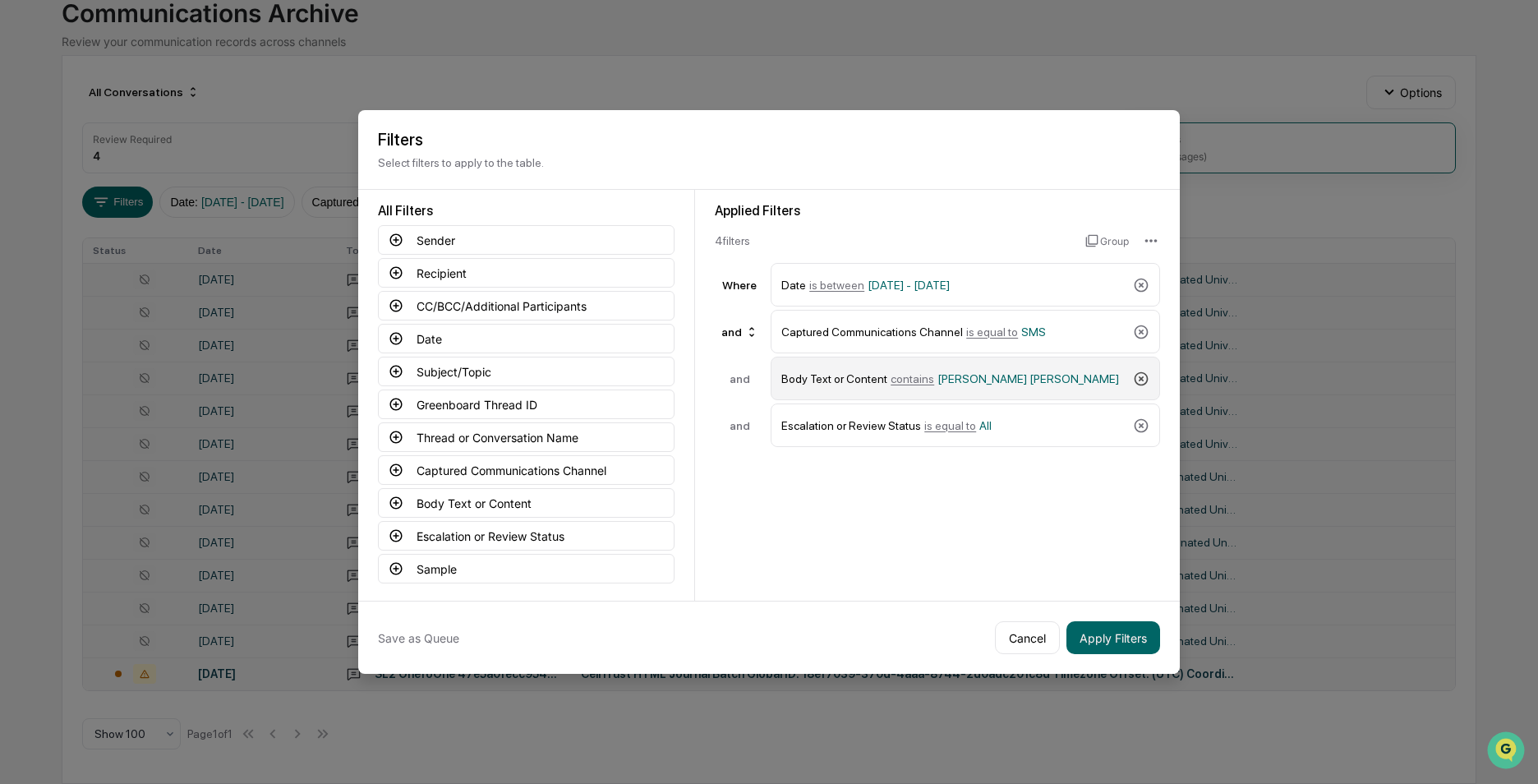
click at [1137, 378] on icon at bounding box center [1141, 378] width 17 height 17
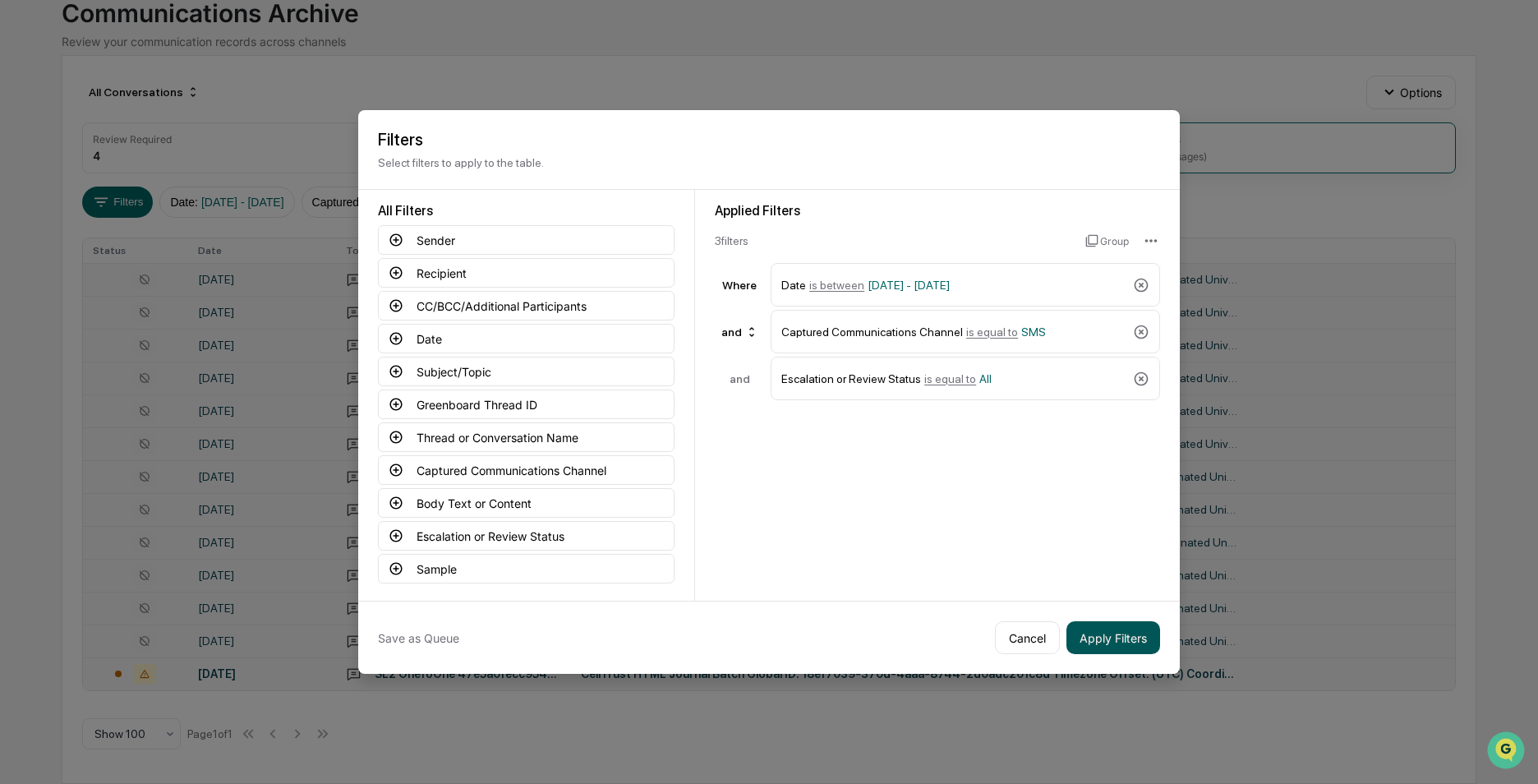
click at [1108, 642] on button "Apply Filters" at bounding box center [1113, 637] width 93 height 33
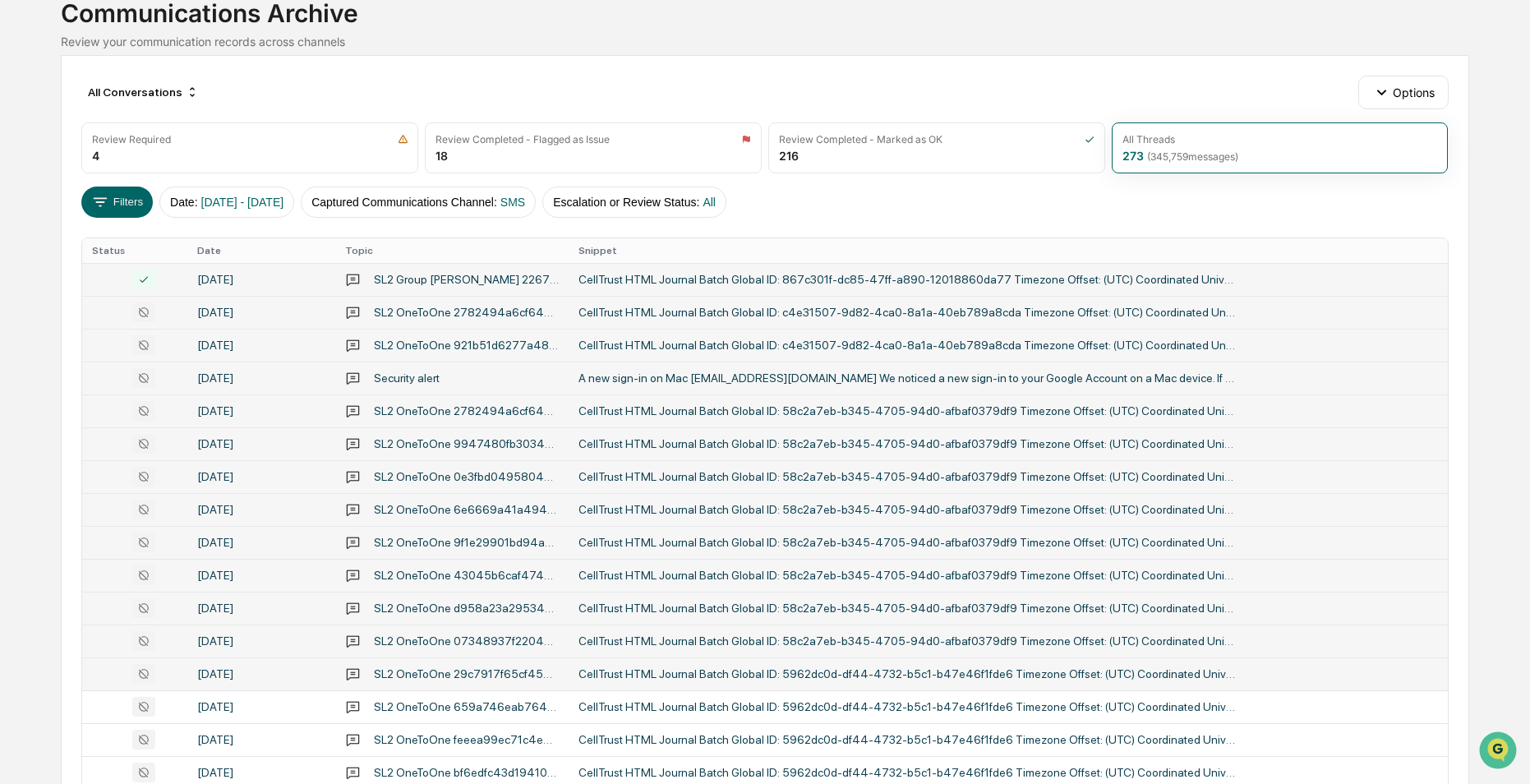
click at [97, 308] on div at bounding box center [134, 313] width 84 height 20
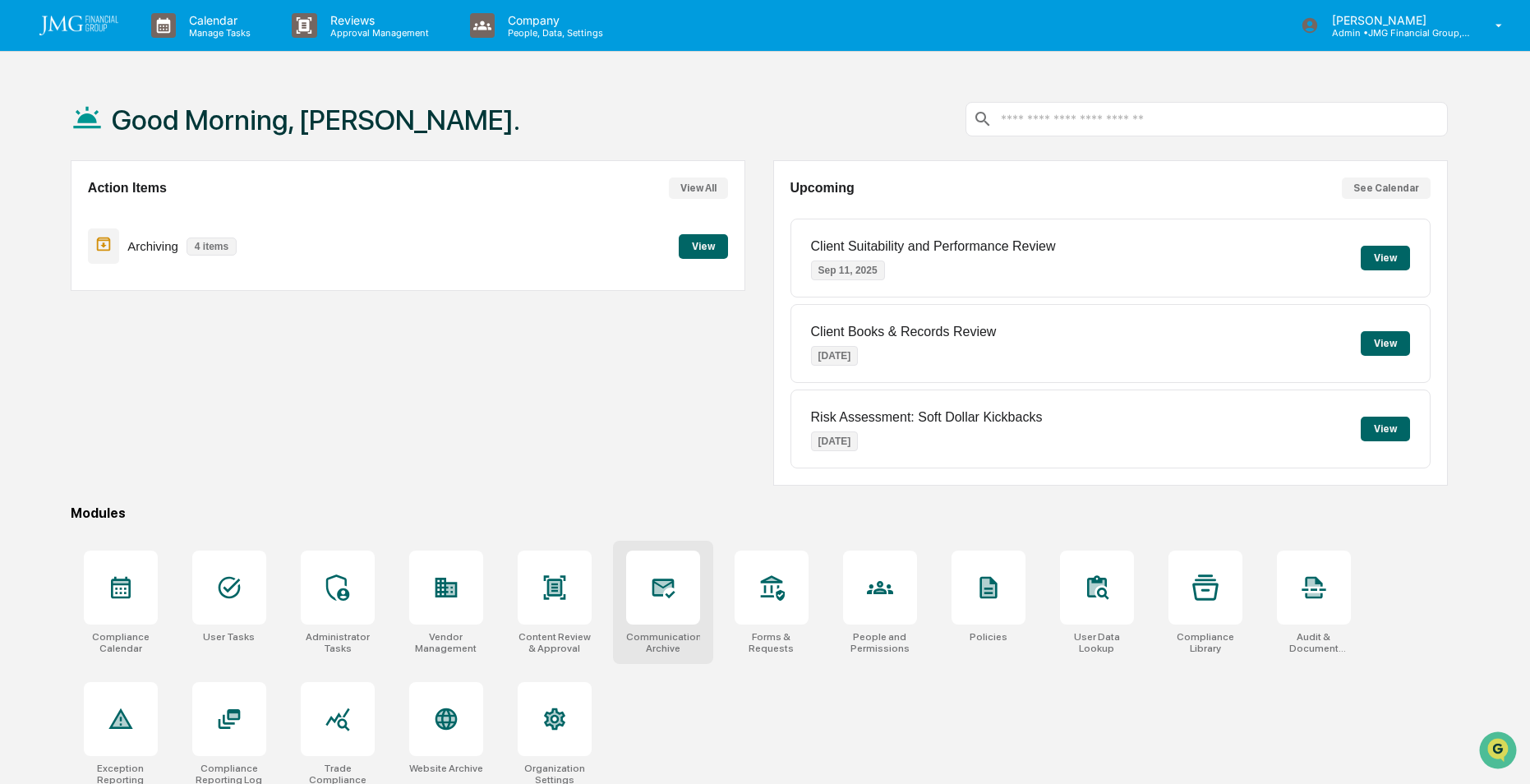
click at [655, 586] on icon at bounding box center [662, 587] width 17 height 13
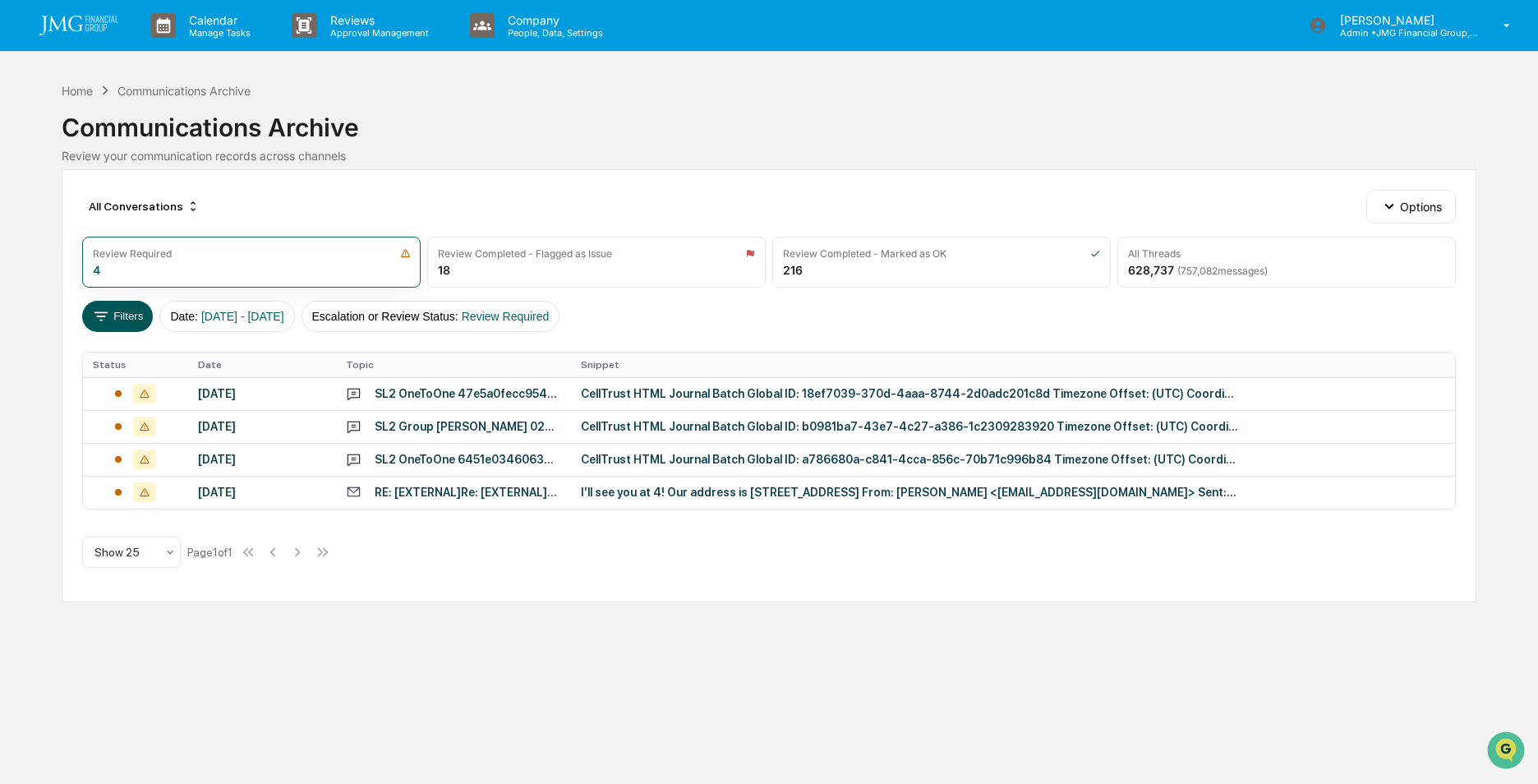
click at [96, 317] on icon at bounding box center [101, 317] width 18 height 18
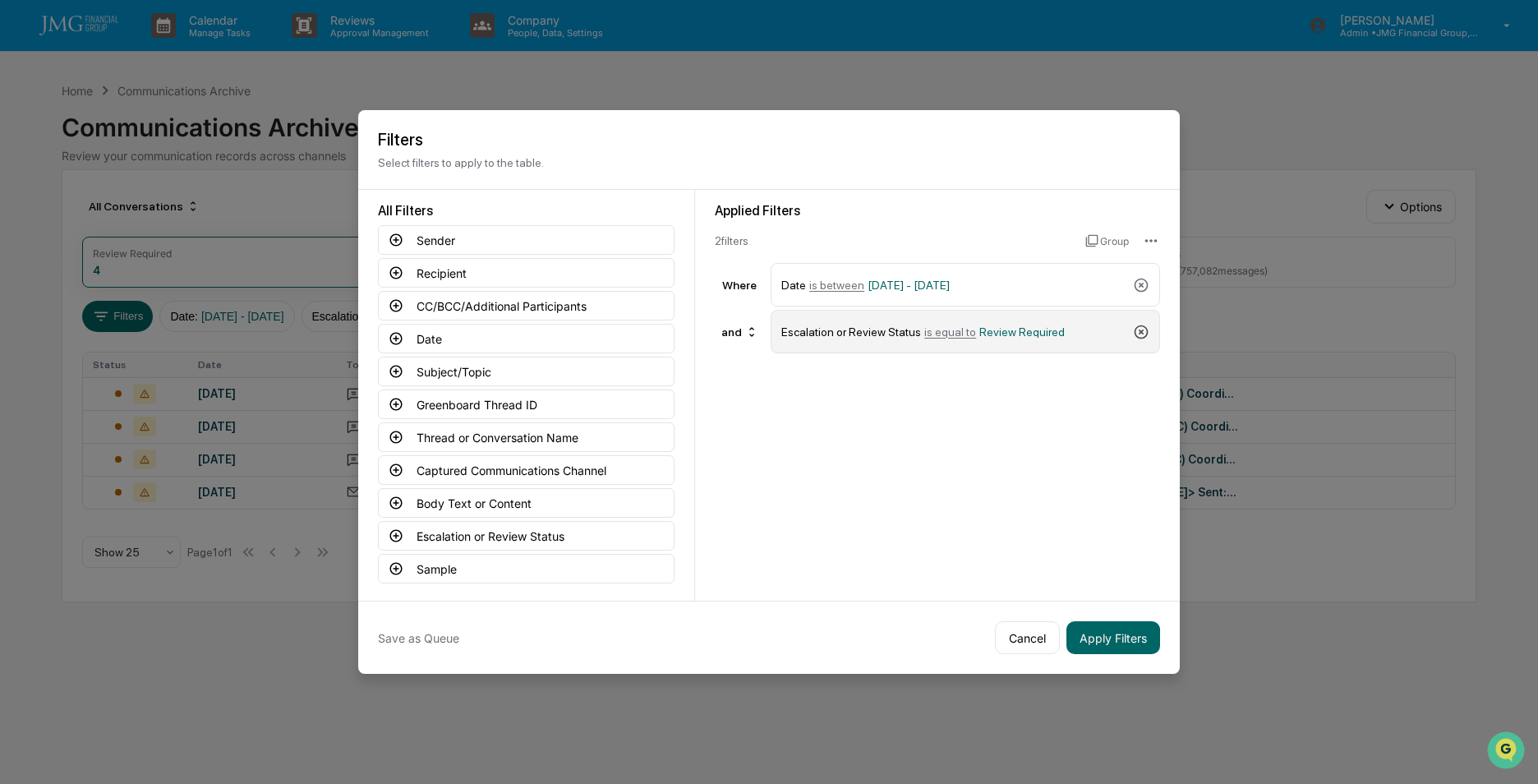
click at [1144, 328] on icon at bounding box center [1141, 331] width 17 height 17
click at [446, 465] on button "Captured Communications Channel" at bounding box center [526, 469] width 297 height 30
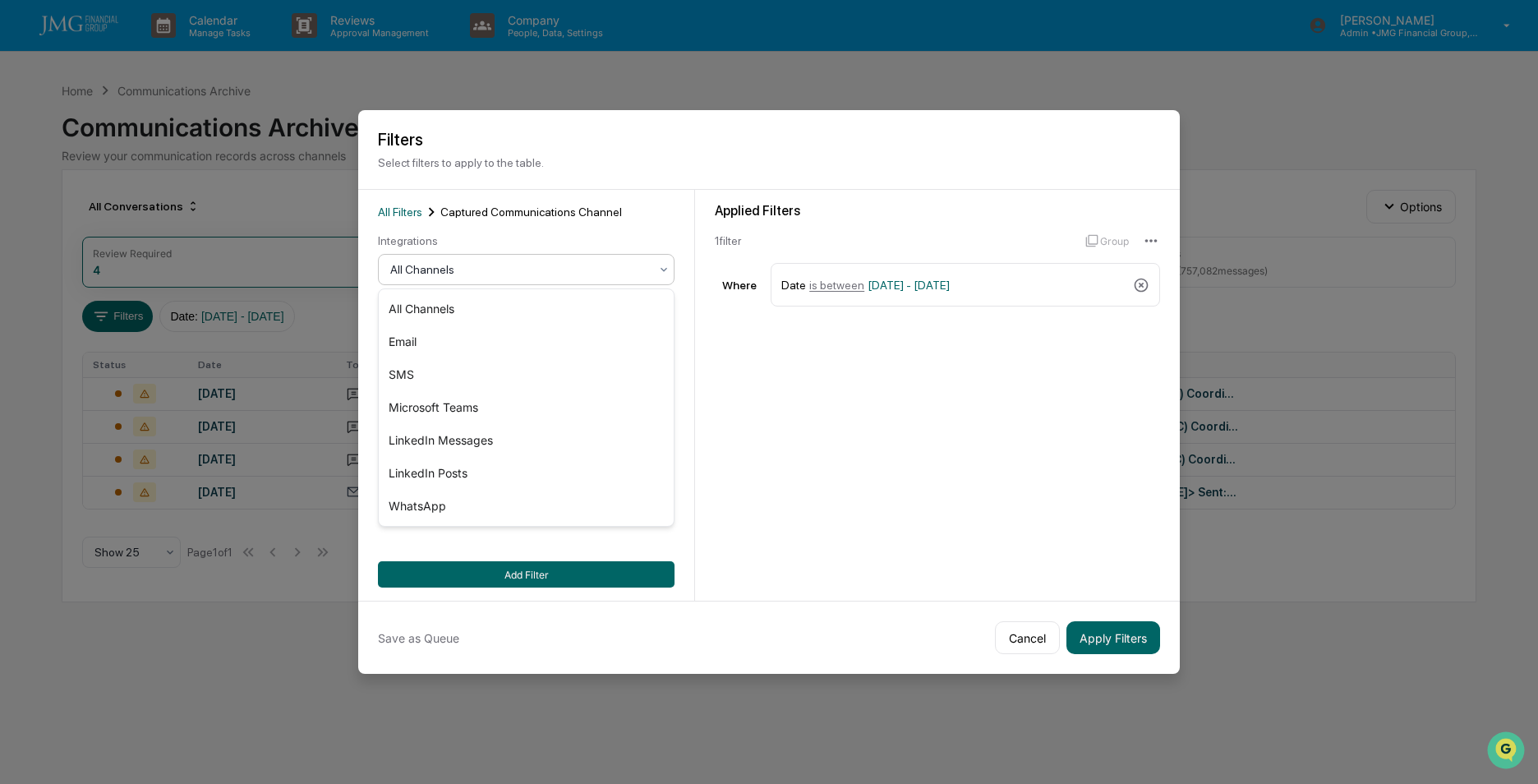
click at [476, 274] on div at bounding box center [519, 269] width 259 height 17
click at [412, 373] on div "SMS" at bounding box center [526, 374] width 295 height 33
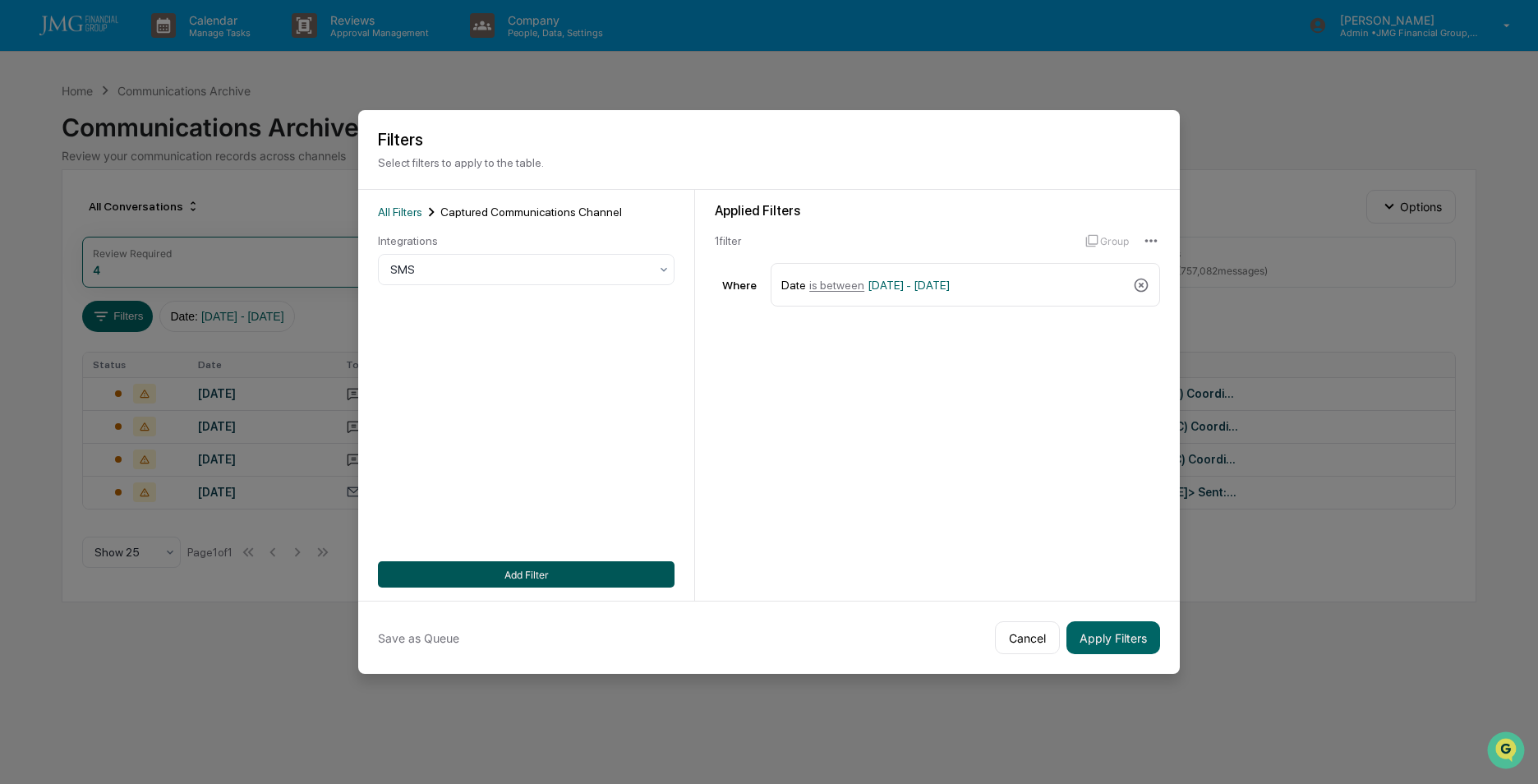
click at [536, 569] on button "Add Filter" at bounding box center [526, 574] width 297 height 26
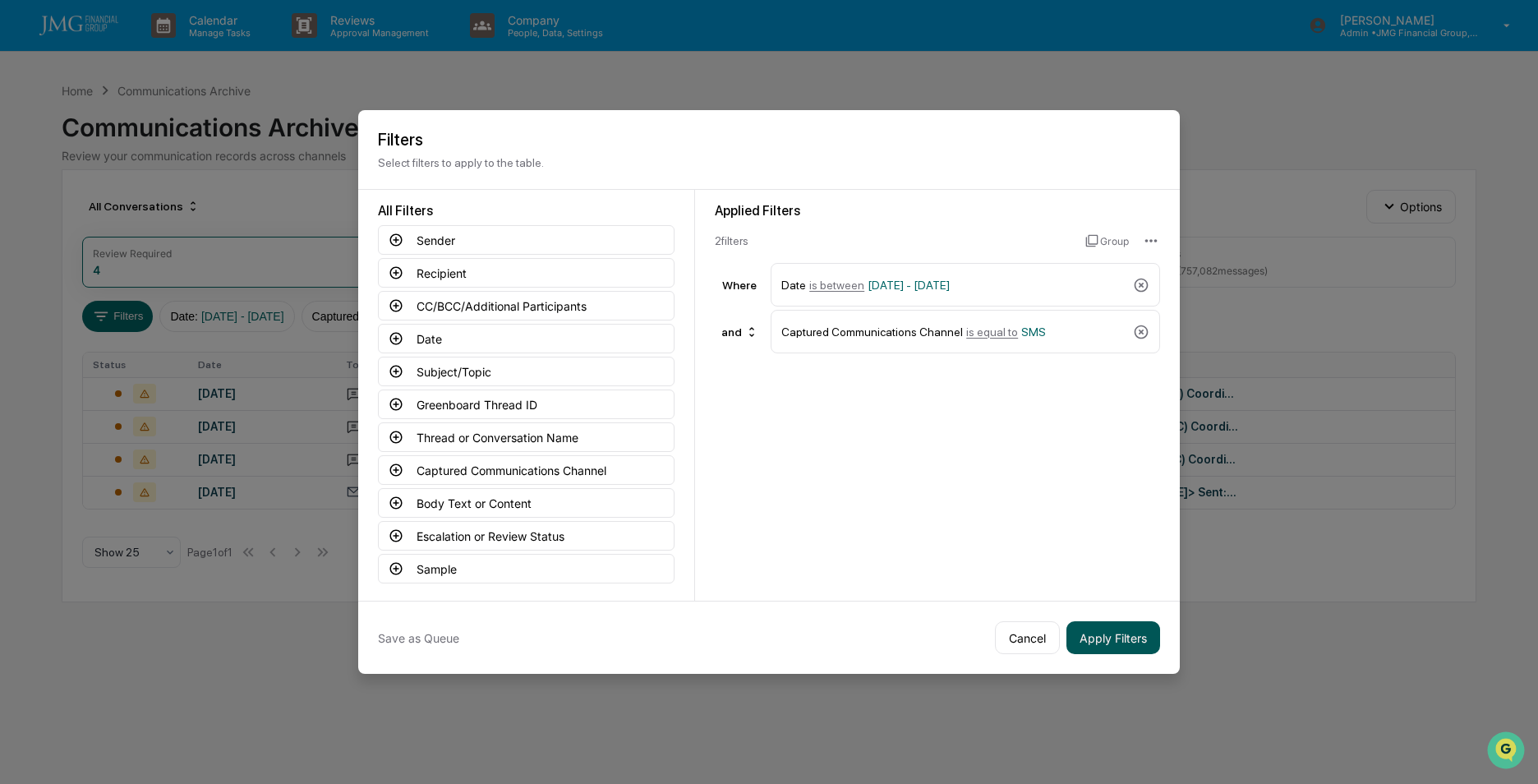
click at [1103, 633] on button "Apply Filters" at bounding box center [1113, 637] width 93 height 33
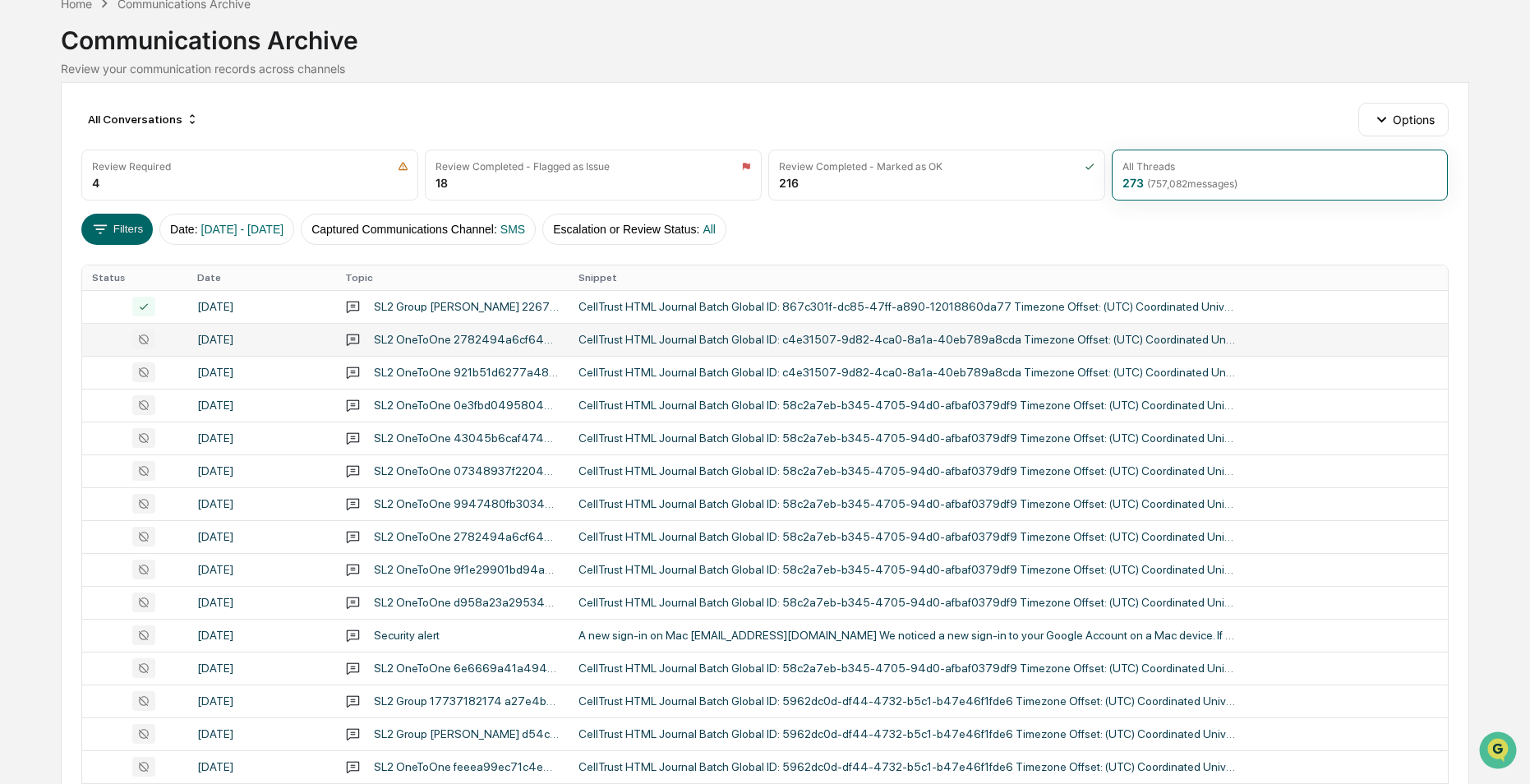
scroll to position [82, 0]
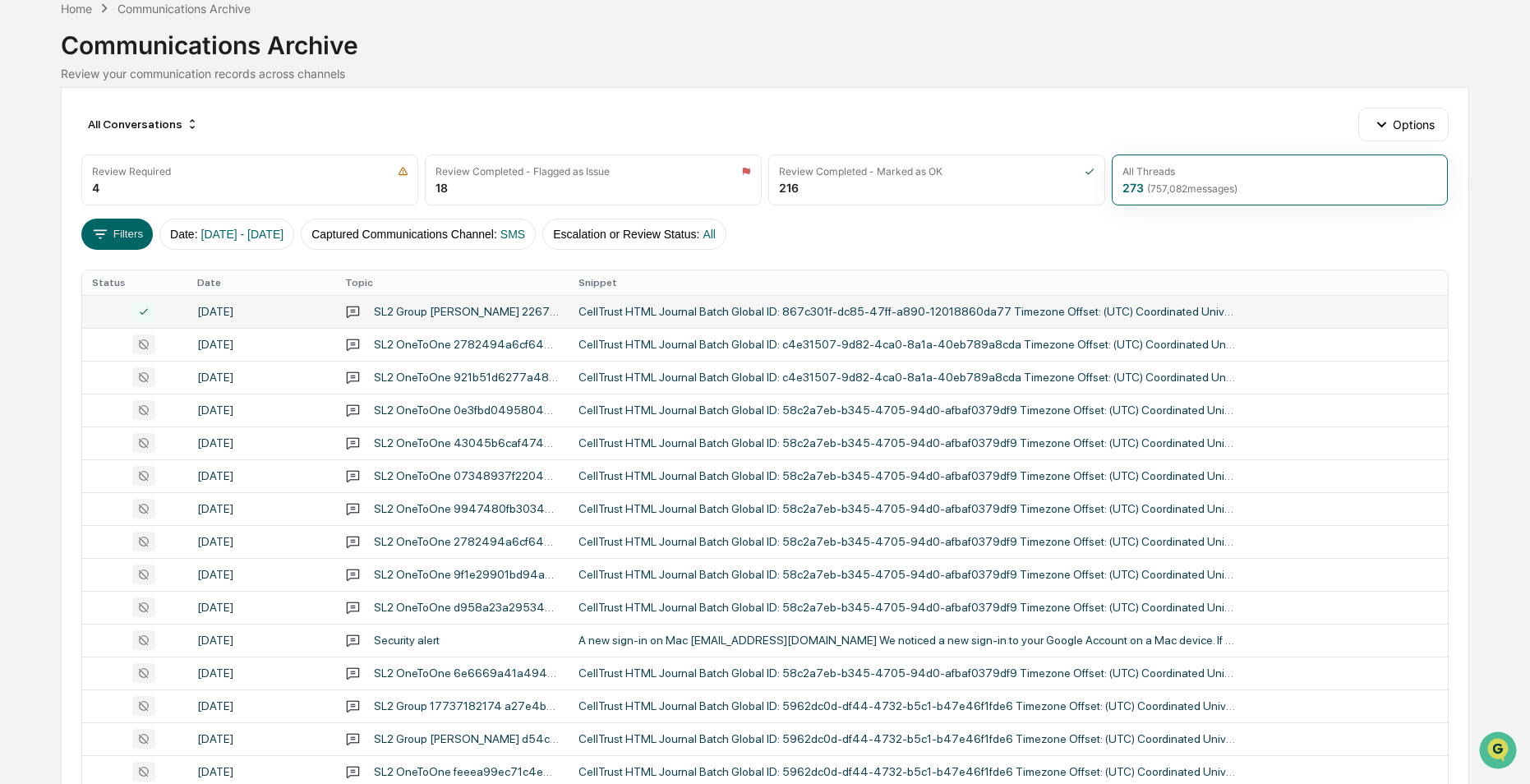
click at [264, 308] on div "[DATE]" at bounding box center [261, 311] width 128 height 13
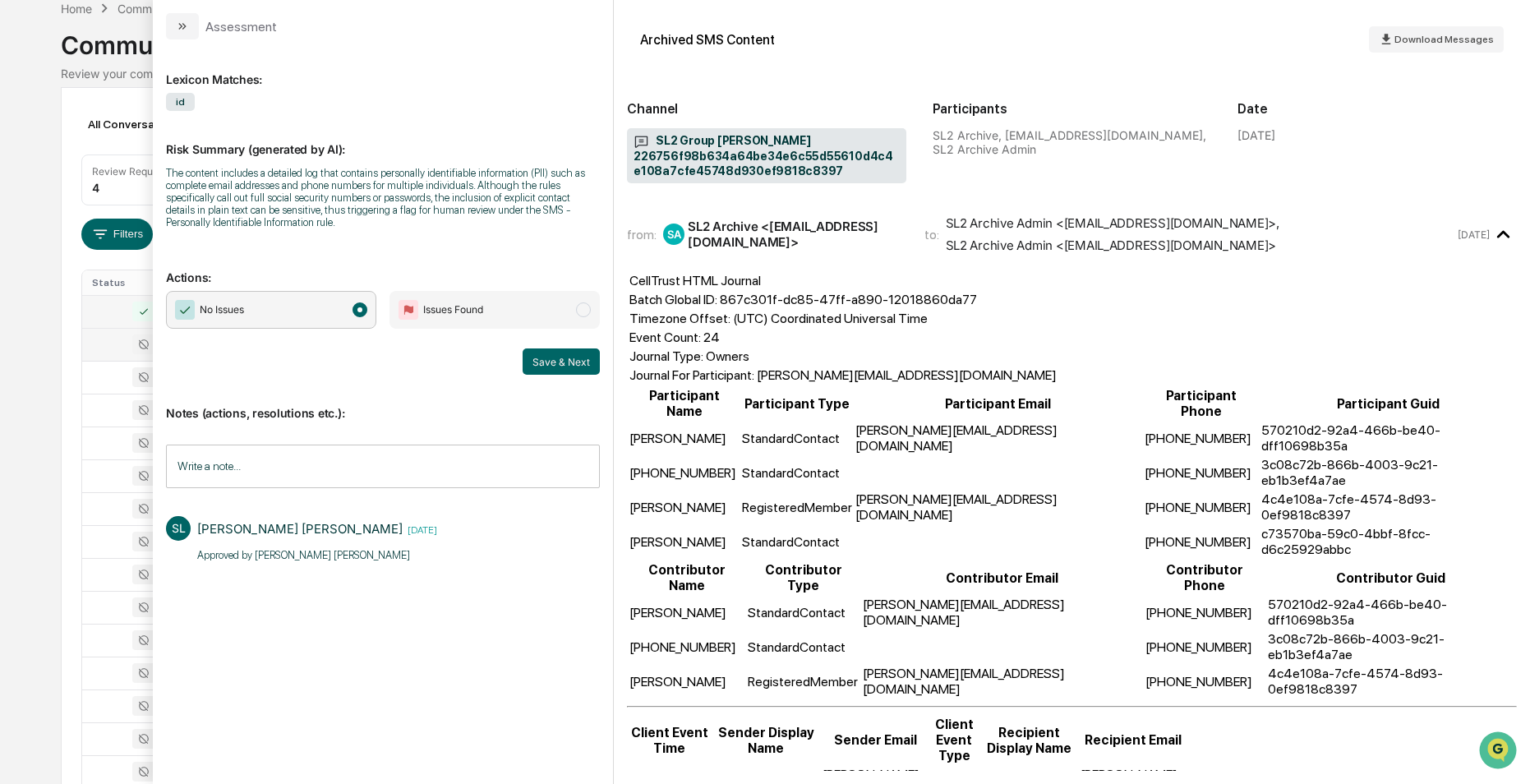
click at [102, 350] on div at bounding box center [134, 344] width 84 height 20
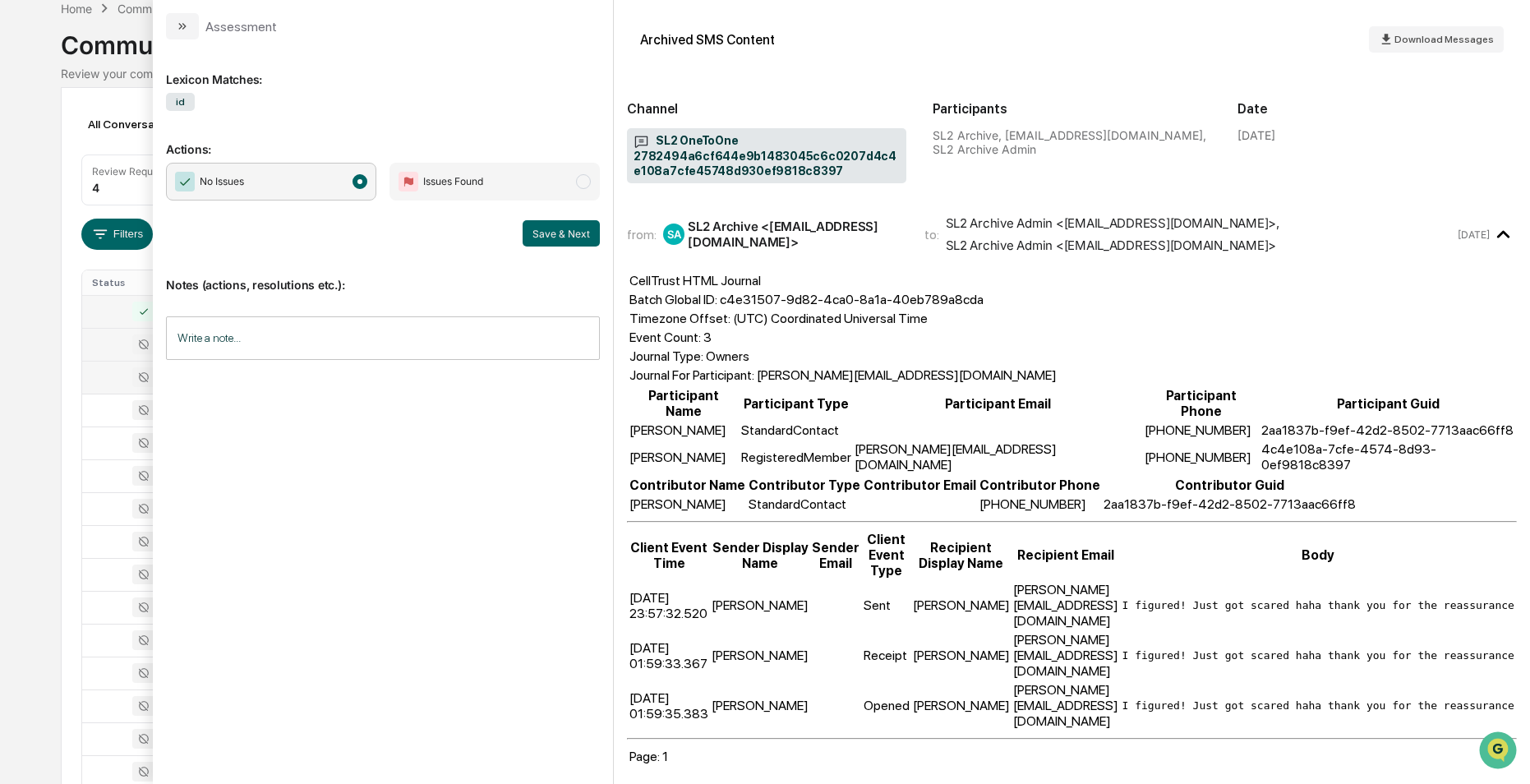
click at [110, 377] on div at bounding box center [134, 377] width 84 height 20
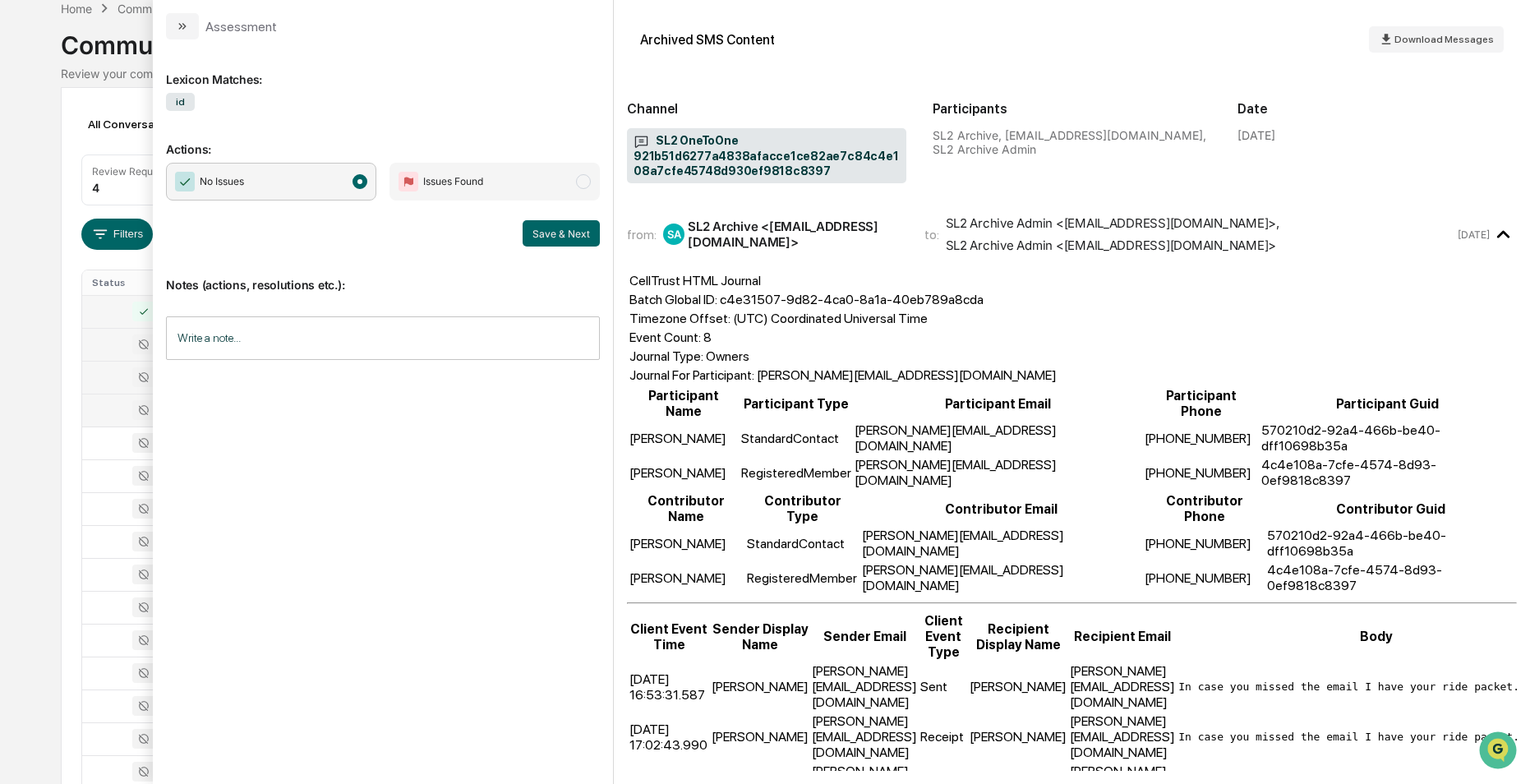
click at [113, 407] on div at bounding box center [134, 410] width 84 height 20
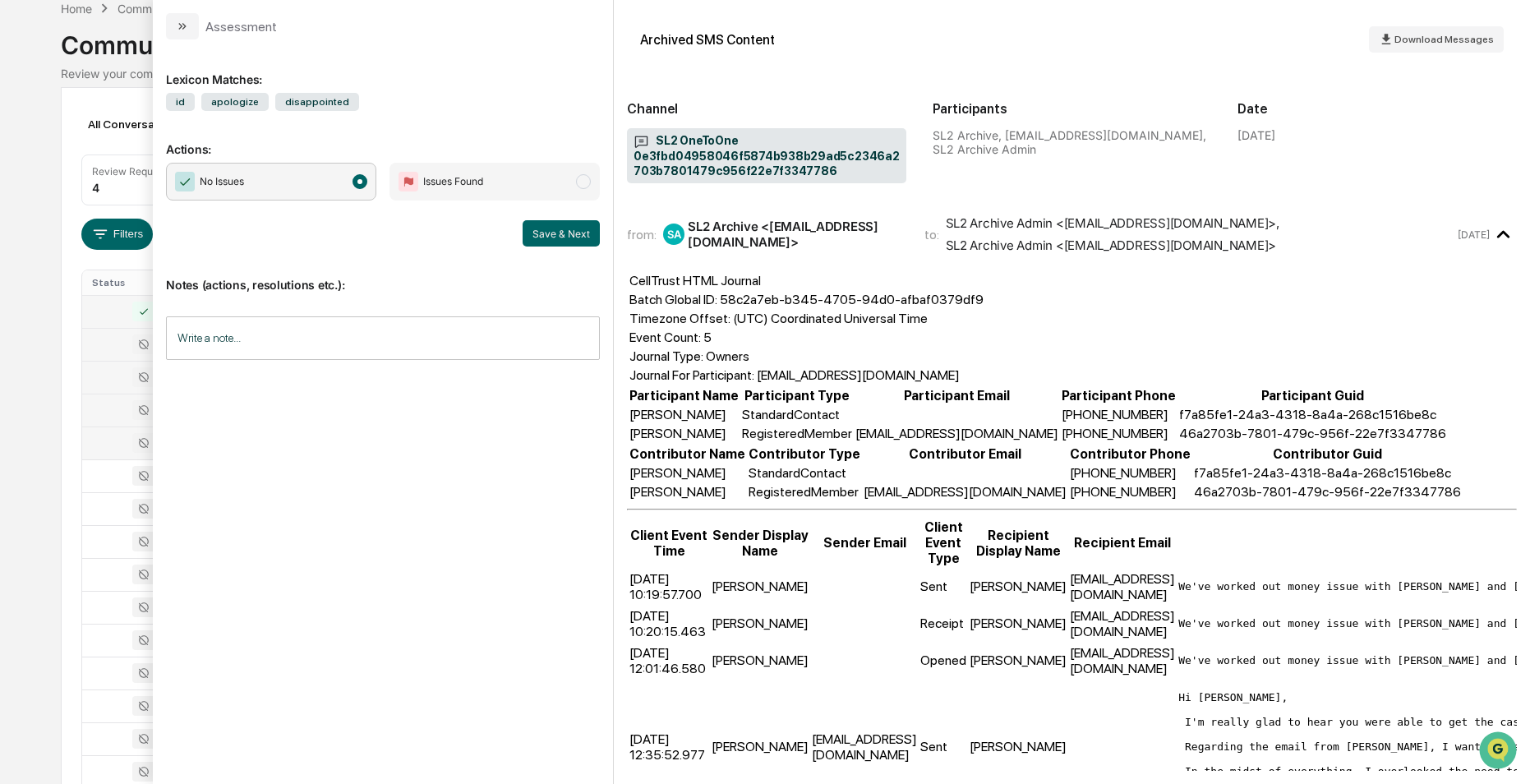
click at [117, 439] on div at bounding box center [134, 443] width 84 height 20
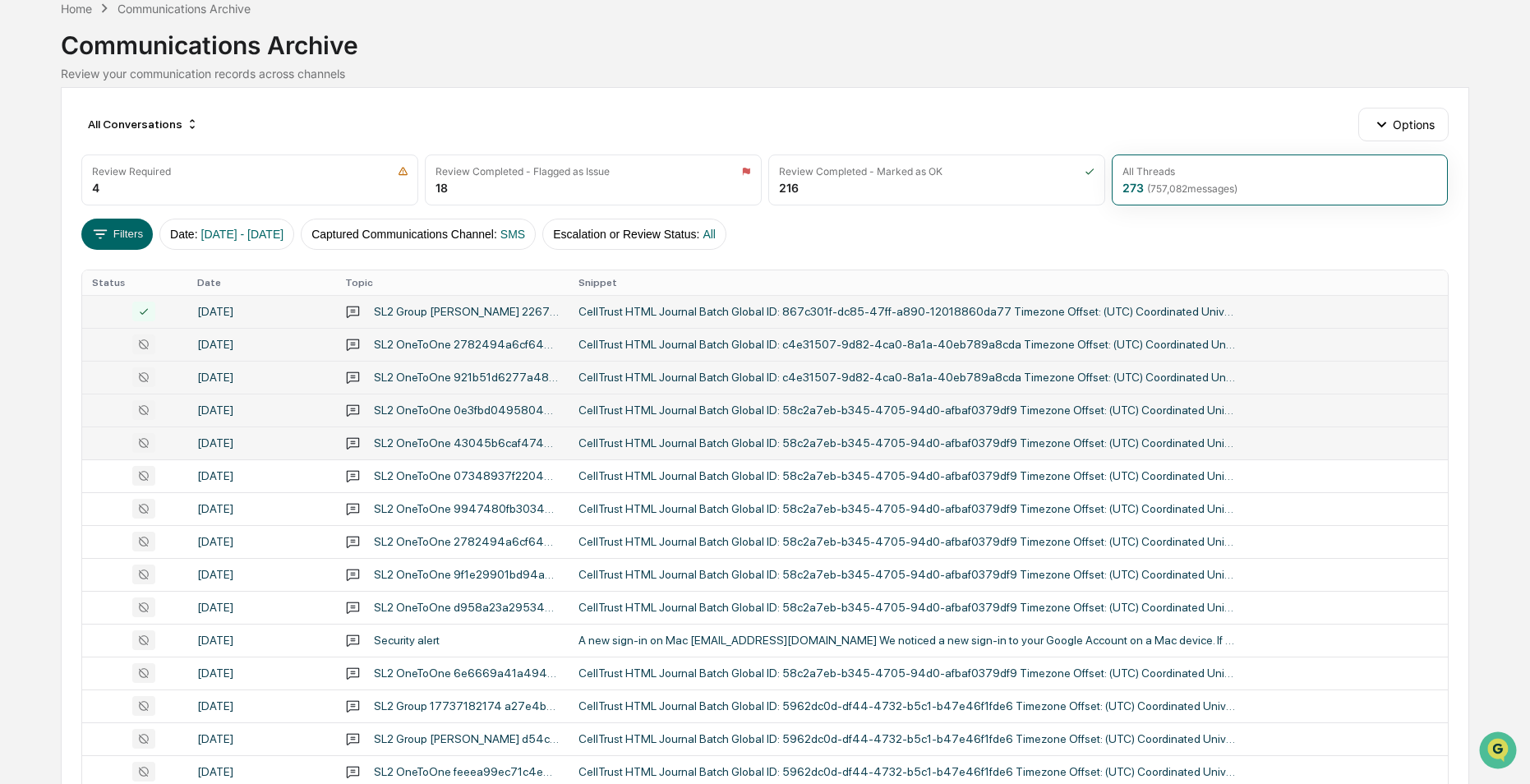
click at [24, 134] on div "Calendar Manage Tasks Reviews Approval Management Company People, Data, Setting…" at bounding box center [765, 564] width 1530 height 1292
